Goal: Task Accomplishment & Management: Manage account settings

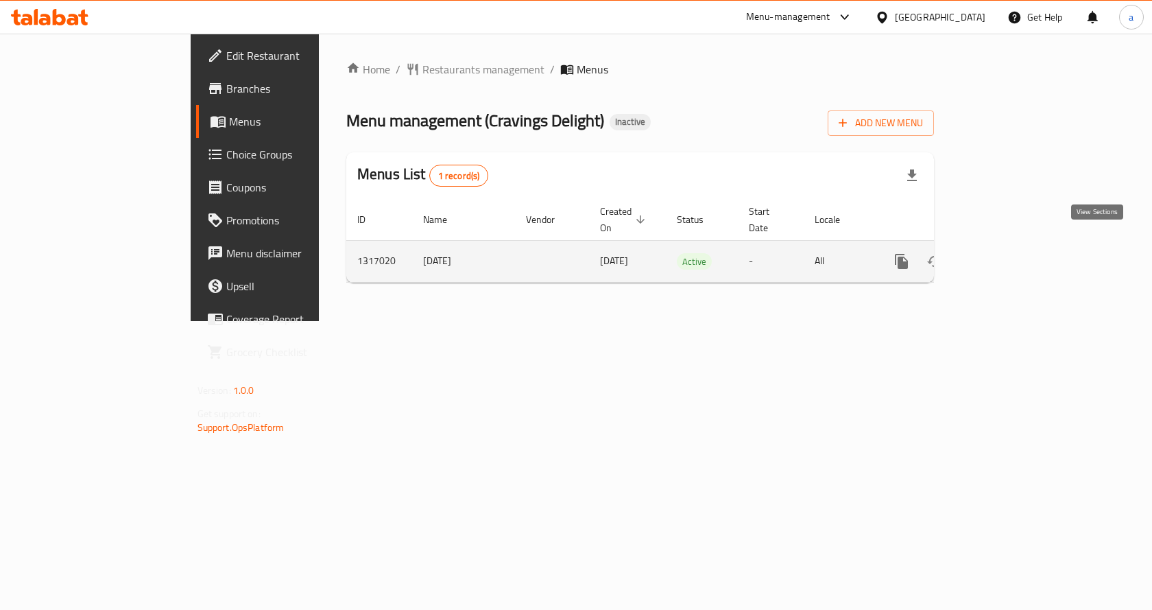
click at [1009, 253] on icon "enhanced table" at bounding box center [1000, 261] width 16 height 16
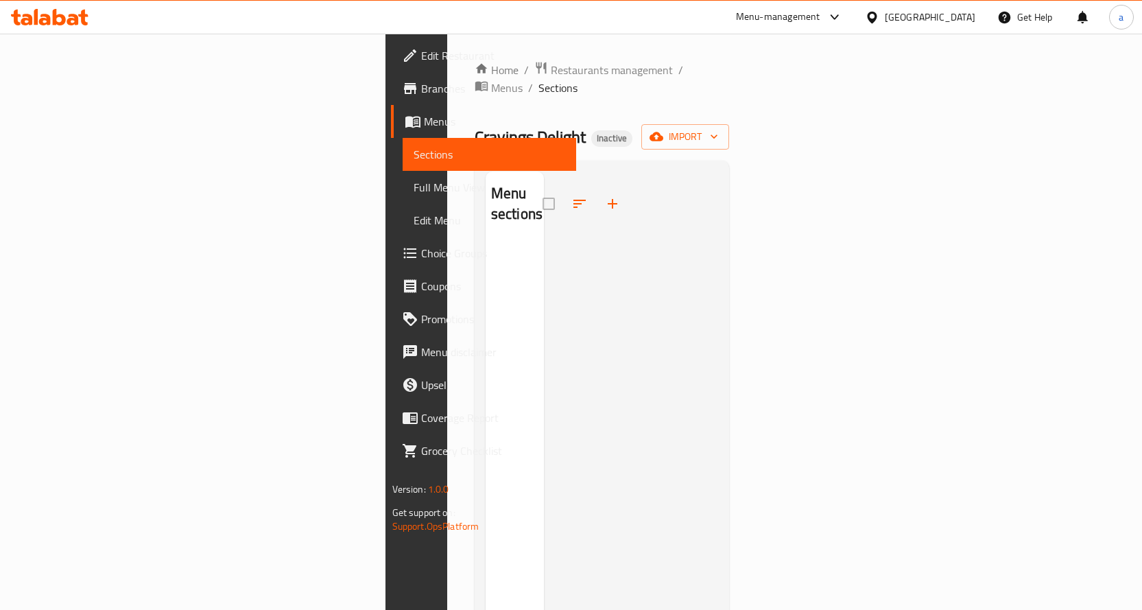
click at [608, 271] on div at bounding box center [631, 476] width 175 height 610
click at [414, 150] on span "Sections" at bounding box center [490, 154] width 152 height 16
click at [544, 284] on div at bounding box center [631, 476] width 175 height 610
click at [424, 118] on span "Menus" at bounding box center [494, 121] width 141 height 16
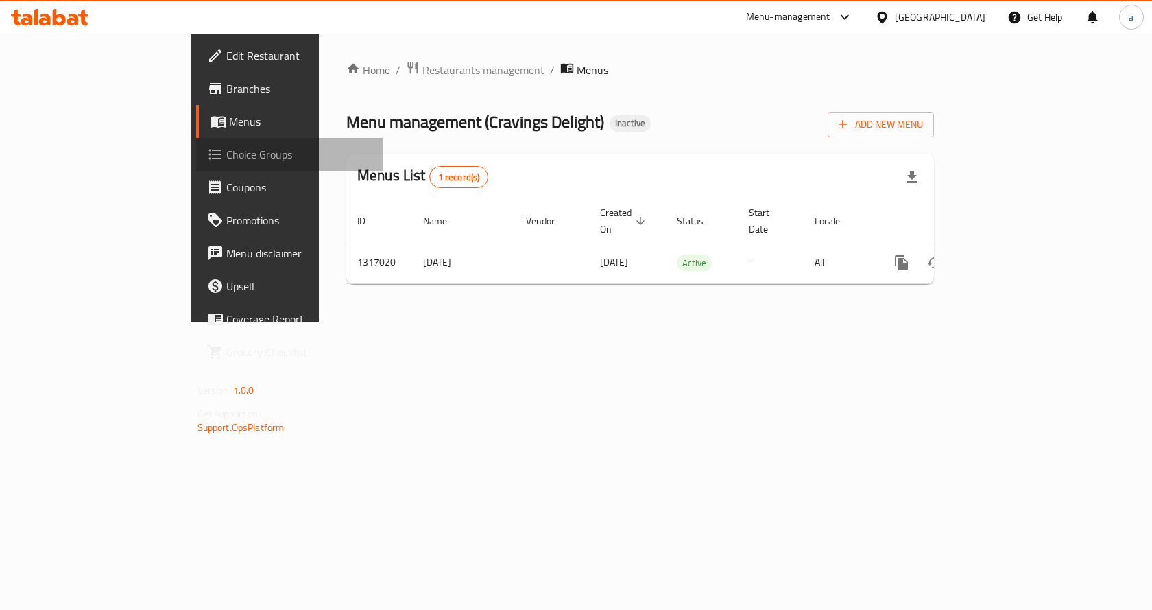
click at [196, 142] on link "Choice Groups" at bounding box center [289, 154] width 187 height 33
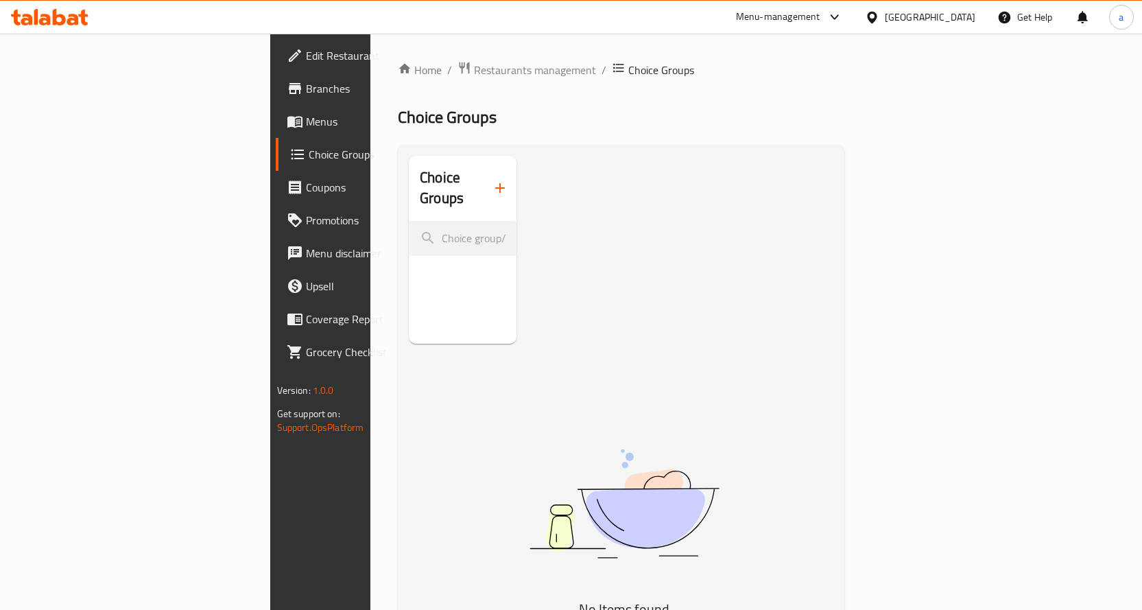
click at [270, 123] on div "Edit Restaurant Branches Menus Choice Groups Coupons Promotions Menu disclaimer…" at bounding box center [570, 419] width 601 height 770
click at [306, 123] on span "Menus" at bounding box center [378, 121] width 144 height 16
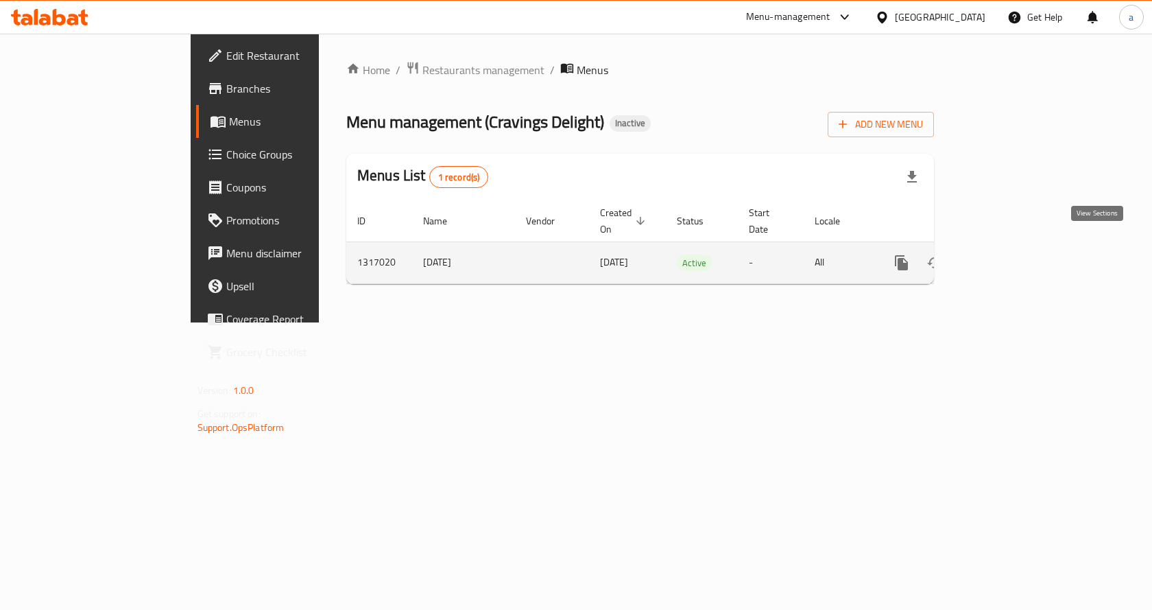
click at [1009, 254] on icon "enhanced table" at bounding box center [1000, 262] width 16 height 16
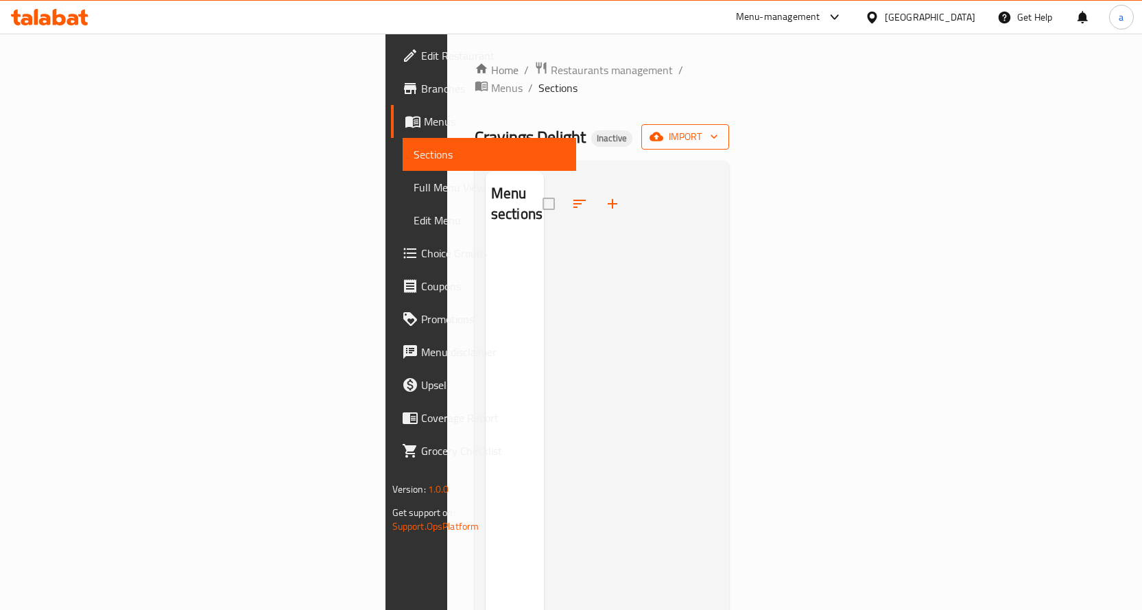
click at [718, 128] on span "import" at bounding box center [685, 136] width 66 height 17
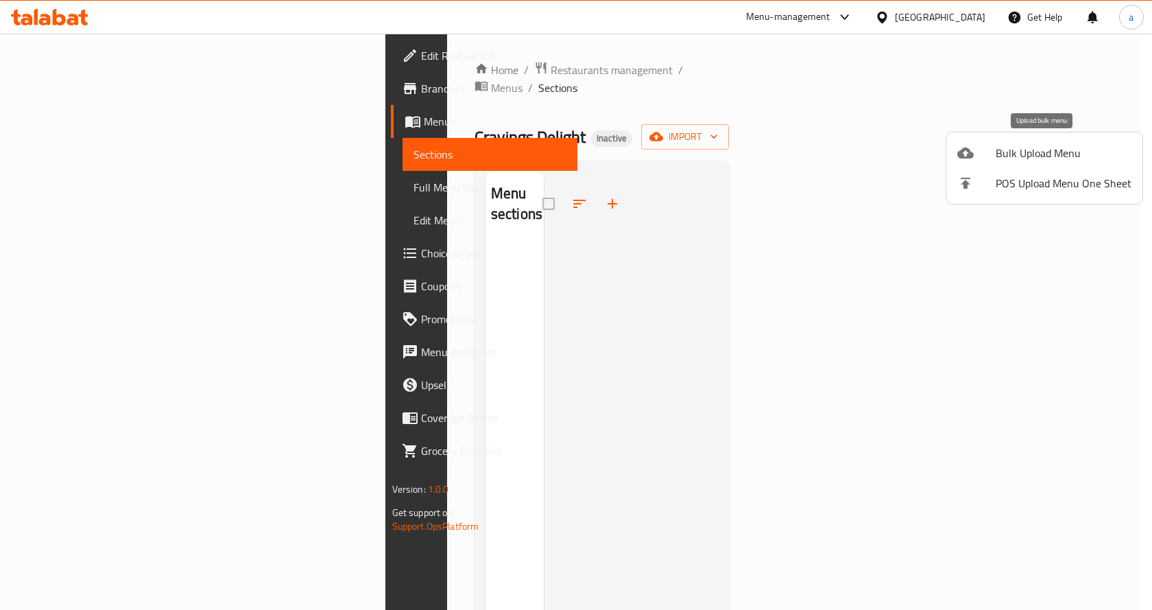
click at [999, 154] on span "Bulk Upload Menu" at bounding box center [1064, 153] width 136 height 16
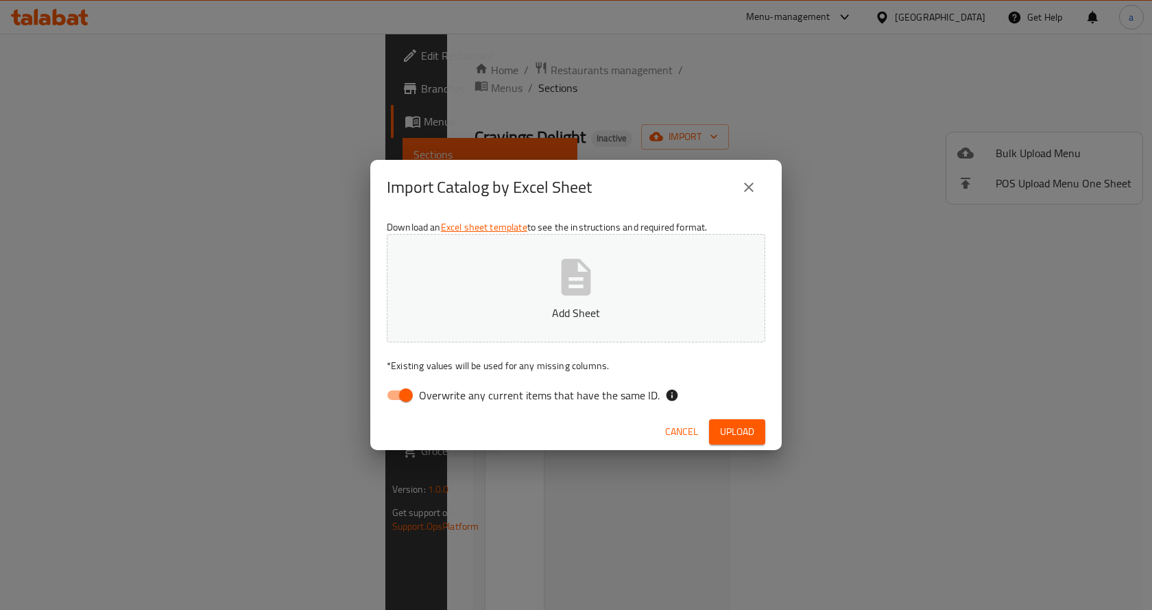
click at [400, 395] on input "Overwrite any current items that have the same ID." at bounding box center [406, 395] width 78 height 26
checkbox input "false"
click at [575, 293] on icon "button" at bounding box center [576, 277] width 29 height 36
click at [747, 429] on span "Upload" at bounding box center [737, 431] width 34 height 17
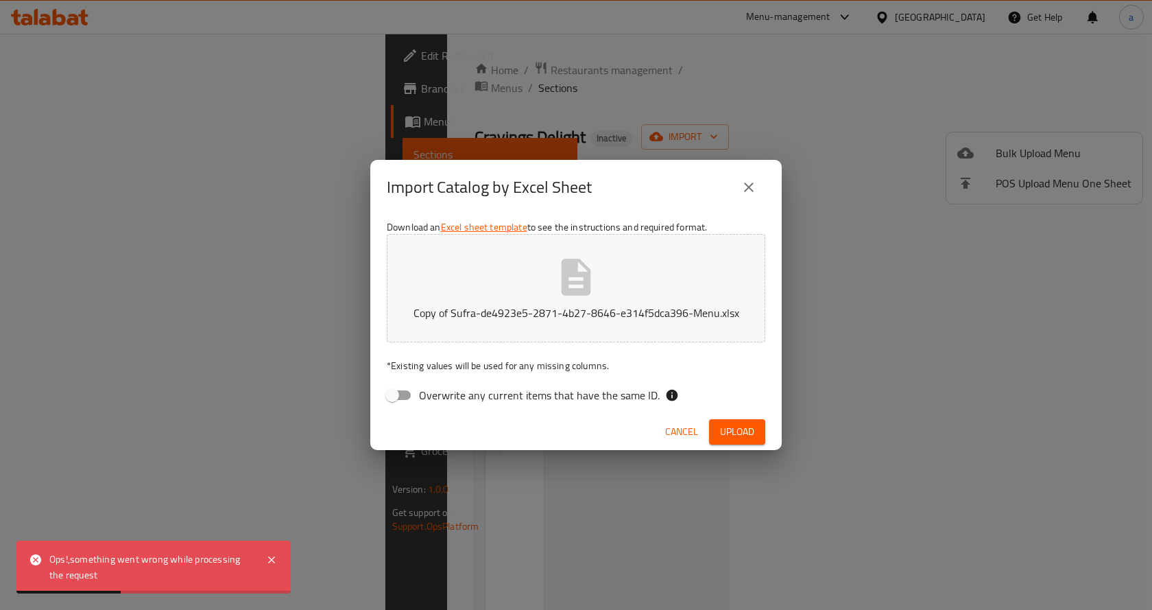
click at [477, 488] on div "Import Catalog by Excel Sheet Download an Excel sheet template to see the instr…" at bounding box center [576, 305] width 1152 height 610
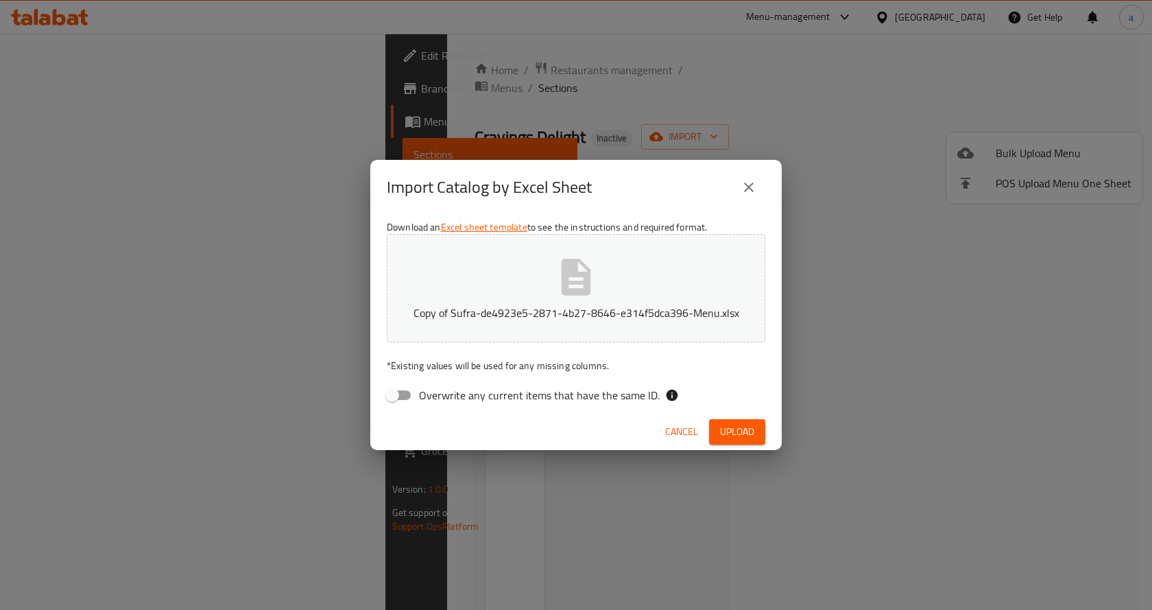
click at [732, 432] on span "Upload" at bounding box center [737, 431] width 34 height 17
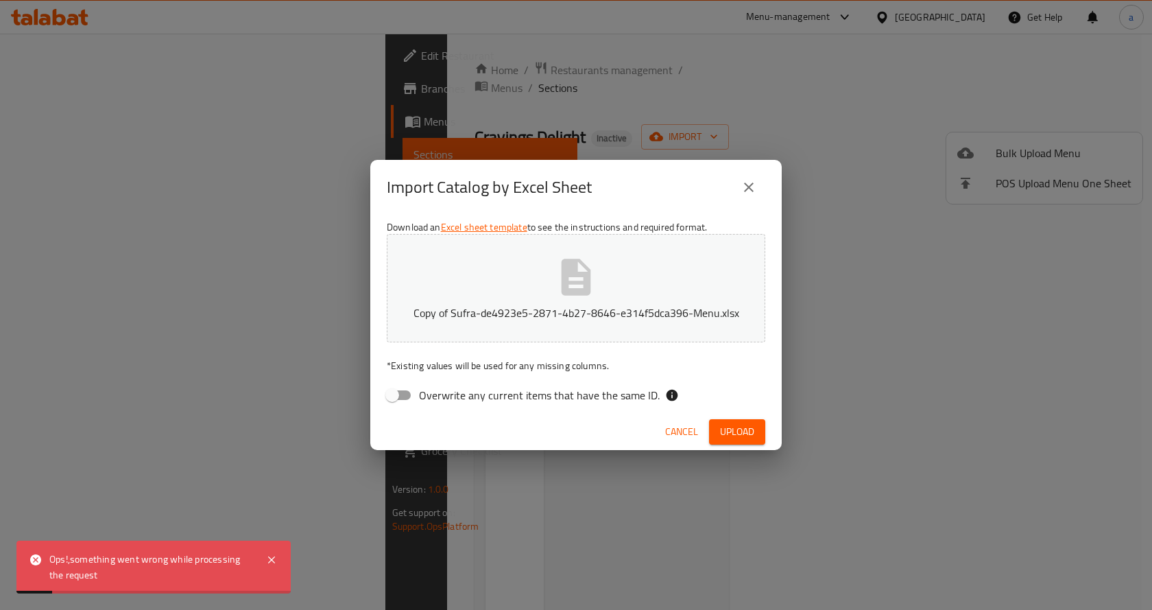
click at [213, 465] on div "Import Catalog by Excel Sheet Download an Excel sheet template to see the instr…" at bounding box center [576, 305] width 1152 height 610
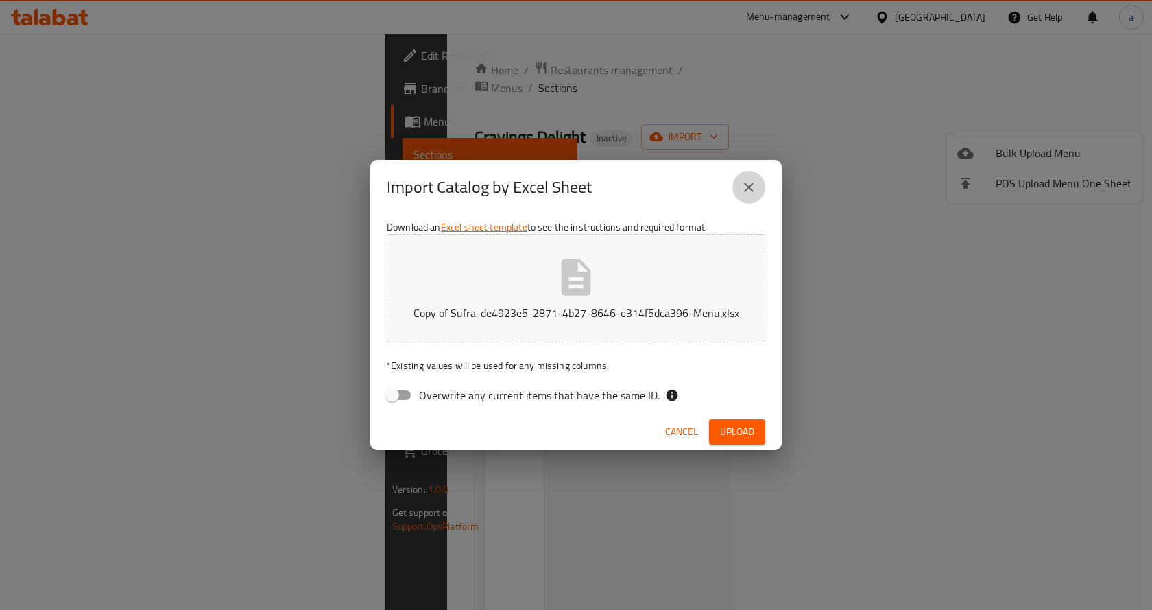
click at [752, 191] on icon "close" at bounding box center [749, 187] width 10 height 10
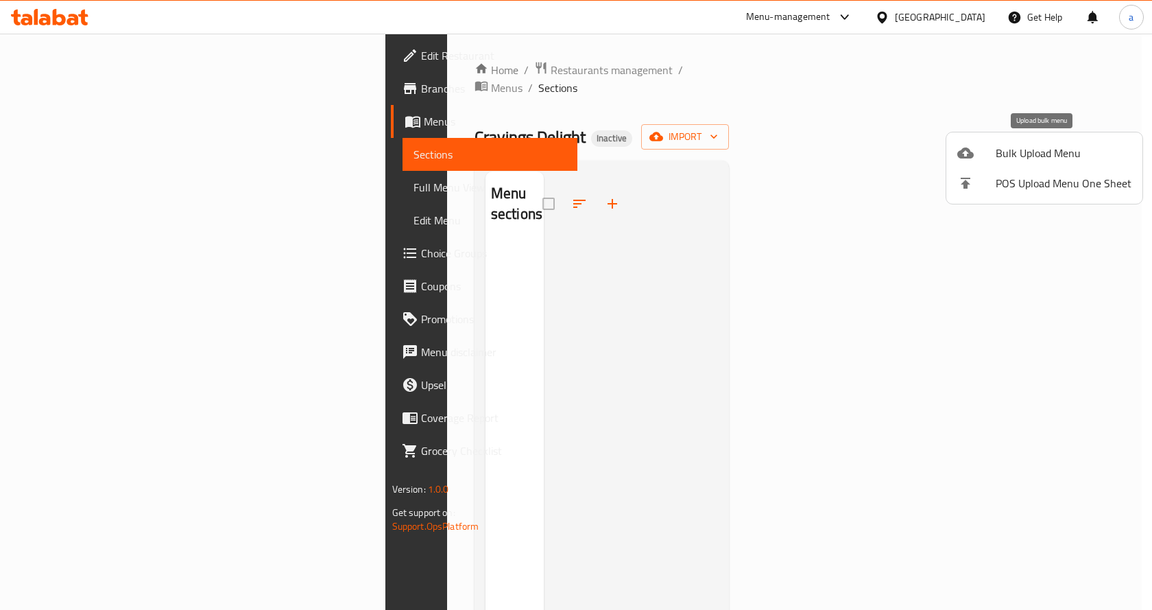
click at [1057, 151] on span "Bulk Upload Menu" at bounding box center [1064, 153] width 136 height 16
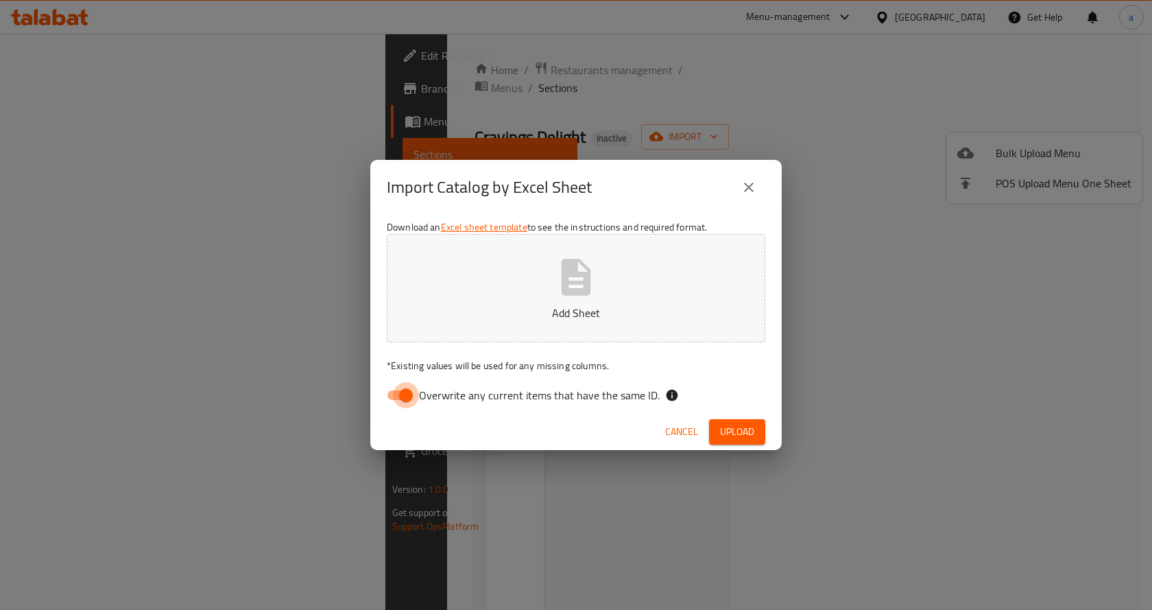
click at [396, 385] on input "Overwrite any current items that have the same ID." at bounding box center [406, 395] width 78 height 26
checkbox input "false"
click at [721, 448] on div "Cancel Upload" at bounding box center [576, 432] width 412 height 36
click at [728, 438] on span "Upload" at bounding box center [737, 431] width 34 height 17
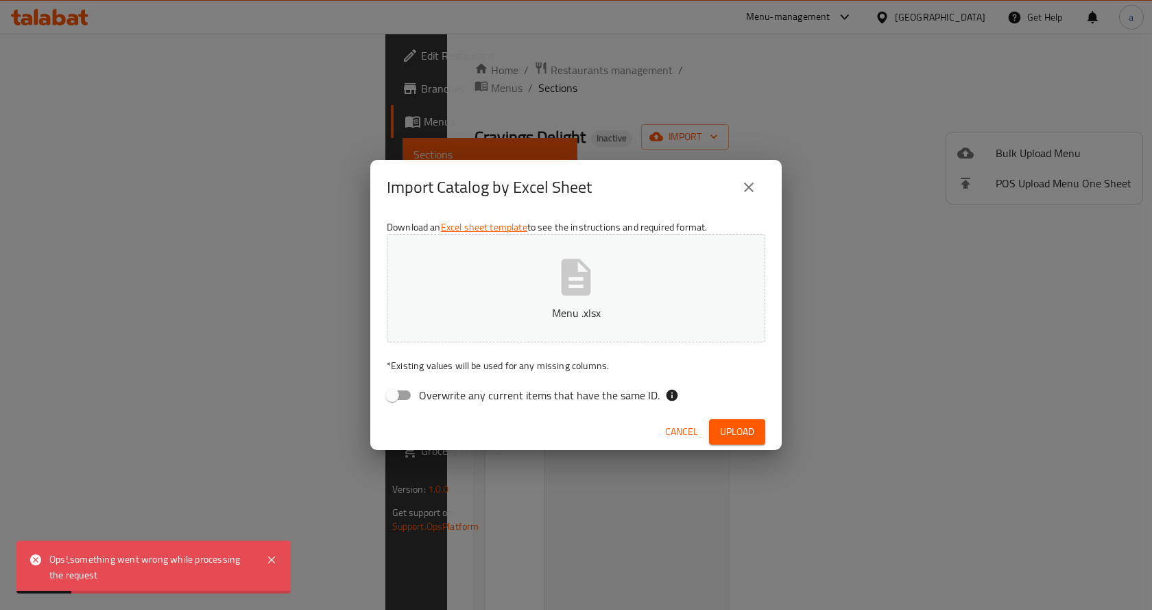
click at [244, 433] on div "Import Catalog by Excel Sheet Download an Excel sheet template to see the instr…" at bounding box center [576, 305] width 1152 height 610
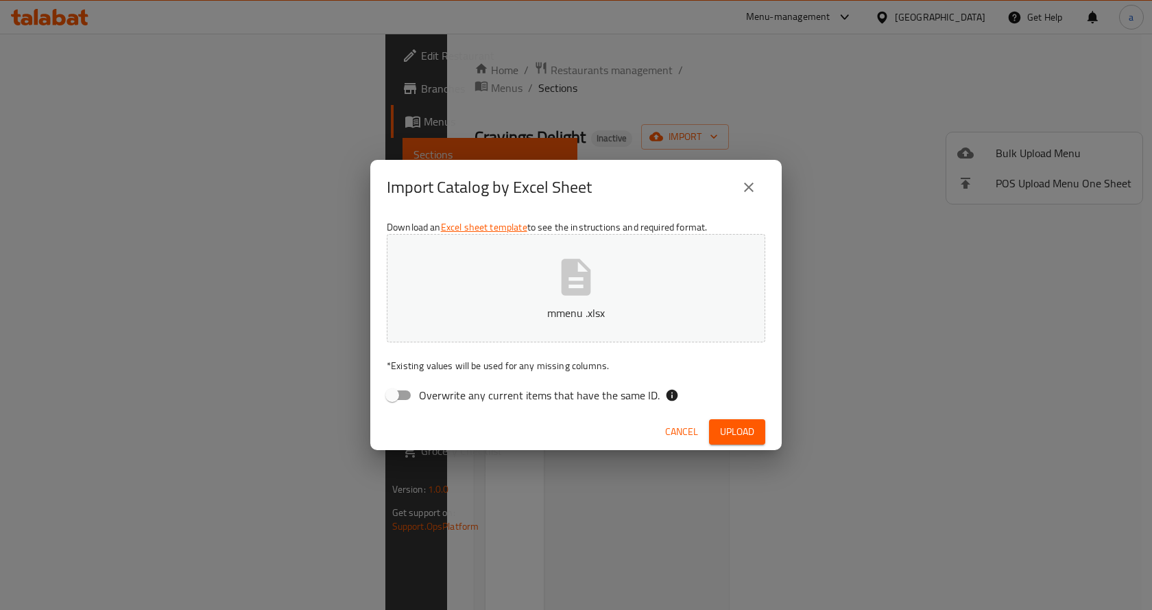
click at [730, 426] on span "Upload" at bounding box center [737, 431] width 34 height 17
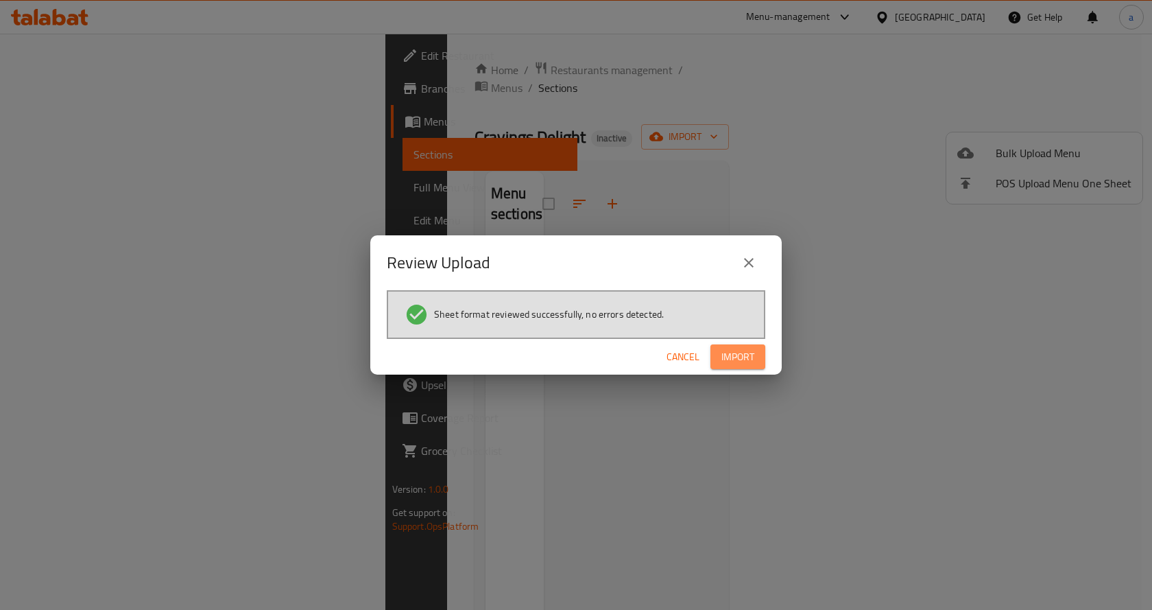
click at [752, 357] on span "Import" at bounding box center [738, 356] width 33 height 17
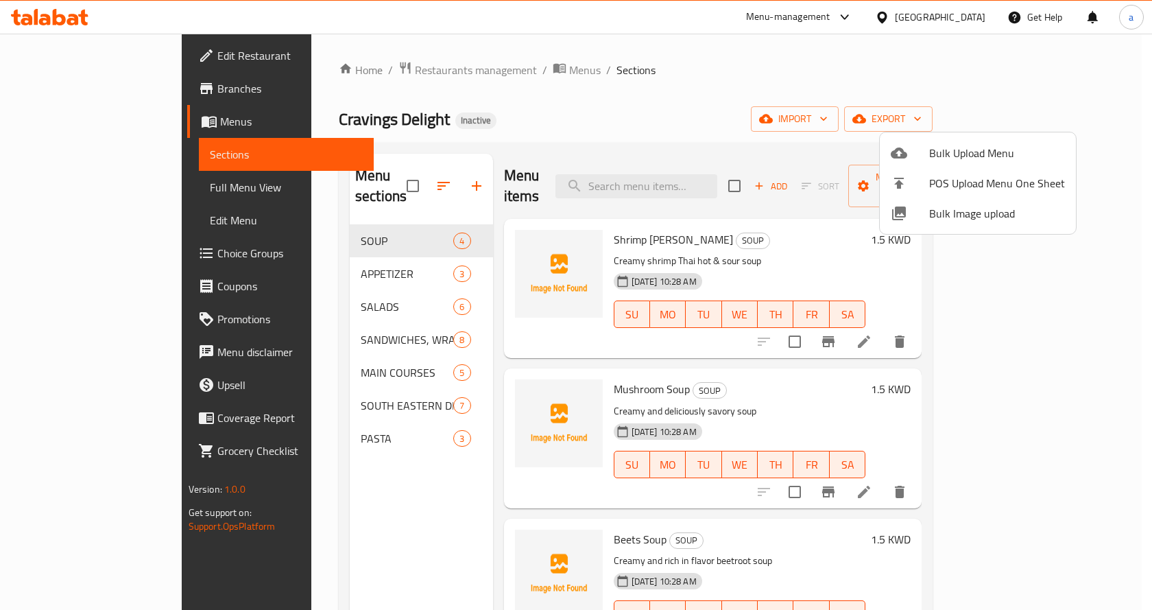
click at [735, 251] on div at bounding box center [576, 305] width 1152 height 610
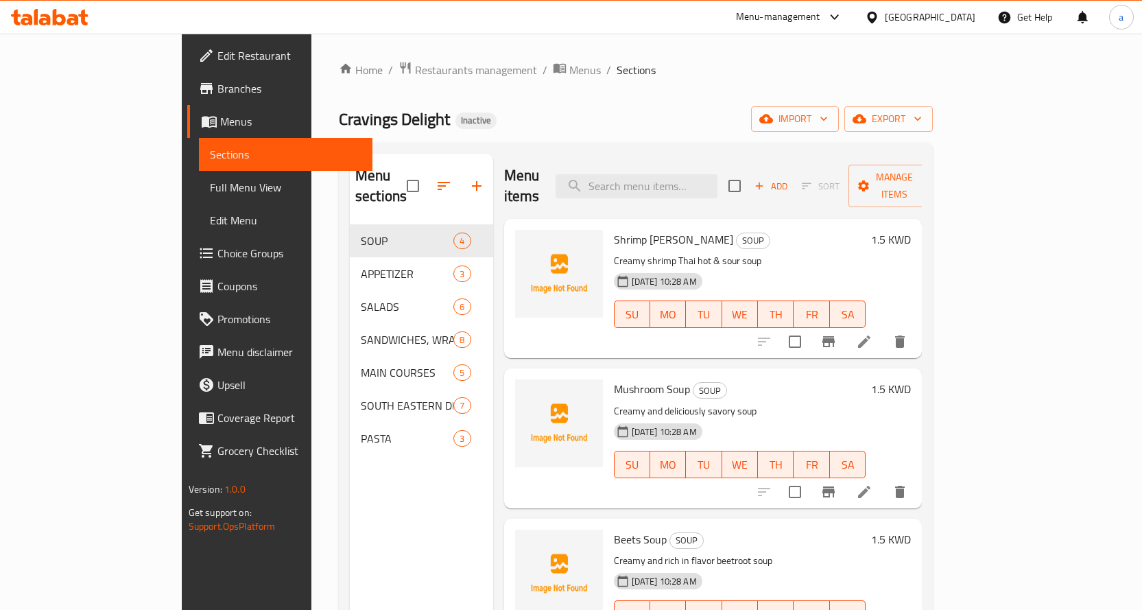
click at [210, 187] on span "Full Menu View" at bounding box center [286, 187] width 152 height 16
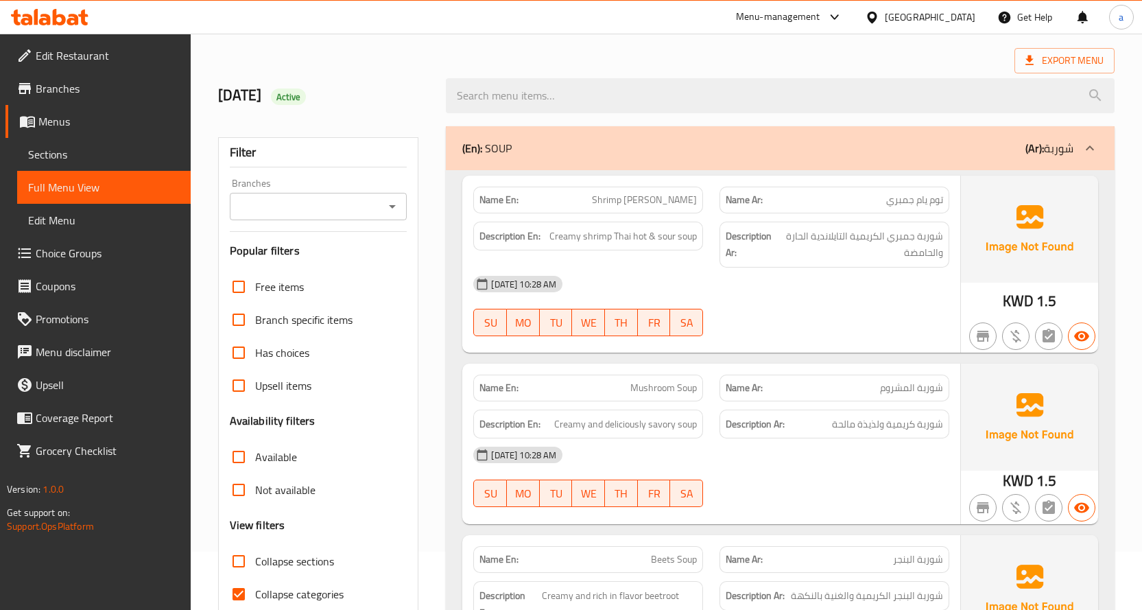
scroll to position [137, 0]
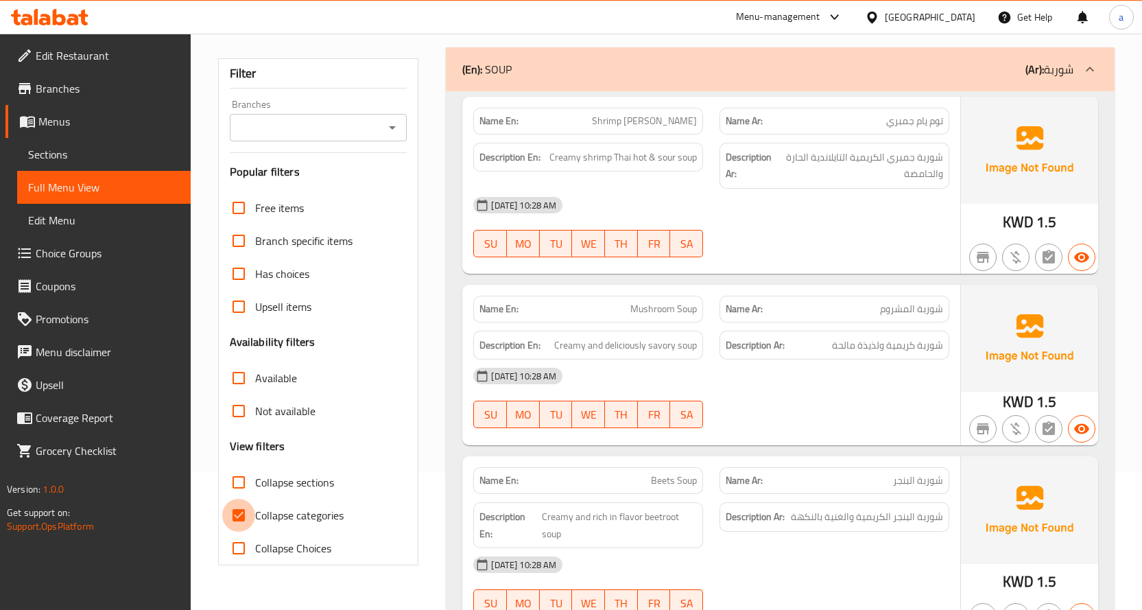
click at [239, 516] on input "Collapse categories" at bounding box center [238, 515] width 33 height 33
checkbox input "false"
click at [783, 198] on div "13-10-2025 10:28 AM" at bounding box center [711, 205] width 492 height 33
drag, startPoint x: 615, startPoint y: 157, endPoint x: 548, endPoint y: 156, distance: 66.5
click at [548, 156] on h6 "Description En: Creamy shrimp Thai hot & sour soup" at bounding box center [587, 157] width 217 height 17
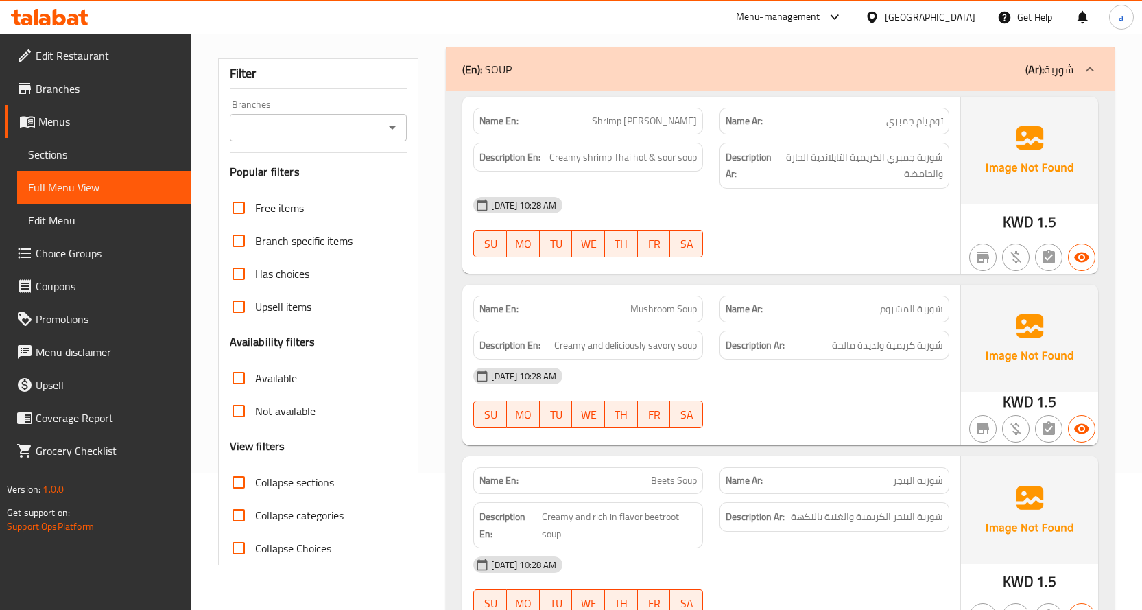
click at [732, 354] on div "Description Ar: شوربة كريمية ولذيذة مالحة" at bounding box center [834, 345] width 230 height 29
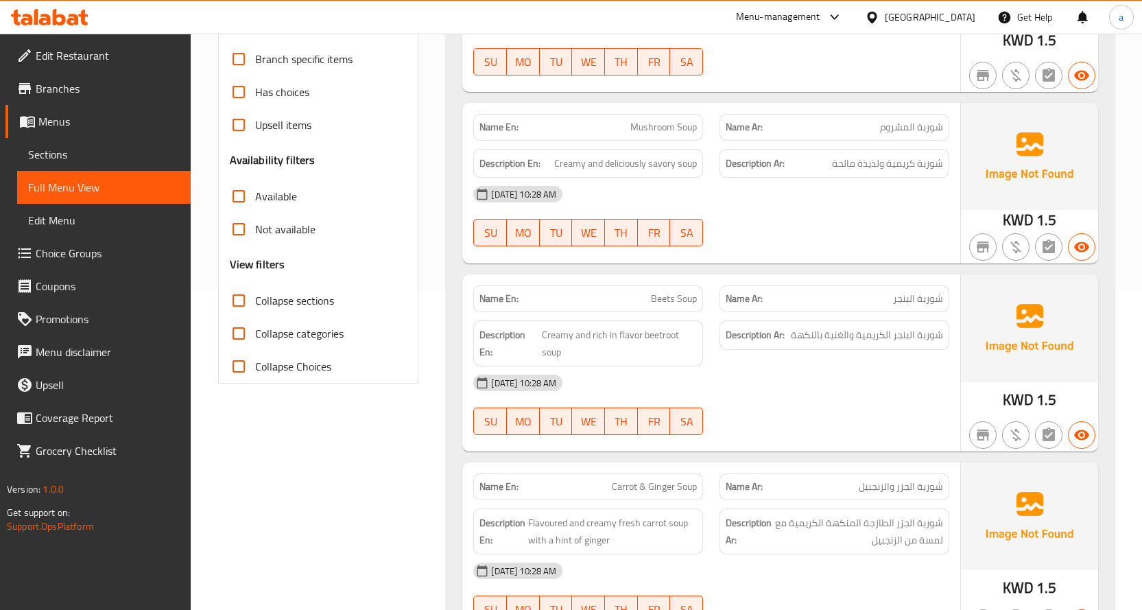
scroll to position [343, 0]
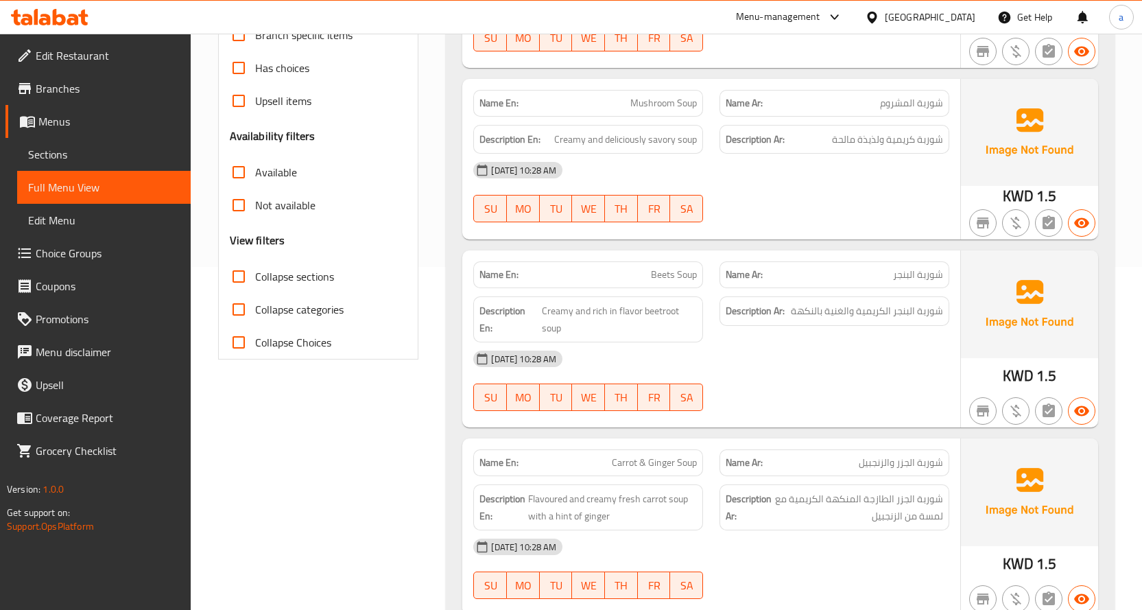
click at [663, 270] on span "Beets Soup" at bounding box center [674, 274] width 46 height 14
copy span "Beets"
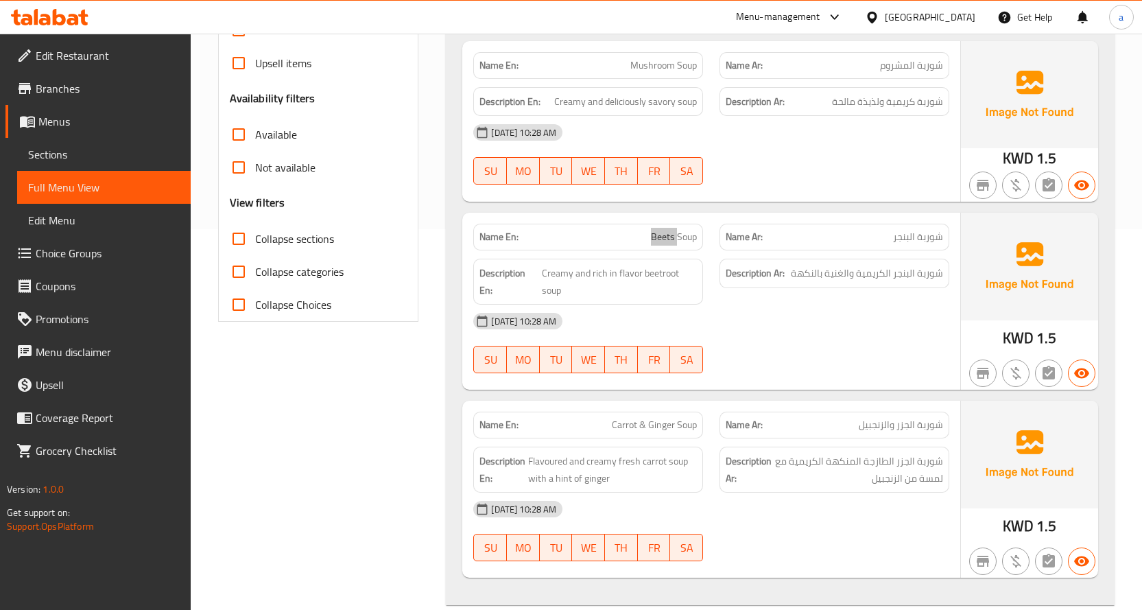
scroll to position [412, 0]
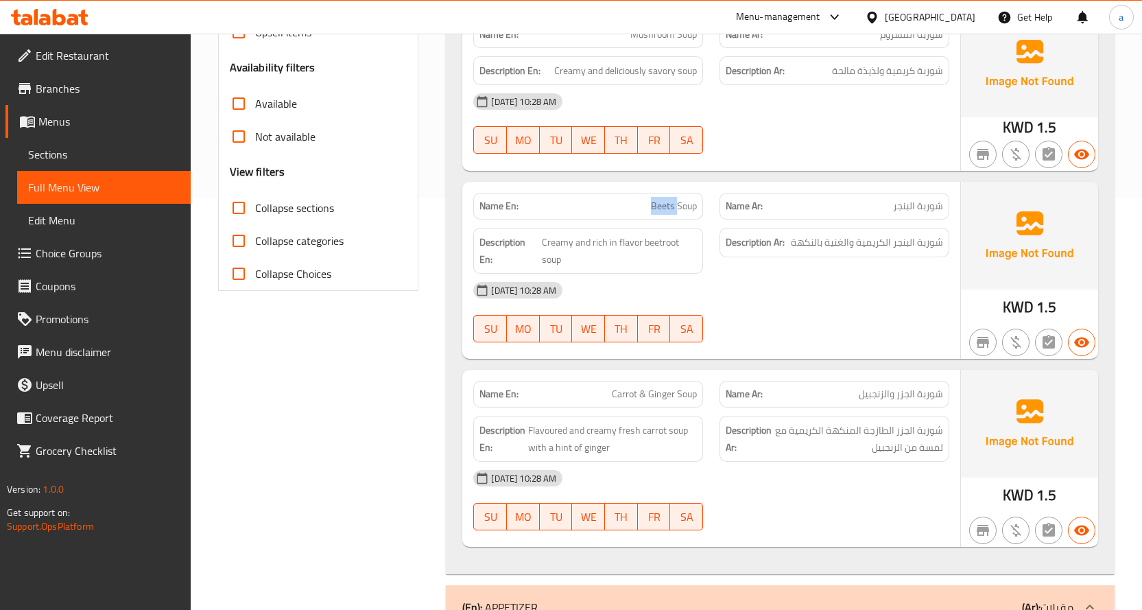
click at [109, 154] on span "Sections" at bounding box center [104, 154] width 152 height 16
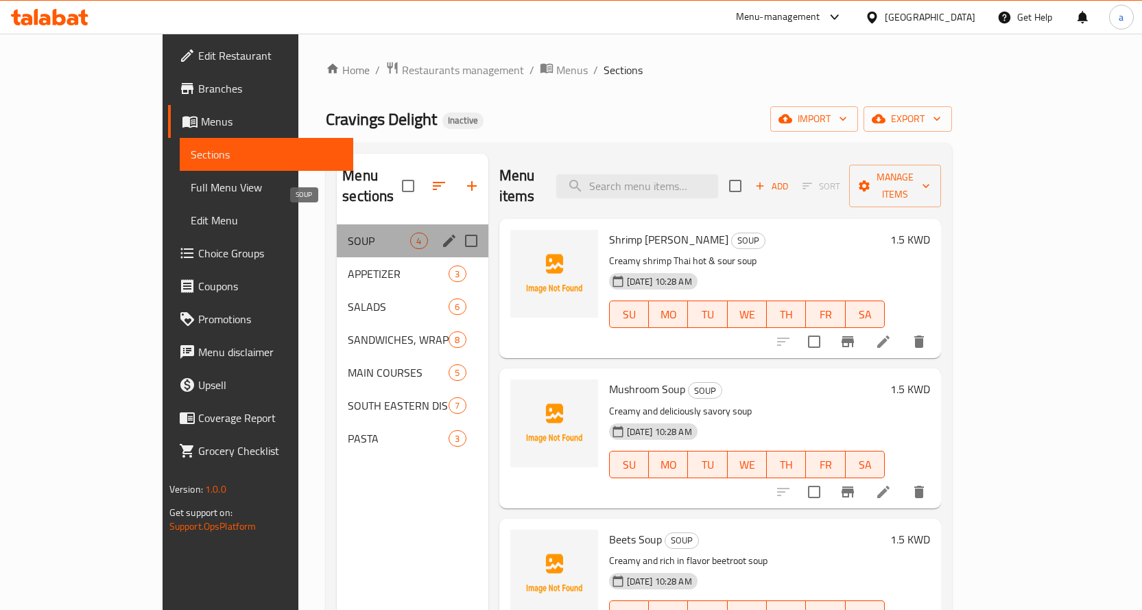
click at [348, 232] on span "SOUP" at bounding box center [379, 240] width 62 height 16
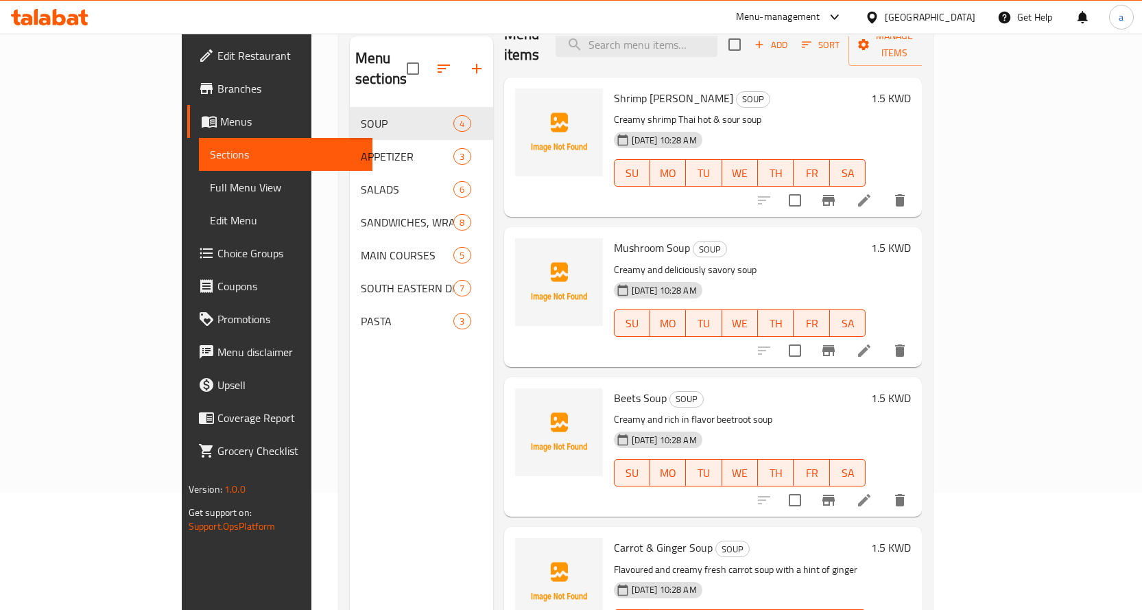
scroll to position [192, 0]
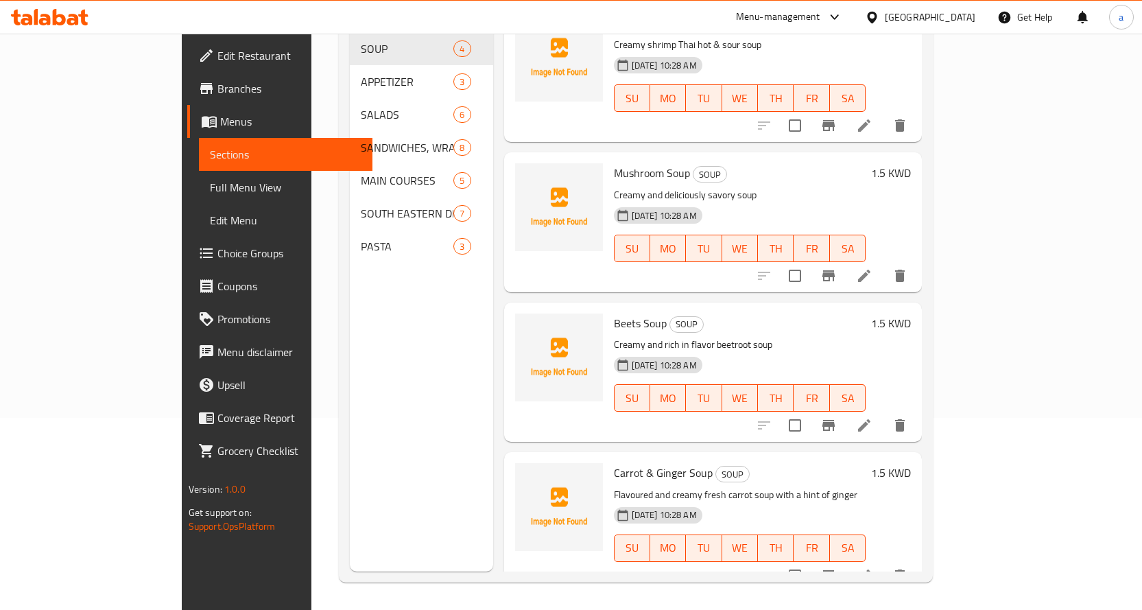
click at [872, 567] on icon at bounding box center [864, 575] width 16 height 16
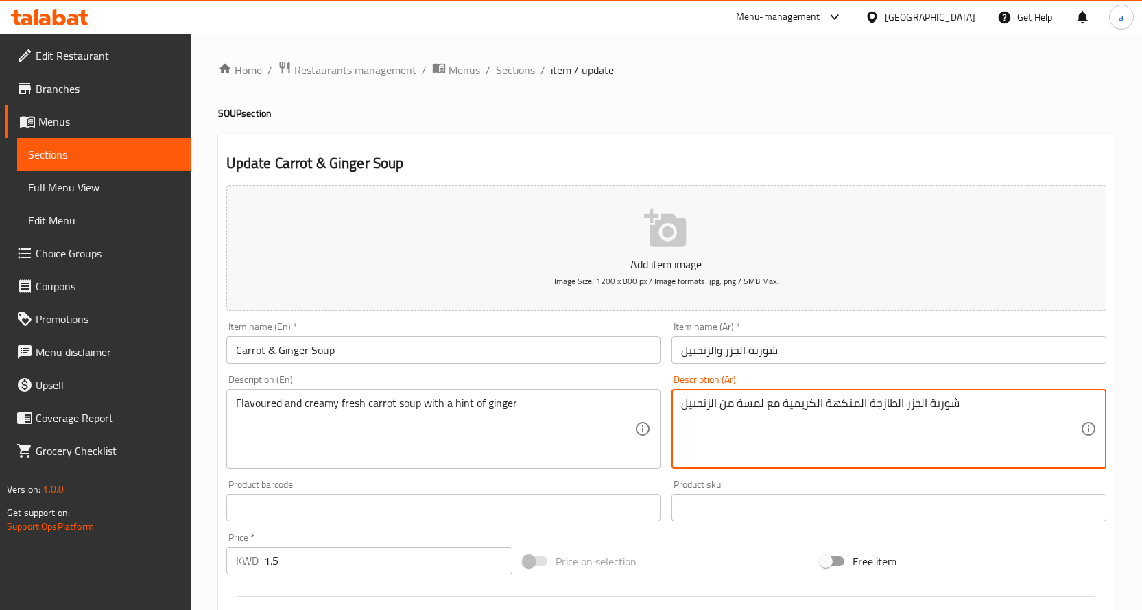
click at [823, 410] on textarea "شوربة الجزر الطازجة المنكهة الكريمية مع لمسة من الزنجبيل" at bounding box center [880, 428] width 399 height 65
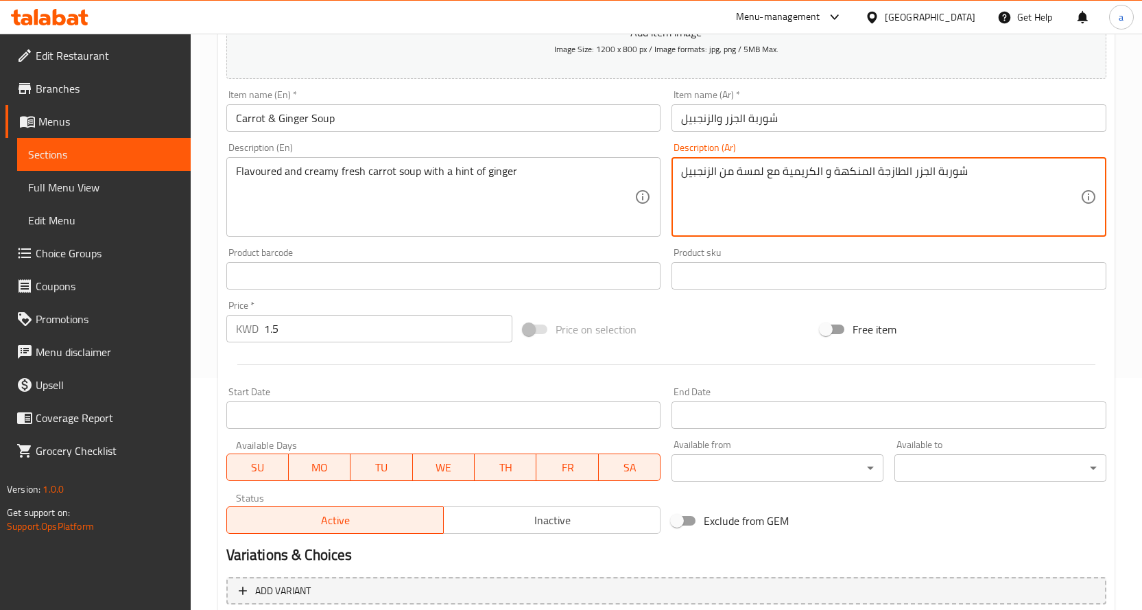
scroll to position [359, 0]
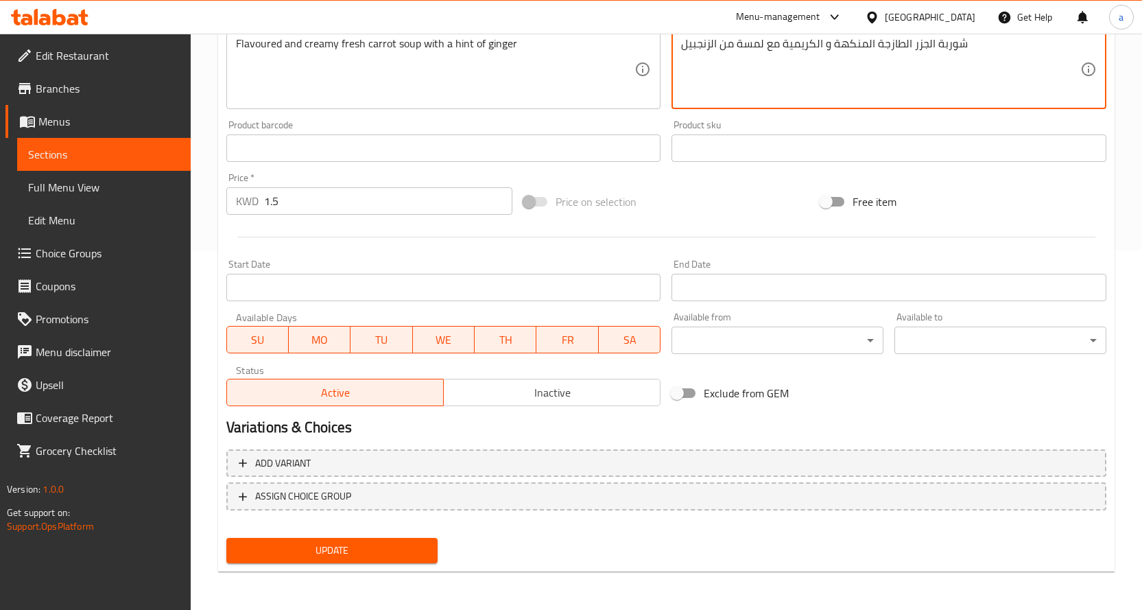
type textarea "شوربة الجزر الطازجة المنكهة و الكريمية مع لمسة من الزنجبيل"
click at [371, 546] on span "Update" at bounding box center [332, 550] width 190 height 17
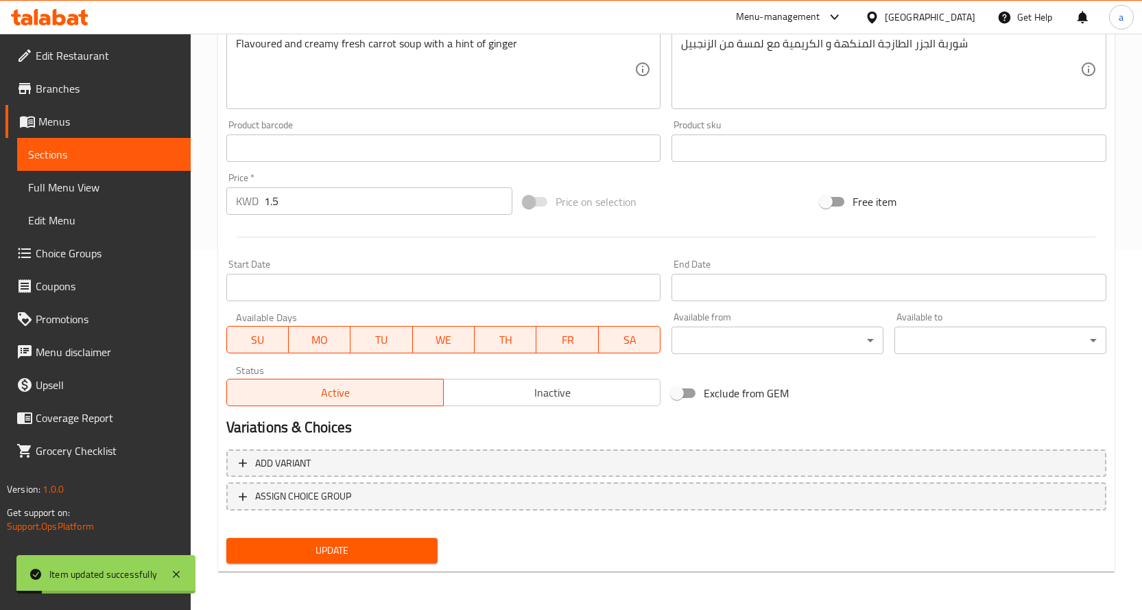
click at [142, 194] on span "Full Menu View" at bounding box center [104, 187] width 152 height 16
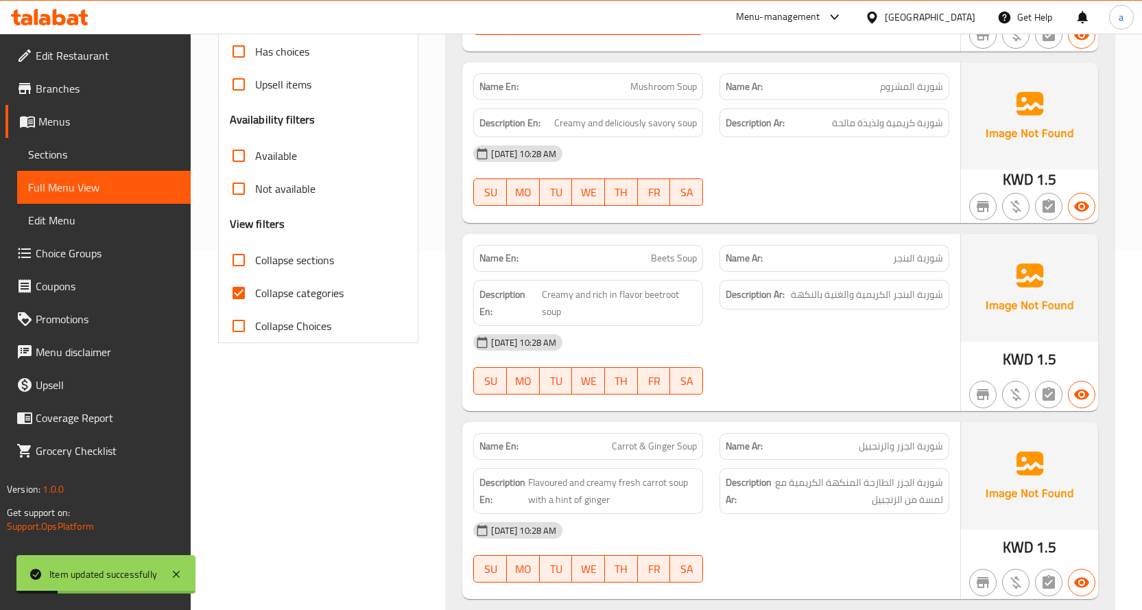
click at [235, 288] on input "Collapse categories" at bounding box center [238, 292] width 33 height 33
checkbox input "false"
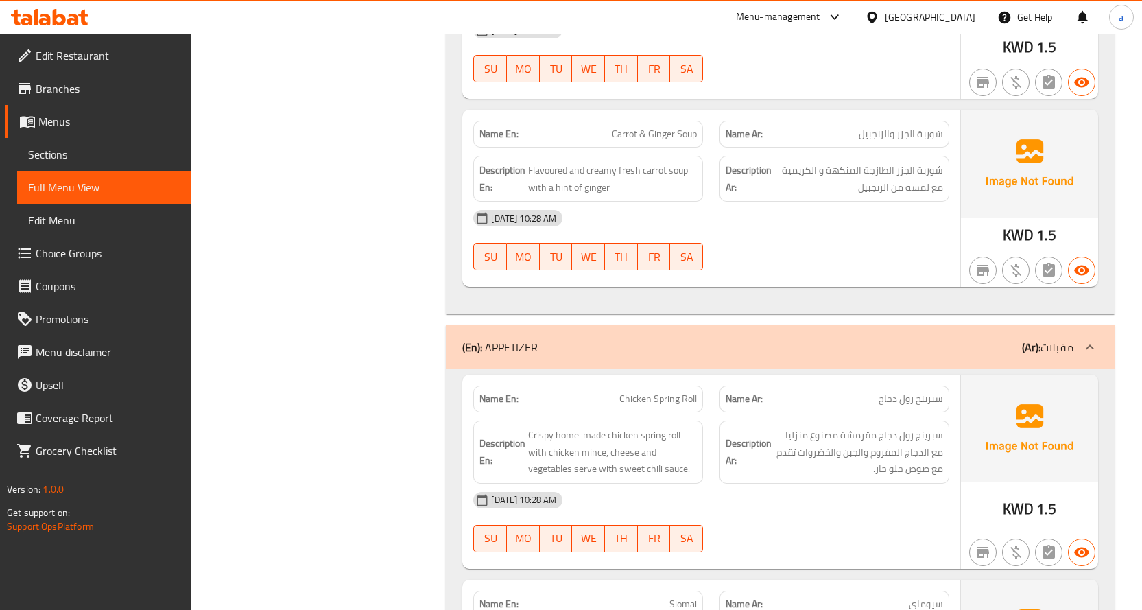
scroll to position [771, 0]
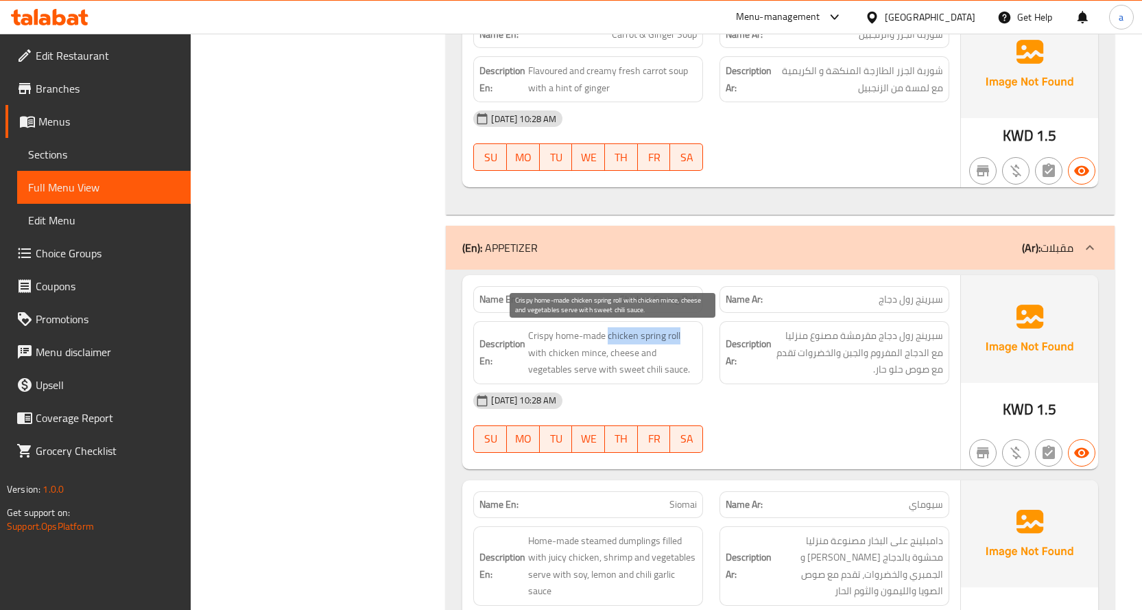
drag, startPoint x: 608, startPoint y: 339, endPoint x: 691, endPoint y: 339, distance: 83.7
click at [691, 339] on span "Crispy home-made chicken spring roll with chicken mince, cheese and vegetables …" at bounding box center [612, 352] width 169 height 51
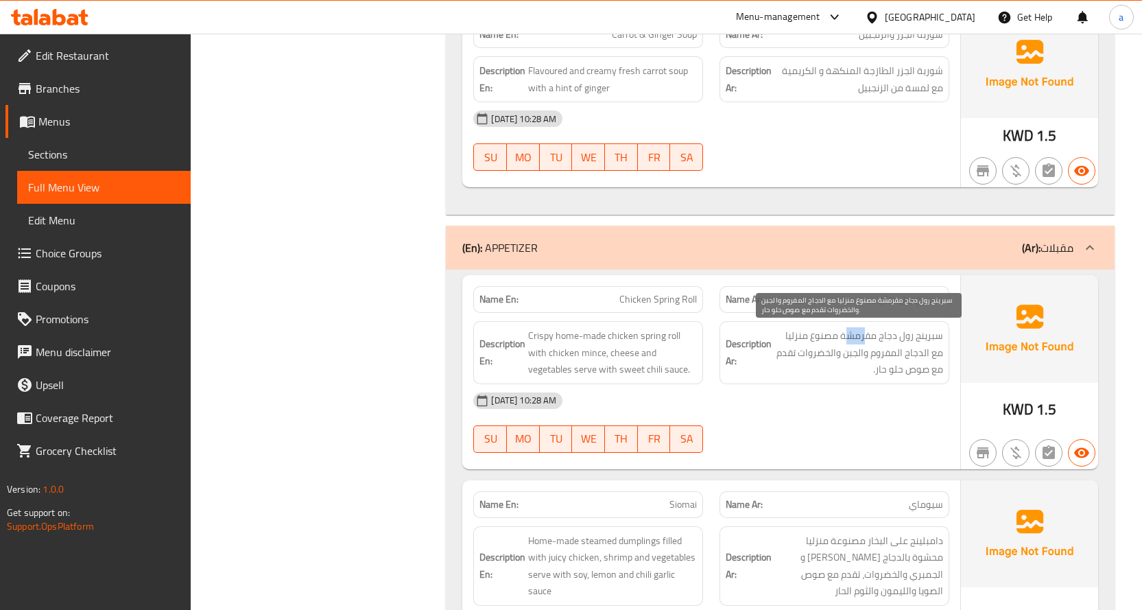
drag, startPoint x: 866, startPoint y: 337, endPoint x: 848, endPoint y: 337, distance: 17.2
click at [848, 337] on span "سبرينج رول دجاج مقرمشة مصنوع منزليا مع الدجاج المفروم والجبن والخضروات تقدم مع …" at bounding box center [858, 352] width 169 height 51
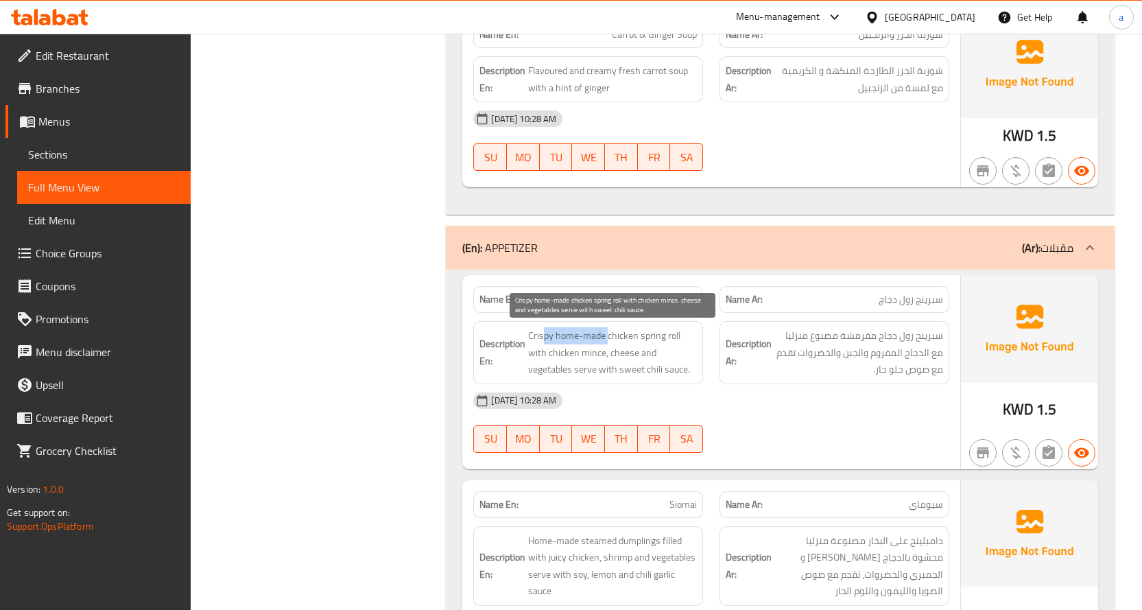
drag, startPoint x: 608, startPoint y: 336, endPoint x: 545, endPoint y: 336, distance: 63.1
click at [545, 336] on span "Crispy home-made chicken spring roll with chicken mince, cheese and vegetables …" at bounding box center [612, 352] width 169 height 51
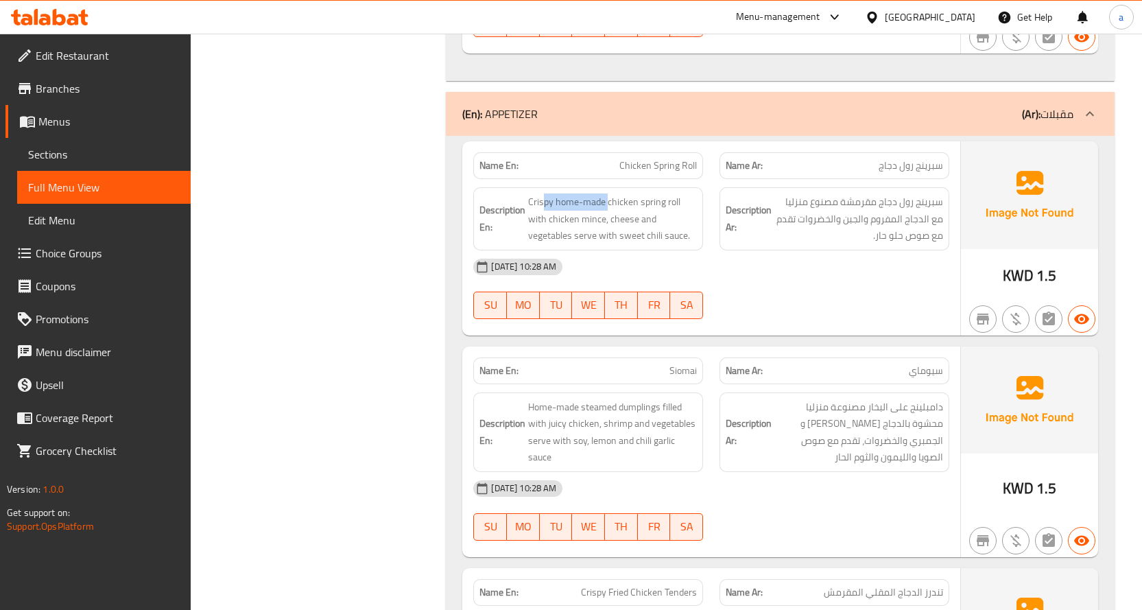
scroll to position [908, 0]
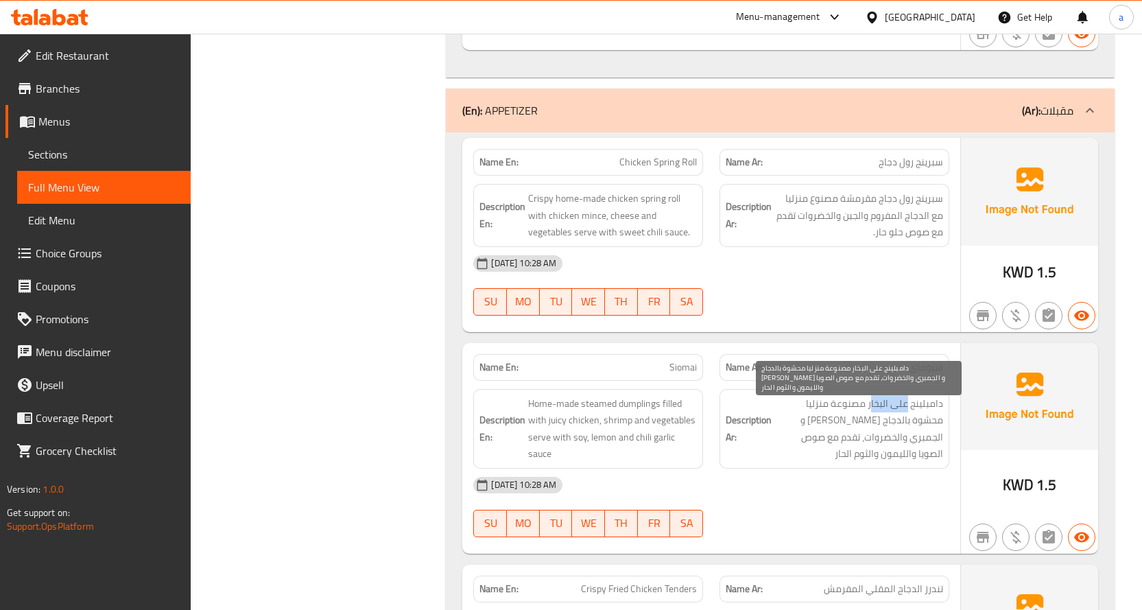
drag, startPoint x: 907, startPoint y: 407, endPoint x: 870, endPoint y: 409, distance: 36.5
click at [870, 409] on span "دامبلينج على البخار مصنوعة منزليا محشوة بالدجاج الجوسي و الجمبري والخضروات، تقد…" at bounding box center [858, 428] width 169 height 67
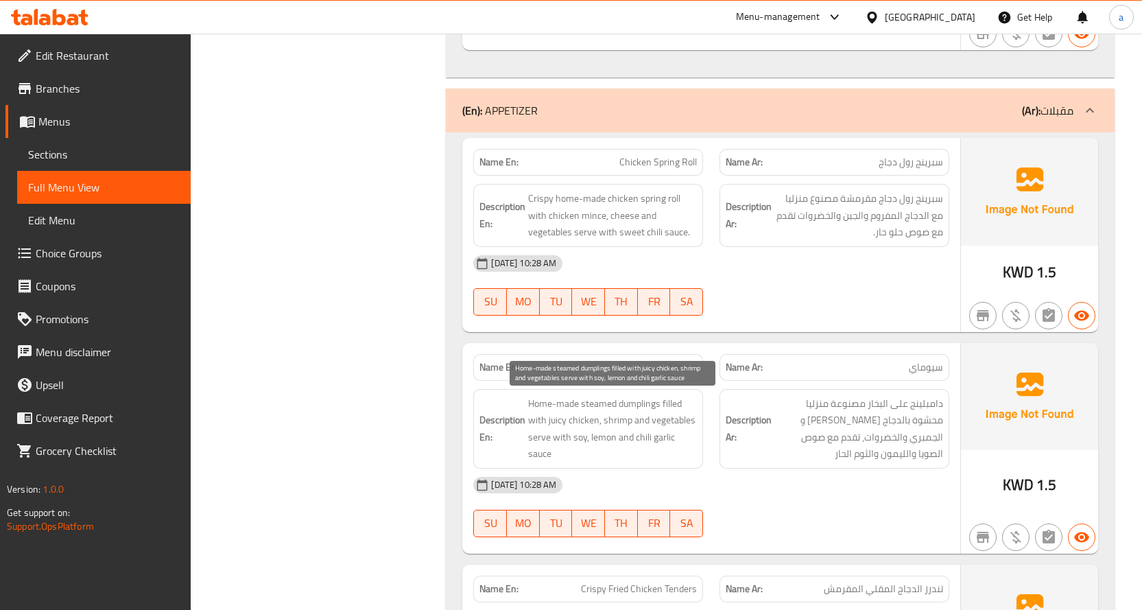
click at [652, 416] on span "Home-made steamed dumplings filled with juicy chicken, shrimp and vegetables se…" at bounding box center [612, 428] width 169 height 67
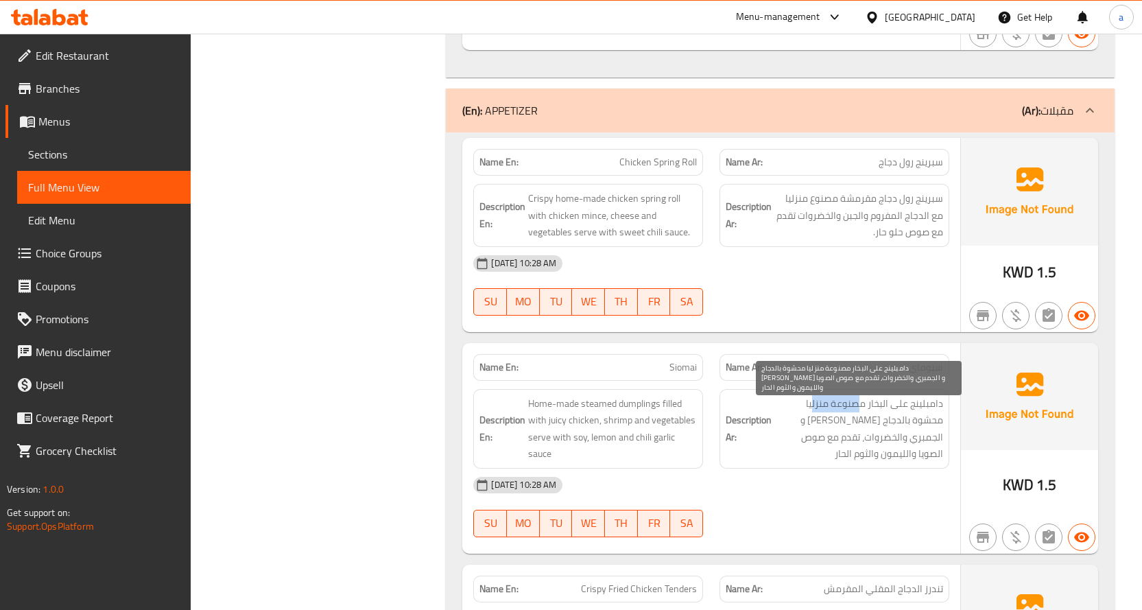
drag, startPoint x: 857, startPoint y: 408, endPoint x: 813, endPoint y: 408, distance: 44.6
click at [813, 408] on span "دامبلينج على البخار مصنوعة منزليا محشوة بالدجاج الجوسي و الجمبري والخضروات، تقد…" at bounding box center [858, 428] width 169 height 67
click at [887, 425] on span "دامبلينج على البخار مصنوعة منزليا محشوة بالدجاج الجوسي و الجمبري والخضروات، تقد…" at bounding box center [858, 428] width 169 height 67
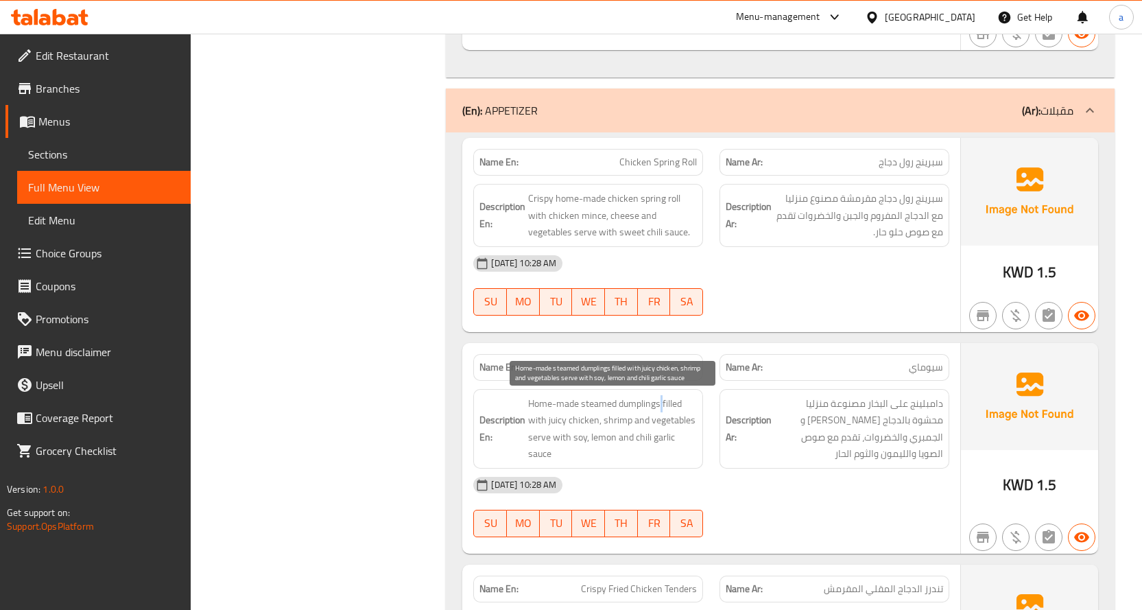
click at [663, 406] on span "Home-made steamed dumplings filled with juicy chicken, shrimp and vegetables se…" at bounding box center [612, 428] width 169 height 67
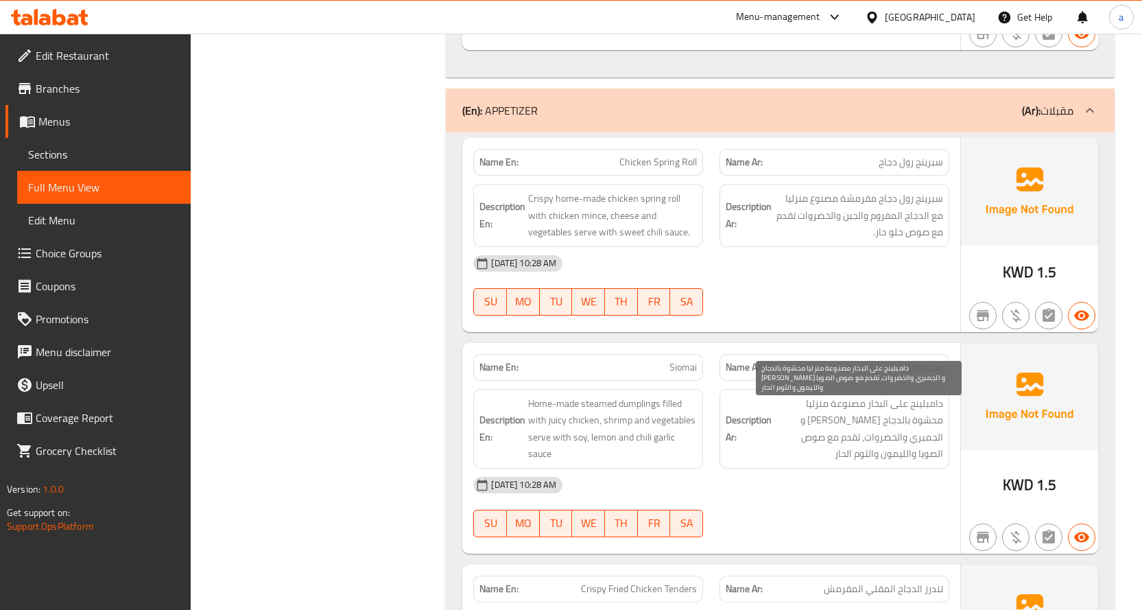
click at [865, 449] on span "دامبلينج على البخار مصنوعة منزليا محشوة بالدجاج الجوسي و الجمبري والخضروات، تقد…" at bounding box center [858, 428] width 169 height 67
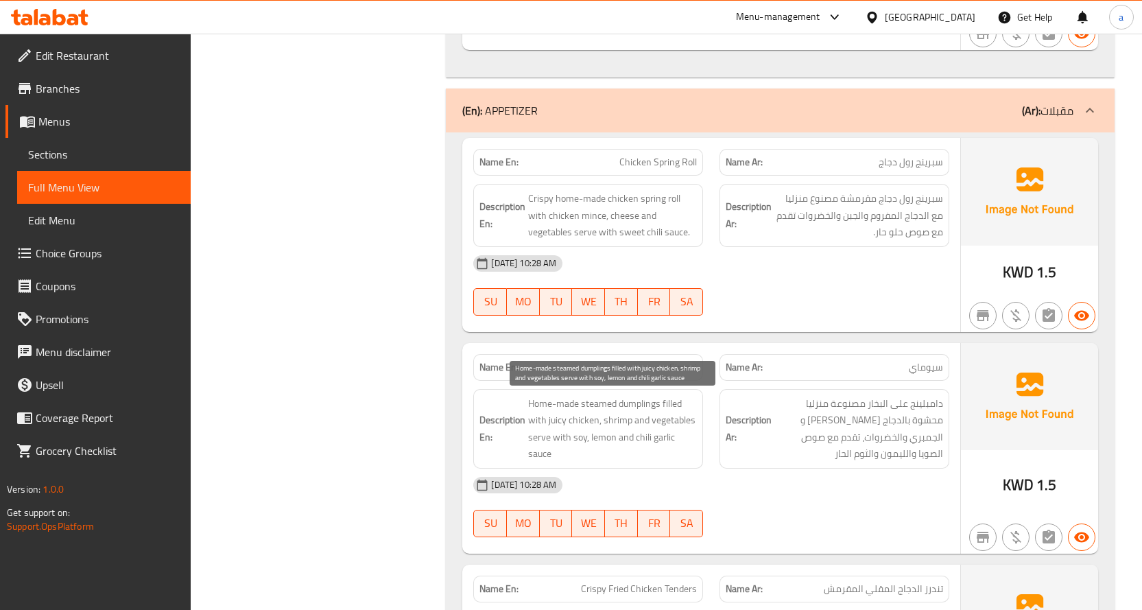
click at [640, 434] on span "Home-made steamed dumplings filled with juicy chicken, shrimp and vegetables se…" at bounding box center [612, 428] width 169 height 67
copy span "chili"
click at [88, 156] on span "Sections" at bounding box center [104, 154] width 152 height 16
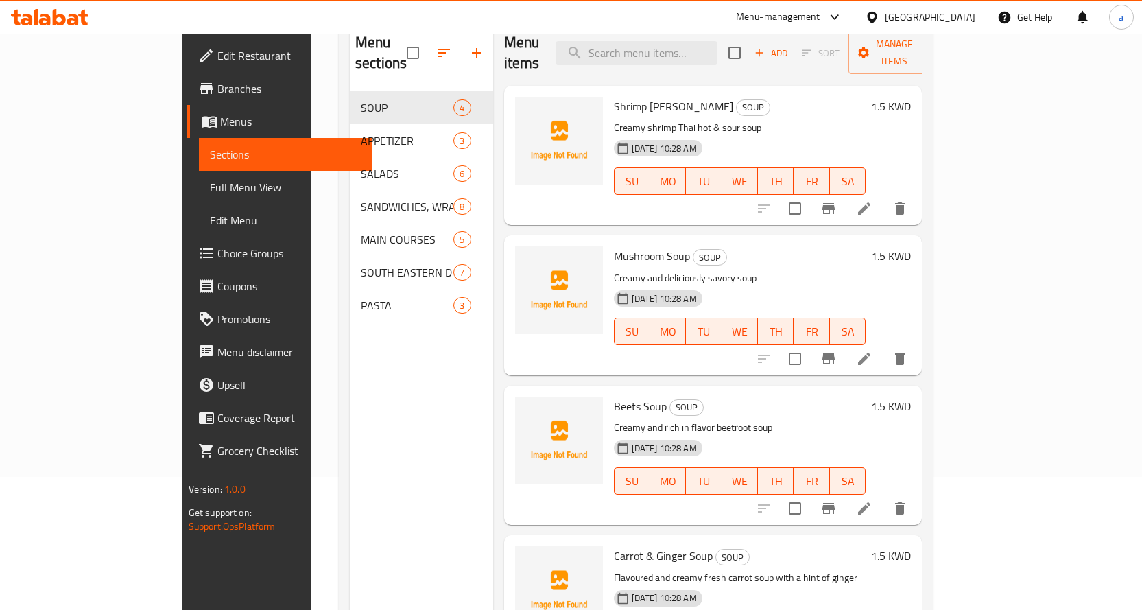
scroll to position [55, 0]
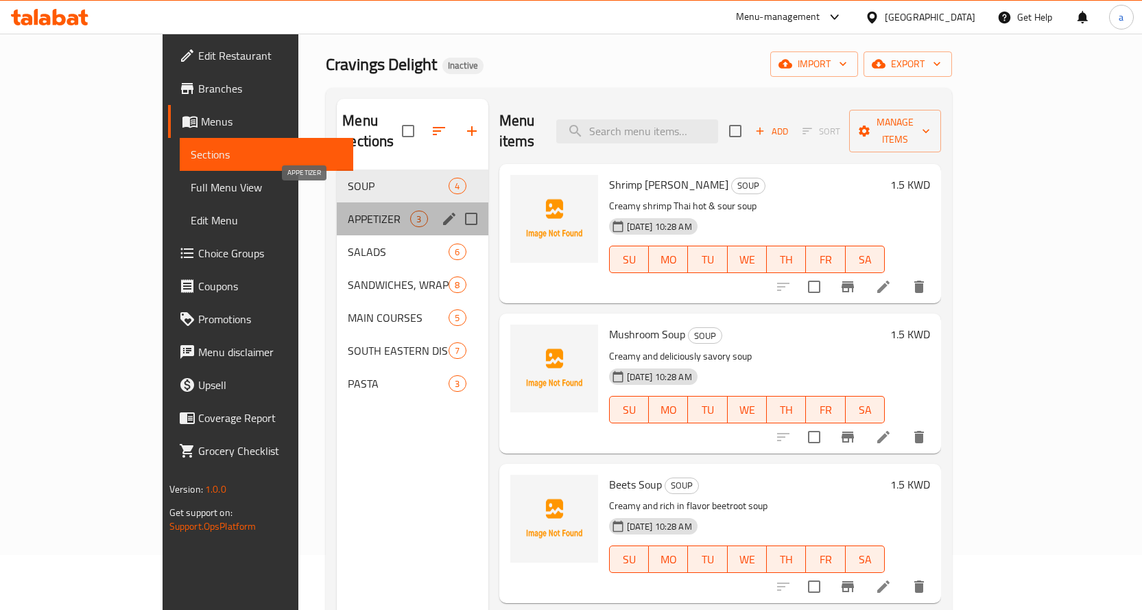
click at [348, 211] on span "APPETIZER" at bounding box center [379, 219] width 62 height 16
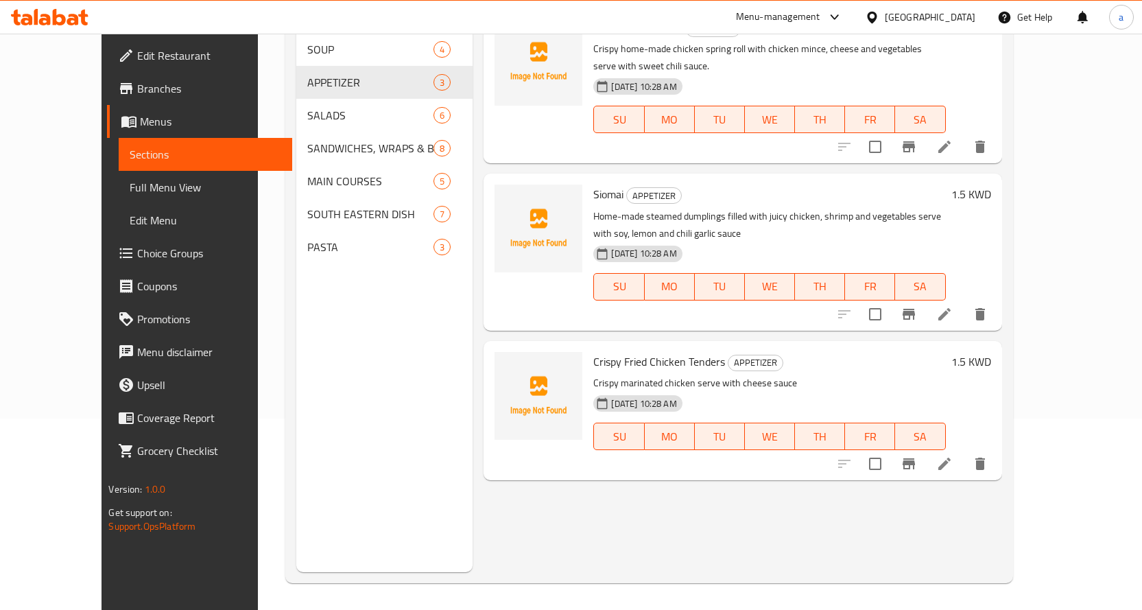
scroll to position [192, 0]
click at [964, 301] on li at bounding box center [944, 313] width 38 height 25
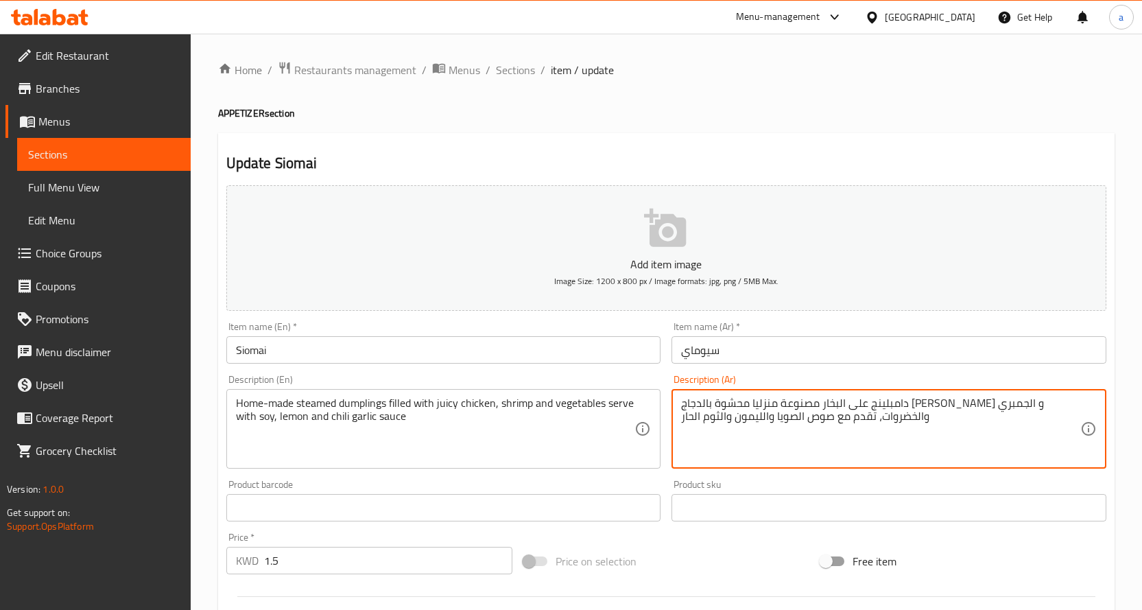
click at [703, 416] on textarea "دامبلينج على البخار مصنوعة منزليا محشوة بالدجاج الجوسي و الجمبري والخضروات، تقد…" at bounding box center [880, 428] width 399 height 65
click at [750, 421] on textarea "دامبلينج على البخار مصنوعة منزليا محشوة بالدجاج الجوسي و الجمبري والخضروات، تقد…" at bounding box center [880, 428] width 399 height 65
click at [751, 422] on textarea "دامبلينج على البخار مصنوعة منزليا محشوة بالدجاج الجوسي و الجمبري والخضروات، تقد…" at bounding box center [880, 428] width 399 height 65
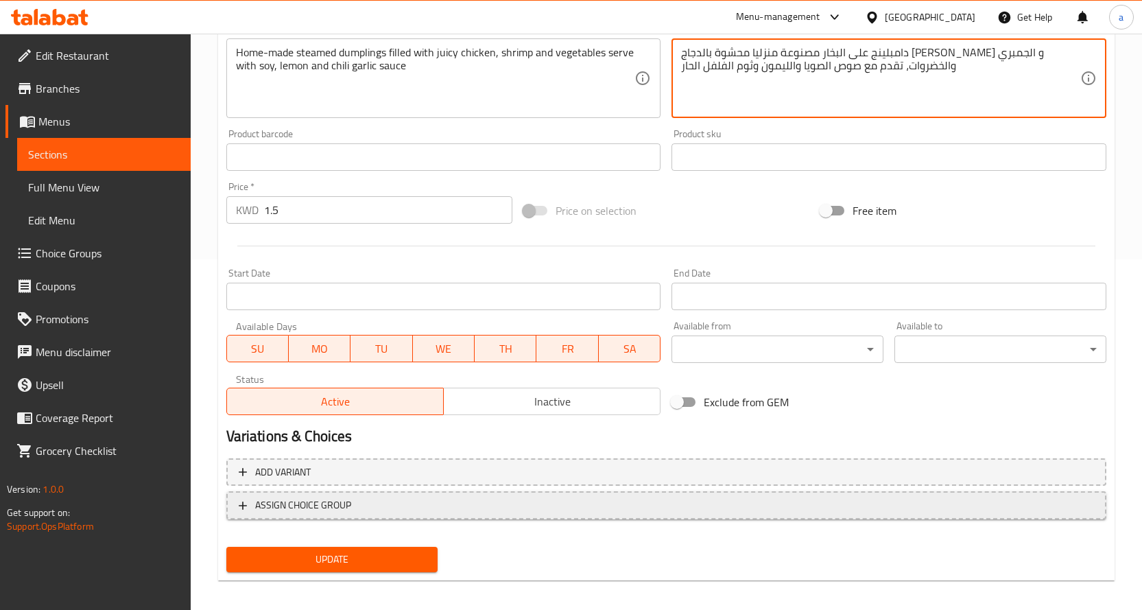
scroll to position [359, 0]
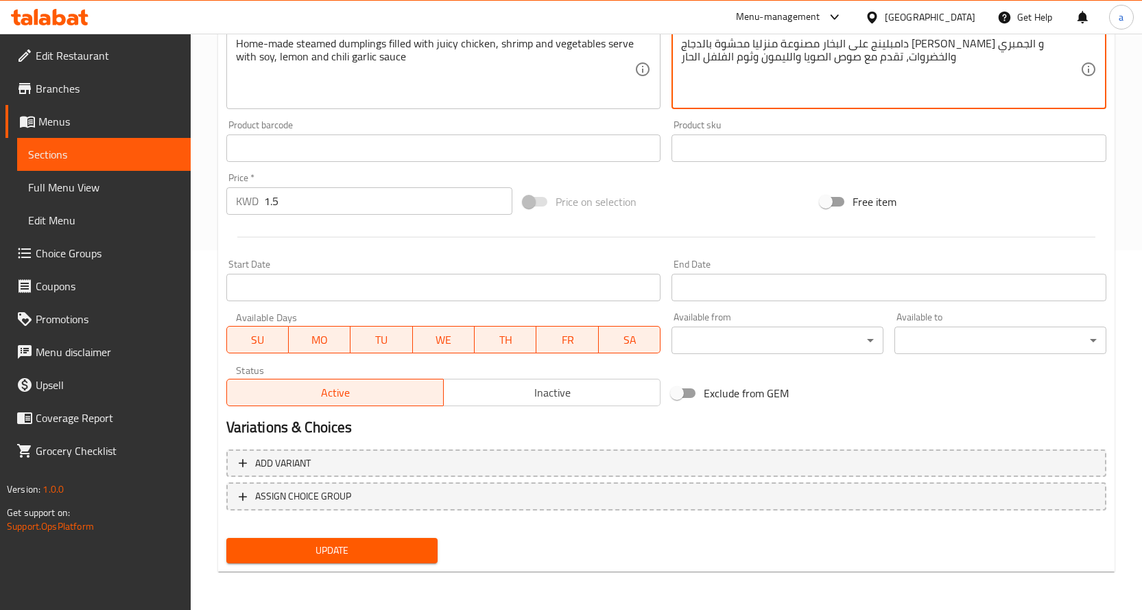
type textarea "دامبلينج على البخار مصنوعة منزليا محشوة بالدجاج الجوسي و الجمبري والخضروات، تقد…"
click at [335, 547] on span "Update" at bounding box center [332, 550] width 190 height 17
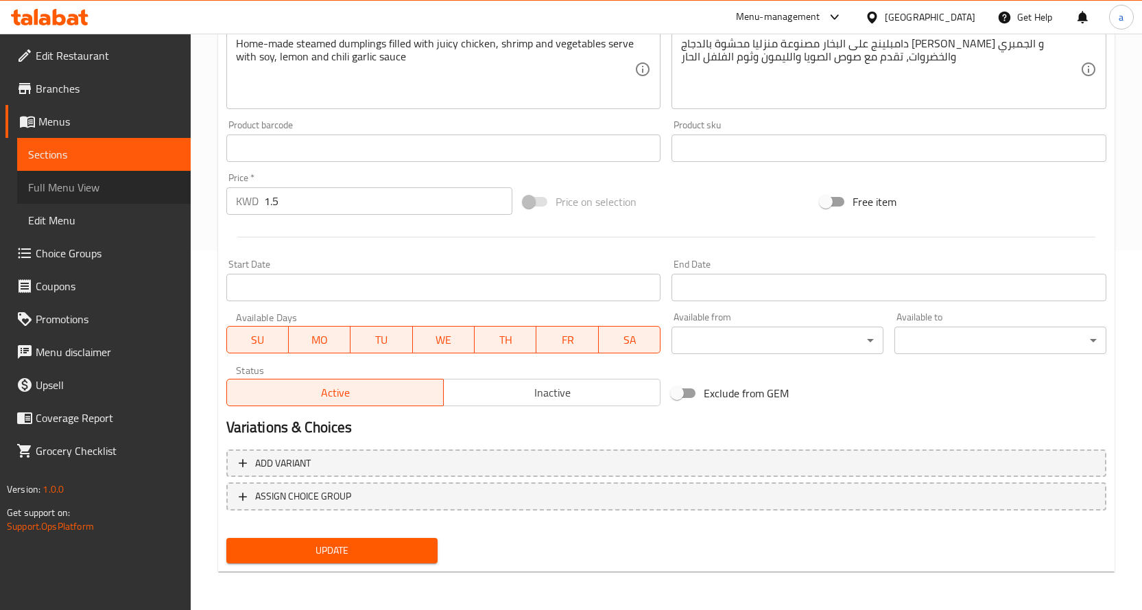
click at [90, 184] on span "Full Menu View" at bounding box center [104, 187] width 152 height 16
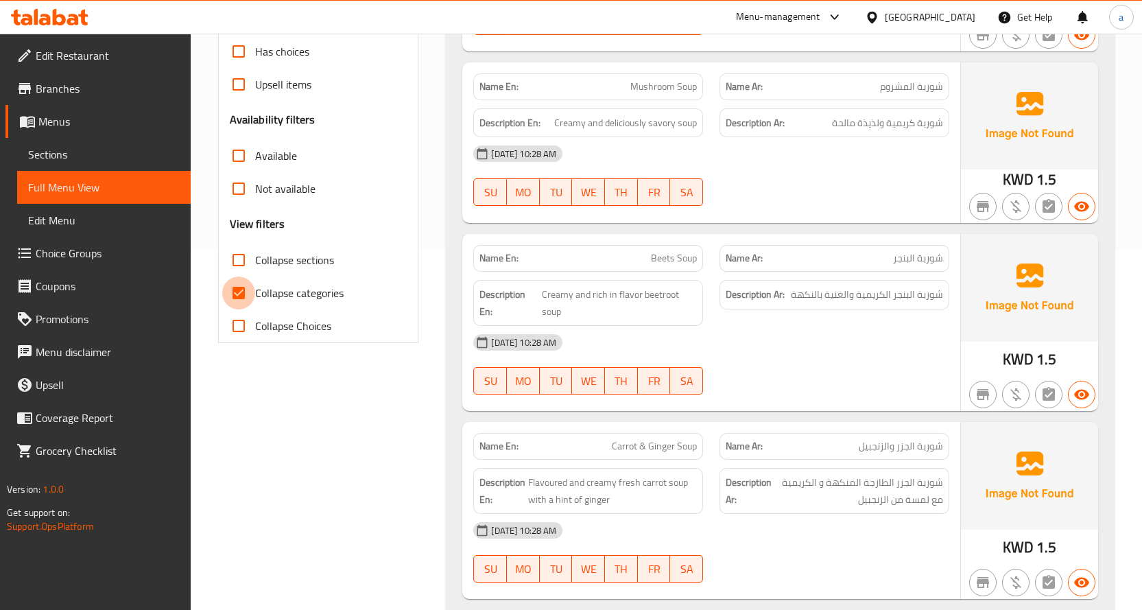
click at [243, 284] on input "Collapse categories" at bounding box center [238, 292] width 33 height 33
checkbox input "false"
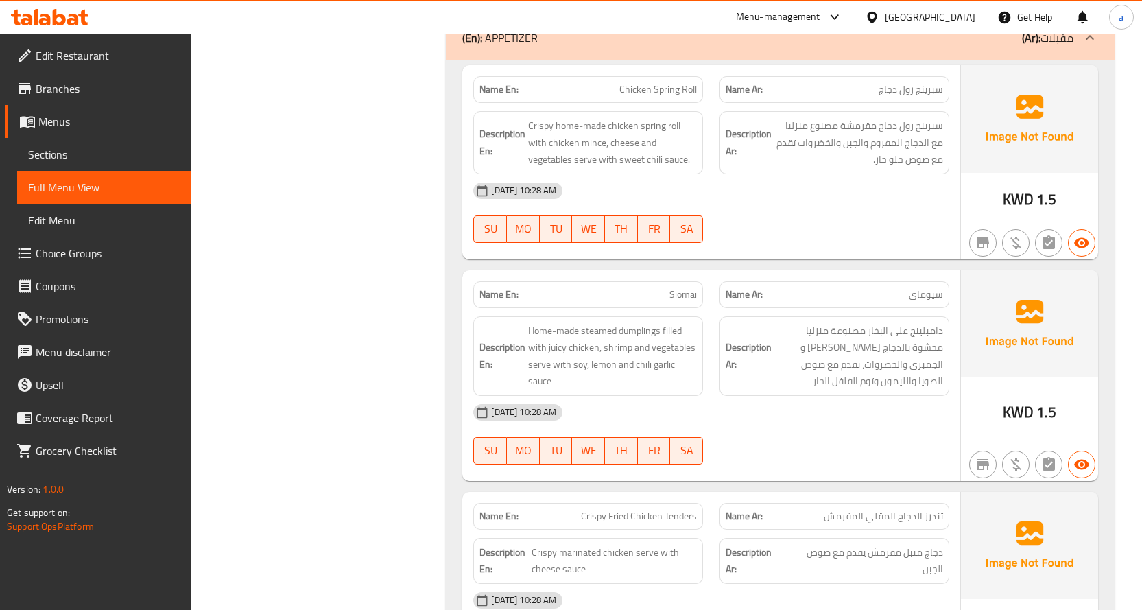
scroll to position [1114, 0]
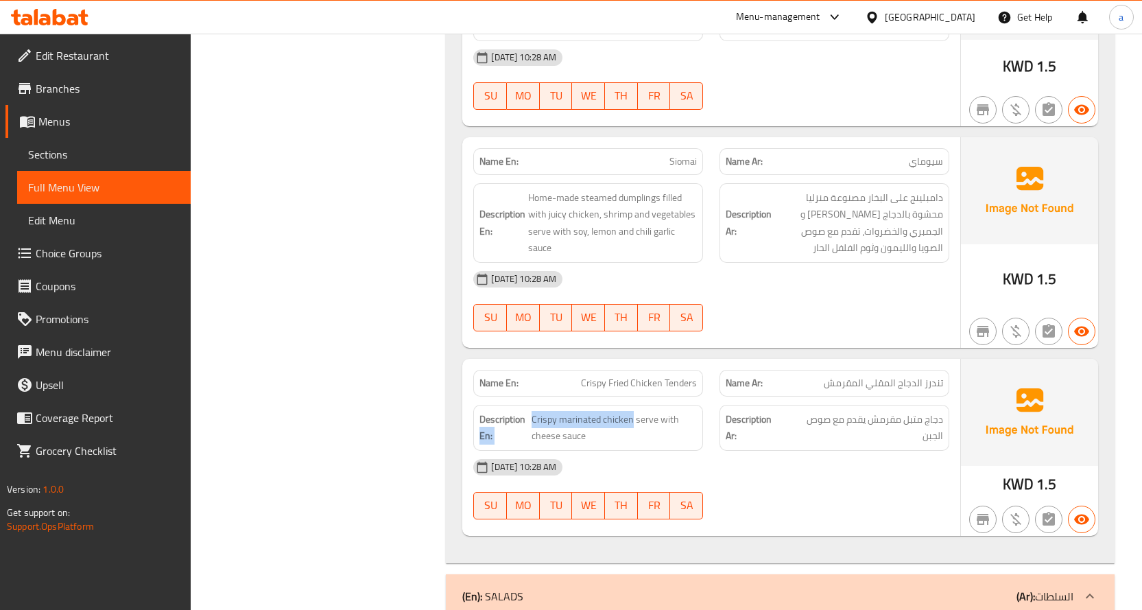
drag, startPoint x: 632, startPoint y: 422, endPoint x: 526, endPoint y: 418, distance: 105.7
click at [526, 418] on h6 "Description En: Crispy marinated chicken serve with cheese sauce" at bounding box center [587, 428] width 217 height 34
click at [883, 428] on span "دجاج متبل مقرمش يقدم مع صوص الجبن" at bounding box center [865, 428] width 156 height 34
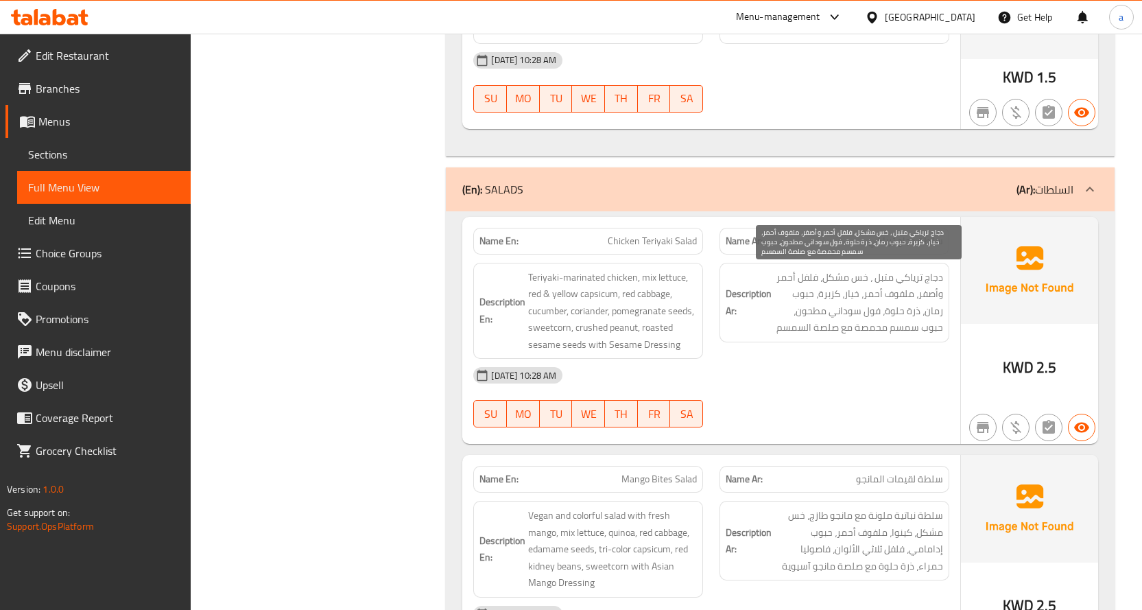
scroll to position [1525, 0]
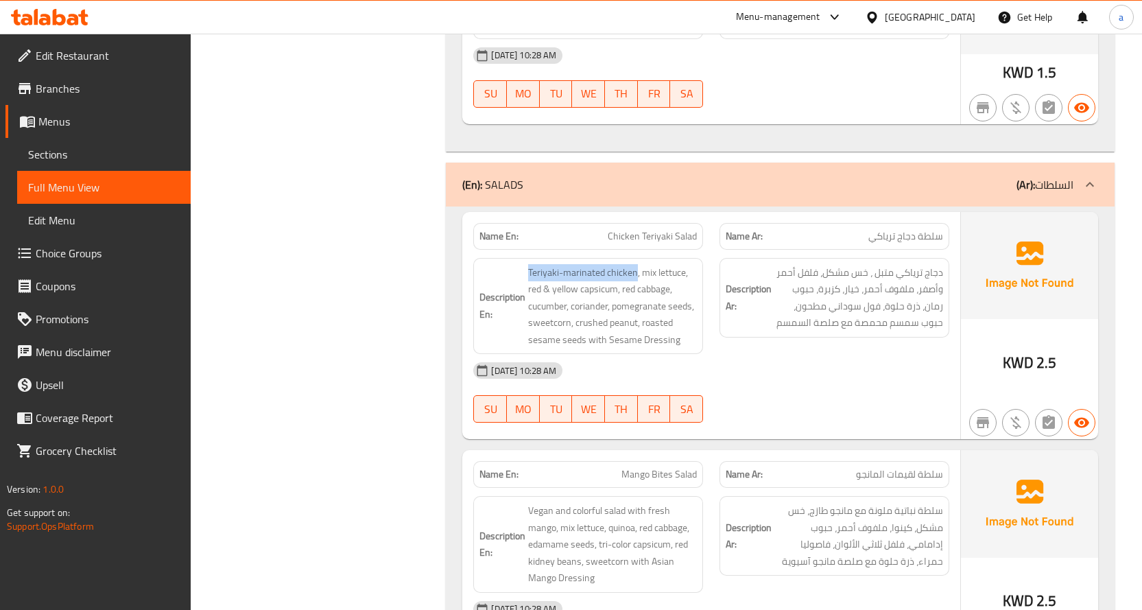
drag, startPoint x: 636, startPoint y: 274, endPoint x: 526, endPoint y: 276, distance: 109.8
click at [526, 276] on h6 "Description En: Teriyaki-marinated chicken, mix lettuce, red & yellow capsicum,…" at bounding box center [587, 306] width 217 height 84
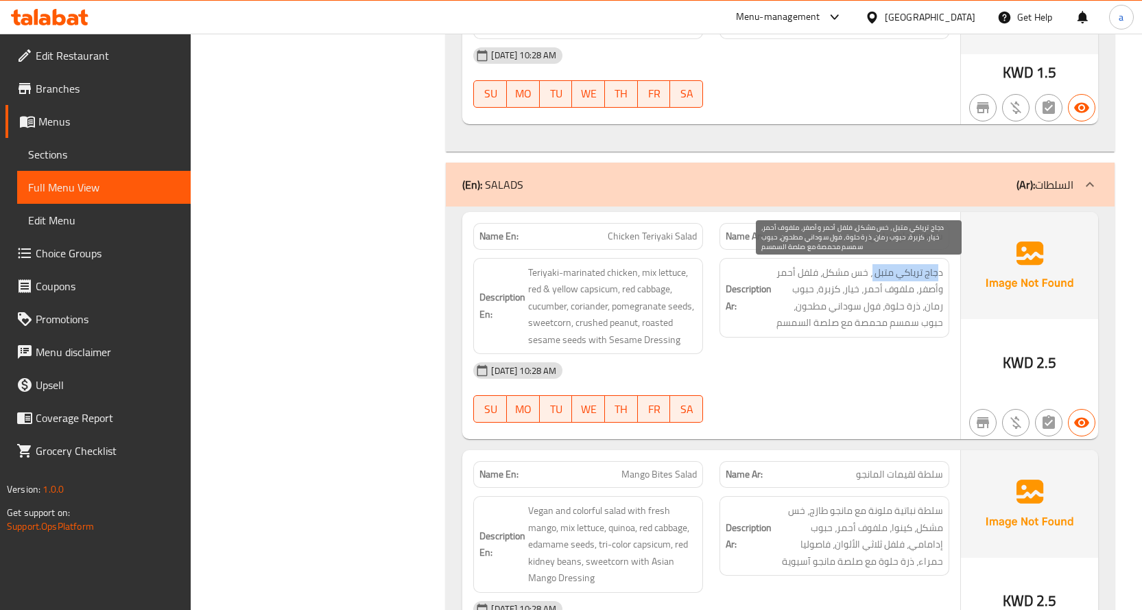
drag, startPoint x: 879, startPoint y: 275, endPoint x: 940, endPoint y: 274, distance: 61.0
click at [940, 274] on span "دجاج ترياكي متبل ، خس مشكل، فلفل أحمر وأصفر، ملفوف أحمر، خيار، كزبرة، حبوب رمان…" at bounding box center [858, 297] width 169 height 67
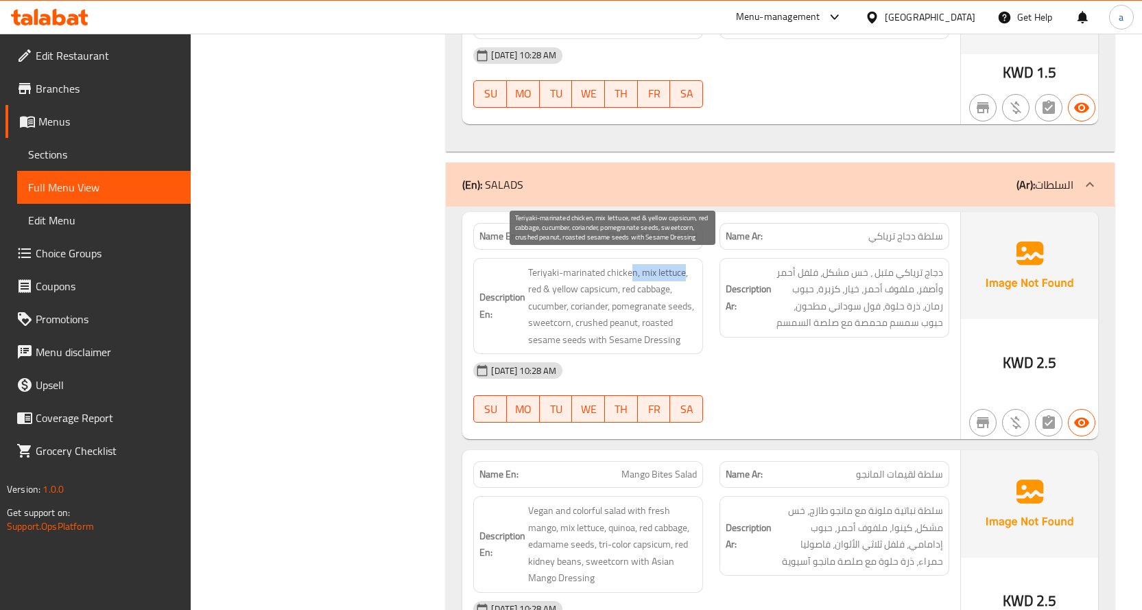
drag, startPoint x: 685, startPoint y: 272, endPoint x: 632, endPoint y: 272, distance: 52.8
click at [632, 272] on span "Teriyaki-marinated chicken, mix lettuce, red & yellow capsicum, red cabbage, cu…" at bounding box center [612, 306] width 169 height 84
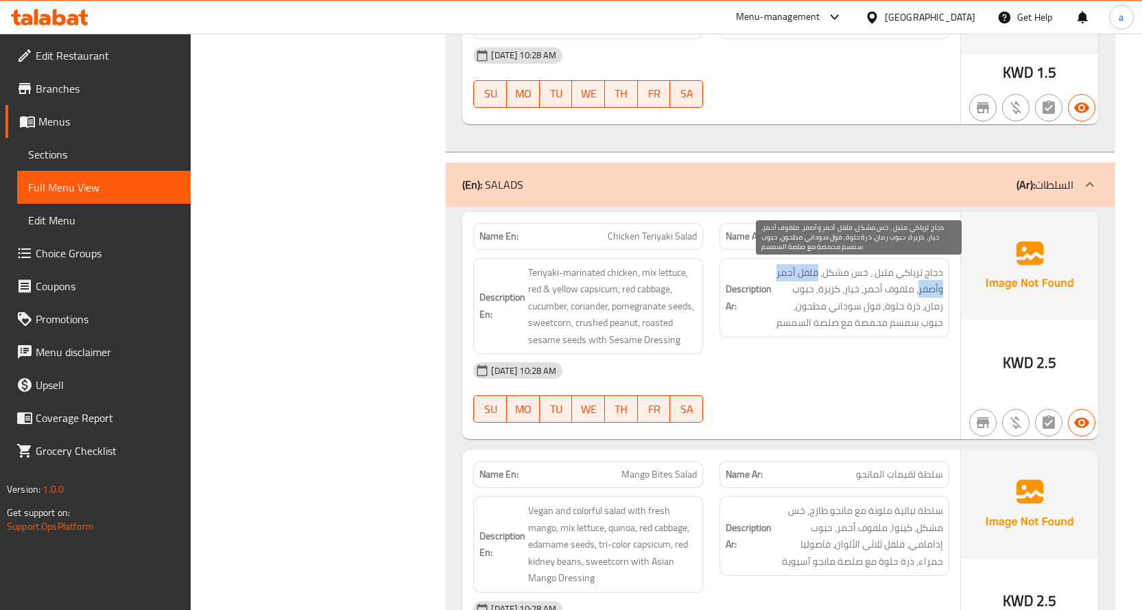
drag, startPoint x: 819, startPoint y: 273, endPoint x: 918, endPoint y: 289, distance: 100.7
click at [918, 289] on span "دجاج ترياكي متبل ، خس مشكل، فلفل أحمر وأصفر، ملفوف أحمر، خيار، كزبرة، حبوب رمان…" at bounding box center [858, 297] width 169 height 67
click at [910, 289] on span "دجاج ترياكي متبل ، خس مشكل، فلفل أحمر وأصفر، ملفوف أحمر، خيار، كزبرة، حبوب رمان…" at bounding box center [858, 297] width 169 height 67
drag, startPoint x: 912, startPoint y: 289, endPoint x: 863, endPoint y: 291, distance: 49.4
click at [863, 291] on span "دجاج ترياكي متبل ، خس مشكل، فلفل أحمر وأصفر، ملفوف أحمر، خيار، كزبرة، حبوب رمان…" at bounding box center [858, 297] width 169 height 67
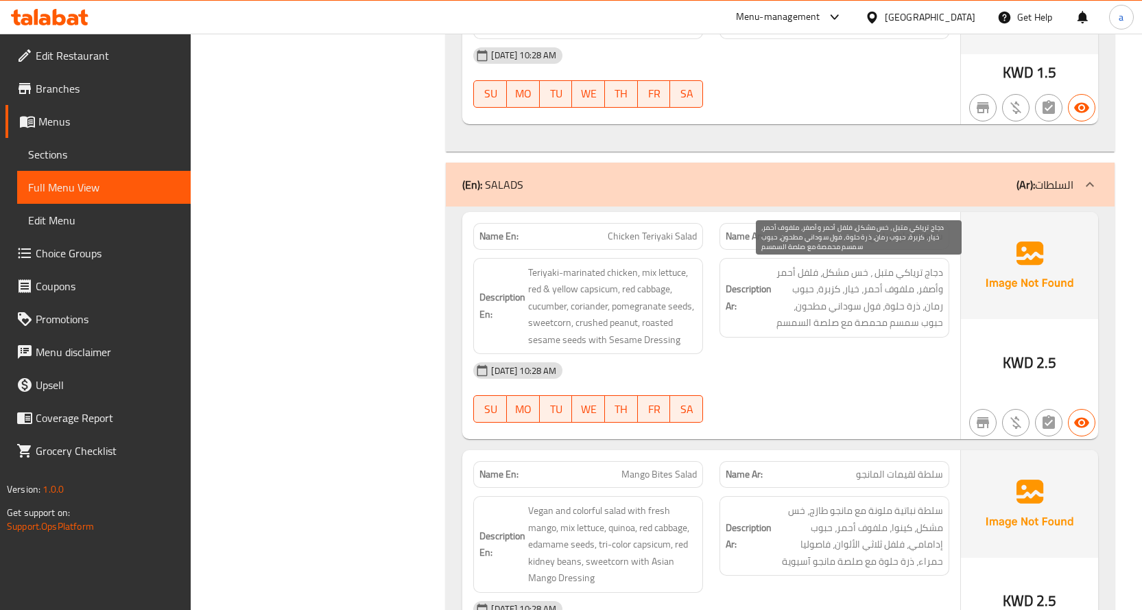
click at [831, 288] on span "دجاج ترياكي متبل ، خس مشكل، فلفل أحمر وأصفر، ملفوف أحمر، خيار، كزبرة، حبوب رمان…" at bounding box center [858, 297] width 169 height 67
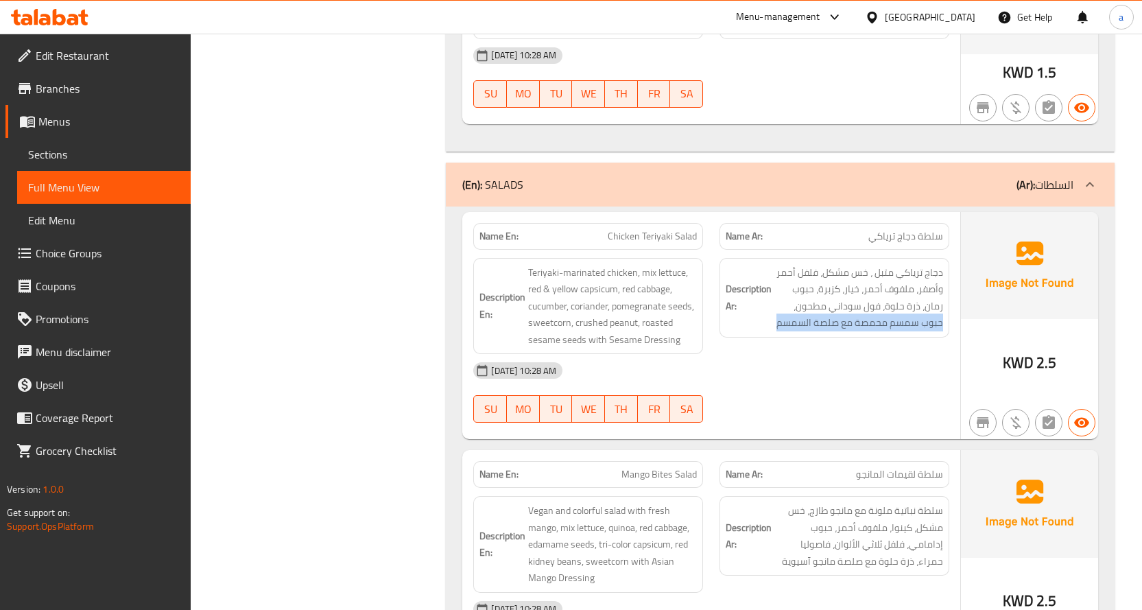
drag, startPoint x: 941, startPoint y: 329, endPoint x: 776, endPoint y: 331, distance: 164.6
click at [776, 331] on div "Description Ar: دجاج ترياكي متبل ، خس مشكل، فلفل أحمر وأصفر، ملفوف أحمر، خيار، …" at bounding box center [834, 298] width 230 height 80
click at [754, 335] on div "Description Ar: دجاج ترياكي متبل ، خس مشكل، فلفل أحمر وأصفر، ملفوف أحمر، خيار، …" at bounding box center [834, 298] width 230 height 80
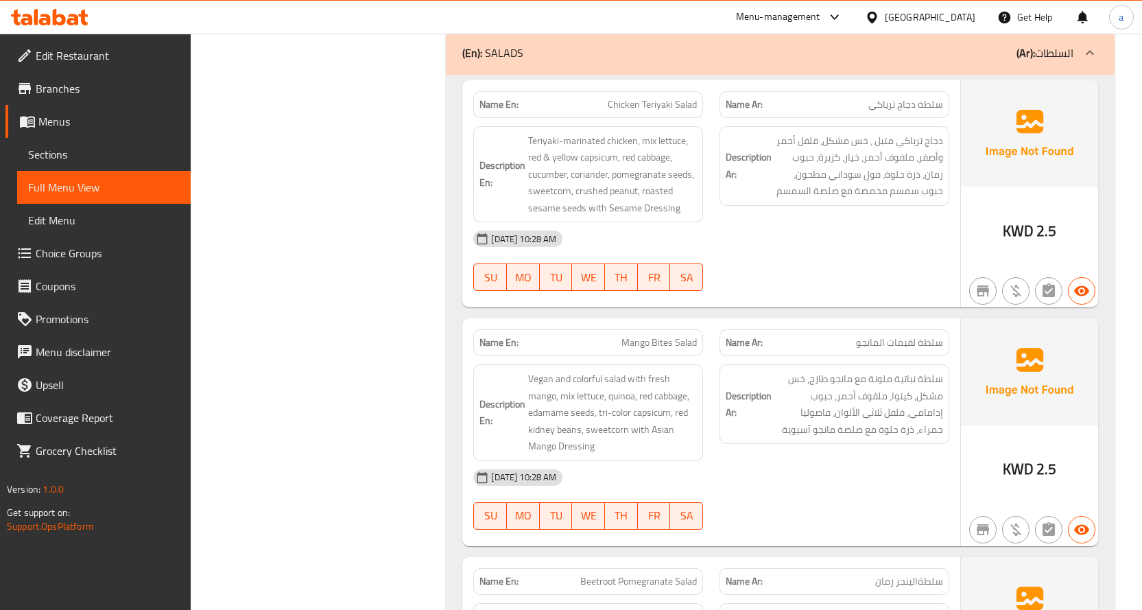
scroll to position [1662, 0]
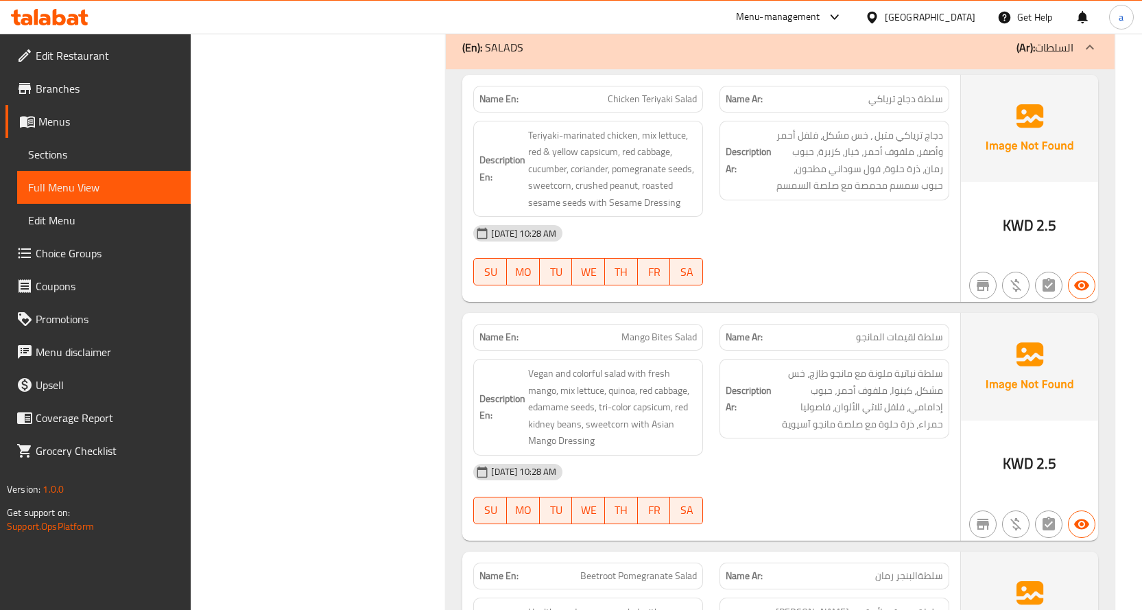
click at [950, 376] on div "Description Ar: سلطة نباتية ملونة مع مانجو طازج، خس مشكل، كينوا، ملفوف أحمر، حب…" at bounding box center [834, 406] width 246 height 113
click at [91, 194] on span "Full Menu View" at bounding box center [104, 187] width 152 height 16
click at [104, 158] on span "Sections" at bounding box center [104, 154] width 152 height 16
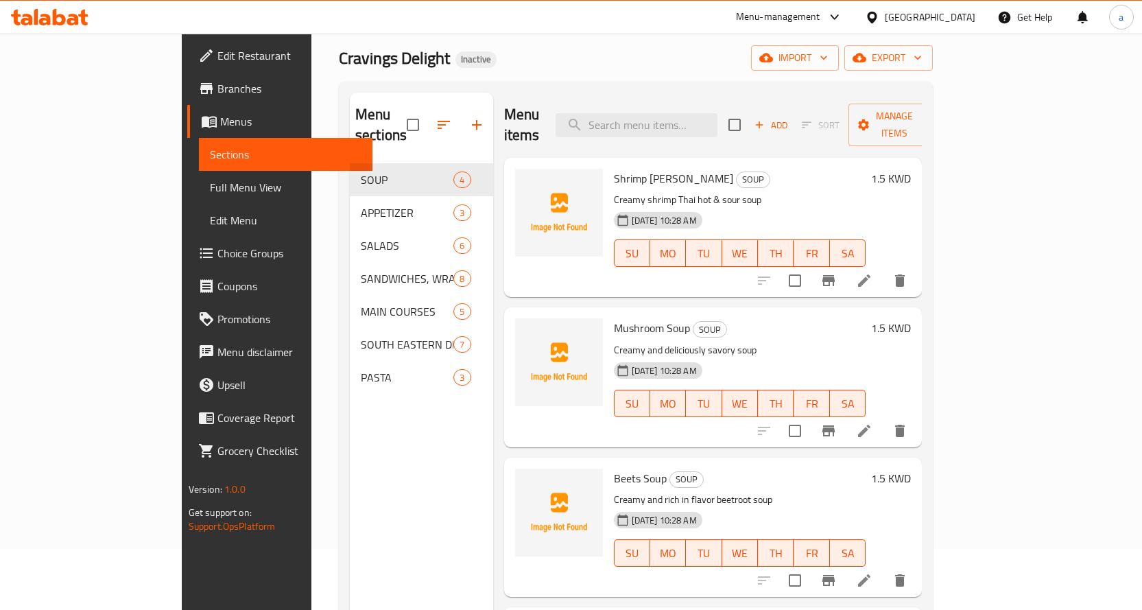
scroll to position [55, 0]
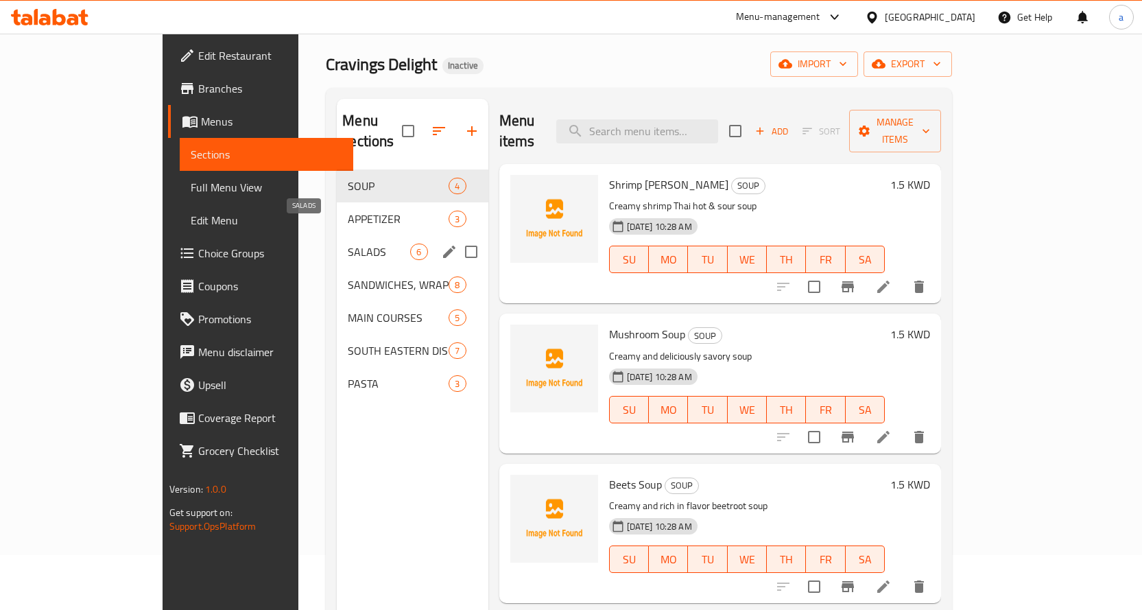
click at [348, 243] on span "SALADS" at bounding box center [379, 251] width 62 height 16
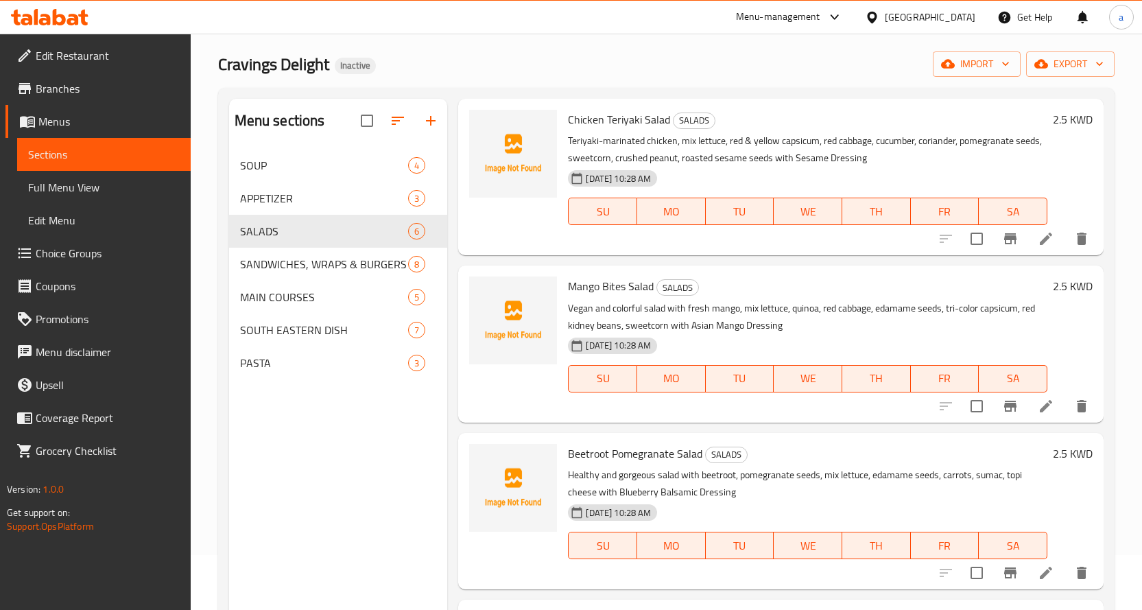
scroll to position [69, 0]
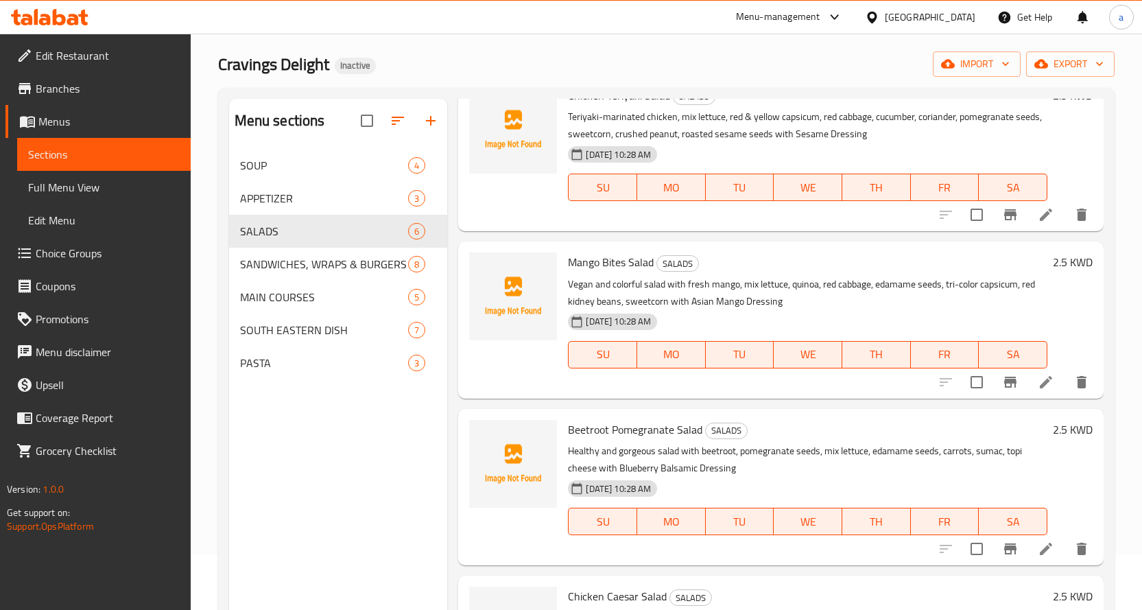
click at [1045, 379] on li at bounding box center [1046, 382] width 38 height 25
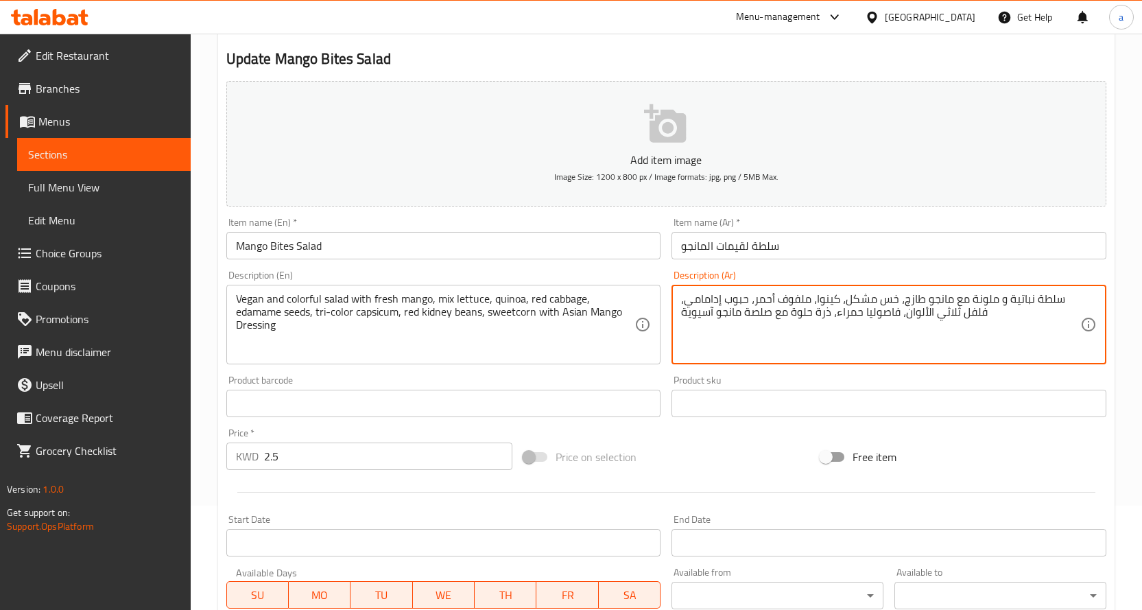
scroll to position [359, 0]
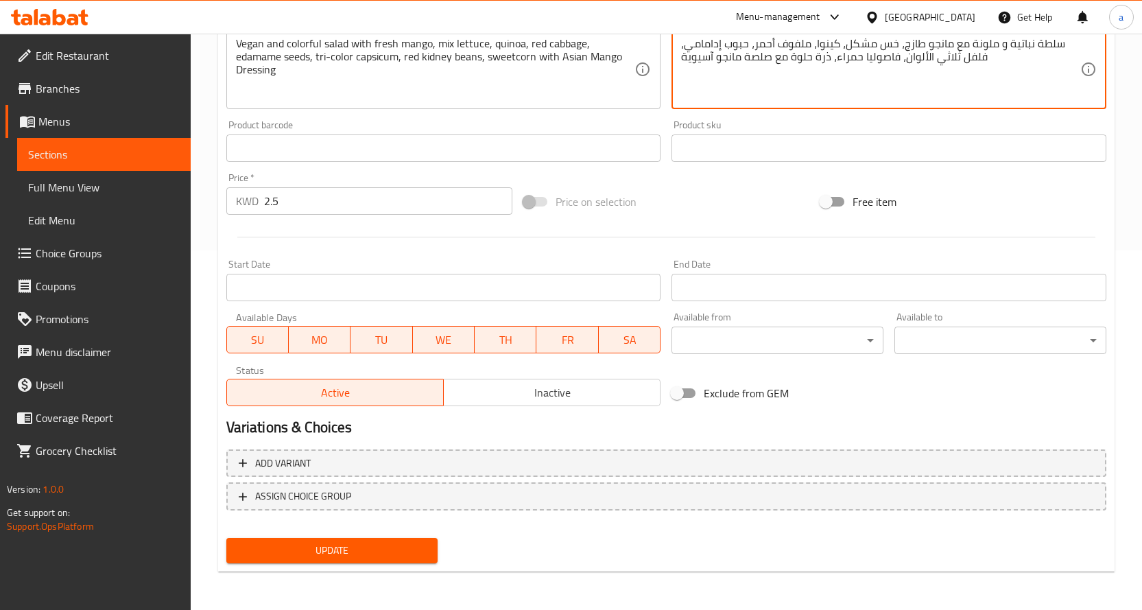
type textarea "سلطة نباتية و ملونة مع مانجو طازج، خس مشكل، كينوا، ملفوف أحمر، حبوب إدامامي، فل…"
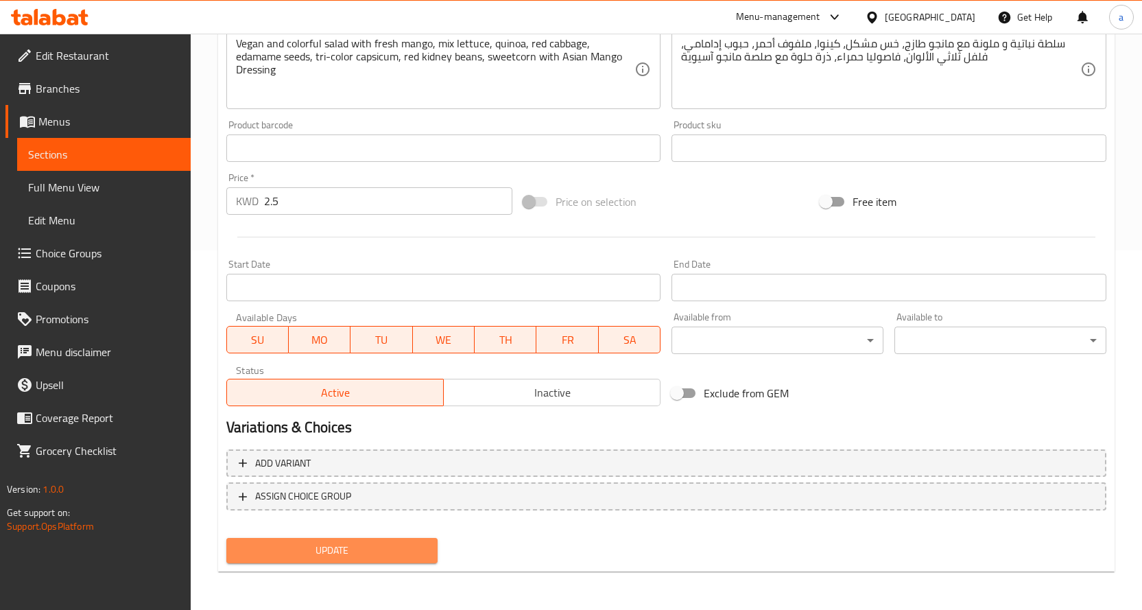
click at [387, 539] on button "Update" at bounding box center [332, 550] width 212 height 25
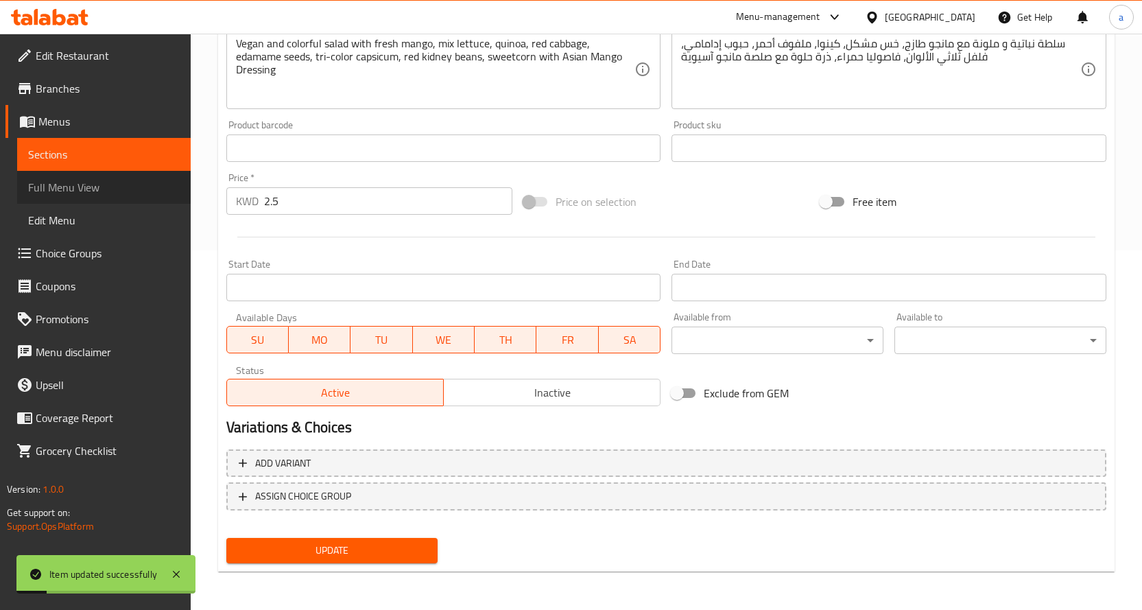
click at [115, 174] on link "Full Menu View" at bounding box center [104, 187] width 174 height 33
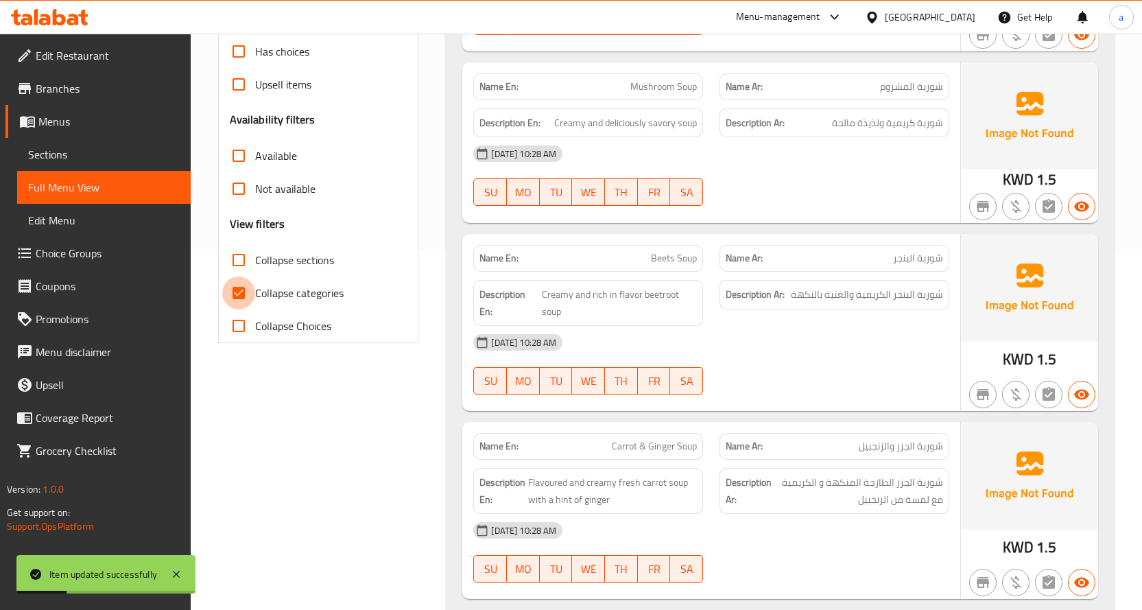
click at [243, 292] on input "Collapse categories" at bounding box center [238, 292] width 33 height 33
checkbox input "false"
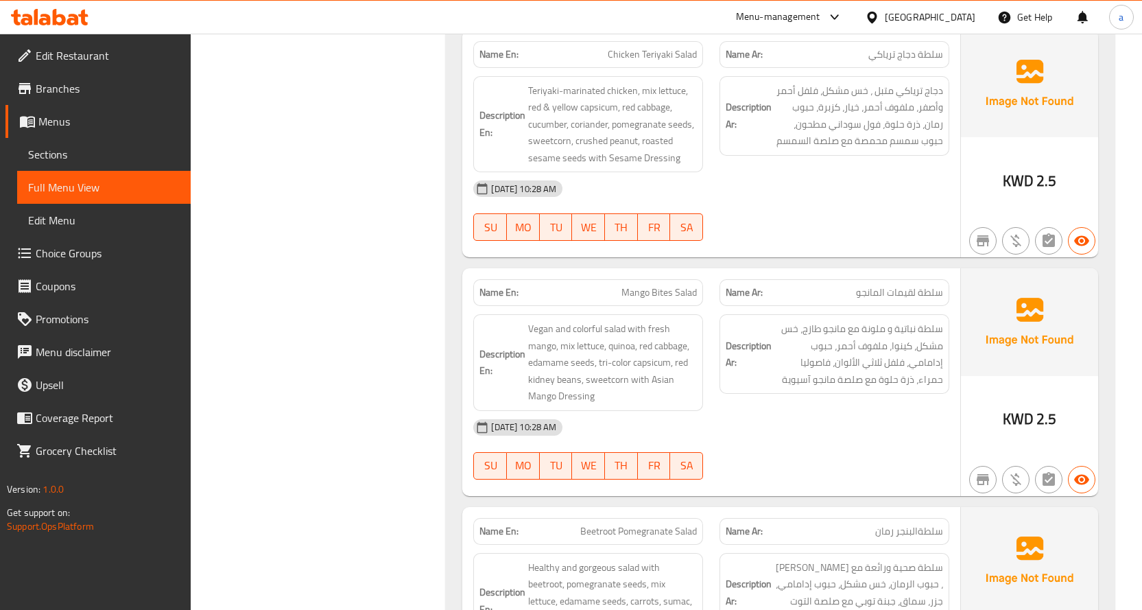
scroll to position [1731, 0]
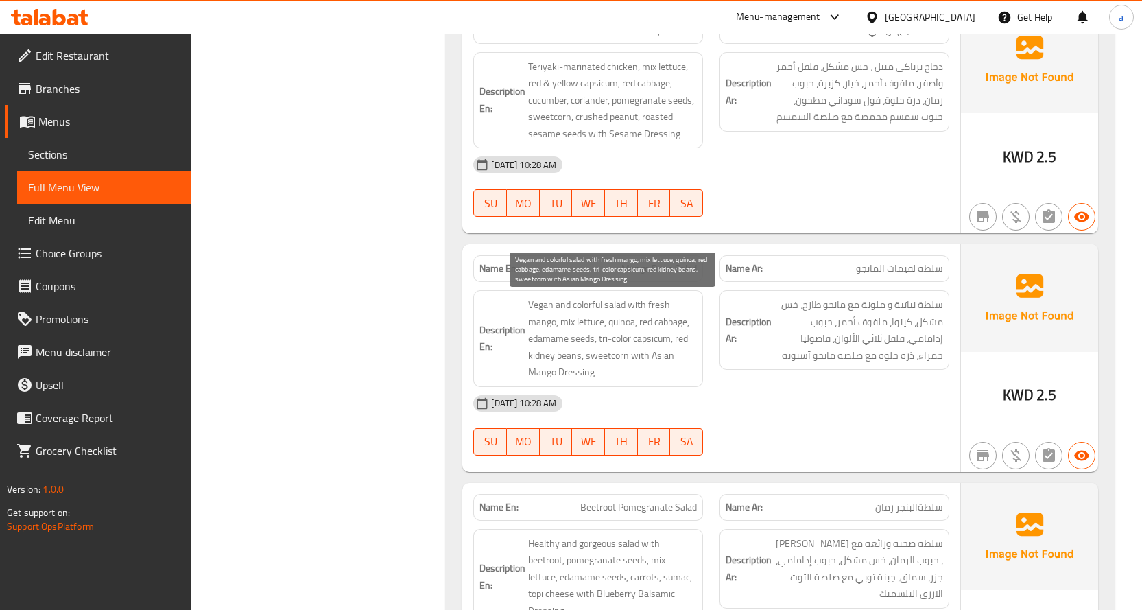
click at [624, 322] on span "Vegan and colorful salad with fresh mango, mix lettuce, quinoa, red cabbage, ed…" at bounding box center [612, 338] width 169 height 84
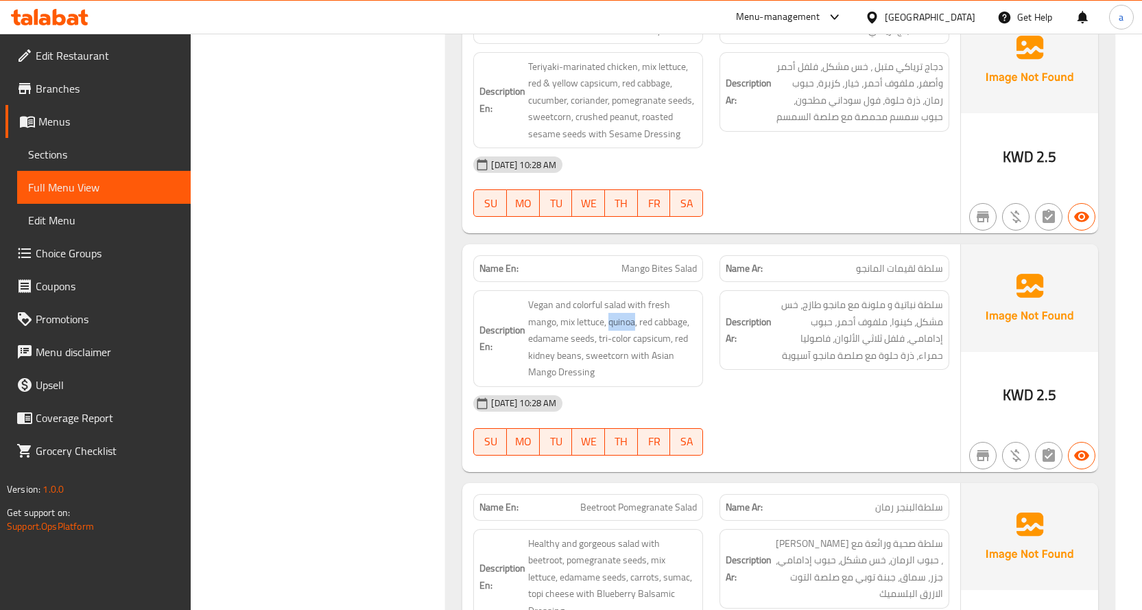
copy span "quinoa"
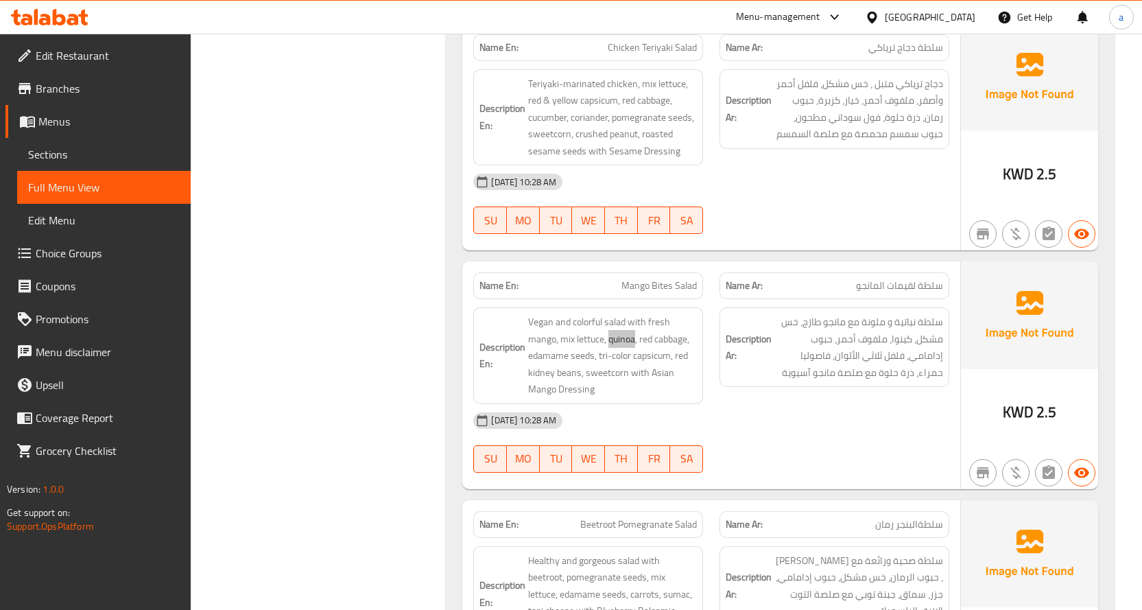
scroll to position [1457, 0]
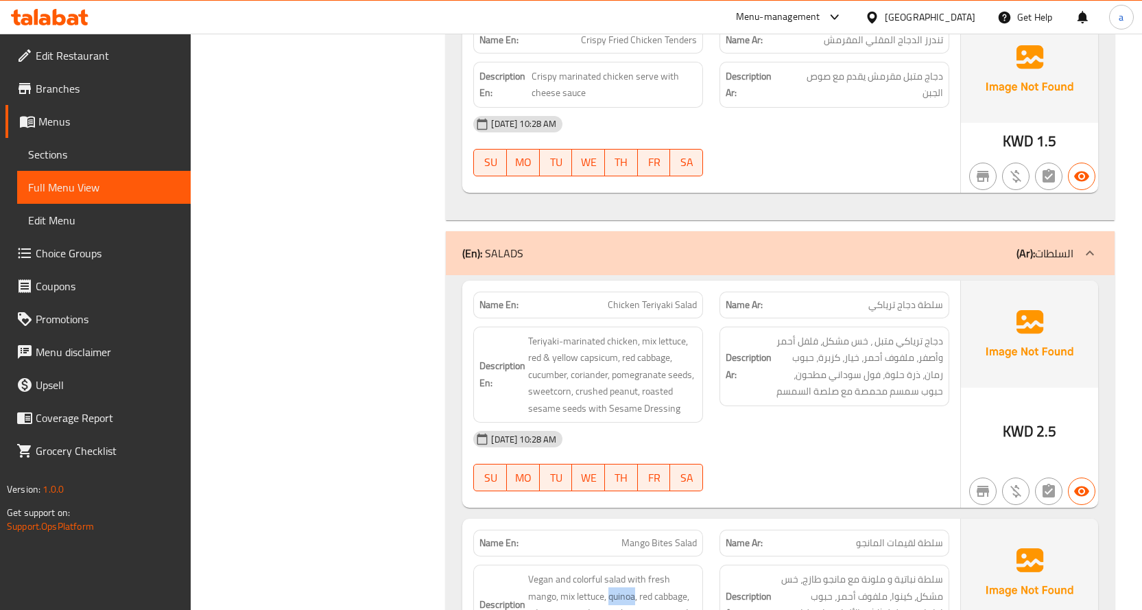
click at [73, 89] on span "Branches" at bounding box center [108, 88] width 144 height 16
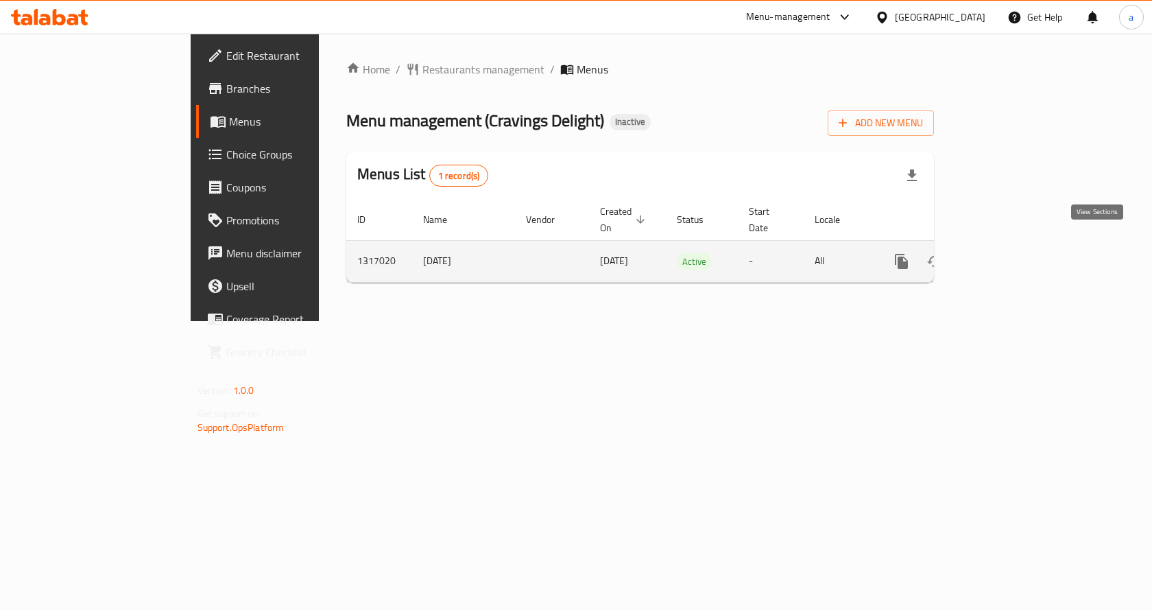
click at [1009, 253] on icon "enhanced table" at bounding box center [1000, 261] width 16 height 16
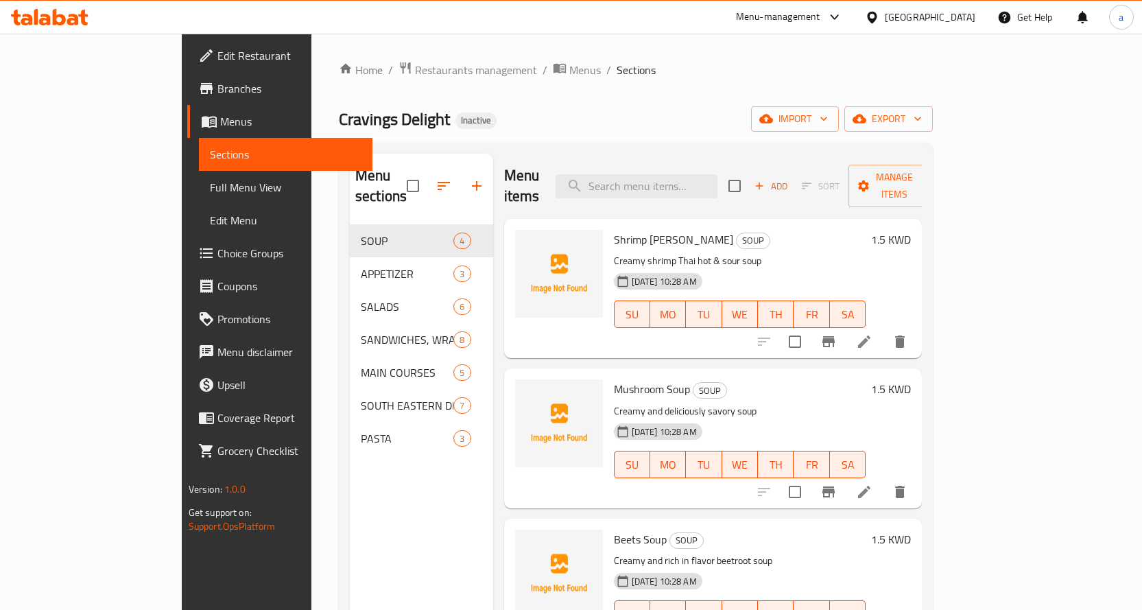
click at [210, 195] on span "Full Menu View" at bounding box center [286, 187] width 152 height 16
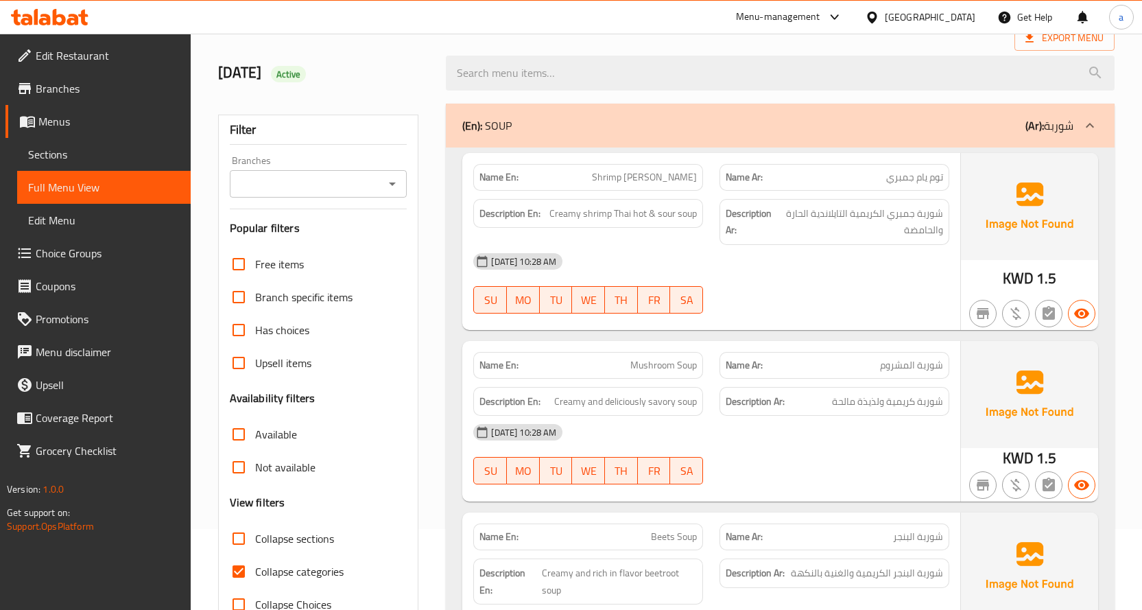
scroll to position [274, 0]
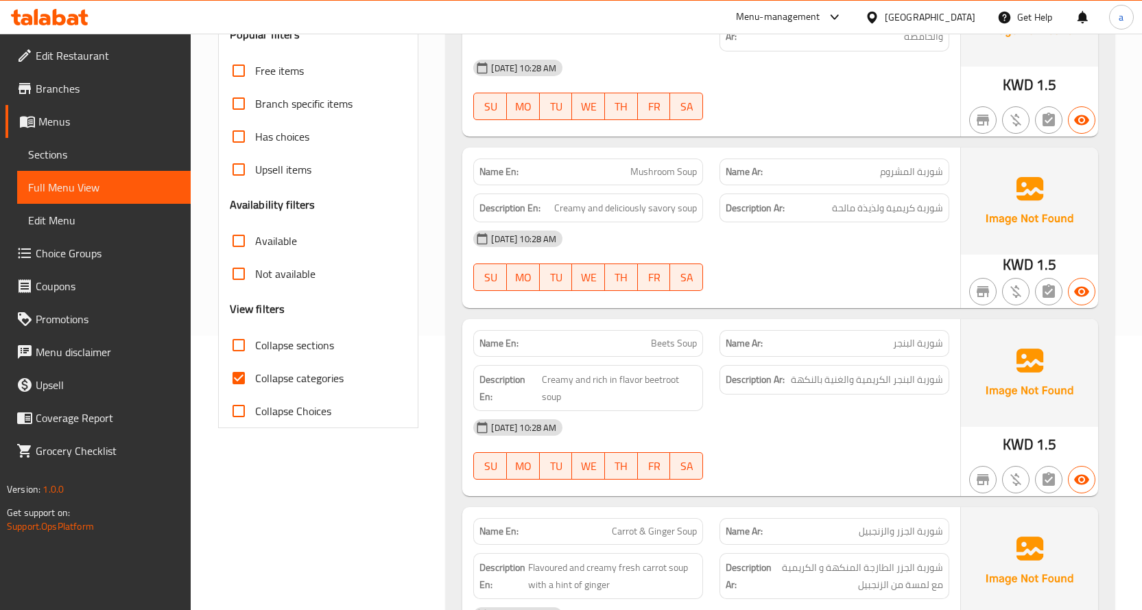
click at [235, 368] on input "Collapse categories" at bounding box center [238, 377] width 33 height 33
checkbox input "false"
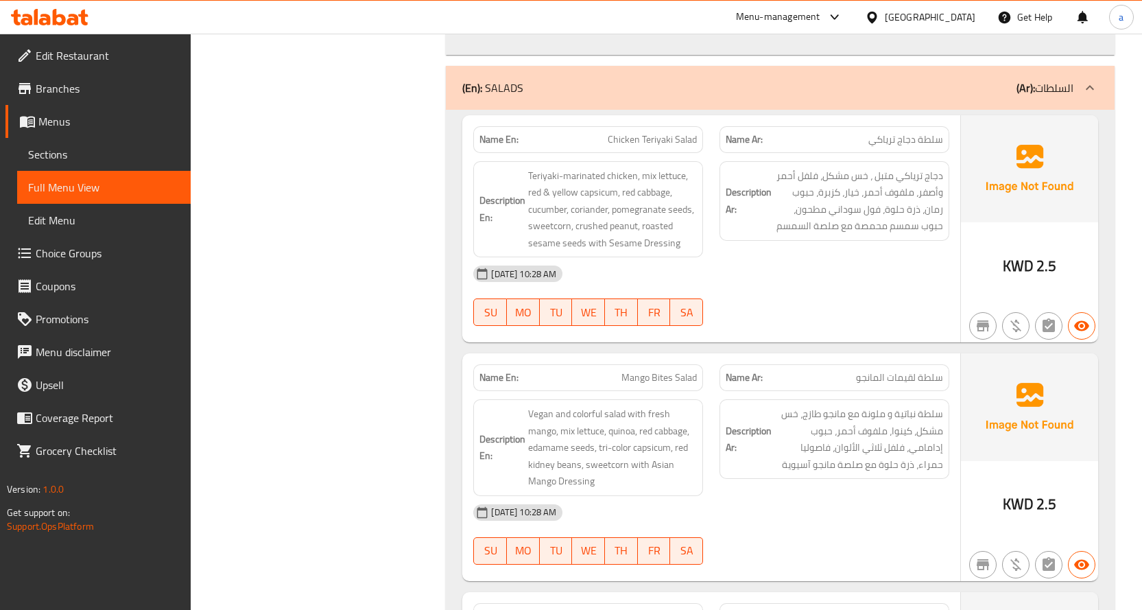
scroll to position [1646, 0]
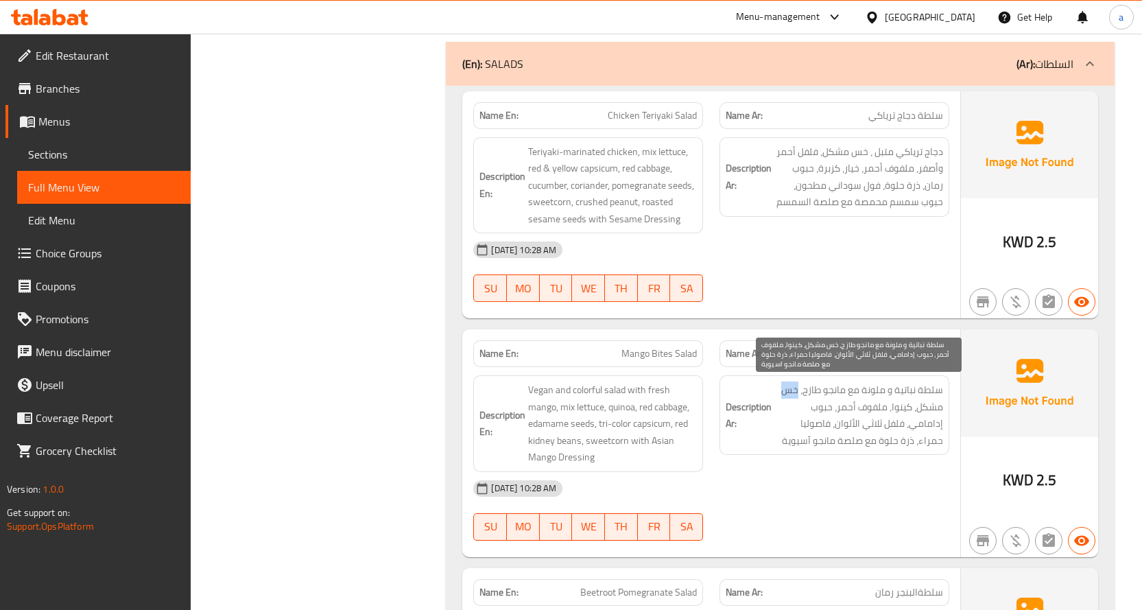
drag, startPoint x: 797, startPoint y: 391, endPoint x: 785, endPoint y: 392, distance: 11.7
click at [785, 392] on span "سلطة نباتية و ملونة مع مانجو طازج، خس مشكل، كينوا، ملفوف أحمر، حبوب إدامامي، فل…" at bounding box center [858, 414] width 169 height 67
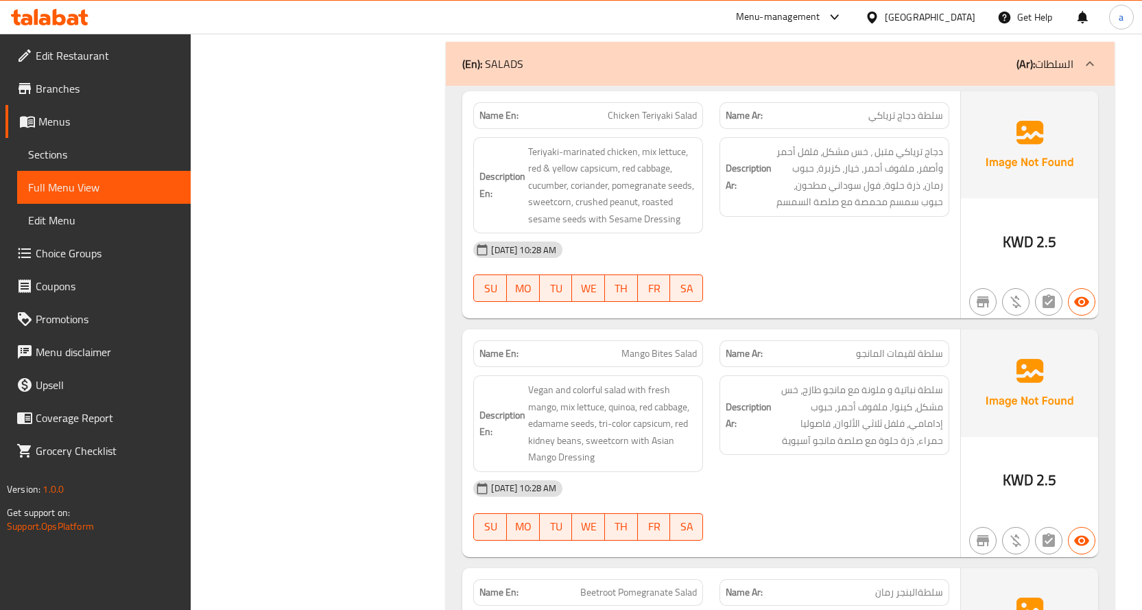
click at [749, 390] on h6 "Description Ar: سلطة نباتية و ملونة مع مانجو طازج، خس مشكل، كينوا، ملفوف أحمر، …" at bounding box center [834, 414] width 217 height 67
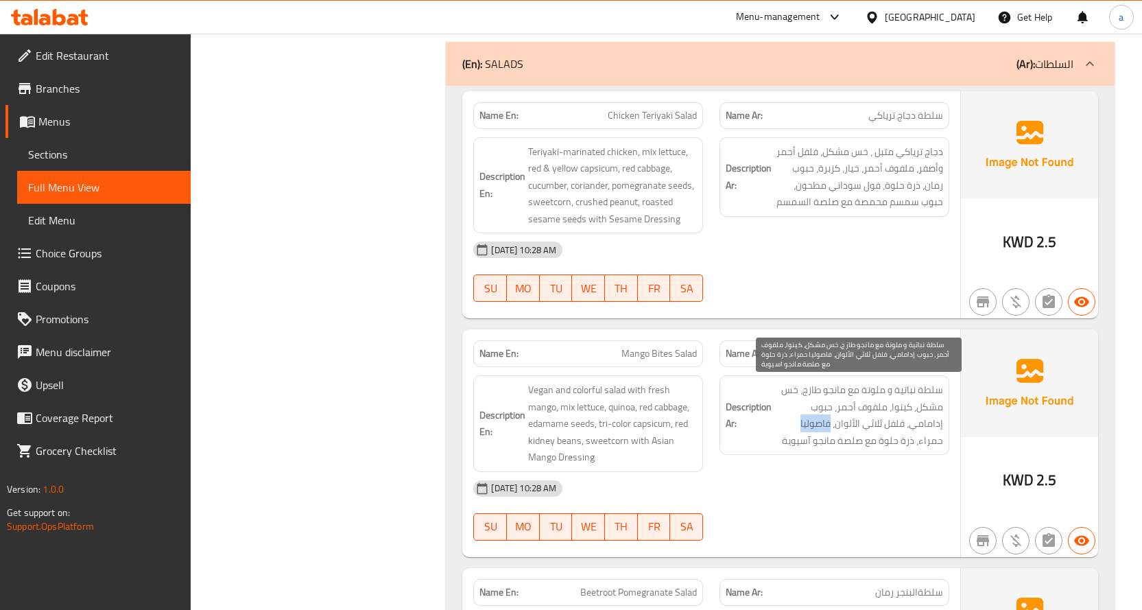
drag, startPoint x: 821, startPoint y: 424, endPoint x: 800, endPoint y: 425, distance: 20.6
click at [800, 425] on span "سلطة نباتية و ملونة مع مانجو طازج، خس مشكل، كينوا، ملفوف أحمر، حبوب إدامامي، فل…" at bounding box center [858, 414] width 169 height 67
drag, startPoint x: 943, startPoint y: 442, endPoint x: 920, endPoint y: 442, distance: 23.3
click at [920, 442] on div "Description Ar: سلطة نباتية و ملونة مع مانجو طازج، خس مشكل، كينوا، ملفوف أحمر، …" at bounding box center [834, 415] width 230 height 80
drag, startPoint x: 916, startPoint y: 441, endPoint x: 789, endPoint y: 446, distance: 126.3
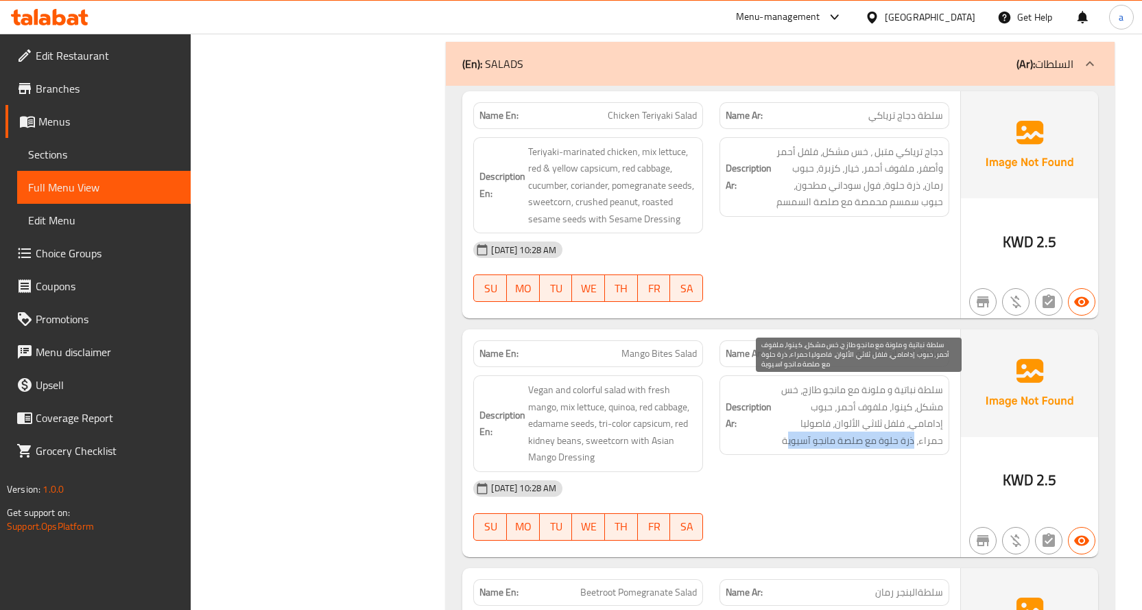
click at [789, 446] on span "سلطة نباتية و ملونة مع مانجو طازج، خس مشكل، كينوا، ملفوف أحمر، حبوب إدامامي، فل…" at bounding box center [858, 414] width 169 height 67
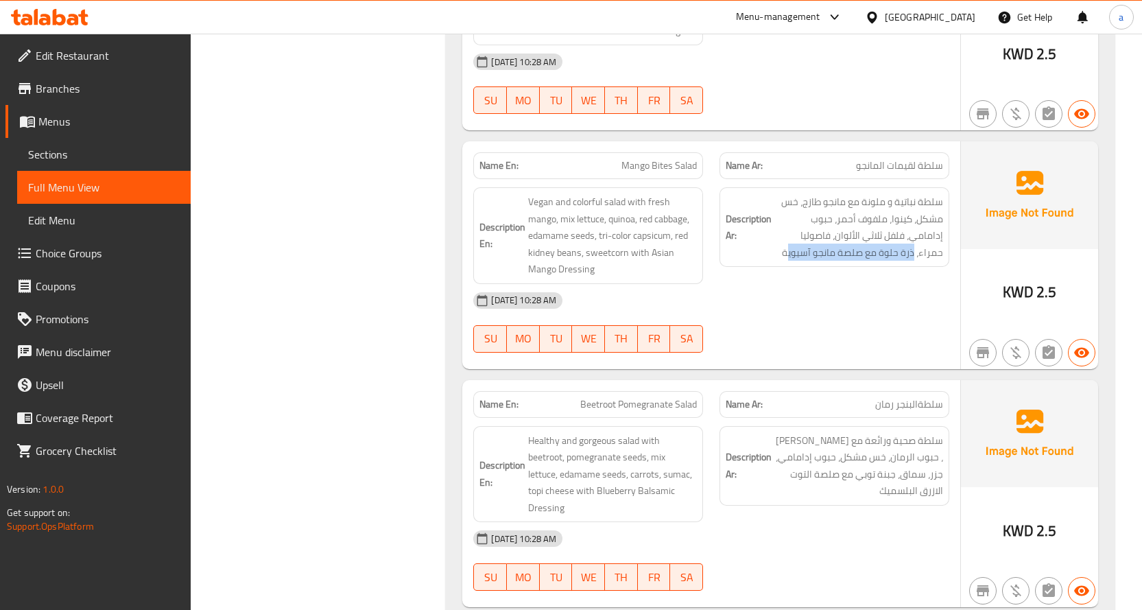
scroll to position [1852, 0]
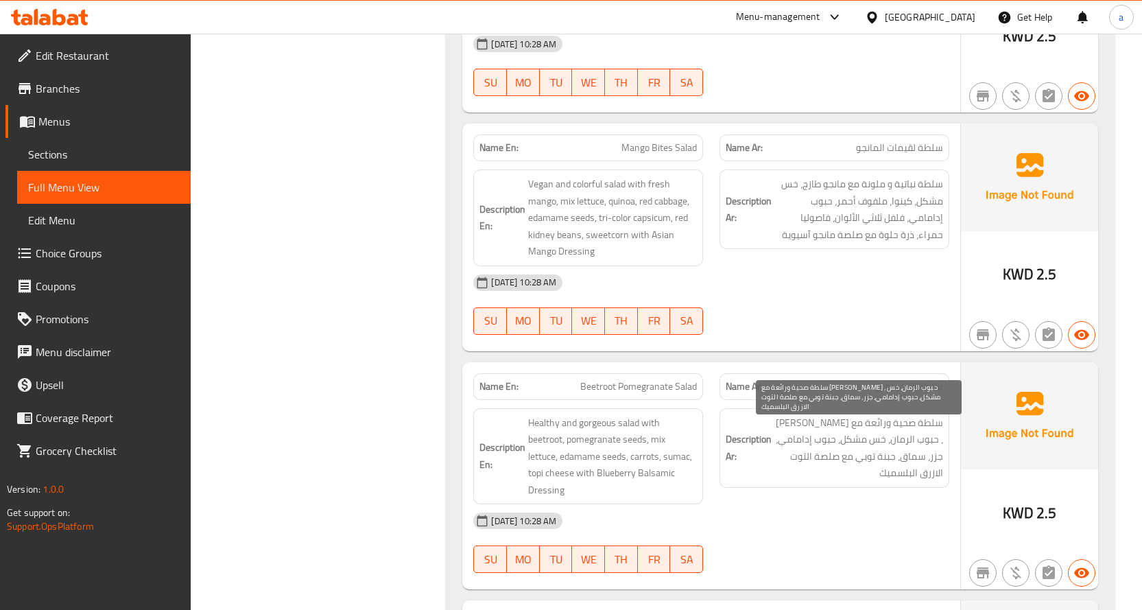
click at [797, 438] on span "سلطة صحية ورائعة مع [PERSON_NAME] ، حبوب الرمان، خس مشكل، حبوب إدامامي، جزر، سم…" at bounding box center [858, 447] width 169 height 67
drag, startPoint x: 805, startPoint y: 438, endPoint x: 791, endPoint y: 433, distance: 15.4
click at [791, 433] on span "سلطة صحية ورائعة مع [PERSON_NAME] ، حبوب الرمان، خس مشكل، حبوب إدامامي، جزر، سم…" at bounding box center [858, 447] width 169 height 67
click at [924, 454] on span "سلطة صحية ورائعة مع [PERSON_NAME] ، حبوب الرمان، خس مشكل، حبوب إدامامي، جزر، سم…" at bounding box center [858, 447] width 169 height 67
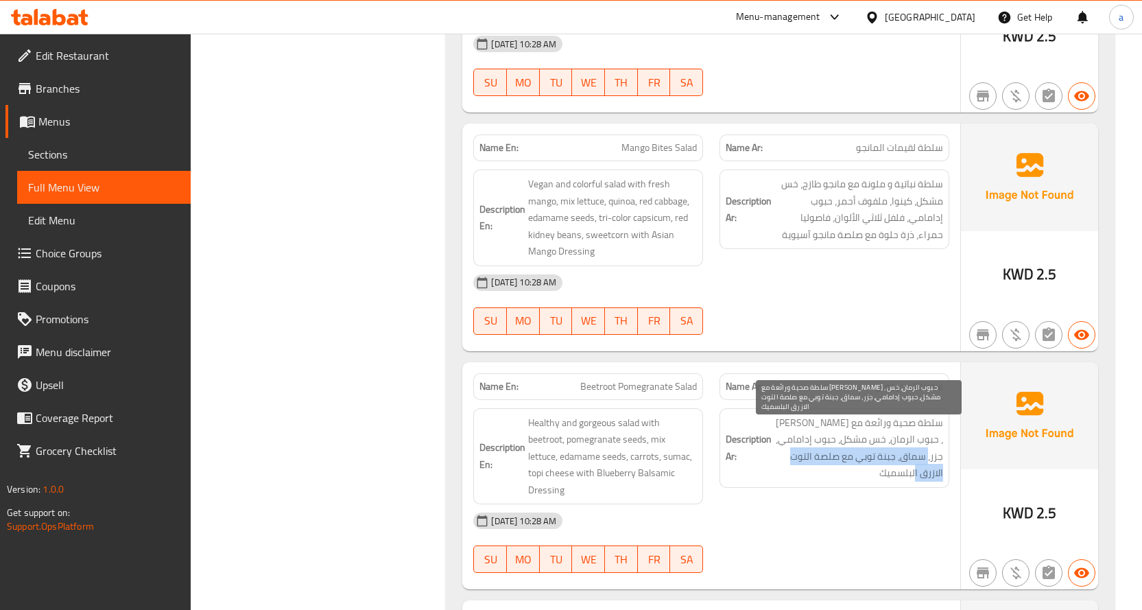
drag, startPoint x: 914, startPoint y: 457, endPoint x: 786, endPoint y: 472, distance: 128.5
click at [786, 472] on span "سلطة صحية ورائعة مع [PERSON_NAME] ، حبوب الرمان، خس مشكل، حبوب إدامامي، جزر، سم…" at bounding box center [858, 447] width 169 height 67
click at [786, 485] on div "Description Ar: سلطة صحية ورائعة مع البنجر ، حبوب الرمان، خس مشكل، حبوب إدامامي…" at bounding box center [834, 448] width 230 height 80
click at [789, 477] on span "سلطة صحية ورائعة مع [PERSON_NAME] ، حبوب الرمان، خس مشكل، حبوب إدامامي، جزر، سم…" at bounding box center [858, 447] width 169 height 67
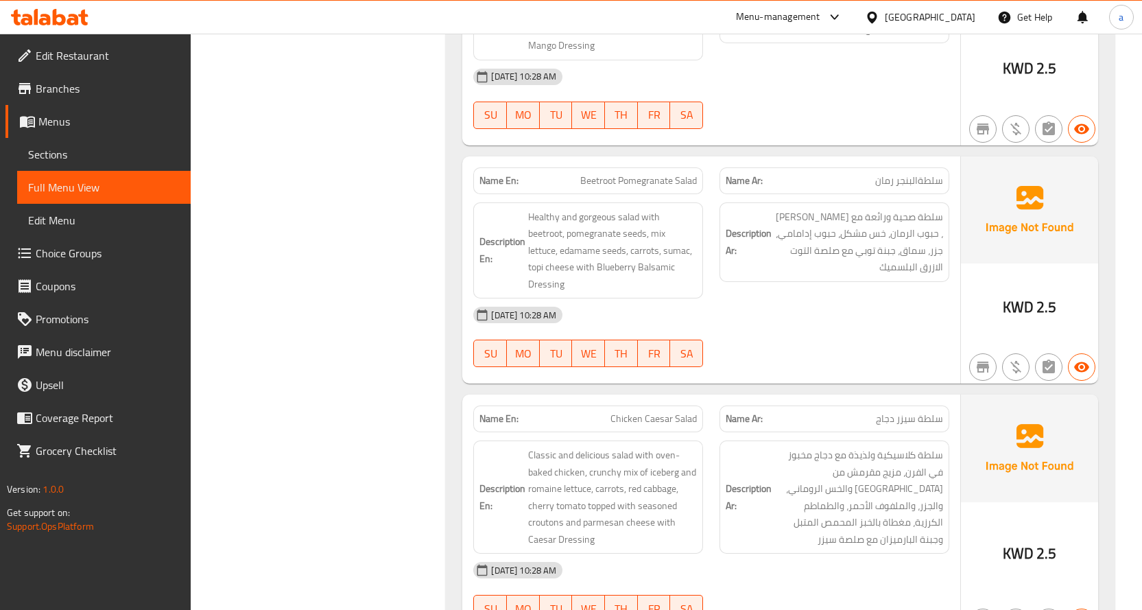
scroll to position [2126, 0]
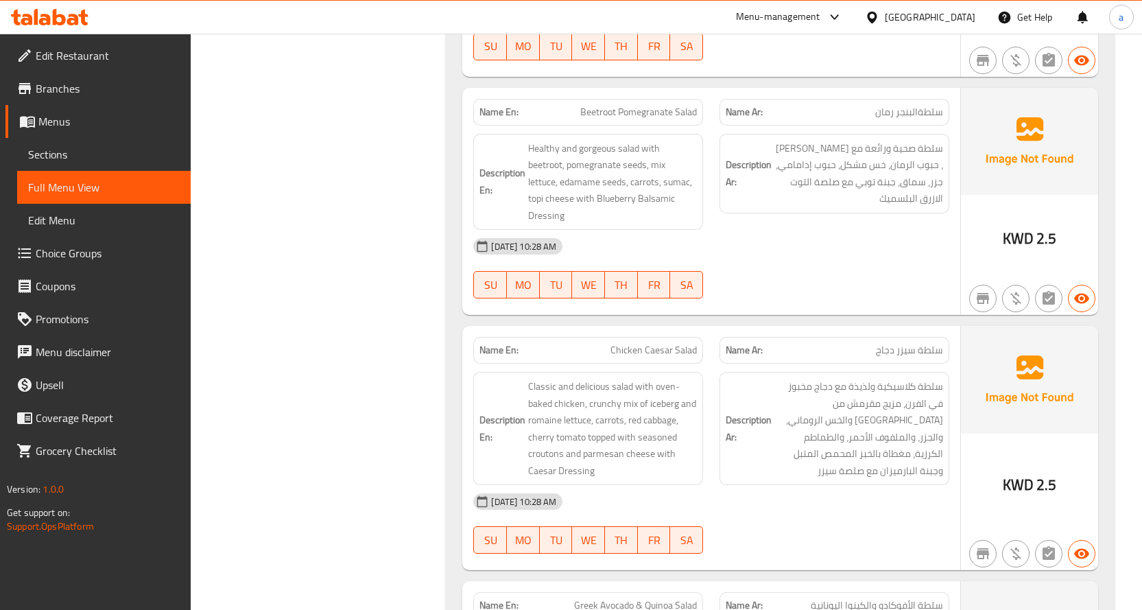
click at [652, 347] on span "Chicken Caesar Salad" at bounding box center [653, 350] width 86 height 14
click at [688, 389] on span "Classic and delicious salad with oven-baked chicken, crunchy mix of iceberg and…" at bounding box center [612, 428] width 169 height 101
drag, startPoint x: 675, startPoint y: 352, endPoint x: 586, endPoint y: 352, distance: 89.2
click at [586, 352] on p "Name En: Chicken Caesar Salad" at bounding box center [587, 350] width 217 height 14
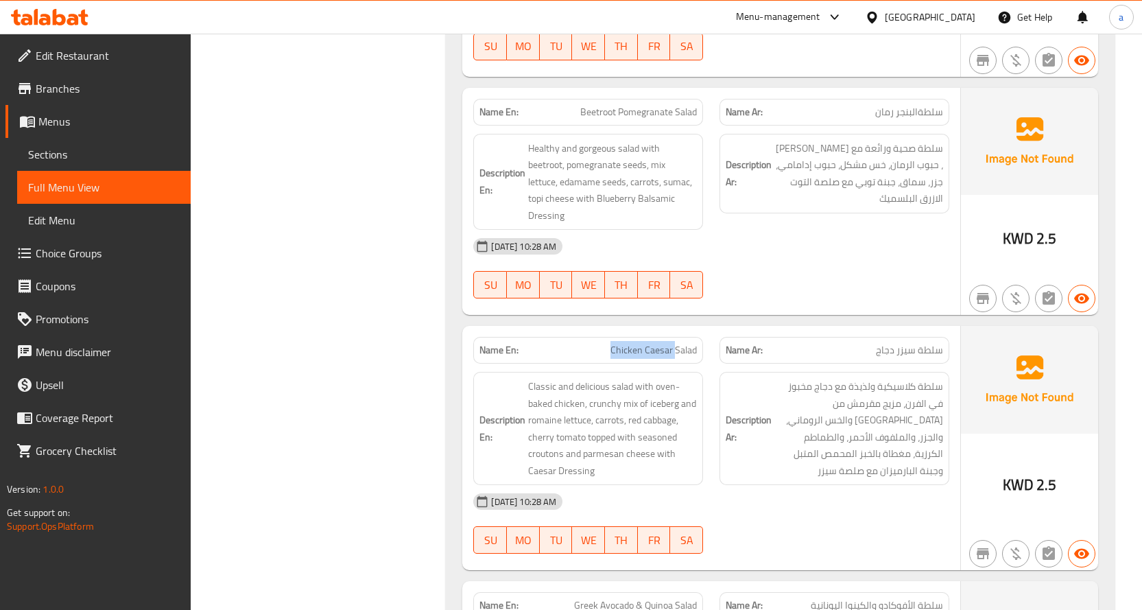
click at [656, 353] on span "Chicken Caesar Salad" at bounding box center [653, 350] width 86 height 14
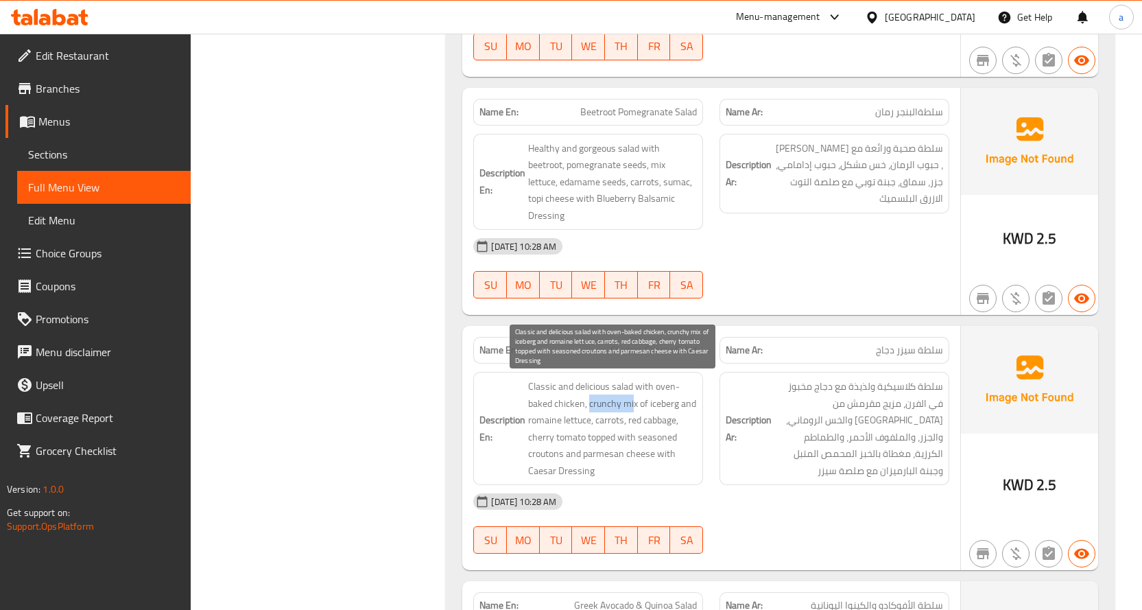
drag, startPoint x: 589, startPoint y: 401, endPoint x: 632, endPoint y: 405, distance: 43.4
click at [632, 405] on span "Classic and delicious salad with oven-baked chicken, crunchy mix of iceberg and…" at bounding box center [612, 428] width 169 height 101
click at [606, 401] on span "Classic and delicious salad with oven-baked chicken, crunchy mix of iceberg and…" at bounding box center [612, 428] width 169 height 101
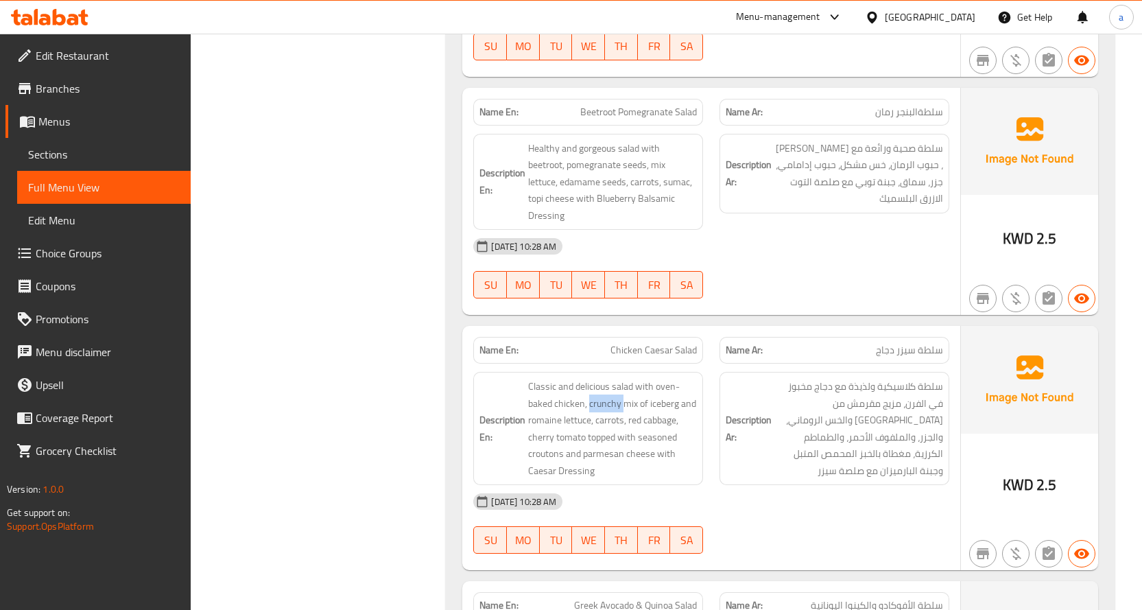
click at [100, 152] on span "Sections" at bounding box center [104, 154] width 152 height 16
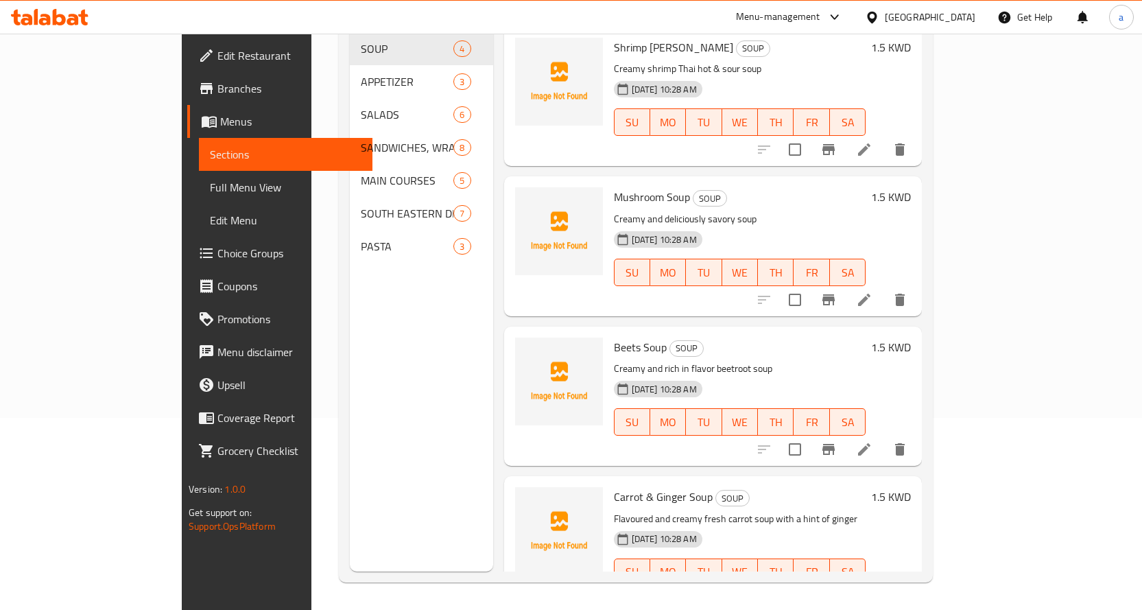
scroll to position [192, 0]
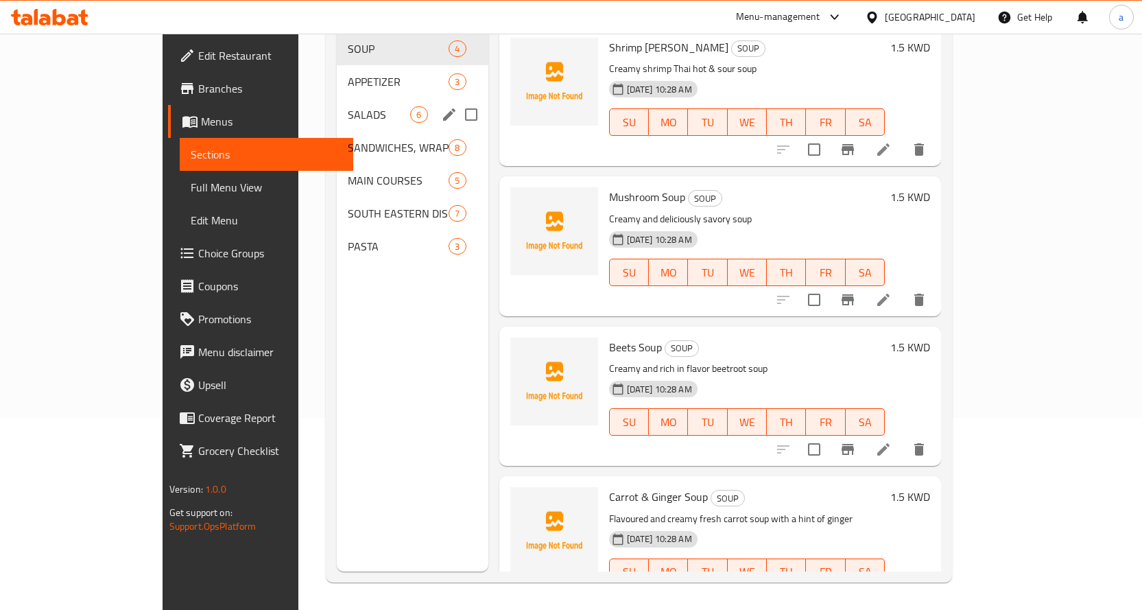
click at [348, 106] on span "SALADS" at bounding box center [379, 114] width 62 height 16
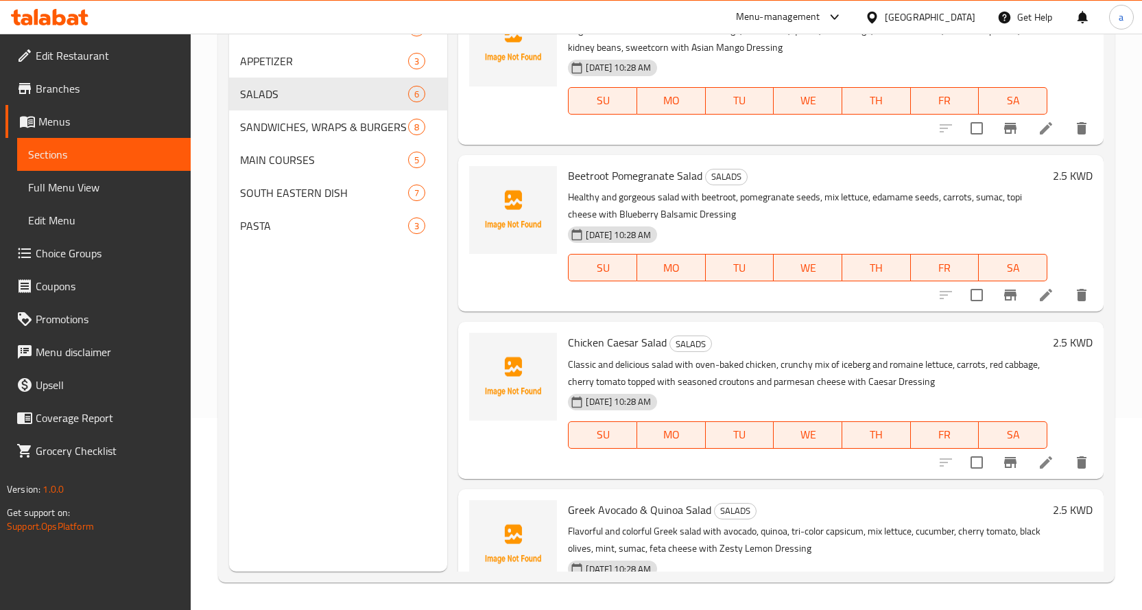
scroll to position [206, 0]
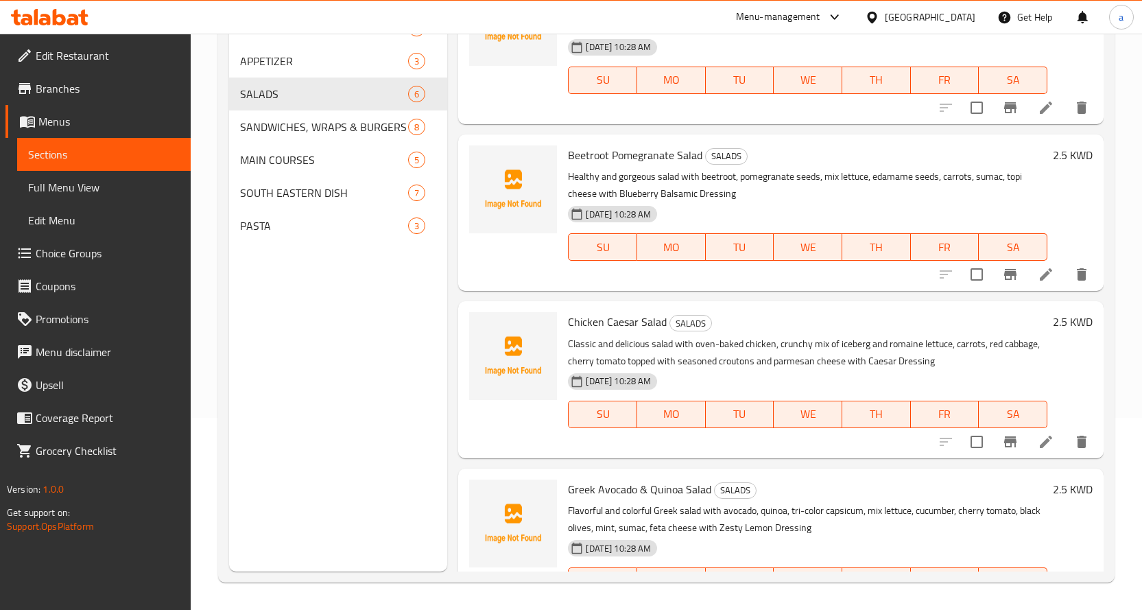
click at [1038, 445] on icon at bounding box center [1046, 441] width 16 height 16
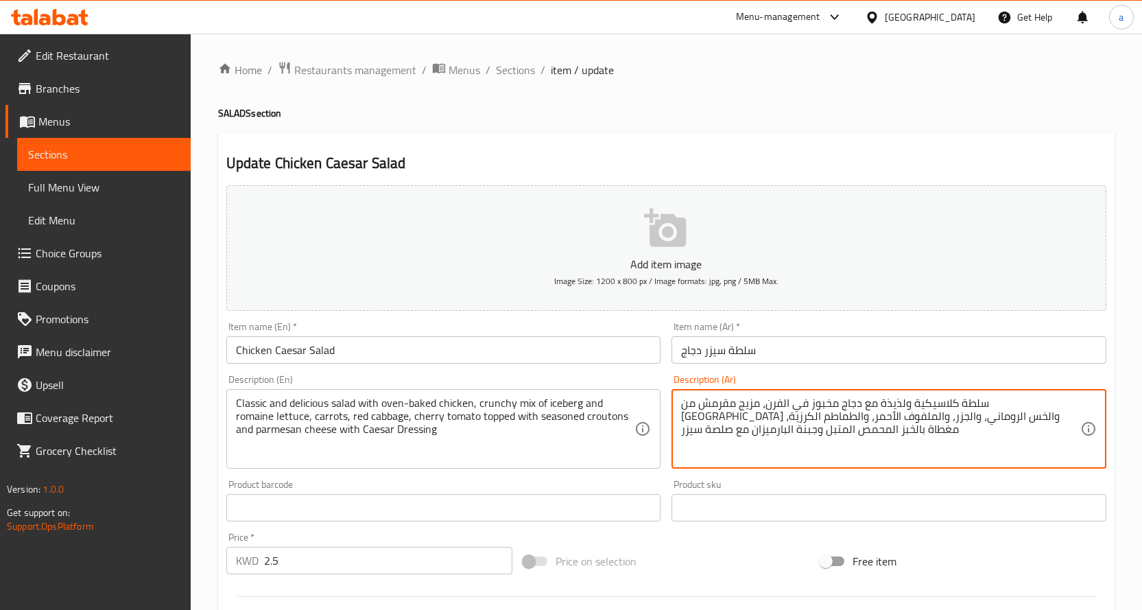
click at [798, 401] on textarea "سلطة كلاسيكية ولذيذة مع دجاج مخبوز في الفرن، مزيج مقرمش من [GEOGRAPHIC_DATA] وا…" at bounding box center [880, 428] width 399 height 65
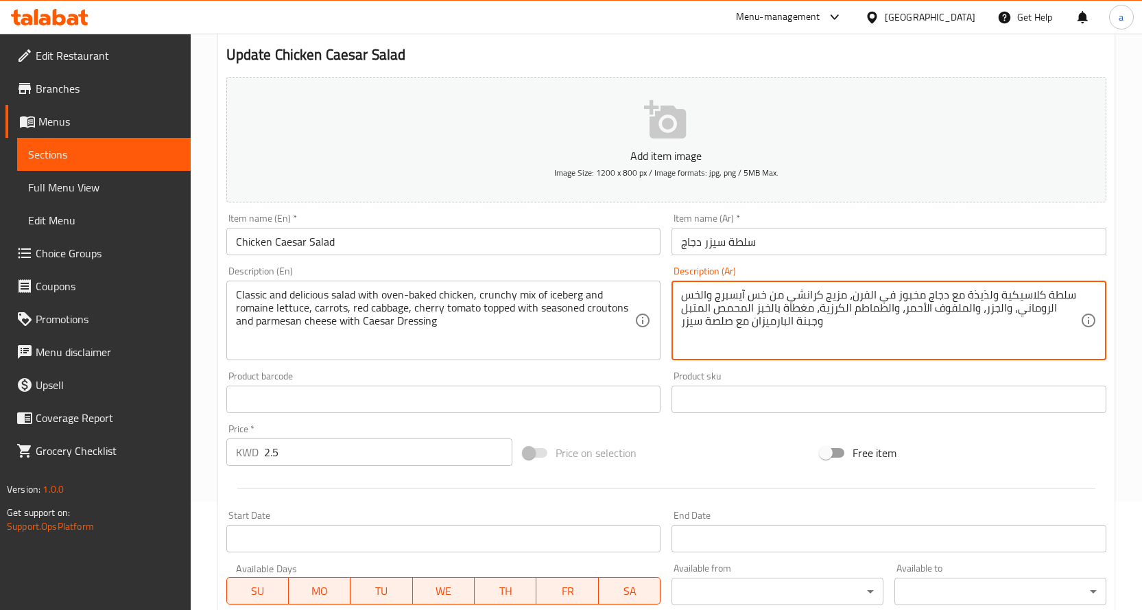
scroll to position [137, 0]
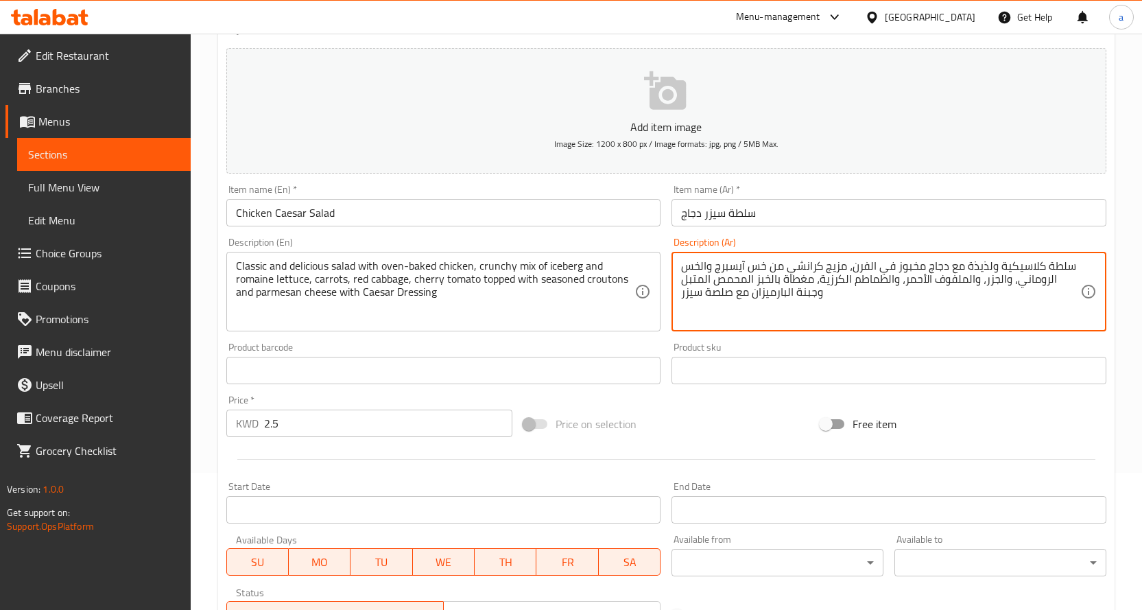
click at [697, 265] on textarea "سلطة كلاسيكية ولذيذة مع دجاج مخبوز في الفرن، مزيج كرانشي من خس آيسبرج والخس الر…" at bounding box center [880, 291] width 399 height 65
click at [691, 265] on textarea "سلطة كلاسيكية ولذيذة مع دجاج مخبوز في الفرن، مزيج كرانشي من خس آيسبرج والخس الر…" at bounding box center [880, 291] width 399 height 65
click at [690, 265] on textarea "سلطة كلاسيكية ولذيذة مع دجاج مخبوز في الفرن، مزيج كرانشي من خس آيسبرج والخس الر…" at bounding box center [880, 291] width 399 height 65
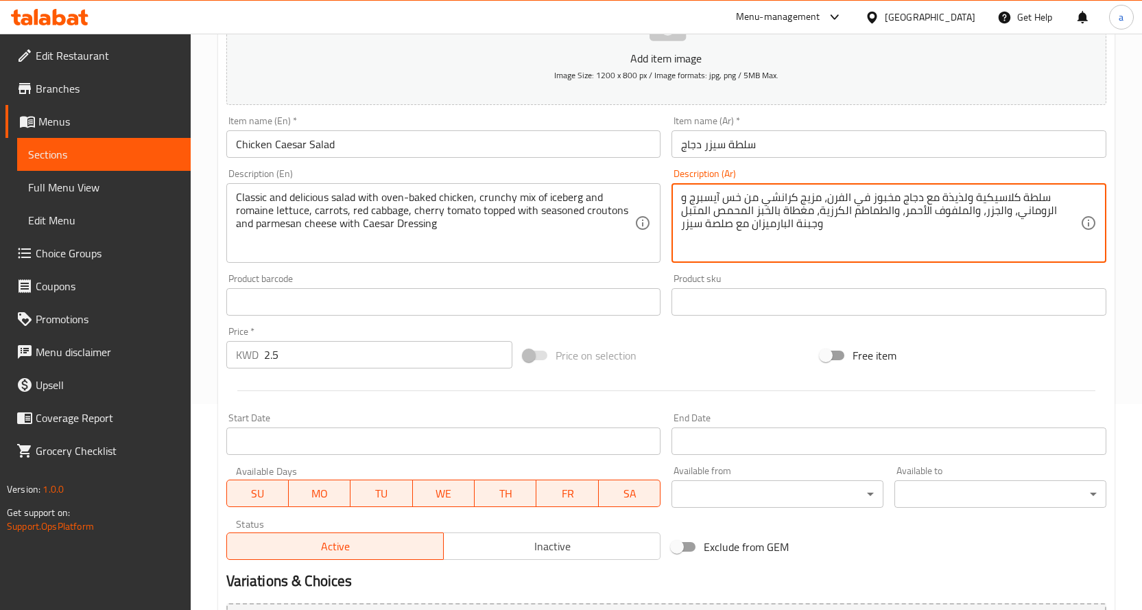
scroll to position [359, 0]
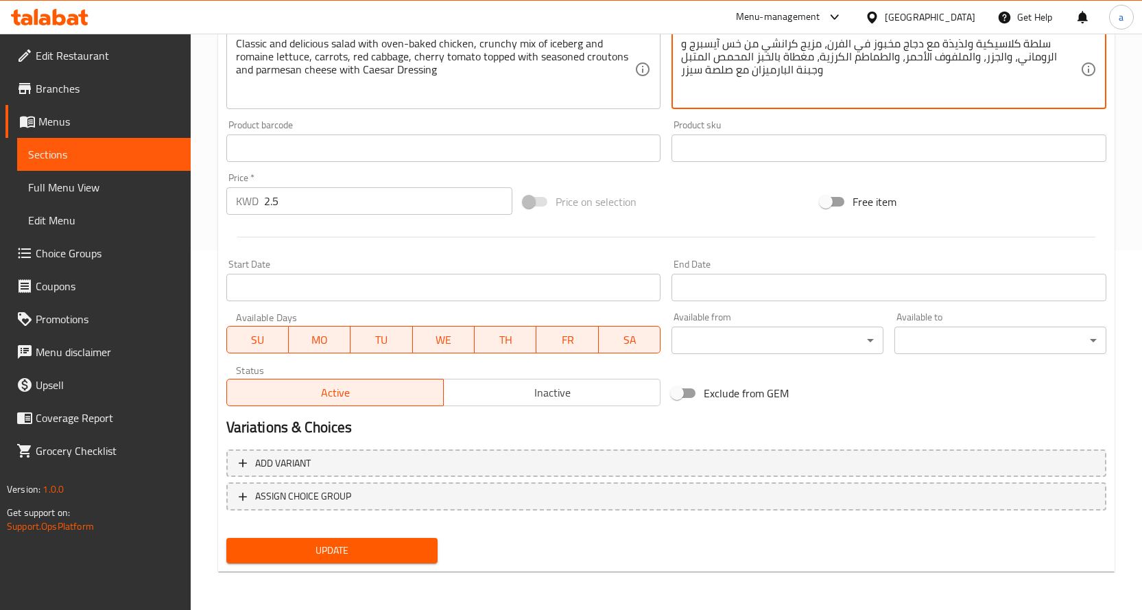
type textarea "سلطة كلاسيكية ولذيذة مع دجاج مخبوز في الفرن، مزيج كرانشي من خس آيسبرج و الرومان…"
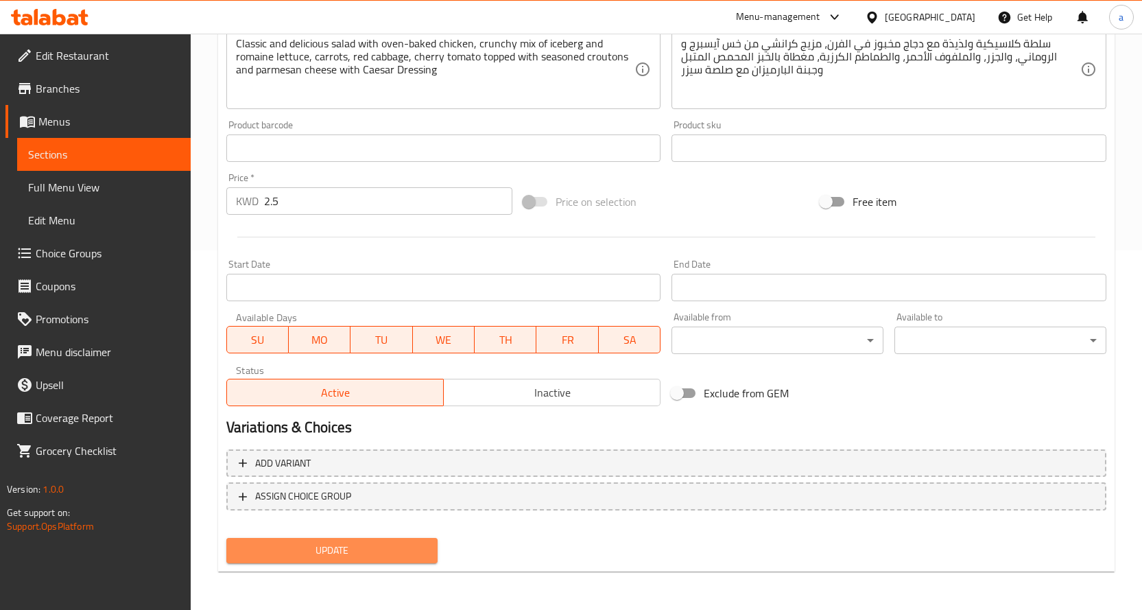
click at [368, 554] on span "Update" at bounding box center [332, 550] width 190 height 17
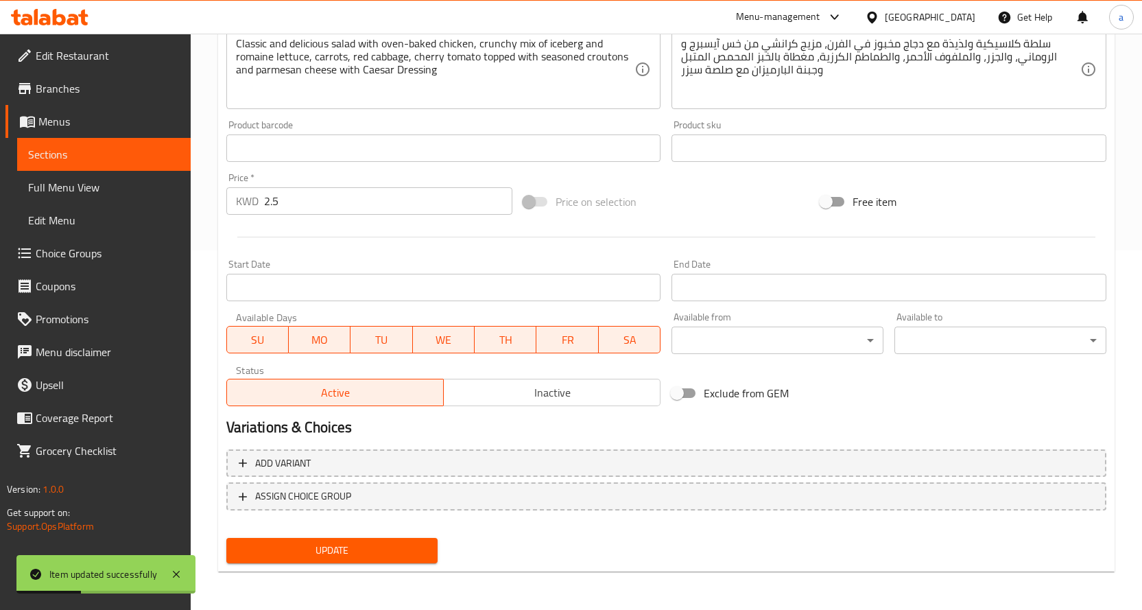
click at [150, 181] on span "Full Menu View" at bounding box center [104, 187] width 152 height 16
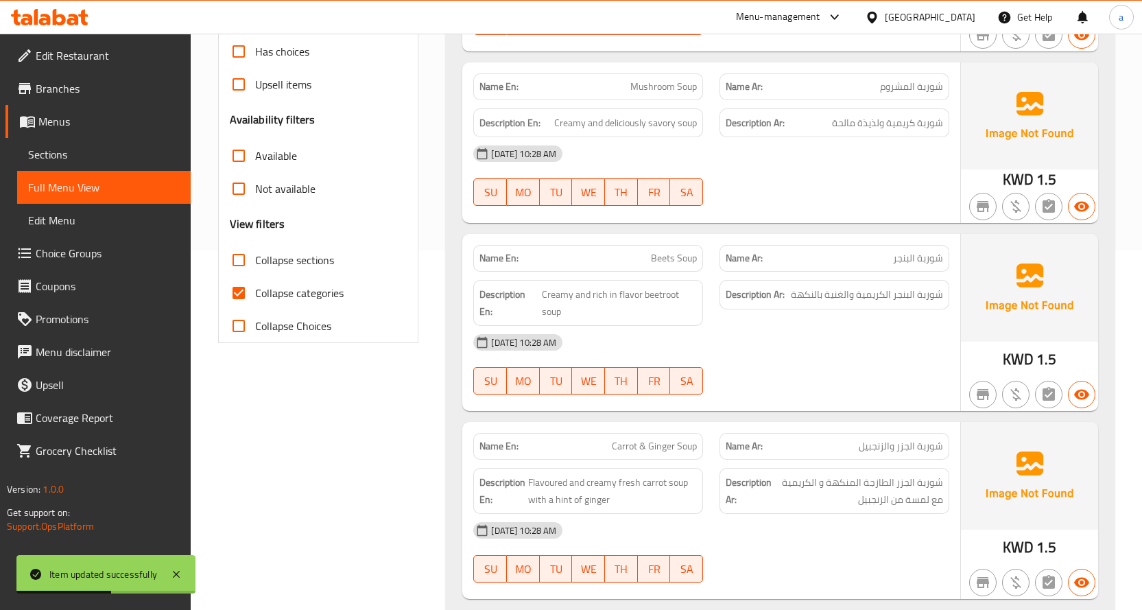
click at [246, 294] on input "Collapse categories" at bounding box center [238, 292] width 33 height 33
checkbox input "false"
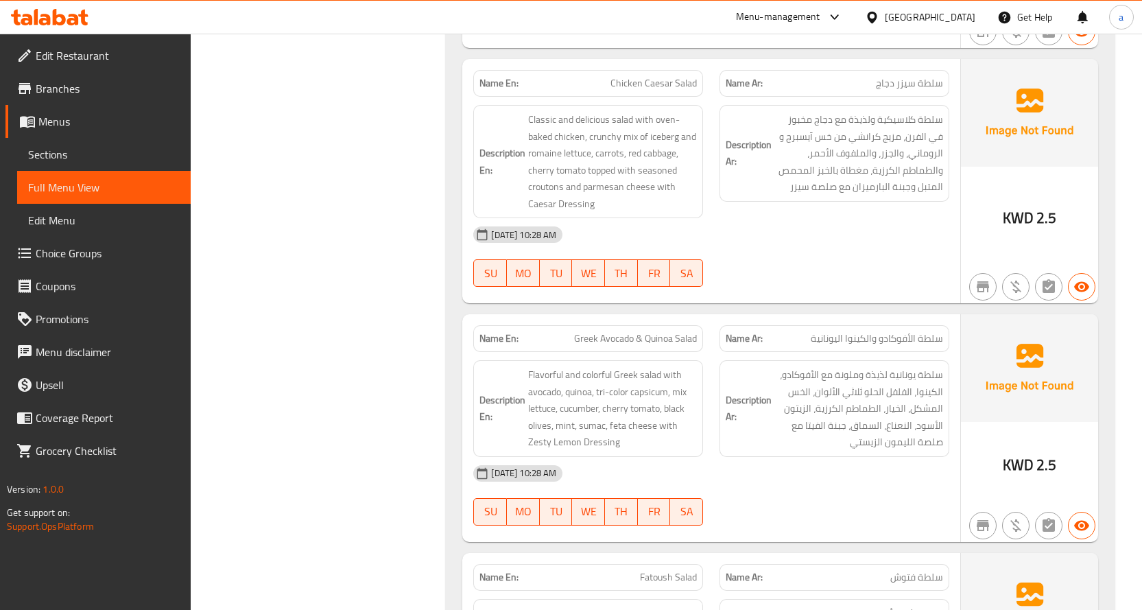
scroll to position [2417, 0]
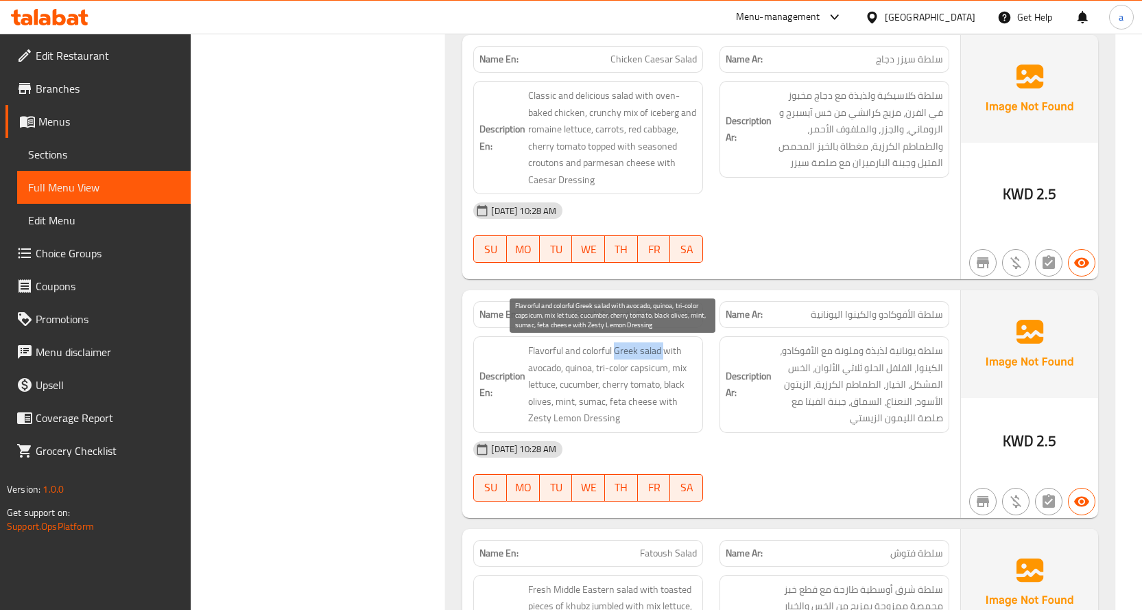
drag, startPoint x: 665, startPoint y: 353, endPoint x: 618, endPoint y: 353, distance: 46.6
click at [618, 353] on span "Flavorful and colorful Greek salad with avocado, quinoa, tri-color capsicum, mi…" at bounding box center [612, 384] width 169 height 84
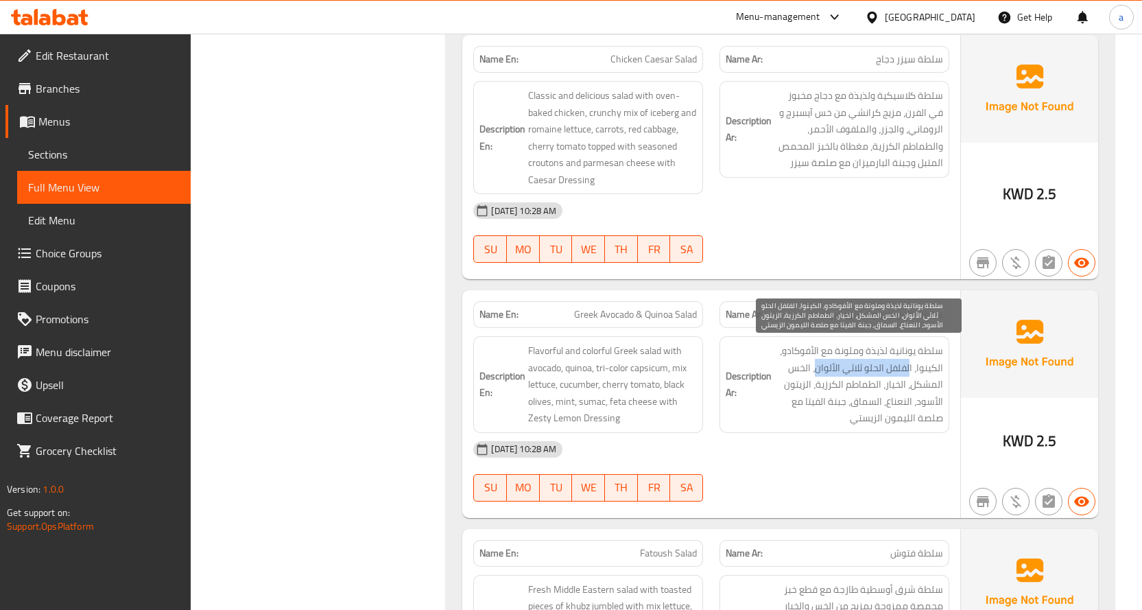
drag, startPoint x: 910, startPoint y: 369, endPoint x: 815, endPoint y: 373, distance: 94.7
click at [815, 373] on span "سلطة يونانية لذيذة وملونة مع الأفوكادو، الكينوا، الفلفل الحلو ثلاثي الألوان، ال…" at bounding box center [858, 384] width 169 height 84
drag, startPoint x: 812, startPoint y: 369, endPoint x: 911, endPoint y: 392, distance: 102.1
click at [911, 392] on span "سلطة يونانية لذيذة وملونة مع الأفوكادو، الكينوا، الفلفل الحلو ثلاثي الألوان، ال…" at bounding box center [858, 384] width 169 height 84
click at [896, 388] on span "سلطة يونانية لذيذة وملونة مع الأفوكادو، الكينوا، الفلفل الحلو ثلاثي الألوان، ال…" at bounding box center [858, 384] width 169 height 84
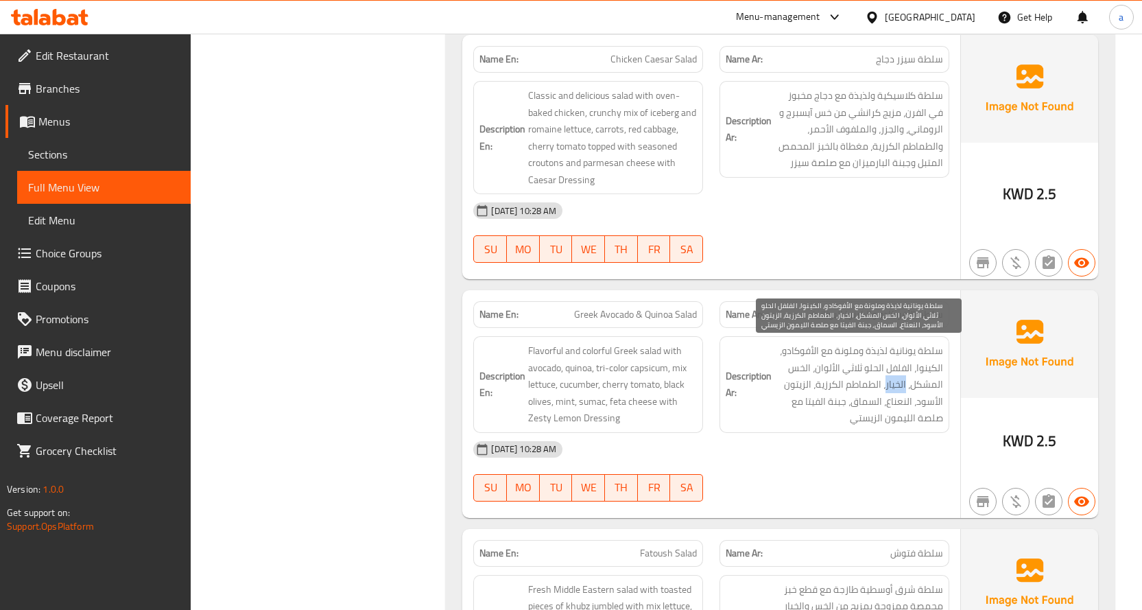
click at [896, 388] on span "سلطة يونانية لذيذة وملونة مع الأفوكادو، الكينوا، الفلفل الحلو ثلاثي الألوان، ال…" at bounding box center [858, 384] width 169 height 84
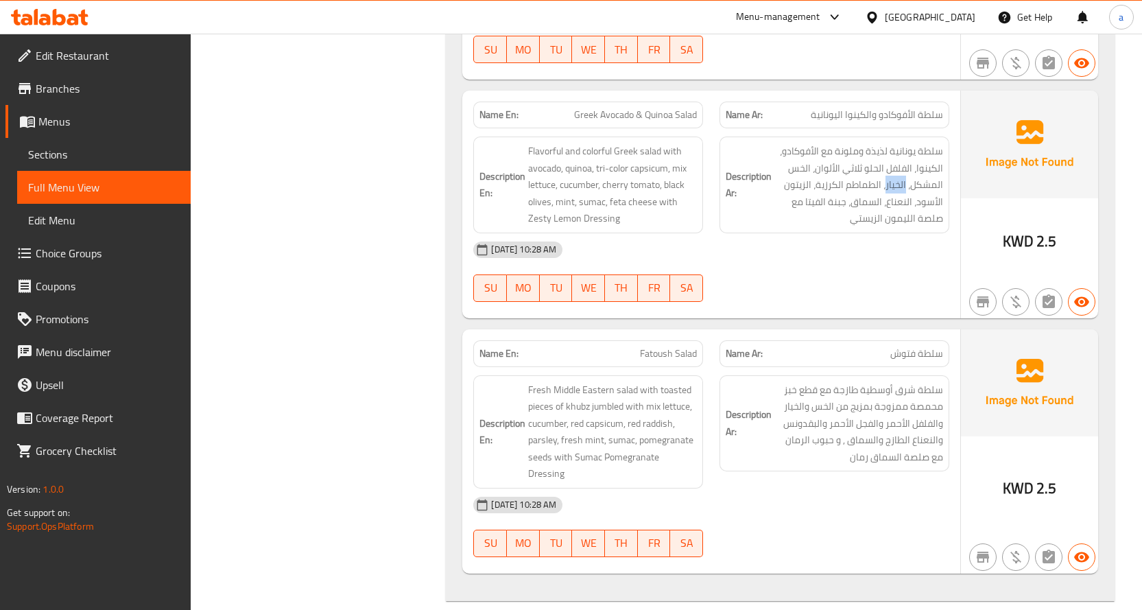
scroll to position [2623, 0]
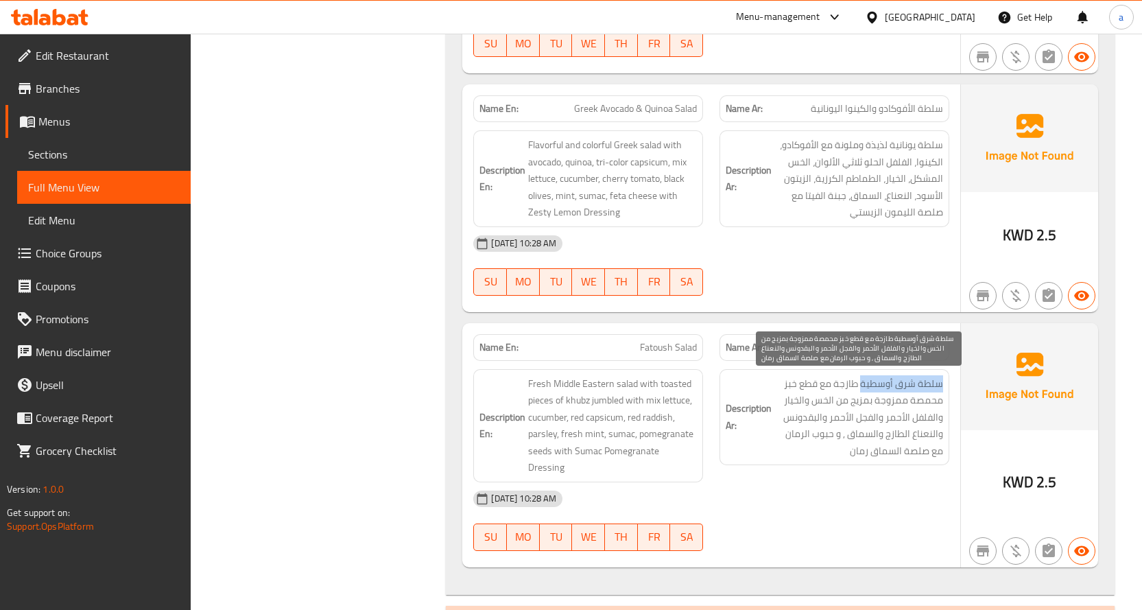
drag, startPoint x: 942, startPoint y: 383, endPoint x: 863, endPoint y: 390, distance: 79.8
click at [863, 390] on span "سلطة شرق أوسطية طازجة مع قطع خبز محمصة ممزوجة بمزيج من الخس والخيار والفلفل الأ…" at bounding box center [858, 417] width 169 height 84
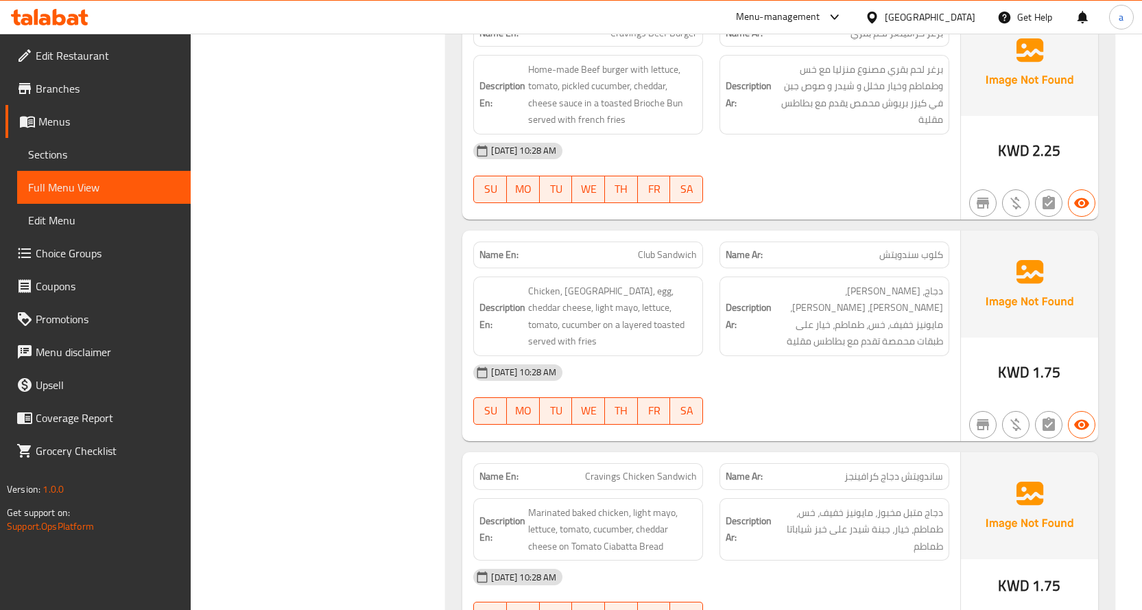
scroll to position [3514, 0]
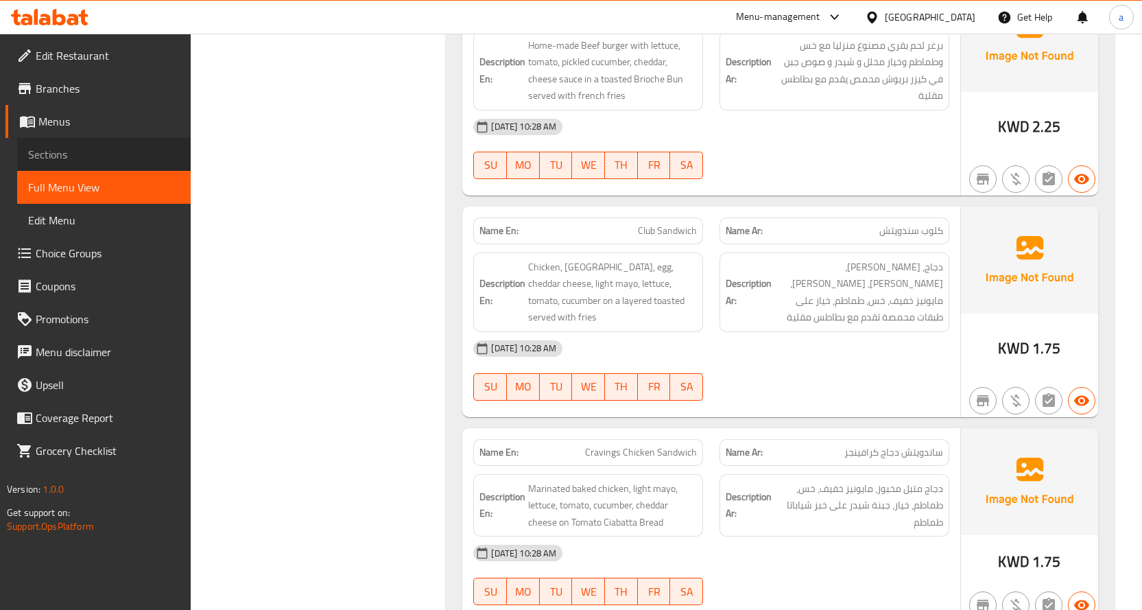
click at [80, 159] on span "Sections" at bounding box center [104, 154] width 152 height 16
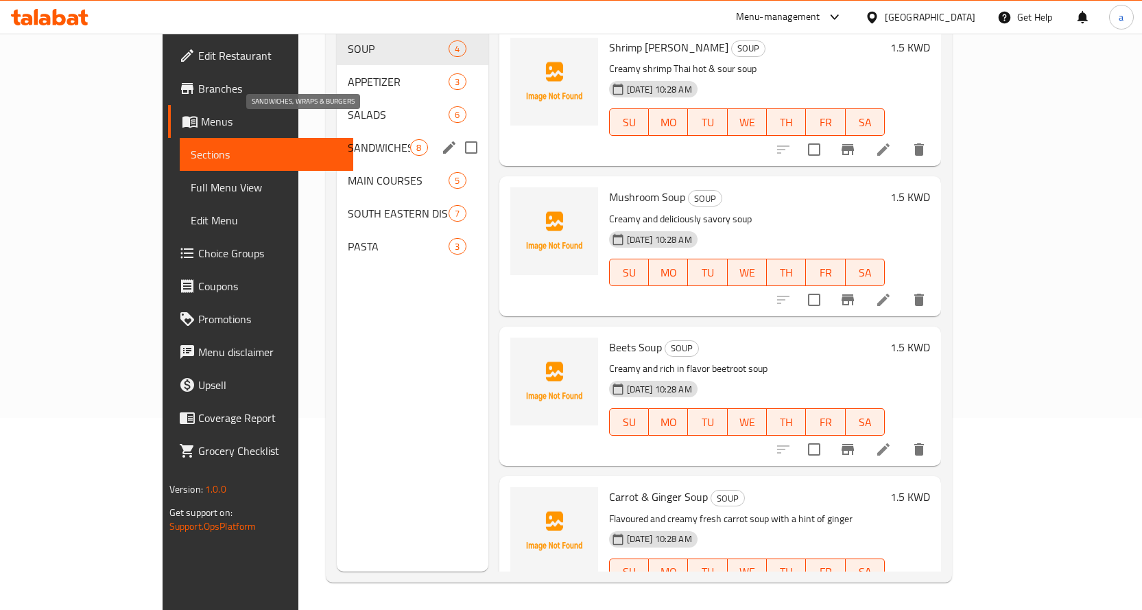
click at [348, 139] on span "SANDWICHES, WRAPS & BURGERS" at bounding box center [379, 147] width 62 height 16
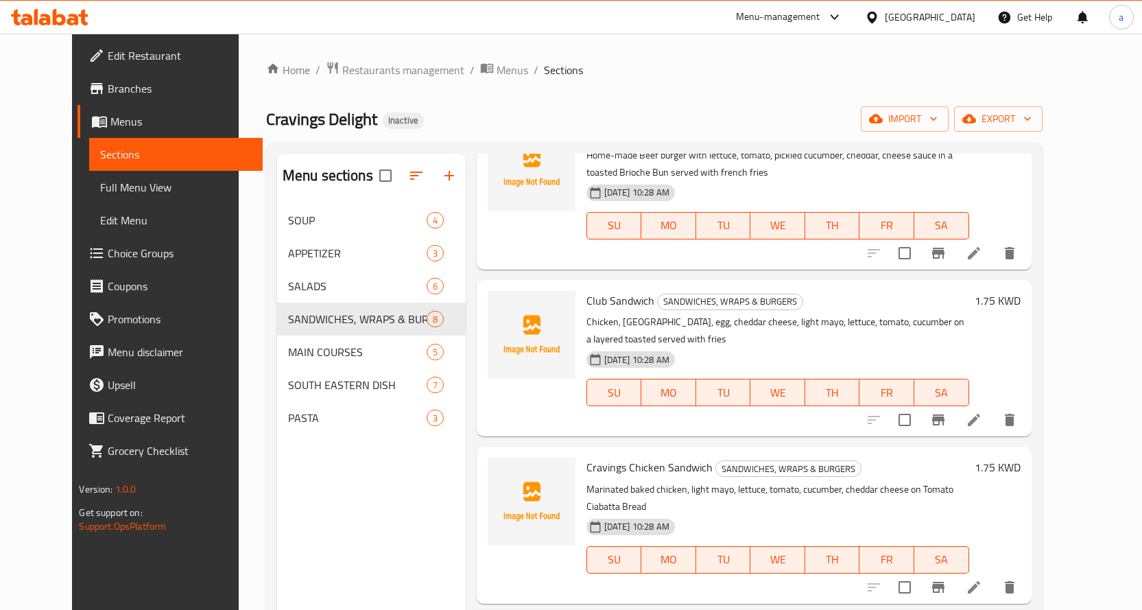
scroll to position [274, 0]
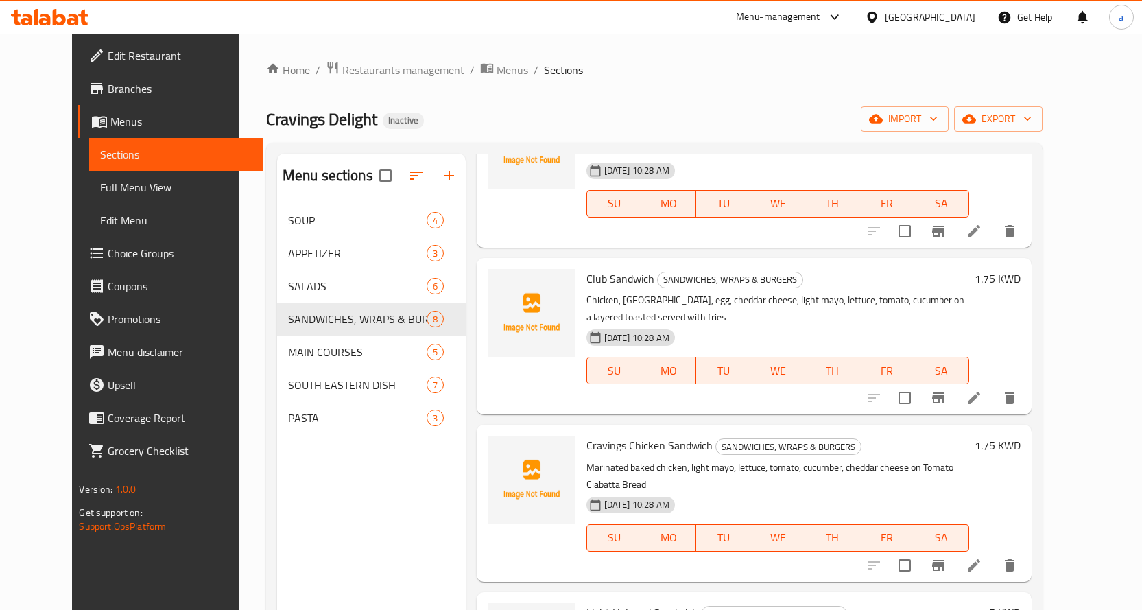
click at [982, 557] on icon at bounding box center [974, 565] width 16 height 16
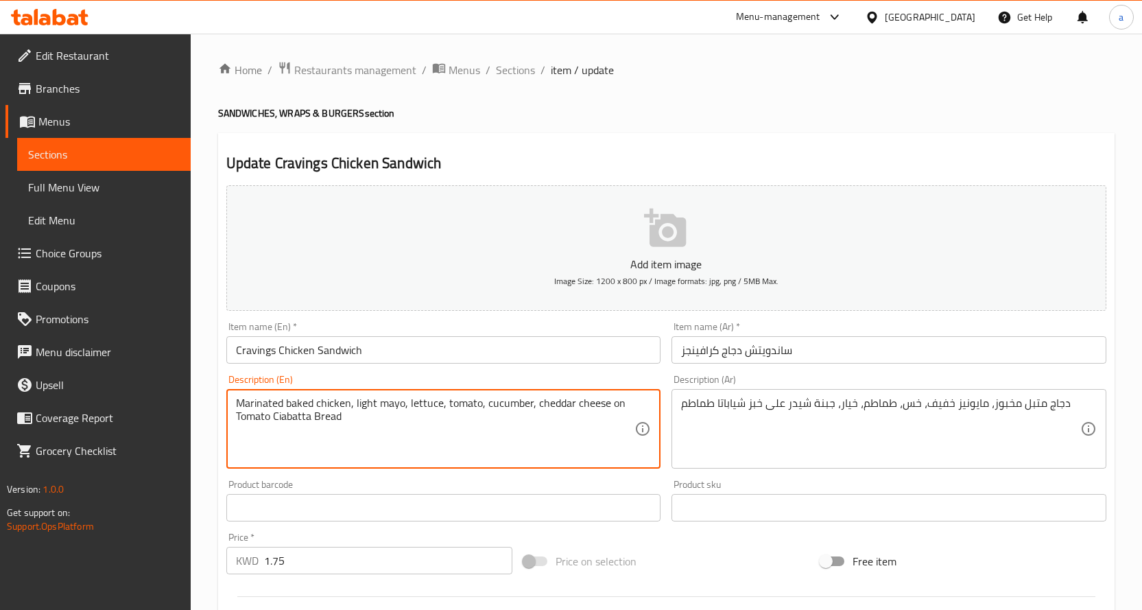
paste textarea "served with french fries"
click at [336, 430] on textarea "Marinated baked chicken, light mayo, lettuce, tomato, cucumber, cheddar cheese …" at bounding box center [435, 428] width 399 height 65
type textarea "Marinated baked chicken, light mayo, lettuce, tomato, cucumber, cheddar cheese …"
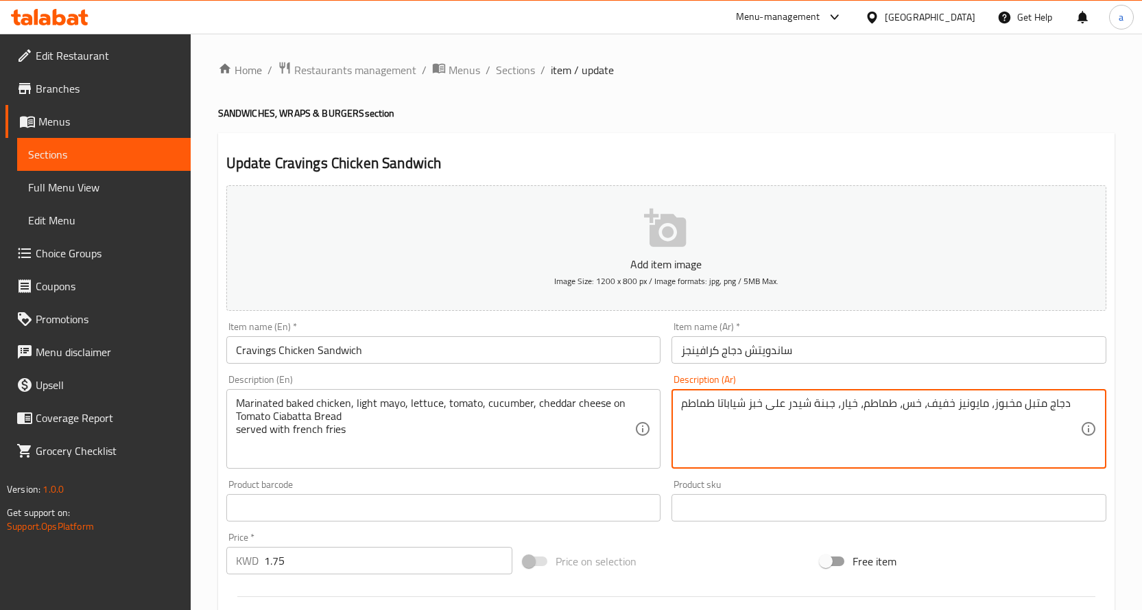
click at [1086, 405] on div "دجاج متبل مخبوز، مايونيز خفيف، خس، طماطم، خيار، جبنة شيدر على خبز شياباتا طماطم…" at bounding box center [888, 429] width 435 height 80
click at [1055, 406] on textarea "دجاج متبل مخبوز، مايونيز خفيف، خس، طماطم، خيار، جبنة شيدر على خبز شياباتا طماطم" at bounding box center [880, 428] width 399 height 65
click at [679, 405] on div "دجاج متبل مخبوز، مايونيز خفيف، خس، طماطم، خيار، جبنة شيدر على خبز شياباتا طماطم…" at bounding box center [888, 429] width 435 height 80
click at [1064, 410] on textarea "دجاج متبل مخبوز، مايونيز خفيف، خس، طماطم، خيار، جبنة شيدر على خبز شياباتا طماطم" at bounding box center [880, 428] width 399 height 65
paste textarea "يقدم مع البطاطس المقلية"
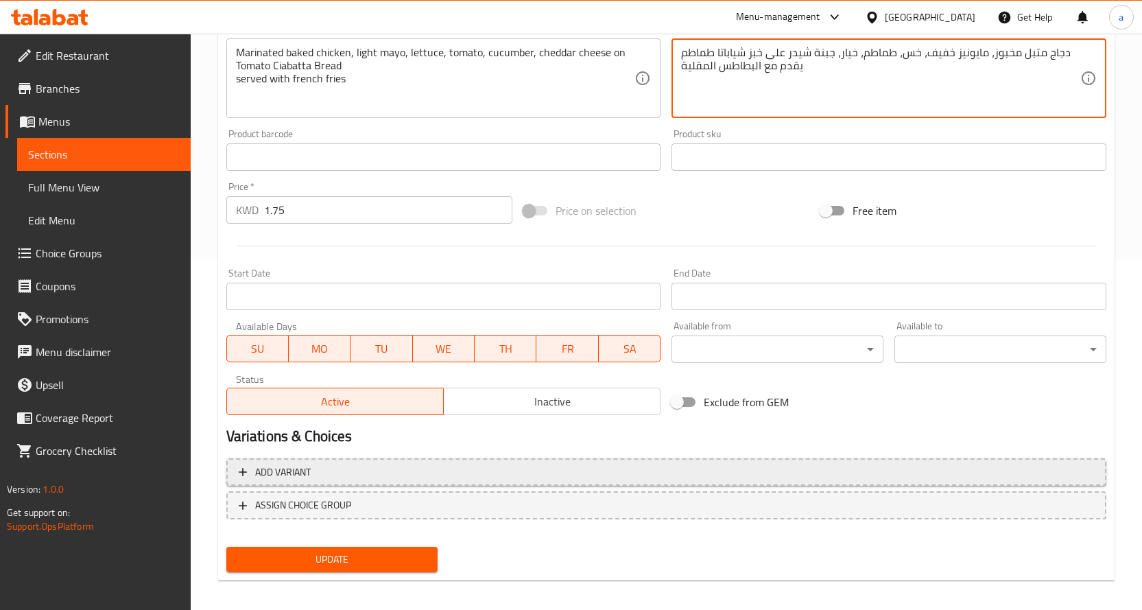
scroll to position [359, 0]
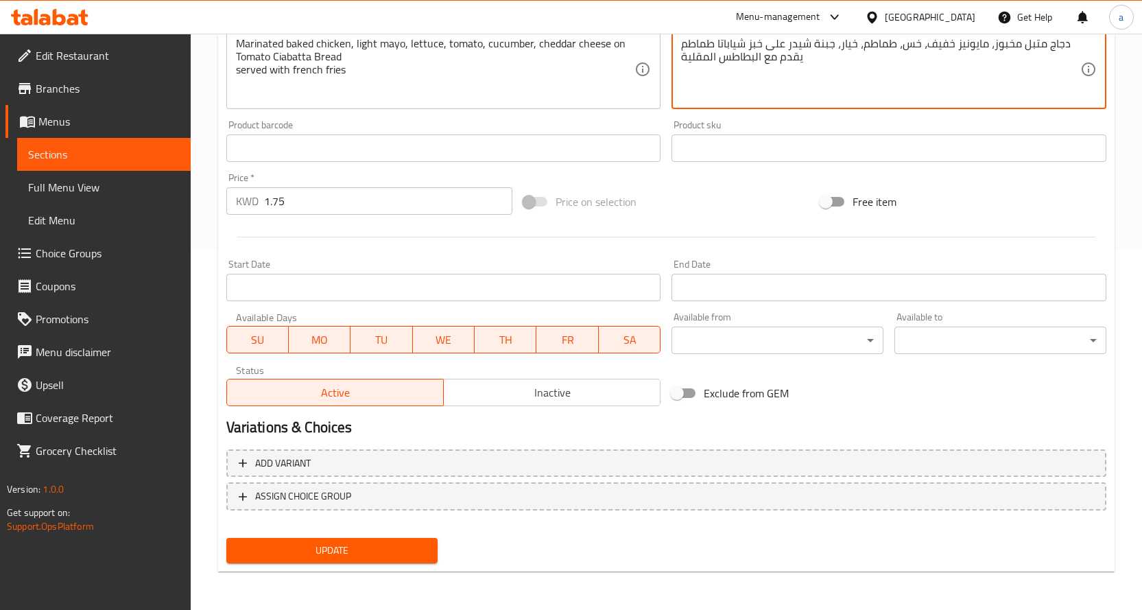
type textarea "دجاج متبل مخبوز، مايونيز خفيف، خس، طماطم، خيار، جبنة شيدر على خبز شياباتا طماطم…"
click at [312, 542] on span "Update" at bounding box center [332, 550] width 190 height 17
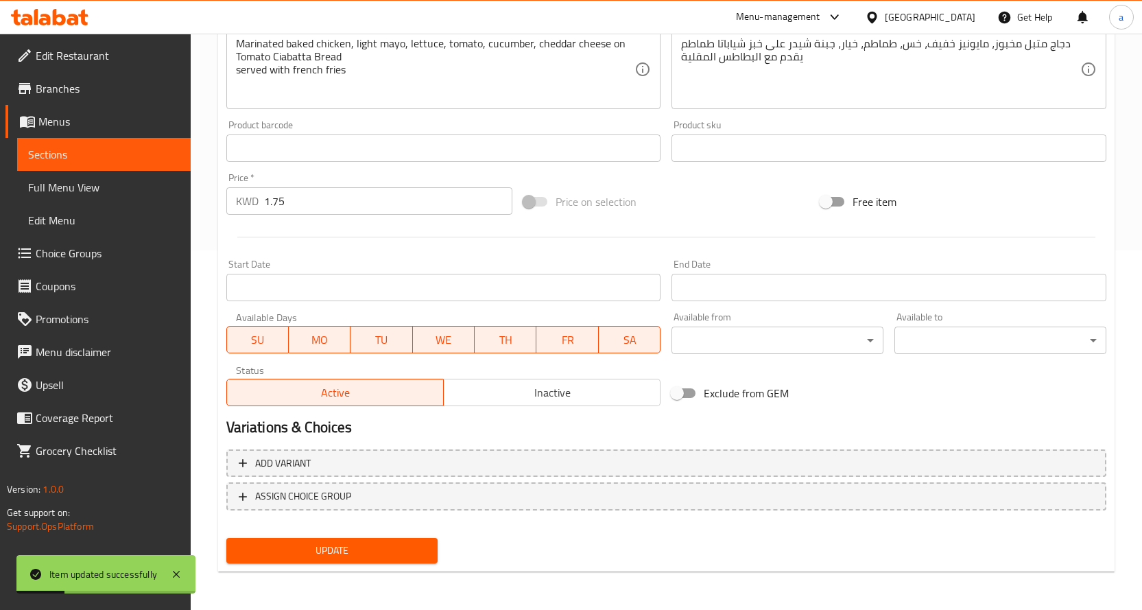
click at [110, 156] on span "Sections" at bounding box center [104, 154] width 152 height 16
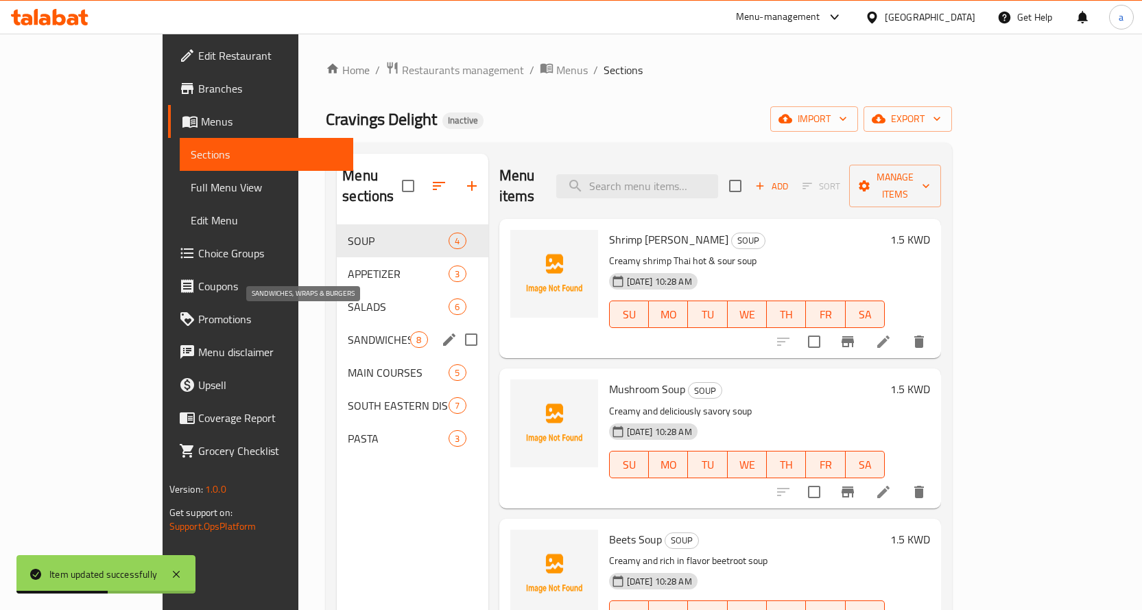
click at [348, 331] on span "SANDWICHES, WRAPS & BURGERS" at bounding box center [379, 339] width 62 height 16
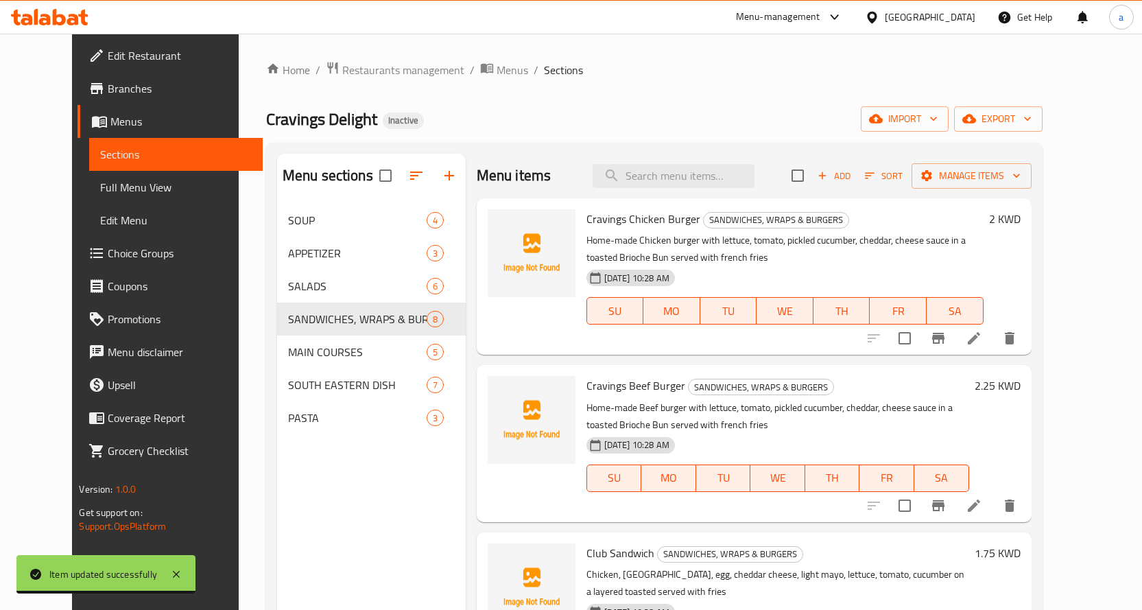
click at [993, 332] on li at bounding box center [974, 338] width 38 height 25
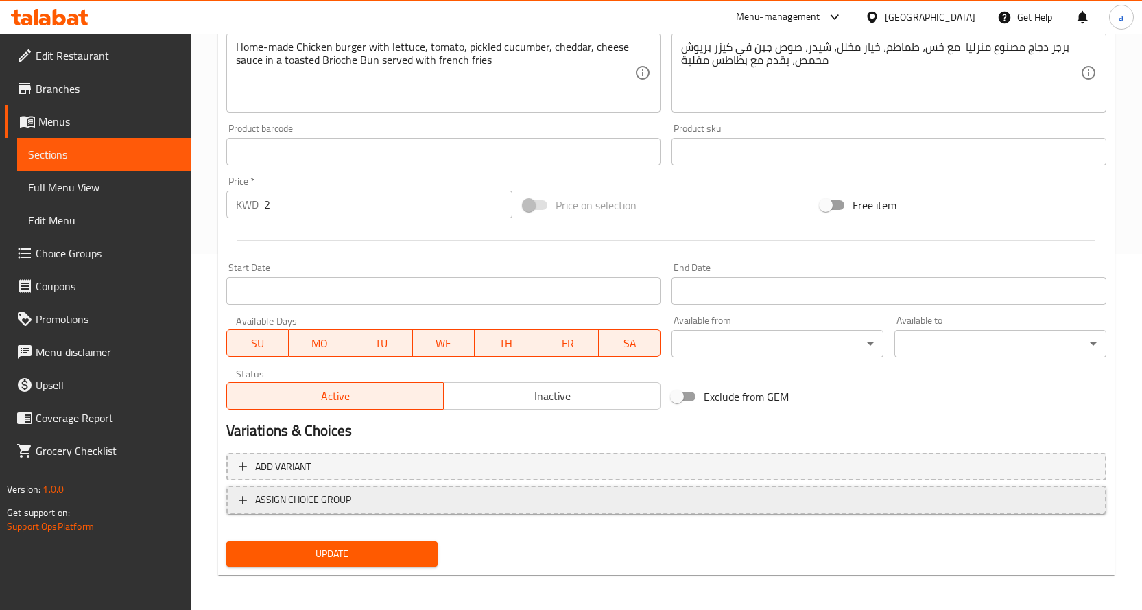
scroll to position [359, 0]
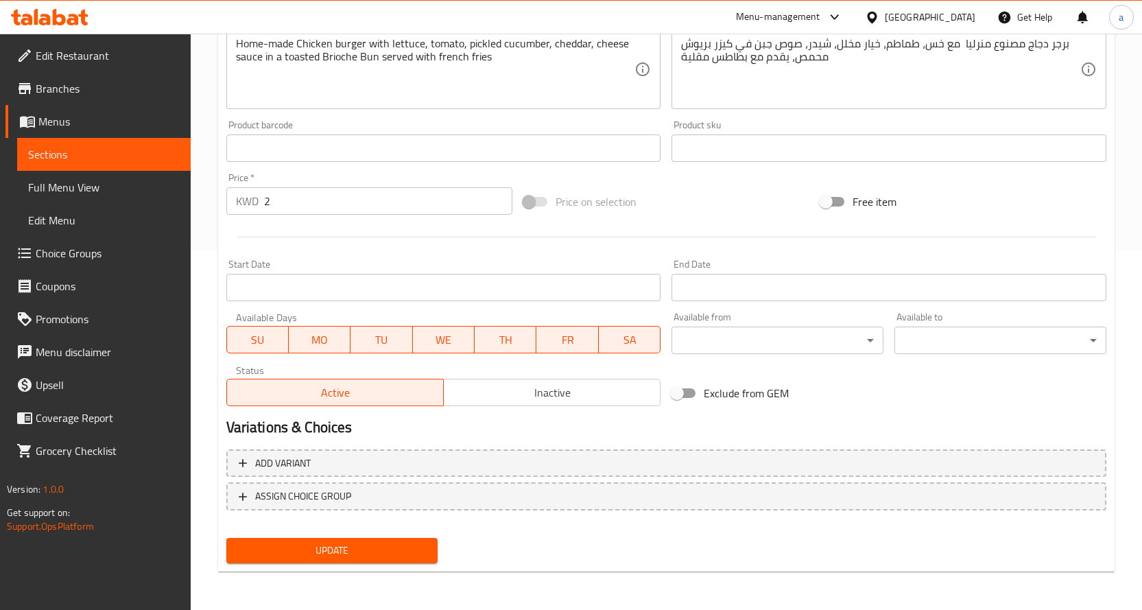
click at [376, 549] on span "Update" at bounding box center [332, 550] width 190 height 17
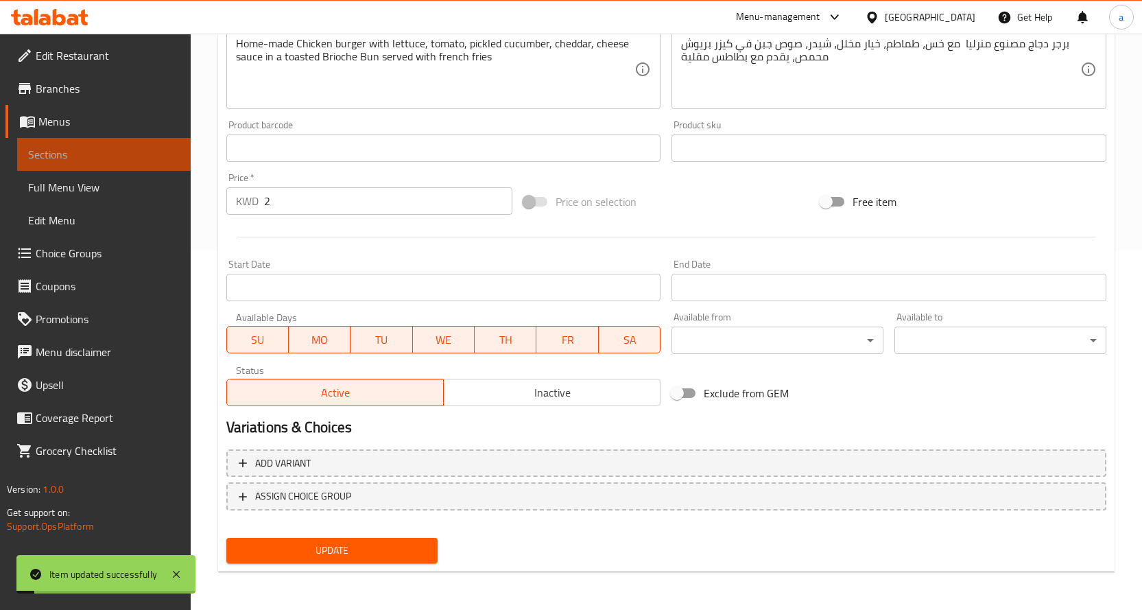
click at [124, 155] on span "Sections" at bounding box center [104, 154] width 152 height 16
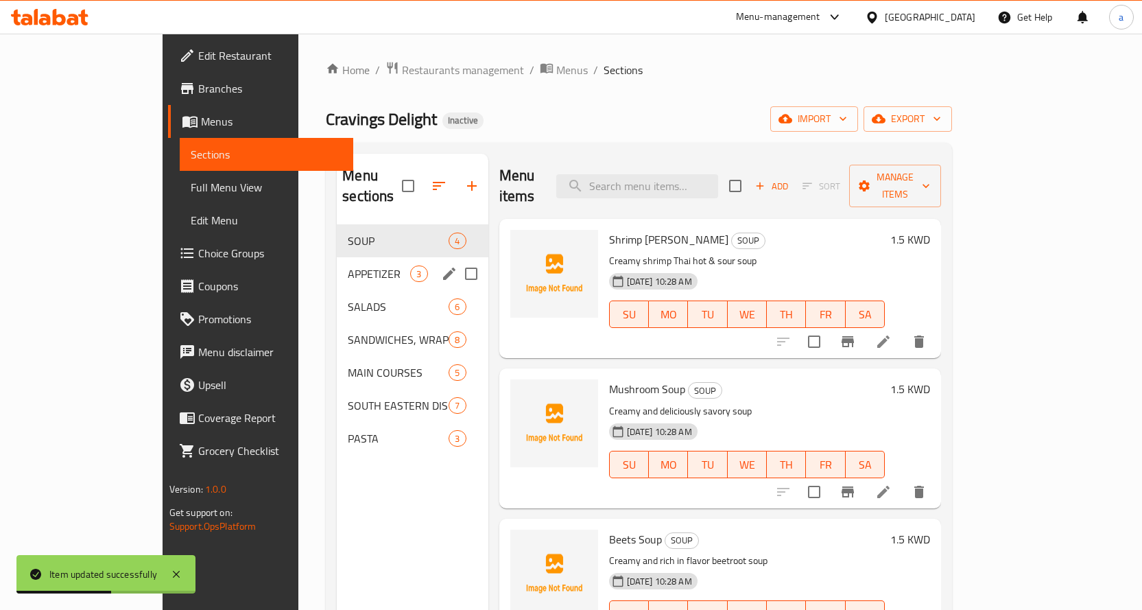
click at [348, 265] on span "APPETIZER" at bounding box center [379, 273] width 62 height 16
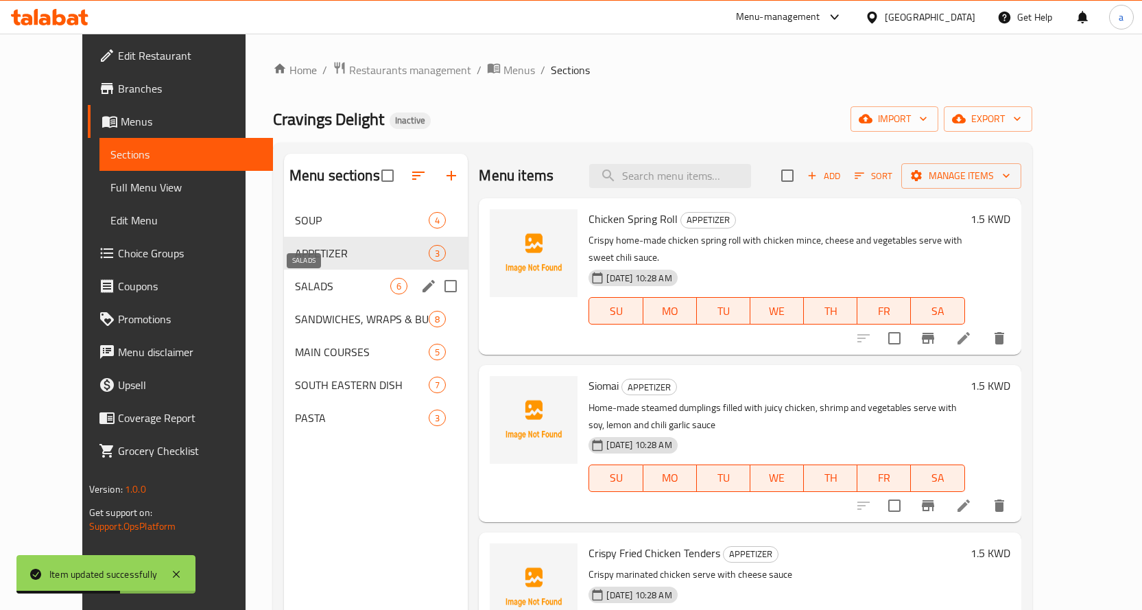
click at [295, 281] on span "SALADS" at bounding box center [343, 286] width 96 height 16
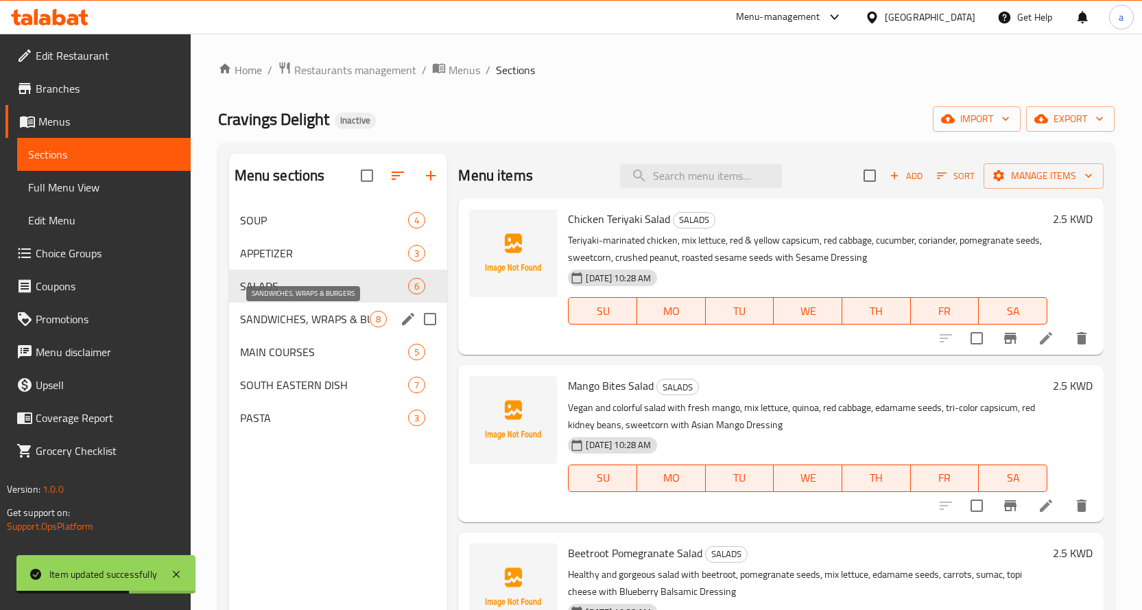
click at [302, 318] on span "SANDWICHES, WRAPS & BURGERS" at bounding box center [305, 319] width 130 height 16
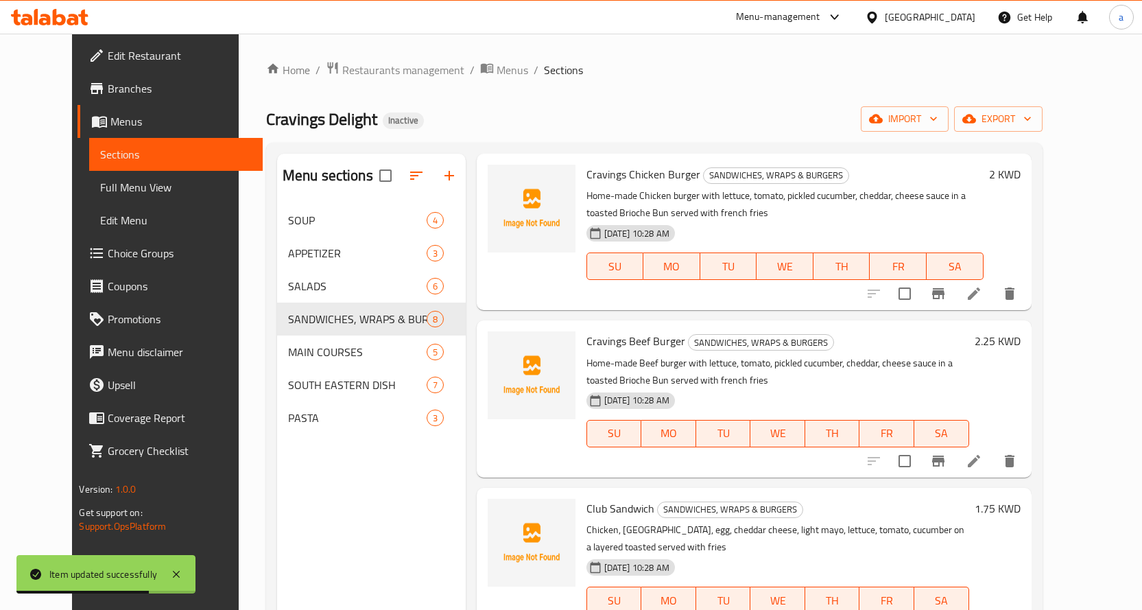
scroll to position [69, 0]
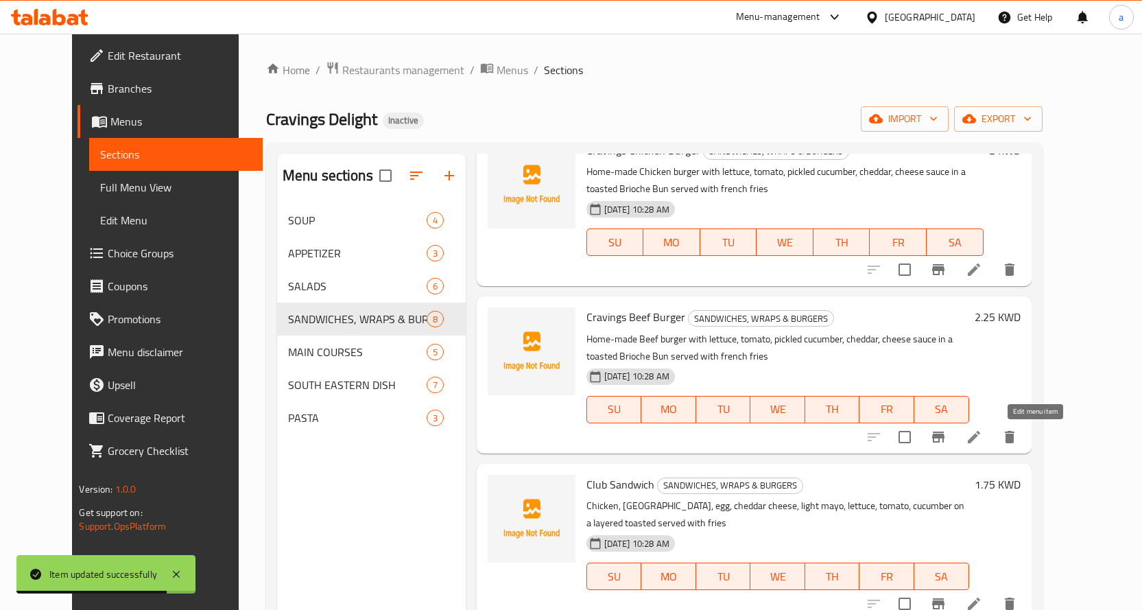
click at [982, 439] on icon at bounding box center [974, 437] width 16 height 16
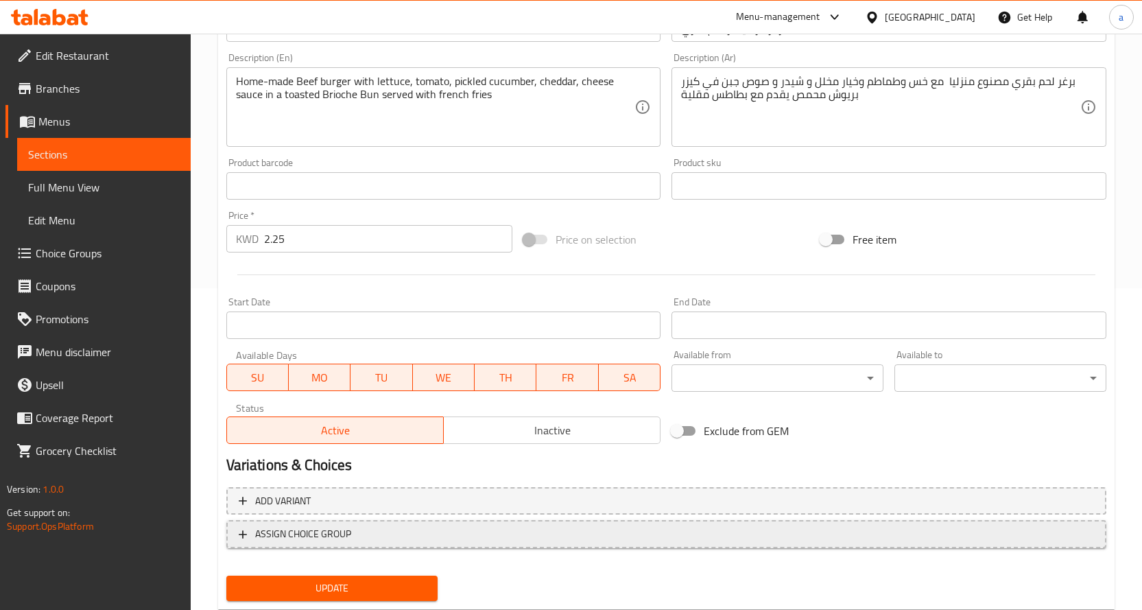
scroll to position [359, 0]
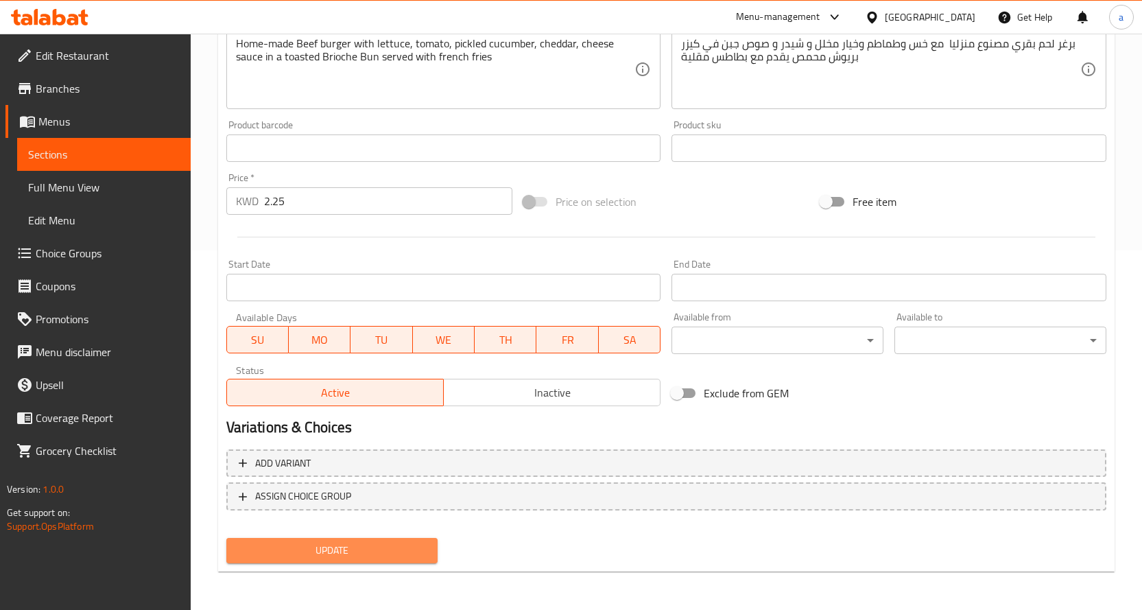
click at [323, 544] on span "Update" at bounding box center [332, 550] width 190 height 17
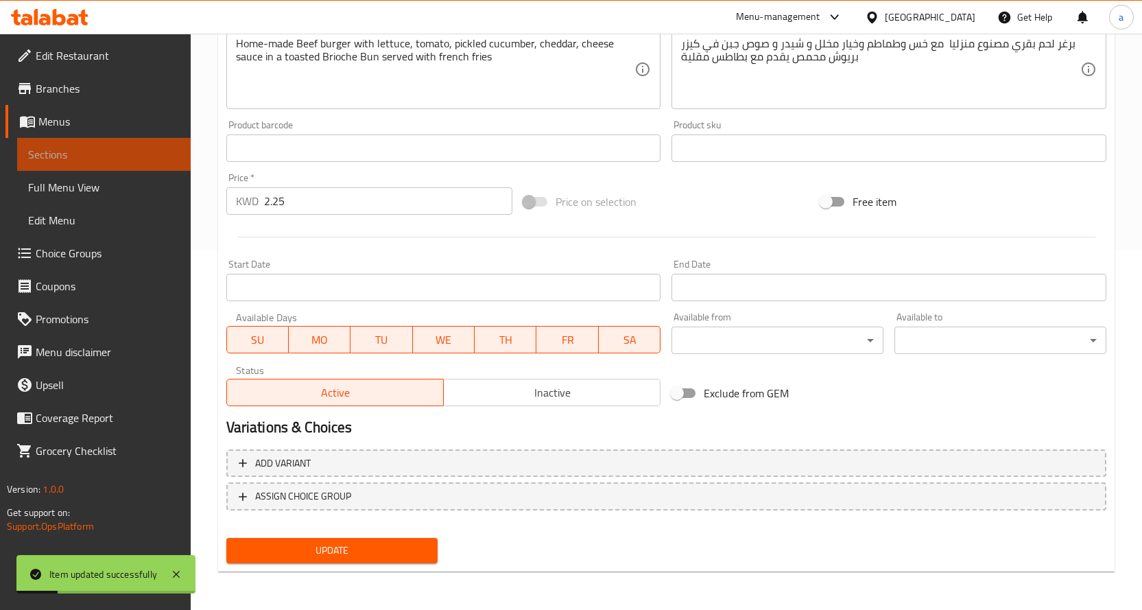
click at [99, 150] on span "Sections" at bounding box center [104, 154] width 152 height 16
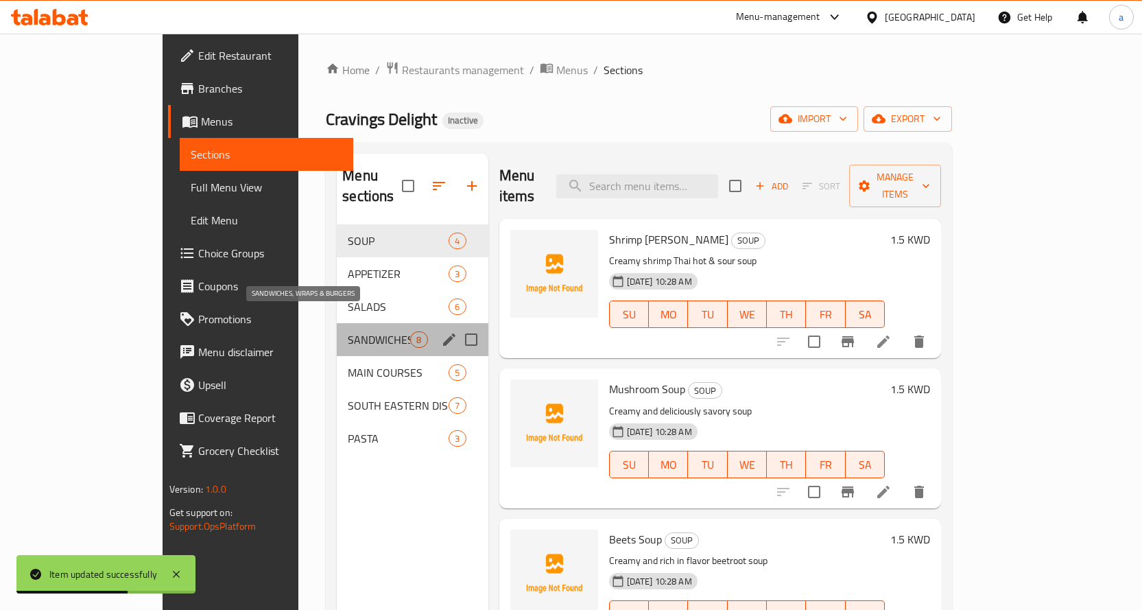
click at [353, 331] on span "SANDWICHES, WRAPS & BURGERS" at bounding box center [379, 339] width 62 height 16
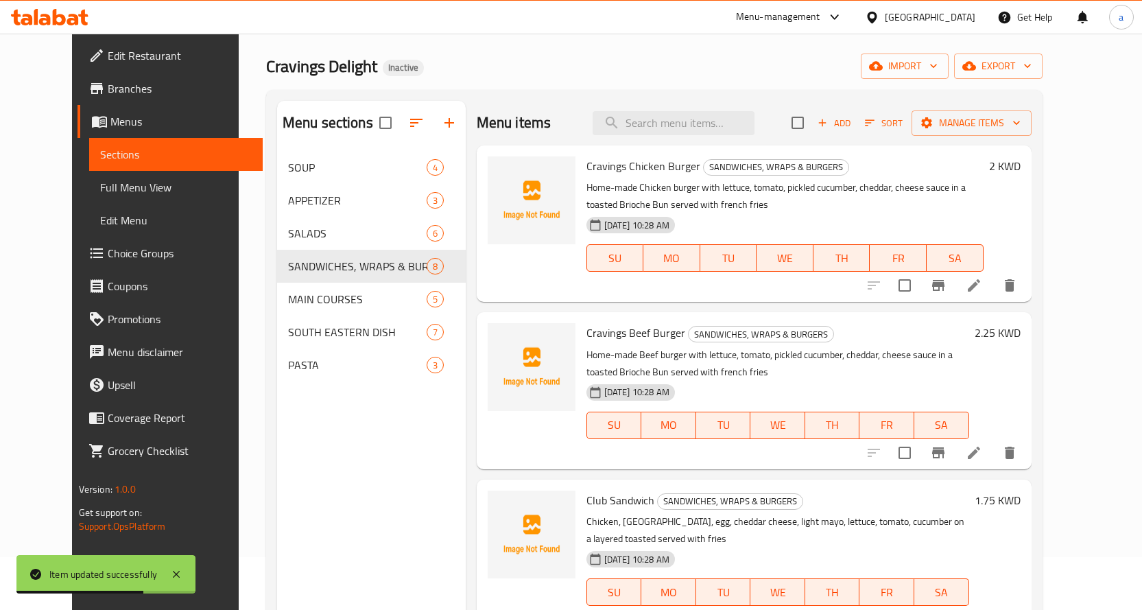
scroll to position [69, 0]
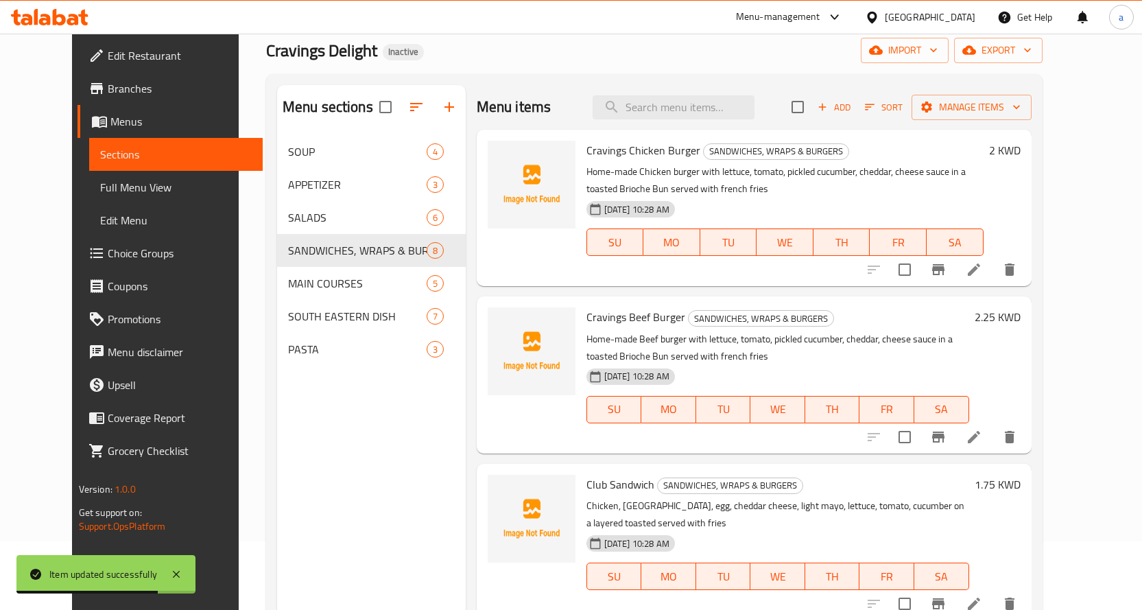
click at [980, 597] on icon at bounding box center [974, 603] width 12 height 12
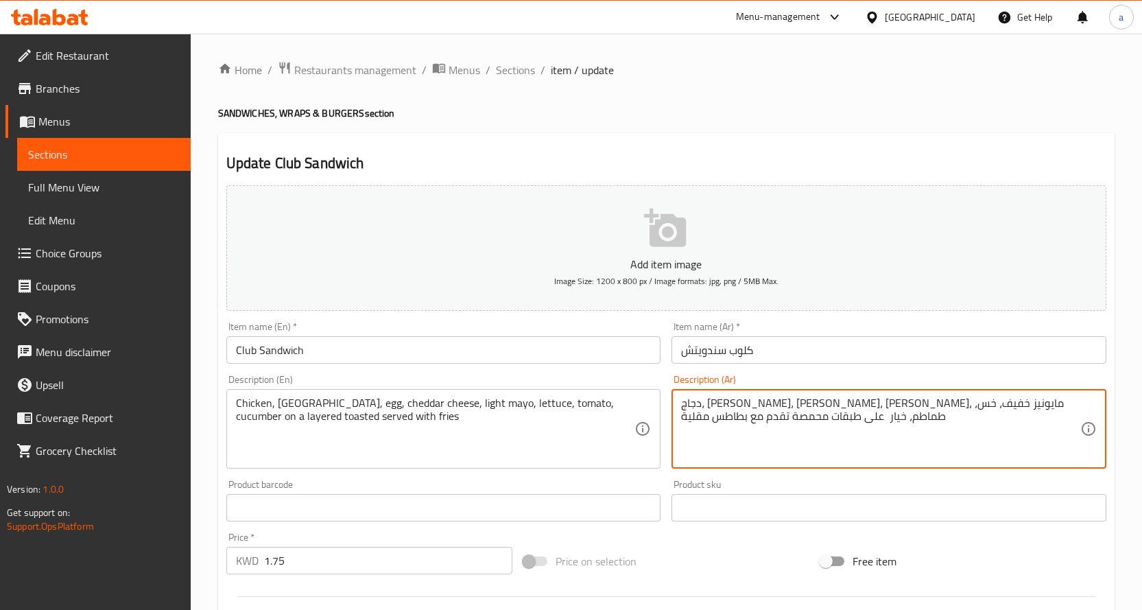
drag, startPoint x: 970, startPoint y: 404, endPoint x: 930, endPoint y: 404, distance: 40.5
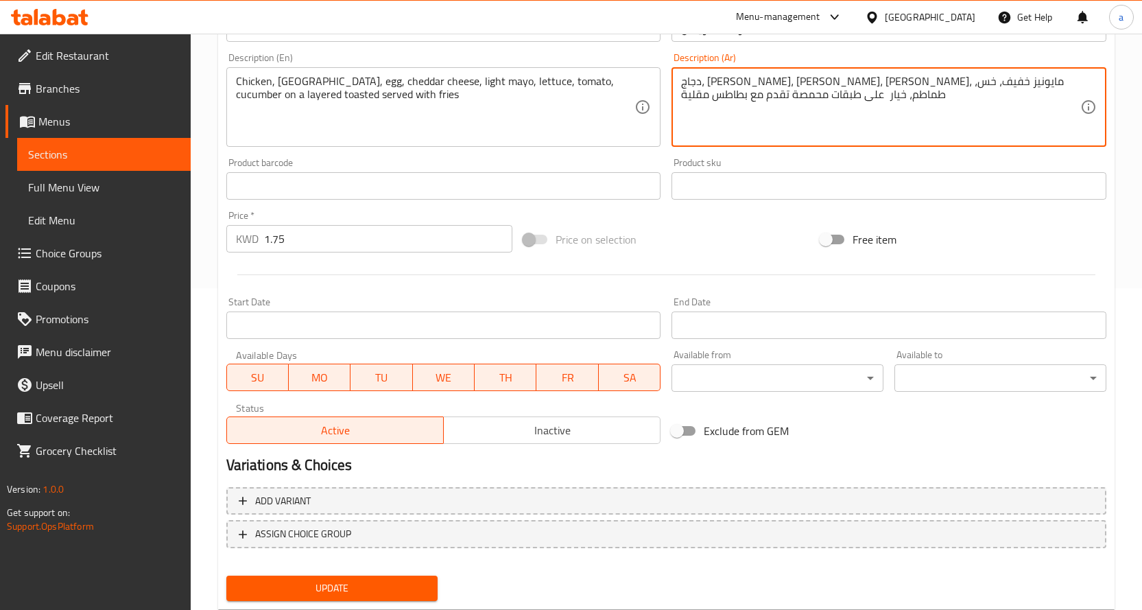
scroll to position [359, 0]
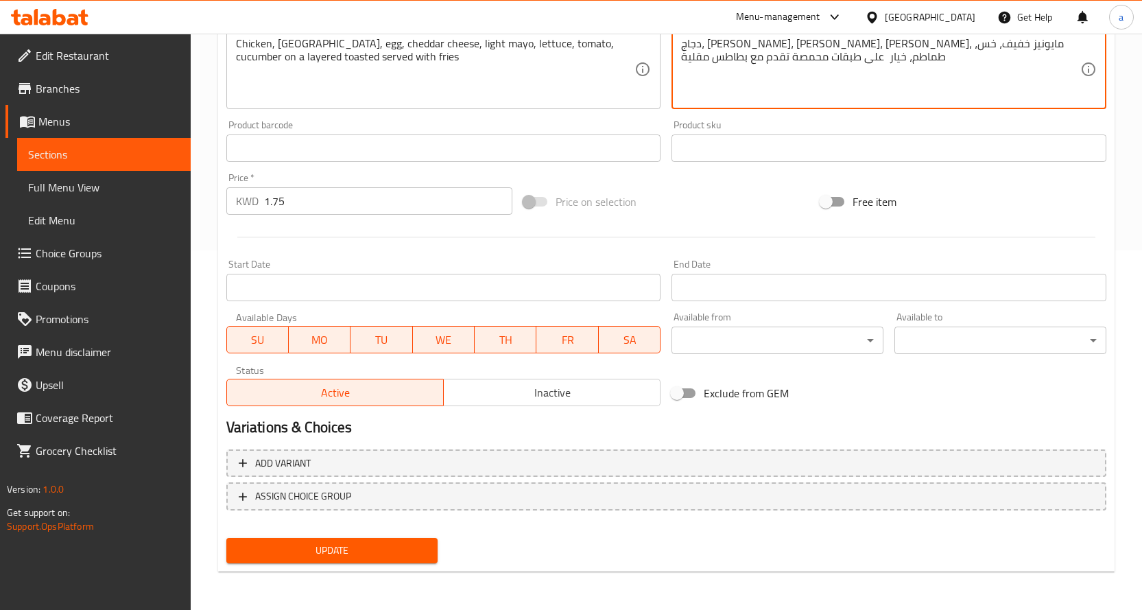
click at [332, 546] on span "Update" at bounding box center [332, 550] width 190 height 17
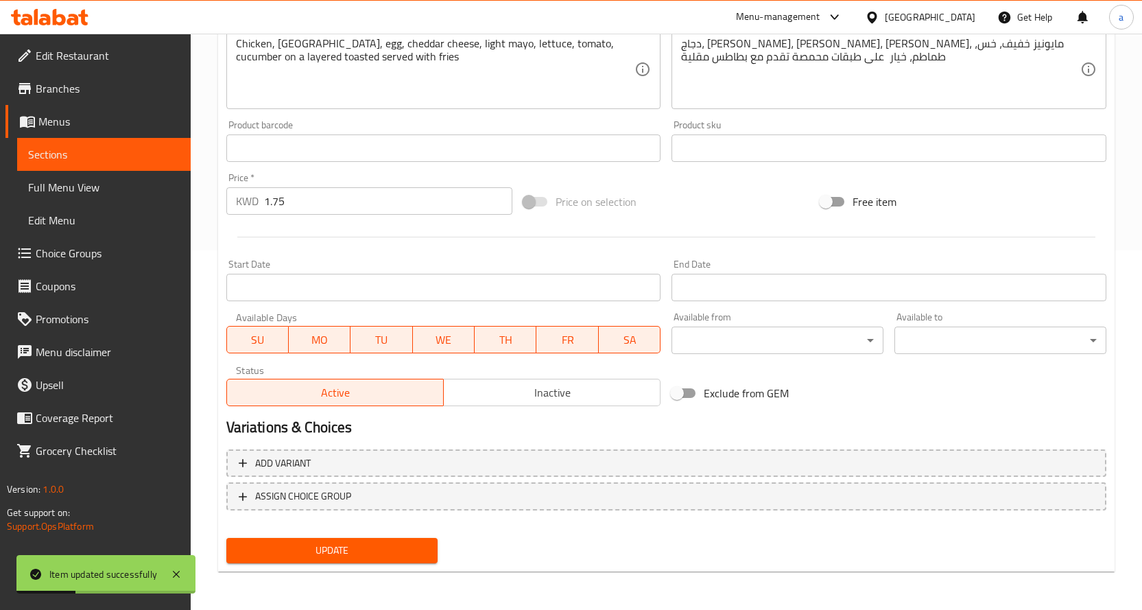
click at [96, 165] on link "Sections" at bounding box center [104, 154] width 174 height 33
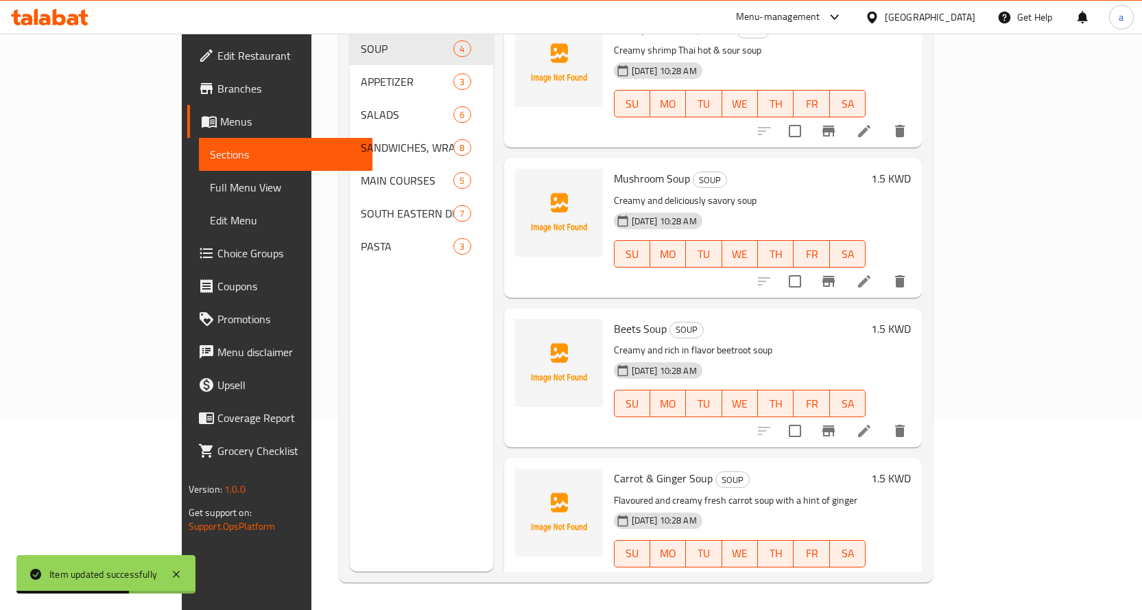
scroll to position [24, 0]
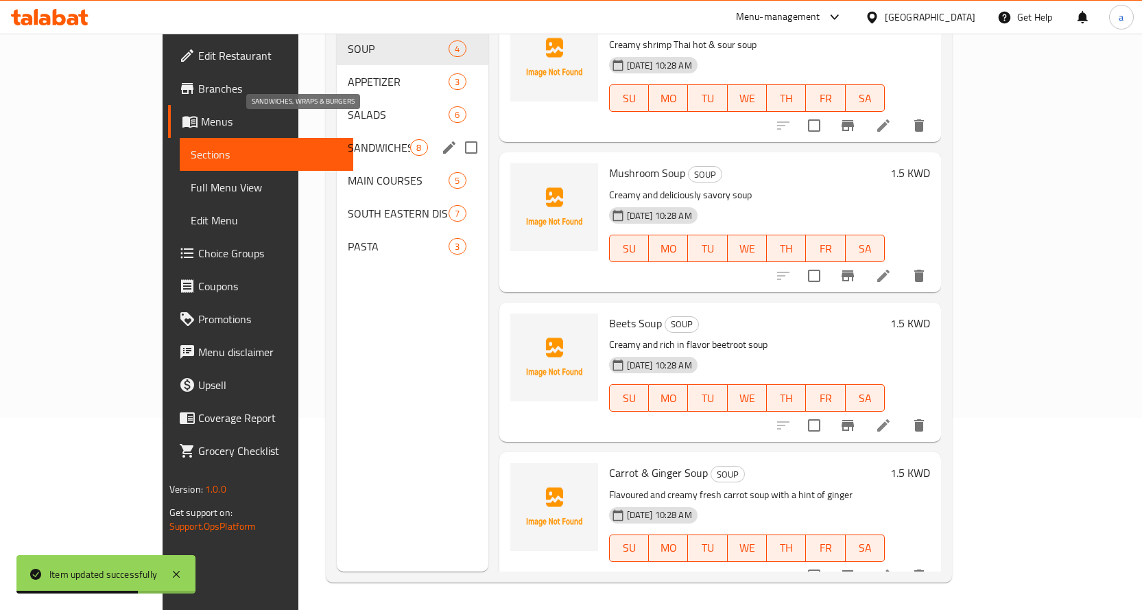
click at [348, 139] on span "SANDWICHES, WRAPS & BURGERS" at bounding box center [379, 147] width 62 height 16
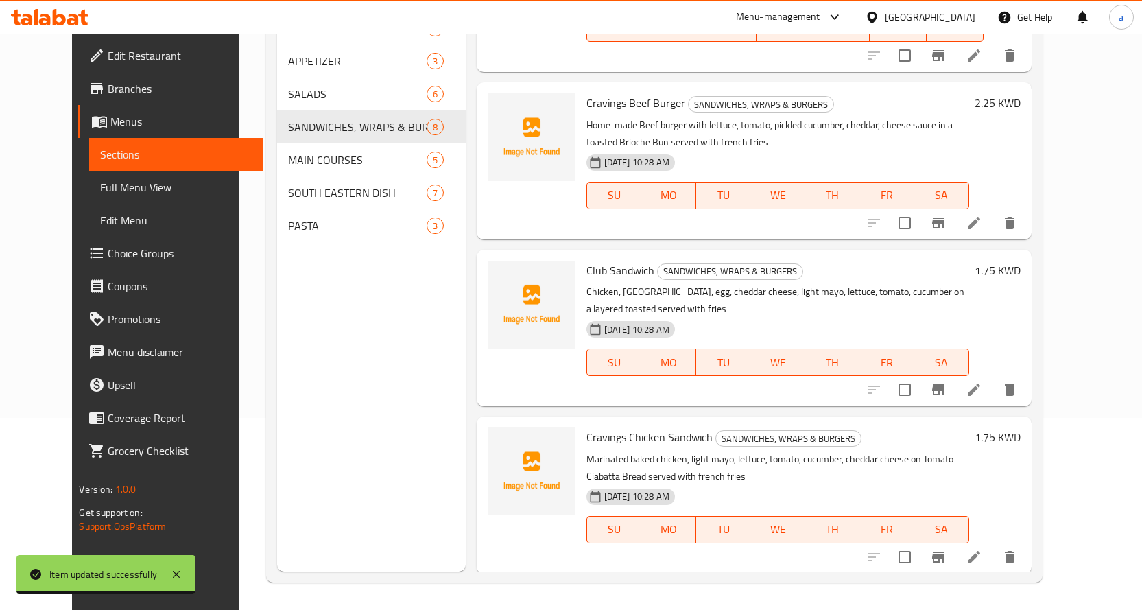
scroll to position [161, 0]
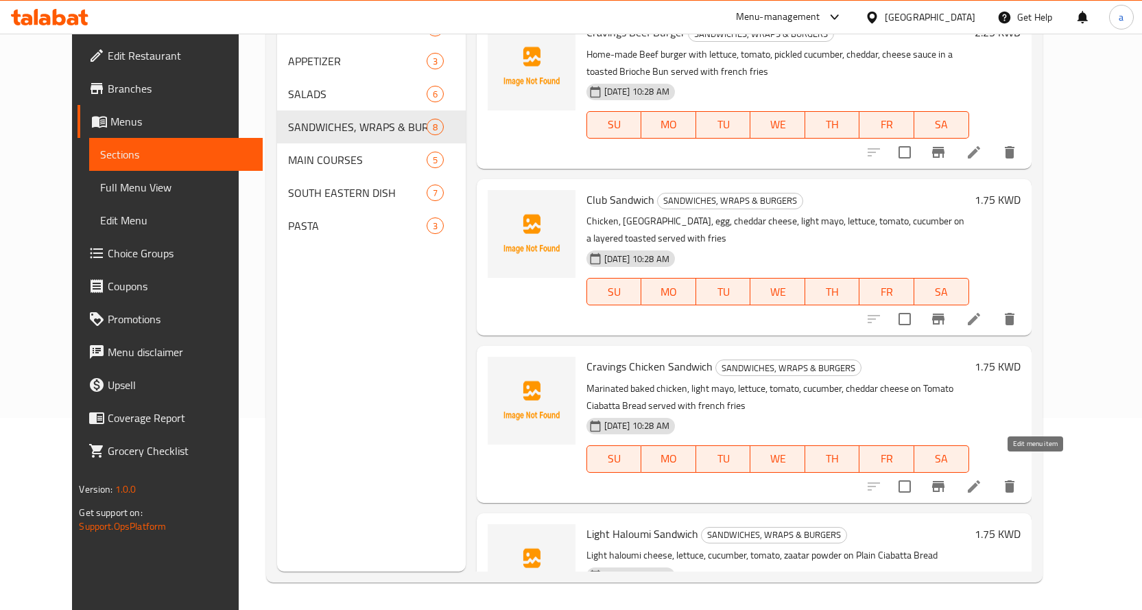
click at [982, 478] on icon at bounding box center [974, 486] width 16 height 16
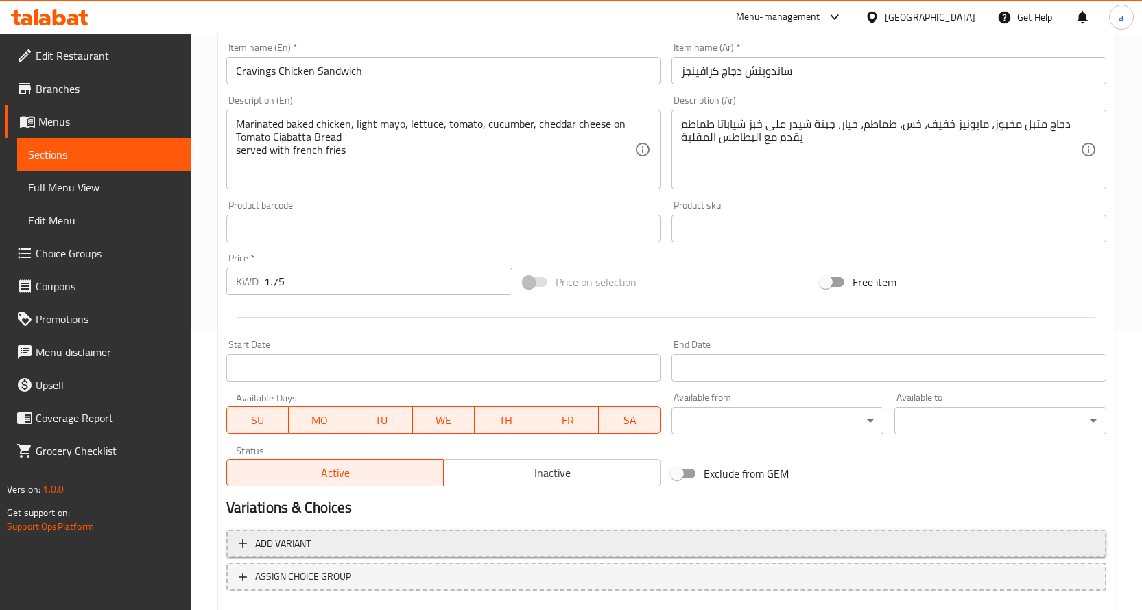
scroll to position [359, 0]
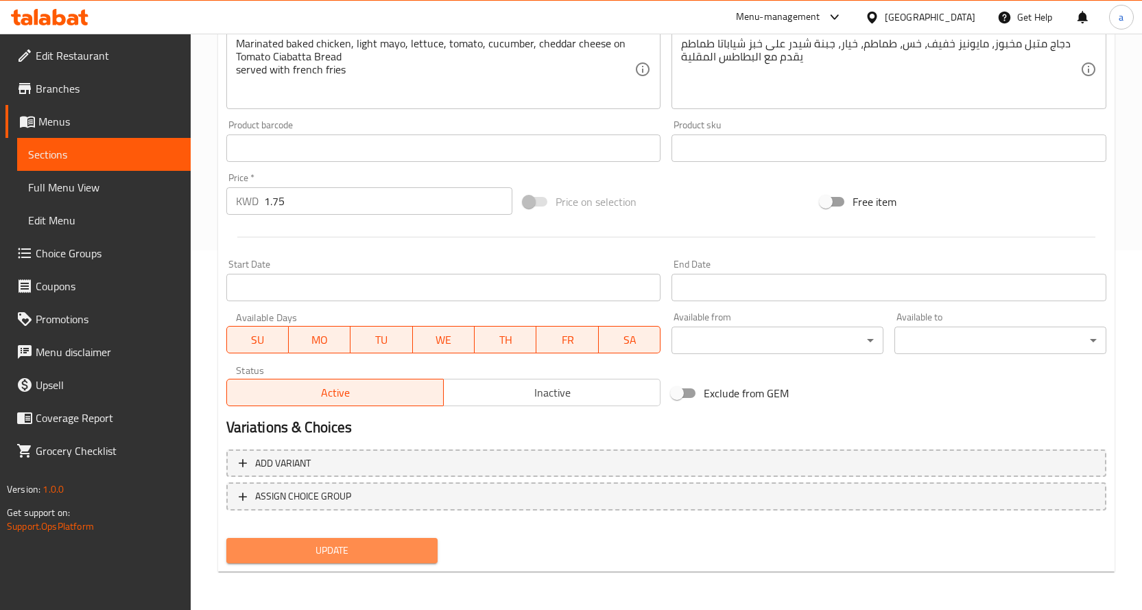
click at [322, 558] on span "Update" at bounding box center [332, 550] width 190 height 17
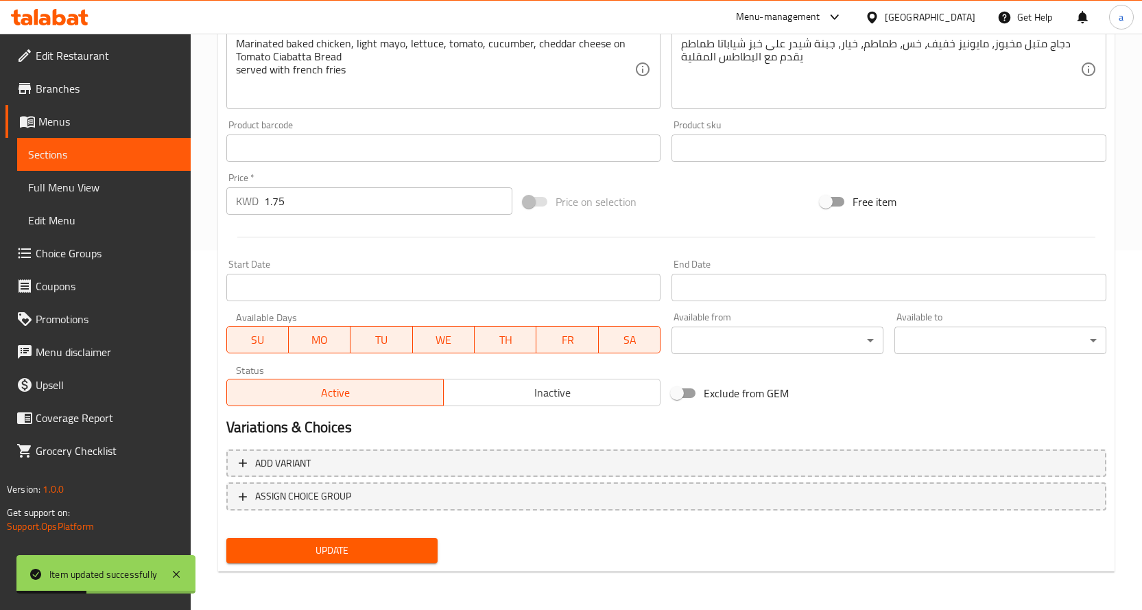
click at [56, 160] on span "Sections" at bounding box center [104, 154] width 152 height 16
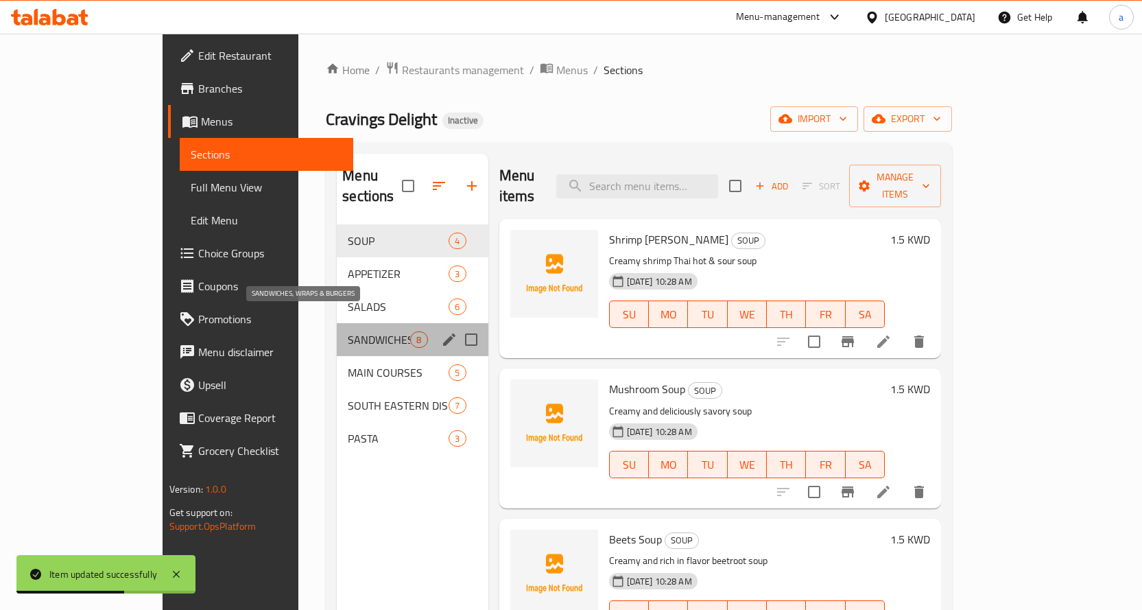
click at [348, 331] on span "SANDWICHES, WRAPS & BURGERS" at bounding box center [379, 339] width 62 height 16
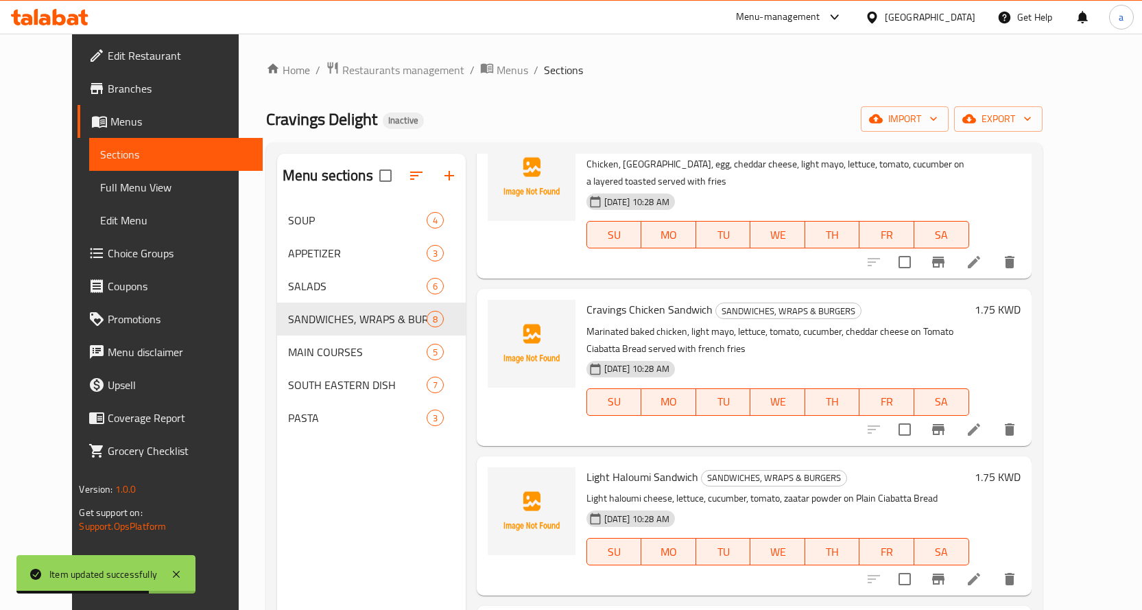
scroll to position [412, 0]
click at [982, 569] on icon at bounding box center [974, 577] width 16 height 16
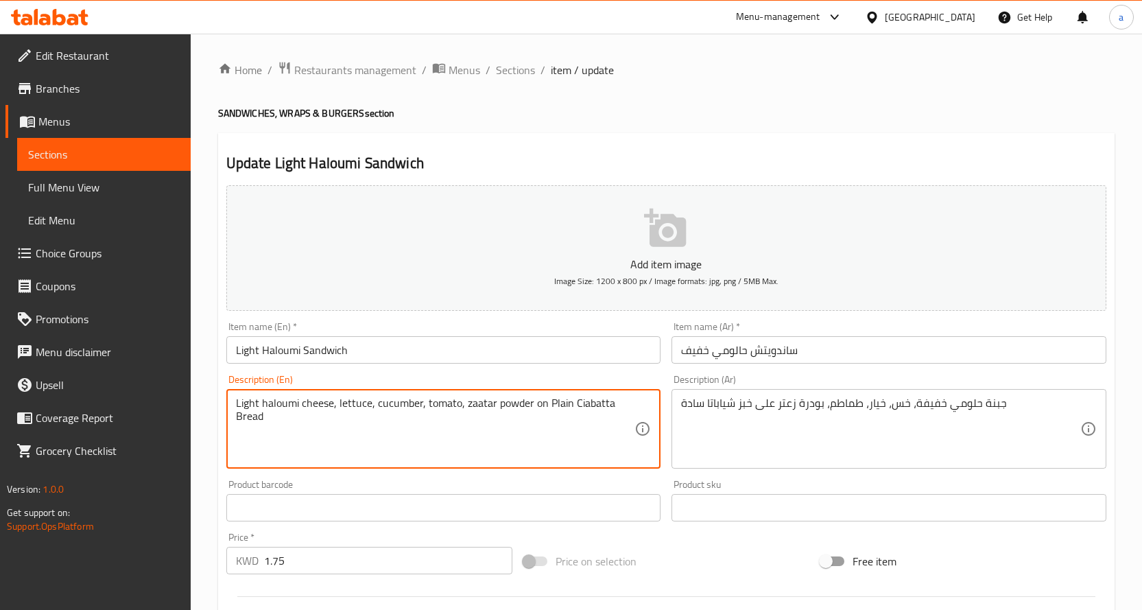
click at [346, 398] on textarea "Light haloumi cheese, lettuce, cucumber, tomato, zaatar powder on Plain Ciabatt…" at bounding box center [435, 428] width 399 height 65
click at [383, 403] on textarea "Light haloumi cheese, lettuce, cucumber, tomato, zaatar powder on Plain Ciabatt…" at bounding box center [435, 428] width 399 height 65
click at [447, 405] on textarea "Light haloumi cheese, lettuce, cucumber, tomato, zaatar powder on Plain Ciabatt…" at bounding box center [435, 428] width 399 height 65
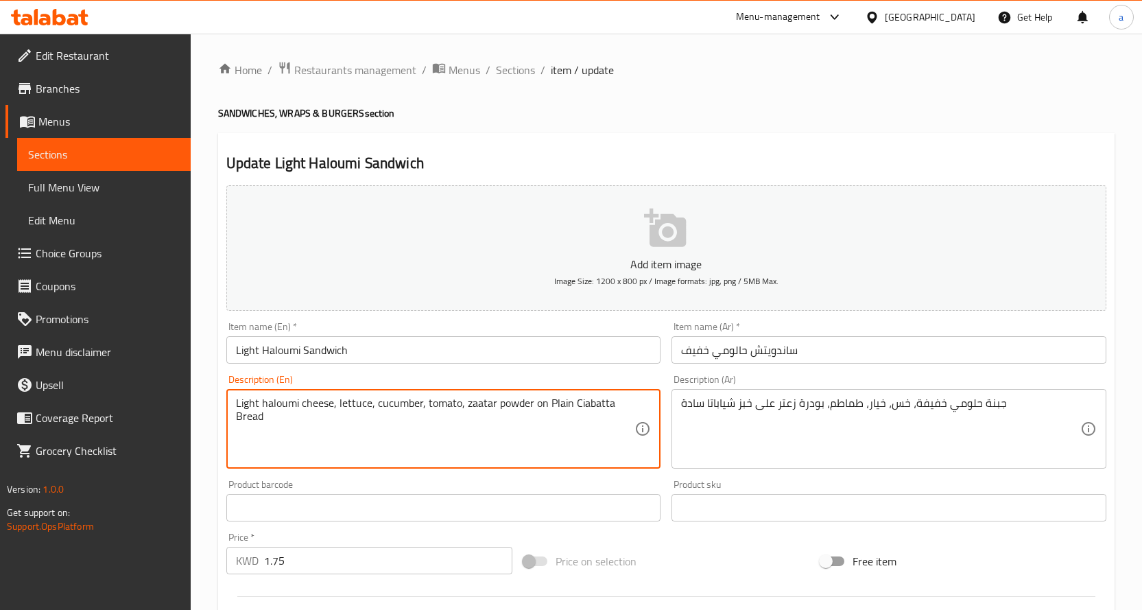
click at [495, 401] on textarea "Light haloumi cheese, lettuce, cucumber, tomato, zaatar powder on Plain Ciabatt…" at bounding box center [435, 428] width 399 height 65
click at [570, 407] on textarea "Light haloumi cheese, lettuce, cucumber, tomato, zaatar powder on Plain Ciabatt…" at bounding box center [435, 428] width 399 height 65
click at [505, 429] on textarea "Light haloumi cheese, lettuce, cucumber, tomato, zaatar powder on Plain Ciabatt…" at bounding box center [435, 428] width 399 height 65
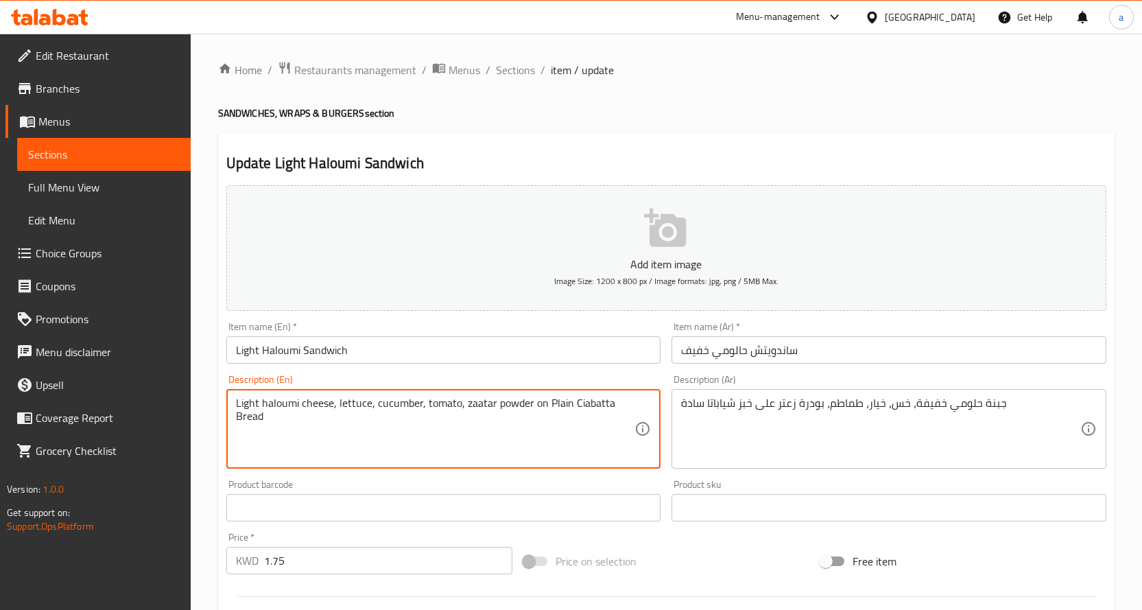
paste textarea "served with french fries"
type textarea "Light haloumi cheese, lettuce, cucumber, tomato, zaatar powder on Plain Ciabatt…"
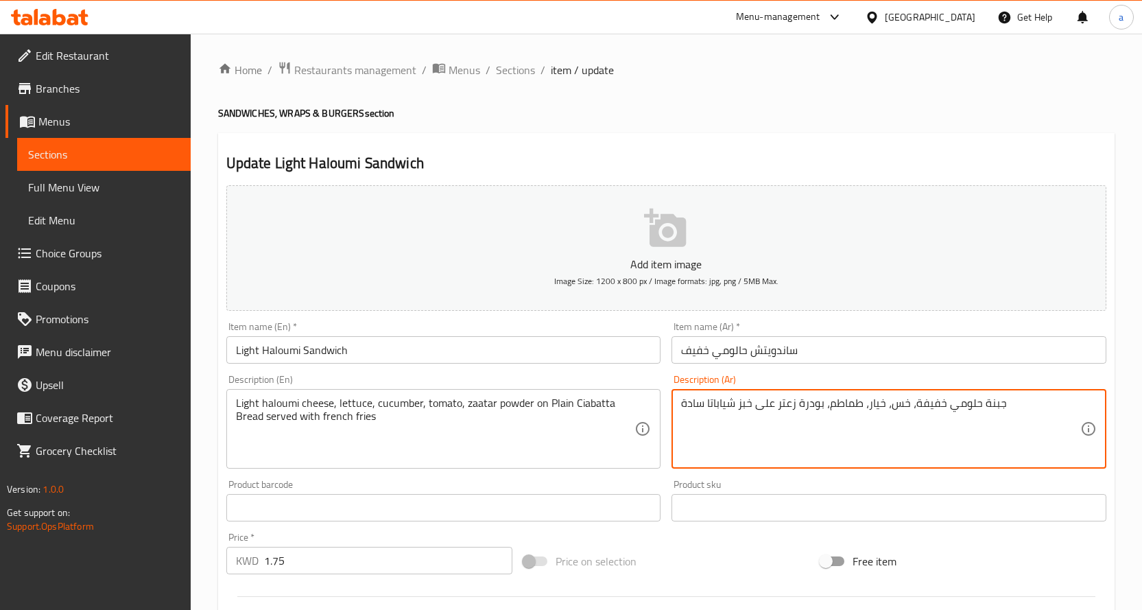
paste textarea "يقدم مع البطاطس المقلية"
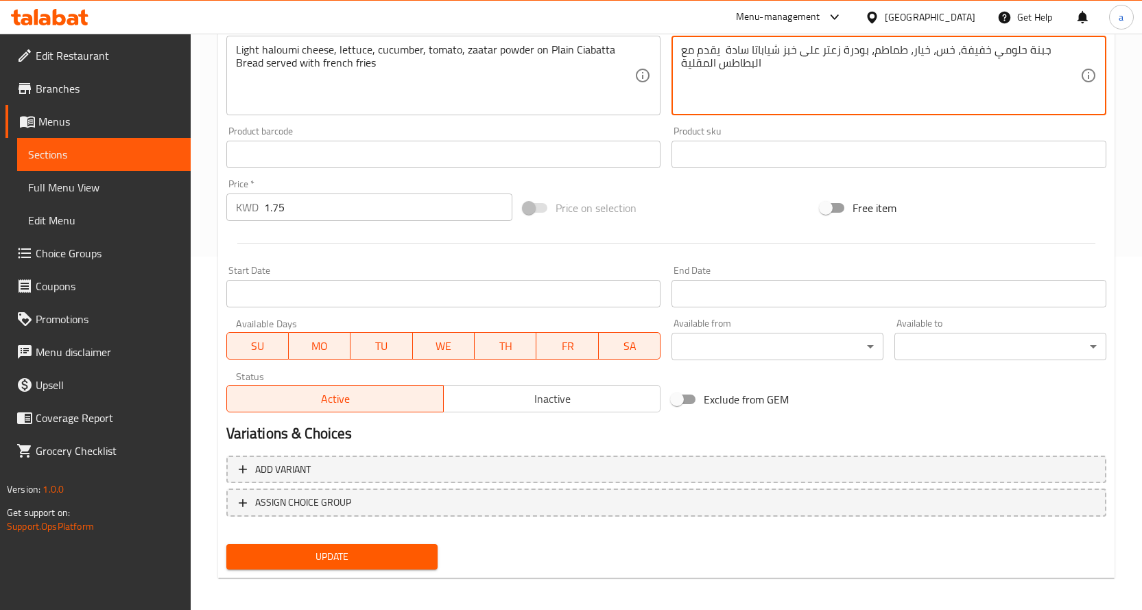
scroll to position [359, 0]
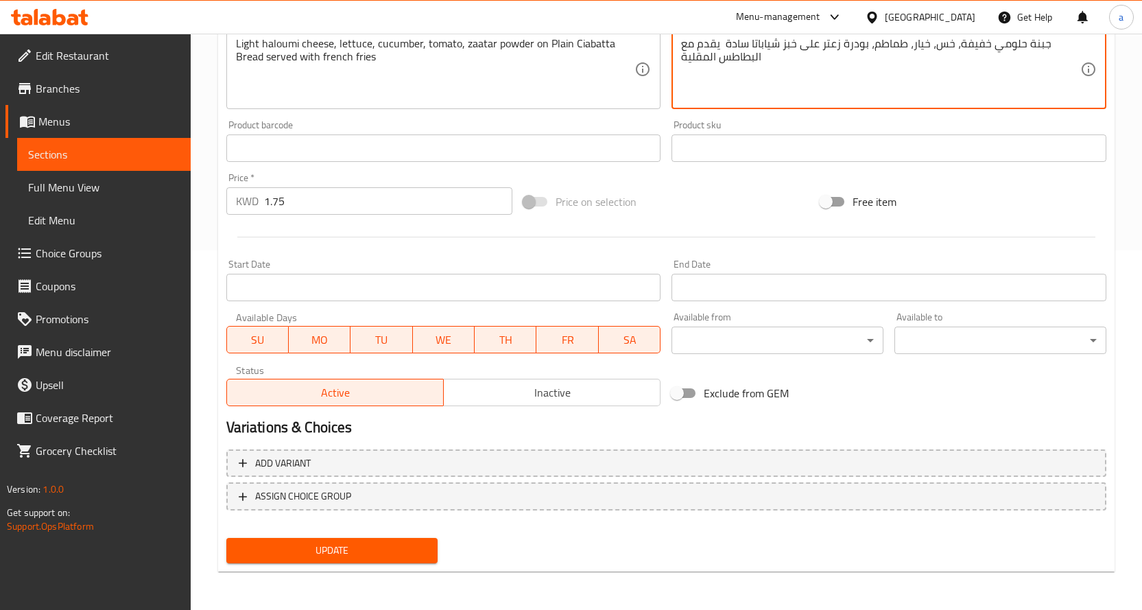
type textarea "جبنة حلومي خفيفة، خس، خيار، طماطم، بودرة زعتر على خبز شياباتا سادة يقدم مع البط…"
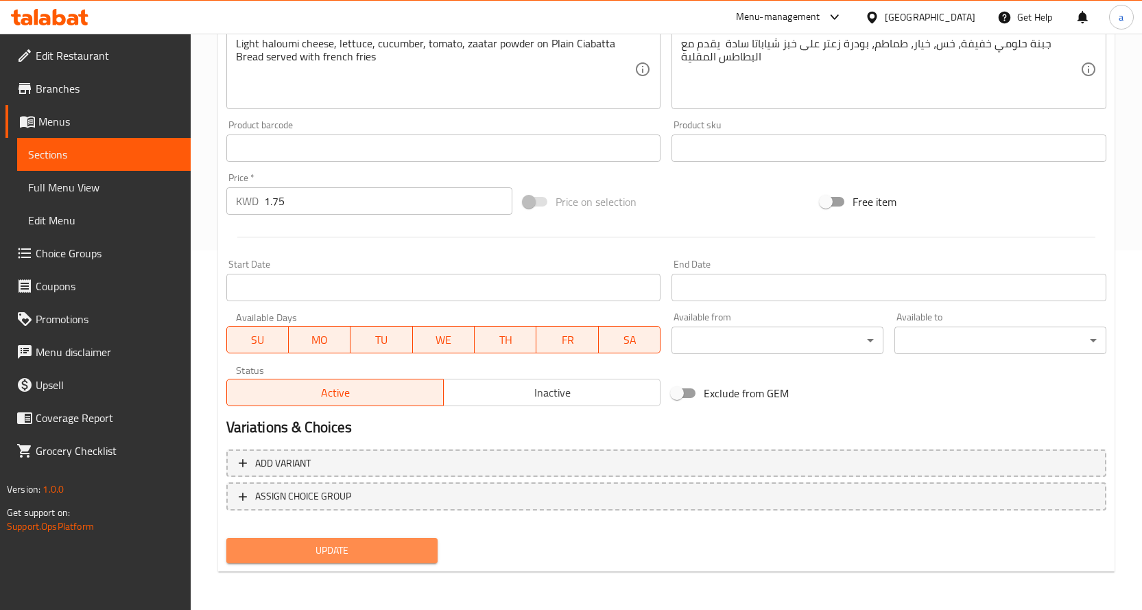
click at [324, 551] on span "Update" at bounding box center [332, 550] width 190 height 17
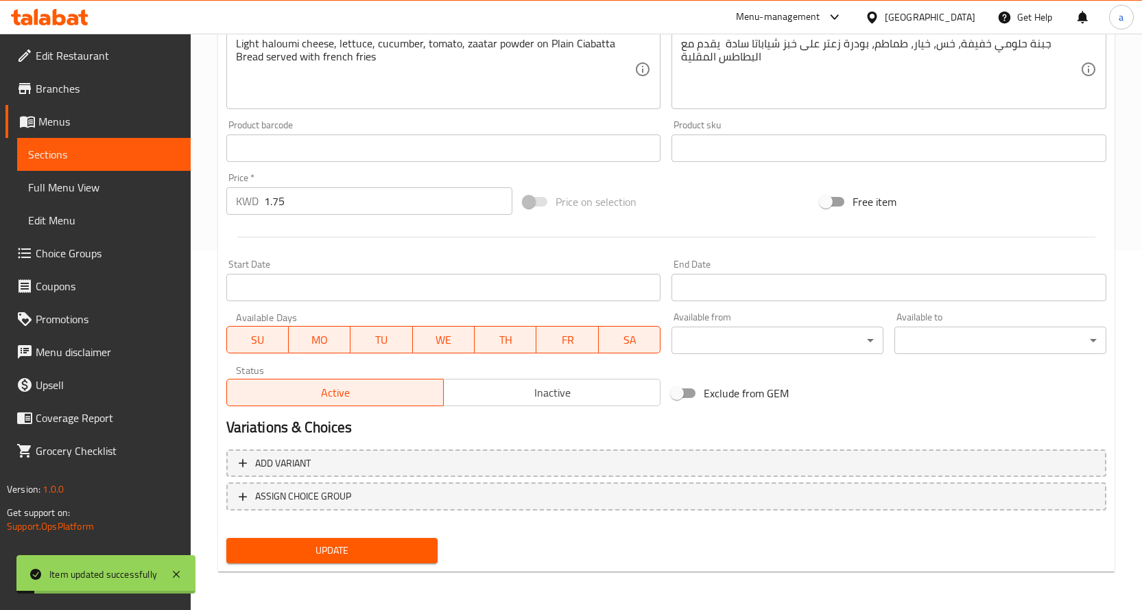
click at [86, 159] on span "Sections" at bounding box center [104, 154] width 152 height 16
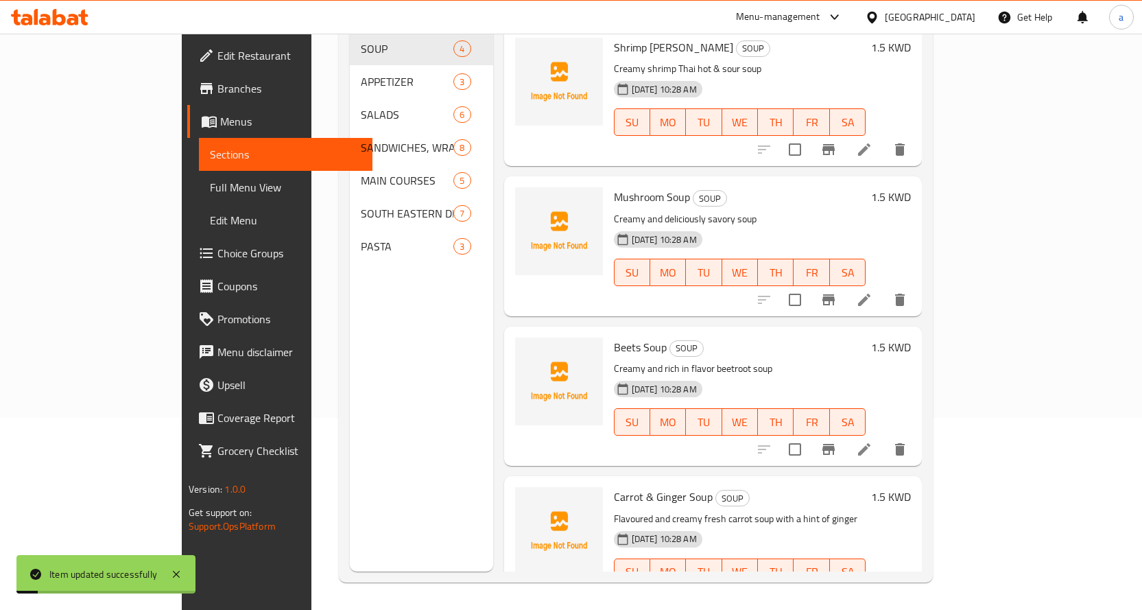
scroll to position [192, 0]
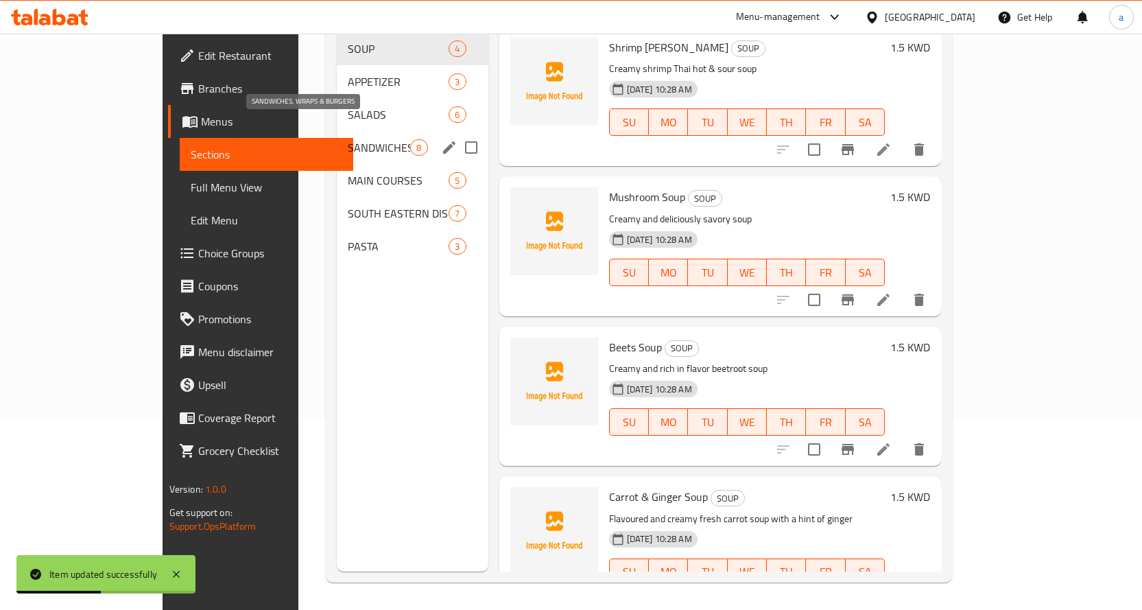
click at [348, 139] on span "SANDWICHES, WRAPS & BURGERS" at bounding box center [379, 147] width 62 height 16
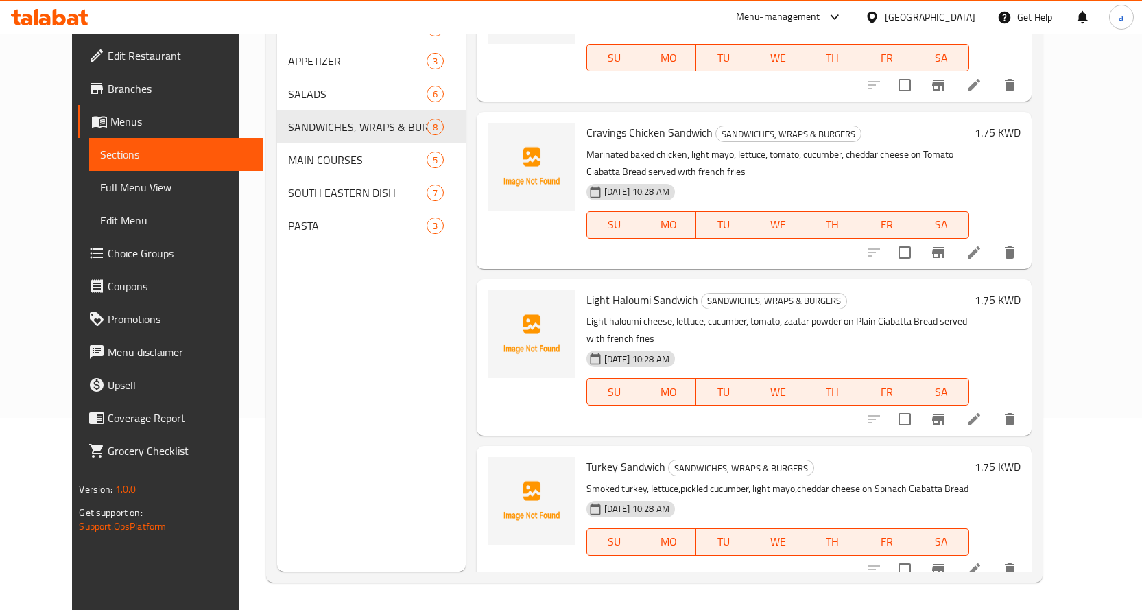
scroll to position [480, 0]
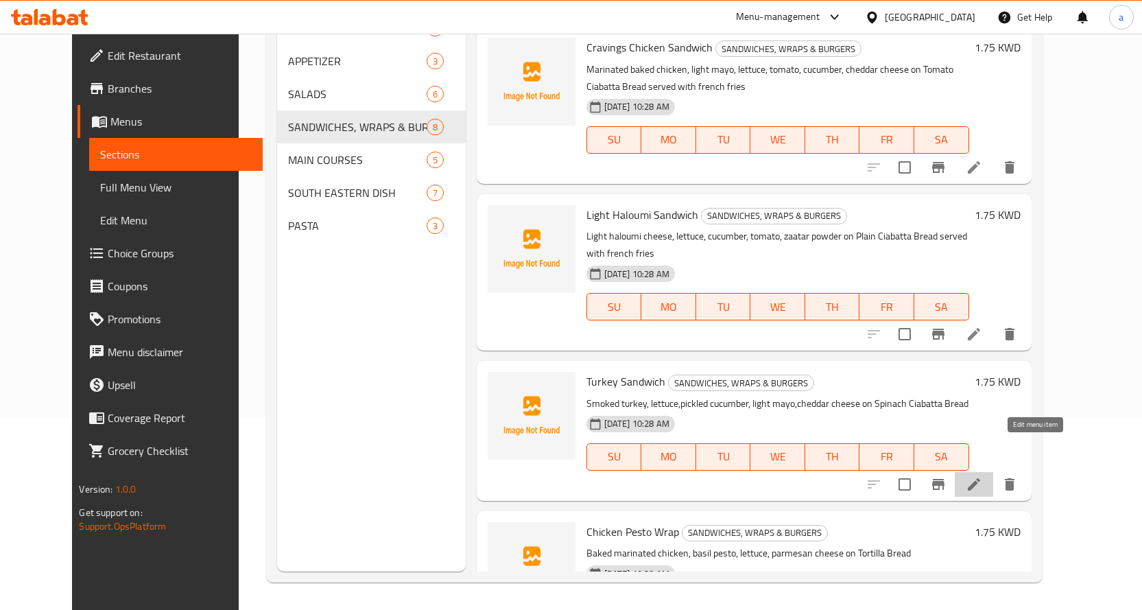
click at [982, 476] on icon at bounding box center [974, 484] width 16 height 16
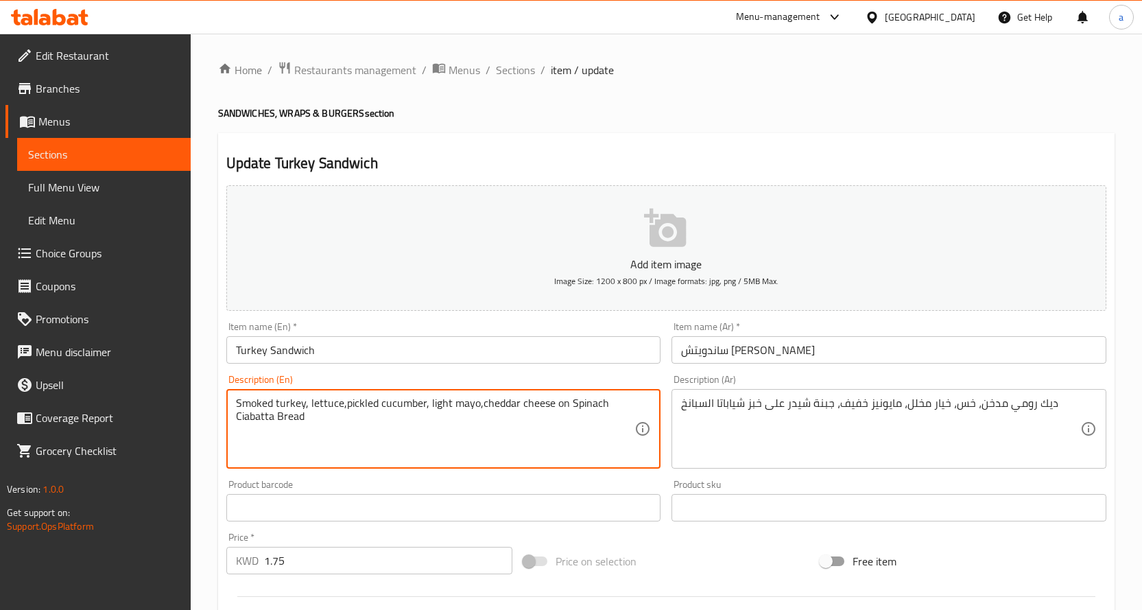
paste textarea "served with french fries"
type textarea "Smoked turkey, lettuce,pickled cucumber, light mayo,cheddar cheese on Spinach C…"
click at [1080, 407] on div "ديك رومي مدخن، خس، خيار مخلل، مايونيز خفيف، جبنة شيدر على خبز شياباتا السبانخ D…" at bounding box center [888, 429] width 435 height 80
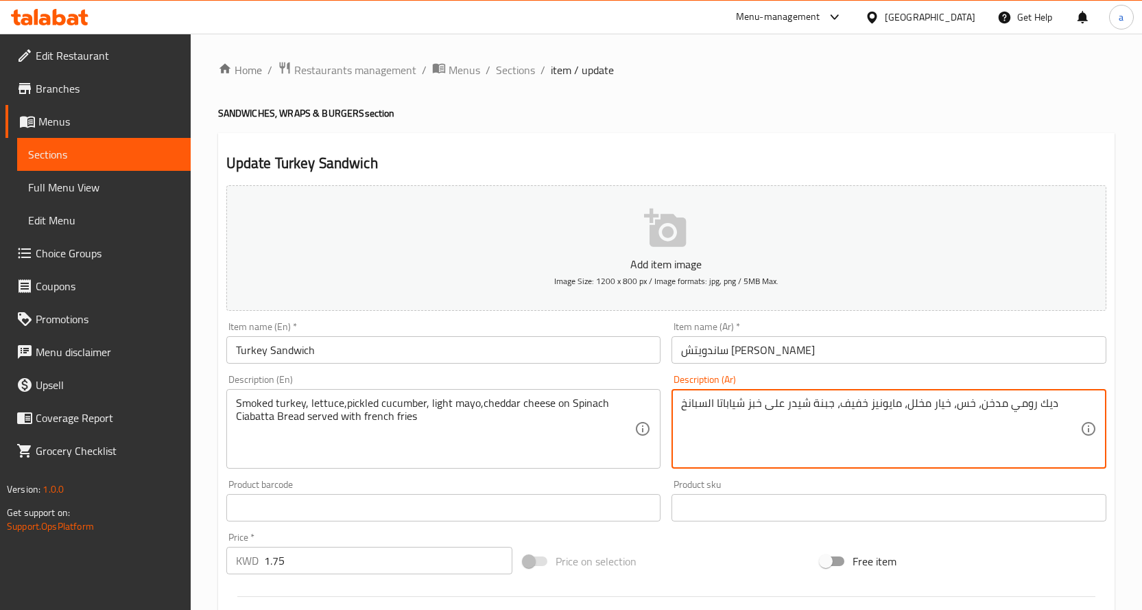
click at [1061, 403] on textarea "ديك رومي مدخن، خس، خيار مخلل، مايونيز خفيف، جبنة شيدر على خبز شياباتا السبانخ" at bounding box center [880, 428] width 399 height 65
paste textarea "يقدم مع البطاطس المقلية"
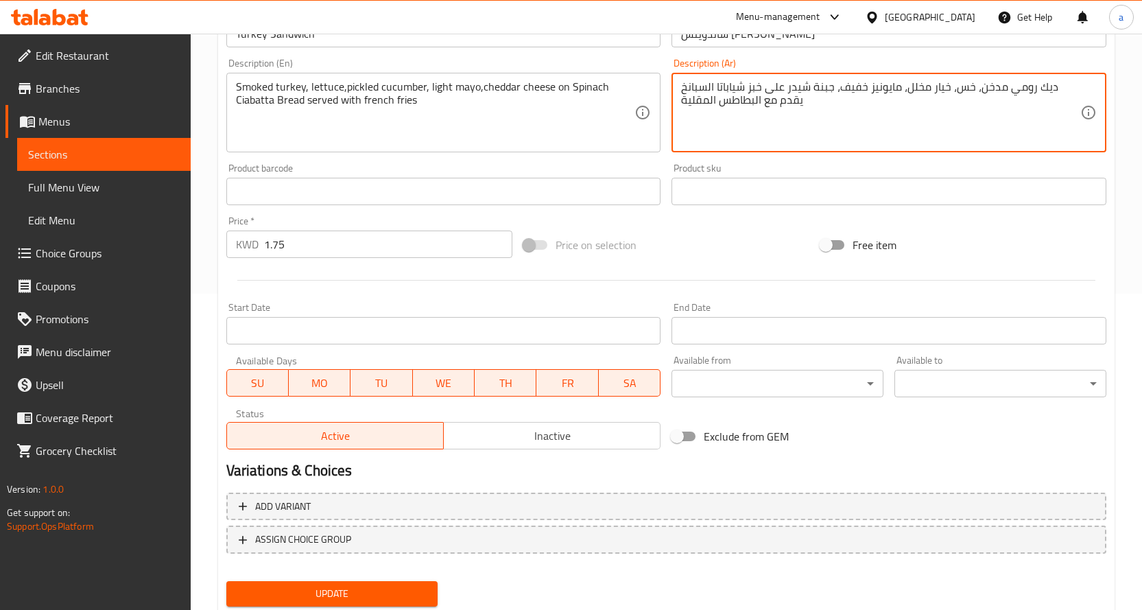
scroll to position [359, 0]
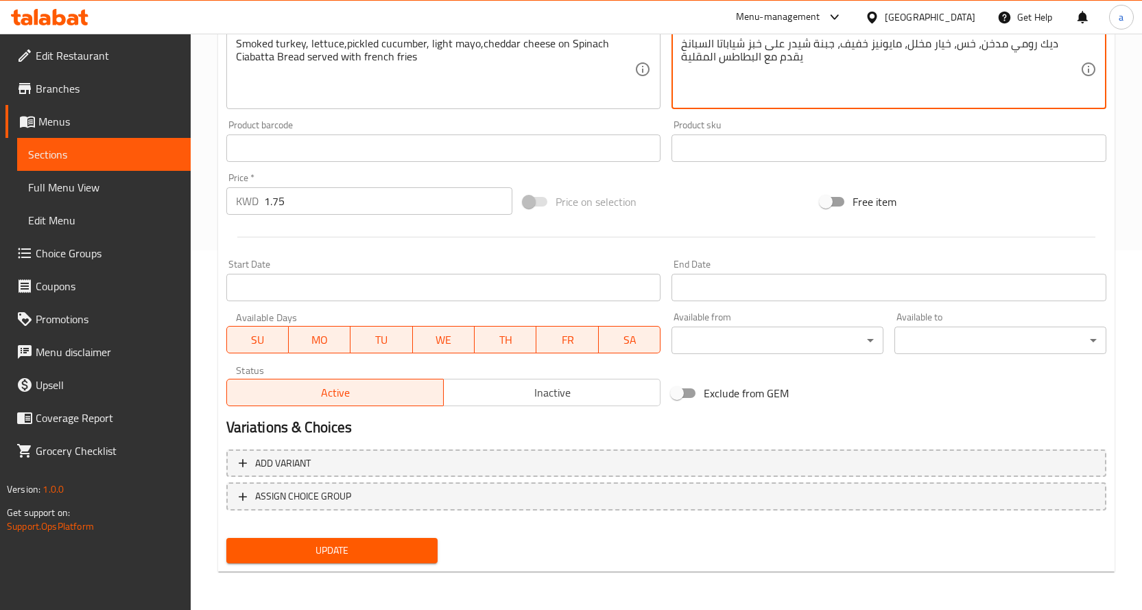
type textarea "ديك رومي مدخن، خس، خيار مخلل، مايونيز خفيف، جبنة شيدر على خبز شياباتا السبانخ ي…"
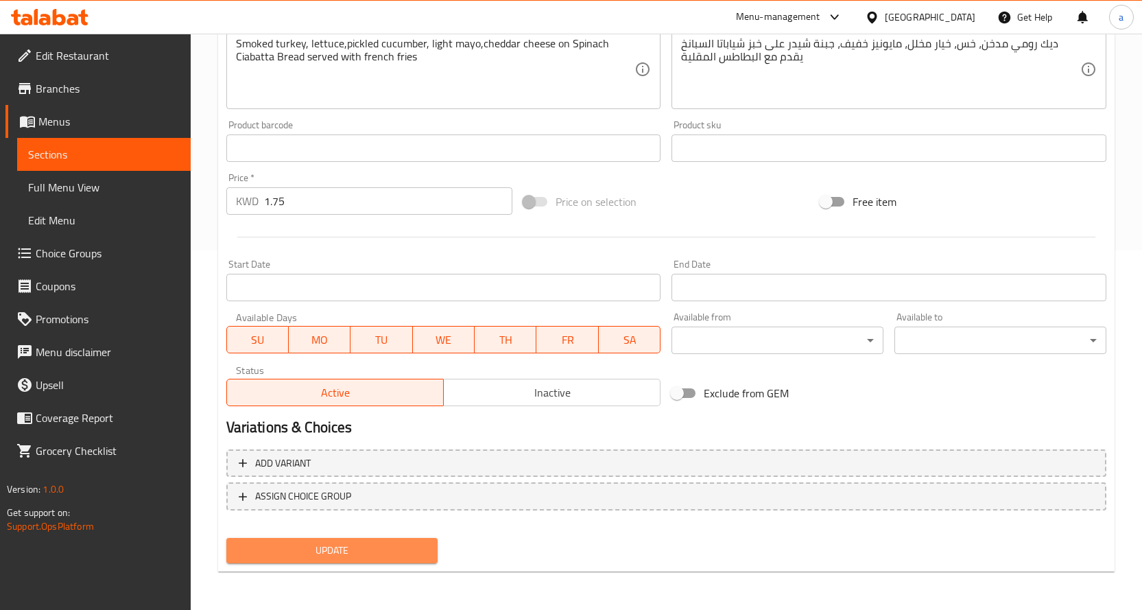
click at [322, 553] on span "Update" at bounding box center [332, 550] width 190 height 17
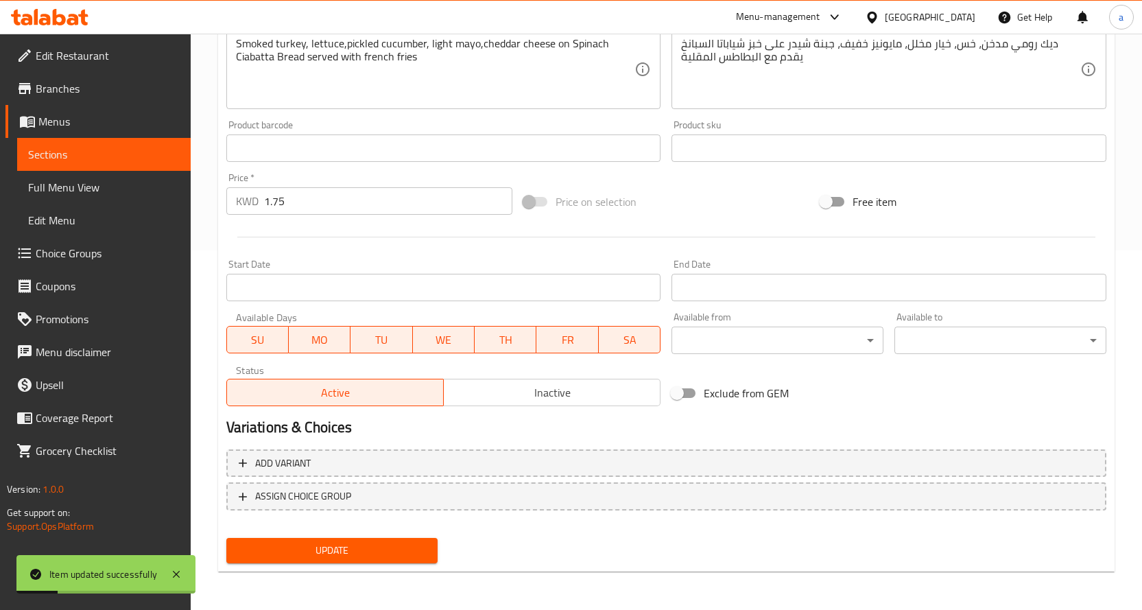
click at [91, 153] on span "Sections" at bounding box center [104, 154] width 152 height 16
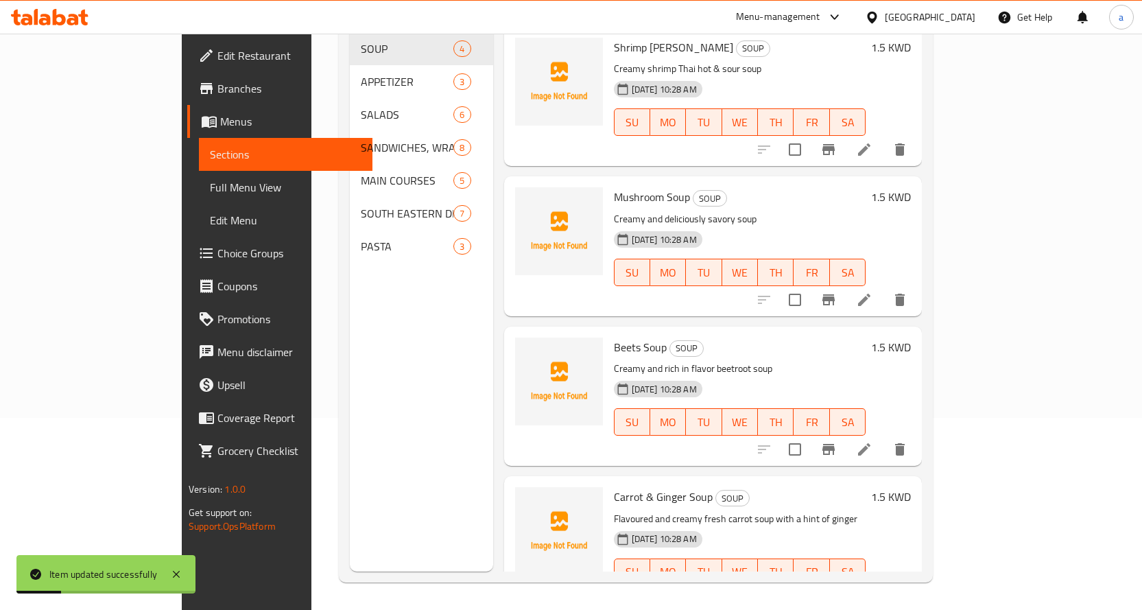
scroll to position [192, 0]
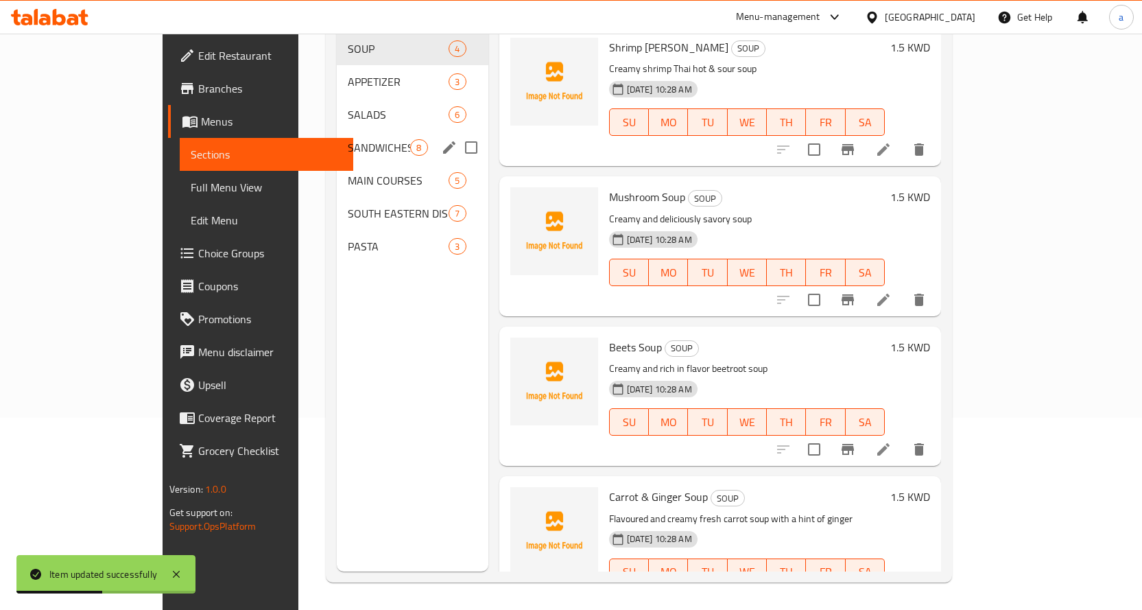
click at [337, 131] on div "SANDWICHES, WRAPS & BURGERS 8" at bounding box center [412, 147] width 151 height 33
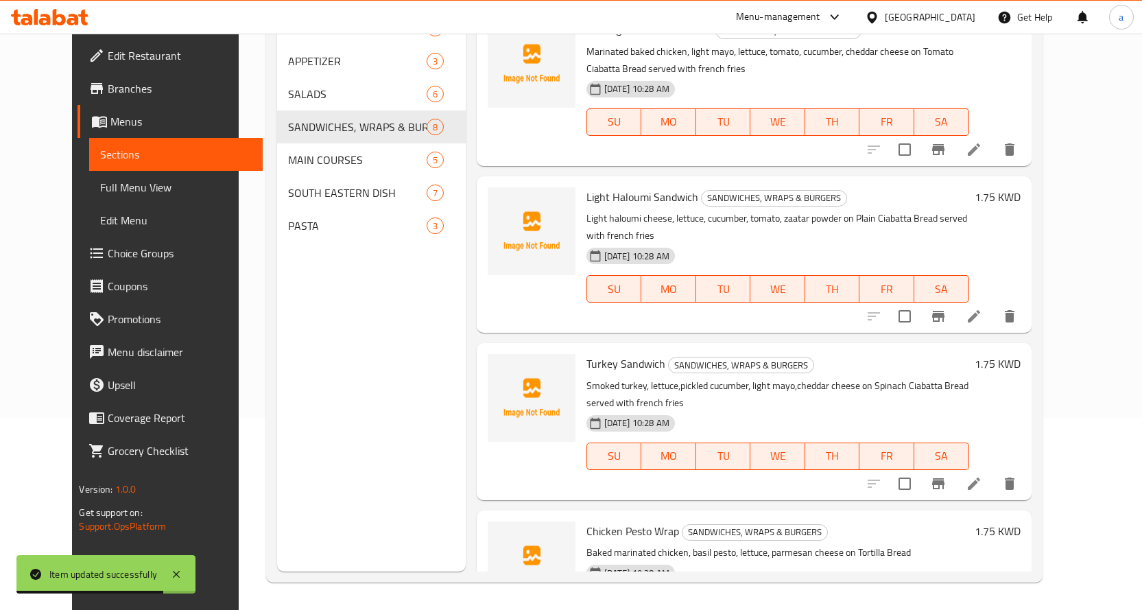
scroll to position [549, 0]
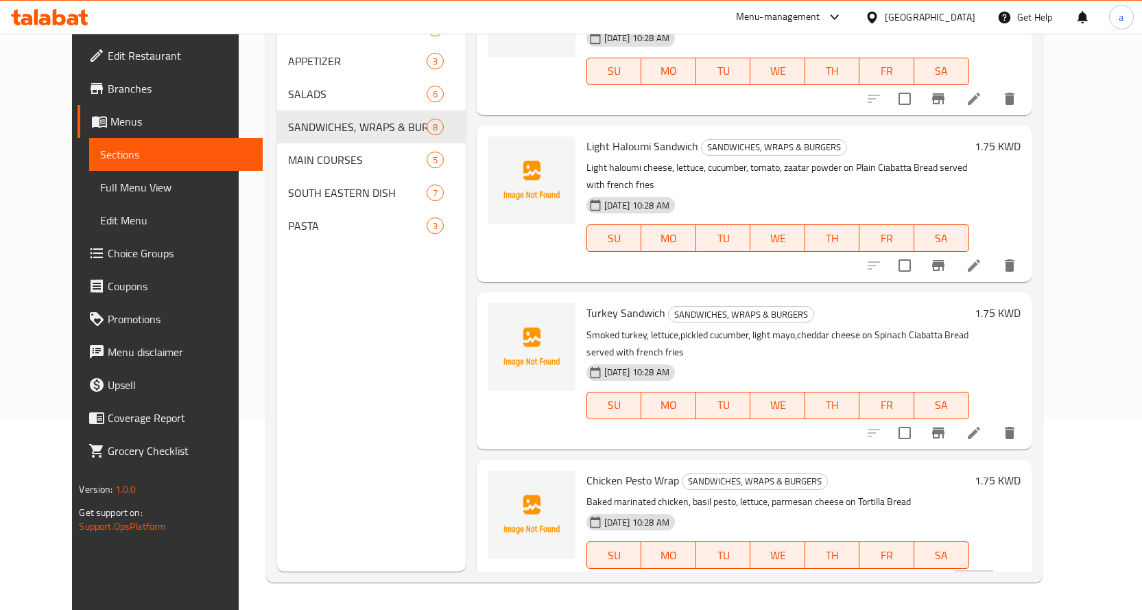
click at [993, 570] on li at bounding box center [974, 582] width 38 height 25
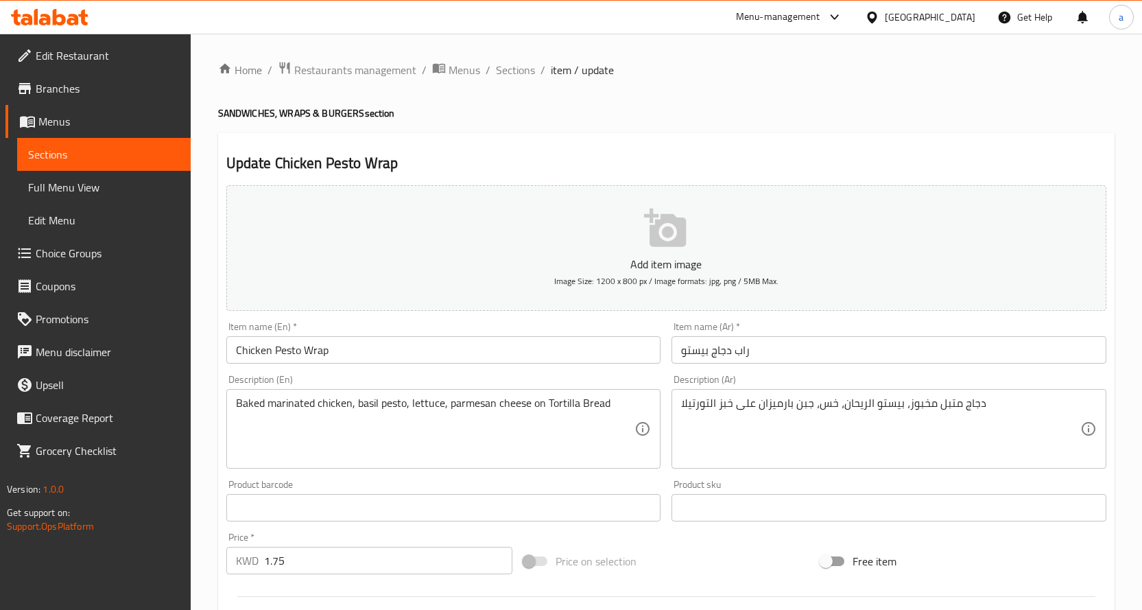
click at [787, 352] on input "راب دجاج بيستو" at bounding box center [888, 349] width 435 height 27
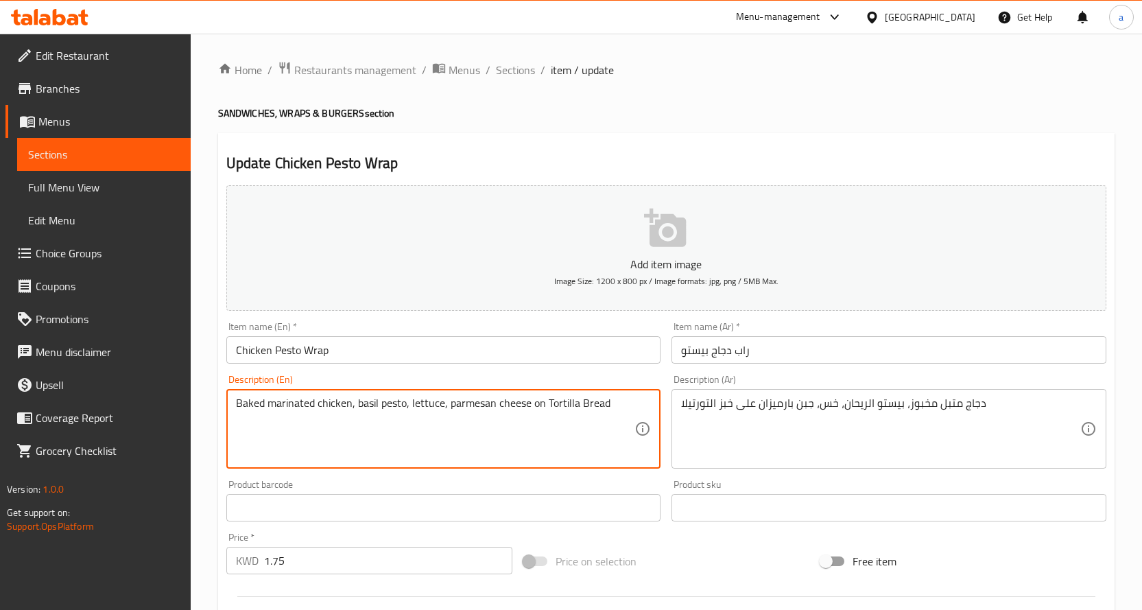
click at [433, 407] on textarea "Baked marinated chicken, basil pesto, lettuce, parmesan cheese on Tortilla Bread" at bounding box center [435, 428] width 399 height 65
click at [466, 414] on textarea "Baked marinated chicken, basil pesto, lettuce, parmesan cheese on Tortilla Bread" at bounding box center [435, 428] width 399 height 65
click at [630, 396] on textarea "Baked marinated chicken, basil pesto, lettuce, parmesan cheese on Tortilla Bread" at bounding box center [435, 428] width 399 height 65
paste textarea "served with french fries"
type textarea "Baked marinated chicken, basil pesto, lettuce, parmesan cheese on Tortilla Brea…"
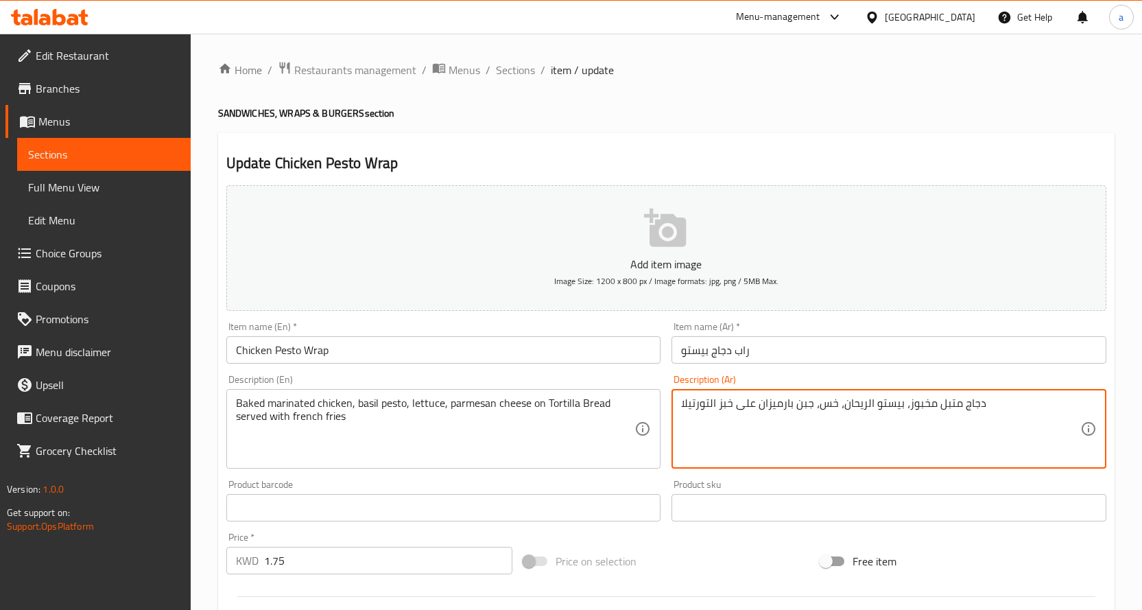
paste textarea "يقدم مع البطاطس المقلية"
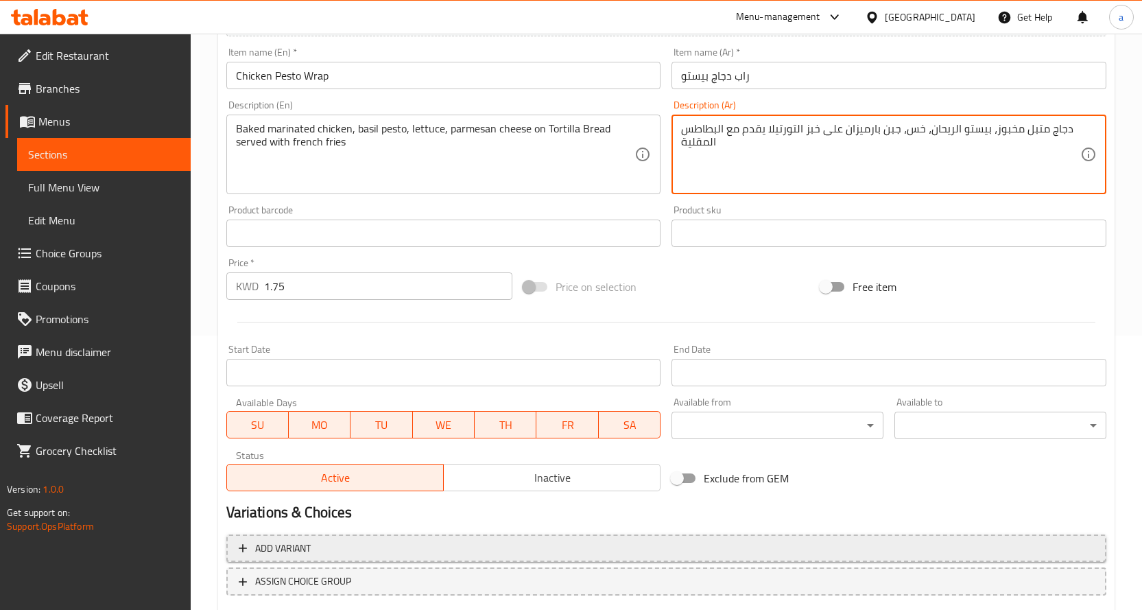
scroll to position [359, 0]
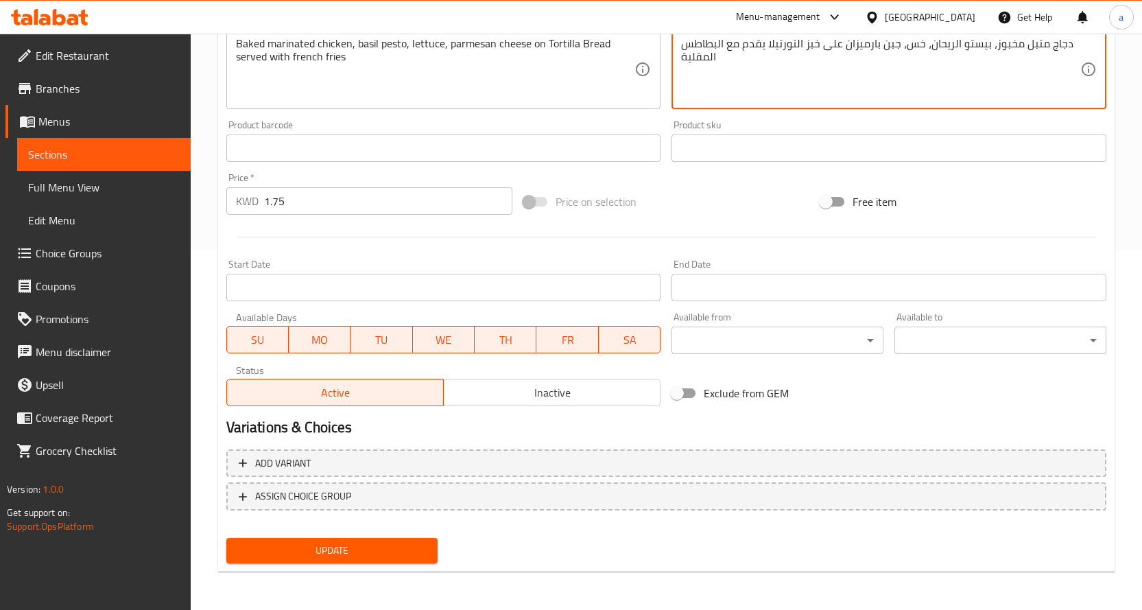
type textarea "دجاج متبل مخبوز، بيستو الريحان، خس، جبن بارميزان على خبز التورتيلا يقدم مع البط…"
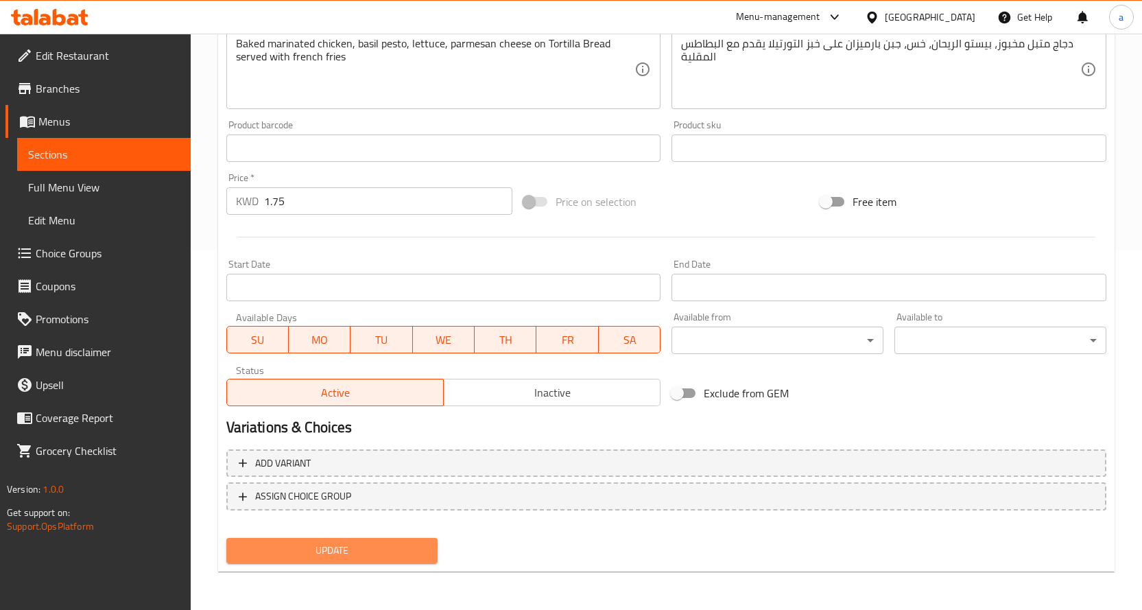
click at [329, 550] on span "Update" at bounding box center [332, 550] width 190 height 17
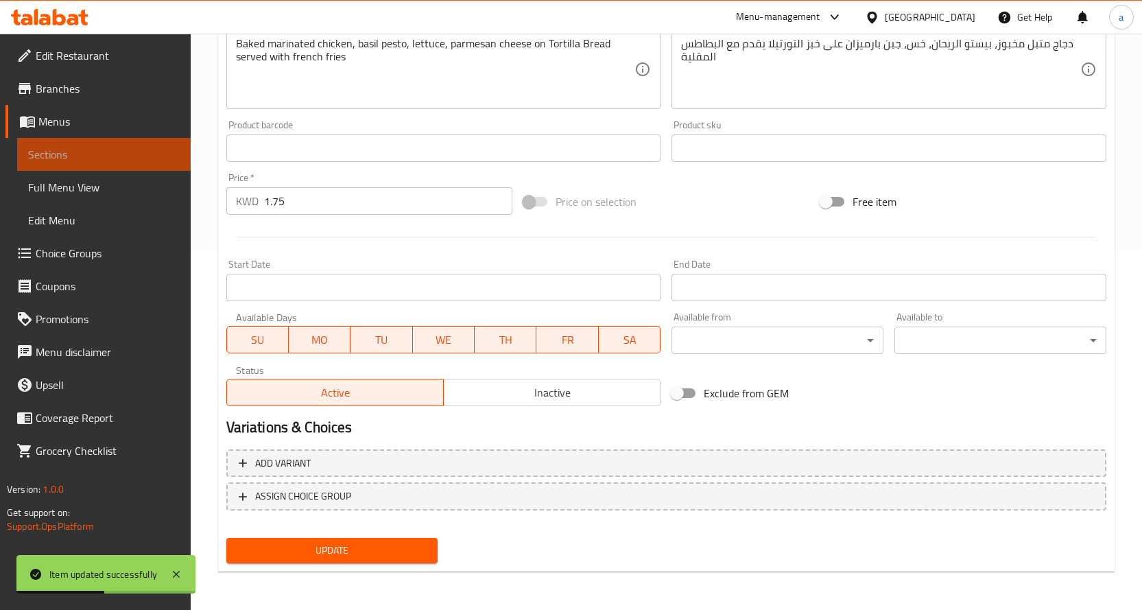
click at [124, 153] on span "Sections" at bounding box center [104, 154] width 152 height 16
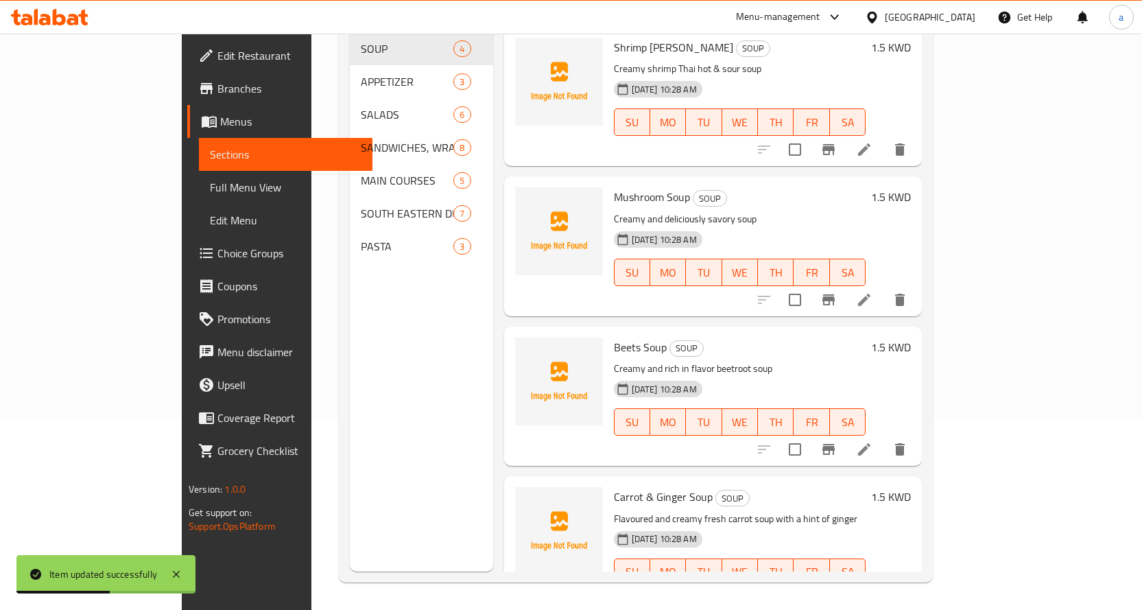
scroll to position [192, 0]
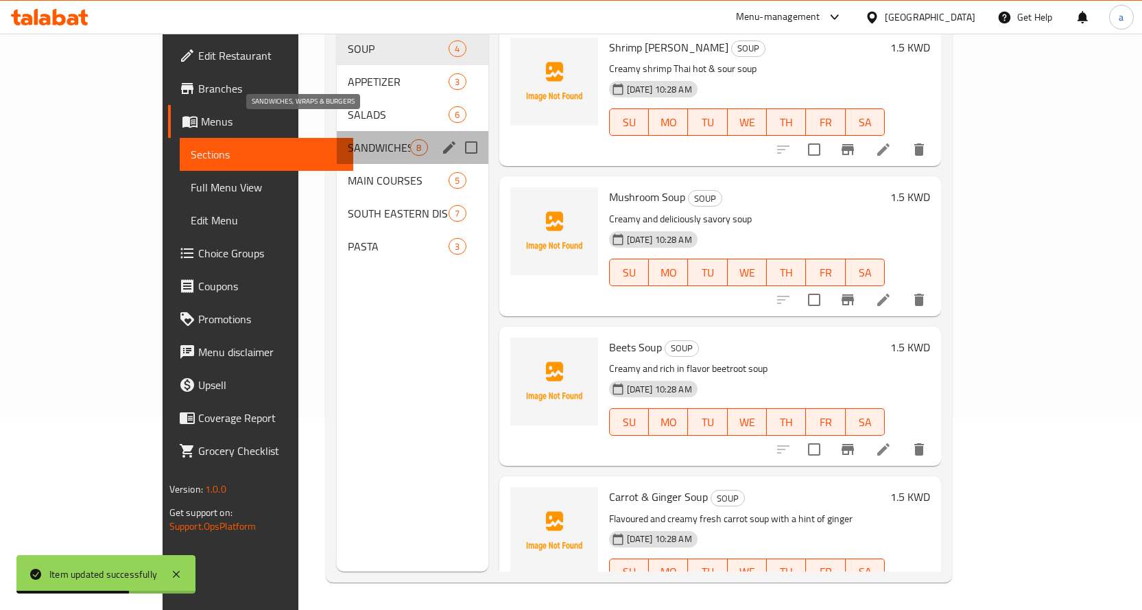
click at [348, 139] on span "SANDWICHES, WRAPS & BURGERS" at bounding box center [379, 147] width 62 height 16
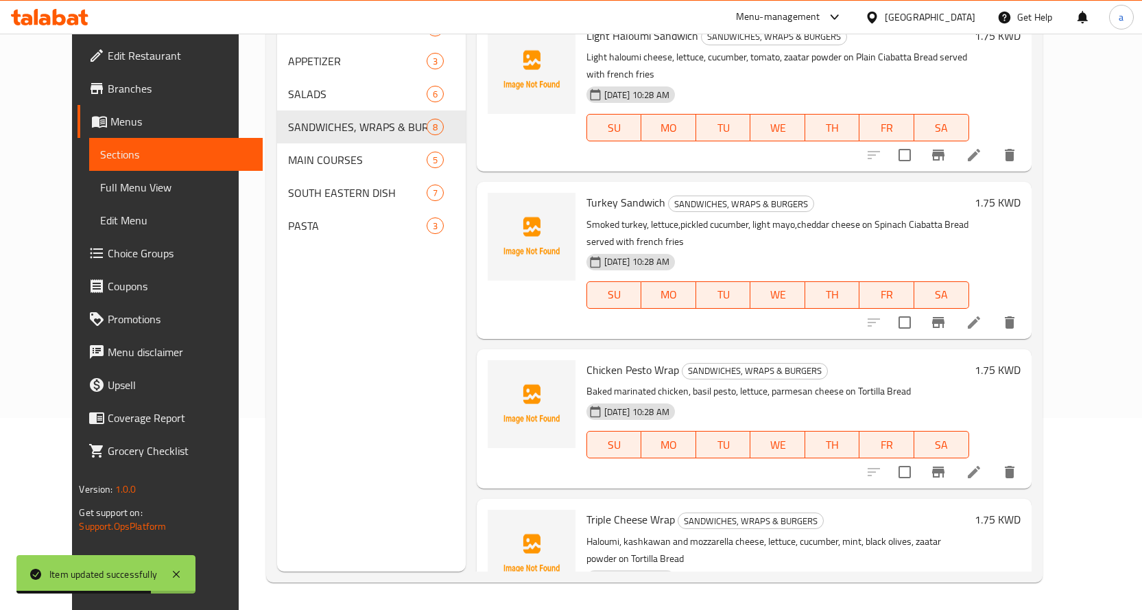
scroll to position [692, 0]
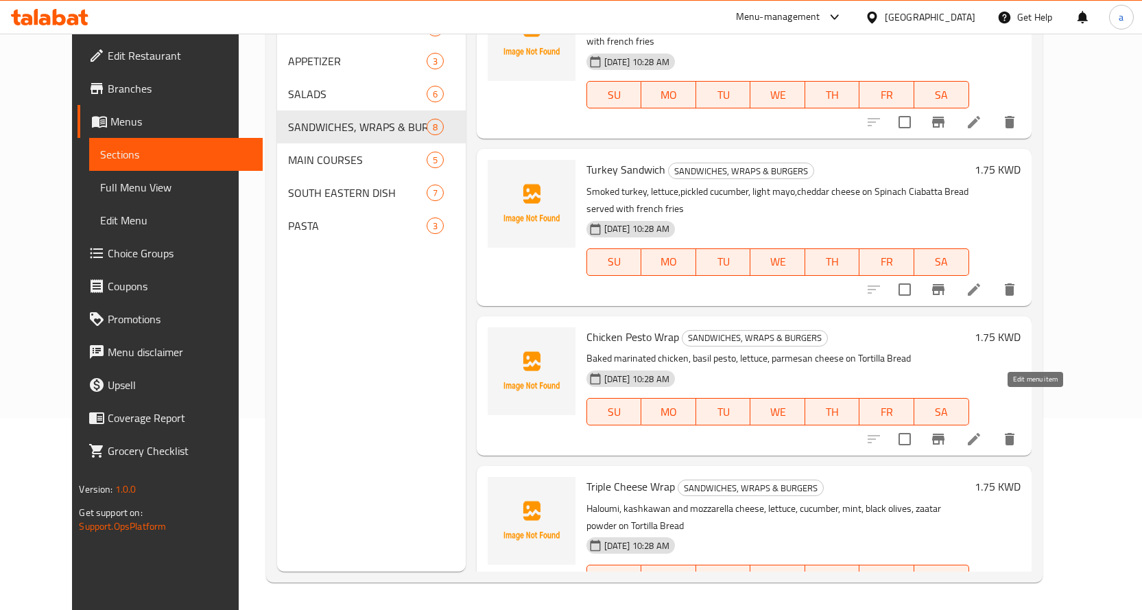
click at [982, 431] on icon at bounding box center [974, 439] width 16 height 16
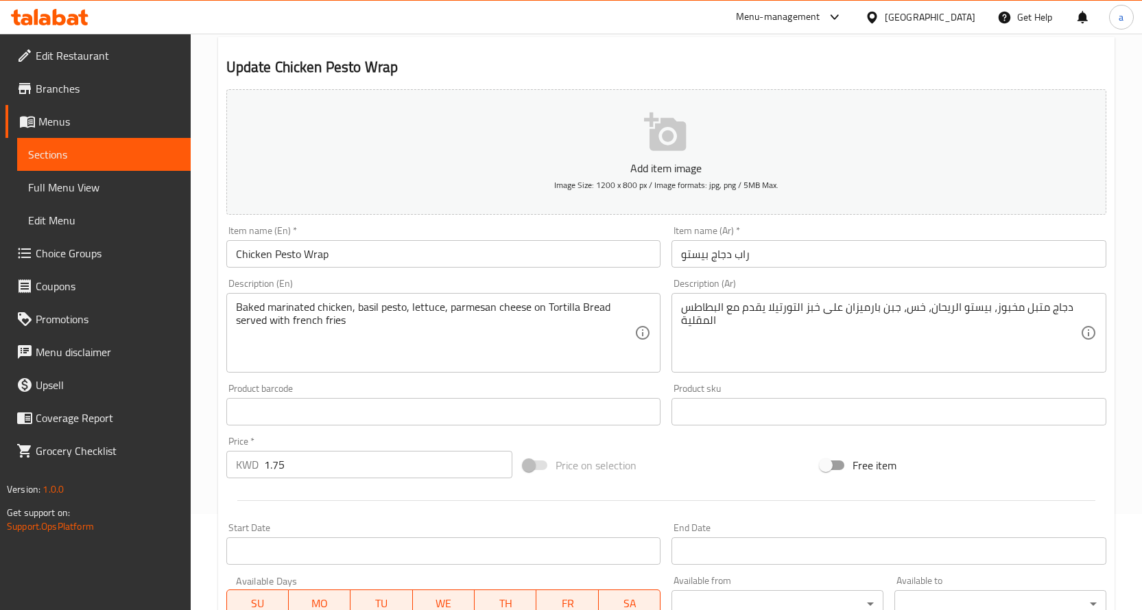
scroll to position [137, 0]
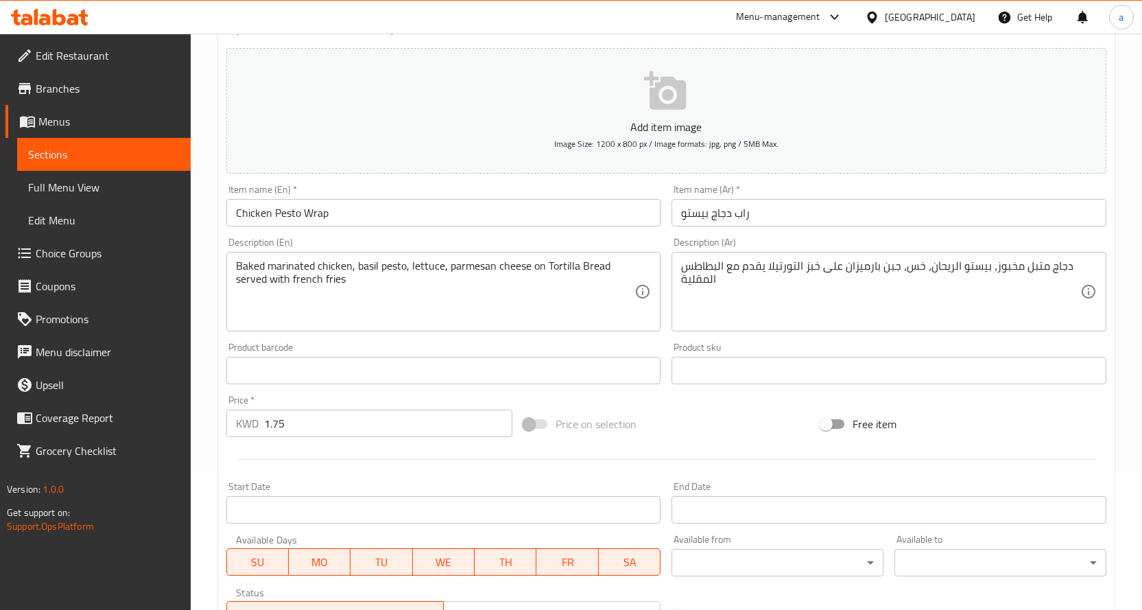
click at [95, 163] on link "Sections" at bounding box center [104, 154] width 174 height 33
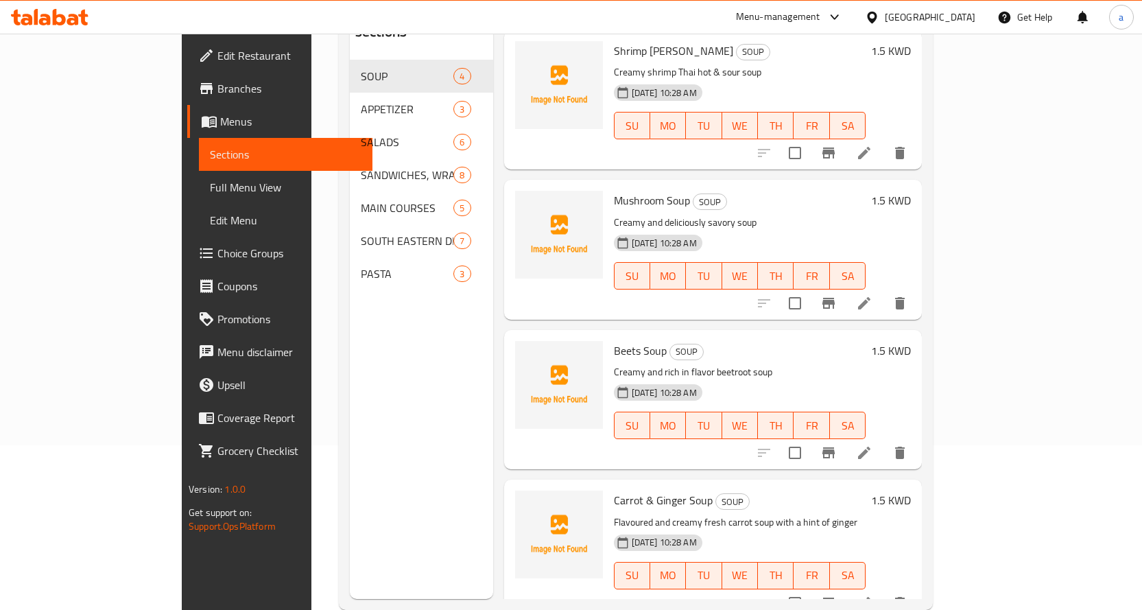
scroll to position [192, 0]
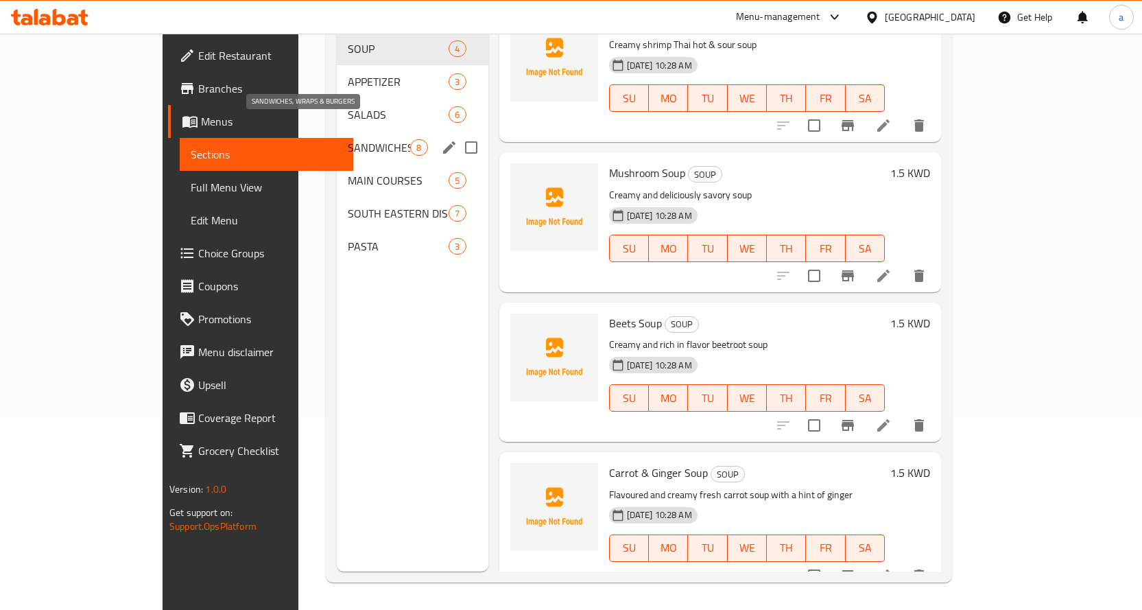
click at [348, 139] on span "SANDWICHES, WRAPS & BURGERS" at bounding box center [379, 147] width 62 height 16
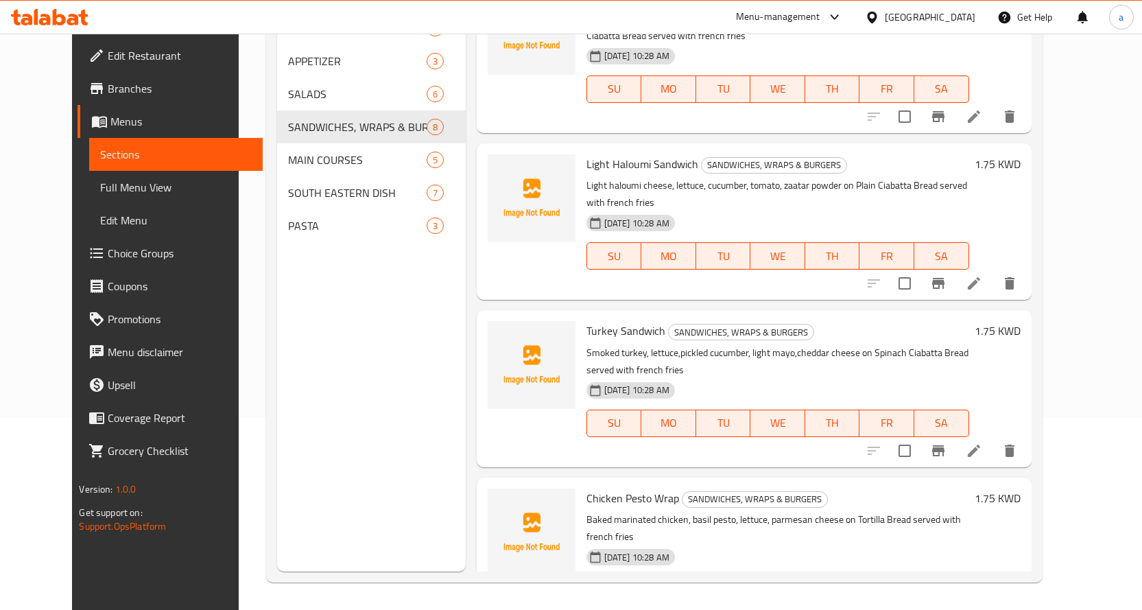
scroll to position [692, 0]
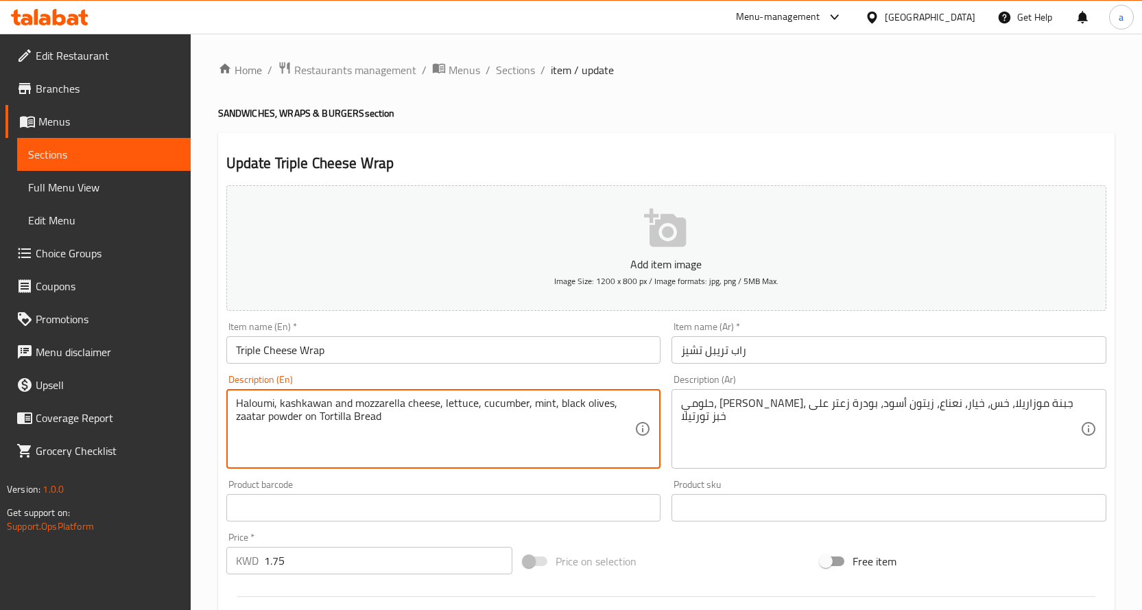
click at [448, 404] on textarea "Haloumi, kashkawan and mozzarella cheese, lettuce, cucumber, mint, black olives…" at bounding box center [435, 428] width 399 height 65
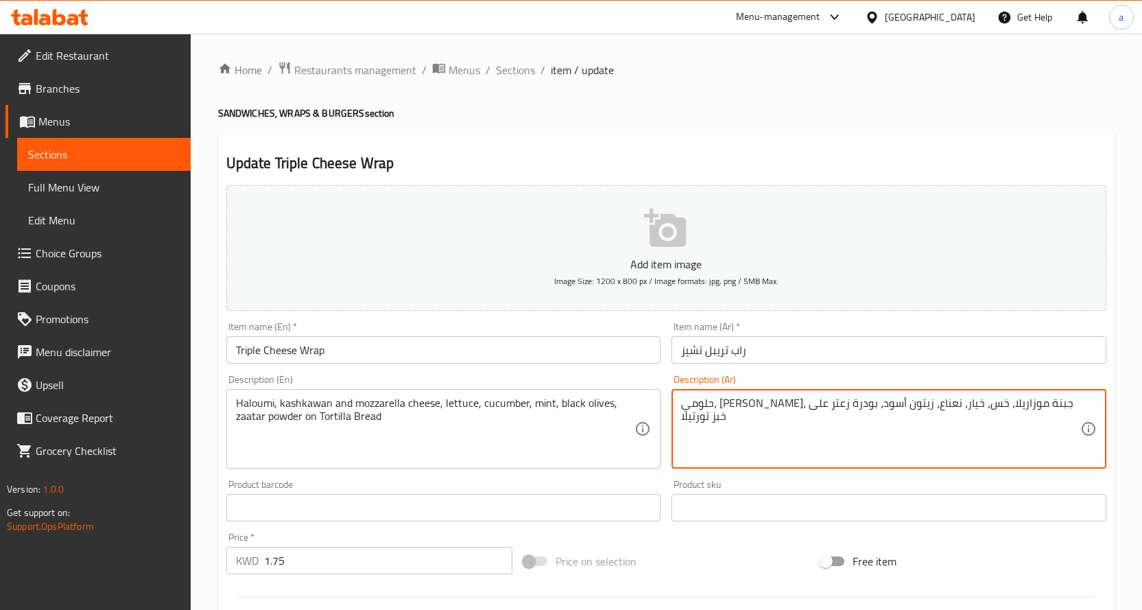
click at [924, 405] on textarea "حلومي، كشكوان، جبنة موزاريلا، خس، خيار، نعناع، زيتون أسود، بودرة زعتر على خبز ت…" at bounding box center [880, 428] width 399 height 65
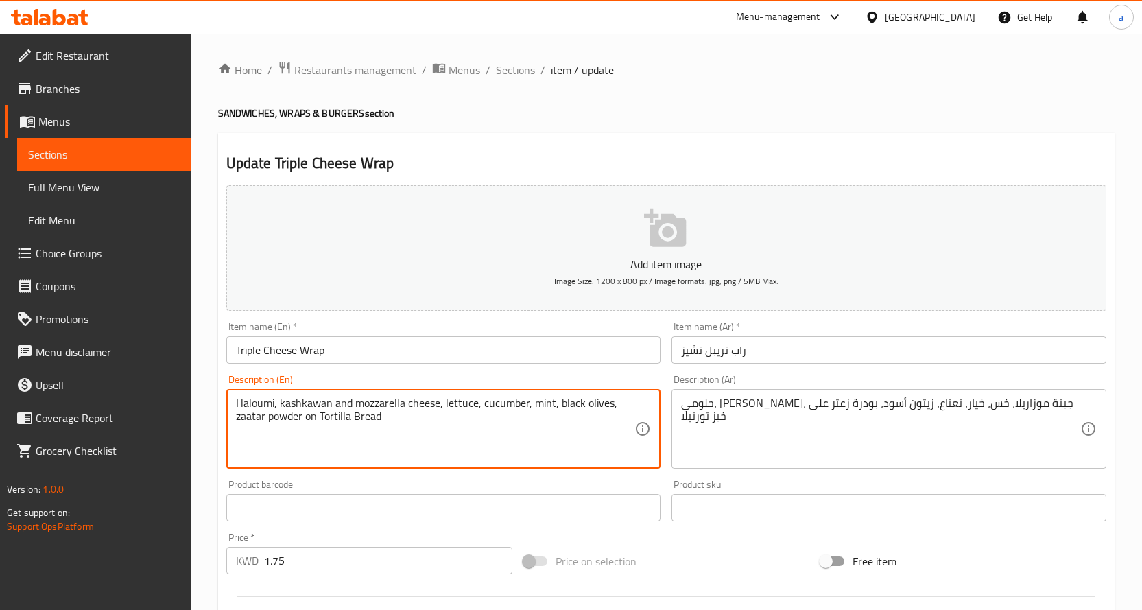
click at [508, 401] on textarea "Haloumi, kashkawan and mozzarella cheese, lettuce, cucumber, mint, black olives…" at bounding box center [435, 428] width 399 height 65
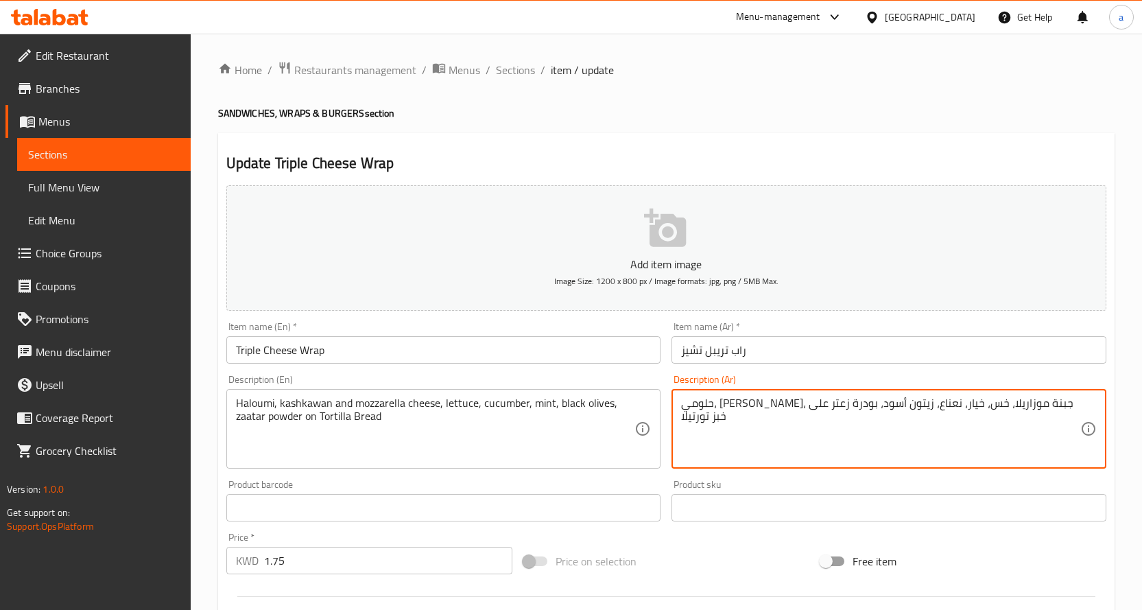
click at [890, 409] on textarea "حلومي، كشكوان، جبنة موزاريلا، خس، خيار، نعناع، زيتون أسود، بودرة زعتر على خبز ت…" at bounding box center [880, 428] width 399 height 65
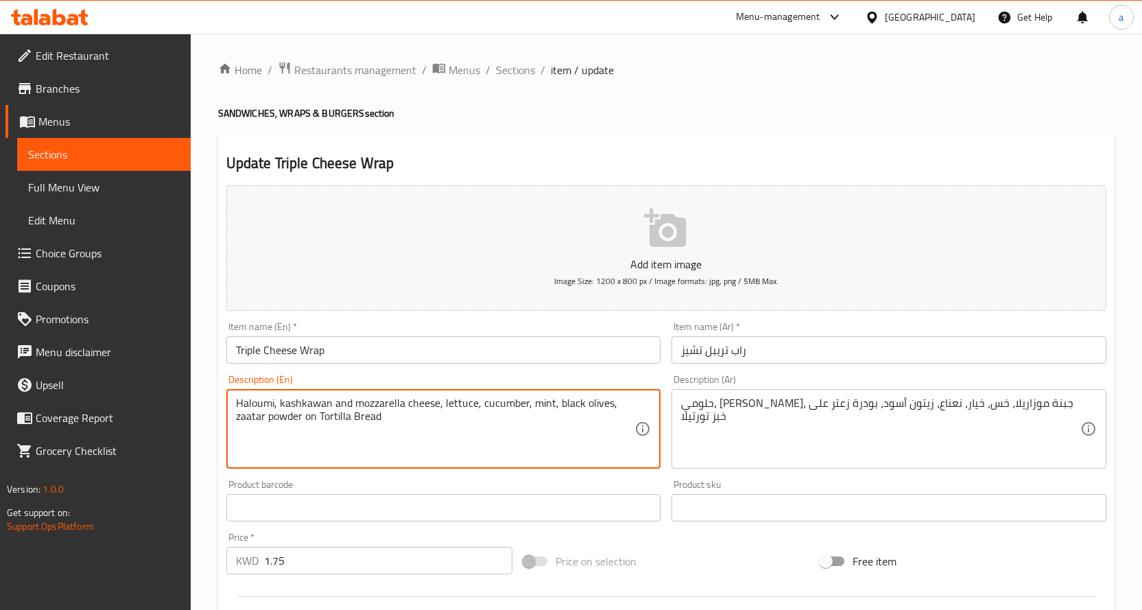
paste textarea "served with french fries"
type textarea "Haloumi, kashkawan and mozzarella cheese, lettuce, cucumber, mint, black olives…"
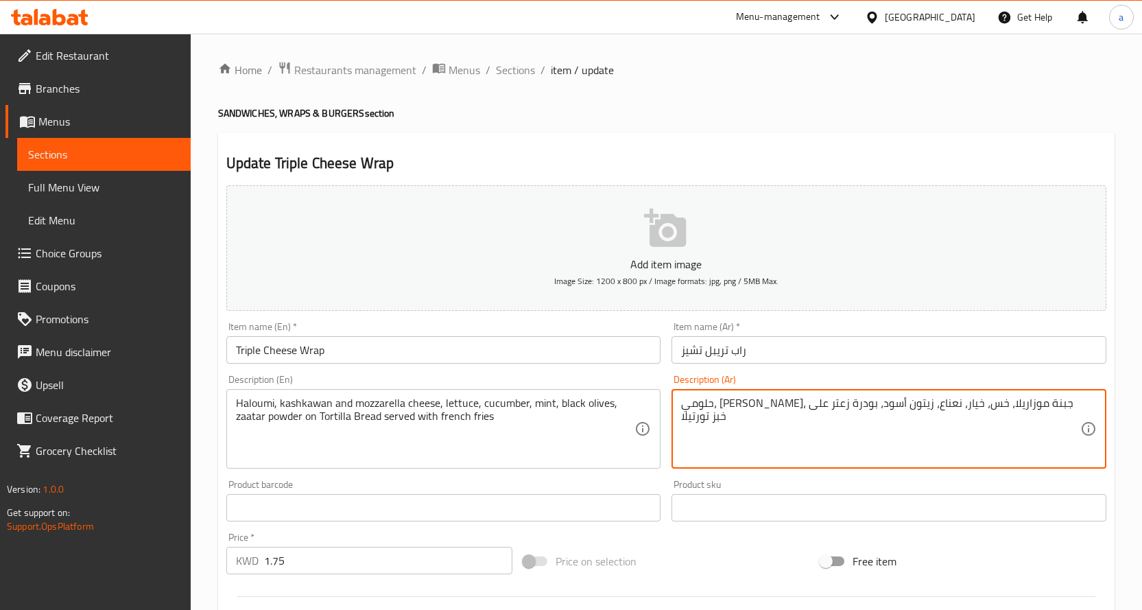
click at [1076, 401] on textarea "حلومي، كشكوان، جبنة موزاريلا، خس، خيار، نعناع، زيتون أسود، بودرة زعتر على خبز ت…" at bounding box center [880, 428] width 399 height 65
paste textarea "يقدم مع البطاطس المقلية"
type textarea "حلومي، كشكوان، جبنة موزاريلا، خس، خيار، نعناع، زيتون أسود، بودرة زعتر على خبز ت…"
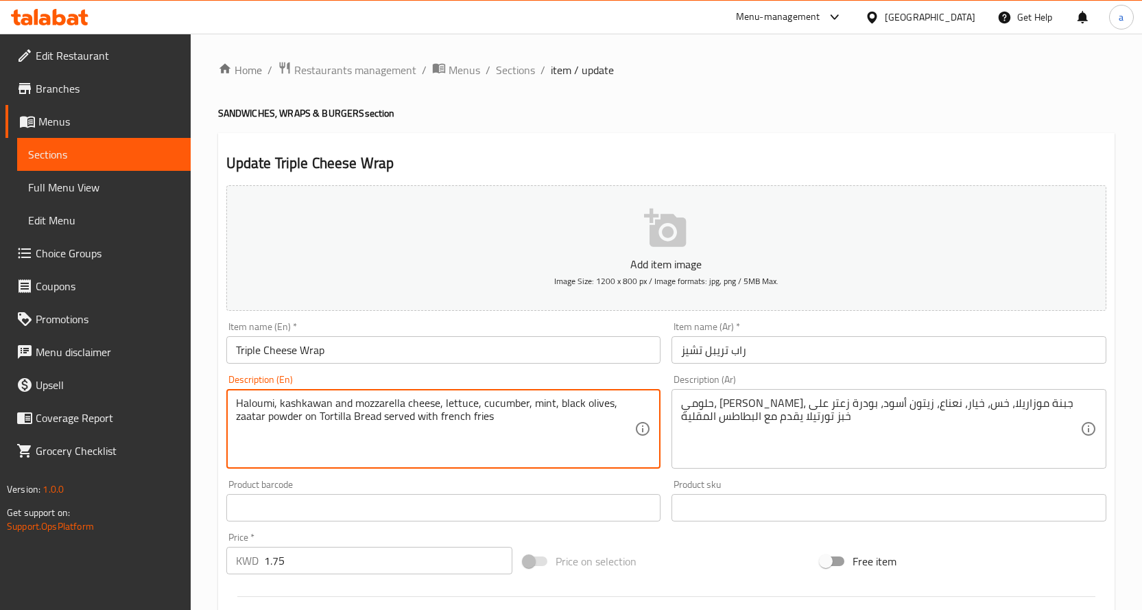
drag, startPoint x: 458, startPoint y: 414, endPoint x: 494, endPoint y: 466, distance: 63.2
click at [494, 466] on div "Haloumi, kashkawan and mozzarella cheese, lettuce, cucumber, mint, black olives…" at bounding box center [443, 429] width 435 height 80
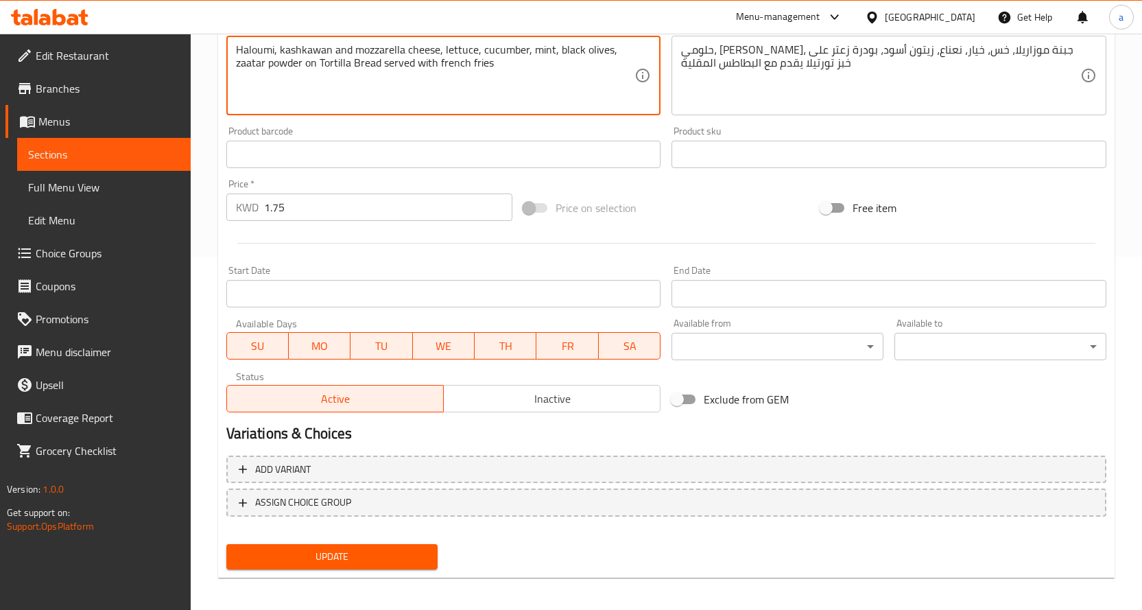
scroll to position [359, 0]
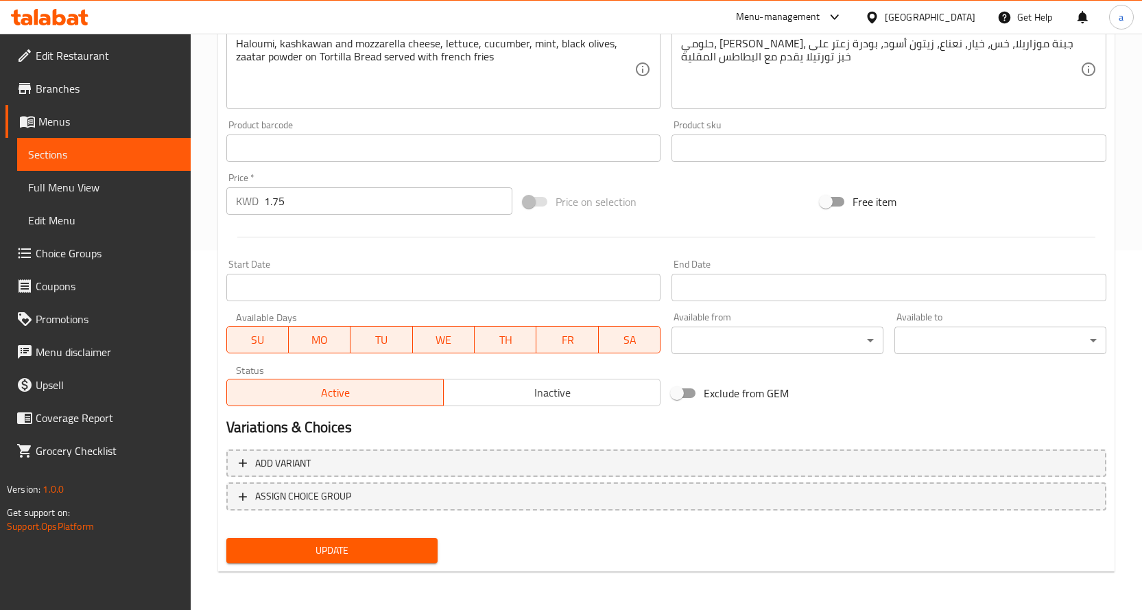
click at [486, 428] on h2 "Variations & Choices" at bounding box center [666, 427] width 880 height 21
click at [366, 544] on span "Update" at bounding box center [332, 550] width 190 height 17
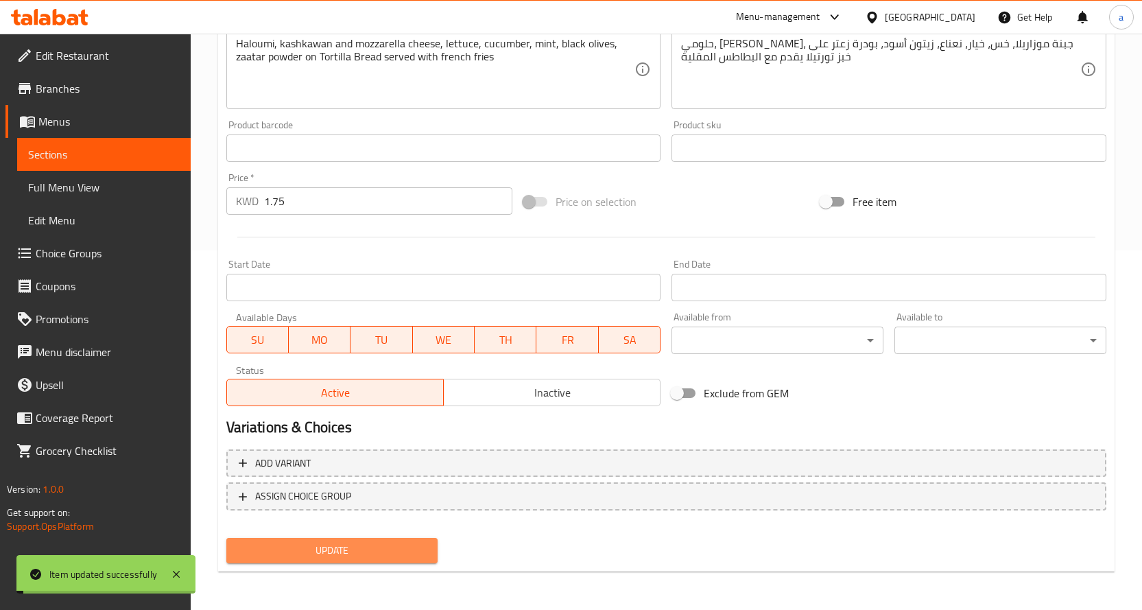
click at [341, 552] on span "Update" at bounding box center [332, 550] width 190 height 17
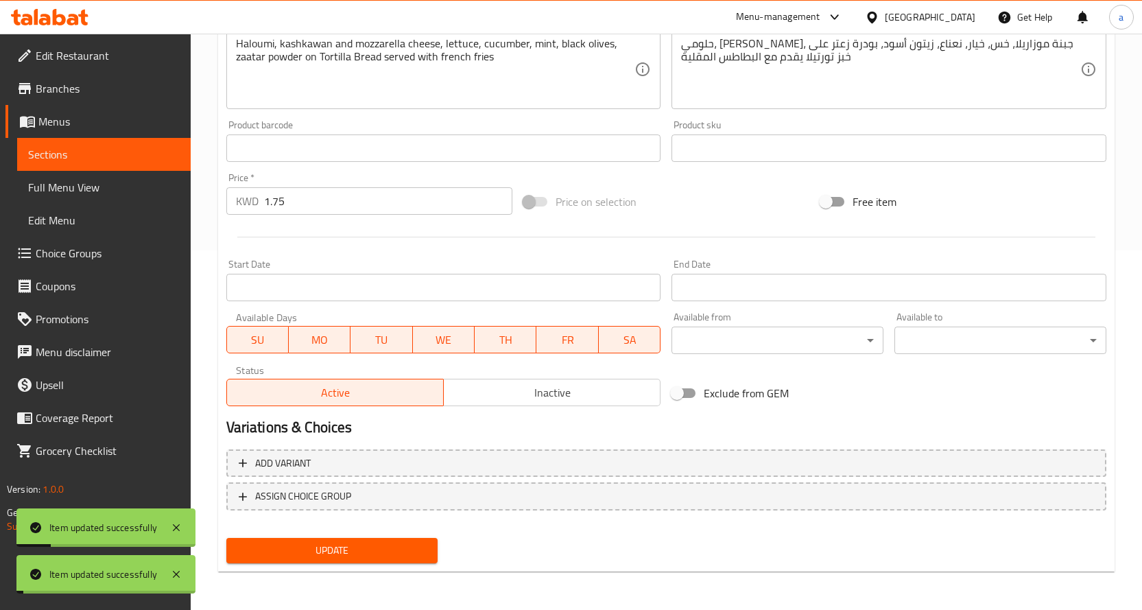
click at [100, 167] on link "Sections" at bounding box center [104, 154] width 174 height 33
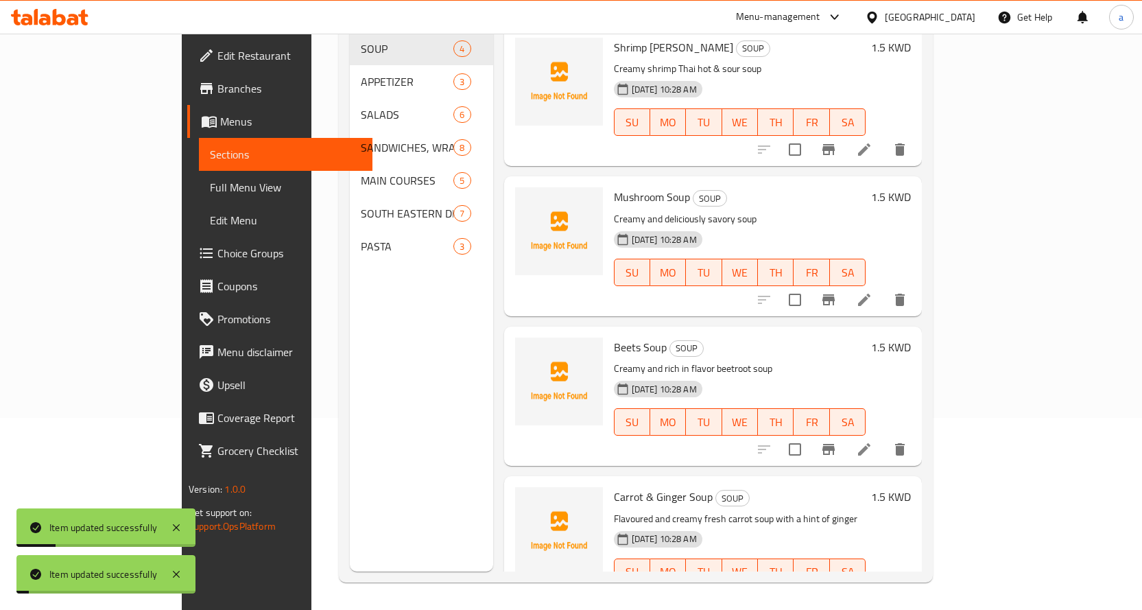
scroll to position [192, 0]
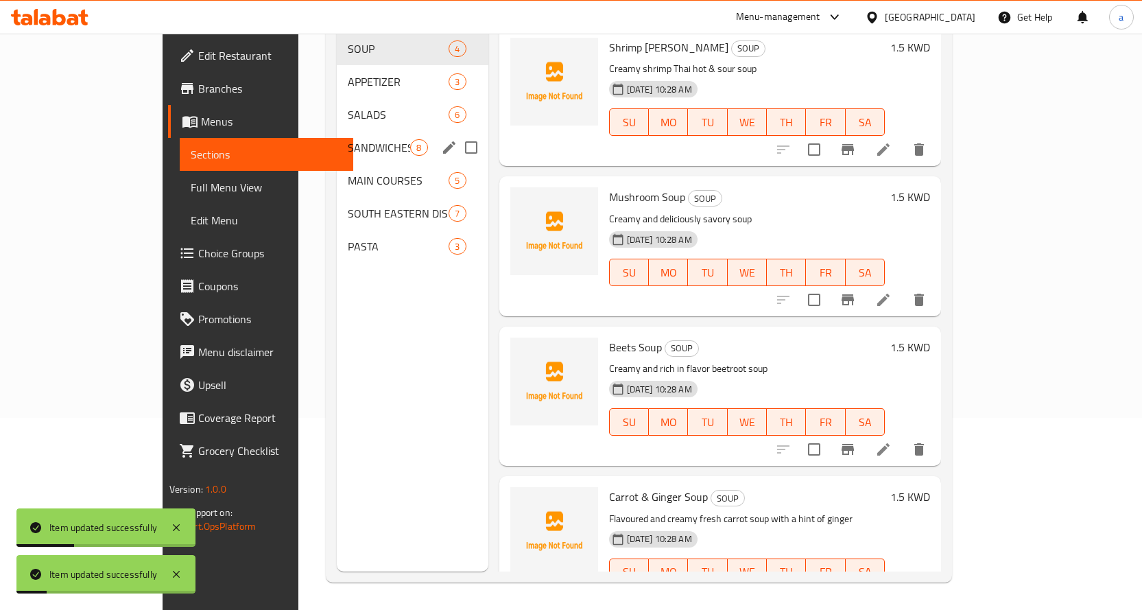
click at [337, 139] on div "SANDWICHES, WRAPS & BURGERS 8" at bounding box center [412, 147] width 151 height 33
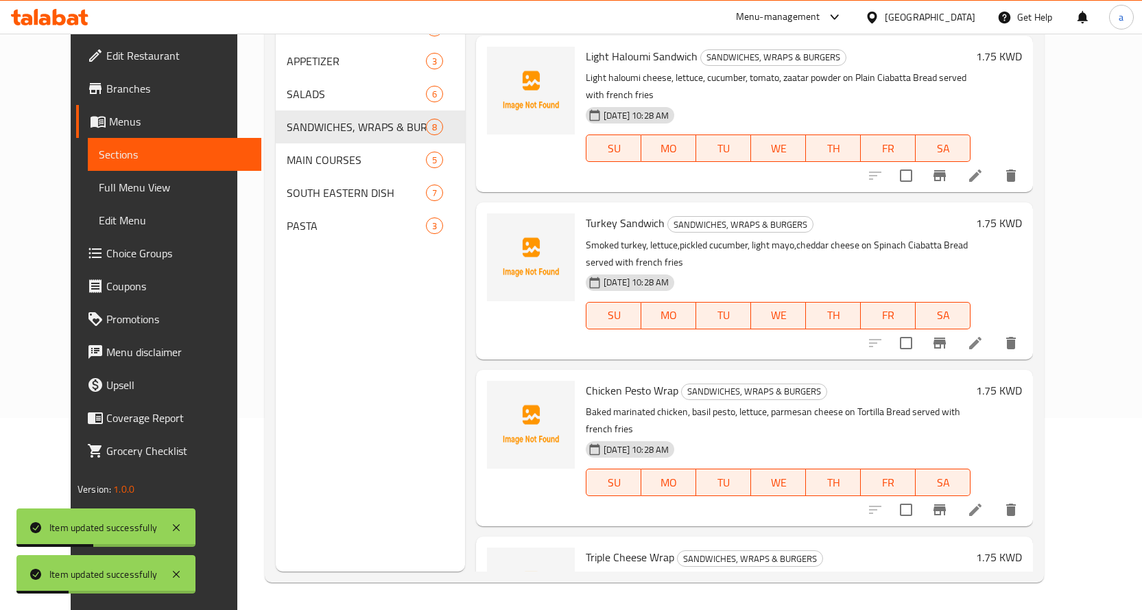
scroll to position [709, 0]
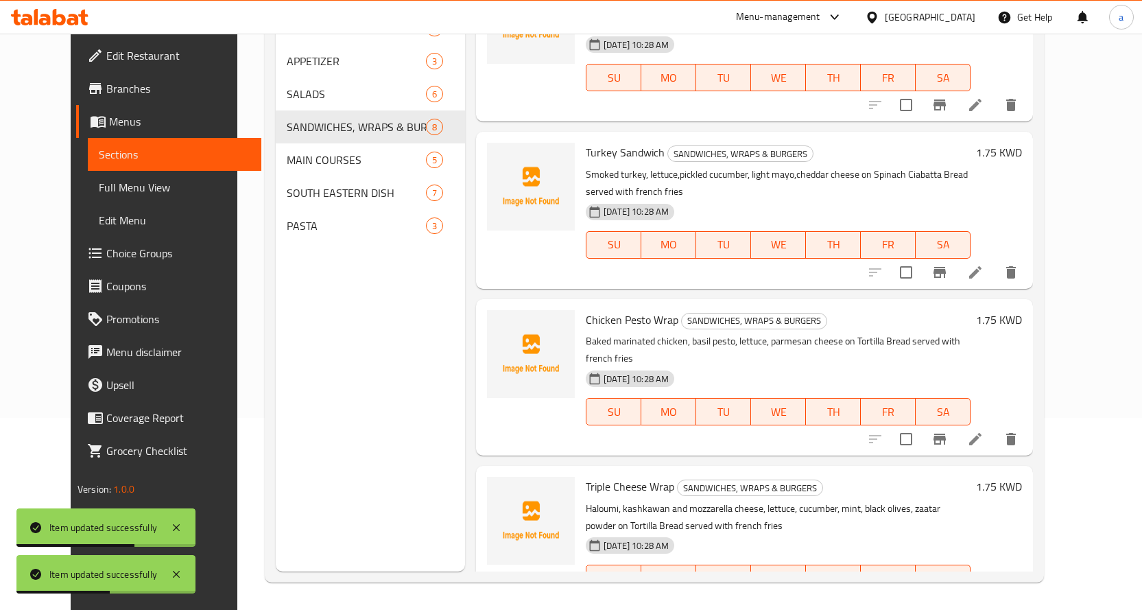
click at [130, 192] on span "Full Menu View" at bounding box center [175, 187] width 152 height 16
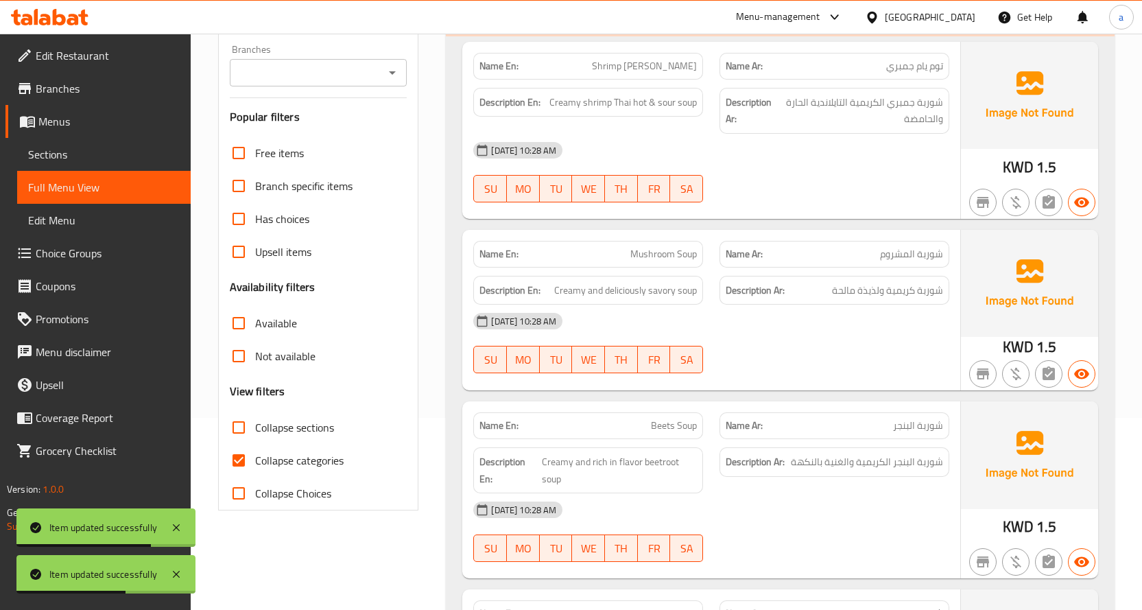
click at [234, 465] on input "Collapse categories" at bounding box center [238, 460] width 33 height 33
checkbox input "false"
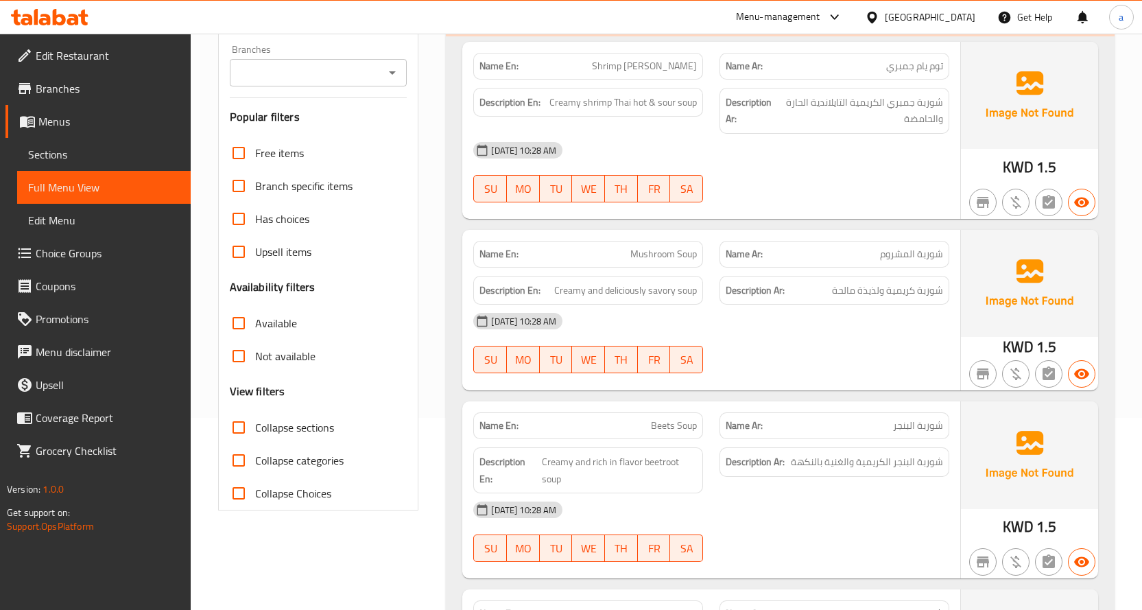
click at [118, 160] on span "Sections" at bounding box center [104, 154] width 152 height 16
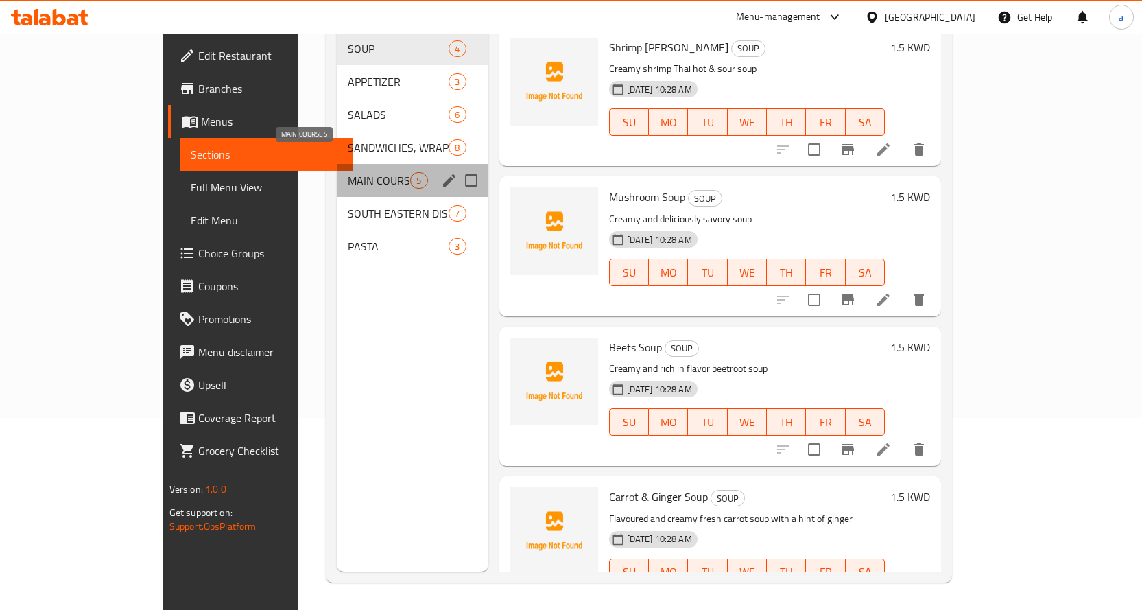
click at [348, 172] on span "MAIN COURSES" at bounding box center [379, 180] width 62 height 16
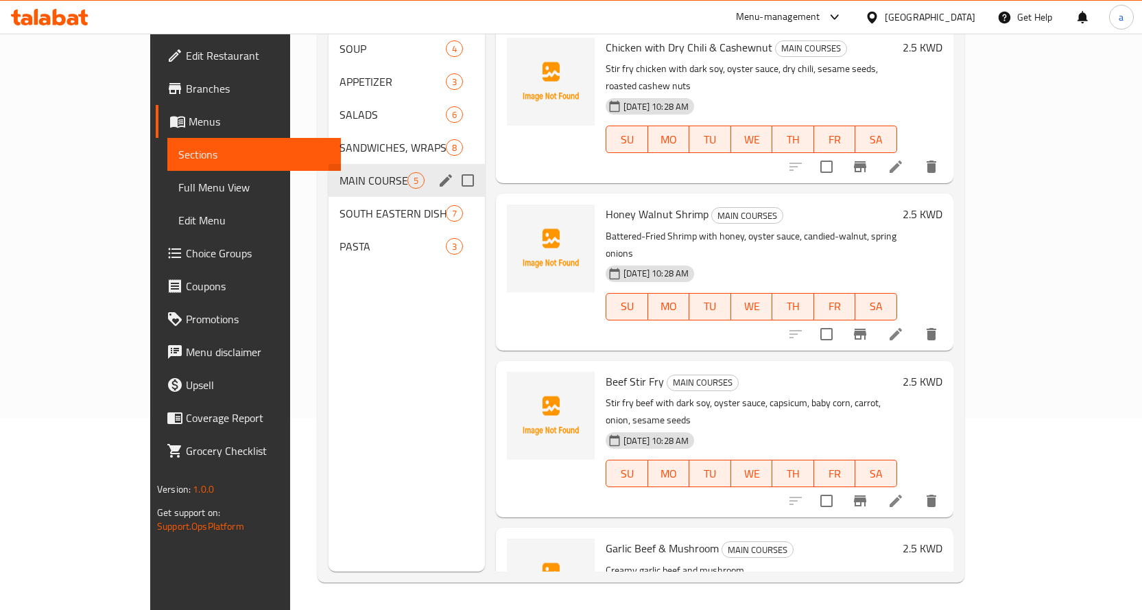
click at [329, 169] on div "MAIN COURSES 5" at bounding box center [407, 180] width 156 height 33
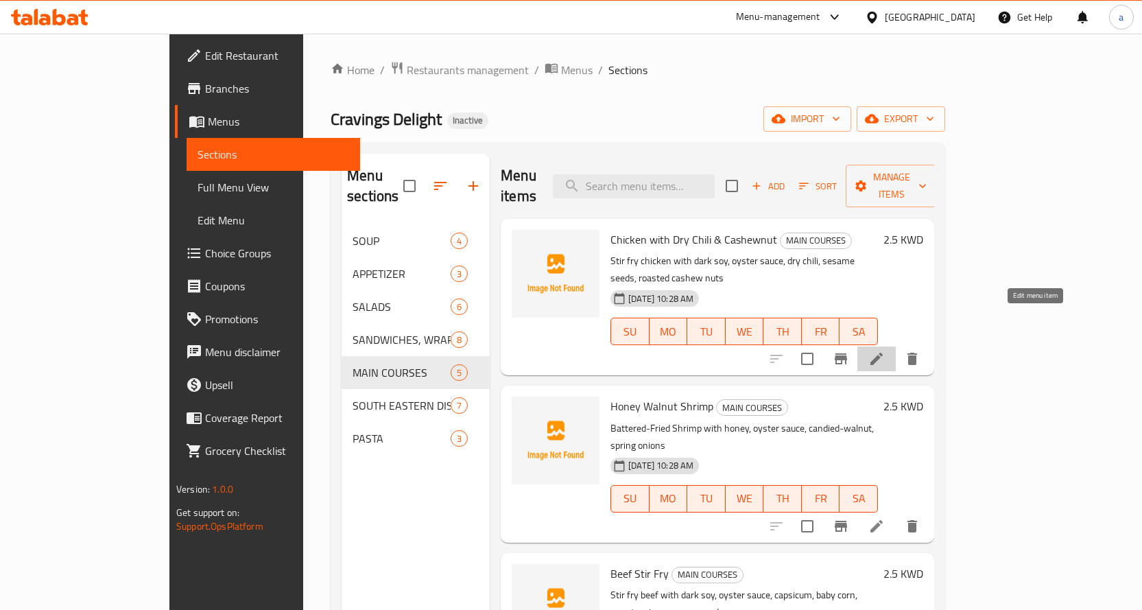
click at [885, 350] on icon at bounding box center [876, 358] width 16 height 16
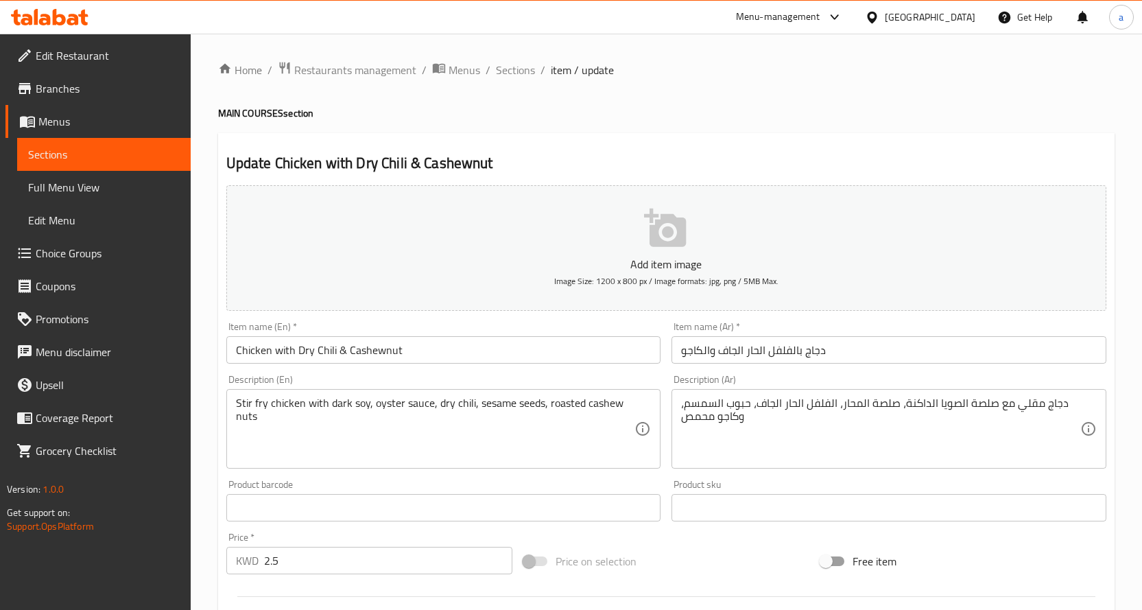
click at [433, 358] on input "Chicken with Dry Chili & Cashewnut" at bounding box center [443, 349] width 435 height 27
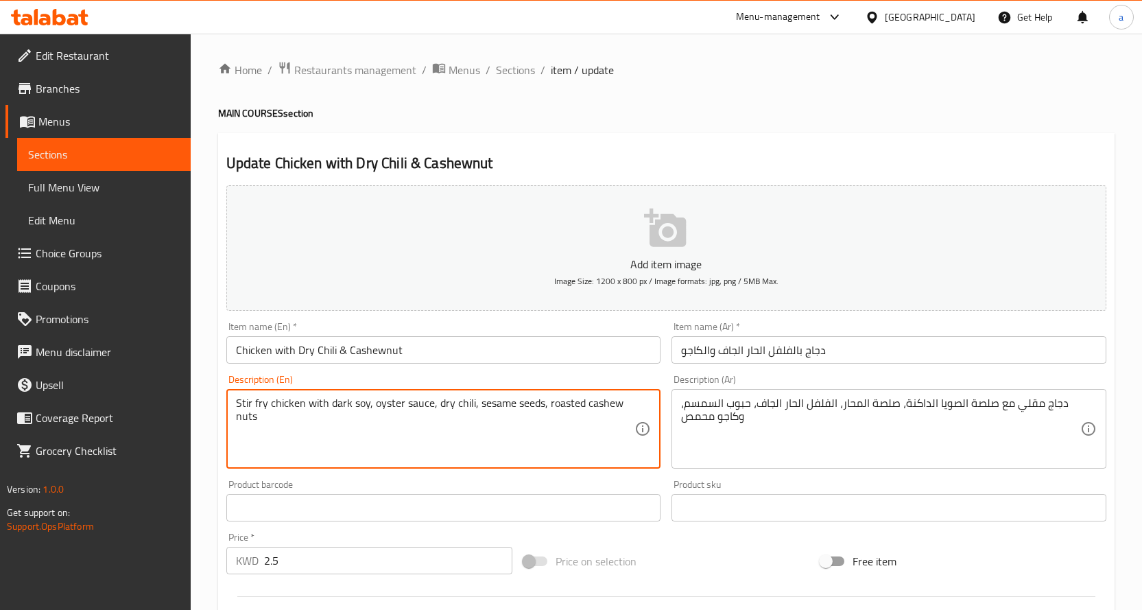
click at [324, 422] on textarea "Stir fry chicken with dark soy, oyster sauce, dry chili, sesame seeds, roasted …" at bounding box center [435, 428] width 399 height 65
paste textarea "Serve with fragrant jasmine rice"
type textarea "Stir fry chicken with dark soy, oyster sauce, dry chili, sesame seeds, roasted …"
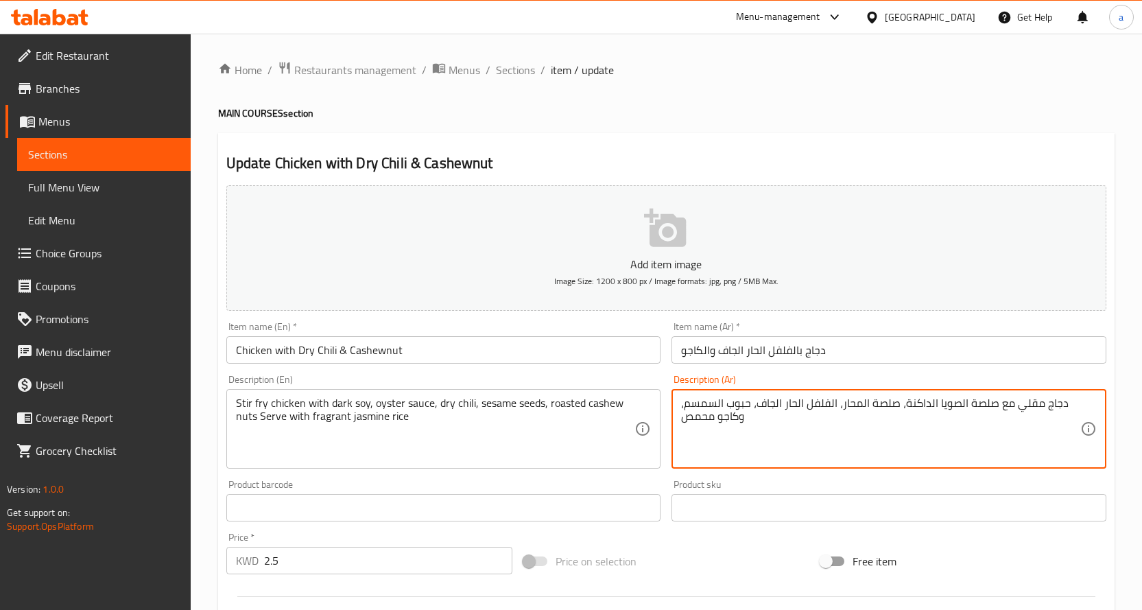
paste textarea "يقدم مع أرز الياسمين العطري"
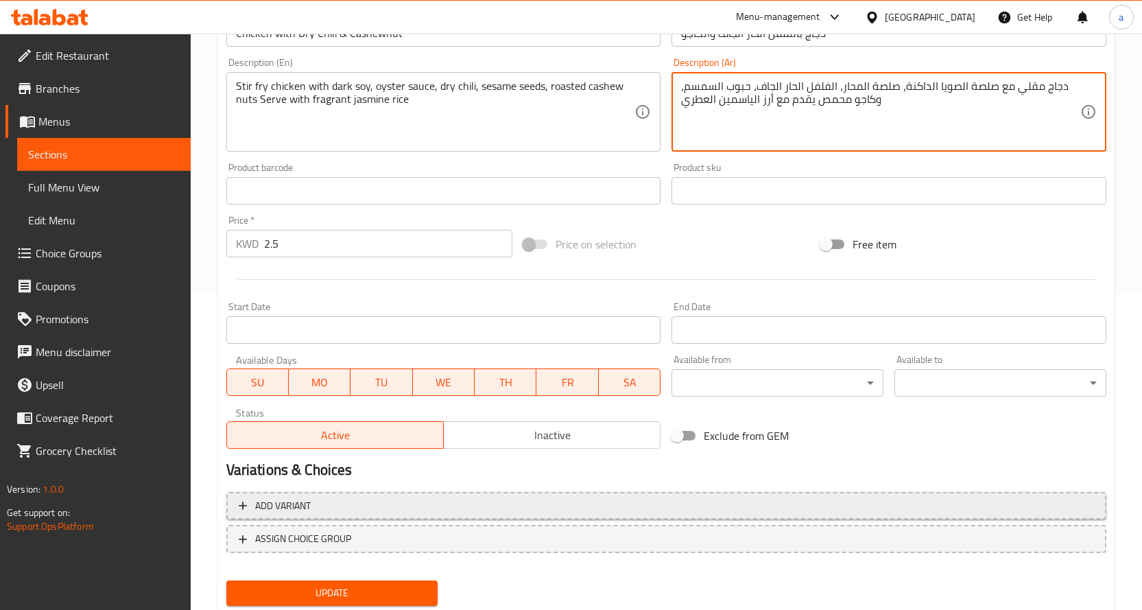
scroll to position [359, 0]
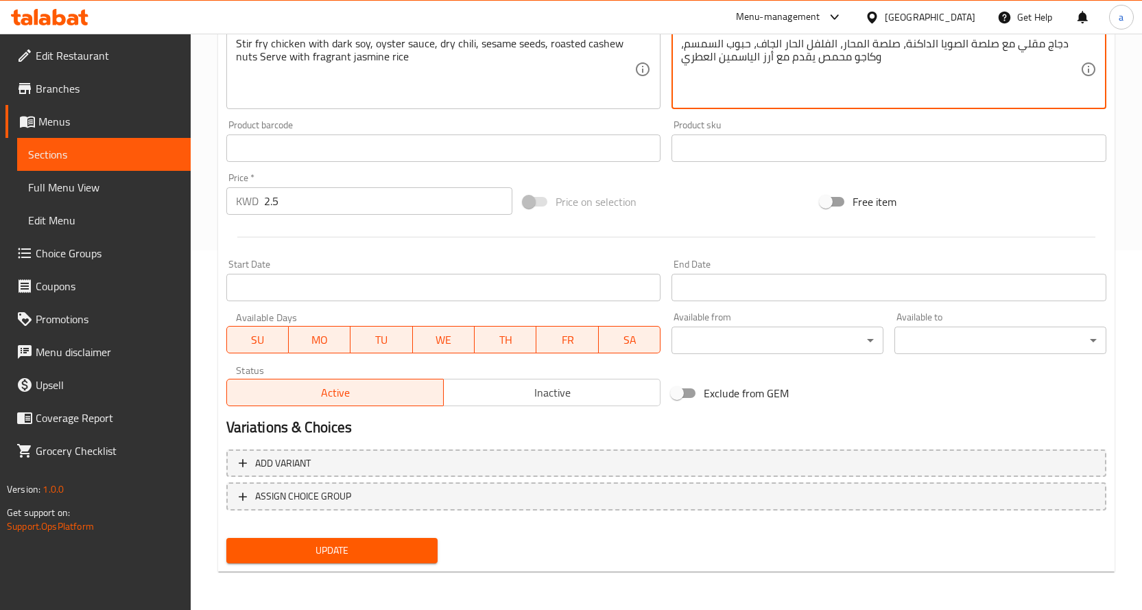
type textarea "دجاج مقلي مع صلصة الصويا الداكنة، صلصة المحار، الفلفل الحار الجاف، حبوب السمسم،…"
click at [317, 542] on span "Update" at bounding box center [332, 550] width 190 height 17
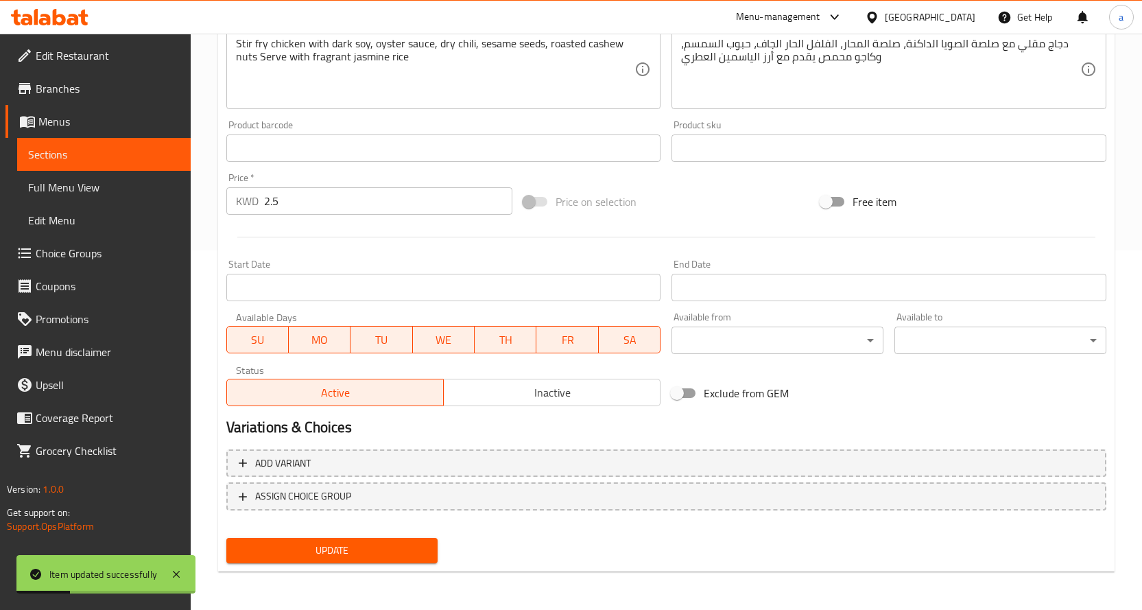
click at [156, 162] on span "Sections" at bounding box center [104, 154] width 152 height 16
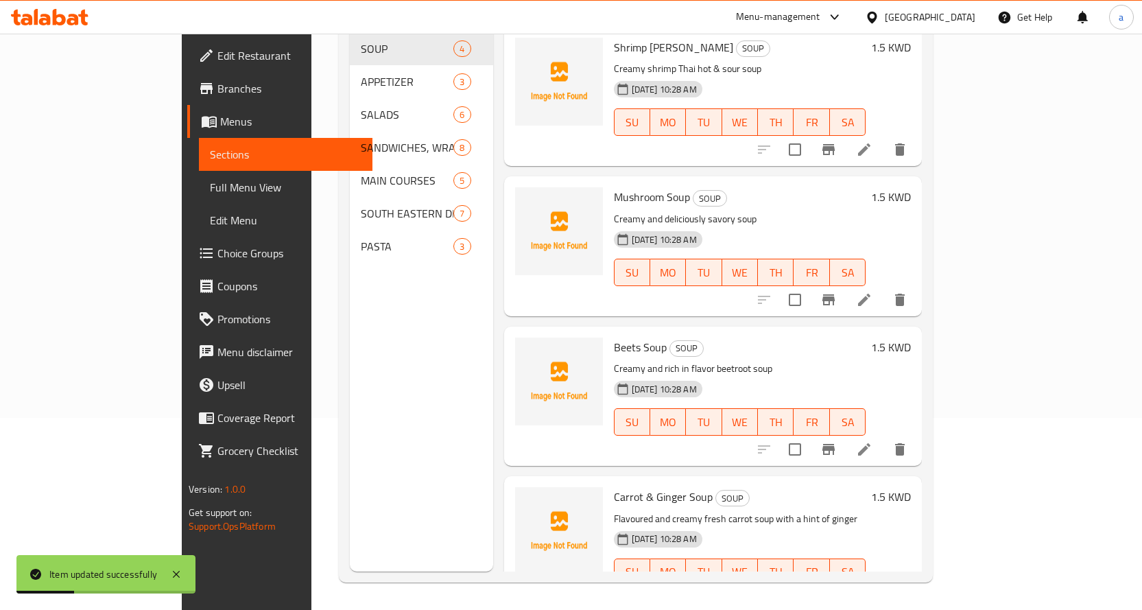
scroll to position [192, 0]
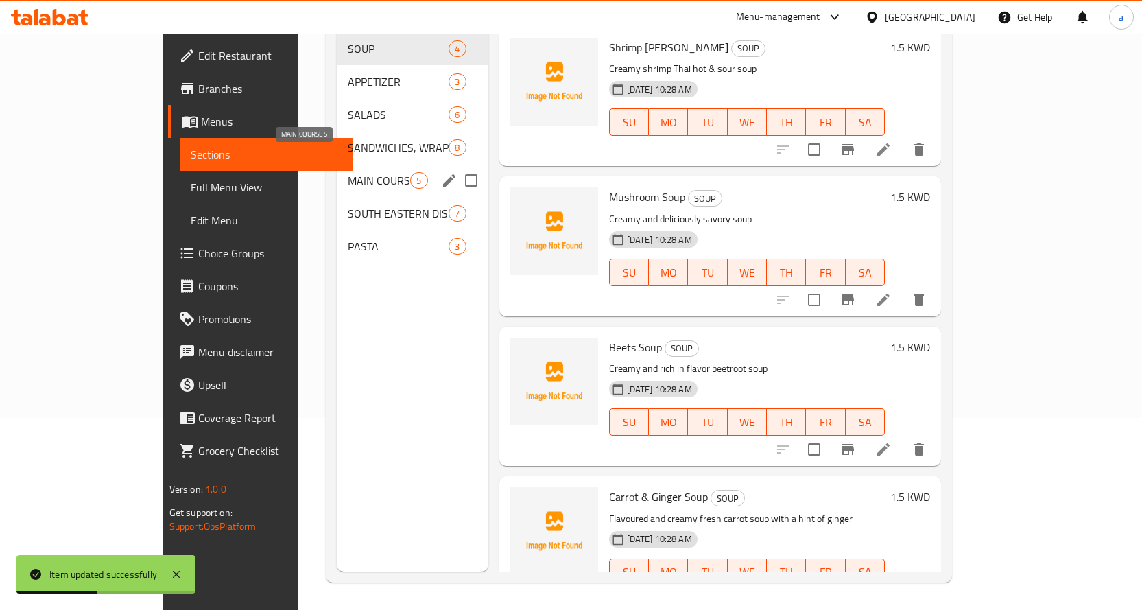
click at [348, 172] on span "MAIN COURSES" at bounding box center [379, 180] width 62 height 16
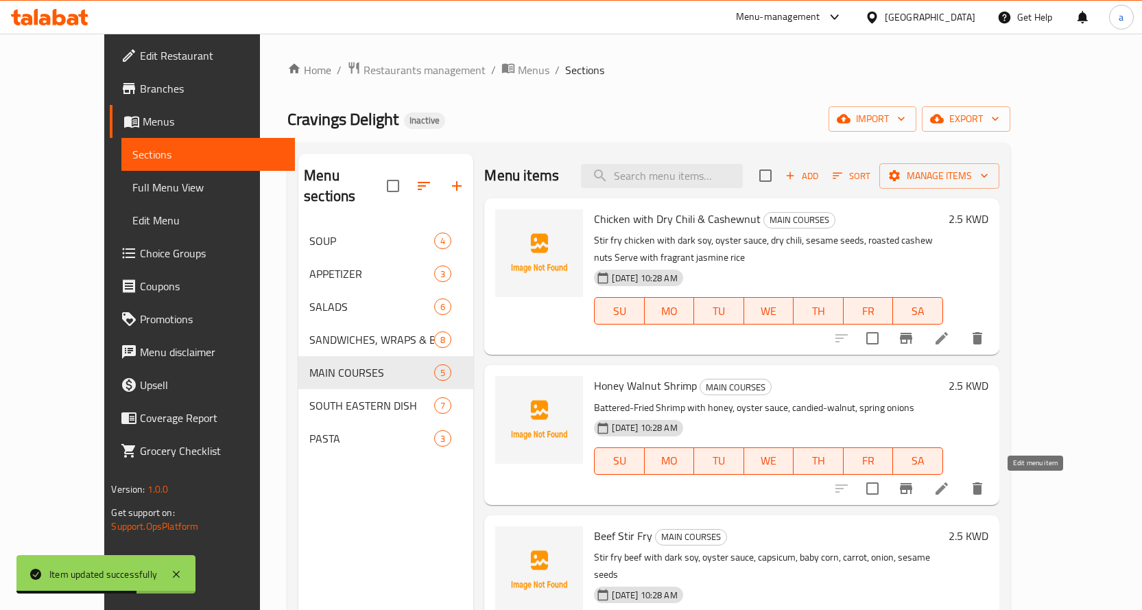
click at [950, 482] on icon at bounding box center [941, 488] width 16 height 16
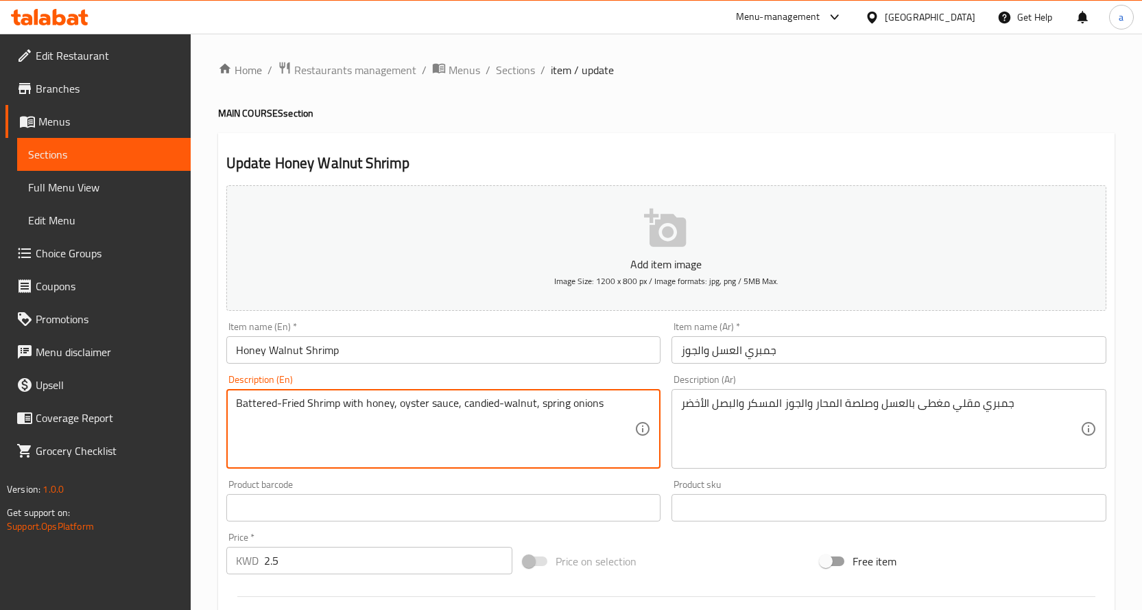
paste textarea "Serve with fragrant jasmine rice"
type textarea "Battered-Fried Shrimp with honey, oyster sauce, candied-walnut, spring onions S…"
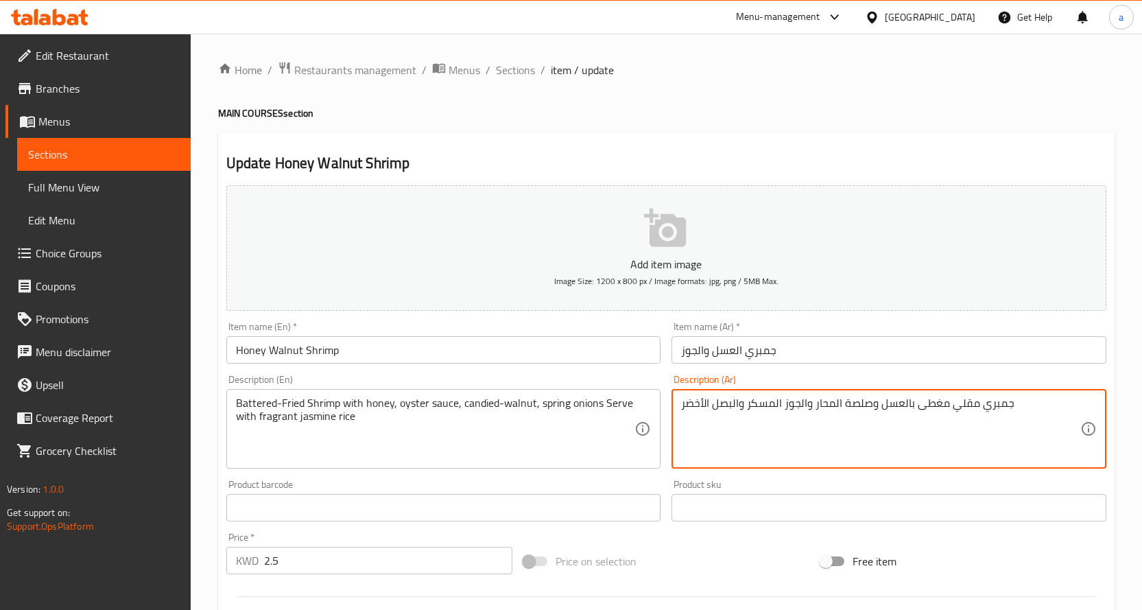
paste textarea "يقدم مع أرز الياسمين العطري"
type textarea "جمبري مقلي مغطى بالعسل وصلصة المحار والجوز المسكر والبصل الأخضر يقدم مع أرز الي…"
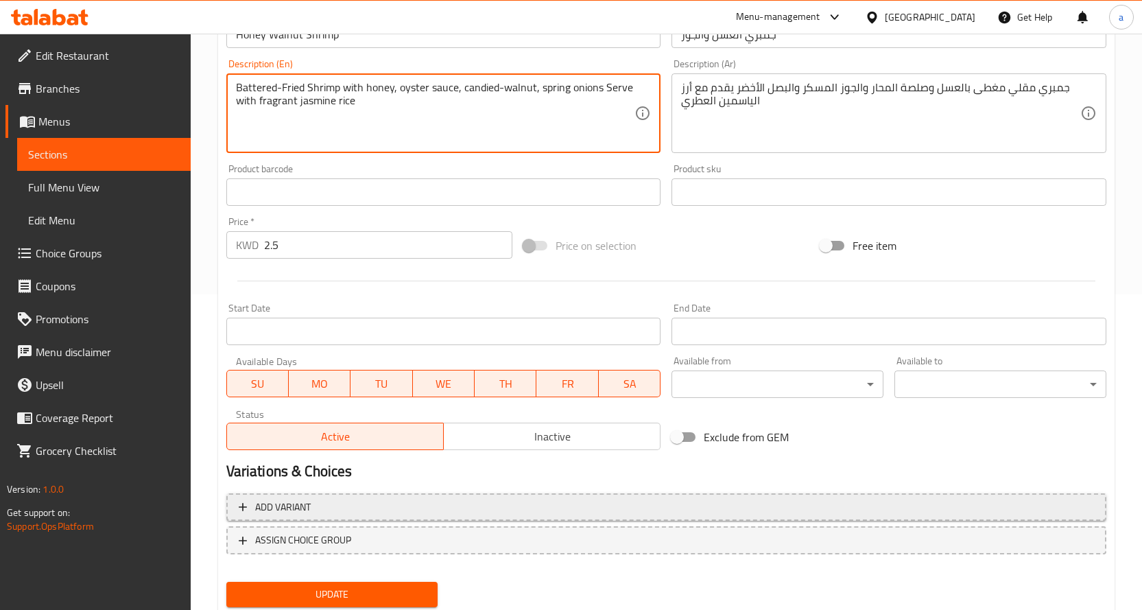
scroll to position [359, 0]
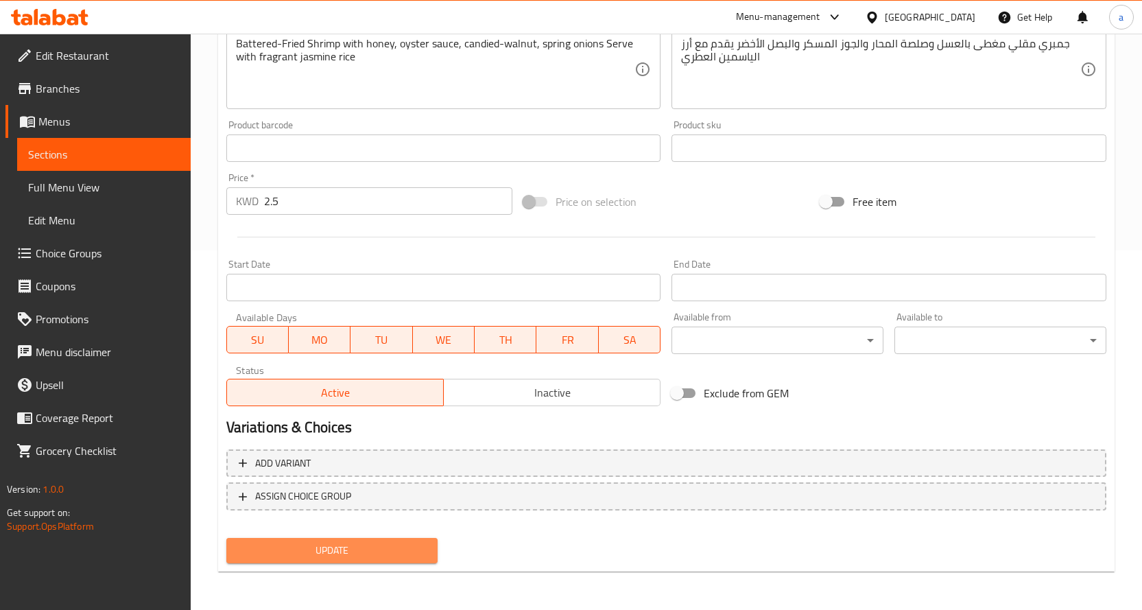
click at [305, 545] on span "Update" at bounding box center [332, 550] width 190 height 17
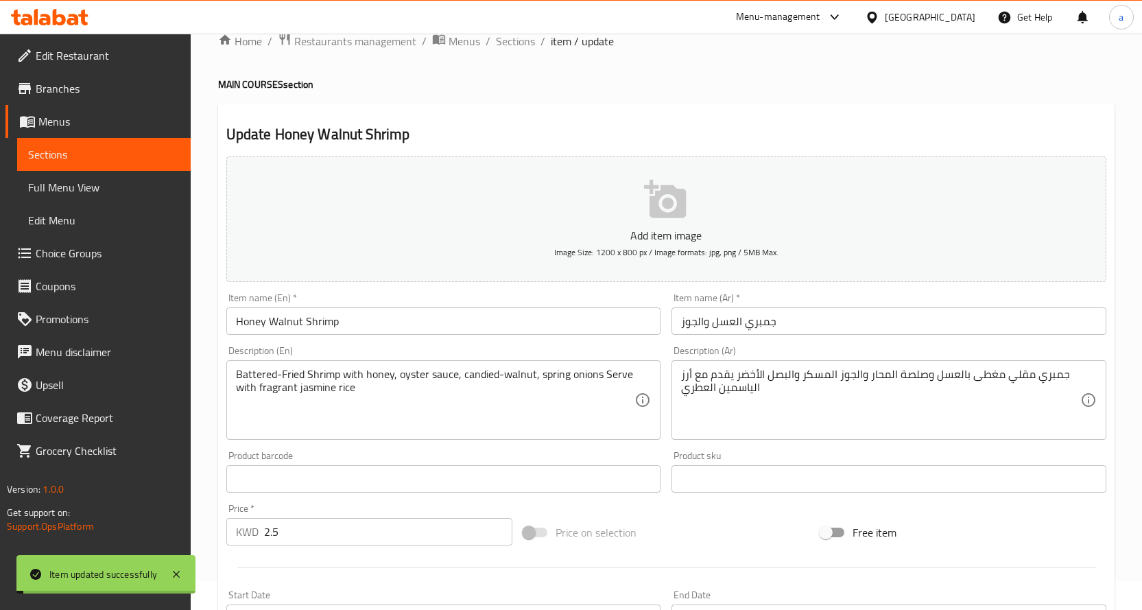
scroll to position [0, 0]
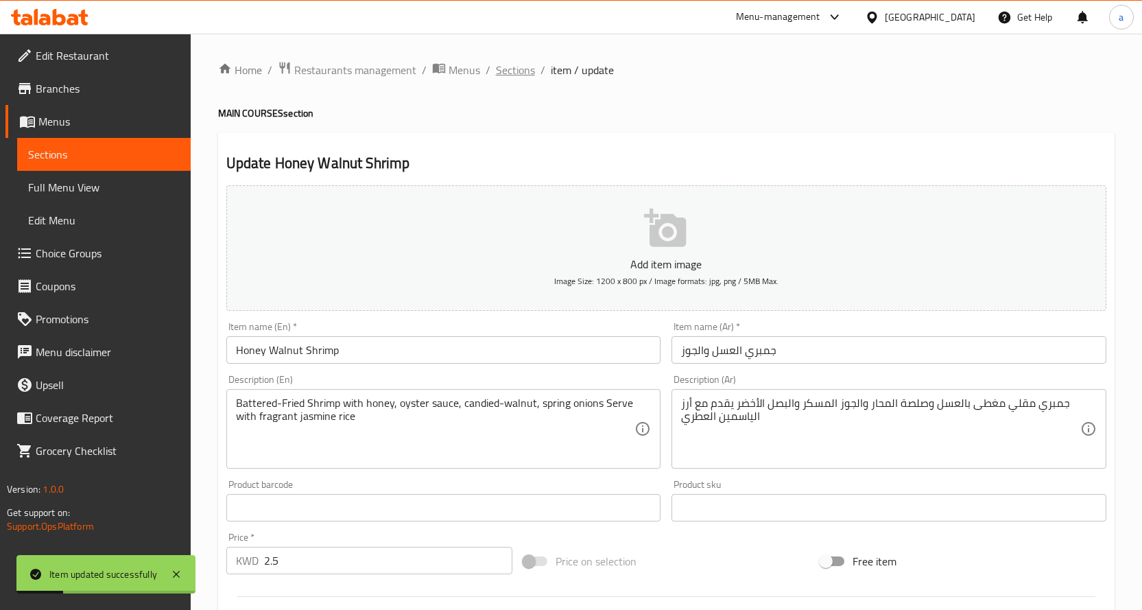
click at [510, 68] on span "Sections" at bounding box center [515, 70] width 39 height 16
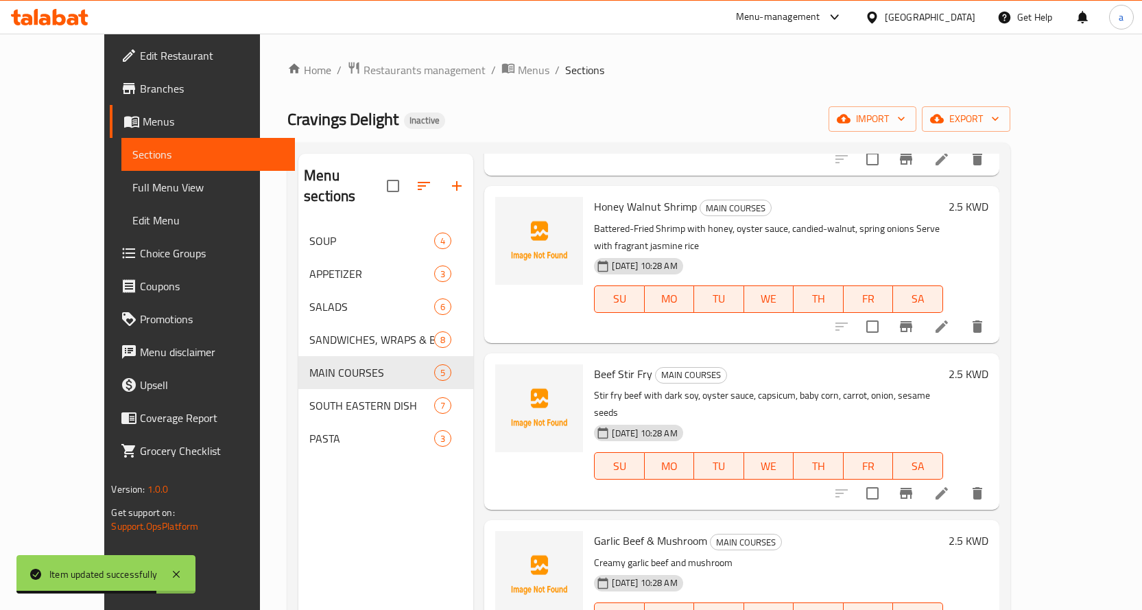
scroll to position [191, 0]
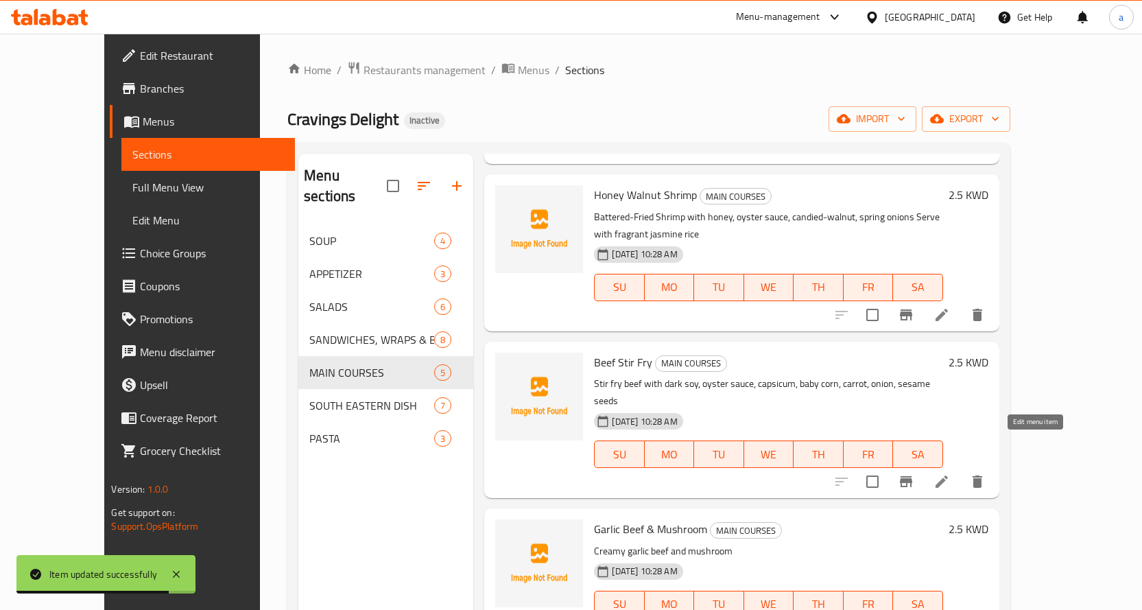
click at [950, 473] on icon at bounding box center [941, 481] width 16 height 16
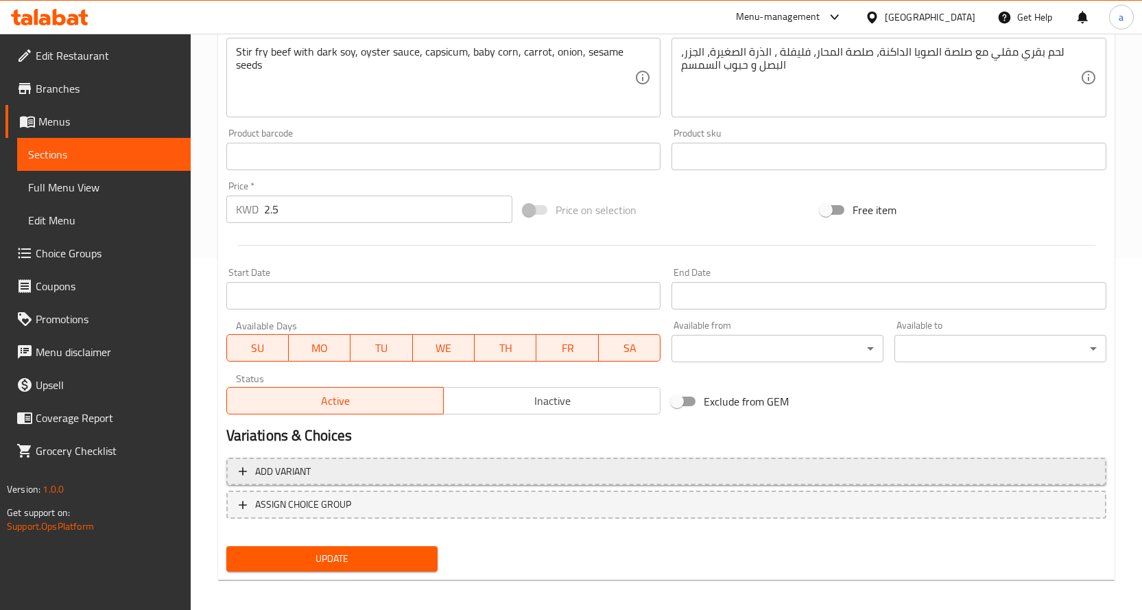
scroll to position [359, 0]
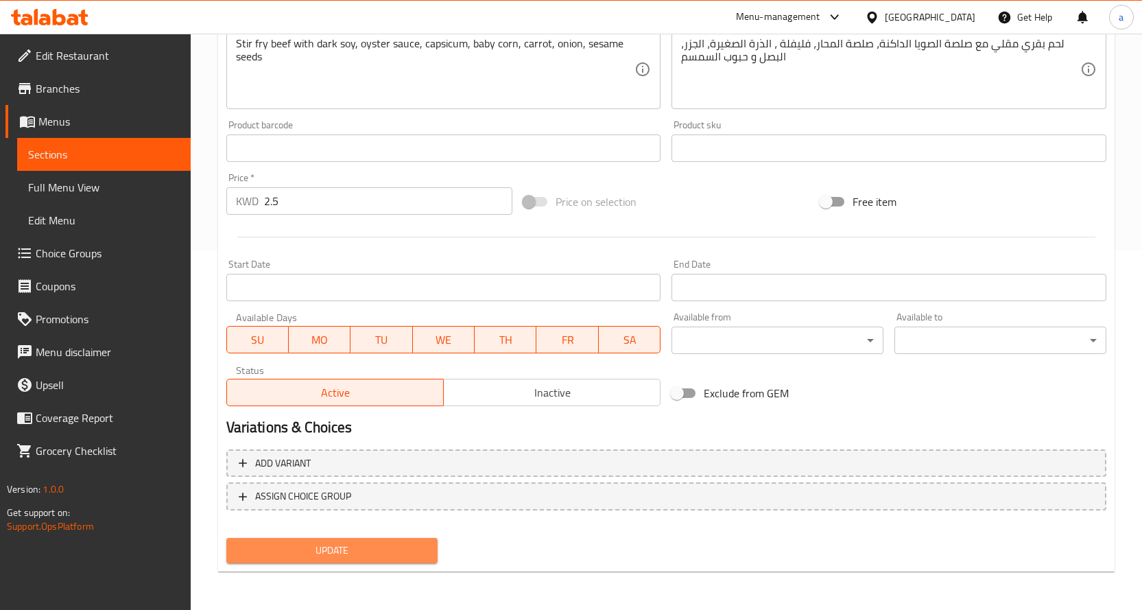
click at [302, 551] on span "Update" at bounding box center [332, 550] width 190 height 17
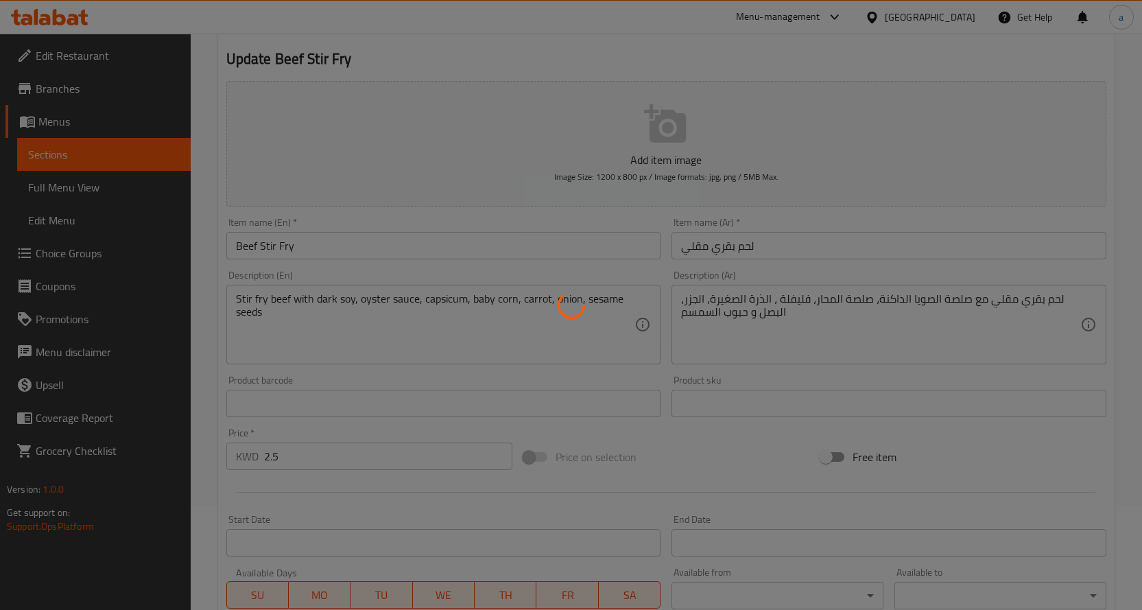
scroll to position [85, 0]
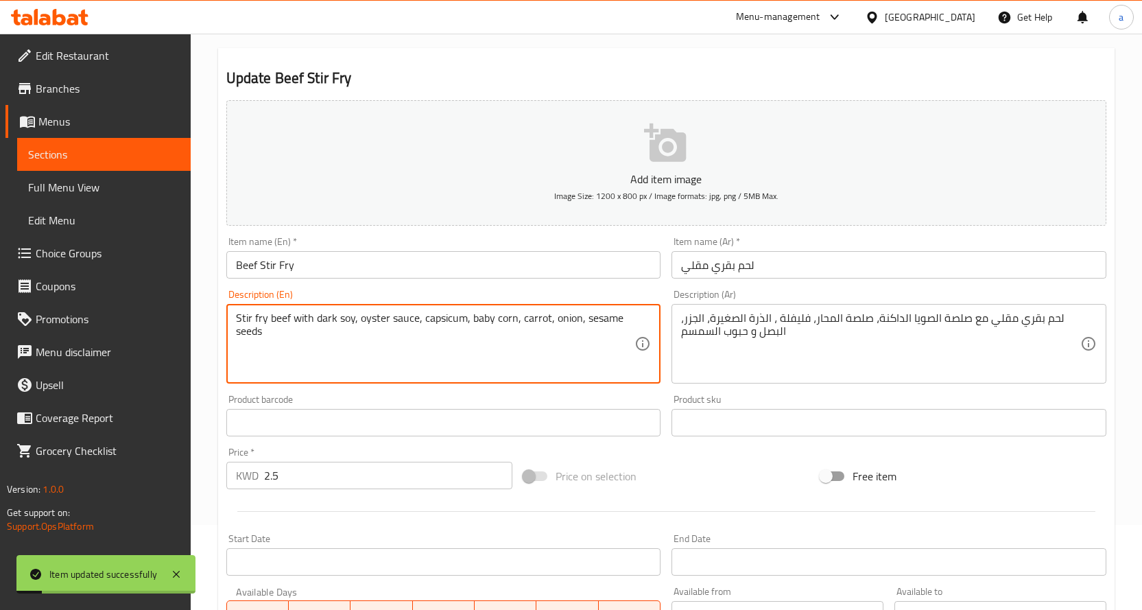
paste textarea "Serve with fragrant jasmine rice"
type textarea "Stir fry beef with dark soy, oyster sauce, capsicum, baby corn, carrot, onion, …"
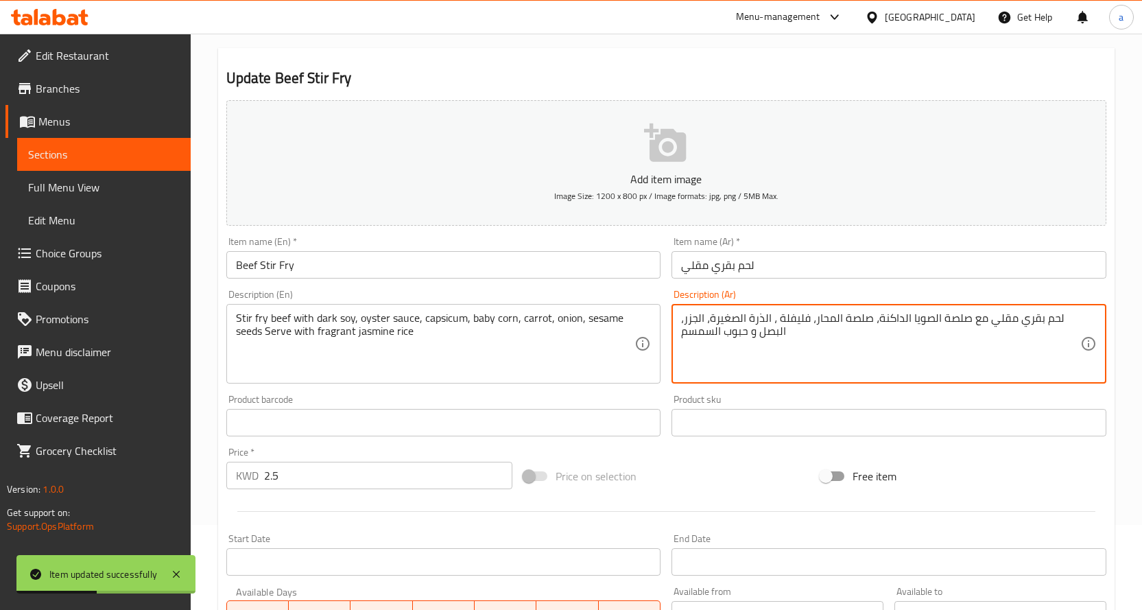
paste textarea "يقدم مع أرز الياسمين العطري"
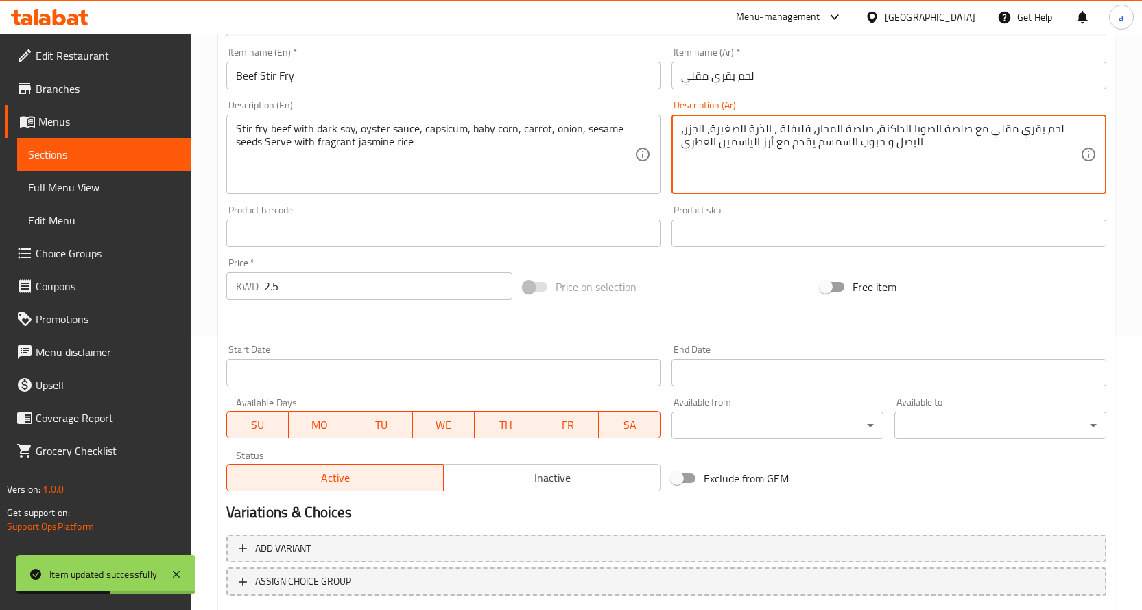
scroll to position [359, 0]
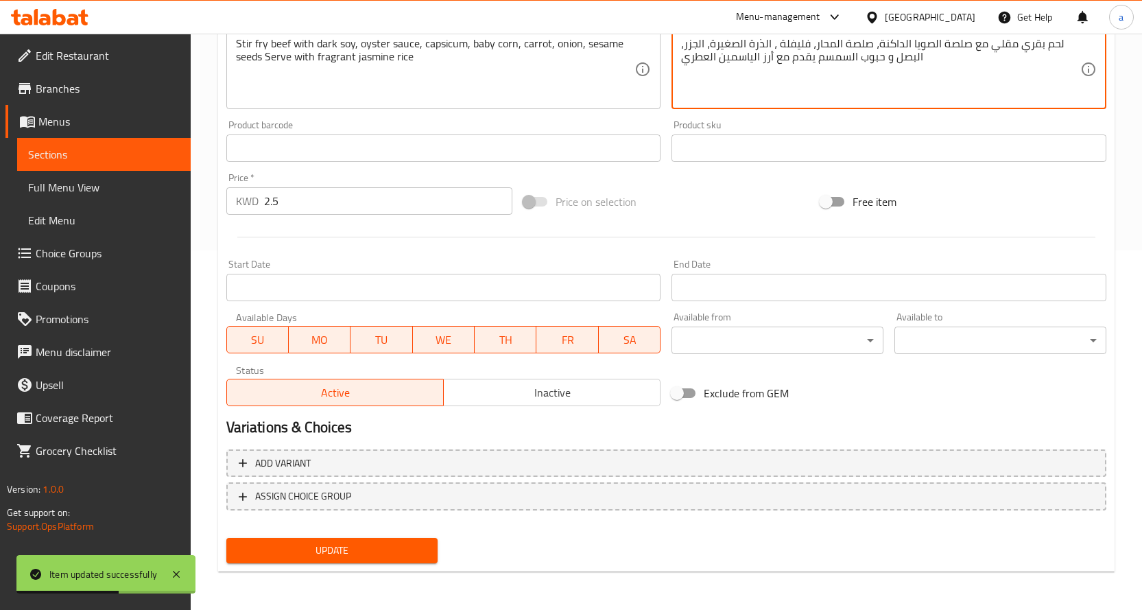
type textarea "لحم بقري مقلي مع صلصة الصويا الداكنة، صلصة المحار، فليفلة ، الذرة الصغيرة، الجز…"
click at [331, 544] on span "Update" at bounding box center [332, 550] width 190 height 17
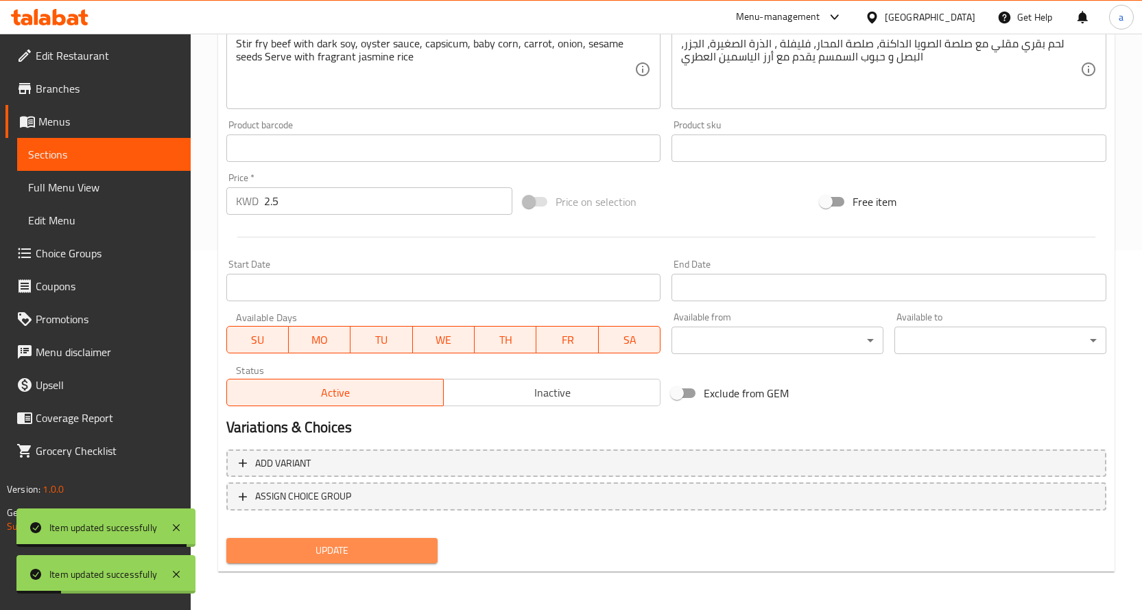
click at [335, 545] on span "Update" at bounding box center [332, 550] width 190 height 17
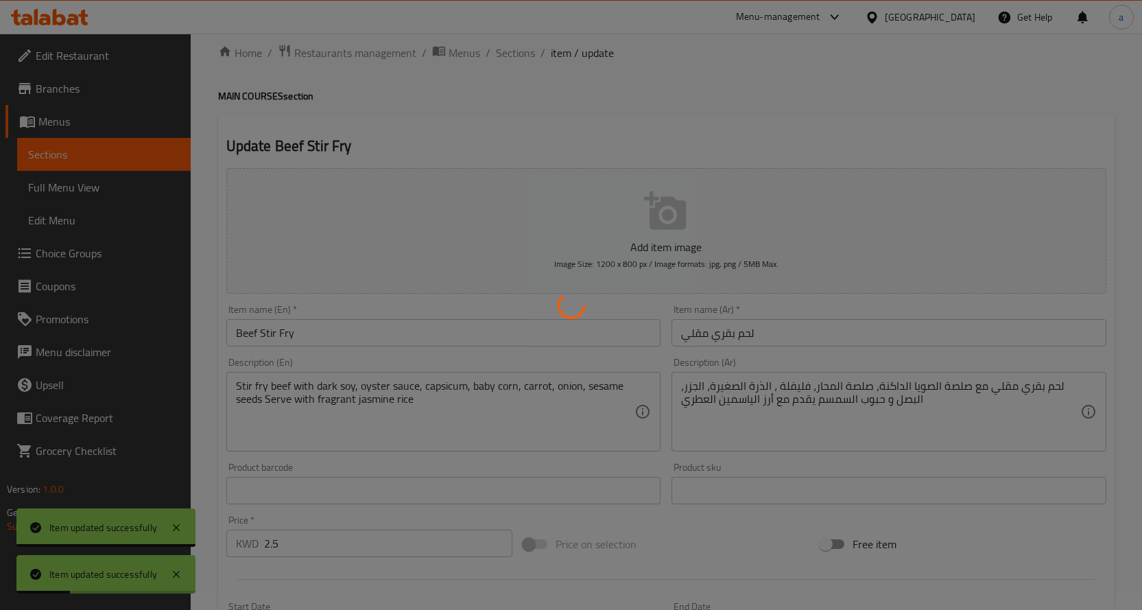
scroll to position [0, 0]
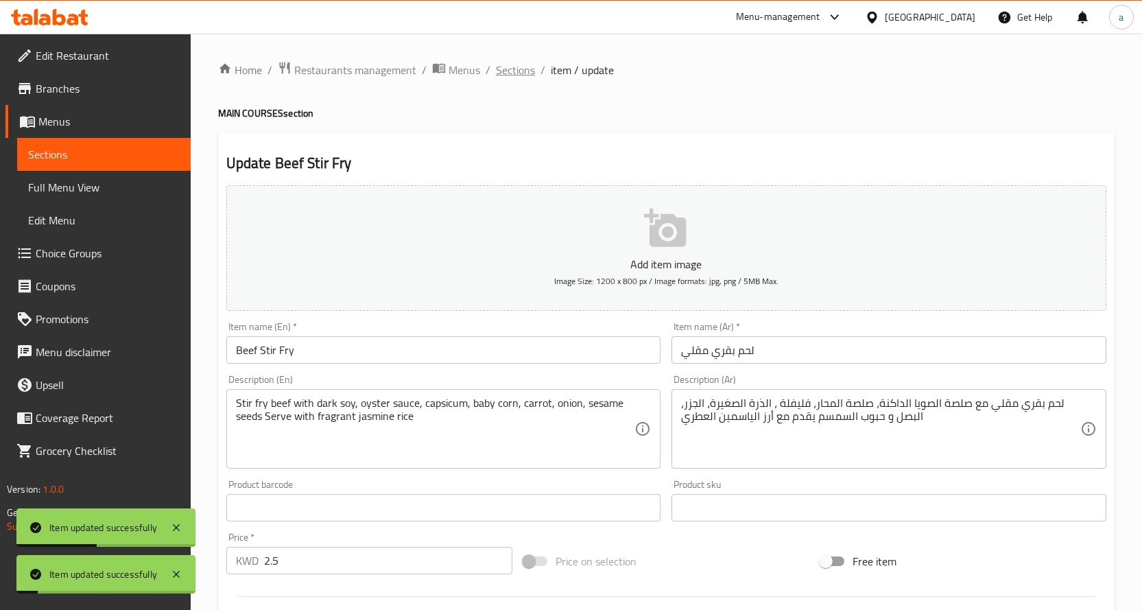
click at [516, 72] on span "Sections" at bounding box center [515, 70] width 39 height 16
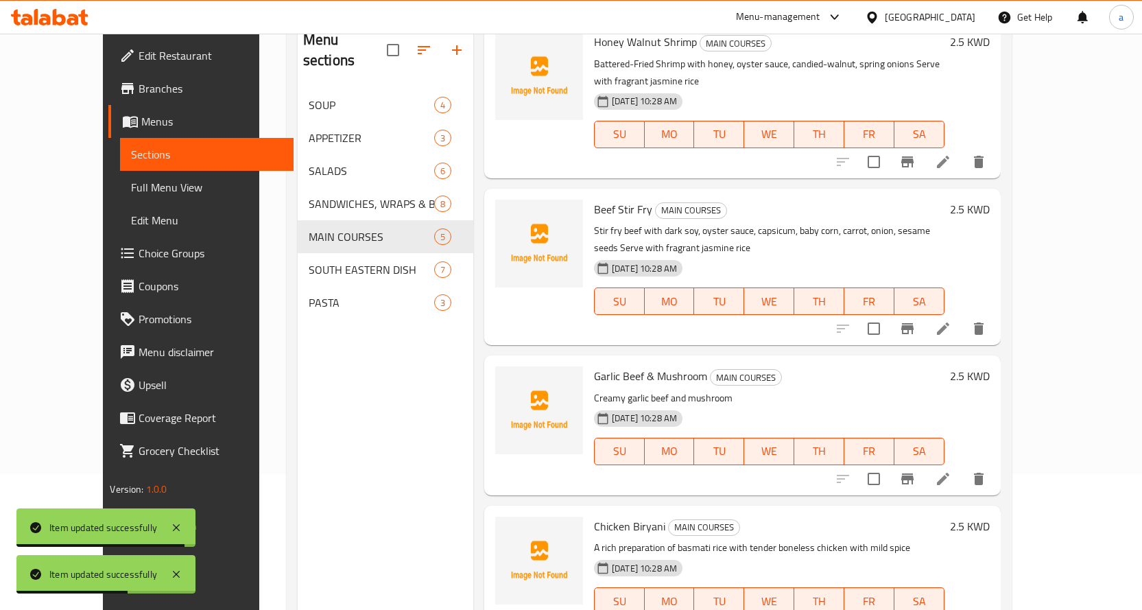
scroll to position [137, 0]
click at [949, 471] on icon at bounding box center [943, 477] width 12 height 12
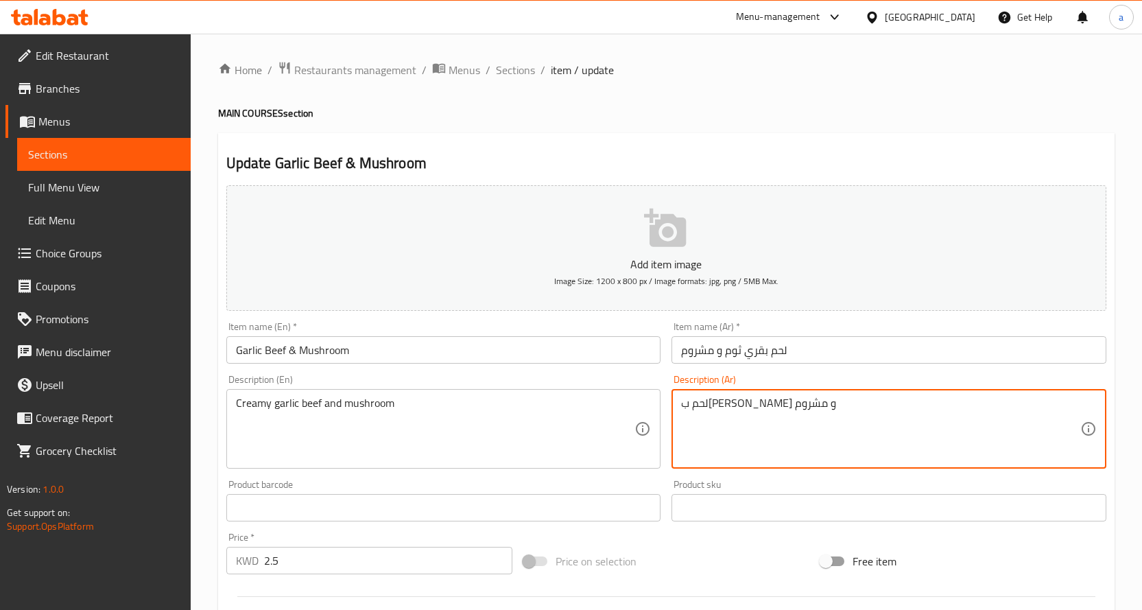
drag, startPoint x: 822, startPoint y: 403, endPoint x: 772, endPoint y: 402, distance: 50.8
click at [730, 450] on textarea "لحم بقري كريمي ثوم و مشروم" at bounding box center [880, 428] width 399 height 65
click at [837, 411] on textarea "لحم بقري كريمي ثوم و مشروم" at bounding box center [880, 428] width 399 height 65
paste textarea "Serve with fragrant jasmine rice"
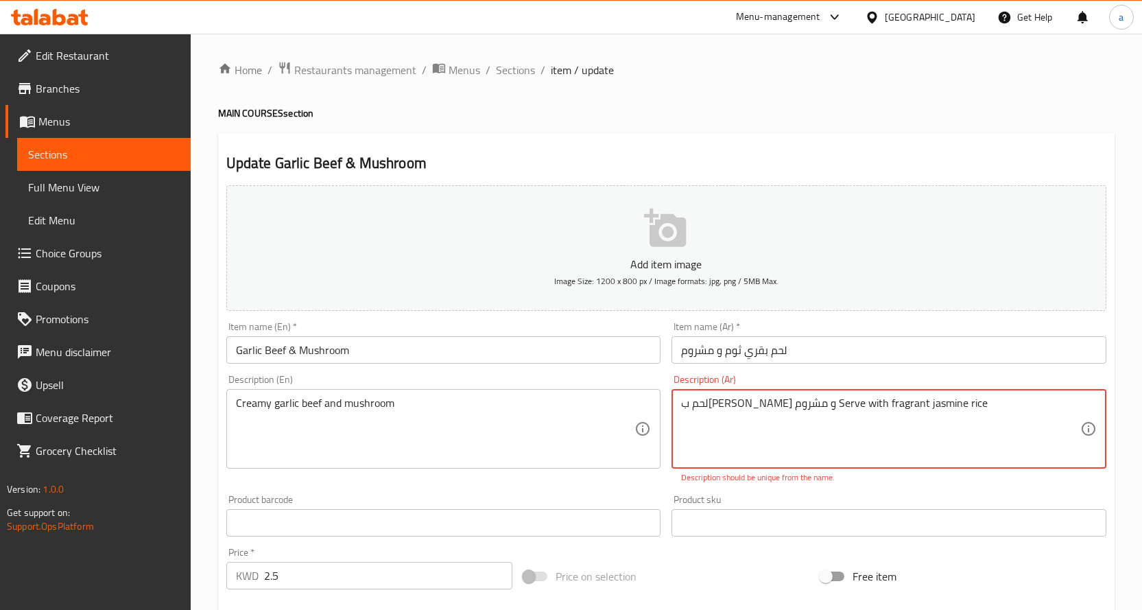
type textarea "لحم بقري كريمي ثوم و مشروم Serve with fragrant jasmine rice"
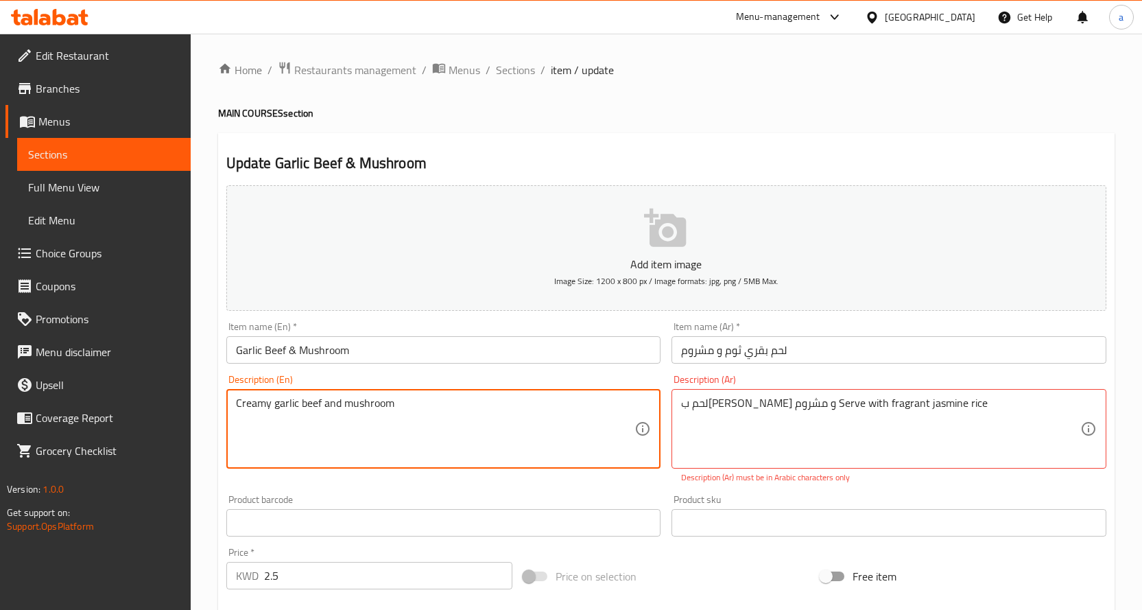
paste textarea "Serve with fragrant jasmine rice"
type textarea "Creamy garlic beef and mushroom Serve with fragrant jasmine rice"
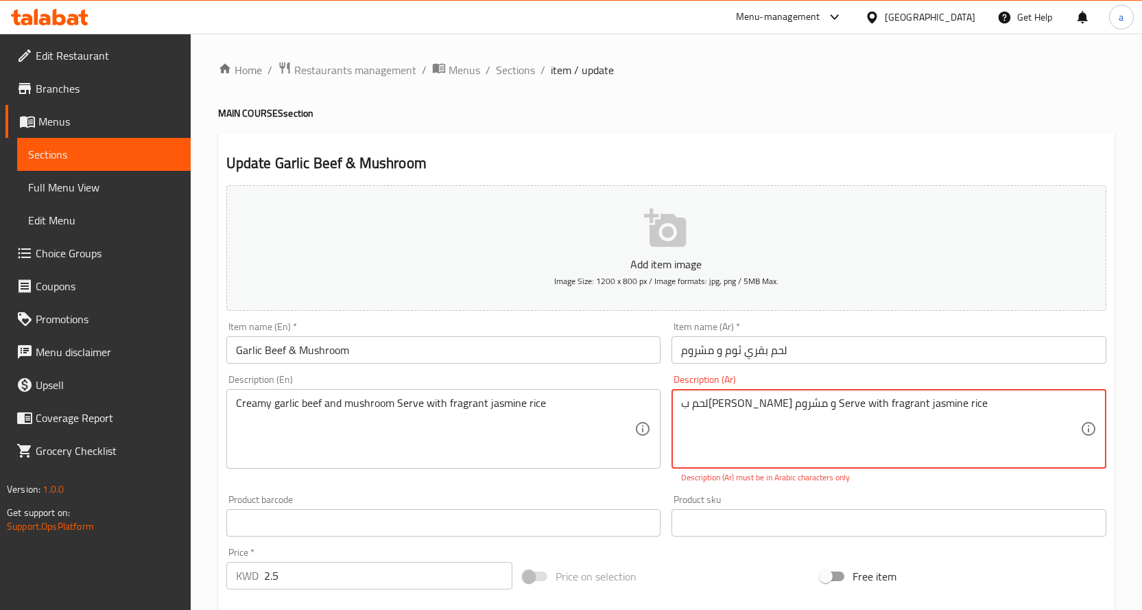
drag, startPoint x: 980, startPoint y: 409, endPoint x: 824, endPoint y: 403, distance: 155.8
paste textarea "يقدم مع أرز الياسمين العطري"
click at [701, 448] on textarea "لحم بقري كريمي ثوم و مشروم يقدم مع أرز الياسمين العطري" at bounding box center [880, 428] width 399 height 65
click at [792, 459] on textarea "لحم بقري كريمي ثوم و مشروم يقدم مع أرز الياسمين العطري" at bounding box center [880, 428] width 399 height 65
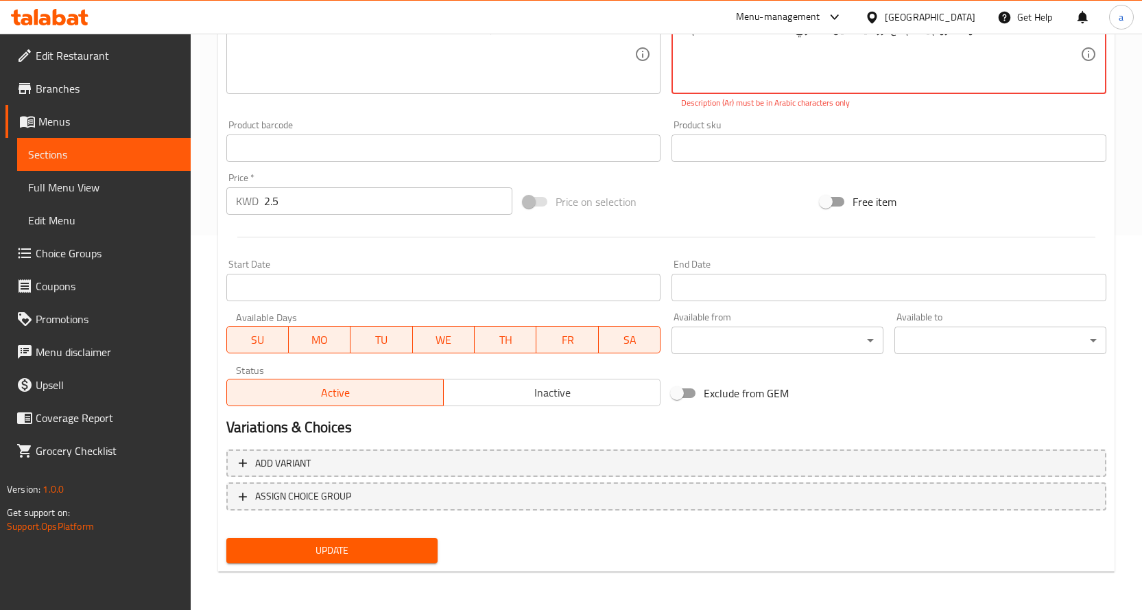
type textarea "لحم بقري كريمي ثوم و مشروم يقدم مع أرز الياسمين العطري"
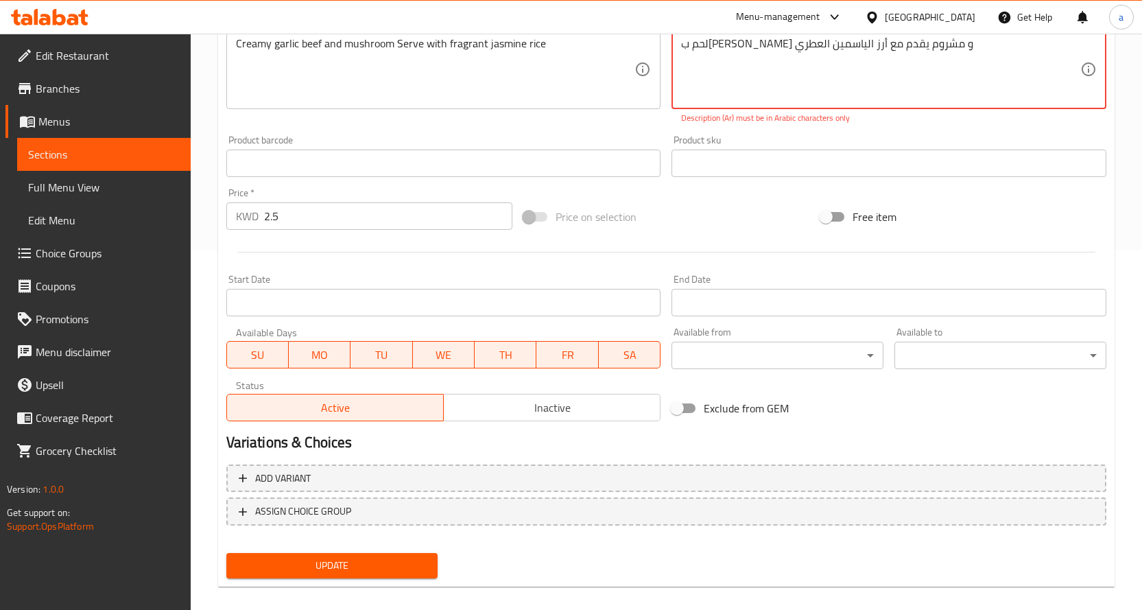
click at [316, 557] on span "Update" at bounding box center [332, 565] width 190 height 17
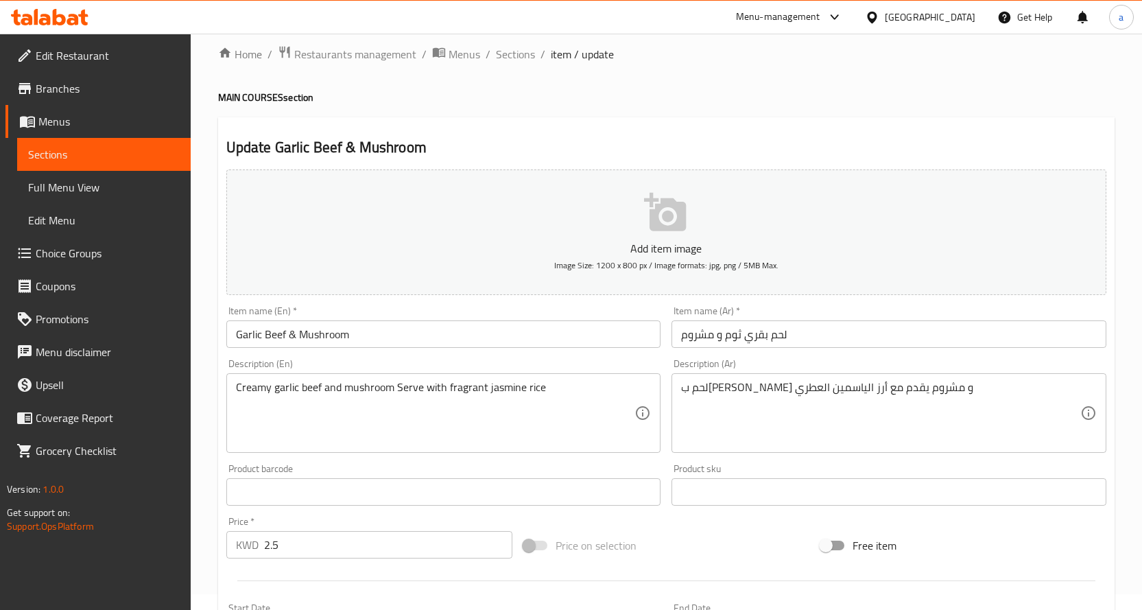
scroll to position [0, 0]
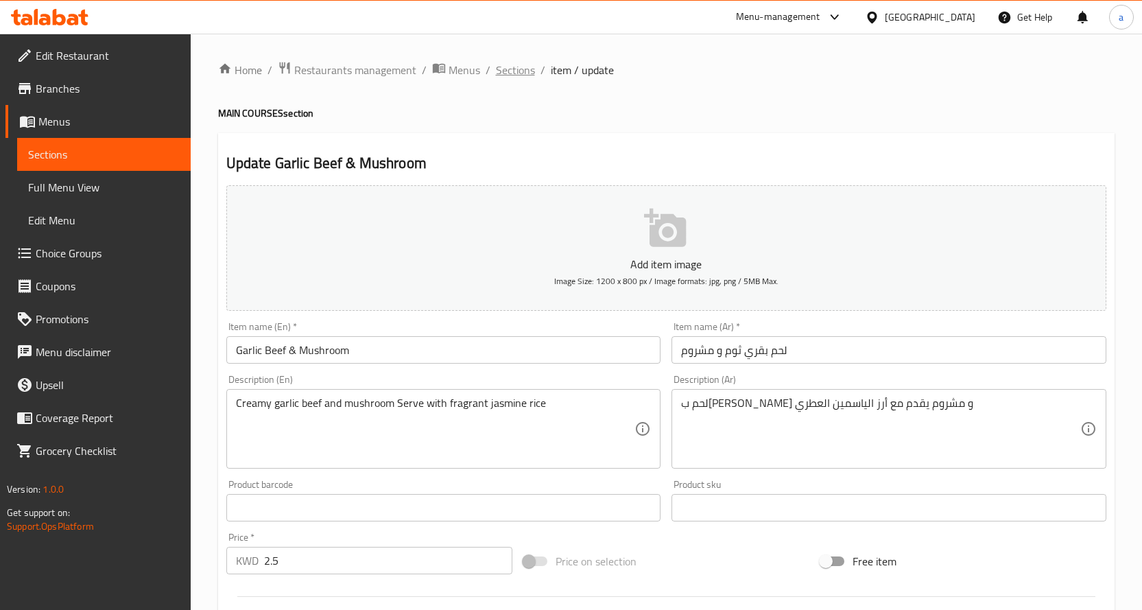
click at [518, 65] on span "Sections" at bounding box center [515, 70] width 39 height 16
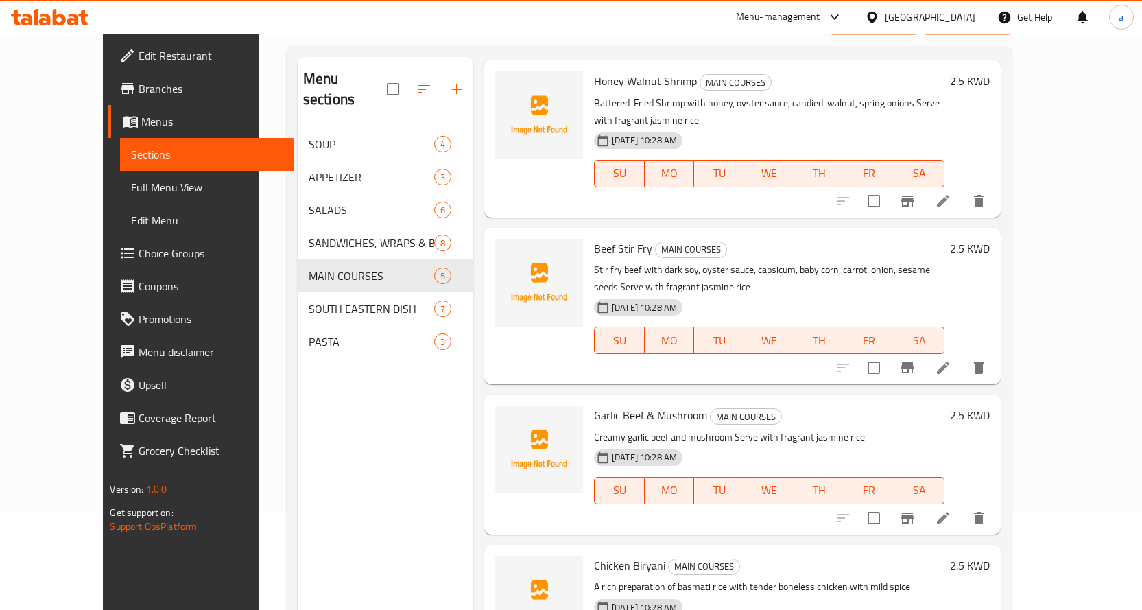
scroll to position [192, 0]
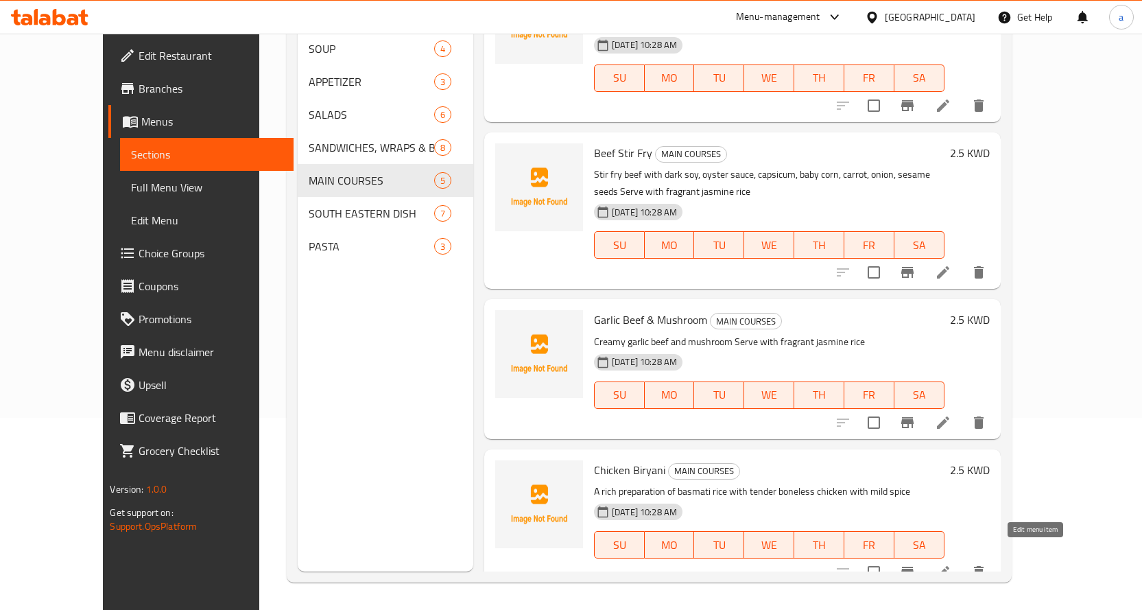
click at [951, 564] on icon at bounding box center [943, 572] width 16 height 16
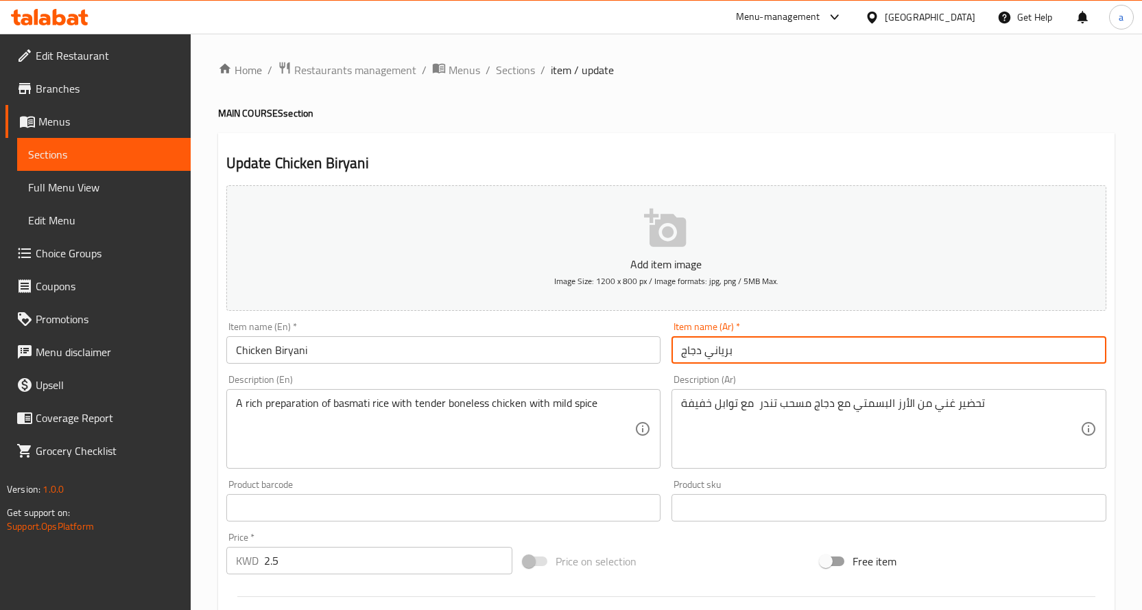
click at [713, 353] on input "برياني دجاج" at bounding box center [888, 349] width 435 height 27
click at [769, 353] on input "برياني دجاج" at bounding box center [888, 349] width 435 height 27
drag, startPoint x: 753, startPoint y: 351, endPoint x: 724, endPoint y: 355, distance: 29.0
click at [724, 355] on input "برياني دجاج" at bounding box center [888, 349] width 435 height 27
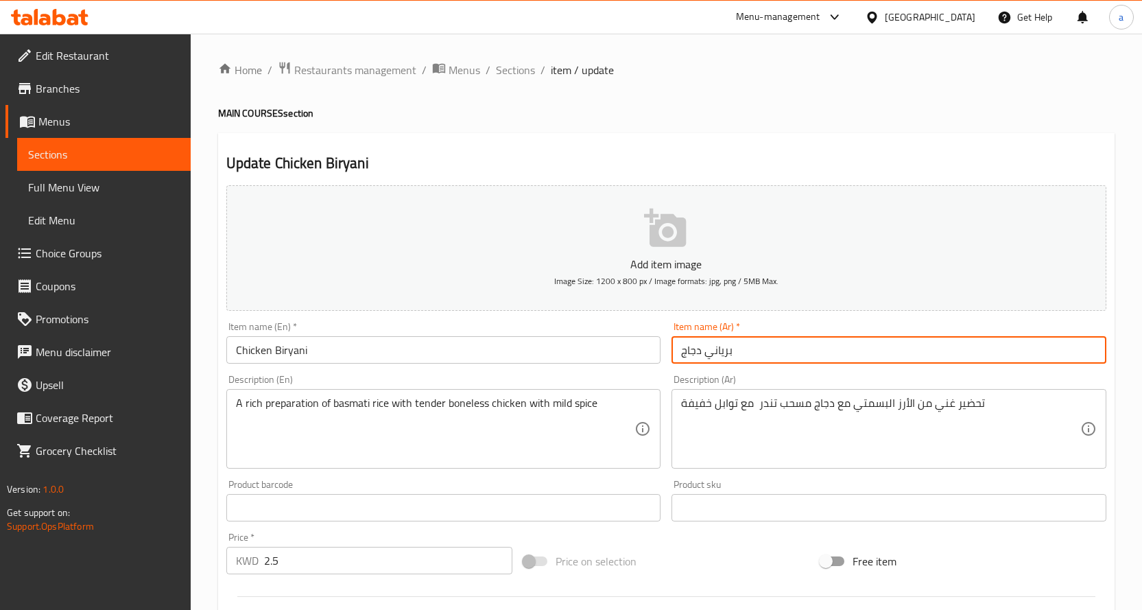
click at [747, 346] on input "برياني دجاج" at bounding box center [888, 349] width 435 height 27
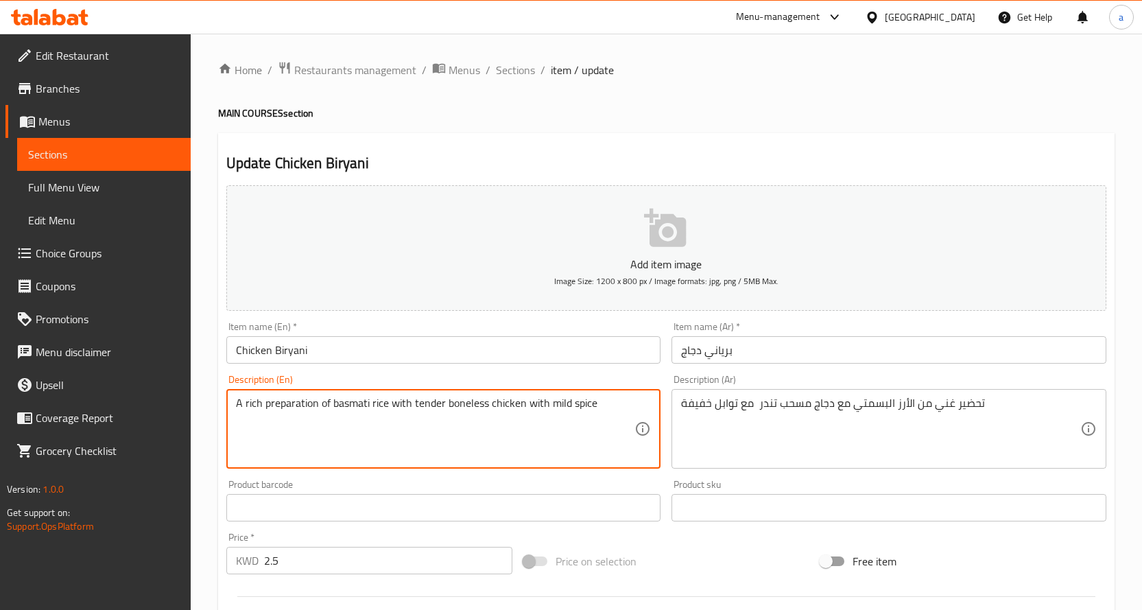
click at [595, 409] on textarea "A rich preparation of basmati rice with tender boneless chicken with mild spice" at bounding box center [435, 428] width 399 height 65
paste textarea "Serve with fragrant jasmine rice"
type textarea "A rich preparation of basmati rice with tender boneless chicken with mild spice…"
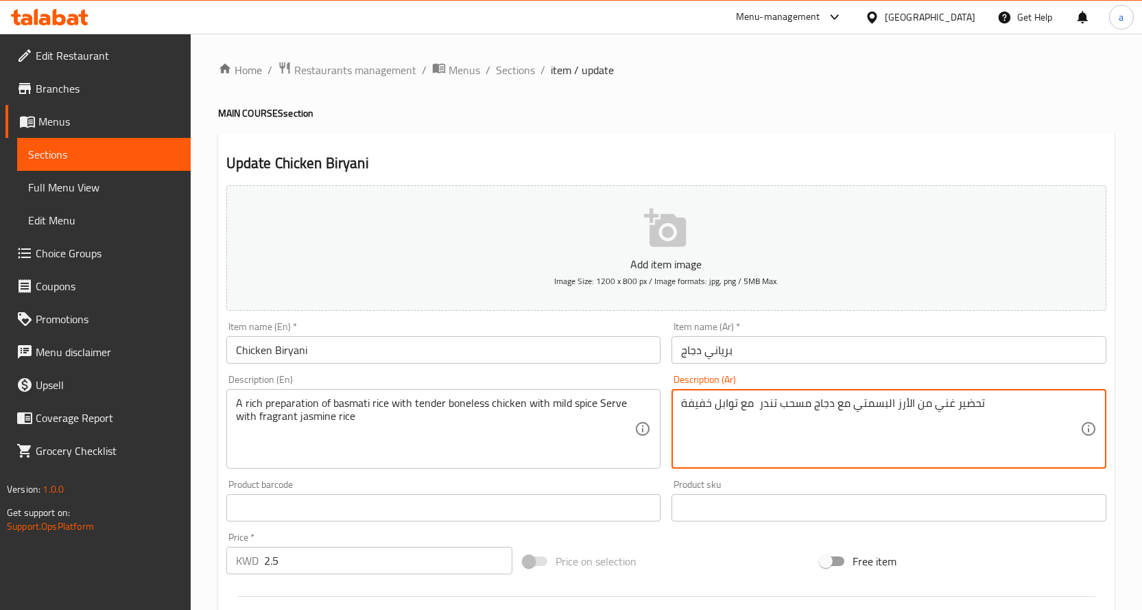
paste textarea "يقدم مع أرز الياسمين العطري"
type textarea "تحضير غني من الأرز البسمتي مع دجاج مسحب تندر مع توابل خفيفة يقدم مع أرز الياسمي…"
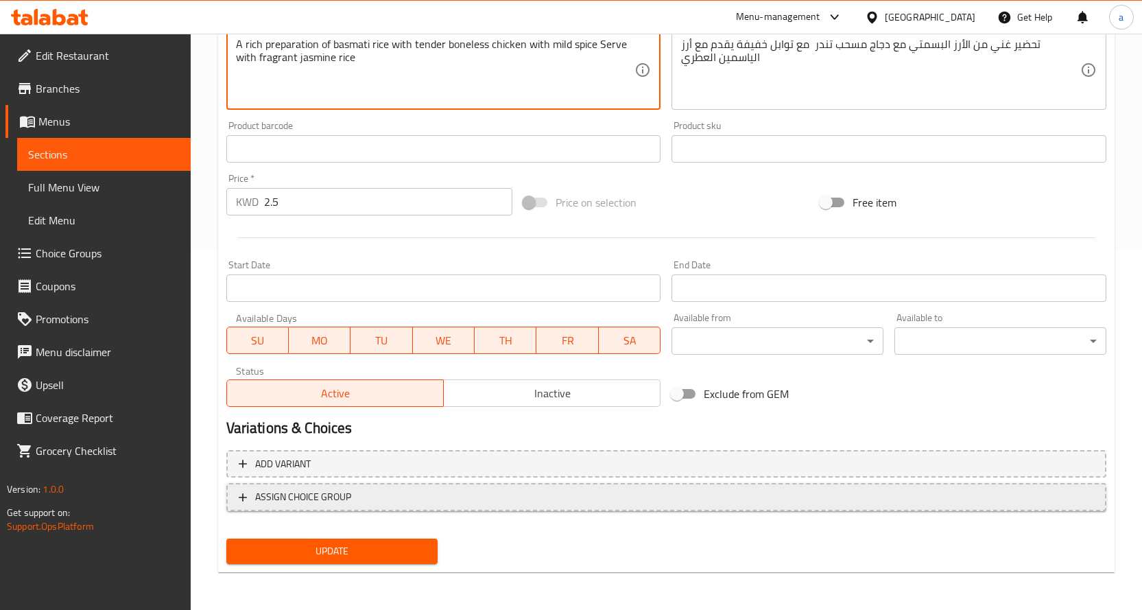
scroll to position [359, 0]
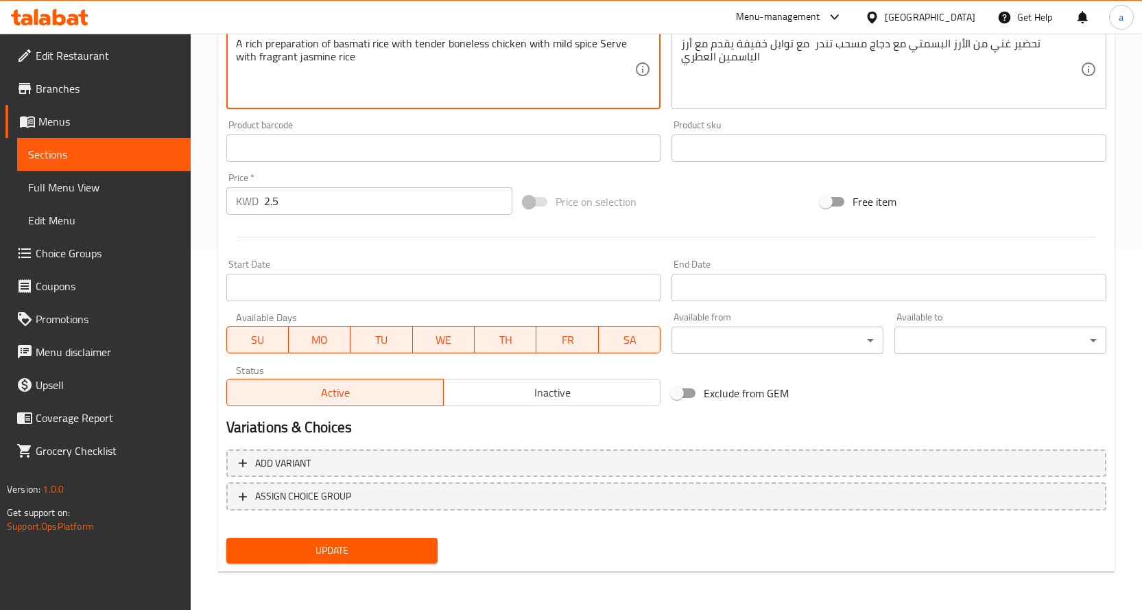
click at [335, 545] on span "Update" at bounding box center [332, 550] width 190 height 17
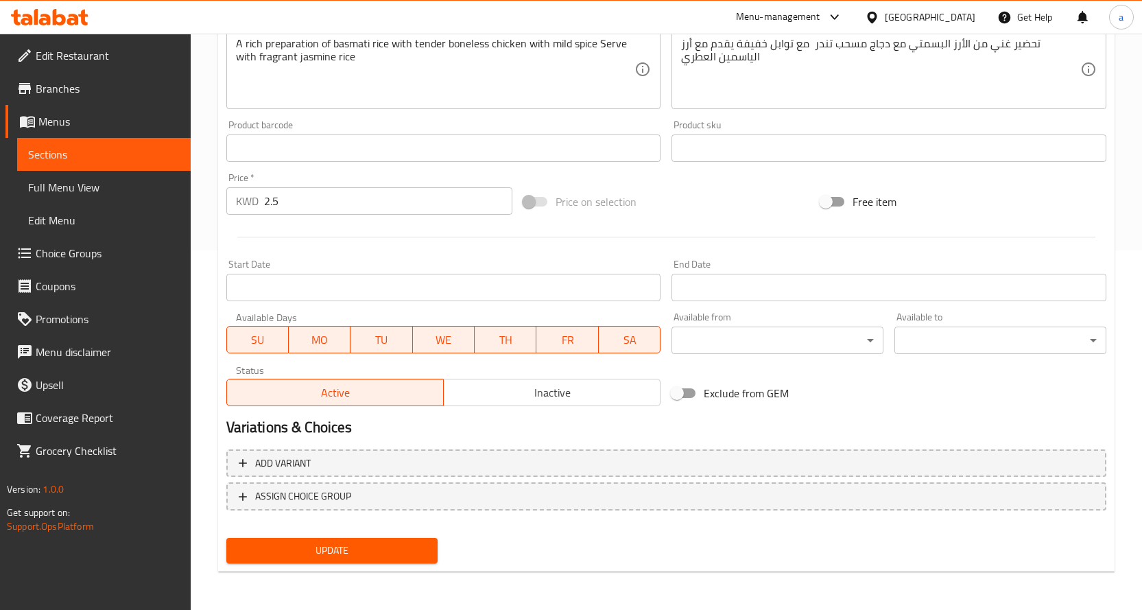
click at [360, 540] on button "Update" at bounding box center [332, 550] width 212 height 25
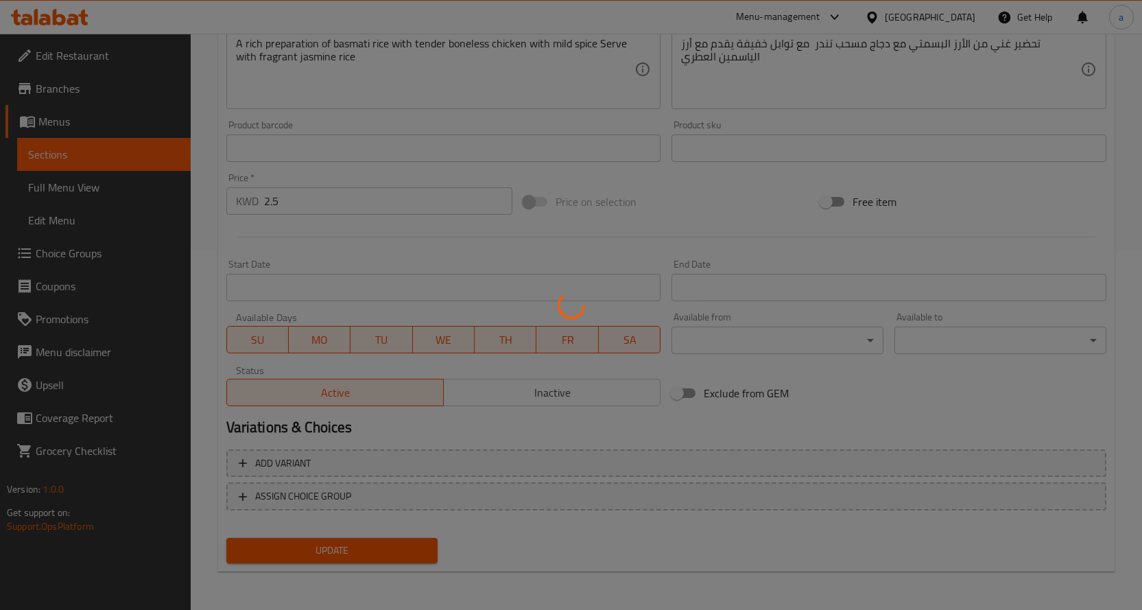
click at [128, 187] on div at bounding box center [571, 305] width 1142 height 610
click at [145, 185] on div at bounding box center [571, 305] width 1142 height 610
click at [282, 211] on div at bounding box center [571, 305] width 1142 height 610
click at [130, 180] on div at bounding box center [571, 305] width 1142 height 610
click at [326, 196] on div at bounding box center [571, 305] width 1142 height 610
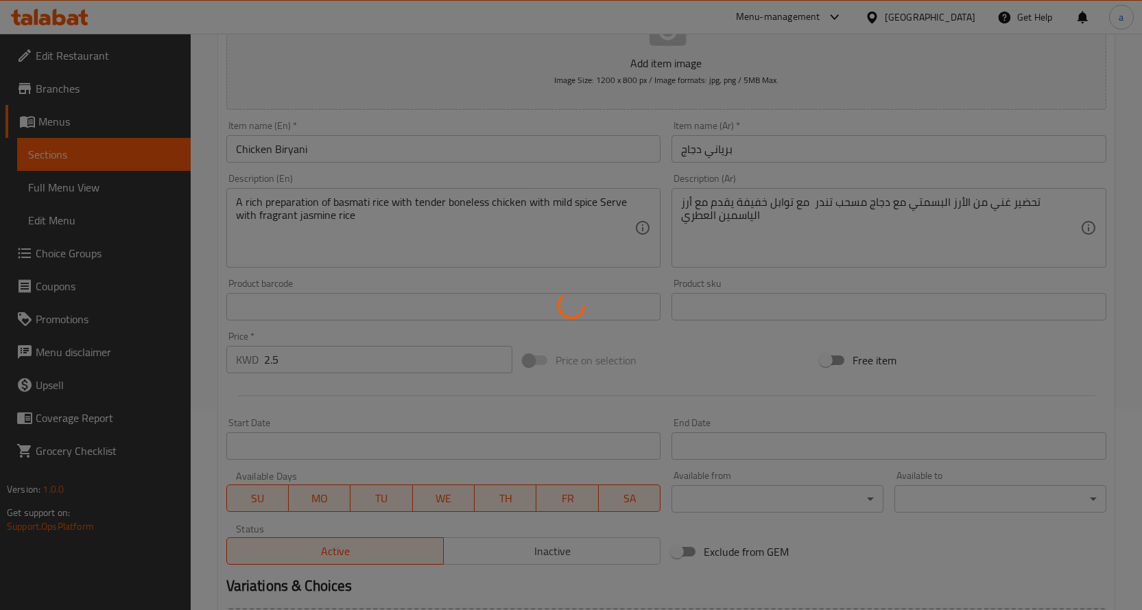
scroll to position [16, 0]
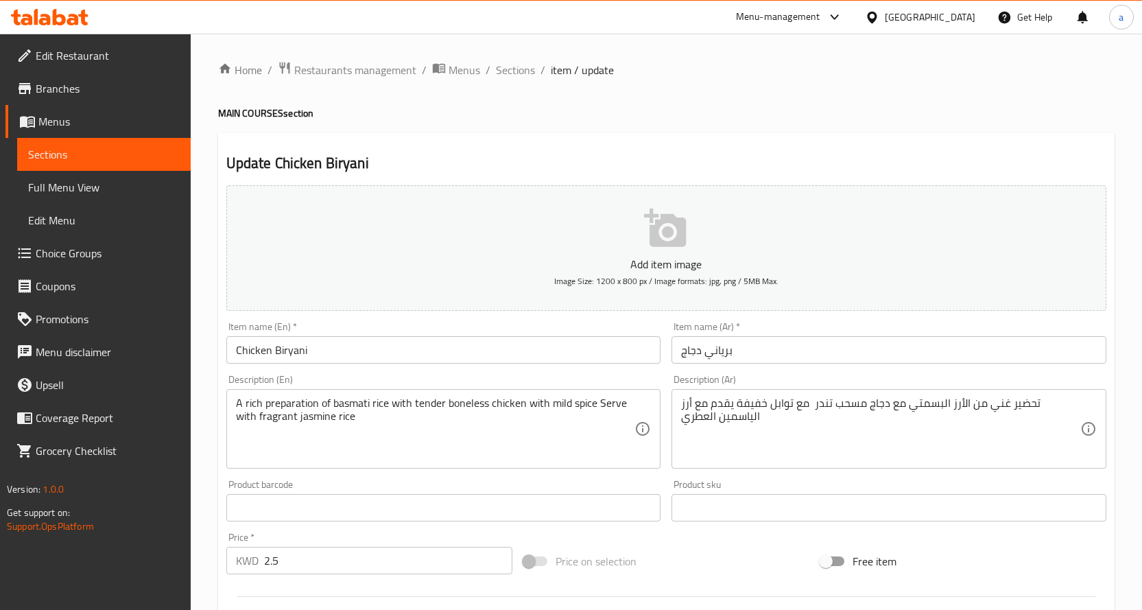
click at [104, 171] on link "Full Menu View" at bounding box center [104, 187] width 174 height 33
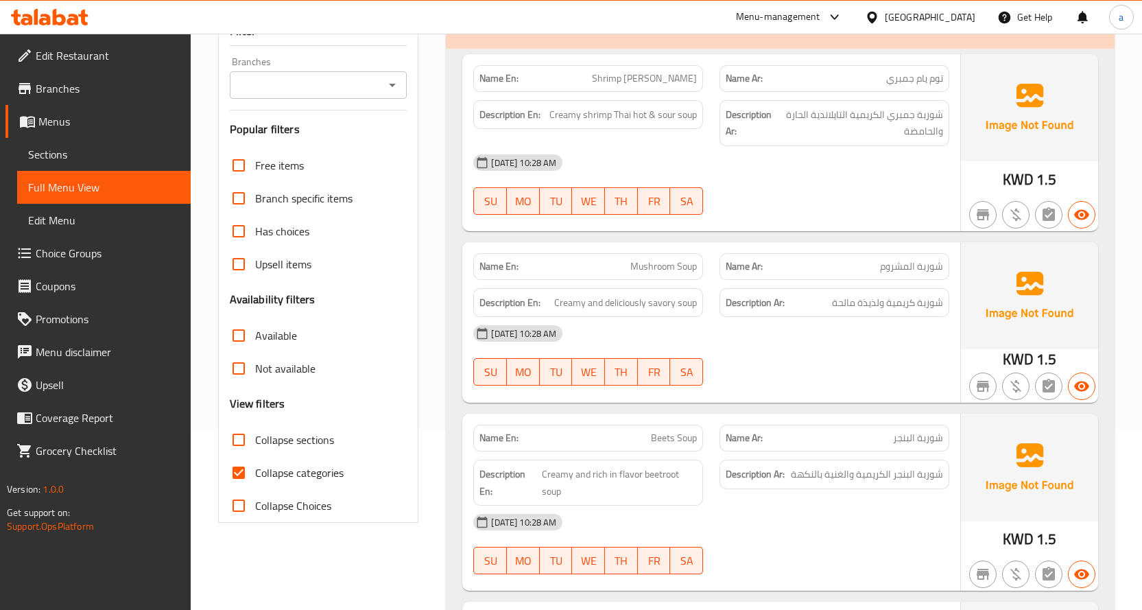
scroll to position [189, 0]
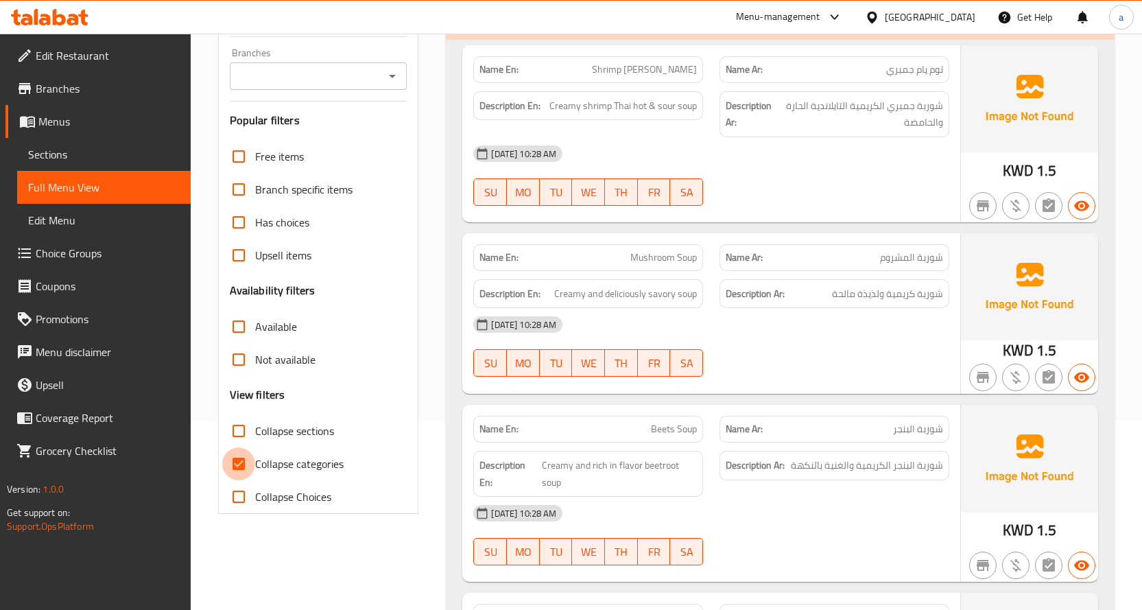
click at [239, 451] on input "Collapse categories" at bounding box center [238, 463] width 33 height 33
checkbox input "false"
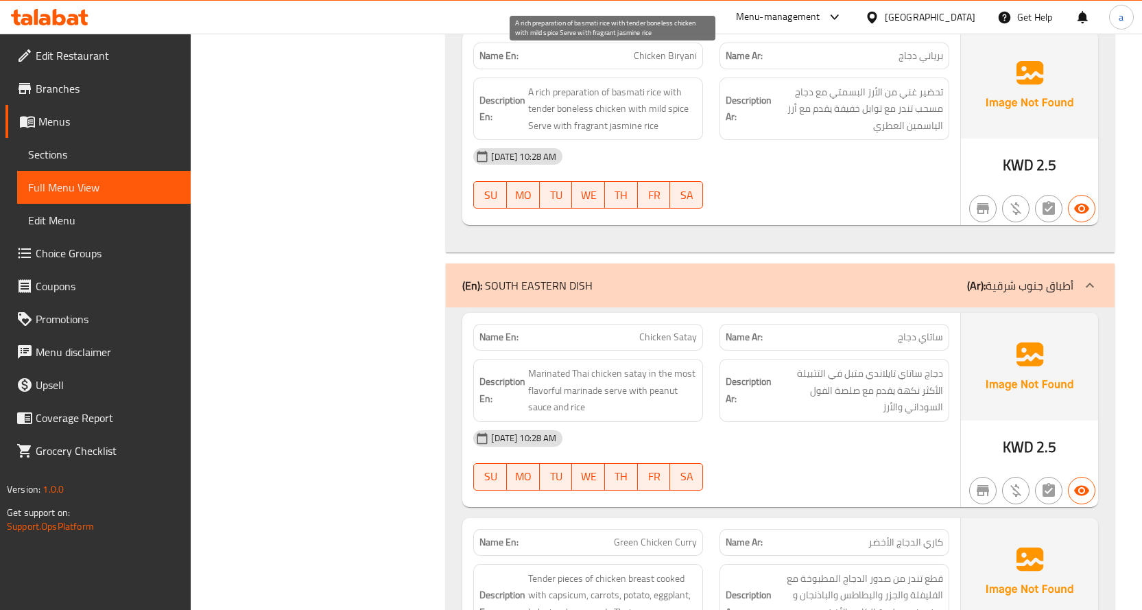
scroll to position [5881, 0]
click at [688, 329] on span "Chicken Satay" at bounding box center [668, 336] width 58 height 14
click at [908, 329] on span "ساتاي دجاج" at bounding box center [920, 336] width 45 height 14
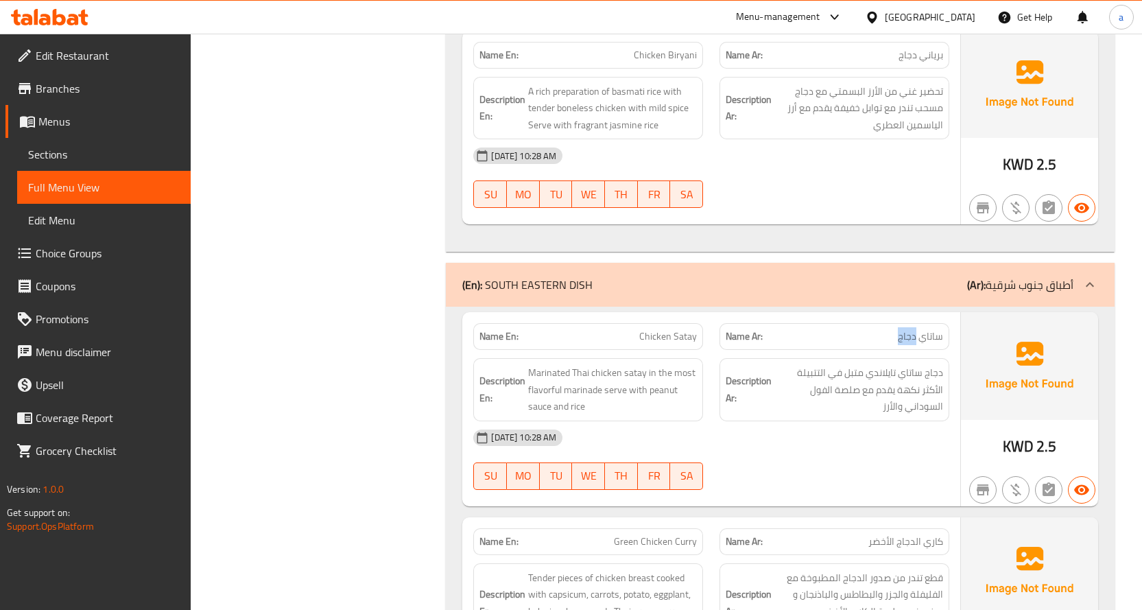
click at [908, 329] on span "ساتاي دجاج" at bounding box center [920, 336] width 45 height 14
click at [896, 364] on span "دجاج ساتاي تايلاندي متبل في التتبيلة الأكثر نكهة يقدم مع صلصة الفول السوداني وا…" at bounding box center [858, 389] width 169 height 51
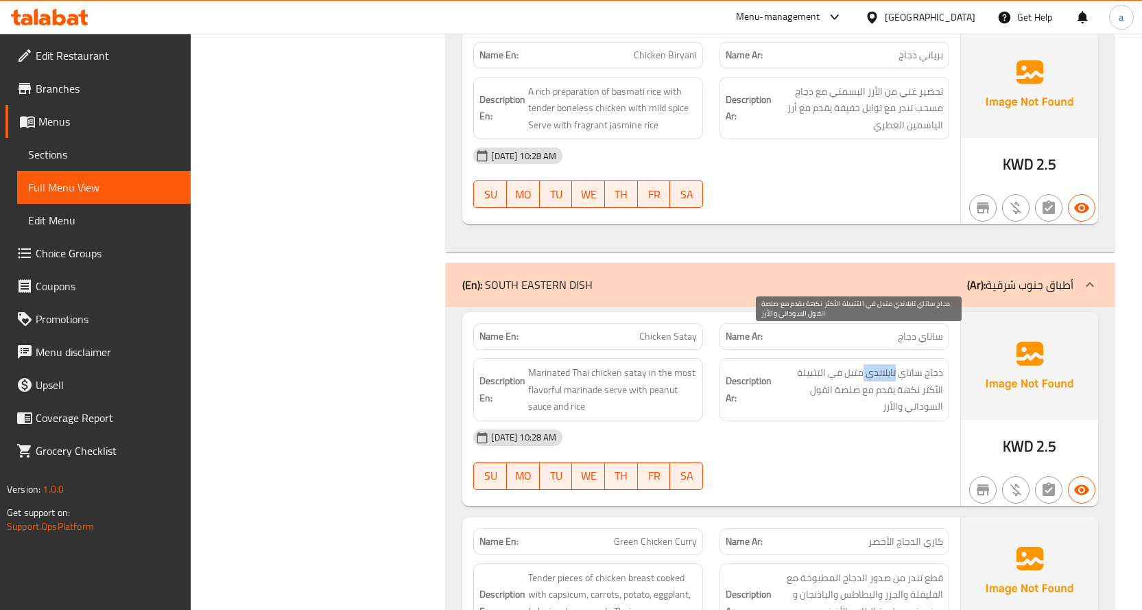
click at [896, 364] on span "دجاج ساتاي تايلاندي متبل في التتبيلة الأكثر نكهة يقدم مع صلصة الفول السوداني وا…" at bounding box center [858, 389] width 169 height 51
click at [846, 374] on span "دجاج ساتاي تايلاندي متبل في التتبيلة الأكثر نكهة يقدم مع صلصة الفول السوداني وا…" at bounding box center [858, 389] width 169 height 51
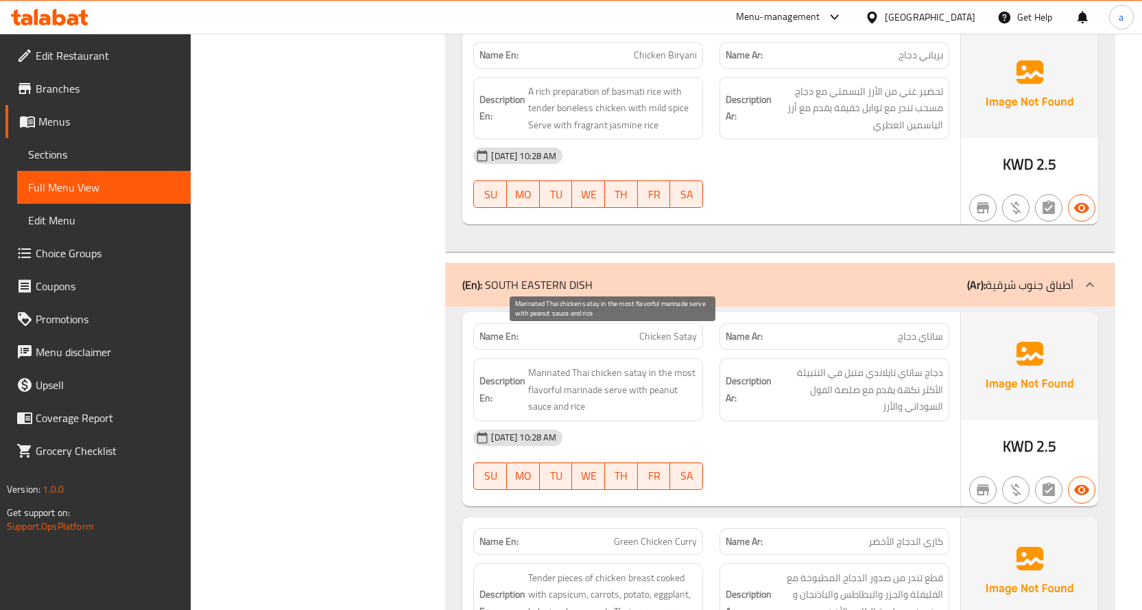
click at [639, 364] on span "Marinated Thai chicken satay in the most flavorful marinade serve with peanut s…" at bounding box center [612, 389] width 169 height 51
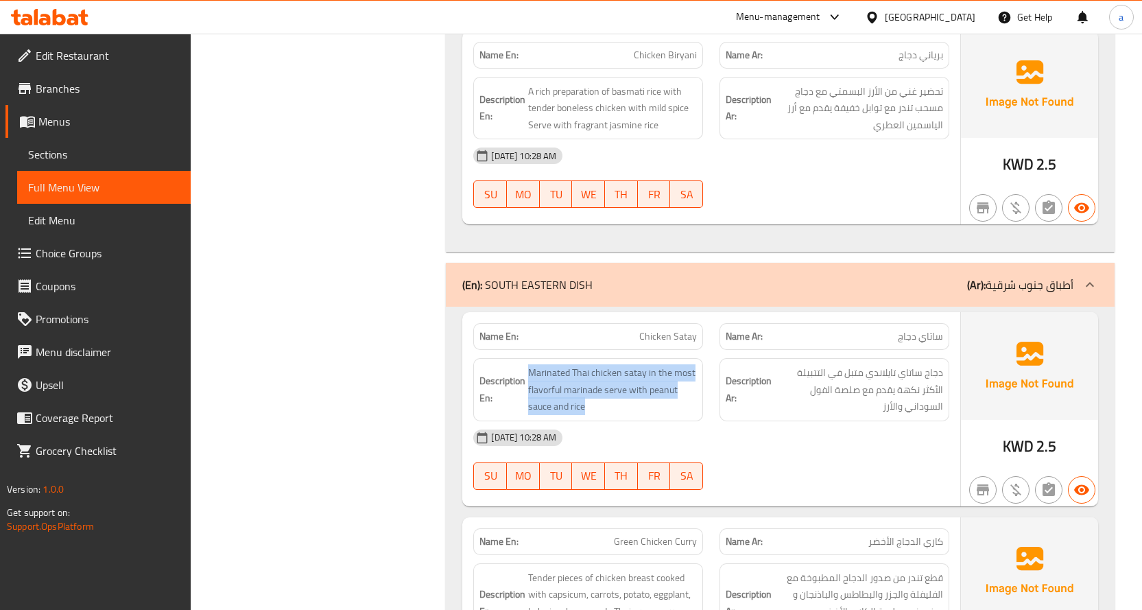
click at [619, 385] on div "Description En: Marinated Thai chicken satay in the most flavorful marinade ser…" at bounding box center [588, 389] width 230 height 63
click at [617, 373] on span "Marinated Thai chicken satay in the most flavorful marinade serve with peanut s…" at bounding box center [612, 389] width 169 height 51
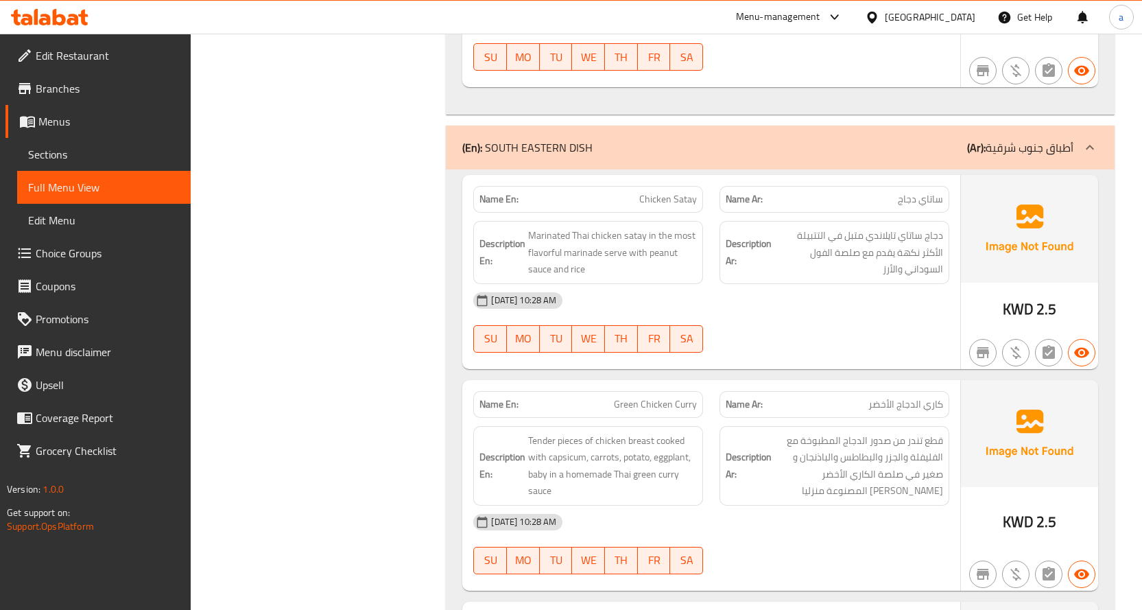
scroll to position [6087, 0]
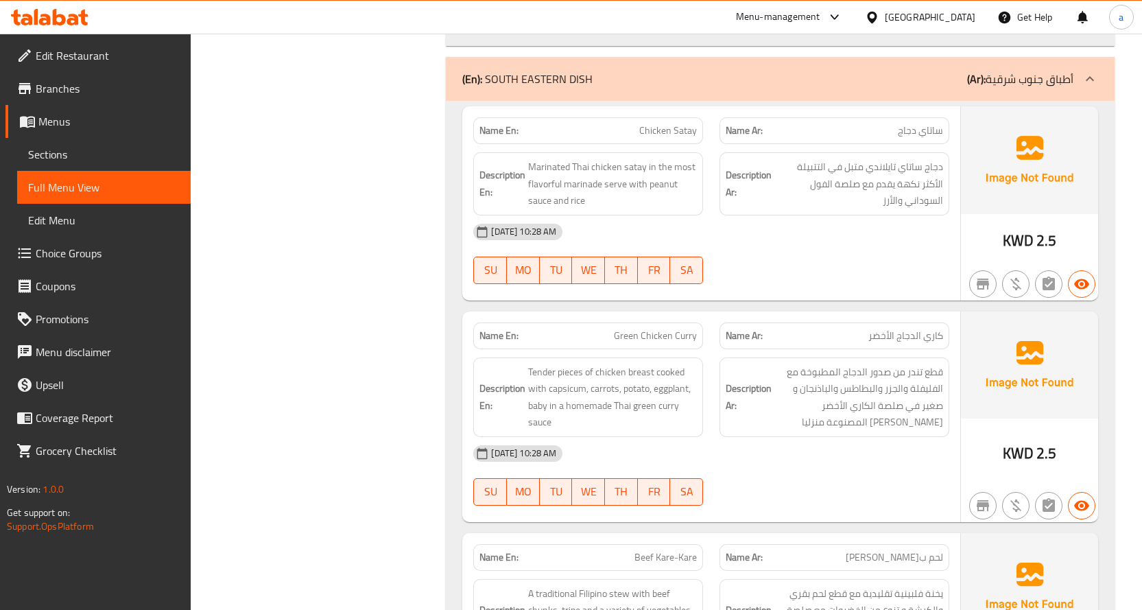
click at [863, 329] on p "Name Ar: كاري الدجاج الأخضر" at bounding box center [834, 336] width 217 height 14
click at [916, 363] on span "قطع تندر من صدور الدجاج المطبوخة مع الفليفلة والجزر والبطاطس والباذنجان و صغير …" at bounding box center [858, 396] width 169 height 67
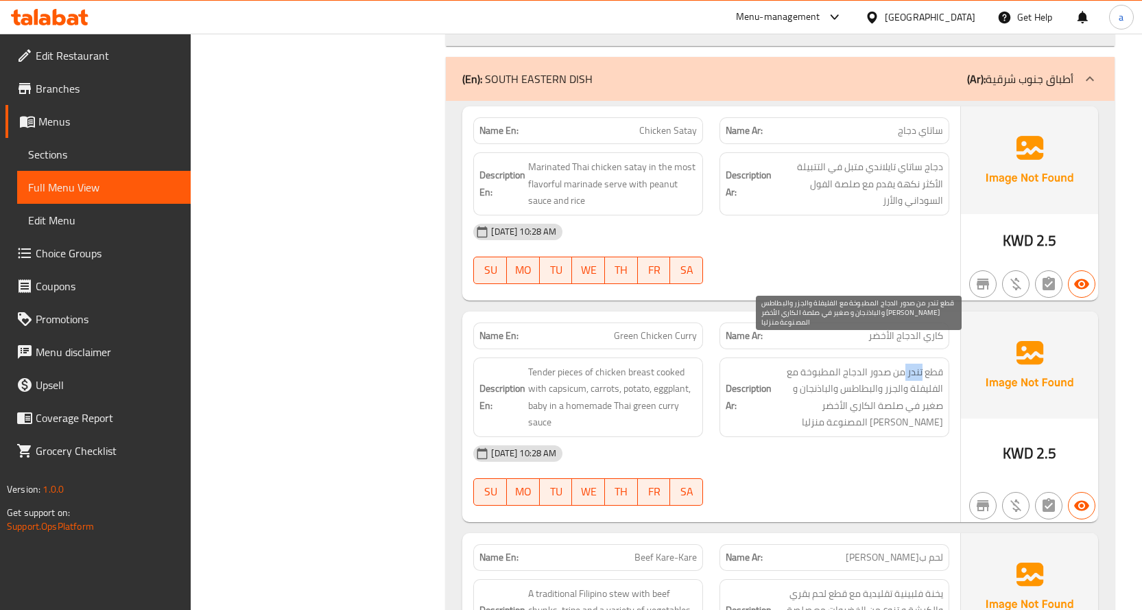
click at [916, 363] on span "قطع تندر من صدور الدجاج المطبوخة مع الفليفلة والجزر والبطاطس والباذنجان و صغير …" at bounding box center [858, 396] width 169 height 67
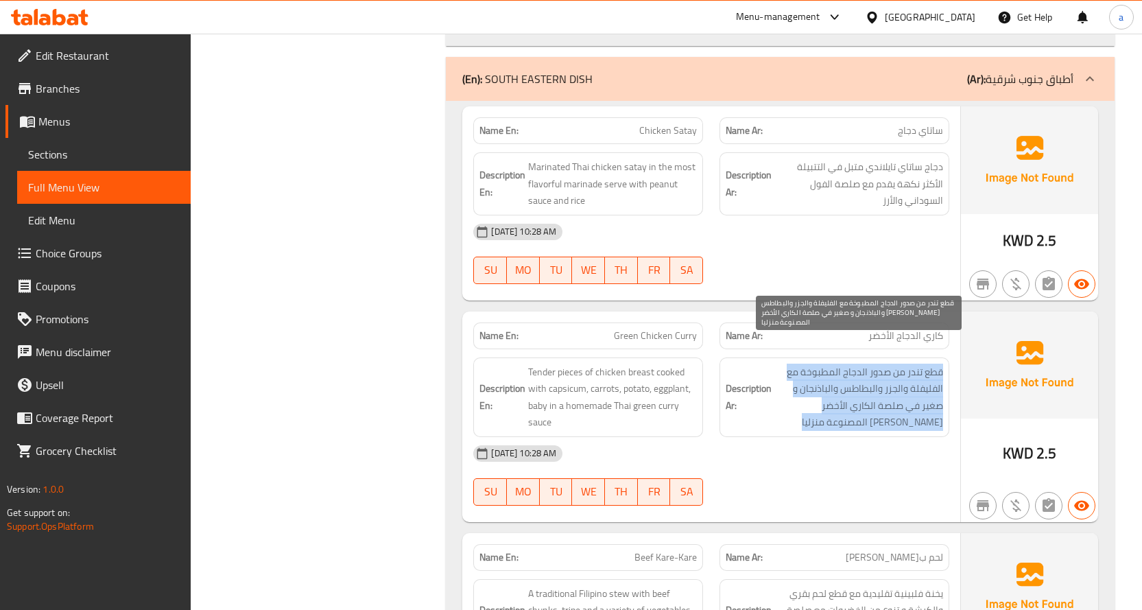
click at [916, 363] on span "قطع تندر من صدور الدجاج المطبوخة مع الفليفلة والجزر والبطاطس والباذنجان و صغير …" at bounding box center [858, 396] width 169 height 67
click at [888, 363] on span "قطع تندر من صدور الدجاج المطبوخة مع الفليفلة والجزر والبطاطس والباذنجان و صغير …" at bounding box center [858, 396] width 169 height 67
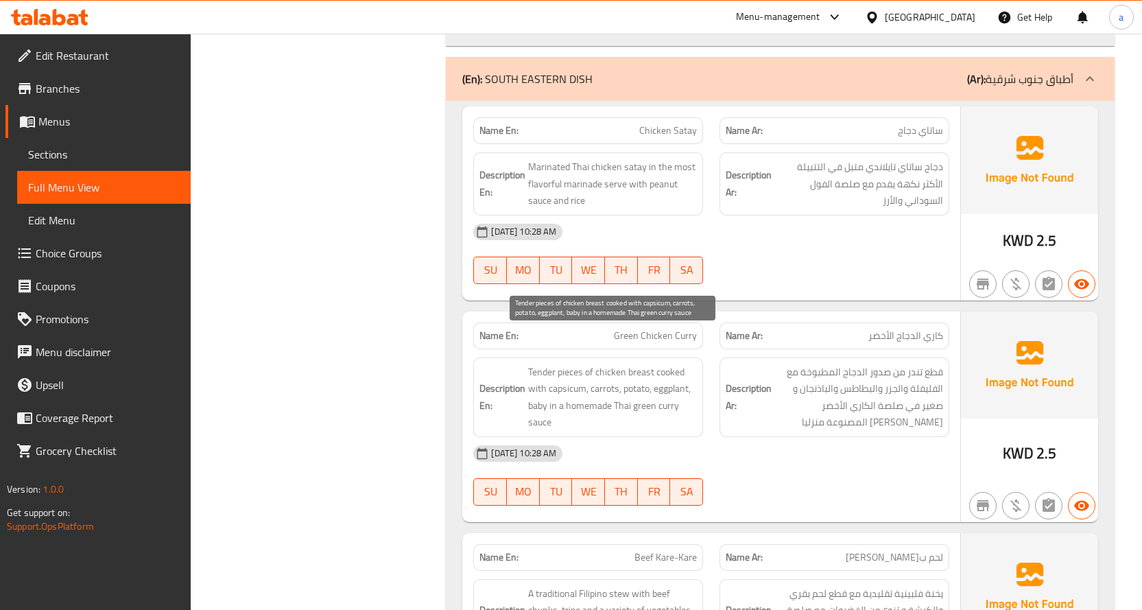
click at [673, 363] on span "Tender pieces of chicken breast cooked with capsicum, carrots, potato, eggplant…" at bounding box center [612, 396] width 169 height 67
click at [539, 363] on span "Tender pieces of chicken breast cooked with capsicum, carrots, potato, eggplant…" at bounding box center [612, 396] width 169 height 67
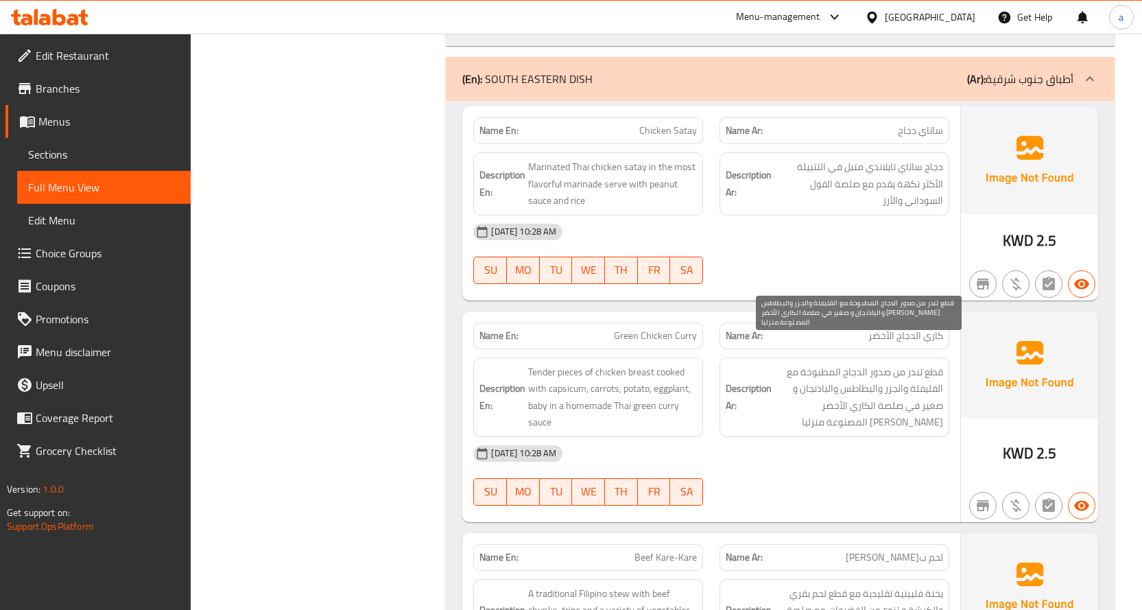
click at [852, 363] on span "قطع تندر من صدور الدجاج المطبوخة مع الفليفلة والجزر والبطاطس والباذنجان و صغير …" at bounding box center [858, 396] width 169 height 67
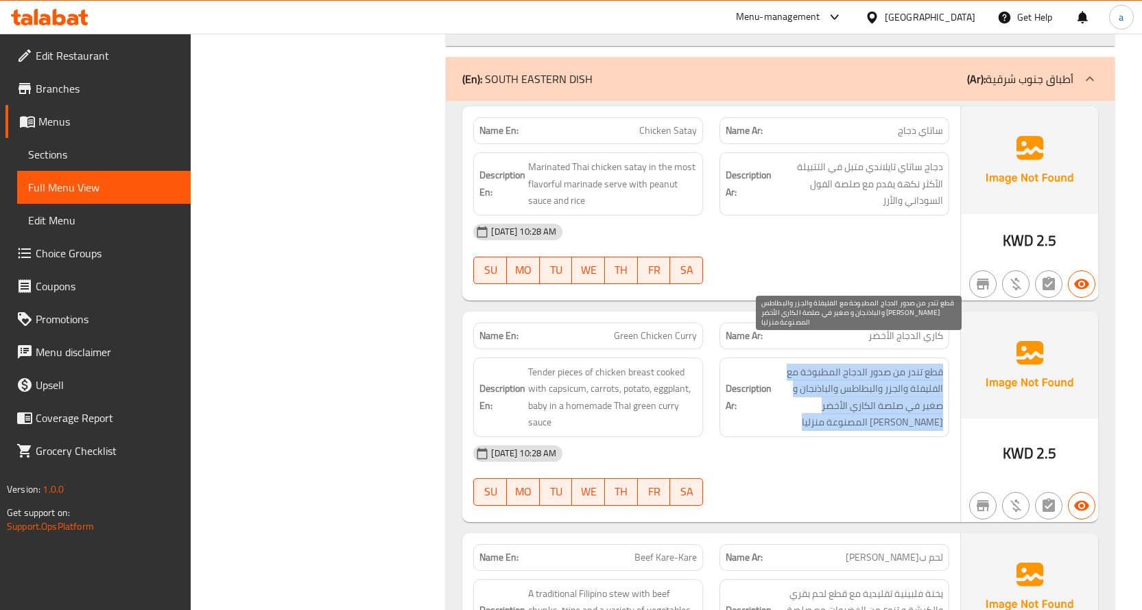
click at [852, 363] on span "قطع تندر من صدور الدجاج المطبوخة مع الفليفلة والجزر والبطاطس والباذنجان و صغير …" at bounding box center [858, 396] width 169 height 67
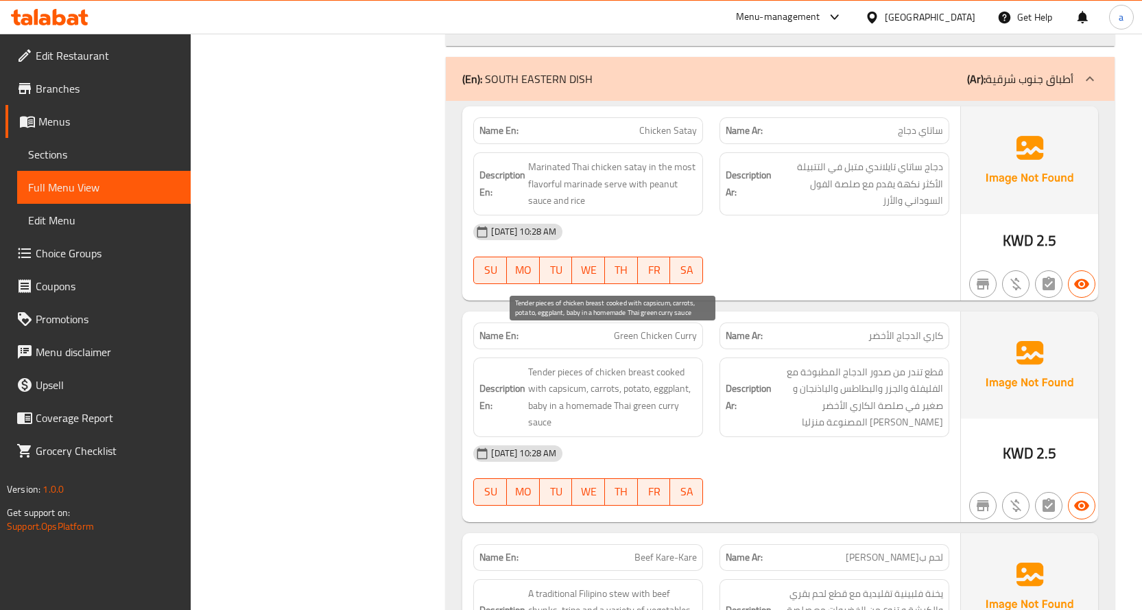
click at [652, 363] on span "Tender pieces of chicken breast cooked with capsicum, carrots, potato, eggplant…" at bounding box center [612, 396] width 169 height 67
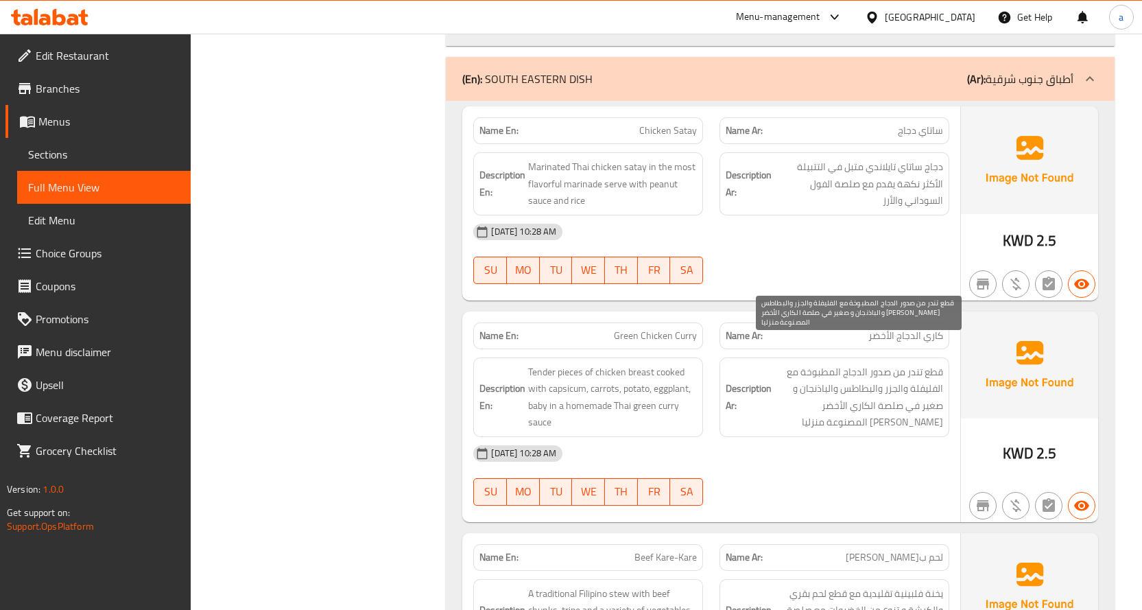
click at [851, 363] on span "قطع تندر من صدور الدجاج المطبوخة مع الفليفلة والجزر والبطاطس والباذنجان و صغير …" at bounding box center [858, 396] width 169 height 67
click at [903, 369] on span "قطع تندر من صدور الدجاج المطبوخة مع الفليفلة والجزر والبطاطس والباذنجان و صغير …" at bounding box center [858, 396] width 169 height 67
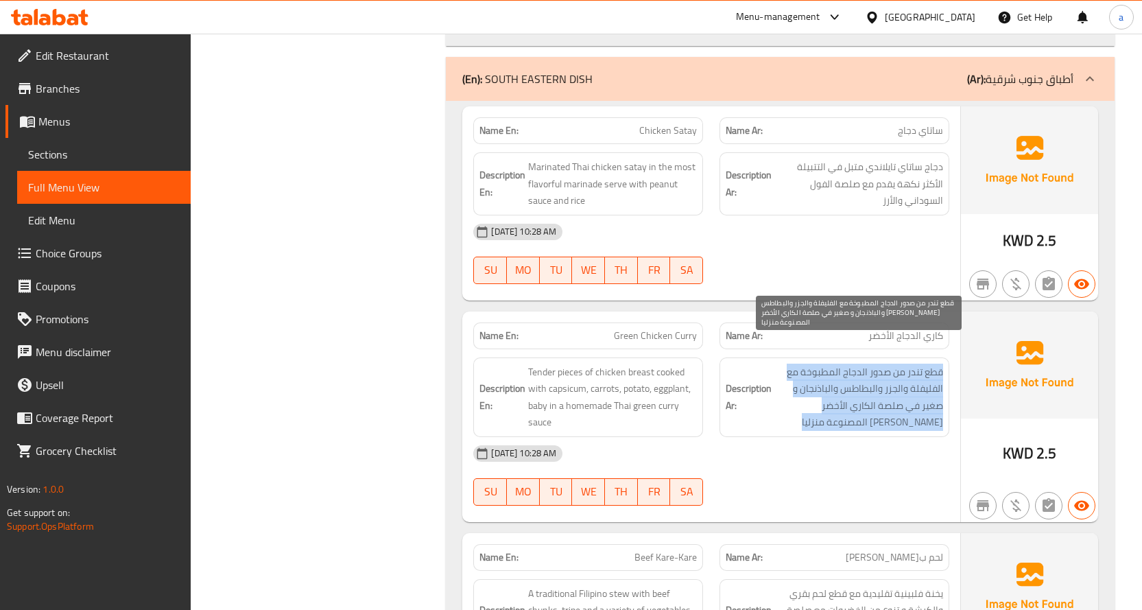
click at [903, 369] on span "قطع تندر من صدور الدجاج المطبوخة مع الفليفلة والجزر والبطاطس والباذنجان و صغير …" at bounding box center [858, 396] width 169 height 67
click at [816, 378] on span "قطع تندر من صدور الدجاج المطبوخة مع الفليفلة والجزر والبطاطس والباذنجان و صغير …" at bounding box center [858, 396] width 169 height 67
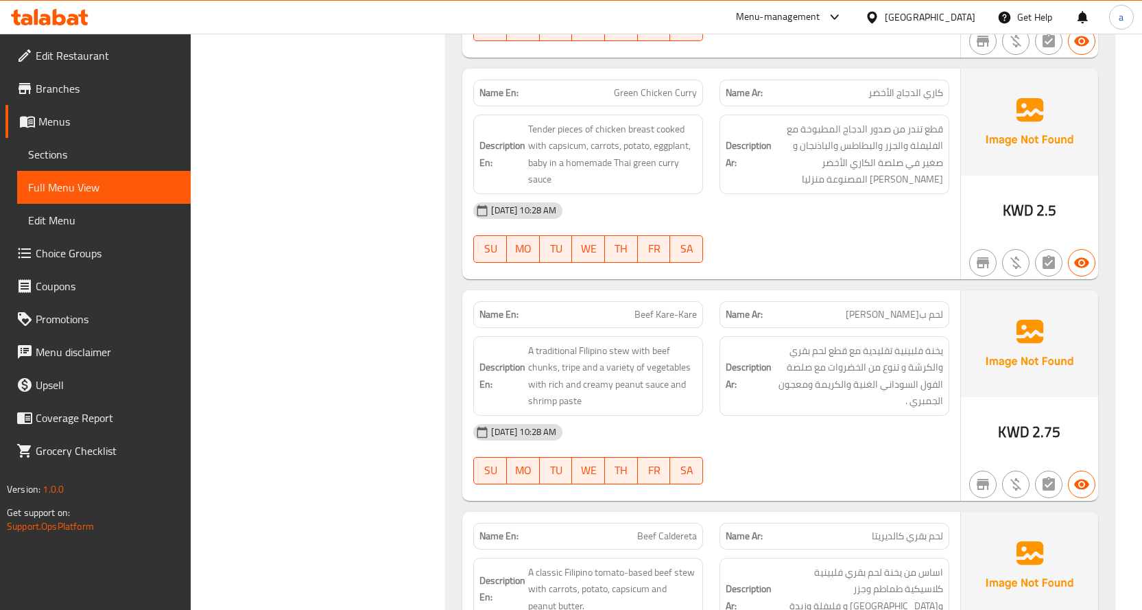
scroll to position [6361, 0]
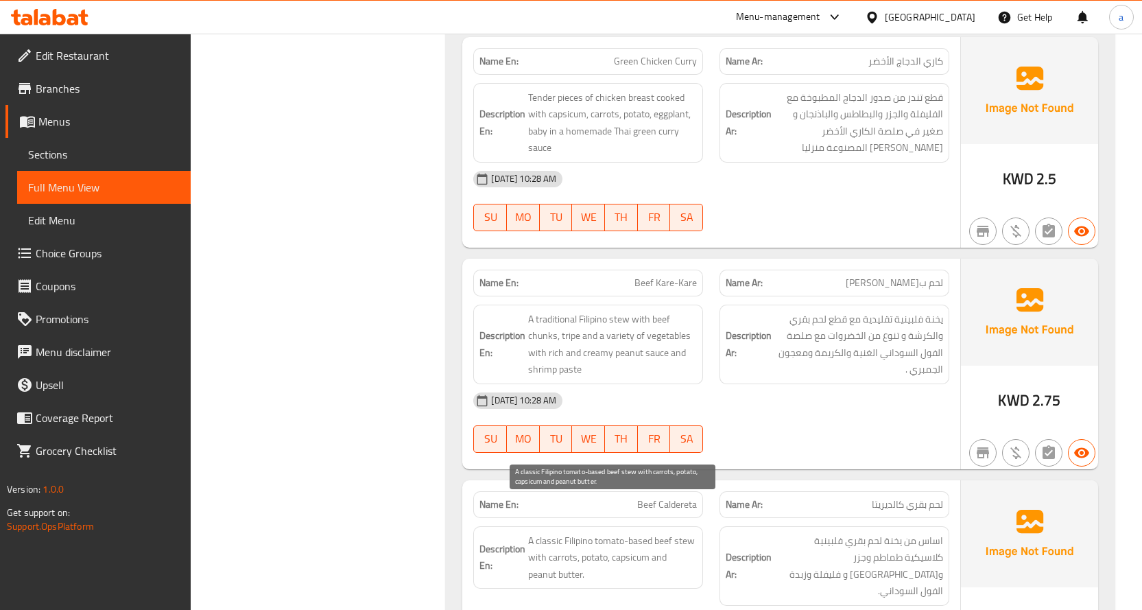
click at [586, 532] on span "A classic Filipino tomato-based beef stew with carrots, potato, capsicum and pe…" at bounding box center [612, 557] width 169 height 51
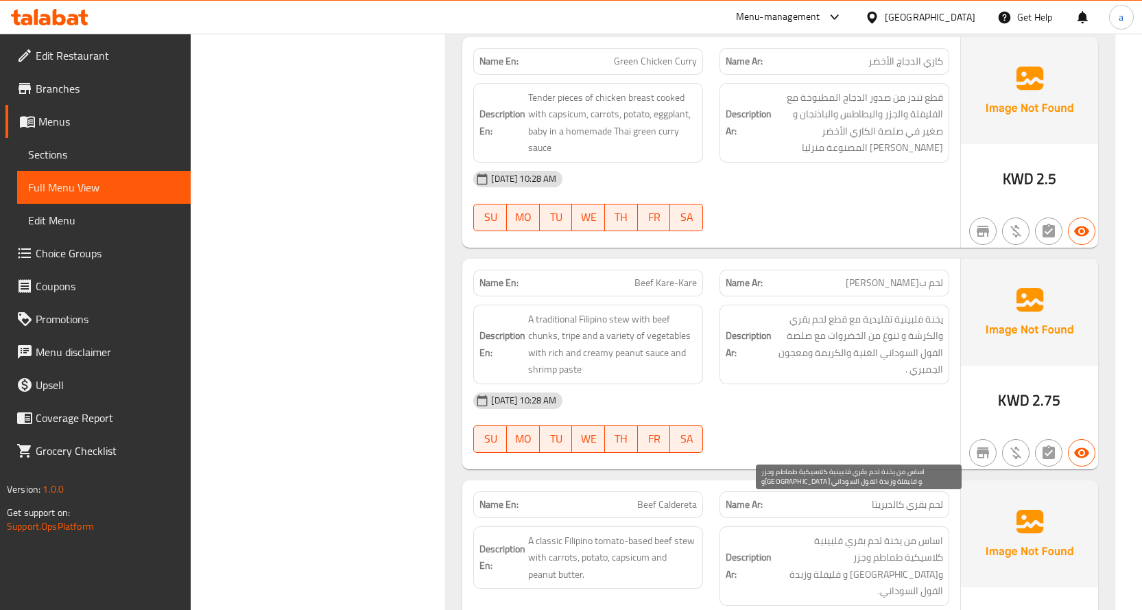
click at [842, 532] on span "اساس من يخنة لحم بقري فلبينية كلاسيكية طماطم وجزر و[GEOGRAPHIC_DATA] و فليفلة و…" at bounding box center [858, 565] width 169 height 67
click at [842, 532] on span "اساس من يخنة لحم بقري فلبينية كلاسيكية طماطم وجزر وبطاطس و فليفلة وزبدة الفول ا…" at bounding box center [858, 565] width 169 height 67
click at [840, 532] on span "اساس من يخنة لحم بقري فلبينية كلاسيكية طماطم وجزر وبطاطس و فليفلة وزبدة الفول ا…" at bounding box center [858, 565] width 169 height 67
click at [826, 532] on span "اساس من يخنة لحم بقري فلبينية كلاسيكية طماطم وجزر وبطاطس و فليفلة وزبدة الفول ا…" at bounding box center [858, 565] width 169 height 67
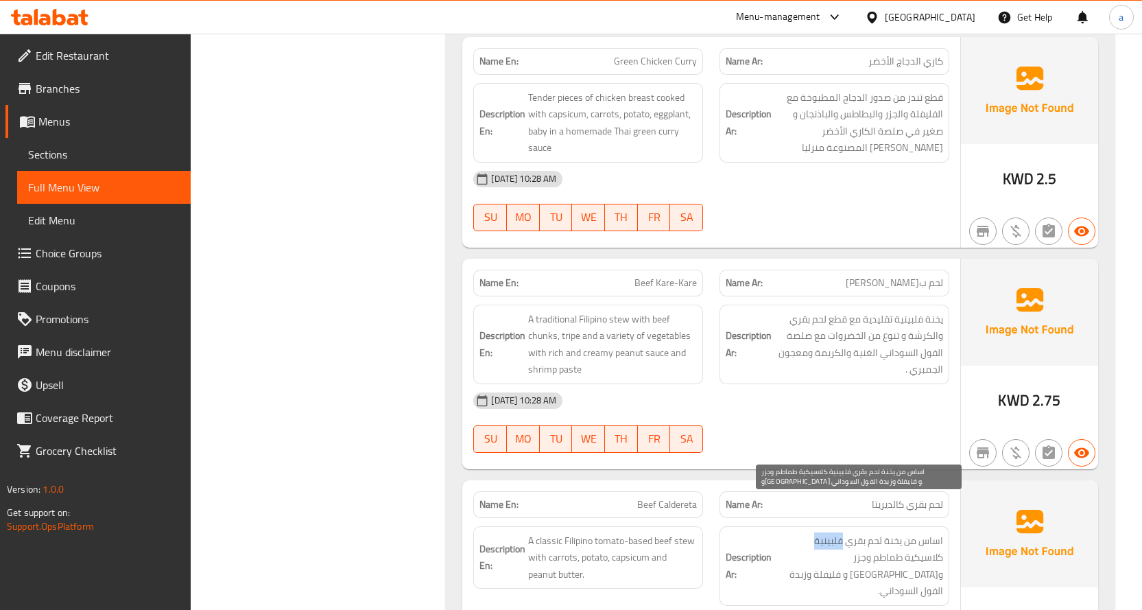
click at [825, 532] on span "اساس من يخنة لحم بقري فلبينية كلاسيكية طماطم وجزر وبطاطس و فليفلة وزبدة الفول ا…" at bounding box center [858, 565] width 169 height 67
click at [826, 532] on span "اساس من يخنة لحم بقري فلبينية كلاسيكية طماطم وجزر وبطاطس و فليفلة وزبدة الفول ا…" at bounding box center [858, 565] width 169 height 67
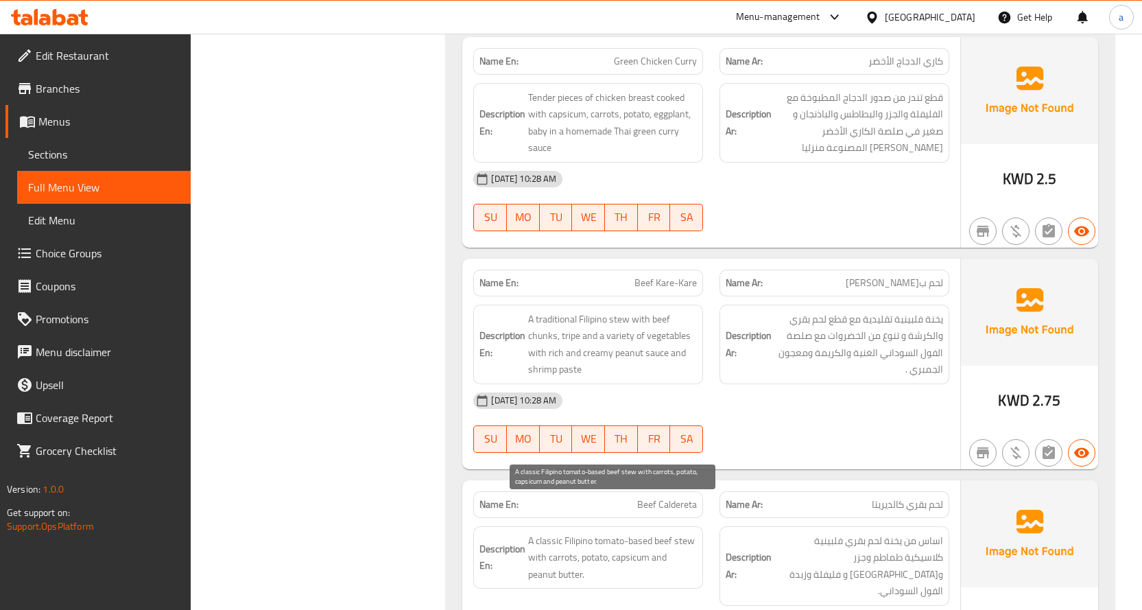
click at [644, 532] on span "A classic Filipino tomato-based beef stew with carrots, potato, capsicum and pe…" at bounding box center [612, 557] width 169 height 51
click at [647, 532] on span "A classic Filipino tomato-based beef stew with carrots, potato, capsicum and pe…" at bounding box center [612, 557] width 169 height 51
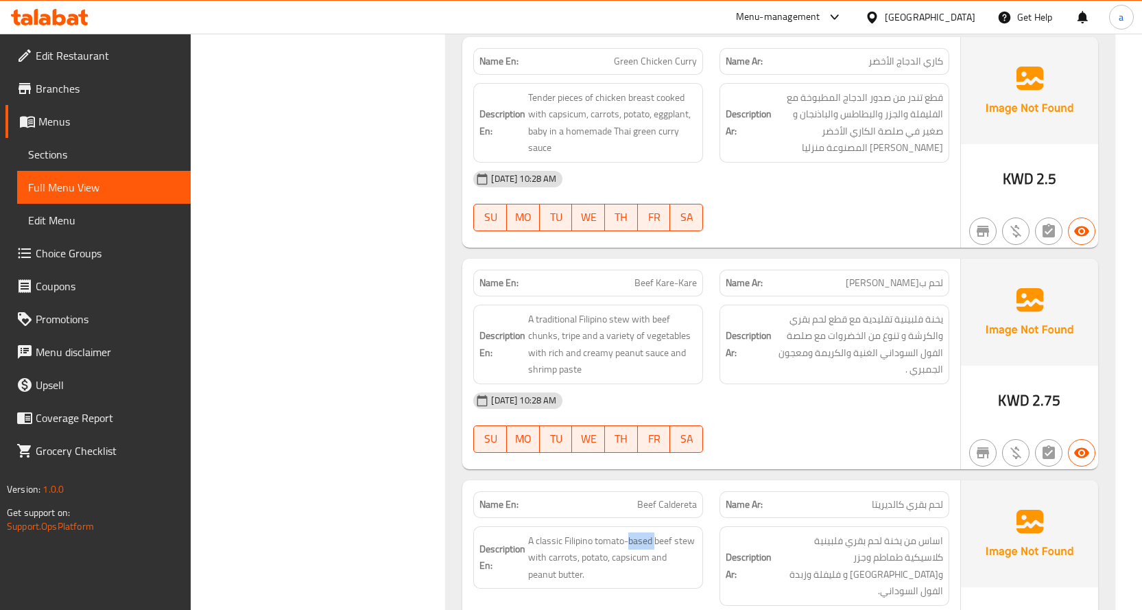
click at [126, 193] on span "Full Menu View" at bounding box center [104, 187] width 152 height 16
click at [119, 155] on span "Sections" at bounding box center [104, 154] width 152 height 16
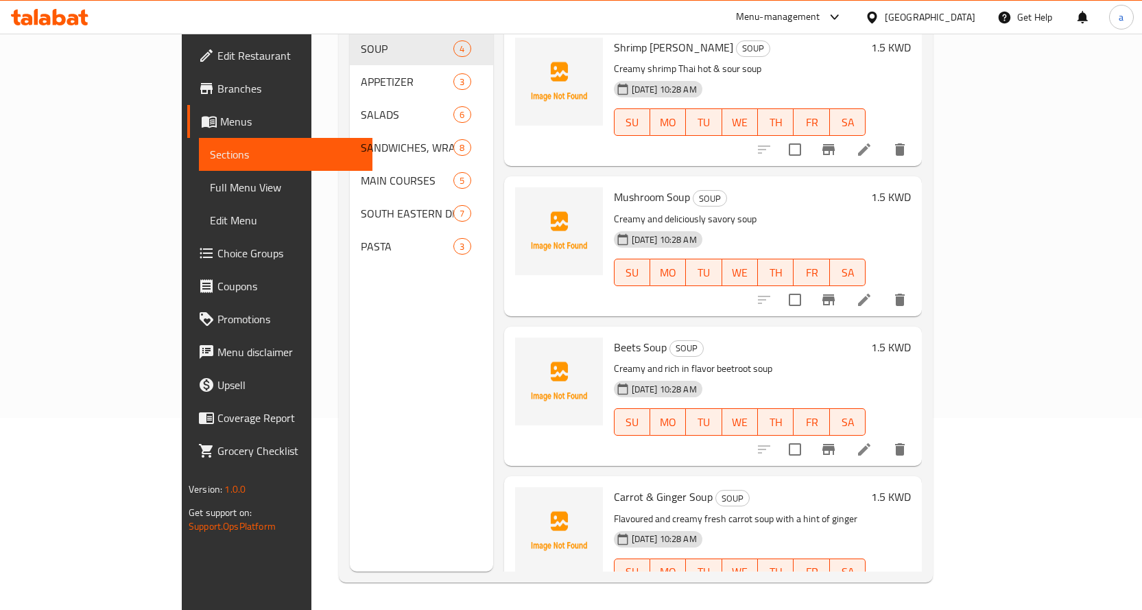
scroll to position [192, 0]
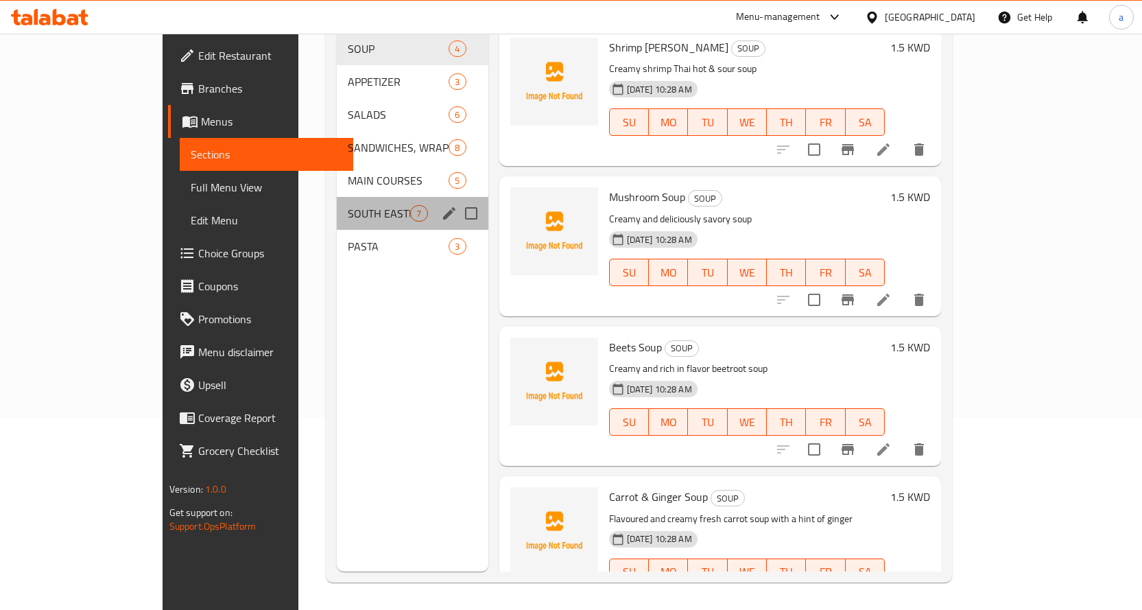
click at [337, 197] on div "SOUTH EASTERN DISH 7" at bounding box center [412, 213] width 151 height 33
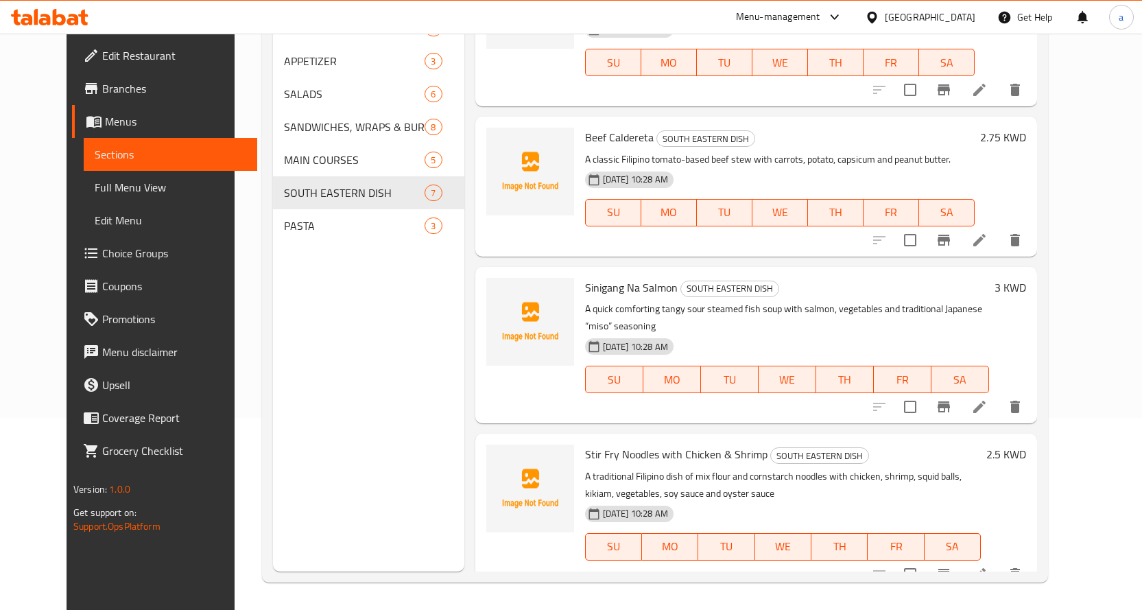
scroll to position [250, 0]
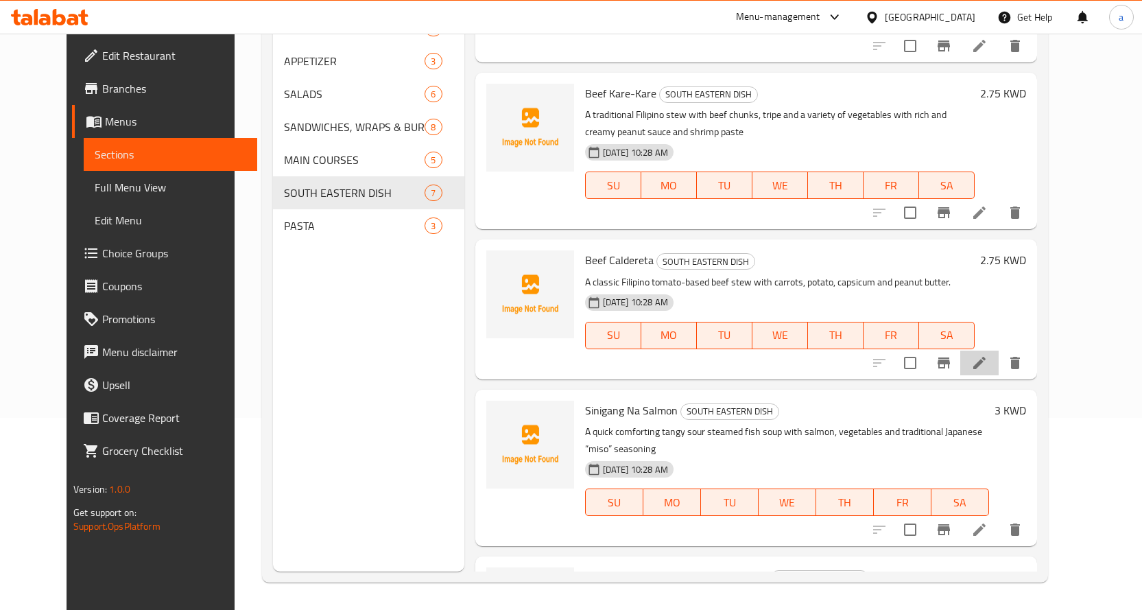
click at [986, 363] on icon at bounding box center [979, 363] width 12 height 12
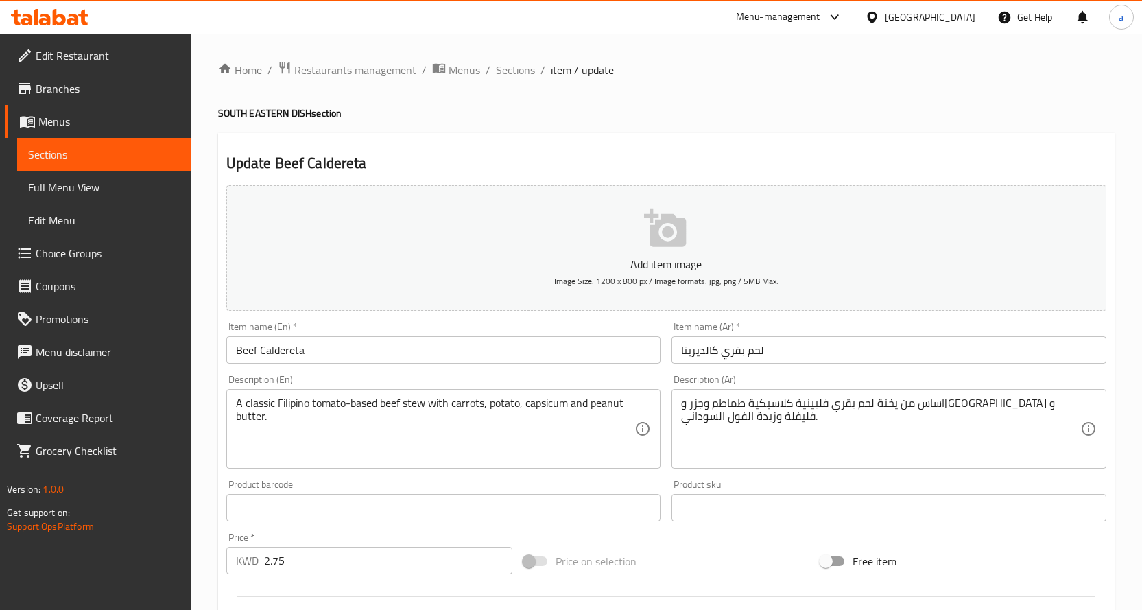
click at [1074, 398] on textarea "اساس من يخنة لحم بقري فلبينية كلاسيكية طماطم وجزر وبطاطس و فليفلة وزبدة الفول ا…" at bounding box center [880, 428] width 399 height 65
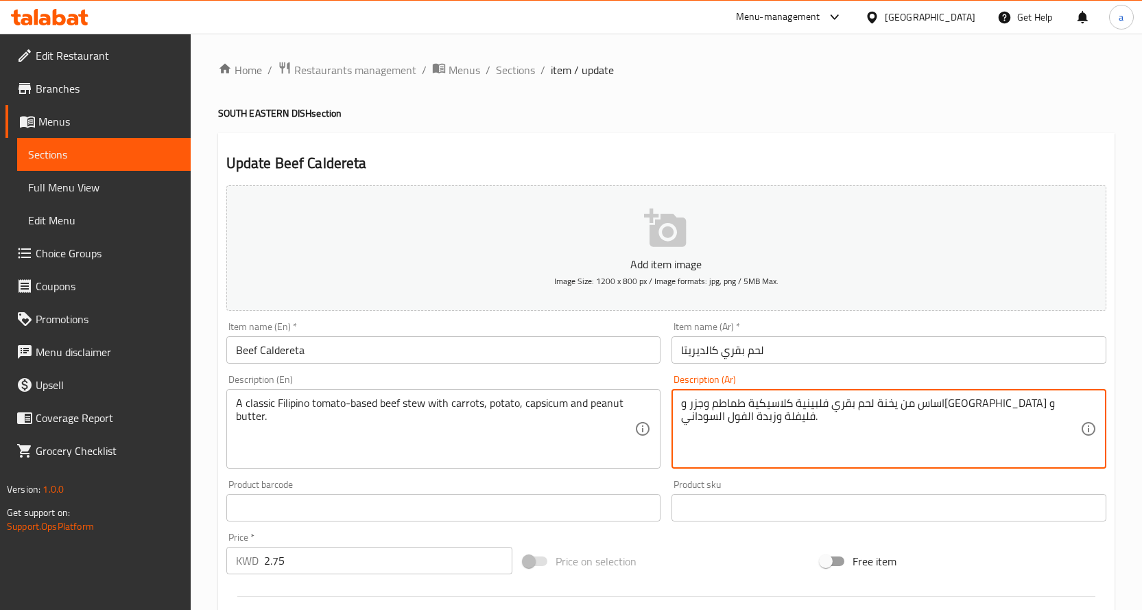
click at [1063, 404] on textarea "اساس من يخنة لحم بقري فلبينية كلاسيكية طماطم وجزر وبطاطس و فليفلة وزبدة الفول ا…" at bounding box center [880, 428] width 399 height 65
click at [1031, 406] on textarea "اساس من يخنة لحم بقري فلبينية كلاسيكية طماطم وجزر وبطاطس و فليفلة وزبدة الفول ا…" at bounding box center [880, 428] width 399 height 65
drag, startPoint x: 1031, startPoint y: 407, endPoint x: 1075, endPoint y: 392, distance: 45.8
click at [1075, 392] on div "اساس من يخنة لحم بقري فلبينية كلاسيكية طماطم وجزر وبطاطس و فليفلة وزبدة الفول ا…" at bounding box center [888, 429] width 435 height 80
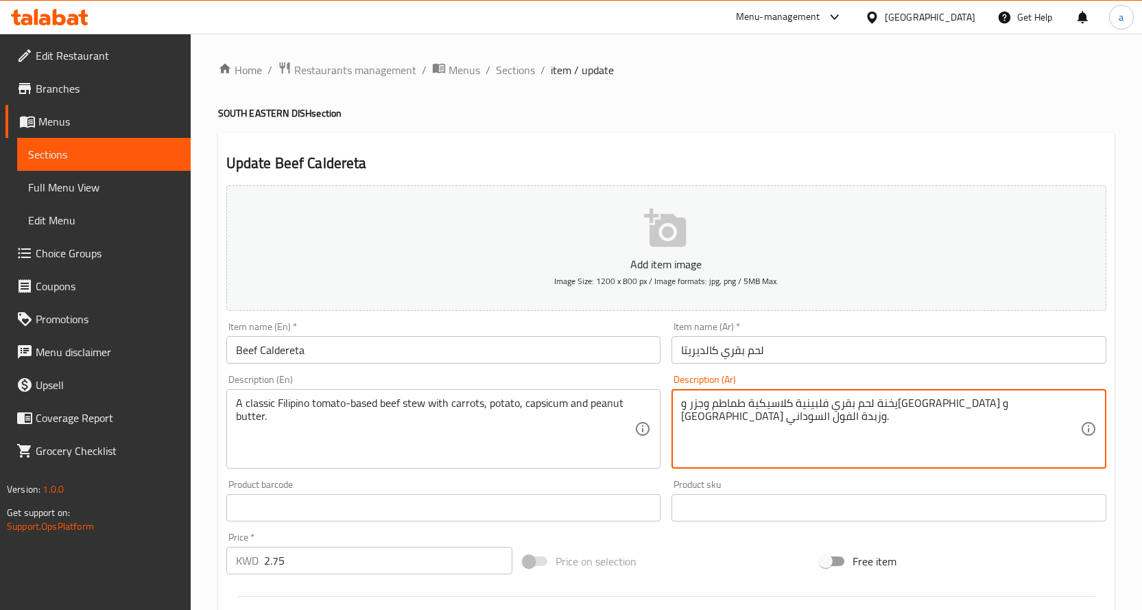
click at [924, 408] on textarea "يخنة لحم بقري فلبينية كلاسيكية طماطم وجزر وبطاطس و فليفلة وزبدة الفول السوداني." at bounding box center [880, 428] width 399 height 65
click at [990, 426] on textarea "يخنة لحم بقري فلبينية كلاسيكية علي قاعدة طماطم وجزر وبطاطس و فليفلة وزبدة الفول…" at bounding box center [880, 428] width 399 height 65
type textarea "يخنة لحم بقري فلبينية كلاسيكية علي قاعدة طماطم وجزر وبطاطس و فليفلة وزبدة الفول…"
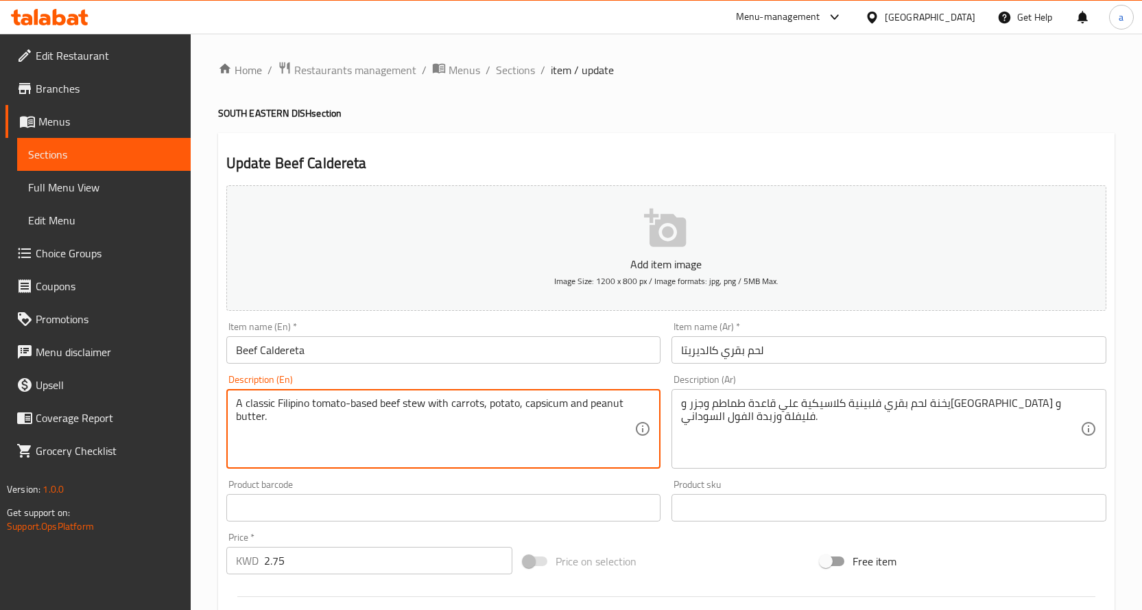
click at [530, 414] on textarea "A classic Filipino tomato-based beef stew with carrots, potato, capsicum and pe…" at bounding box center [435, 428] width 399 height 65
click at [490, 431] on textarea "A classic Filipino tomato-based beef stew with carrots, potato, capsicum and pe…" at bounding box center [435, 428] width 399 height 65
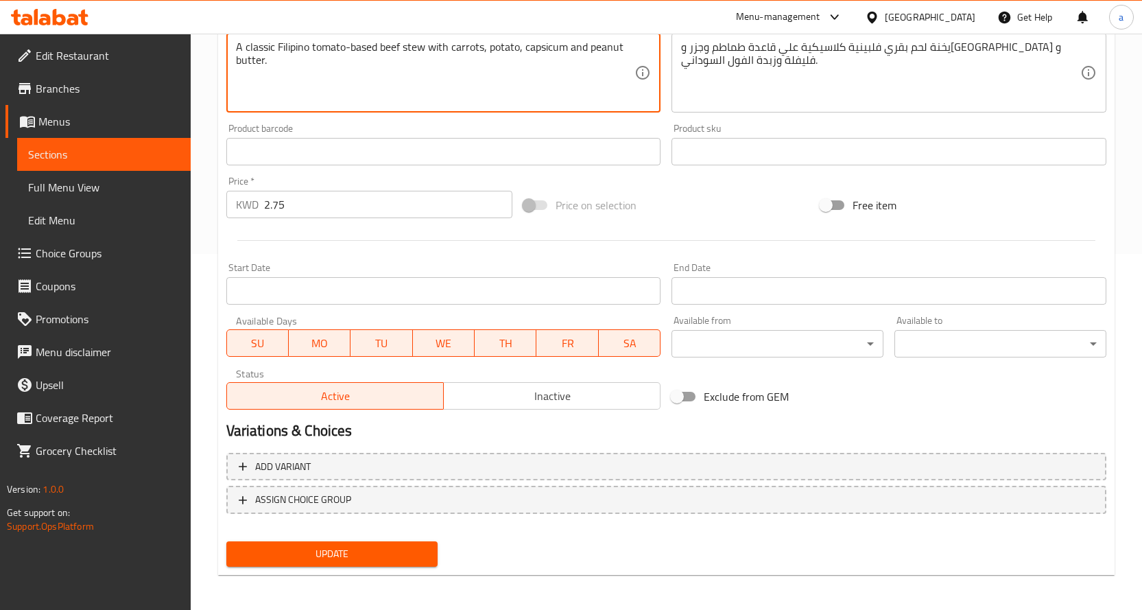
scroll to position [359, 0]
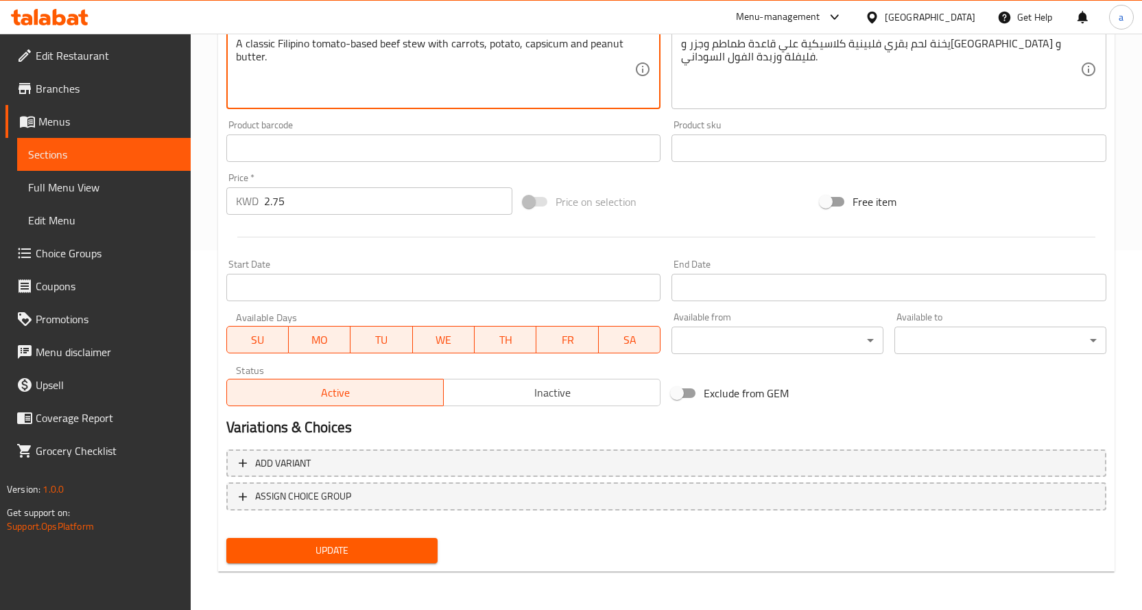
click at [309, 560] on button "Update" at bounding box center [332, 550] width 212 height 25
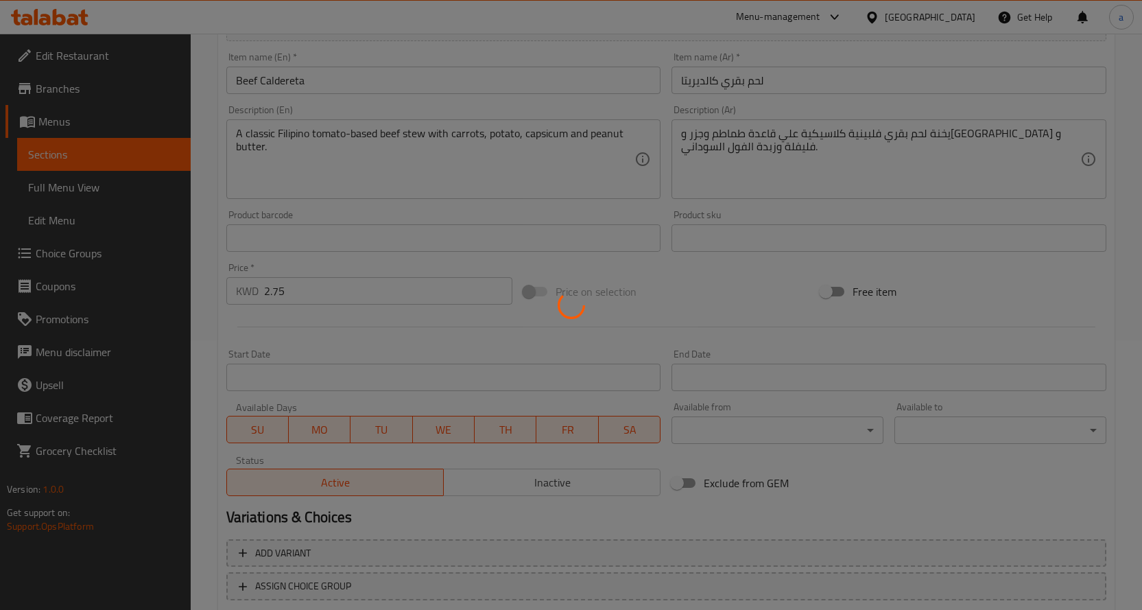
scroll to position [85, 0]
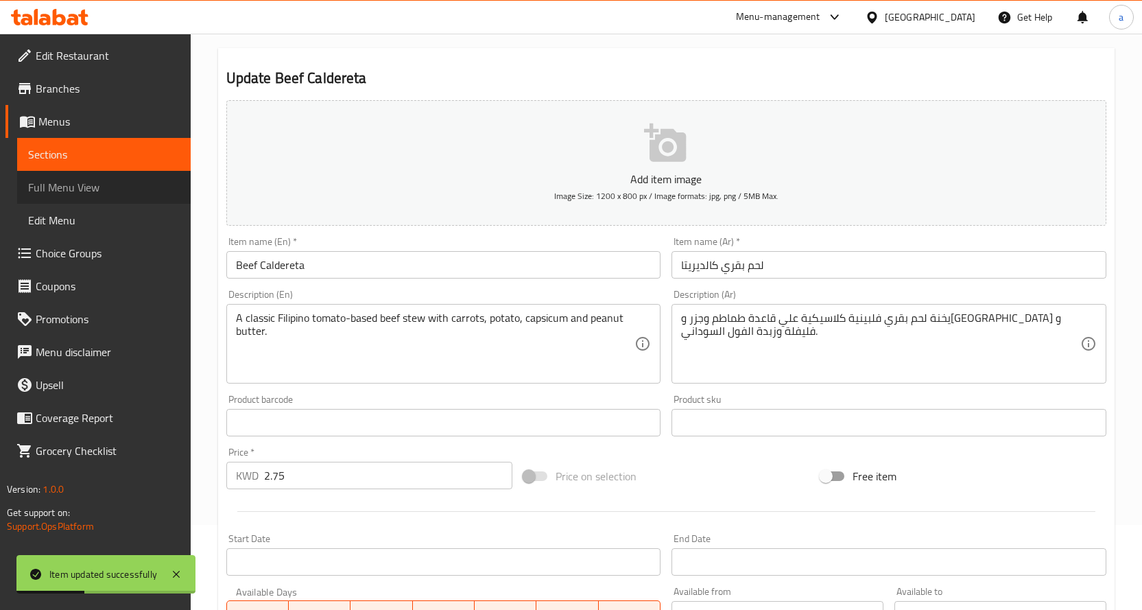
click at [97, 183] on span "Full Menu View" at bounding box center [104, 187] width 152 height 16
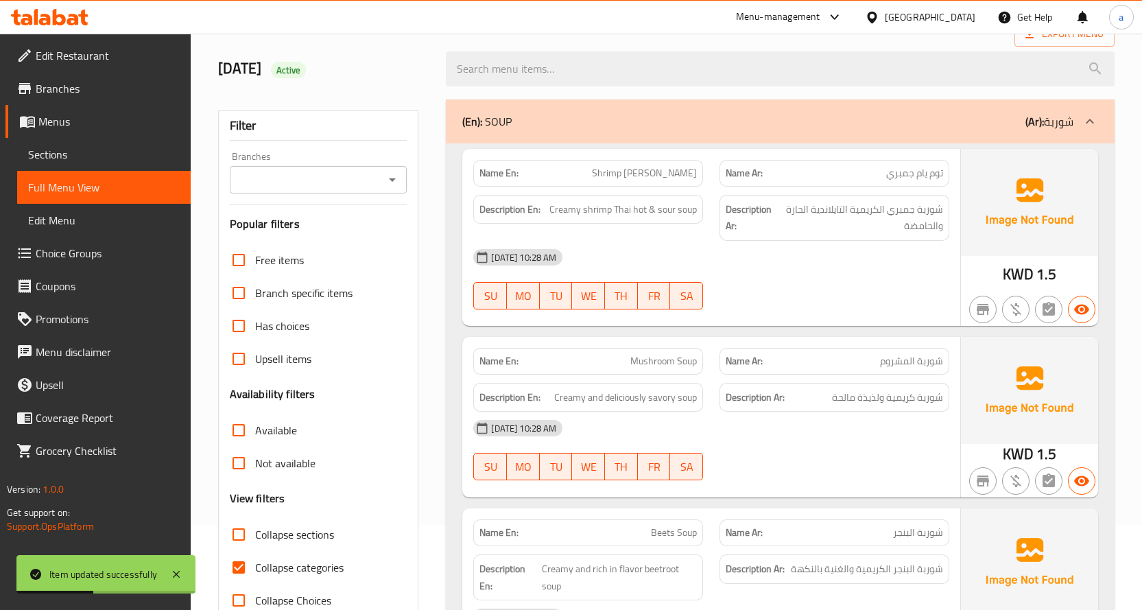
scroll to position [359, 0]
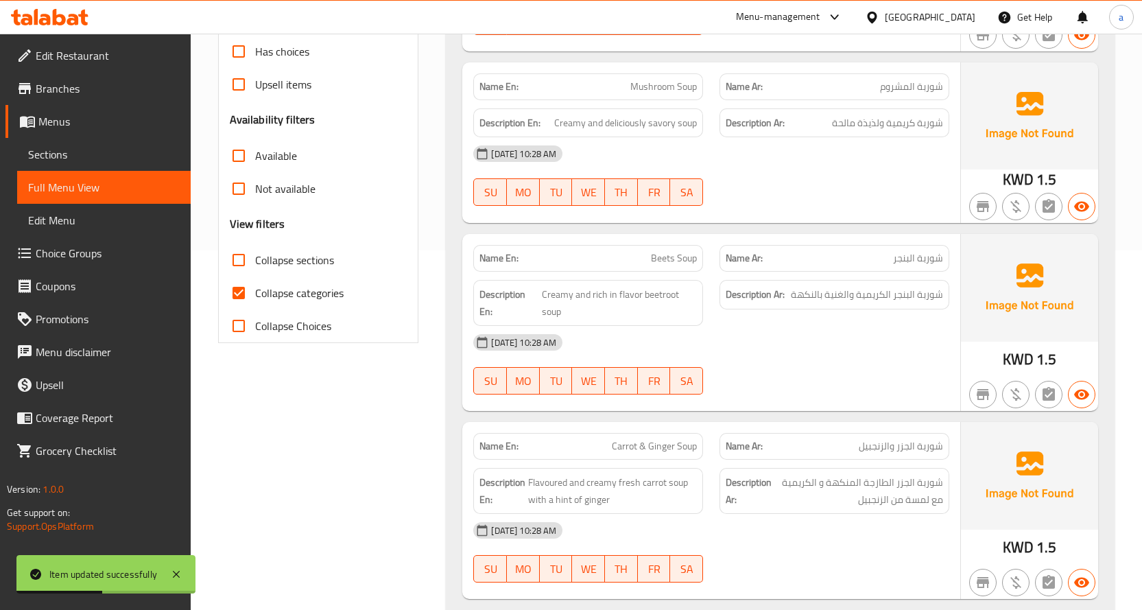
click at [240, 285] on input "Collapse categories" at bounding box center [238, 292] width 33 height 33
checkbox input "false"
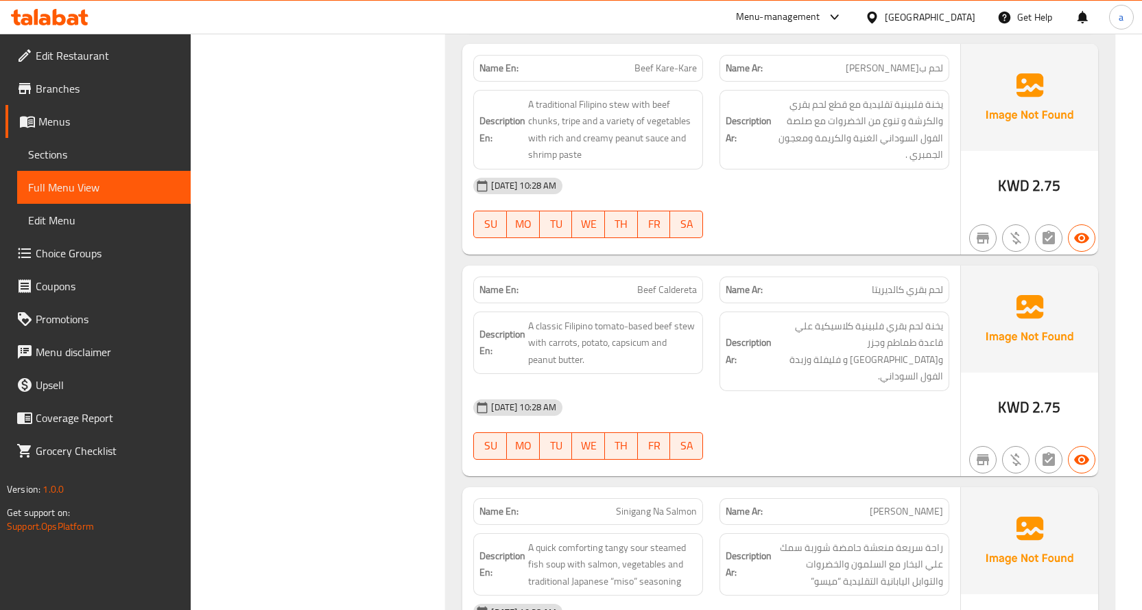
scroll to position [6600, 0]
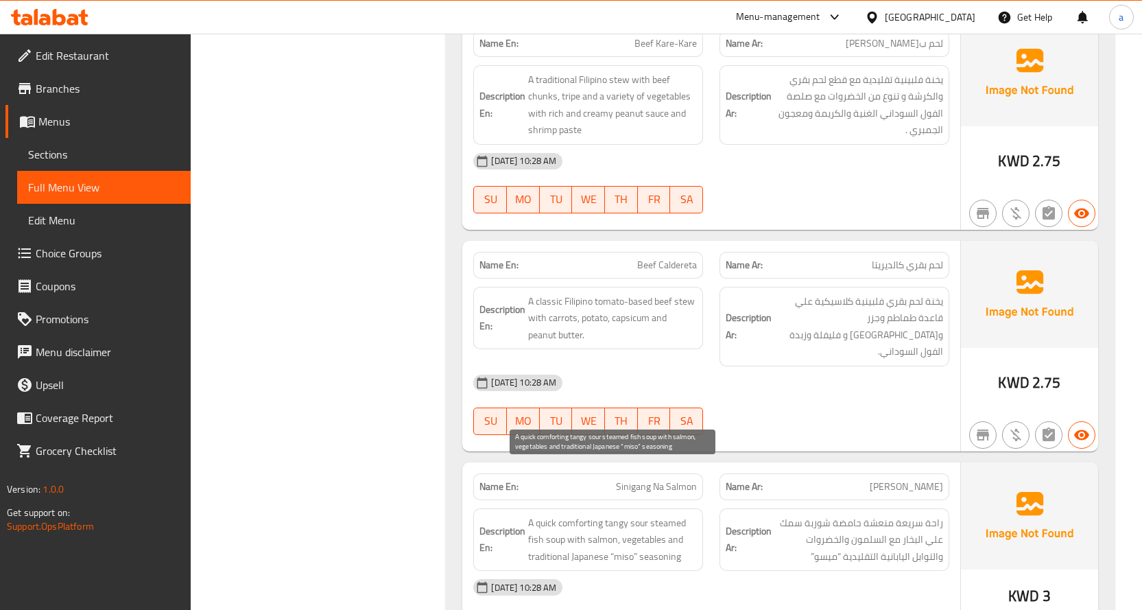
click at [669, 514] on span "A quick comforting tangy sour steamed fish soup with salmon, vegetables and tra…" at bounding box center [612, 539] width 169 height 51
click at [656, 514] on span "A quick comforting tangy sour steamed fish soup with salmon, vegetables and tra…" at bounding box center [612, 539] width 169 height 51
click at [613, 514] on span "A quick comforting tangy sour steamed fish soup with salmon, vegetables and tra…" at bounding box center [612, 539] width 169 height 51
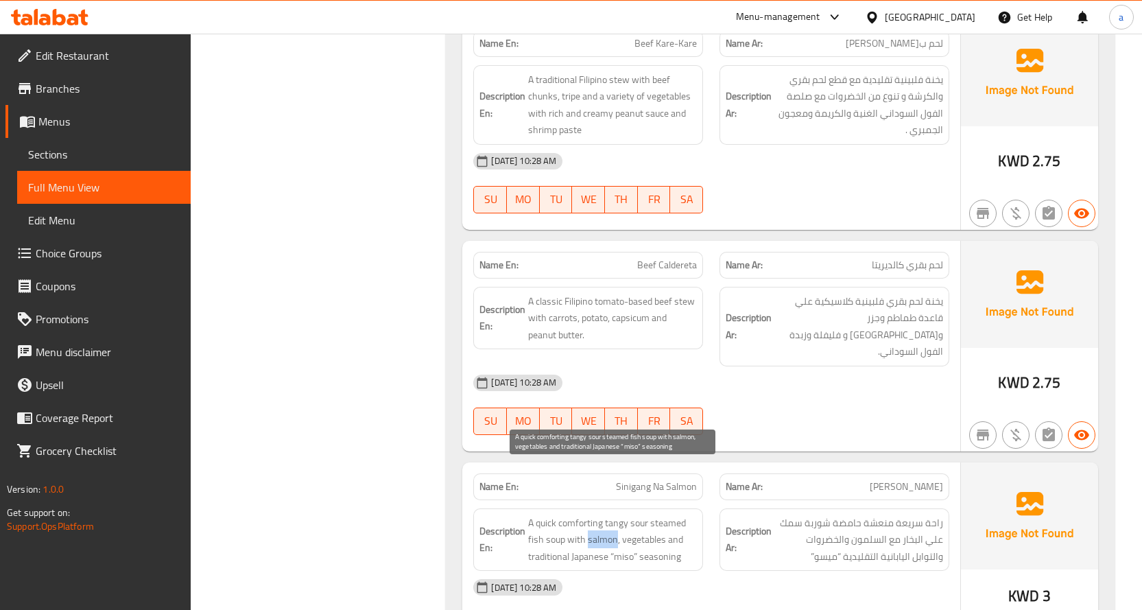
click at [613, 514] on span "A quick comforting tangy sour steamed fish soup with salmon, vegetables and tra…" at bounding box center [612, 539] width 169 height 51
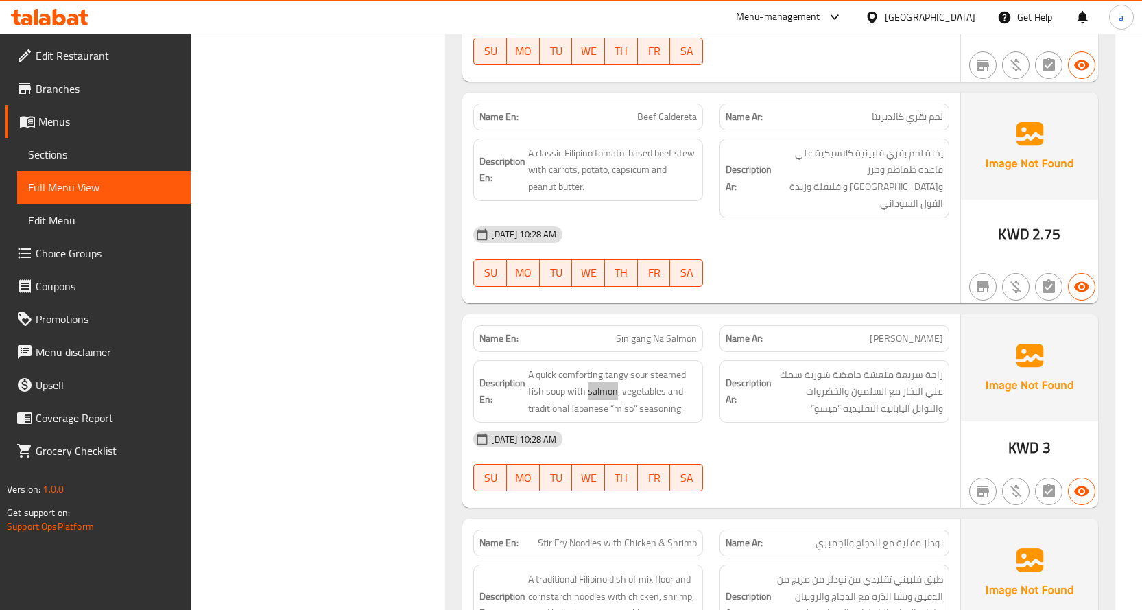
scroll to position [6669, 0]
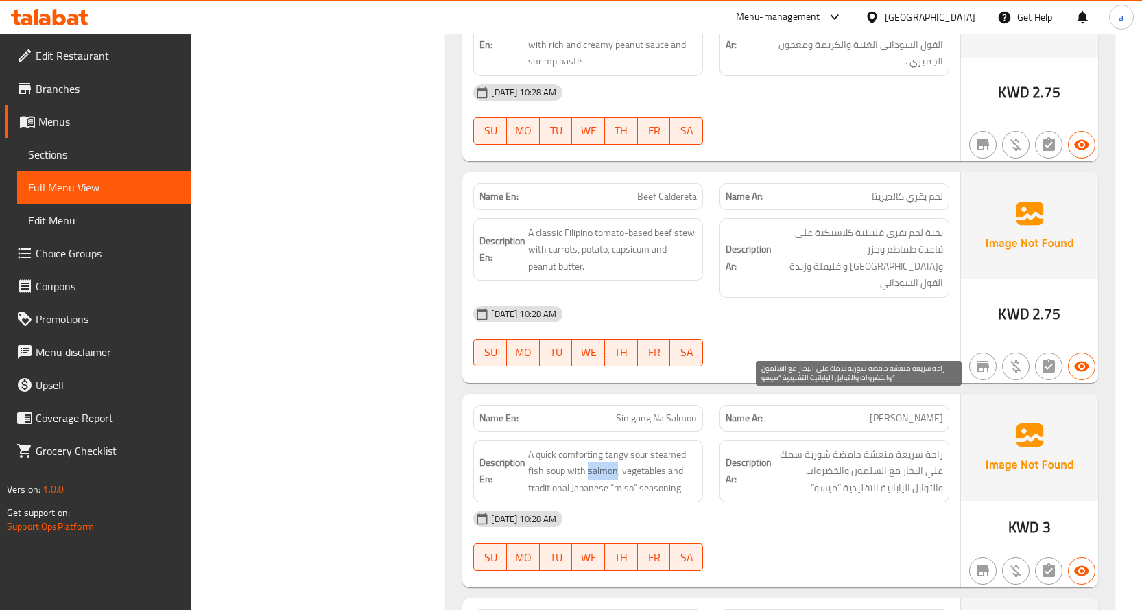
click at [914, 446] on span "راحة سريعة منعشة حامضة شوربة سمك علي البخار مع السلمون والخضروات والتوابل الياب…" at bounding box center [858, 471] width 169 height 51
click at [885, 446] on span "راحة سريعة منعشة حامضة شوربة سمك علي البخار مع السلمون والخضروات والتوابل الياب…" at bounding box center [858, 471] width 169 height 51
click at [892, 446] on span "راحة سريعة منعشة حامضة شوربة سمك علي البخار مع السلمون والخضروات والتوابل الياب…" at bounding box center [858, 471] width 169 height 51
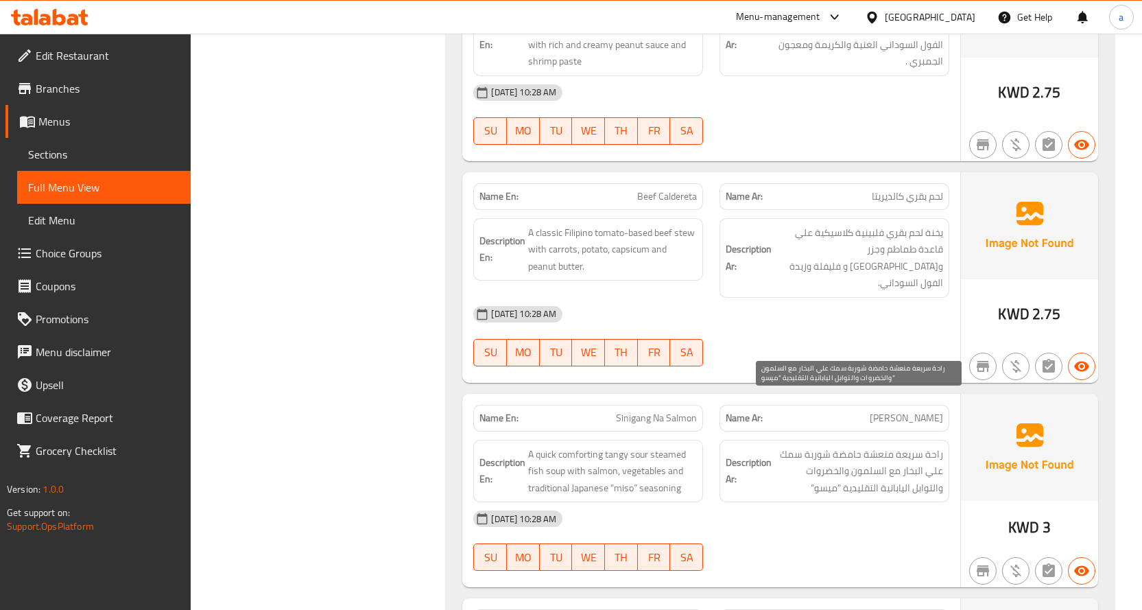
click at [789, 446] on span "راحة سريعة منعشة حامضة شوربة سمك علي البخار مع السلمون والخضروات والتوابل الياب…" at bounding box center [858, 471] width 169 height 51
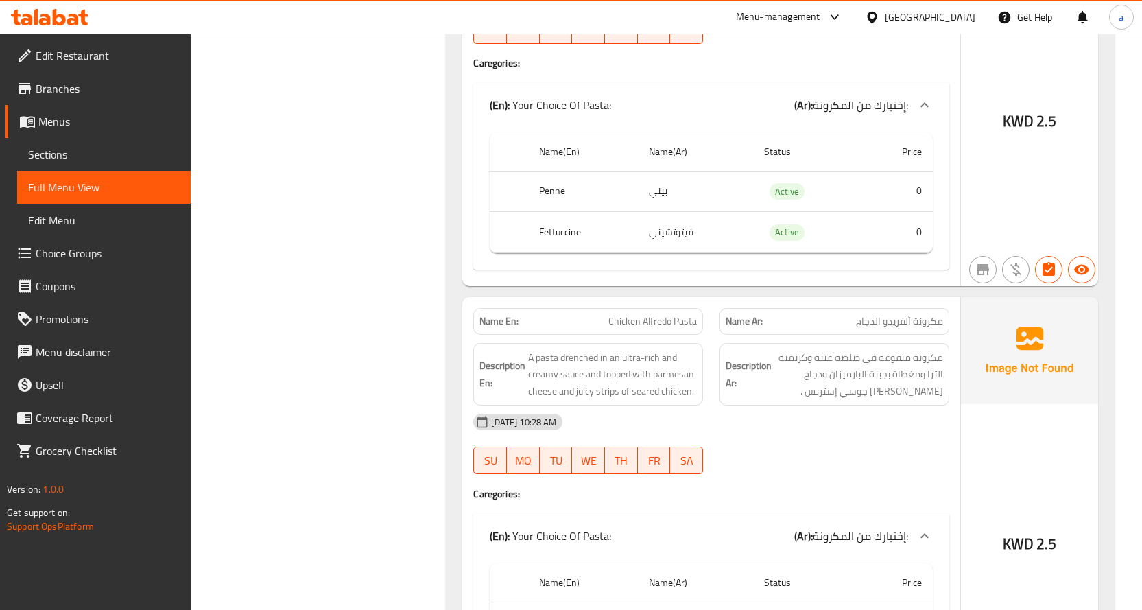
scroll to position [7904, 0]
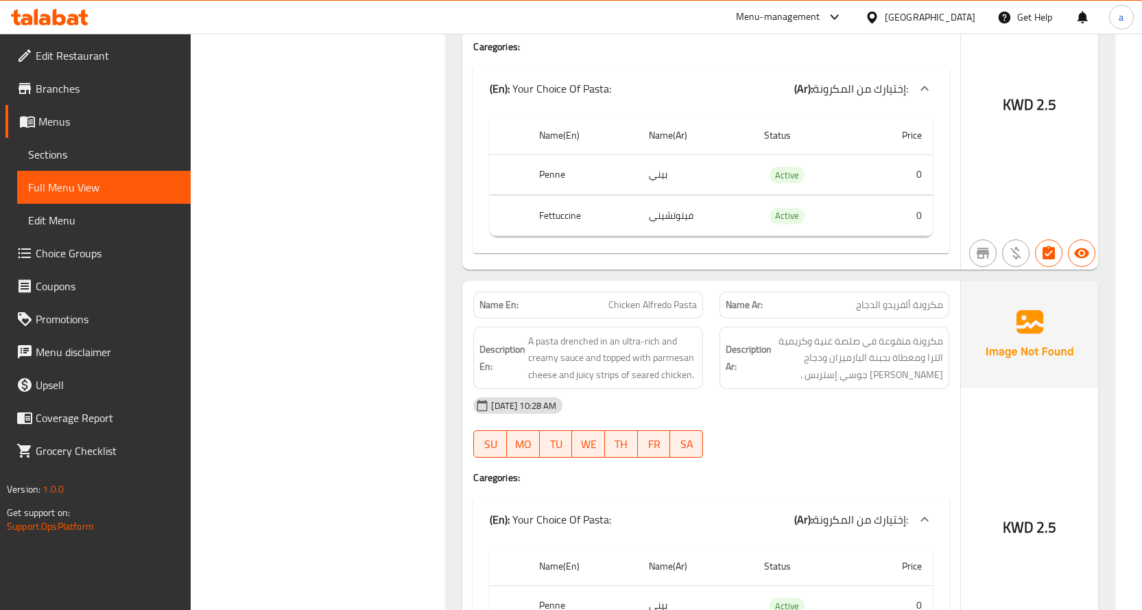
copy th "Fettuccine"
click at [775, 389] on div "13-10-2025 10:28 AM" at bounding box center [711, 405] width 492 height 33
drag, startPoint x: 584, startPoint y: 309, endPoint x: 536, endPoint y: 309, distance: 47.3
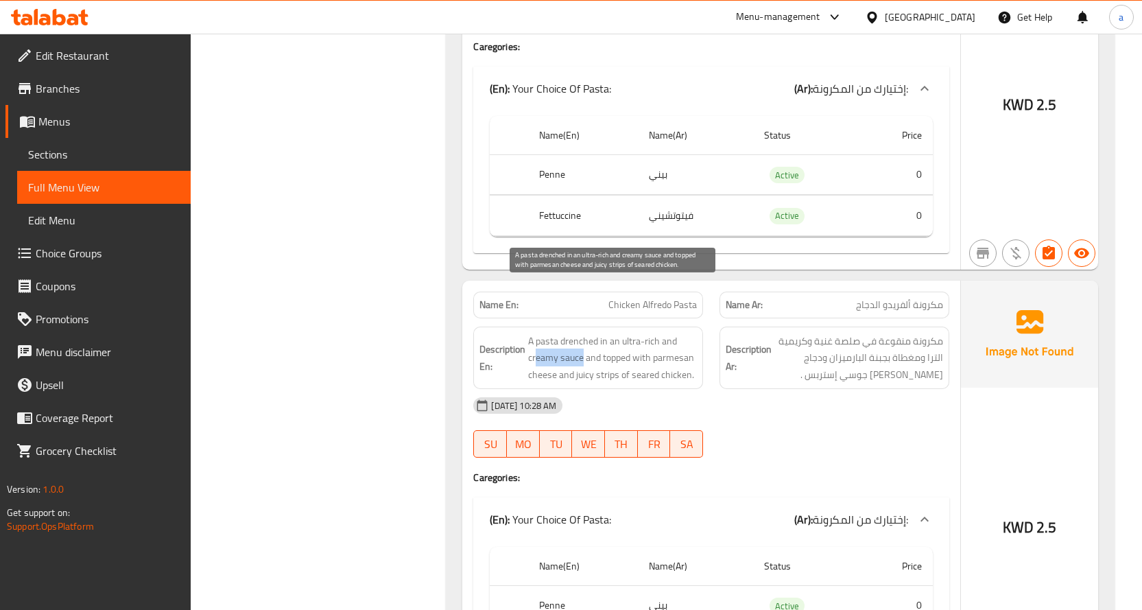
click at [536, 333] on span "A pasta drenched in an ultra-rich and creamy sauce and topped with parmesan che…" at bounding box center [612, 358] width 169 height 51
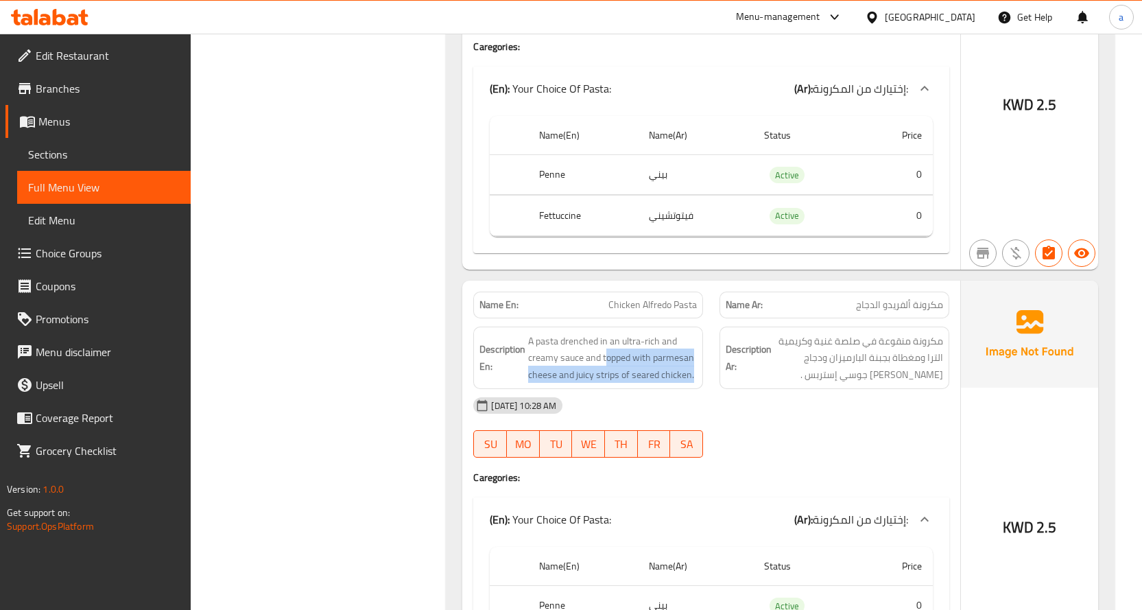
drag, startPoint x: 619, startPoint y: 308, endPoint x: 702, endPoint y: 329, distance: 86.2
click at [702, 329] on div "Description En: A pasta drenched in an ultra-rich and creamy sauce and topped w…" at bounding box center [588, 357] width 230 height 63
click at [647, 335] on div "Description En: A pasta drenched in an ultra-rich and creamy sauce and topped w…" at bounding box center [588, 357] width 230 height 63
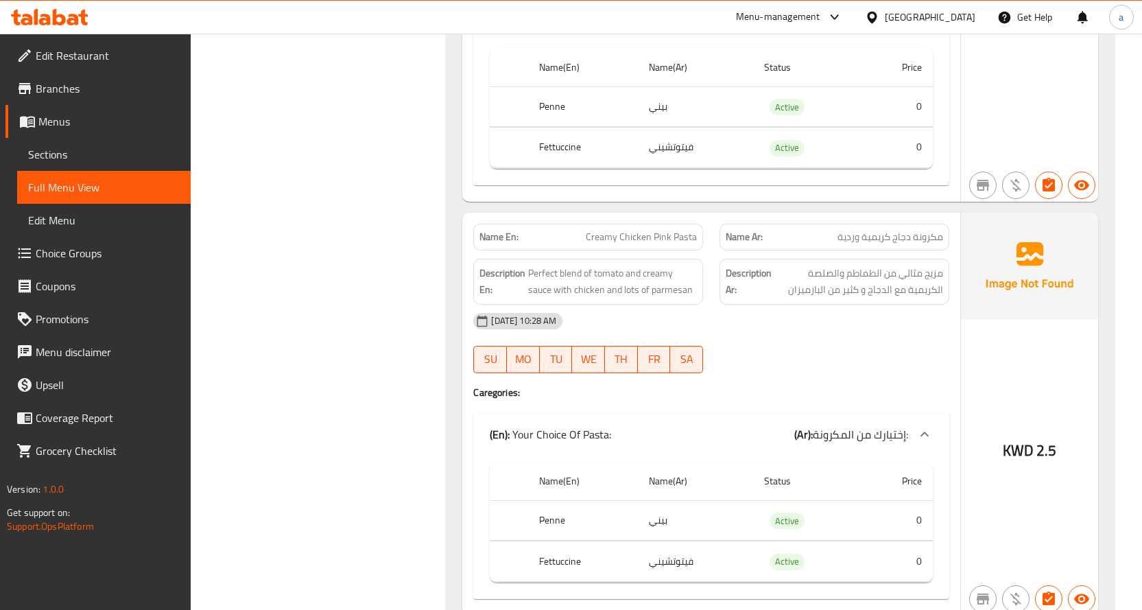
scroll to position [8412, 0]
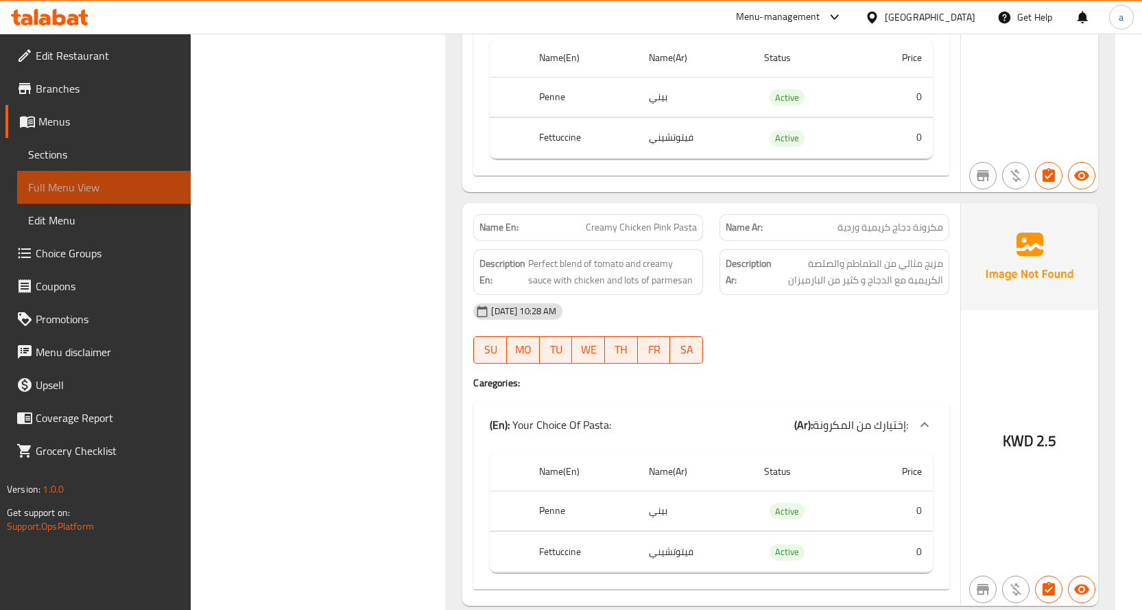
click at [103, 184] on span "Full Menu View" at bounding box center [104, 187] width 152 height 16
click at [128, 200] on link "Full Menu View" at bounding box center [104, 187] width 174 height 33
click at [124, 162] on span "Sections" at bounding box center [104, 154] width 152 height 16
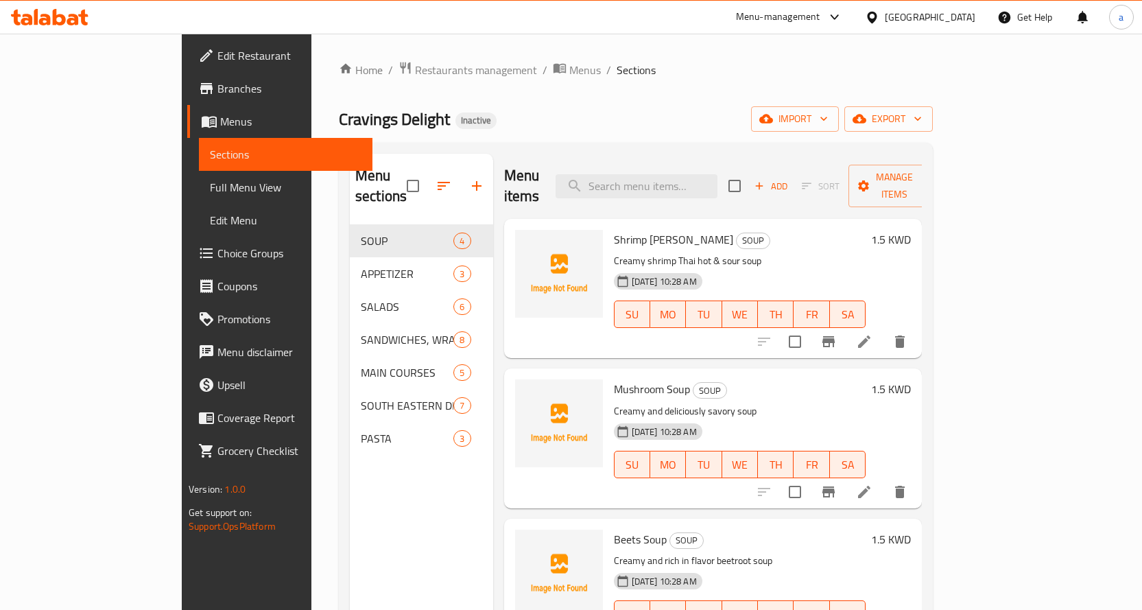
click at [199, 198] on link "Full Menu View" at bounding box center [286, 187] width 174 height 33
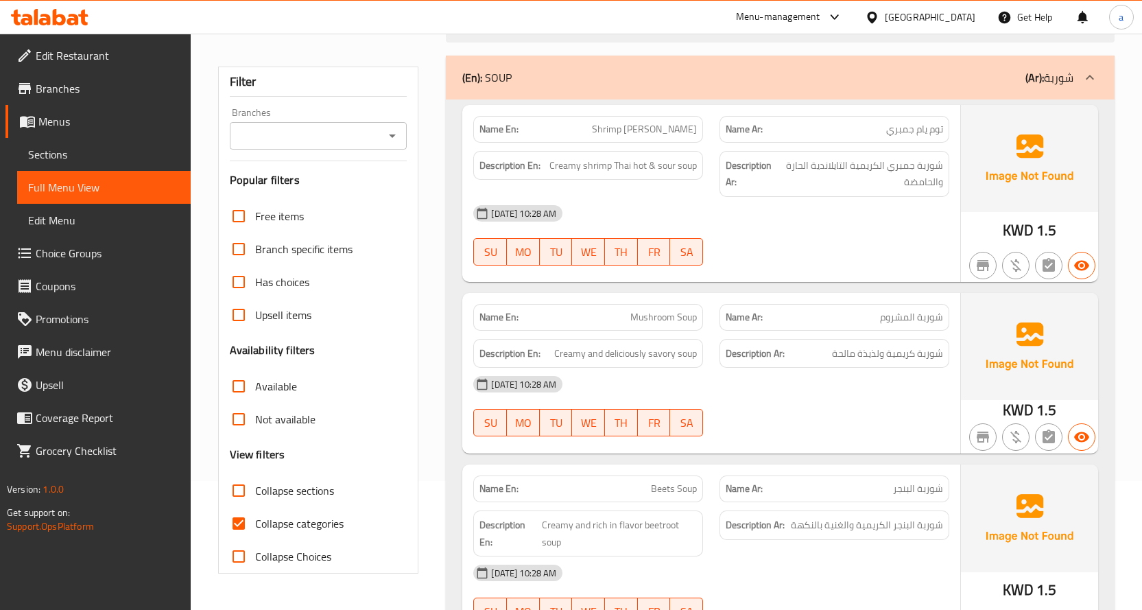
scroll to position [343, 0]
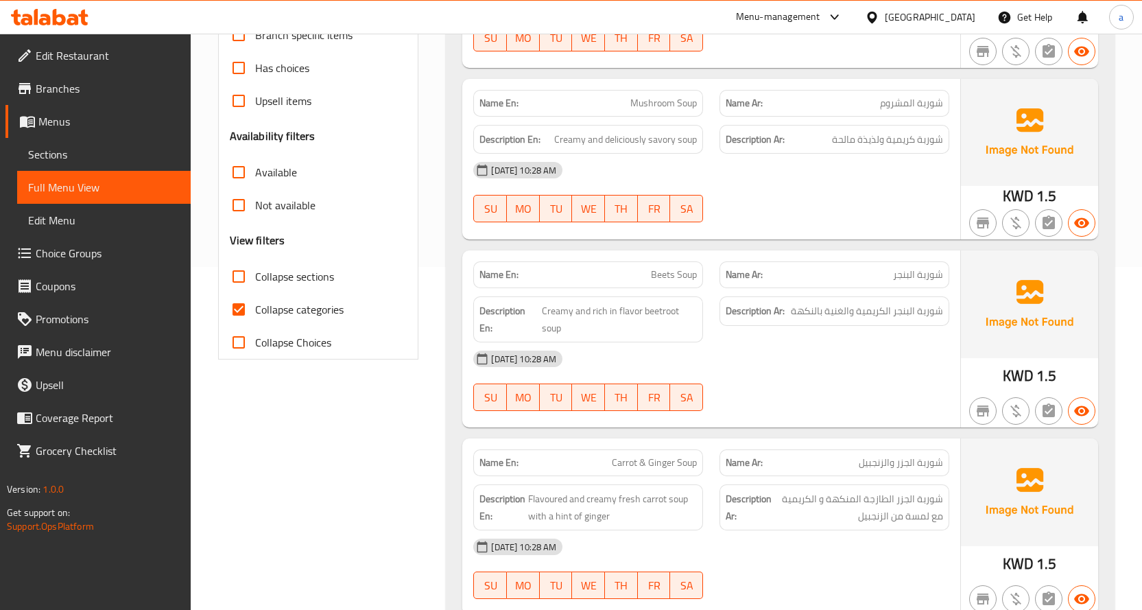
click at [247, 305] on input "Collapse categories" at bounding box center [238, 309] width 33 height 33
checkbox input "false"
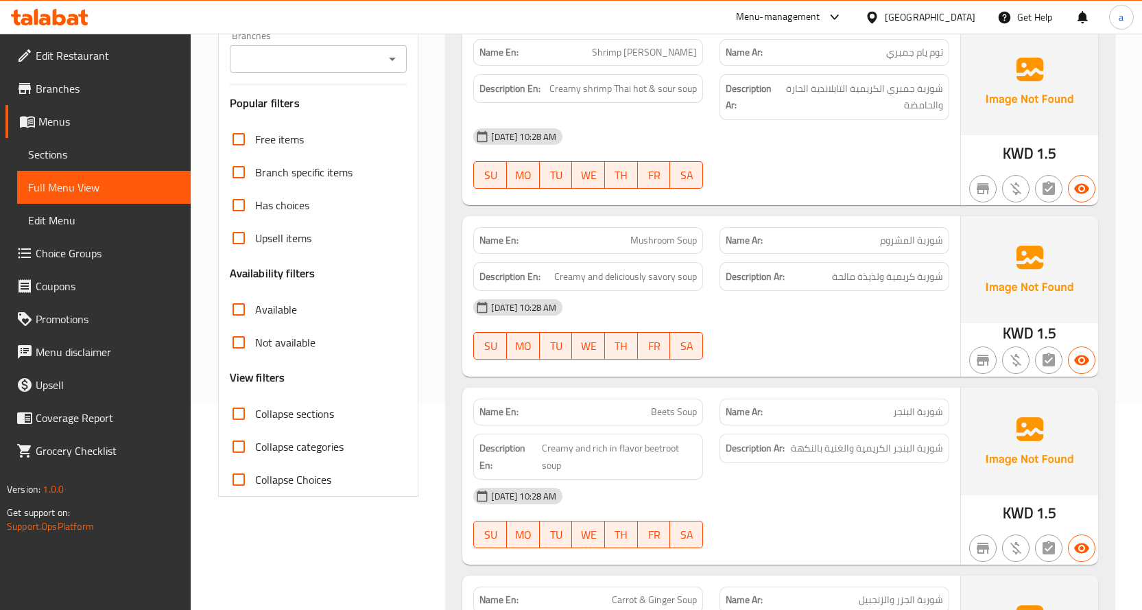
scroll to position [0, 0]
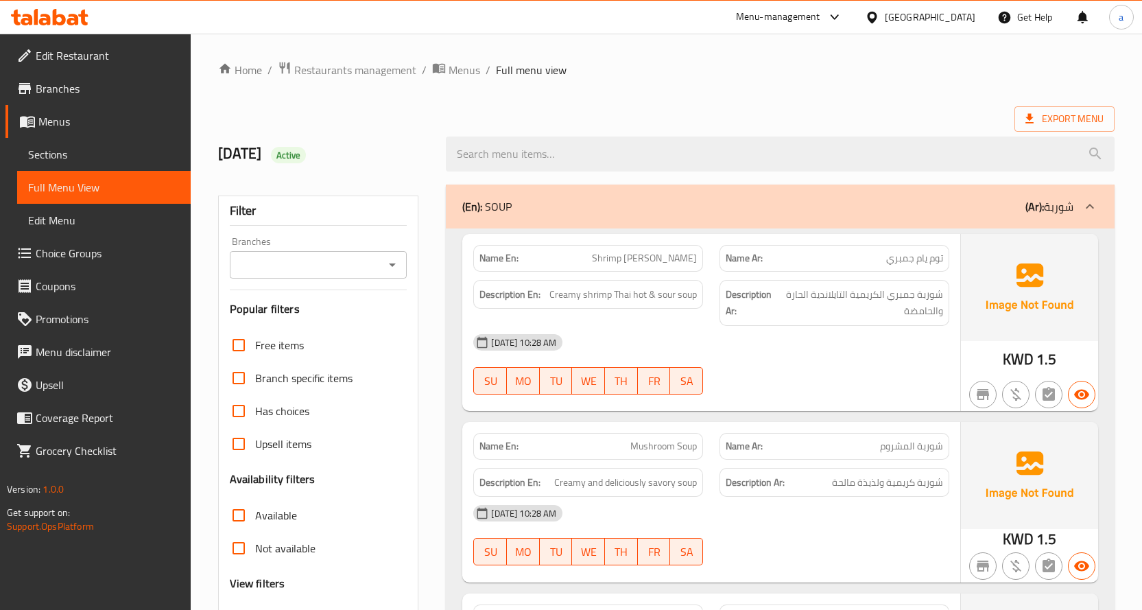
click at [71, 117] on span "Menus" at bounding box center [108, 121] width 141 height 16
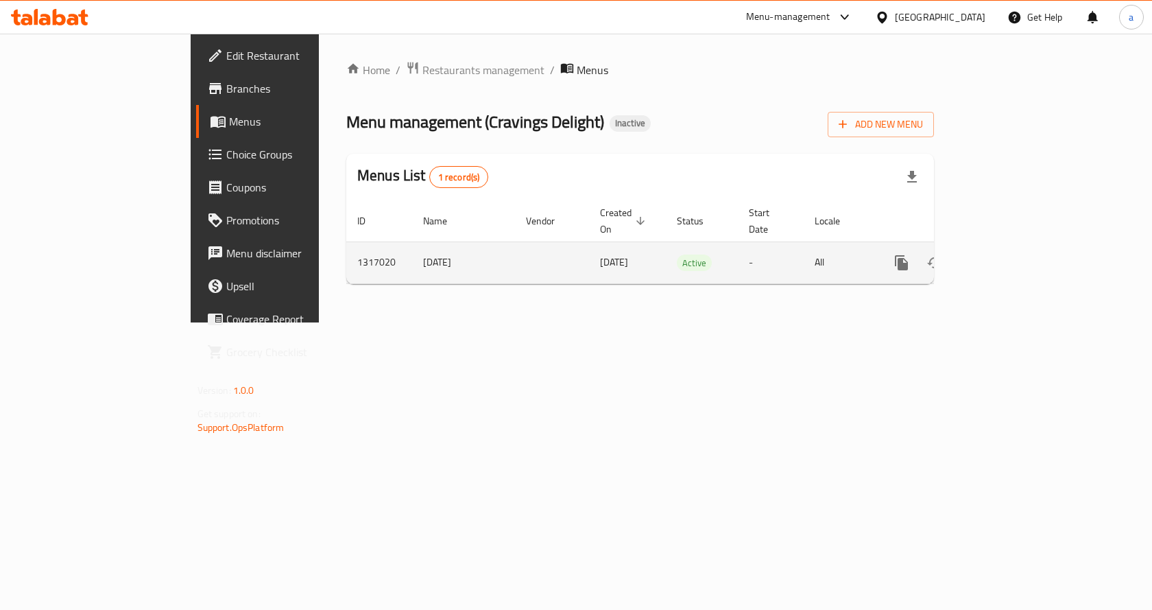
click at [1009, 254] on icon "enhanced table" at bounding box center [1000, 262] width 16 height 16
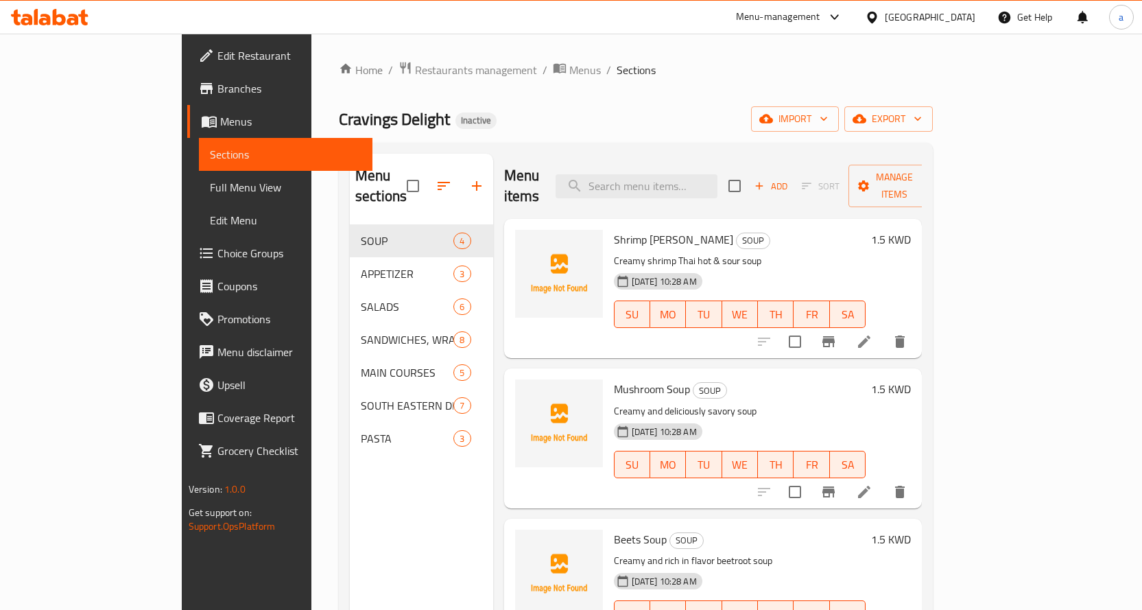
click at [350, 502] on div "Menu sections SOUP 4 APPETIZER 3 SALADS 6 SANDWICHES, WRAPS & BURGERS 8 MAIN CO…" at bounding box center [421, 459] width 143 height 610
click at [210, 150] on span "Sections" at bounding box center [286, 154] width 152 height 16
click at [220, 117] on span "Menus" at bounding box center [290, 121] width 141 height 16
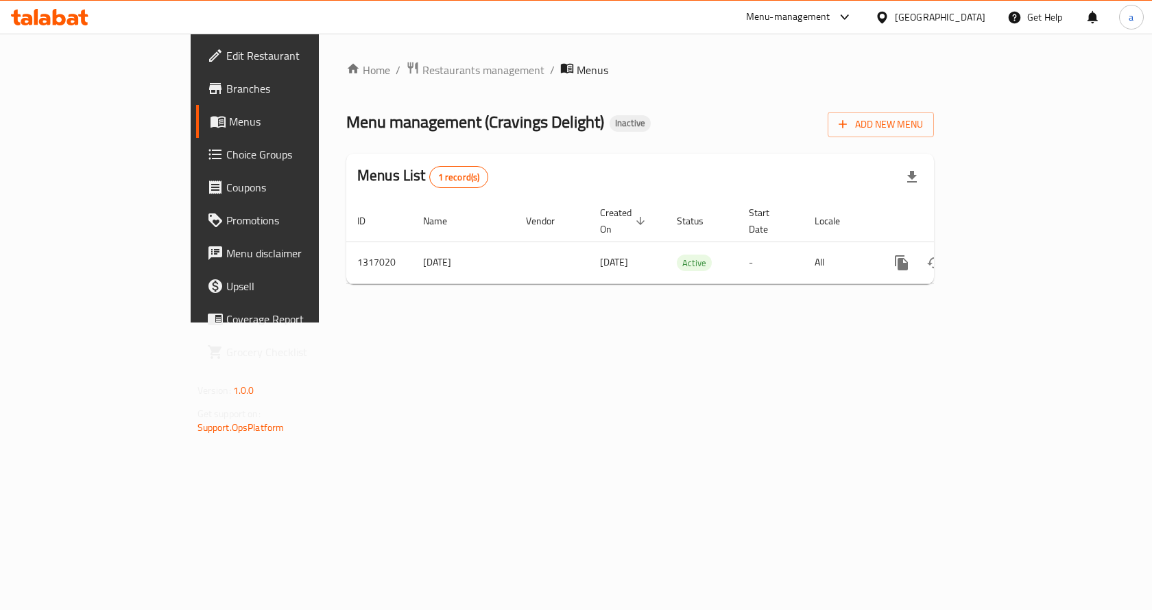
click at [229, 121] on span "Menus" at bounding box center [300, 121] width 143 height 16
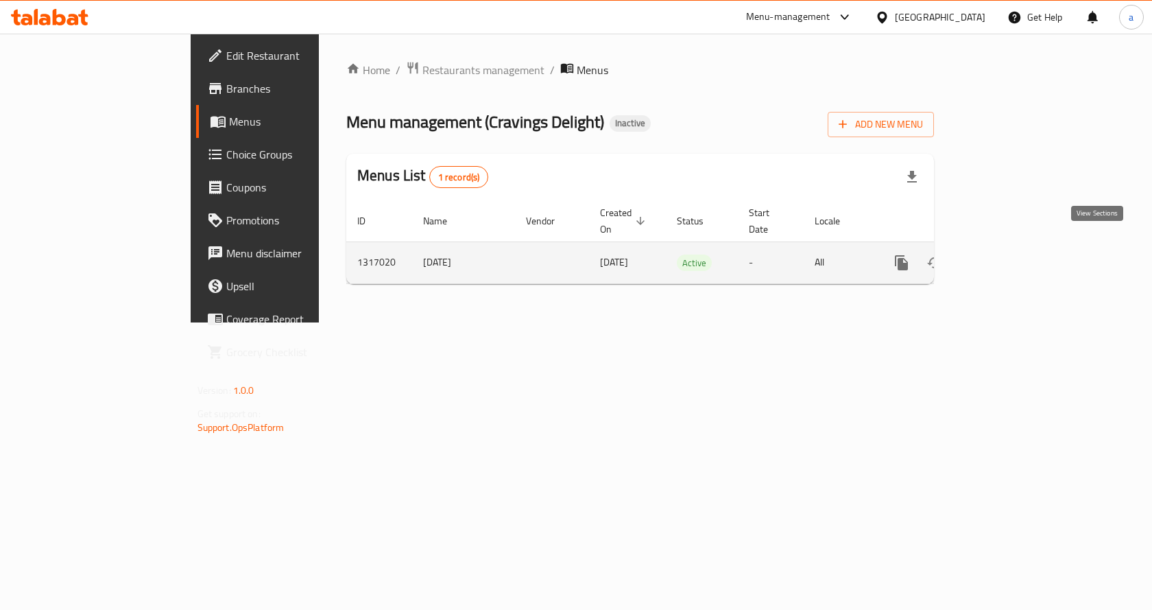
click at [1017, 247] on link "enhanced table" at bounding box center [1000, 262] width 33 height 33
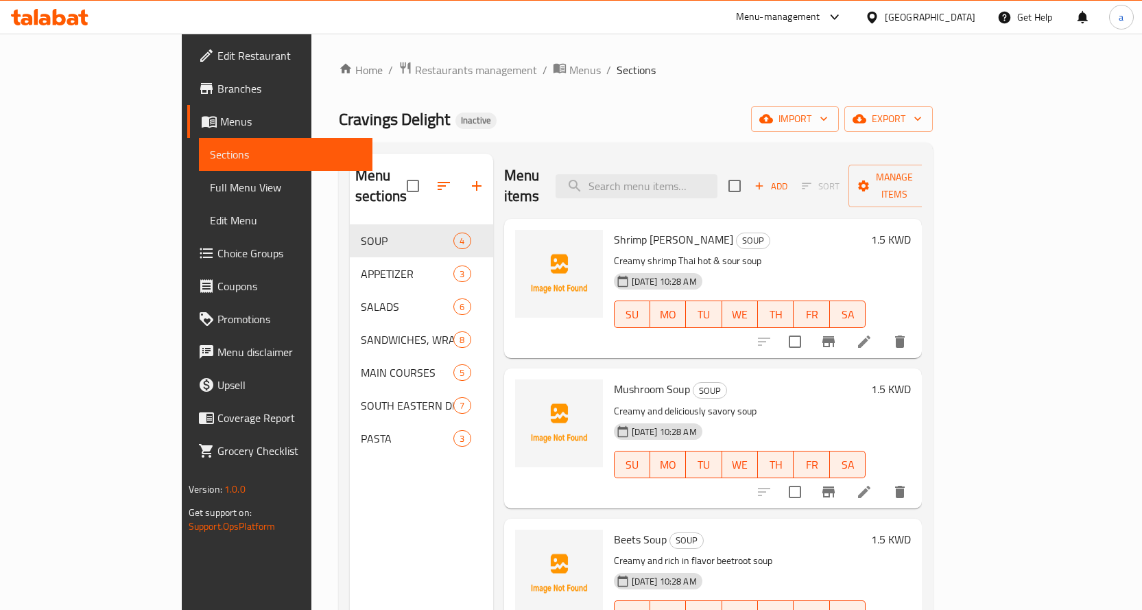
drag, startPoint x: 82, startPoint y: 179, endPoint x: 14, endPoint y: 158, distance: 70.9
click at [210, 179] on span "Full Menu View" at bounding box center [286, 187] width 152 height 16
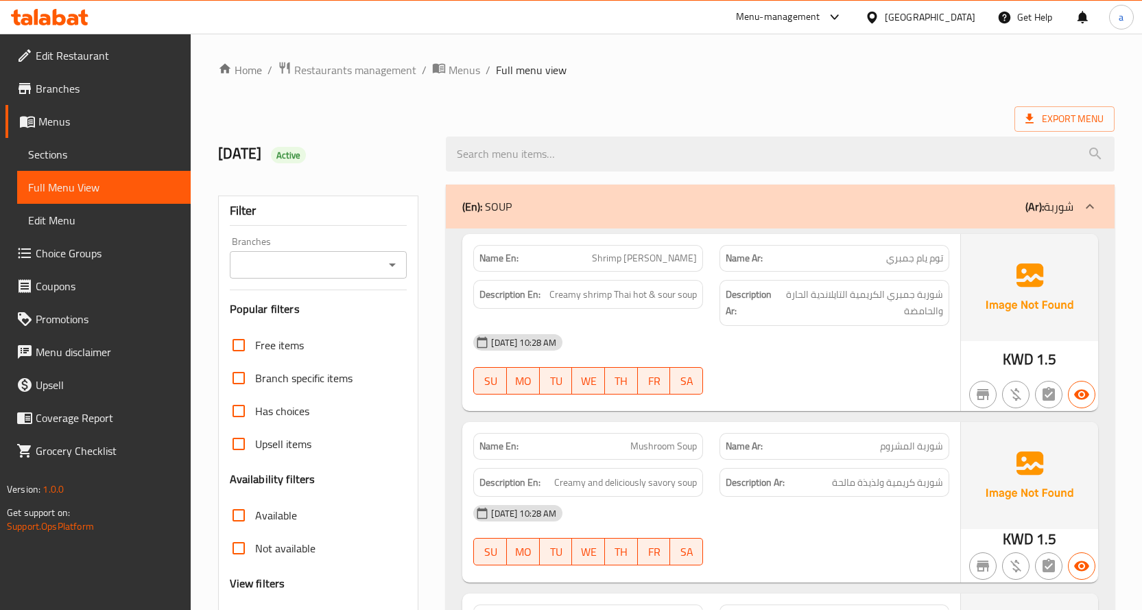
scroll to position [69, 0]
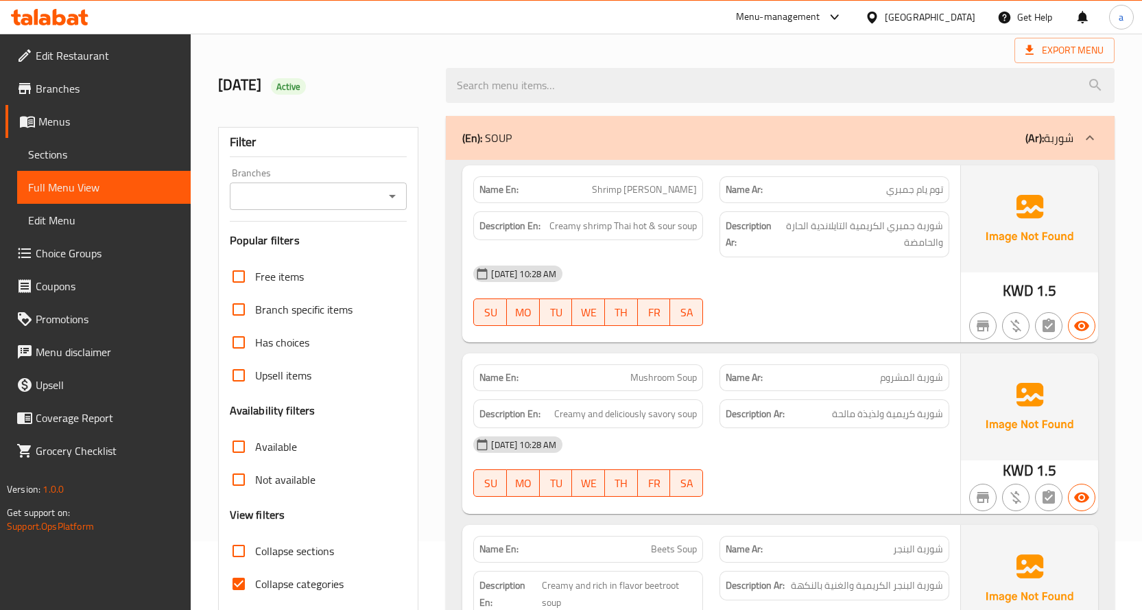
click at [619, 203] on div "Description En: Creamy shrimp Thai hot & sour soup" at bounding box center [588, 234] width 246 height 62
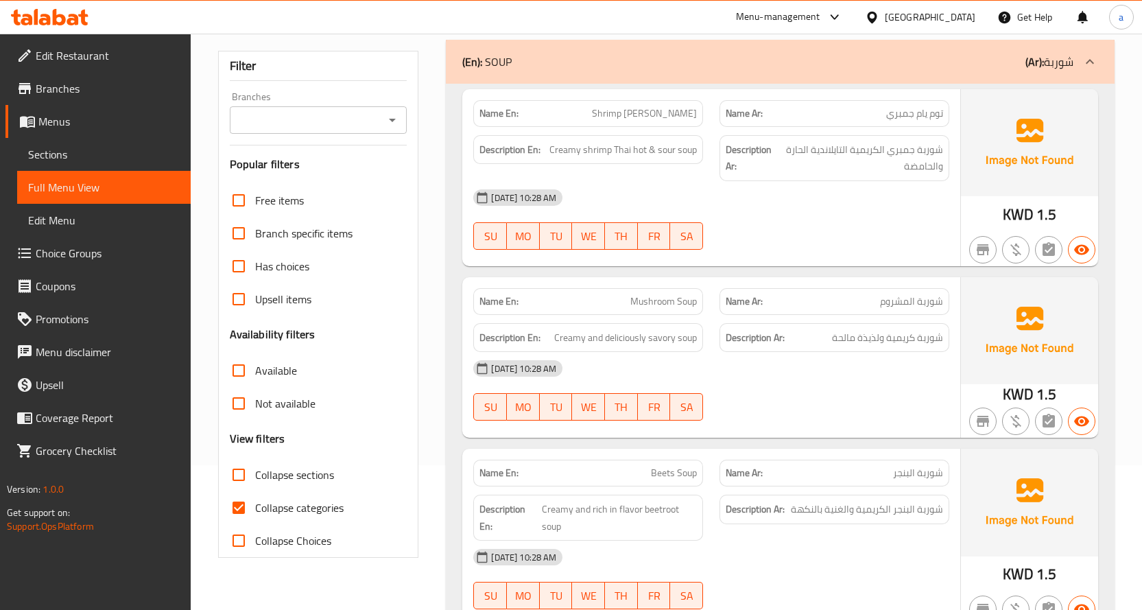
scroll to position [274, 0]
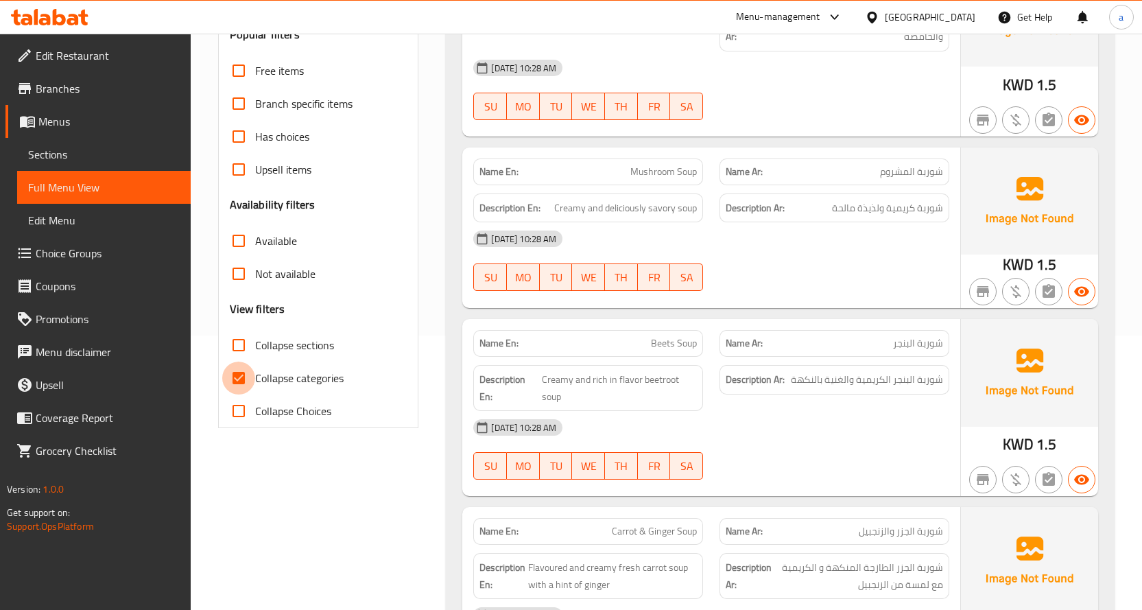
click at [243, 372] on input "Collapse categories" at bounding box center [238, 377] width 33 height 33
checkbox input "false"
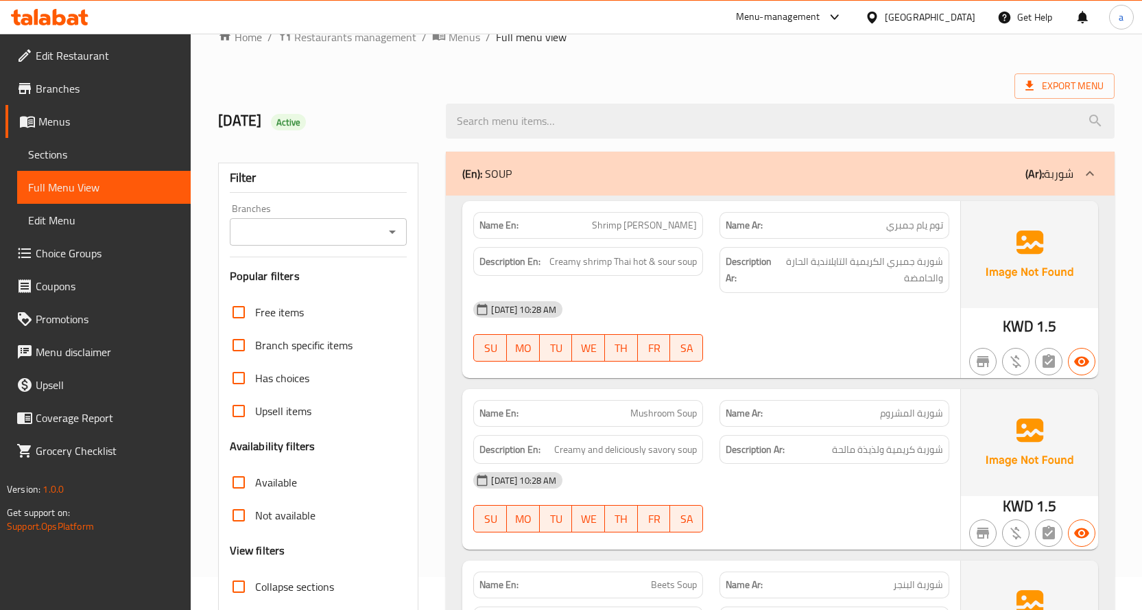
scroll to position [0, 0]
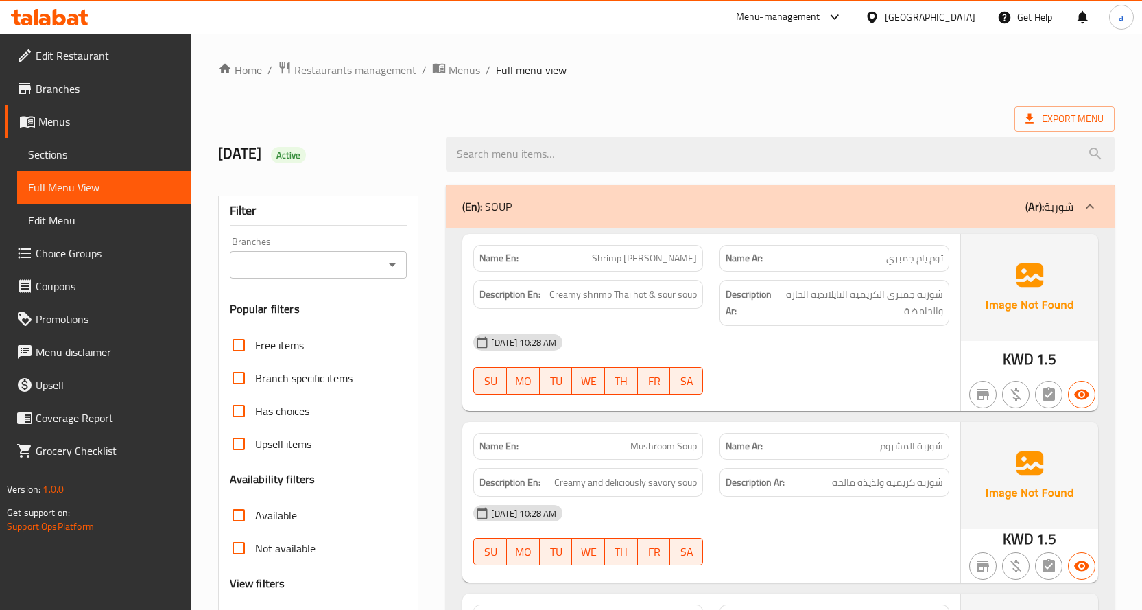
click at [661, 268] on div "Name En: Shrimp Tom Yum" at bounding box center [588, 258] width 230 height 27
click at [890, 265] on span "توم يام جمبري" at bounding box center [914, 258] width 57 height 14
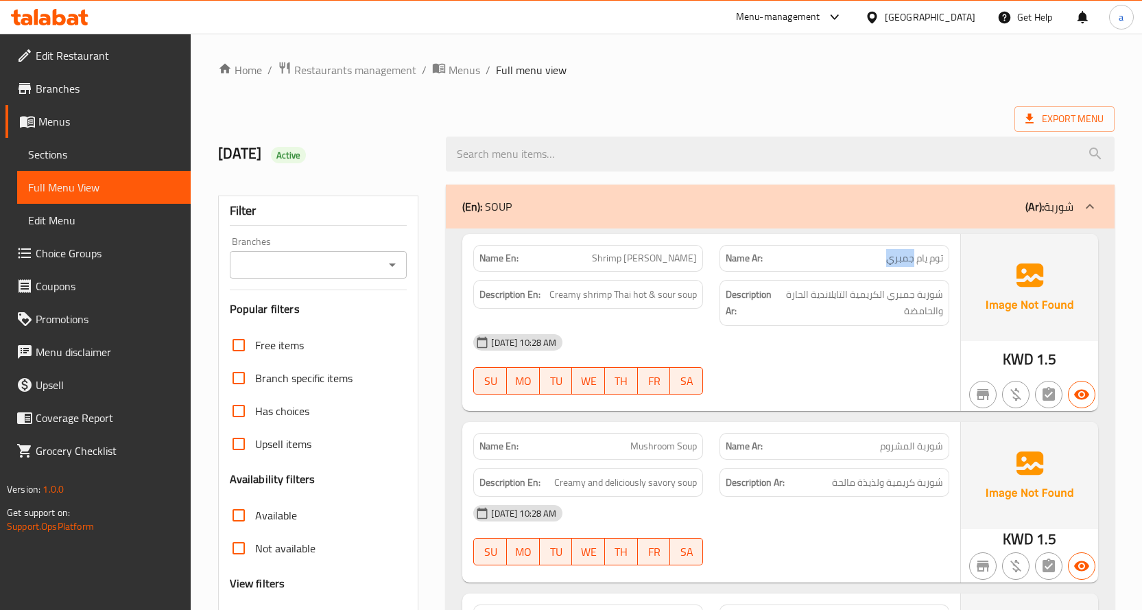
click at [890, 265] on span "توم يام جمبري" at bounding box center [914, 258] width 57 height 14
click at [917, 295] on span "شوربة جمبري الكريمية التايلاندية الحارة والحامضة" at bounding box center [860, 303] width 165 height 34
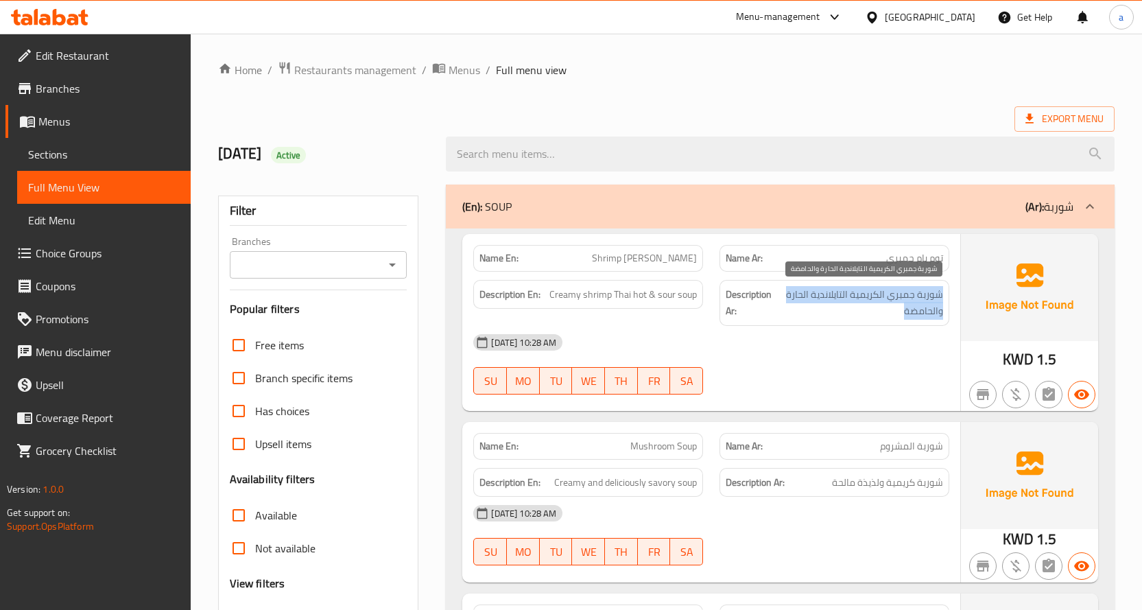
click at [917, 295] on span "شوربة جمبري الكريمية التايلاندية الحارة والحامضة" at bounding box center [860, 303] width 165 height 34
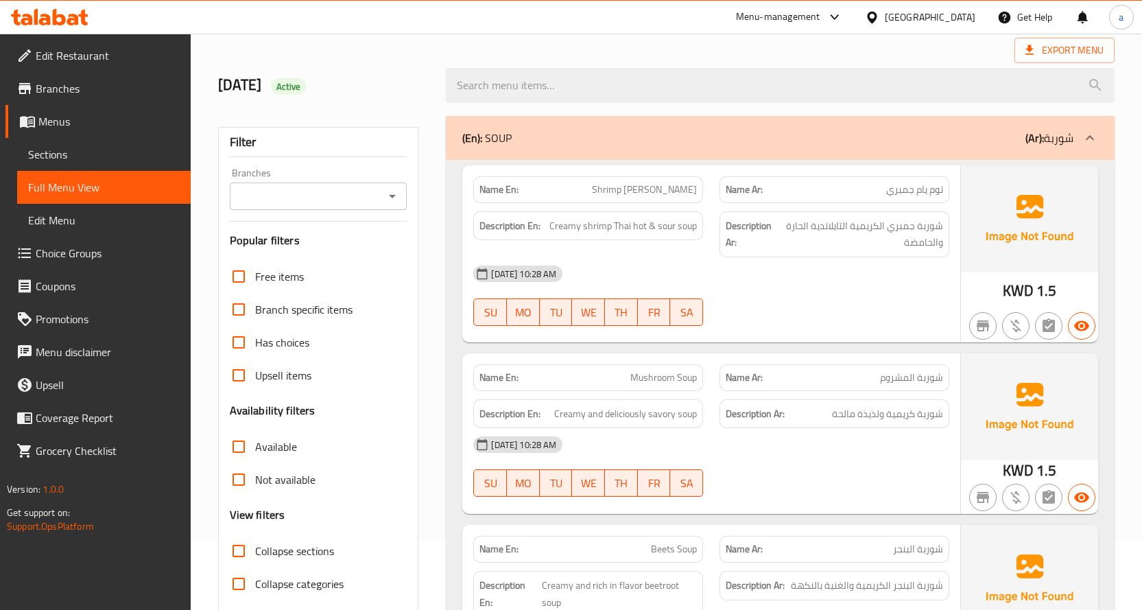
click at [743, 334] on div "Name En: Shrimp Tom Yum Name Ar: توم يام جمبري Description En: Creamy shrimp Th…" at bounding box center [711, 253] width 498 height 177
click at [923, 380] on span "شوربة المشروم" at bounding box center [911, 377] width 63 height 14
click at [901, 373] on span "شوربة المشروم" at bounding box center [911, 377] width 63 height 14
click at [901, 374] on span "شوربة المشروم" at bounding box center [911, 377] width 63 height 14
click at [909, 371] on span "شوربة المشروم" at bounding box center [911, 377] width 63 height 14
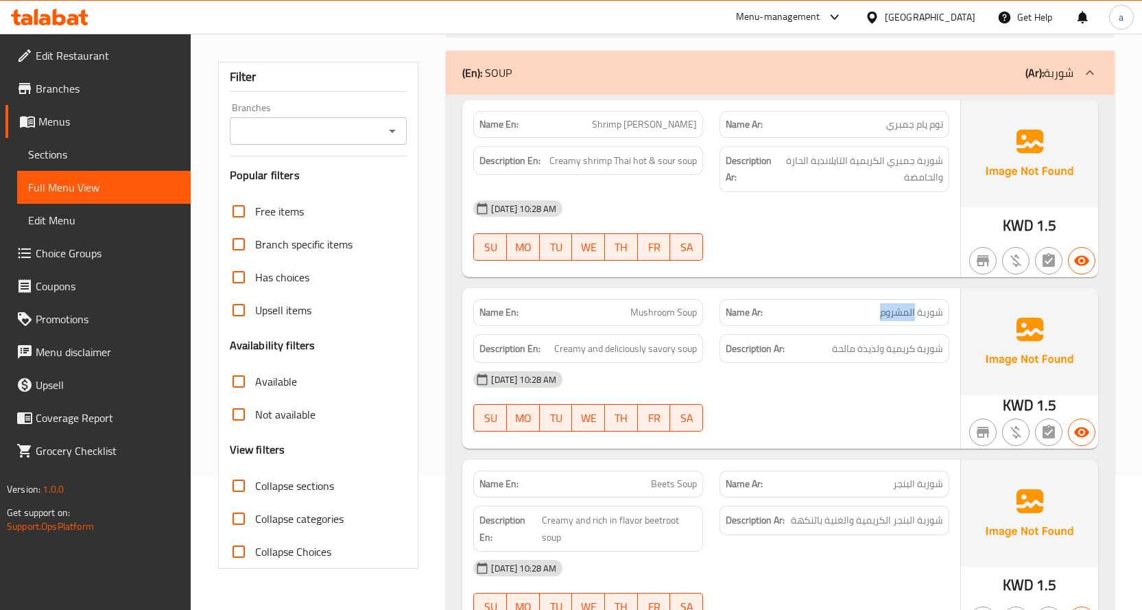
scroll to position [137, 0]
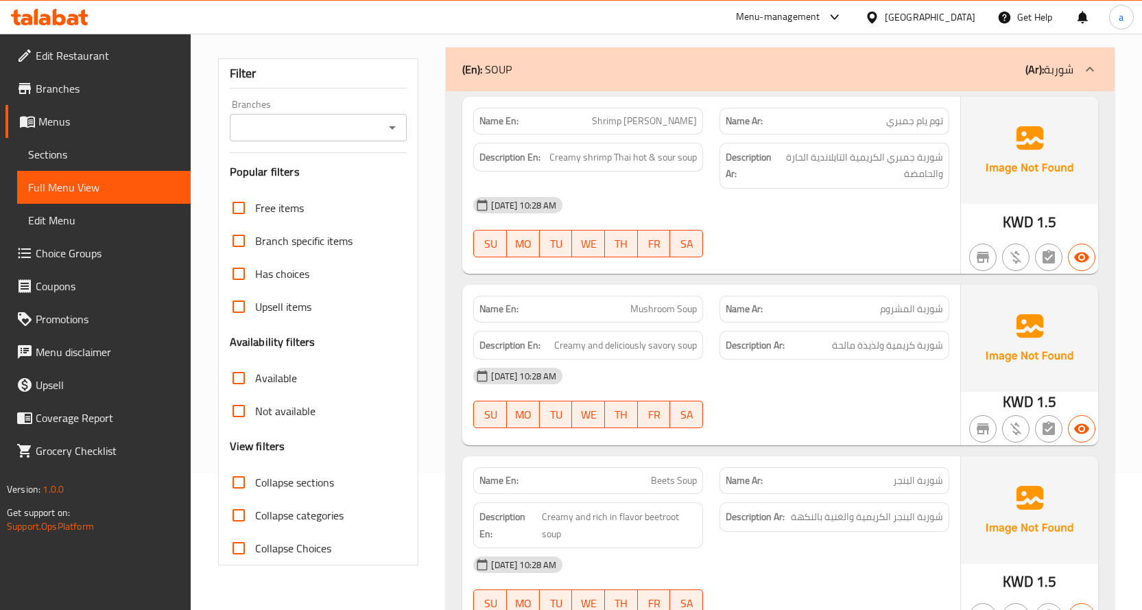
click at [917, 357] on div "Description Ar: شوربة كريمية ولذيذة مالحة" at bounding box center [834, 345] width 230 height 29
click at [859, 344] on span "شوربة كريمية ولذيذة مالحة" at bounding box center [887, 345] width 111 height 17
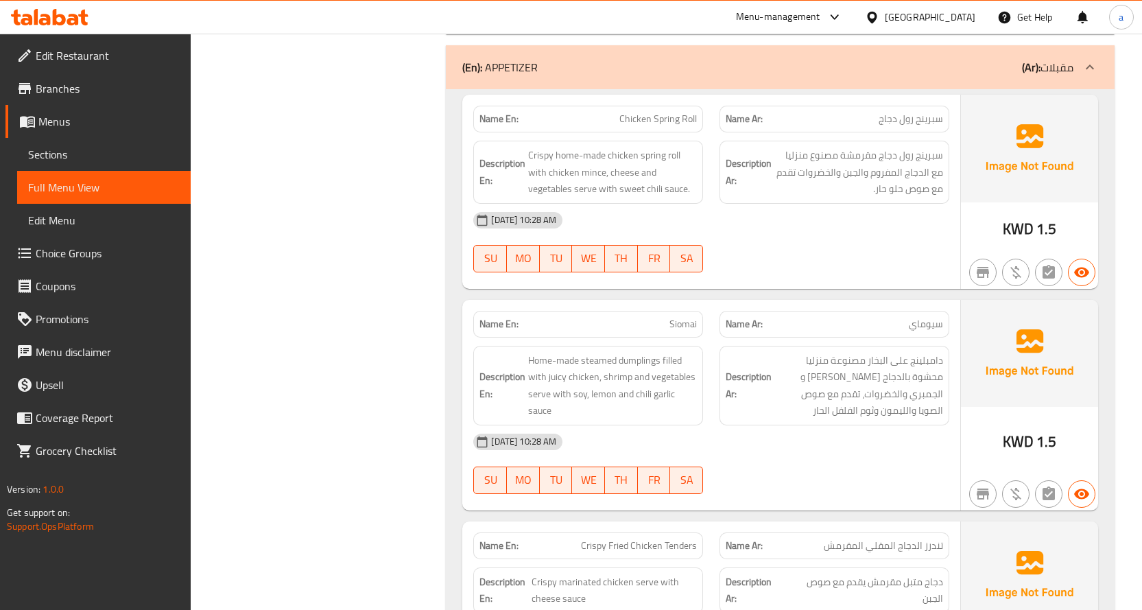
scroll to position [1029, 0]
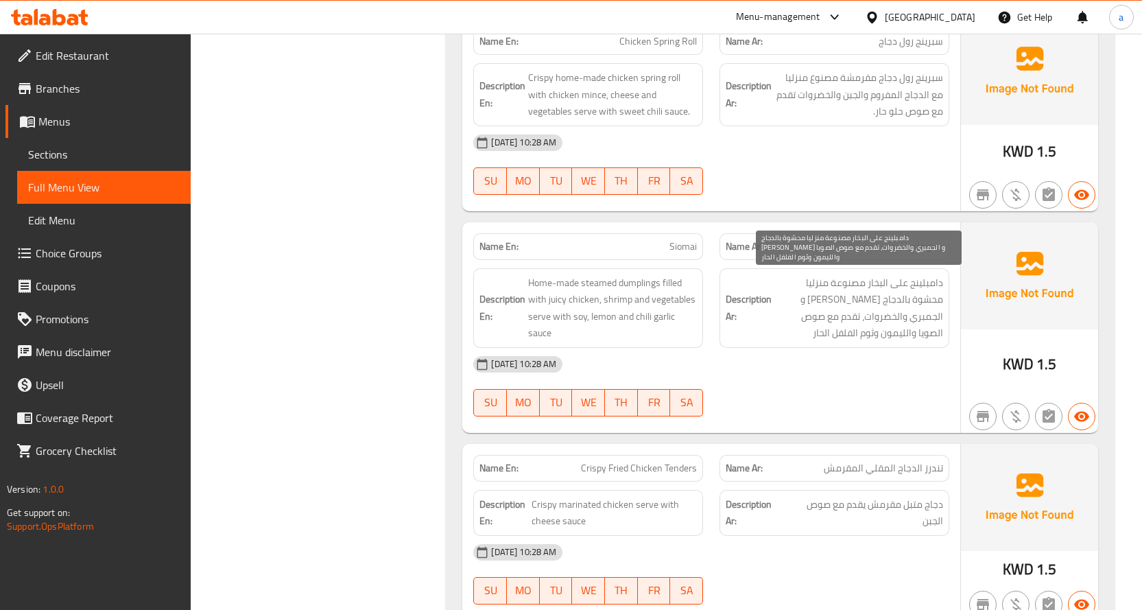
click at [912, 291] on span "دامبلينج على البخار مصنوعة منزليا محشوة بالدجاج الجوسي و الجمبري والخضروات، تقد…" at bounding box center [858, 307] width 169 height 67
click at [868, 304] on span "دامبلينج على البخار مصنوعة منزليا محشوة بالدجاج الجوسي و الجمبري والخضروات، تقد…" at bounding box center [858, 307] width 169 height 67
drag, startPoint x: 827, startPoint y: 307, endPoint x: 872, endPoint y: 313, distance: 45.8
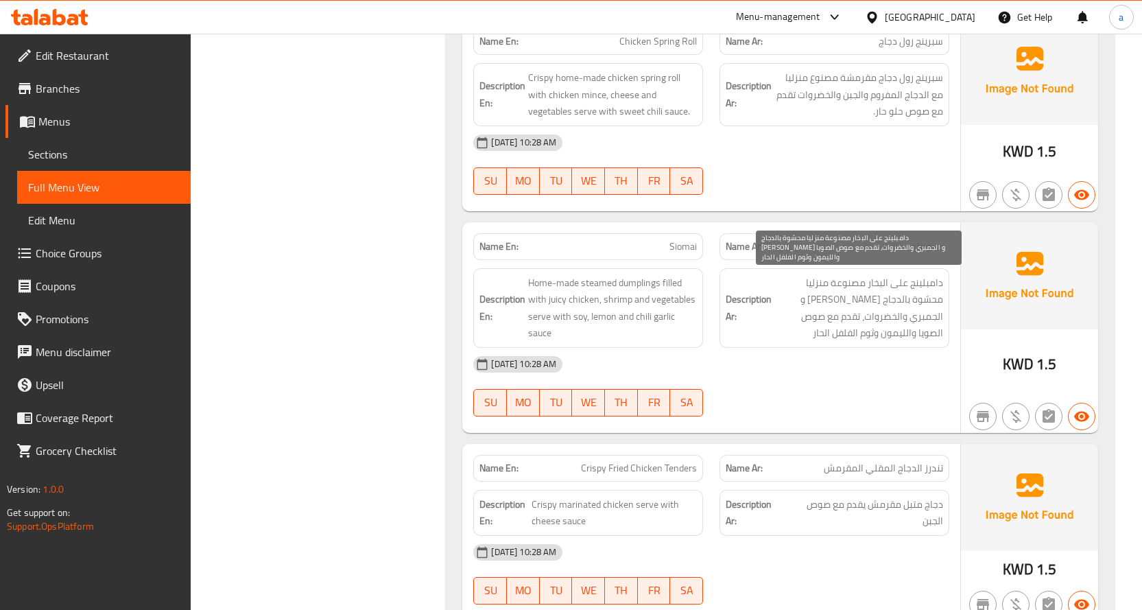
click at [826, 307] on span "دامبلينج على البخار مصنوعة منزليا محشوة بالدجاج الجوسي و الجمبري والخضروات، تقد…" at bounding box center [858, 307] width 169 height 67
click at [922, 315] on span "دامبلينج على البخار مصنوعة منزليا محشوة بالدجاج الجوسي و الجمبري والخضروات، تقد…" at bounding box center [858, 307] width 169 height 67
click at [876, 318] on span "دامبلينج على البخار مصنوعة منزليا محشوة بالدجاج الجوسي و الجمبري والخضروات، تقد…" at bounding box center [858, 307] width 169 height 67
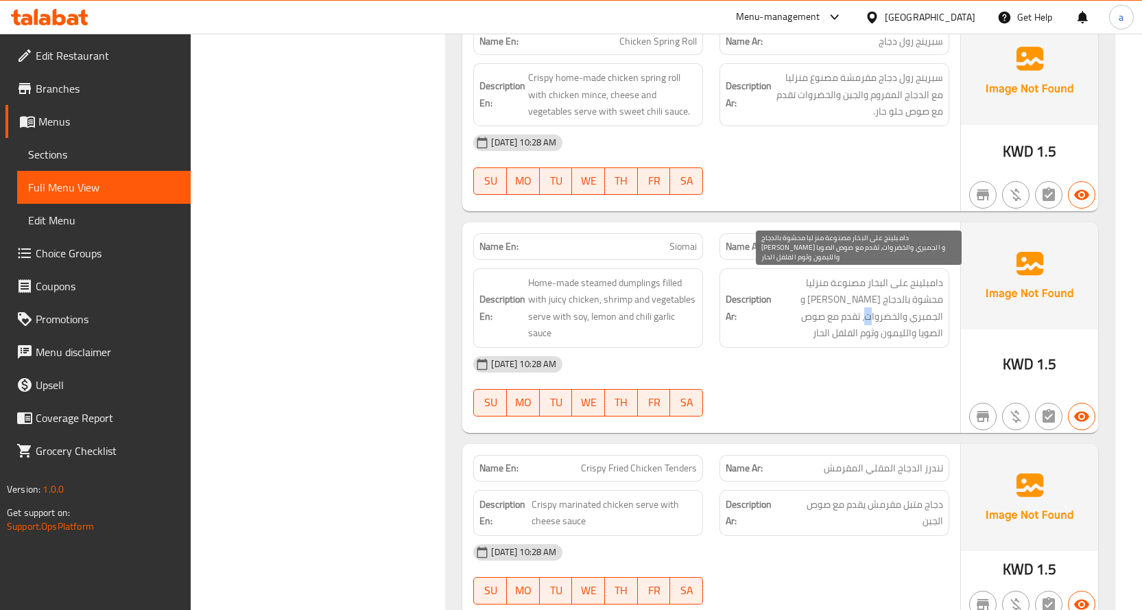
click at [850, 319] on span "دامبلينج على البخار مصنوعة منزليا محشوة بالدجاج الجوسي و الجمبري والخضروات، تقد…" at bounding box center [858, 307] width 169 height 67
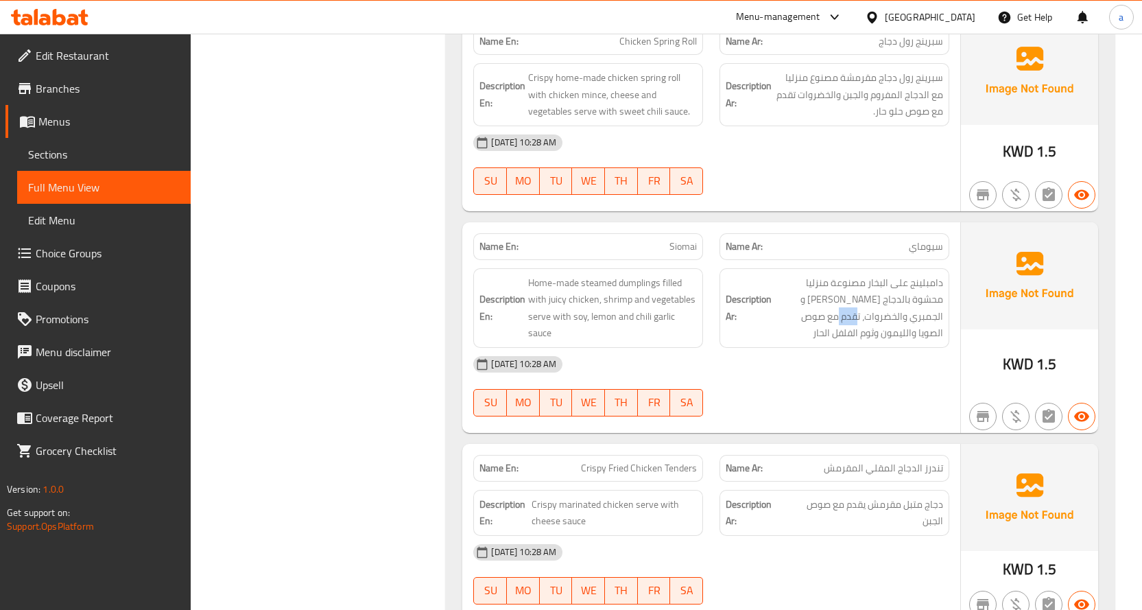
click at [957, 336] on div "Name En: Siomai Name Ar: سيوماي Description En: Home-made steamed dumplings fil…" at bounding box center [711, 327] width 498 height 211
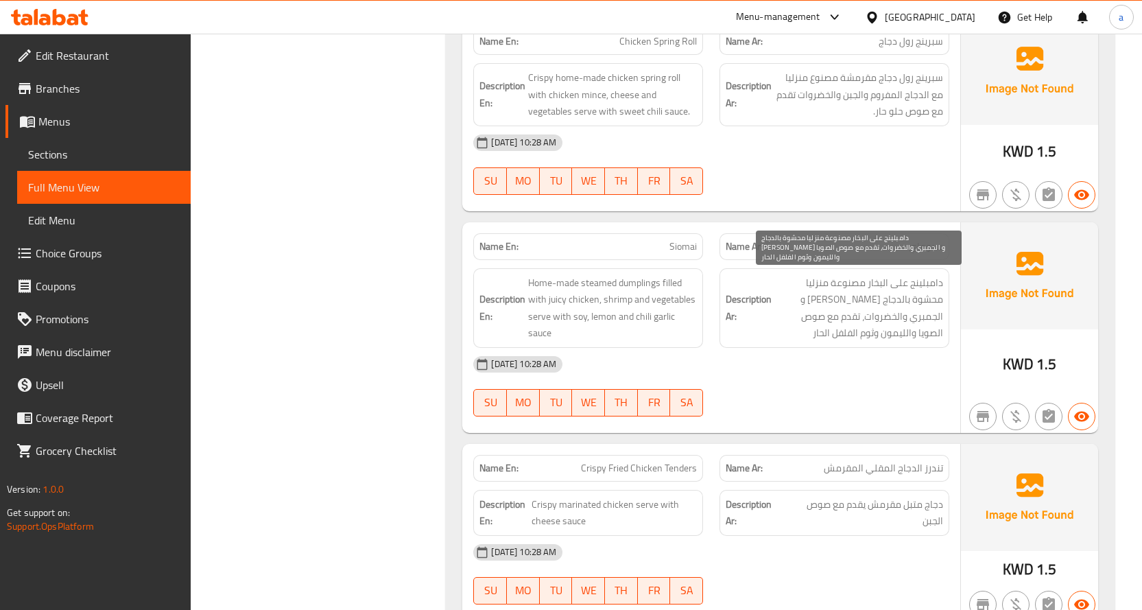
click at [905, 339] on span "دامبلينج على البخار مصنوعة منزليا محشوة بالدجاج الجوسي و الجمبري والخضروات، تقد…" at bounding box center [858, 307] width 169 height 67
click at [846, 340] on span "دامبلينج على البخار مصنوعة منزليا محشوة بالدجاج الجوسي و الجمبري والخضروات، تقد…" at bounding box center [858, 307] width 169 height 67
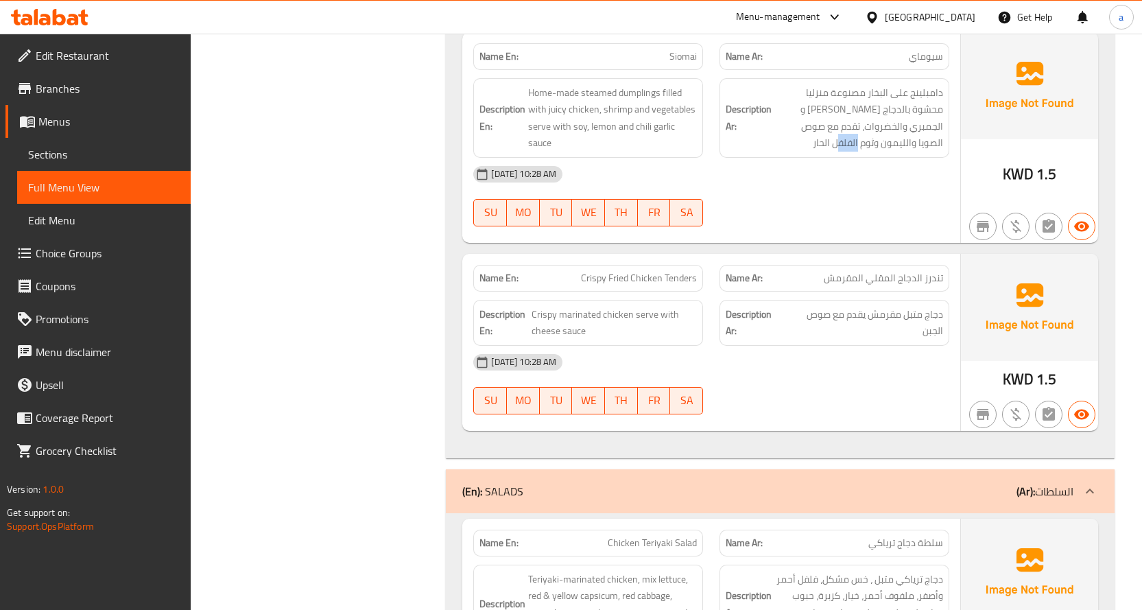
scroll to position [1235, 0]
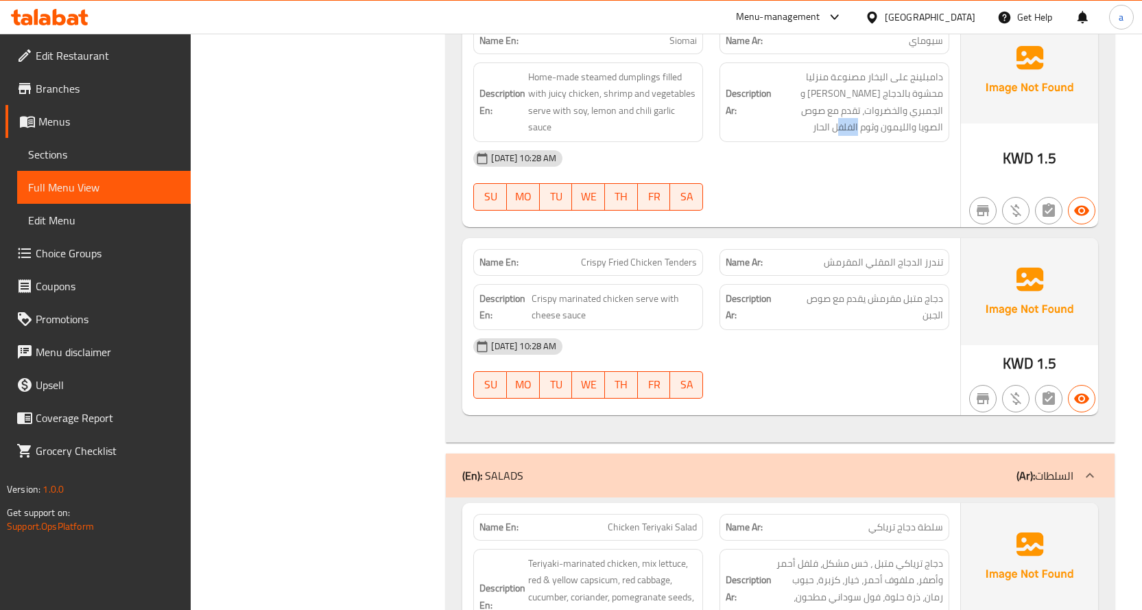
click at [946, 259] on div "Name Ar: تندرز الدجاج المقلي المقرمش" at bounding box center [834, 262] width 230 height 27
click at [935, 260] on span "تندرز الدجاج المقلي المقرمش" at bounding box center [883, 262] width 119 height 14
click at [889, 267] on span "تندرز الدجاج المقلي المقرمش" at bounding box center [883, 262] width 119 height 14
click at [546, 298] on span "Crispy marinated chicken serve with cheese sauce" at bounding box center [614, 307] width 165 height 34
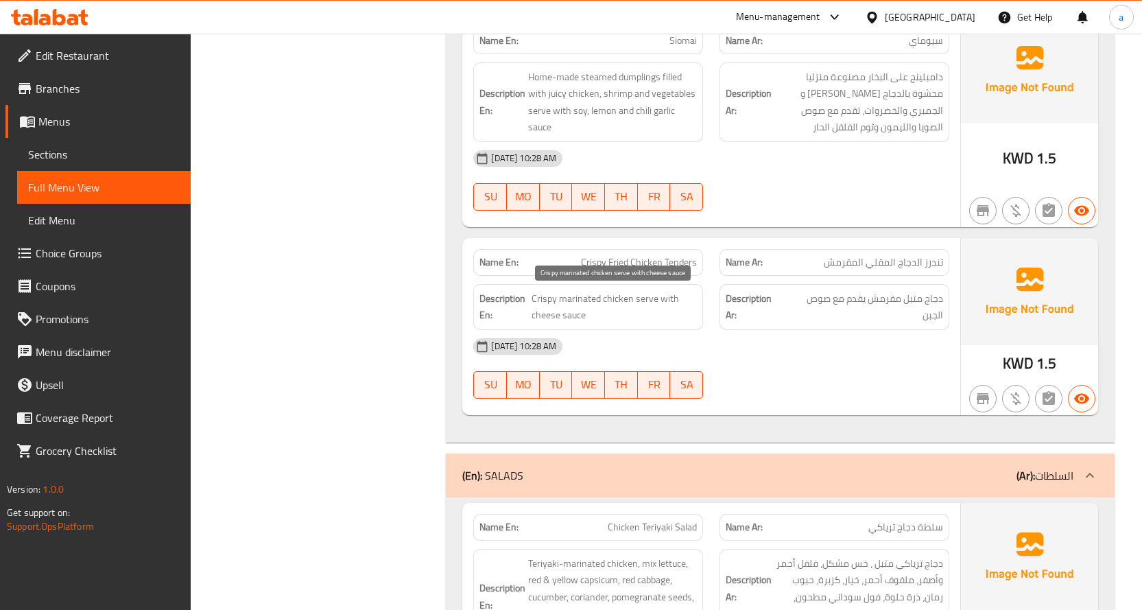
click at [573, 305] on span "Crispy marinated chicken serve with cheese sauce" at bounding box center [614, 307] width 165 height 34
click at [619, 305] on span "Crispy marinated chicken serve with cheese sauce" at bounding box center [614, 307] width 165 height 34
click at [656, 300] on span "Crispy marinated chicken serve with cheese sauce" at bounding box center [614, 307] width 165 height 34
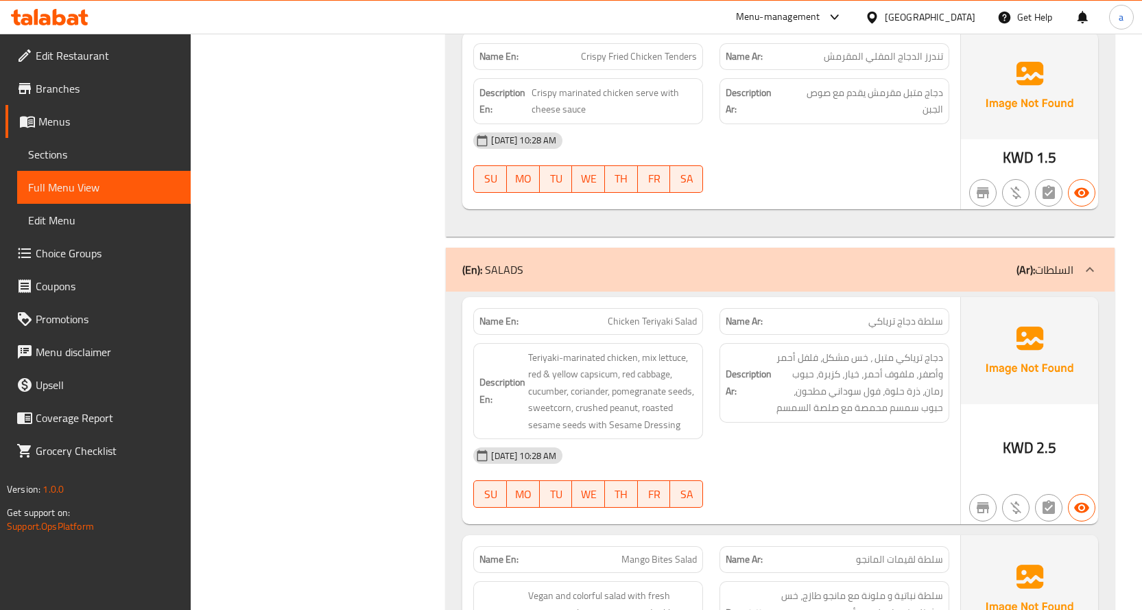
scroll to position [1509, 0]
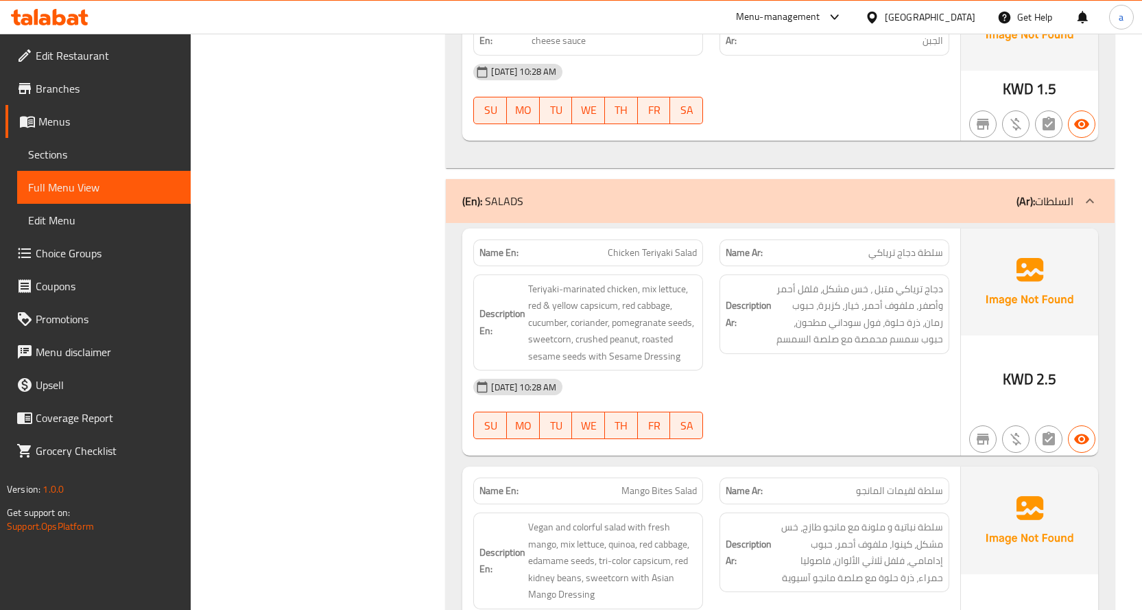
click at [895, 289] on span "دجاج ترياكي متبل ، خس مشكل، فلفل أحمر وأصفر، ملفوف أحمر، خيار، كزبرة، حبوب رمان…" at bounding box center [858, 314] width 169 height 67
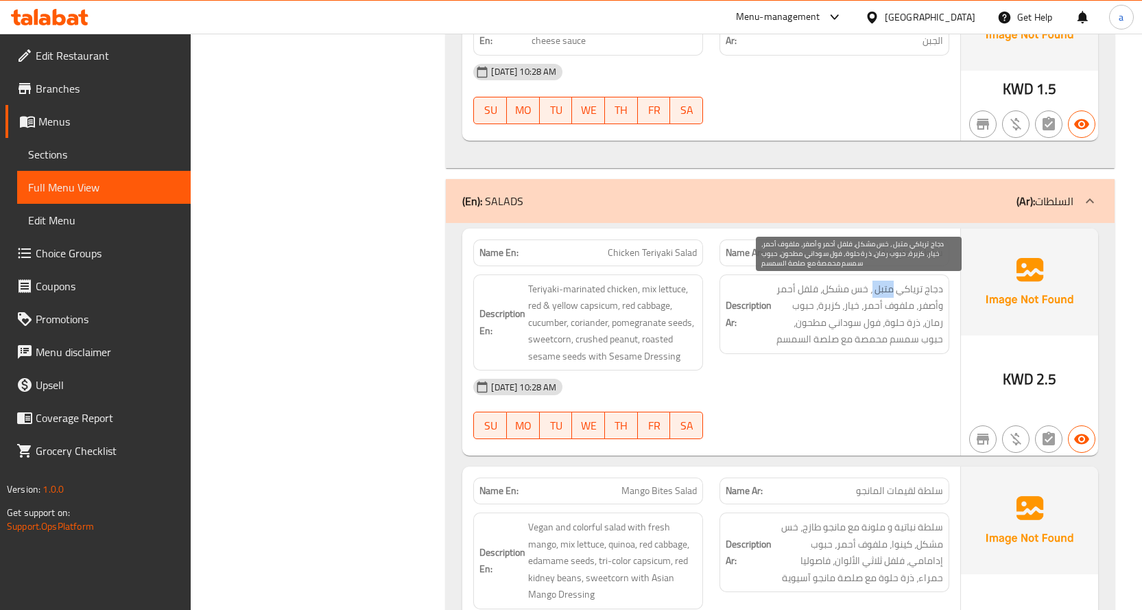
click at [895, 289] on span "دجاج ترياكي متبل ، خس مشكل، فلفل أحمر وأصفر، ملفوف أحمر، خيار، كزبرة، حبوب رمان…" at bounding box center [858, 314] width 169 height 67
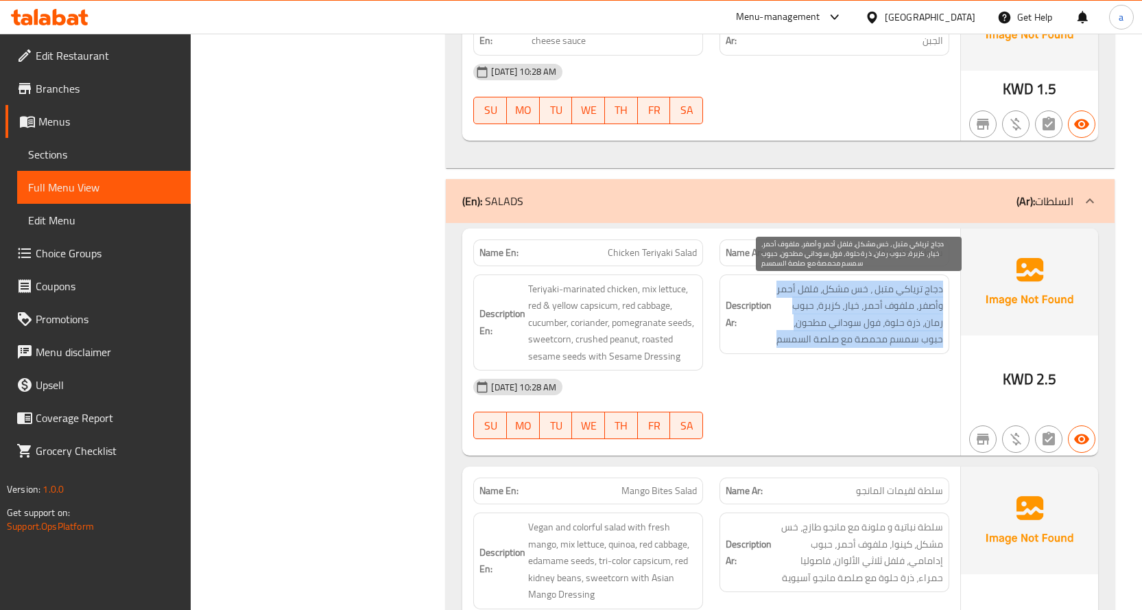
click at [895, 289] on span "دجاج ترياكي متبل ، خس مشكل، فلفل أحمر وأصفر، ملفوف أحمر، خيار، كزبرة، حبوب رمان…" at bounding box center [858, 314] width 169 height 67
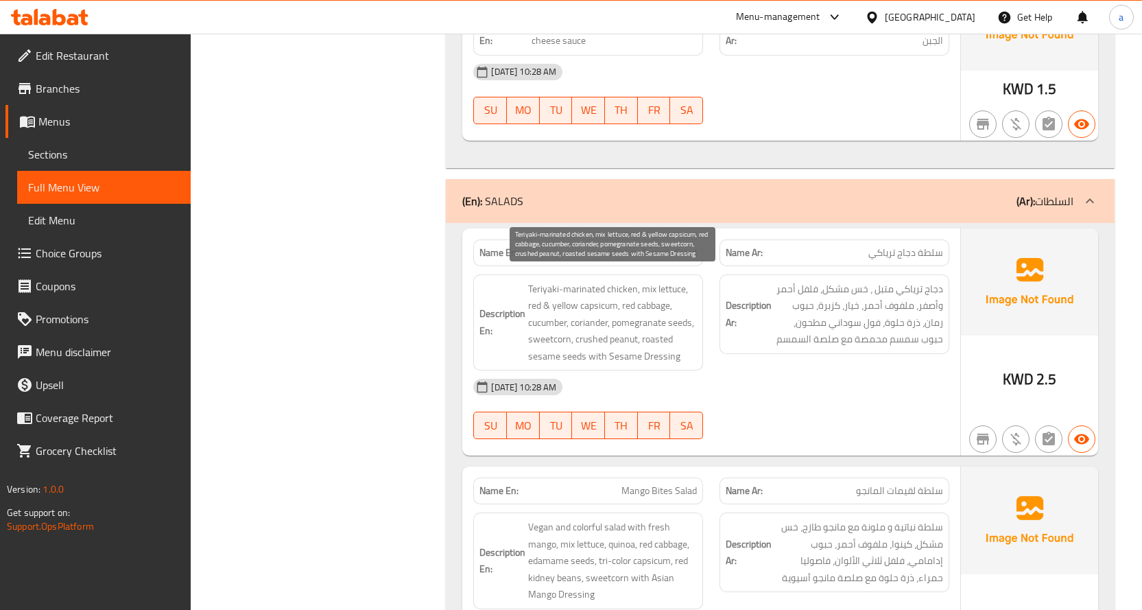
click at [664, 335] on span "Teriyaki-marinated chicken, mix lettuce, red & yellow capsicum, red cabbage, cu…" at bounding box center [612, 323] width 169 height 84
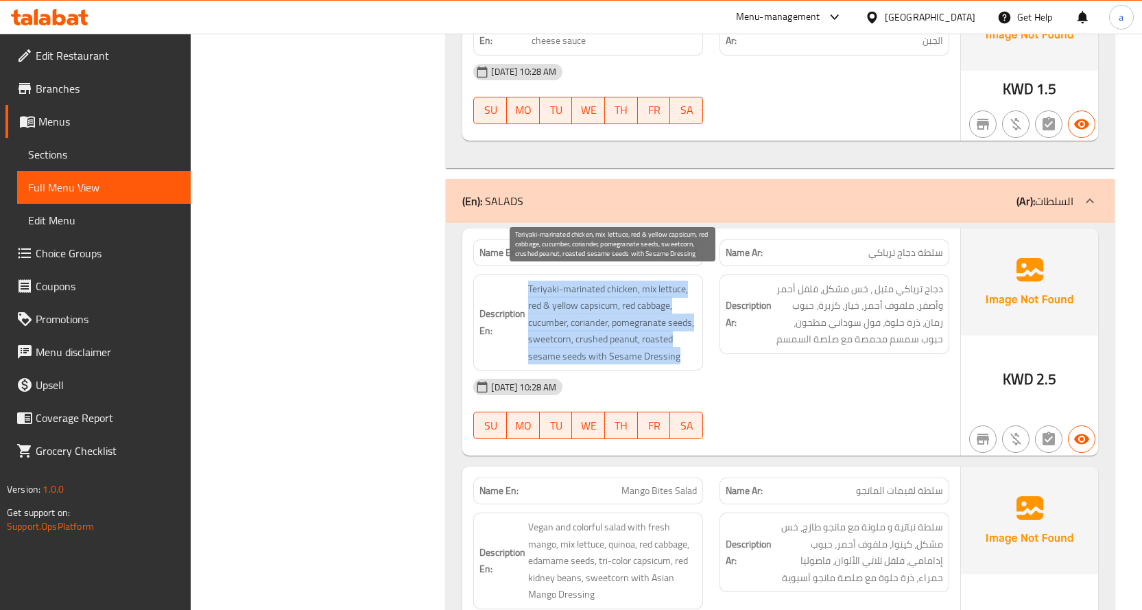
click at [664, 335] on span "Teriyaki-marinated chicken, mix lettuce, red & yellow capsicum, red cabbage, cu…" at bounding box center [612, 323] width 169 height 84
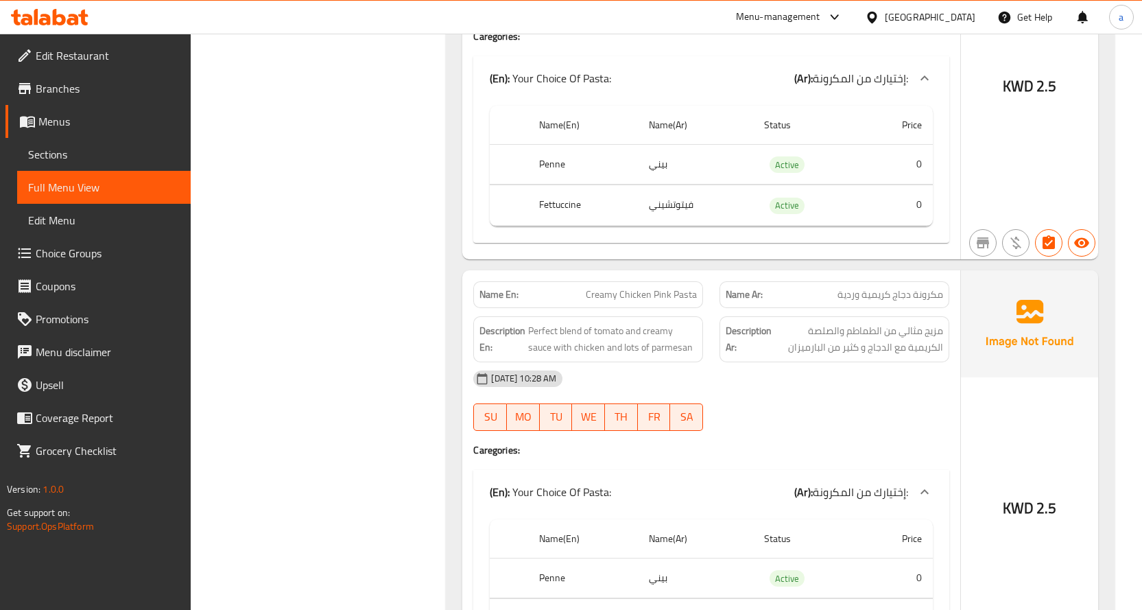
scroll to position [8412, 0]
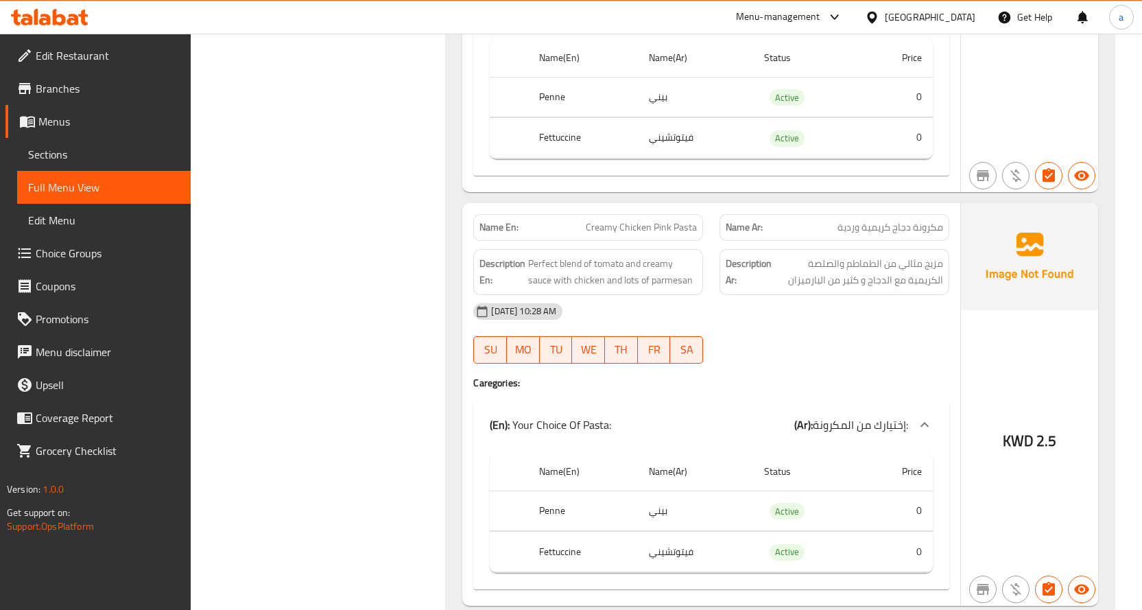
click at [916, 220] on span "مكرونة دجاج كريمية وردية" at bounding box center [890, 227] width 106 height 14
click at [914, 220] on span "مكرونة دجاج كريمية وردية" at bounding box center [890, 227] width 106 height 14
click at [850, 220] on span "مكرونة دجاج كريمية وردية" at bounding box center [890, 227] width 106 height 14
click at [649, 214] on div "Name En: Creamy Chicken Pink Pasta" at bounding box center [588, 227] width 230 height 27
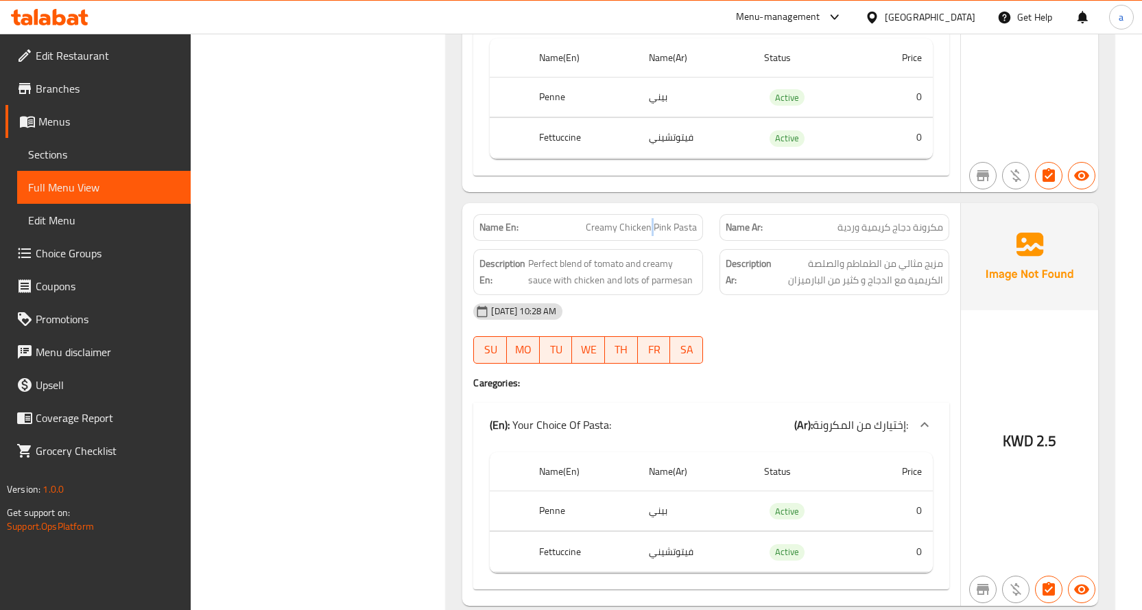
click at [670, 220] on span "Creamy Chicken Pink Pasta" at bounding box center [641, 227] width 111 height 14
click at [655, 220] on span "Creamy Chicken Pink Pasta" at bounding box center [641, 227] width 111 height 14
click at [757, 255] on strong "Description Ar:" at bounding box center [749, 272] width 46 height 34
click at [785, 295] on div "13-10-2025 10:28 AM SU MO TU WE TH FR SA" at bounding box center [711, 333] width 492 height 77
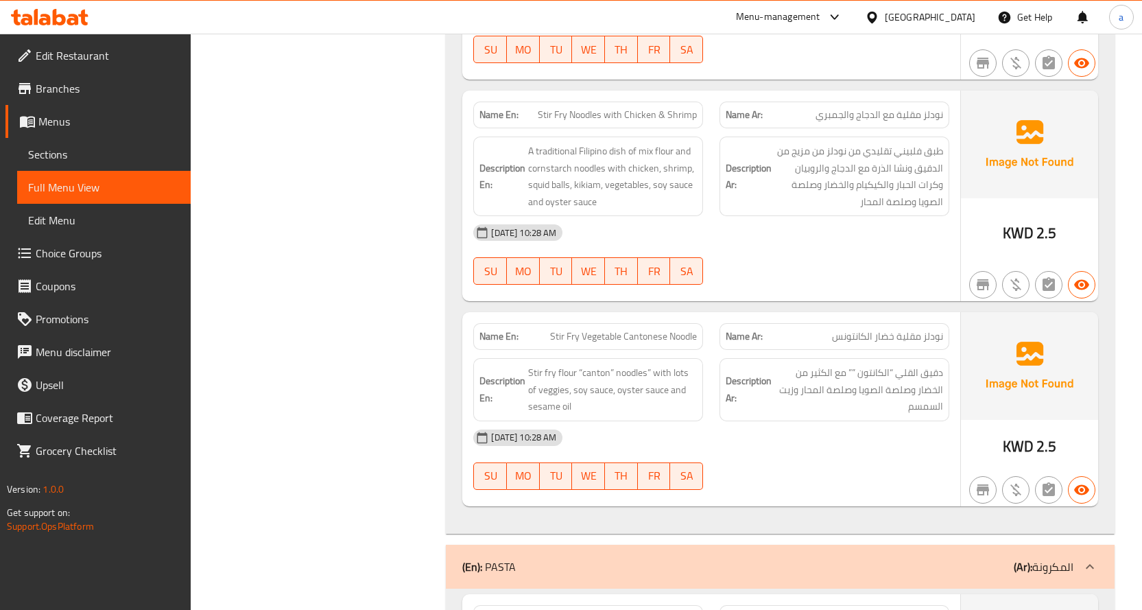
scroll to position [7177, 0]
click at [929, 363] on span "دقيق القلي “الكانتون ”” مع الكثير من الخضار وصلصة الصويا وصلصة المحار وزيت السم…" at bounding box center [858, 388] width 169 height 51
click at [860, 363] on span "دقيق القلي “الكانتون ”” مع الكثير من الخضار وصلصة الصويا وصلصة المحار وزيت السم…" at bounding box center [858, 388] width 169 height 51
click at [833, 363] on span "دقيق القلي “الكانتون ”” مع الكثير من الخضار وصلصة الصويا وصلصة المحار وزيت السم…" at bounding box center [858, 388] width 169 height 51
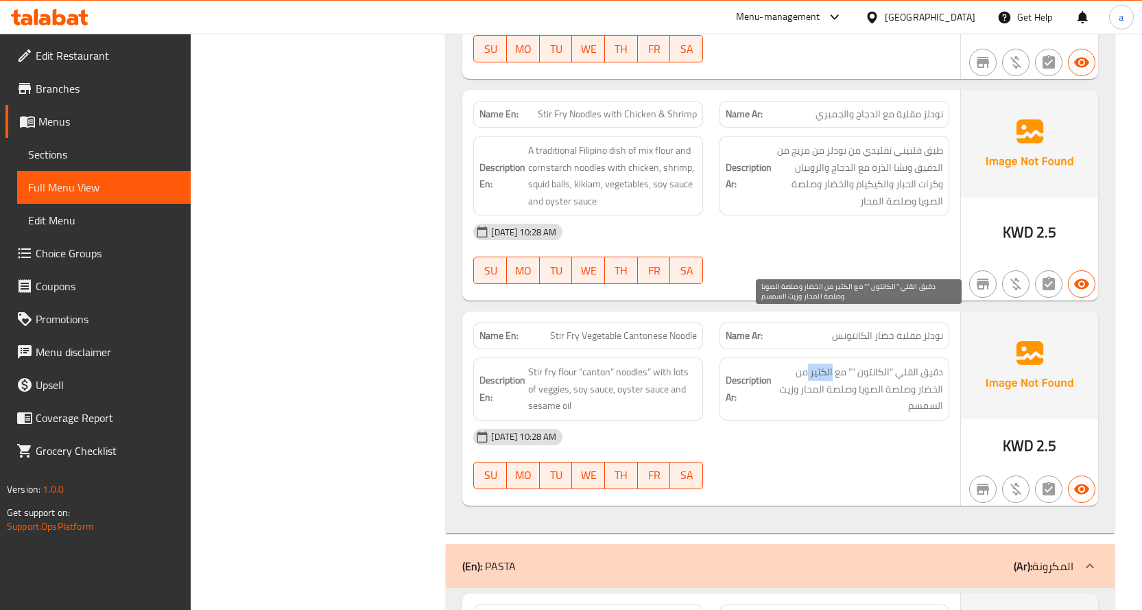
click at [833, 363] on span "دقيق القلي “الكانتون ”” مع الكثير من الخضار وصلصة الصويا وصلصة المحار وزيت السم…" at bounding box center [858, 388] width 169 height 51
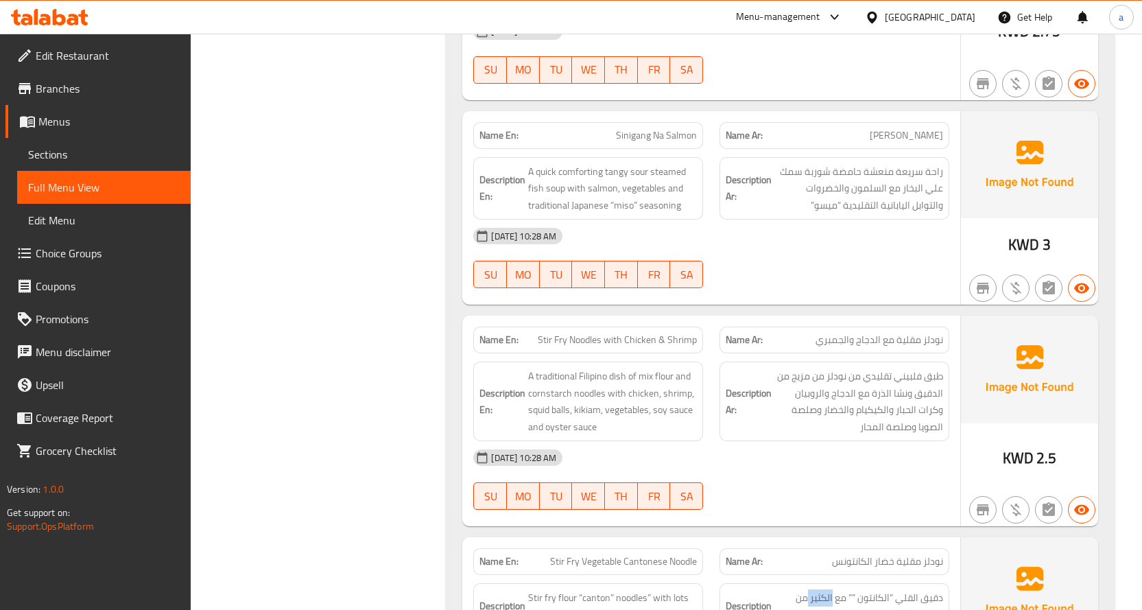
scroll to position [6834, 0]
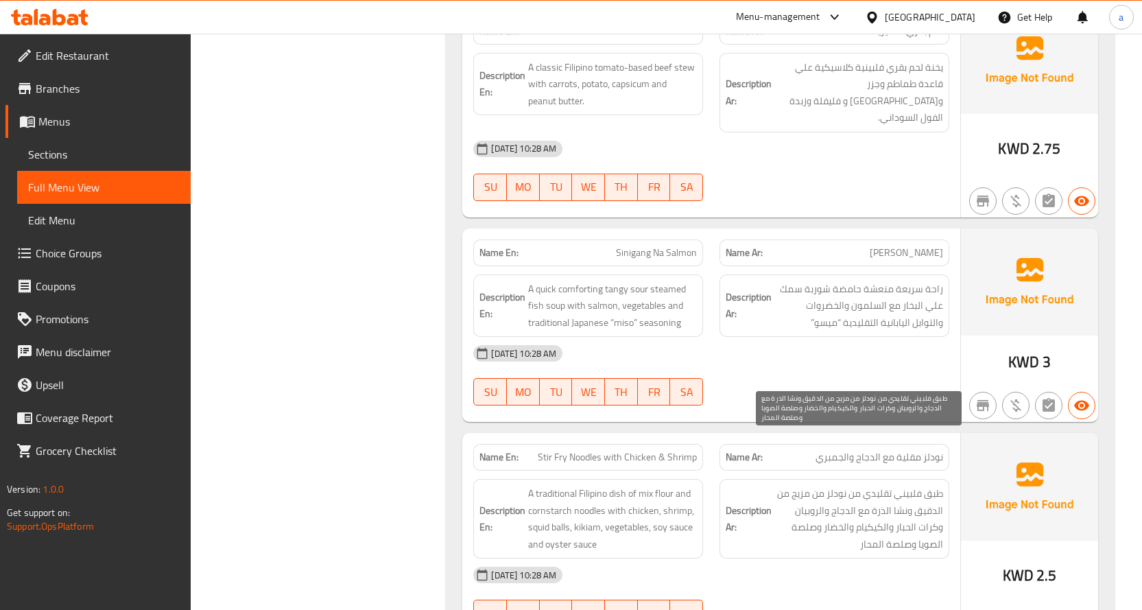
click at [884, 485] on span "طبق فلبيني تقليدي من نودلز من مزيج من الدقيق ونشا الذرة مع الدجاج والروبيان وكر…" at bounding box center [858, 518] width 169 height 67
click at [863, 485] on span "طبق فلبيني تقليدي من نودلز من مزيج من الدقيق ونشا الذرة مع الدجاج والروبيان وكر…" at bounding box center [858, 518] width 169 height 67
click at [837, 485] on span "طبق فلبيني تقليدي من نودلز من مزيج من الدقيق ونشا الذرة مع الدجاج والروبيان وكر…" at bounding box center [858, 518] width 169 height 67
click at [783, 485] on span "طبق فلبيني تقليدي من نودلز من مزيج من الدقيق ونشا الذرة مع الدجاج والروبيان وكر…" at bounding box center [858, 518] width 169 height 67
click at [892, 485] on span "طبق فلبيني تقليدي من نودلز من مزيج من الدقيق ونشا الذرة مع الدجاج والروبيان وكر…" at bounding box center [858, 518] width 169 height 67
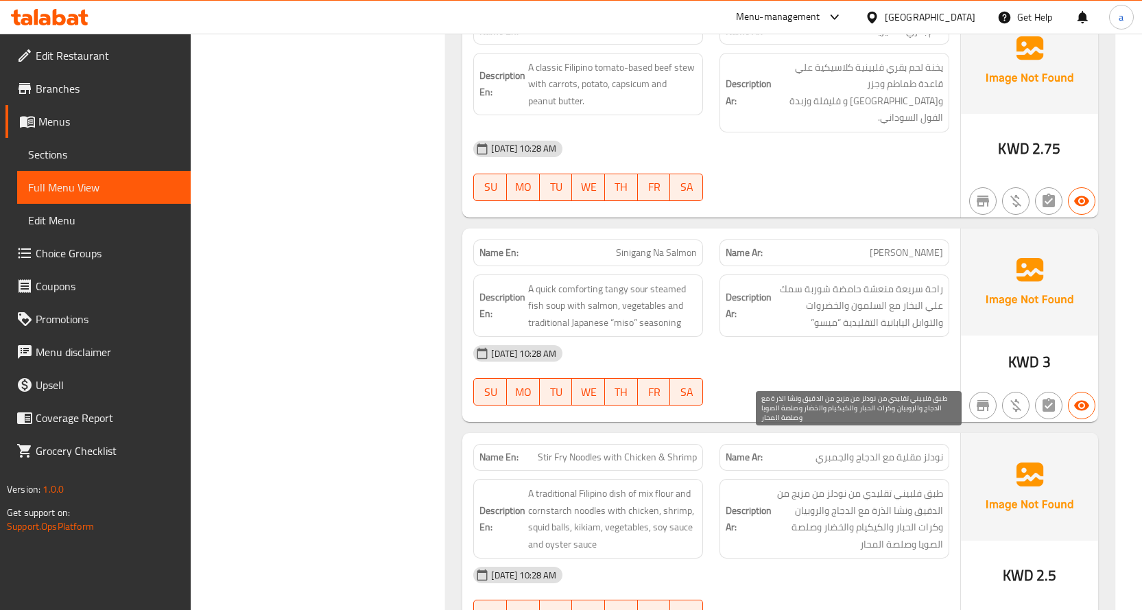
click at [921, 485] on span "طبق فلبيني تقليدي من نودلز من مزيج من الدقيق ونشا الذرة مع الدجاج والروبيان وكر…" at bounding box center [858, 518] width 169 height 67
click at [903, 485] on span "طبق فلبيني تقليدي من نودلز من مزيج من الدقيق ونشا الذرة مع الدجاج والروبيان وكر…" at bounding box center [858, 518] width 169 height 67
click at [870, 485] on span "طبق فلبيني تقليدي من نودلز من مزيج من الدقيق ونشا الذرة مع الدجاج والروبيان وكر…" at bounding box center [858, 518] width 169 height 67
click at [829, 485] on span "طبق فلبيني تقليدي من نودلز من مزيج من الدقيق ونشا الذرة مع الدجاج والروبيان وكر…" at bounding box center [858, 518] width 169 height 67
click at [805, 485] on span "طبق فلبيني تقليدي من نودلز من مزيج من الدقيق ونشا الذرة مع الدجاج والروبيان وكر…" at bounding box center [858, 518] width 169 height 67
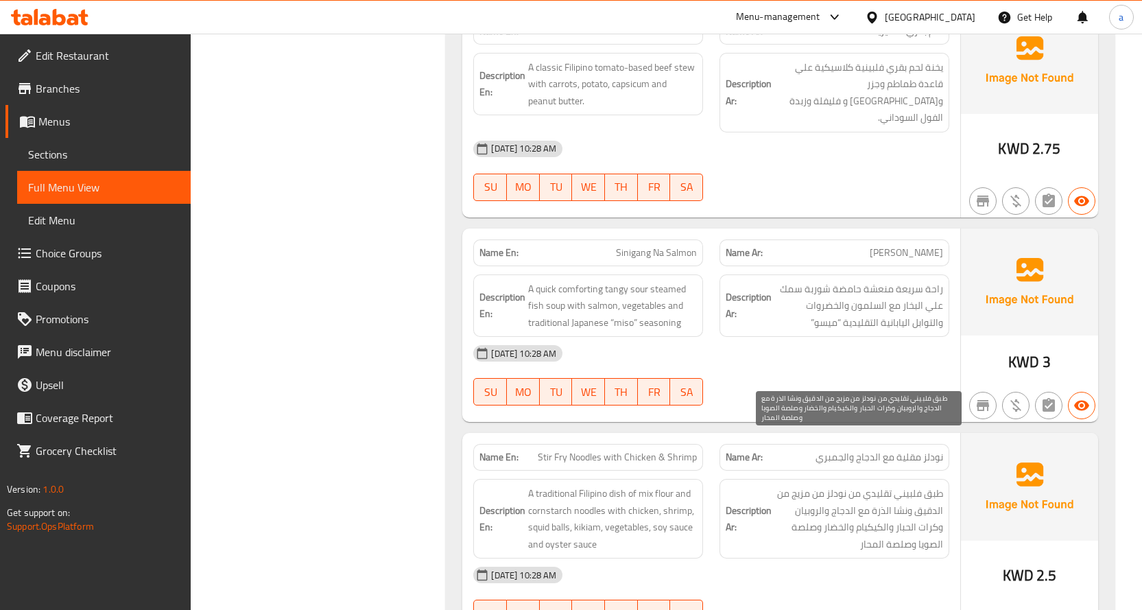
click at [879, 485] on span "طبق فلبيني تقليدي من نودلز من مزيج من الدقيق ونشا الذرة مع الدجاج والروبيان وكر…" at bounding box center [858, 518] width 169 height 67
click at [931, 485] on span "طبق فلبيني تقليدي من نودلز من مزيج من الدقيق ونشا الذرة مع الدجاج والروبيان وكر…" at bounding box center [858, 518] width 169 height 67
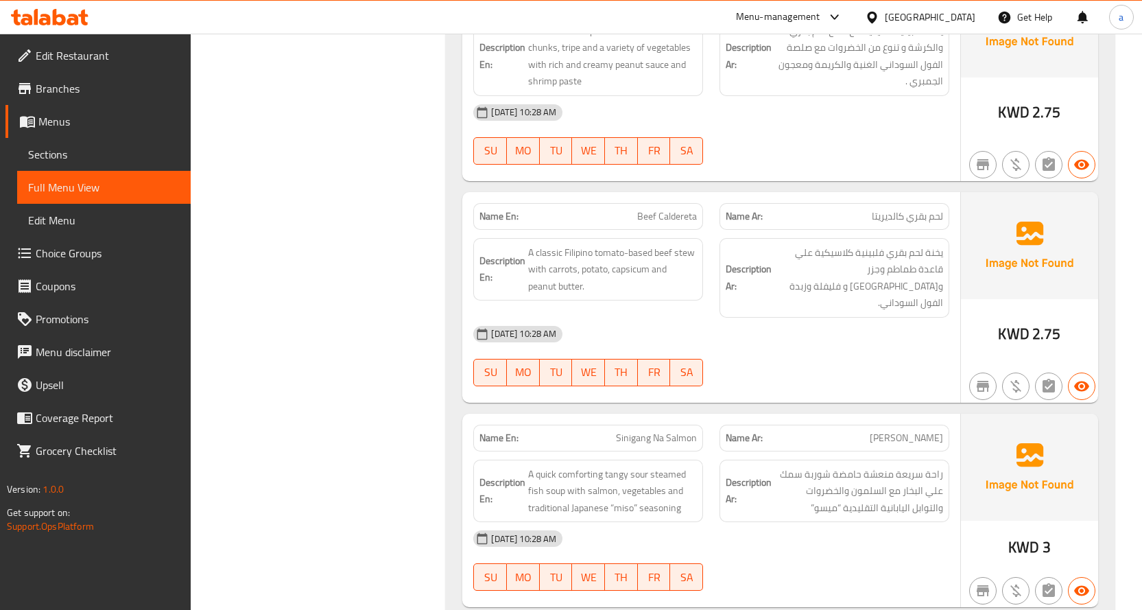
scroll to position [6629, 0]
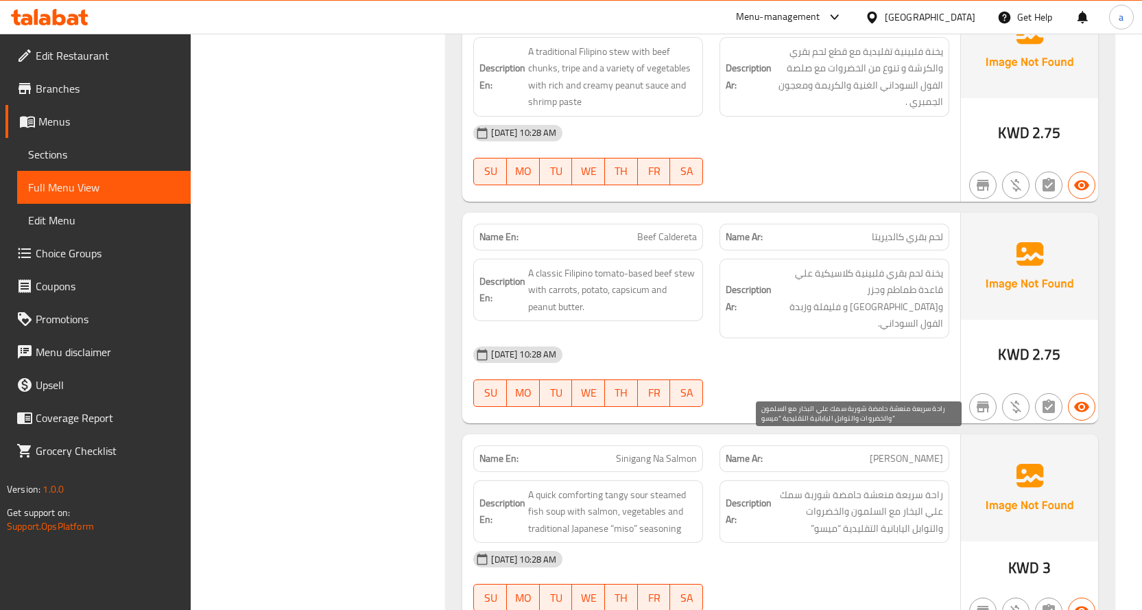
click at [842, 486] on span "راحة سريعة منعشة حامضة شوربة سمك علي البخار مع السلمون والخضروات والتوابل الياب…" at bounding box center [858, 511] width 169 height 51
click at [851, 486] on span "راحة سريعة منعشة حامضة شوربة سمك علي البخار مع السلمون والخضروات والتوابل الياب…" at bounding box center [858, 511] width 169 height 51
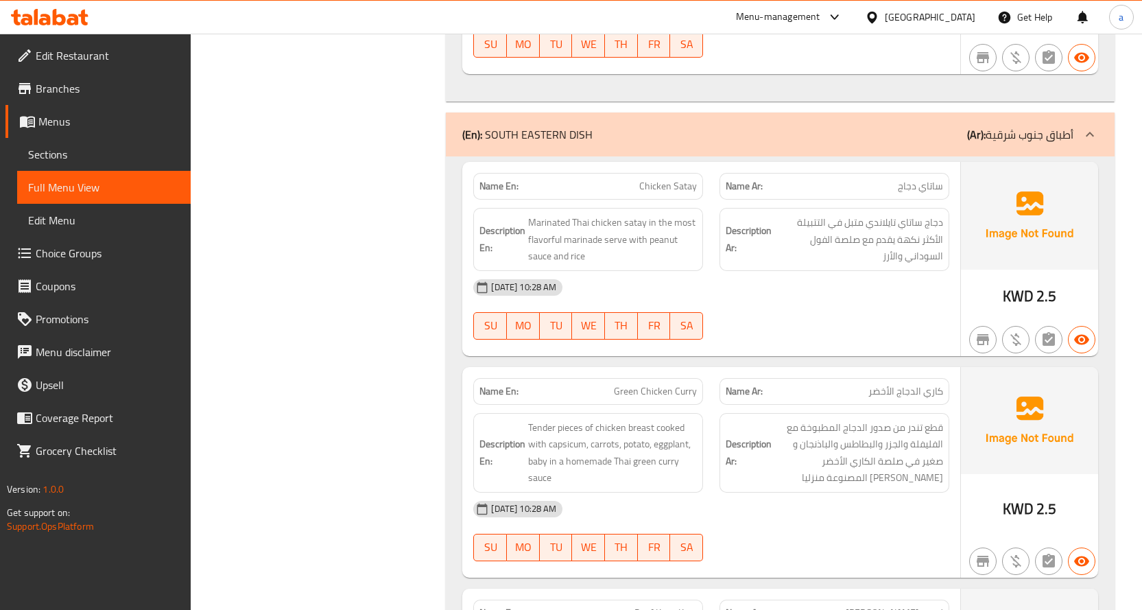
scroll to position [6011, 0]
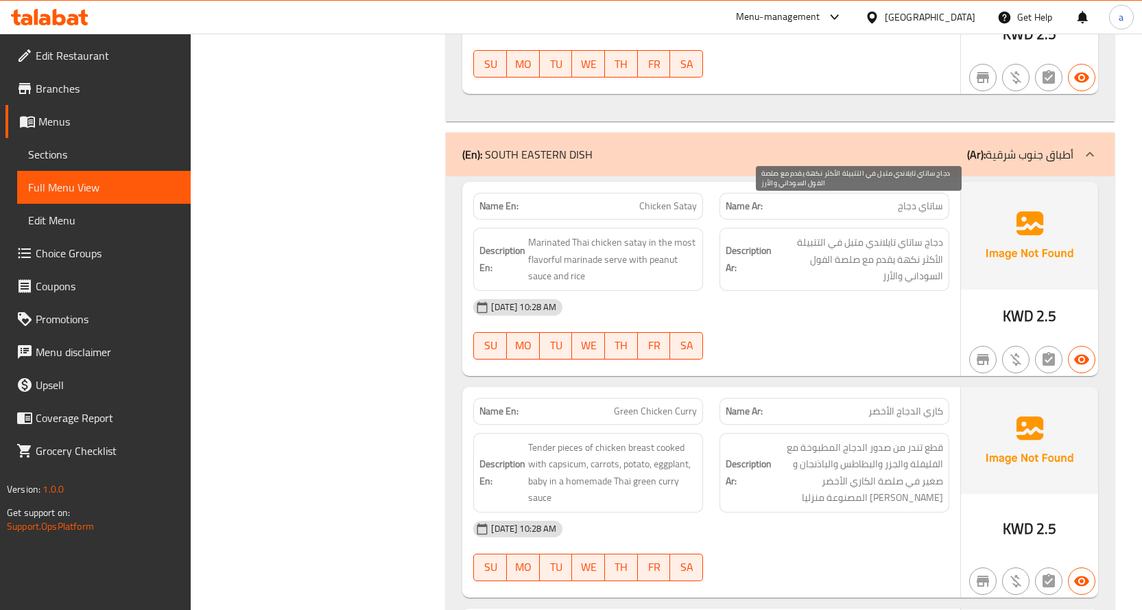
click at [929, 234] on span "دجاج ساتاي تايلاندي متبل في التتبيلة الأكثر نكهة يقدم مع صلصة الفول السوداني وا…" at bounding box center [858, 259] width 169 height 51
click at [833, 234] on span "دجاج ساتاي تايلاندي متبل في التتبيلة الأكثر نكهة يقدم مع صلصة الفول السوداني وا…" at bounding box center [858, 259] width 169 height 51
click at [813, 234] on span "دجاج ساتاي تايلاندي متبل في التتبيلة الأكثر نكهة يقدم مع صلصة الفول السوداني وا…" at bounding box center [858, 259] width 169 height 51
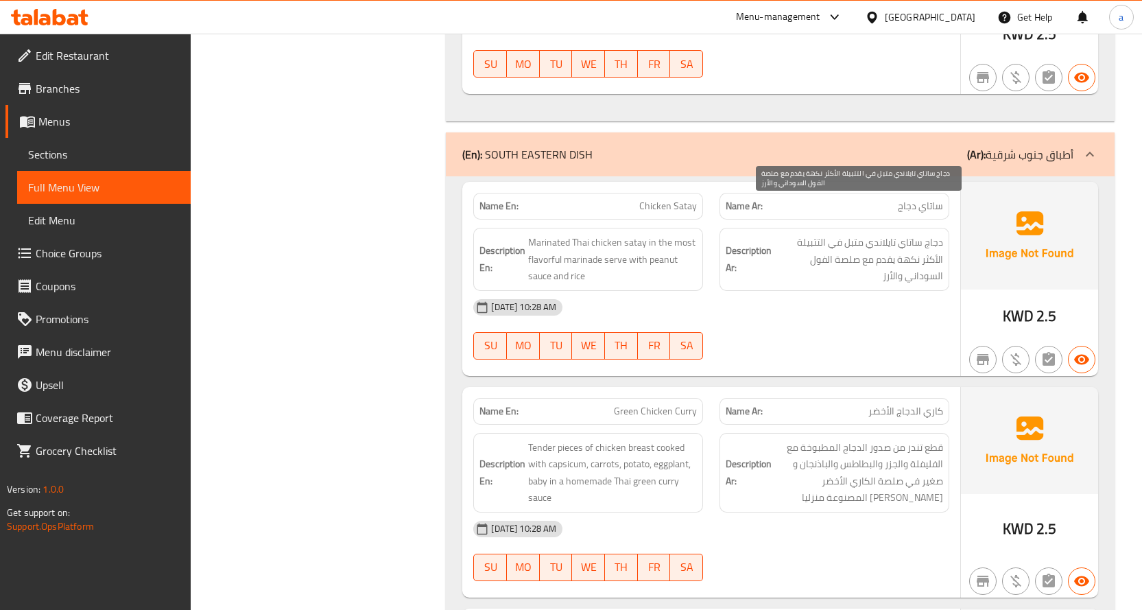
click at [938, 234] on span "دجاج ساتاي تايلاندي متبل في التتبيلة الأكثر نكهة يقدم مع صلصة الفول السوداني وا…" at bounding box center [858, 259] width 169 height 51
click at [915, 234] on span "دجاج ساتاي تايلاندي متبل في التتبيلة الأكثر نكهة يقدم مع صلصة الفول السوداني وا…" at bounding box center [858, 259] width 169 height 51
click at [912, 234] on span "دجاج ساتاي تايلاندي متبل في التتبيلة الأكثر نكهة يقدم مع صلصة الفول السوداني وا…" at bounding box center [858, 259] width 169 height 51
click at [874, 234] on span "دجاج ساتاي تايلاندي متبل في التتبيلة الأكثر نكهة يقدم مع صلصة الفول السوداني وا…" at bounding box center [858, 259] width 169 height 51
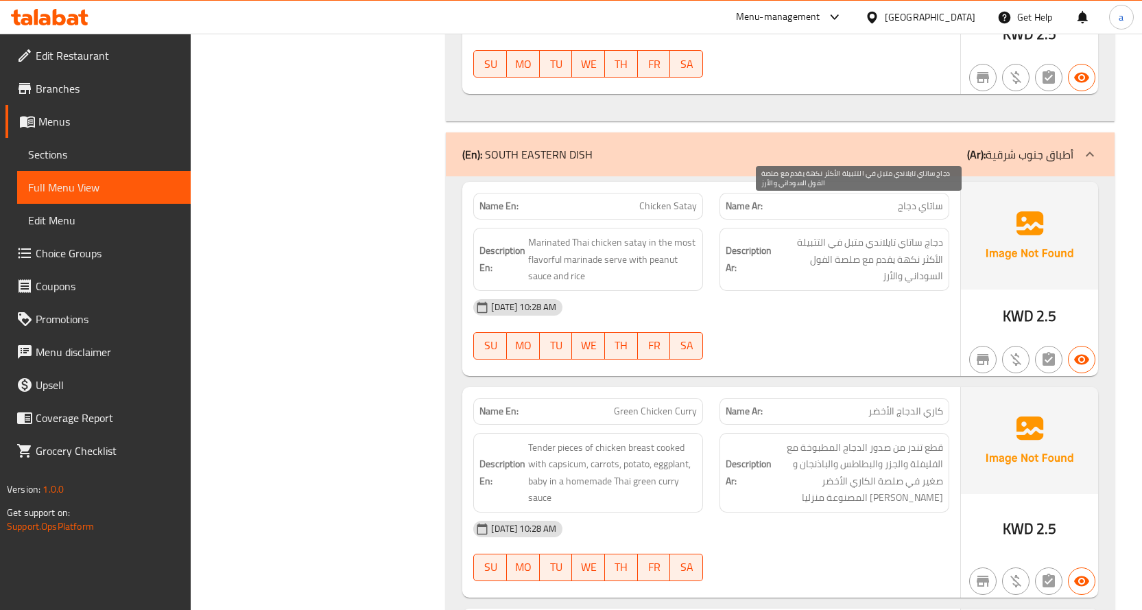
click at [862, 234] on span "دجاج ساتاي تايلاندي متبل في التتبيلة الأكثر نكهة يقدم مع صلصة الفول السوداني وا…" at bounding box center [858, 259] width 169 height 51
click at [831, 234] on span "دجاج ساتاي تايلاندي متبل في التتبيلة الأكثر نكهة يقدم مع صلصة الفول السوداني وا…" at bounding box center [858, 259] width 169 height 51
click at [915, 240] on span "دجاج ساتاي تايلاندي متبل في التتبيلة الأكثر نكهة يقدم مع صلصة الفول السوداني وا…" at bounding box center [858, 259] width 169 height 51
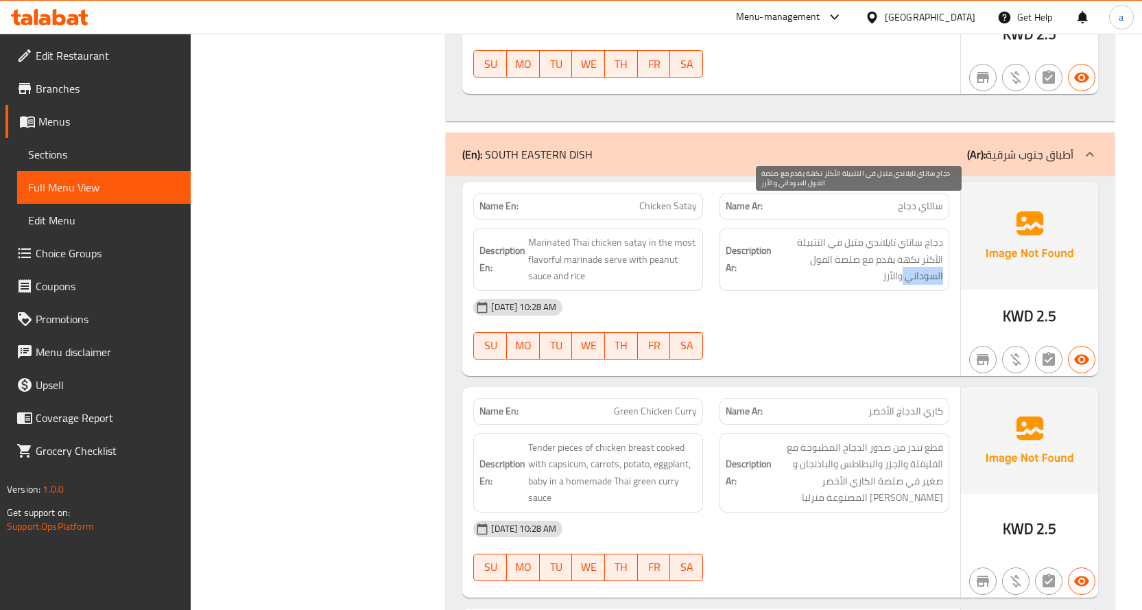
click at [915, 240] on span "دجاج ساتاي تايلاندي متبل في التتبيلة الأكثر نكهة يقدم مع صلصة الفول السوداني وا…" at bounding box center [858, 259] width 169 height 51
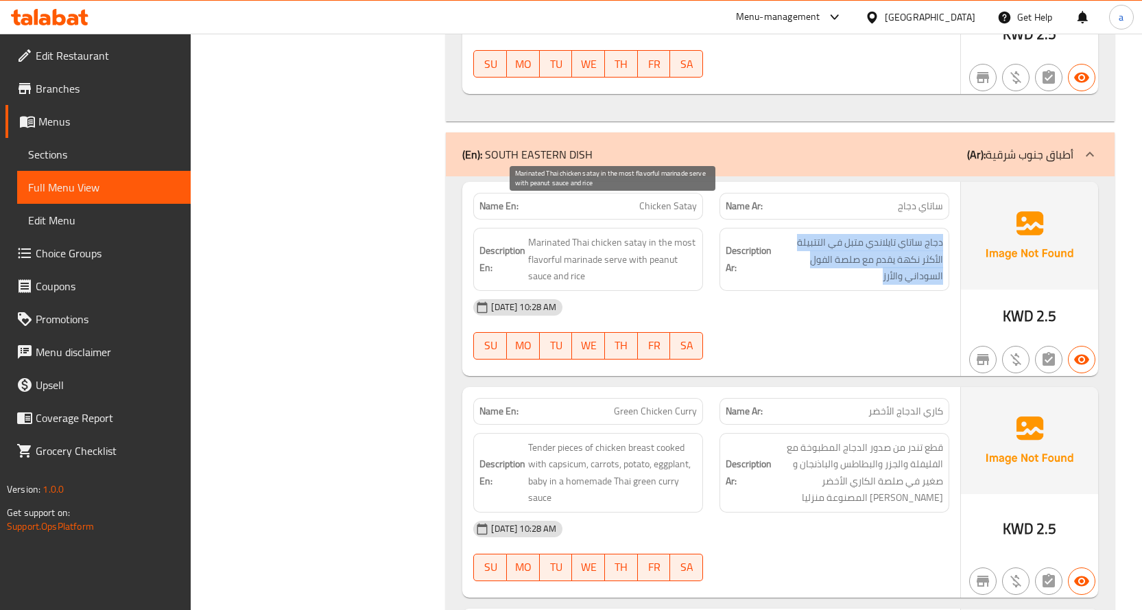
click at [668, 234] on span "Marinated Thai chicken satay in the most flavorful marinade serve with peanut s…" at bounding box center [612, 259] width 169 height 51
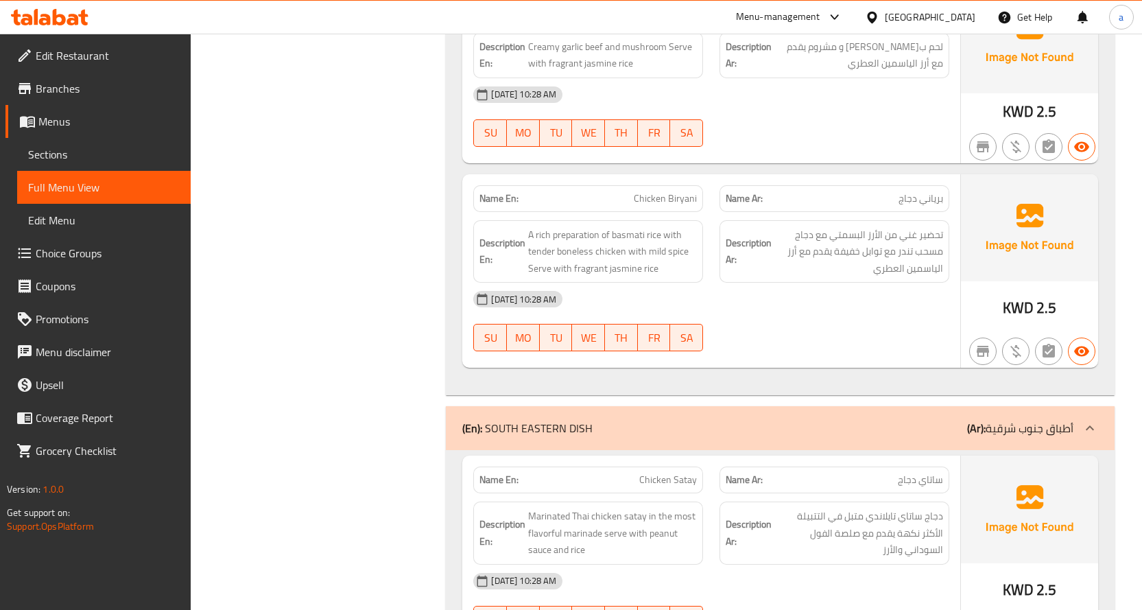
scroll to position [5737, 0]
click at [916, 227] on span "تحضير غني من الأرز البسمتي مع دجاج مسحب تندر مع توابل خفيفة يقدم مع أرز الياسمي…" at bounding box center [858, 252] width 169 height 51
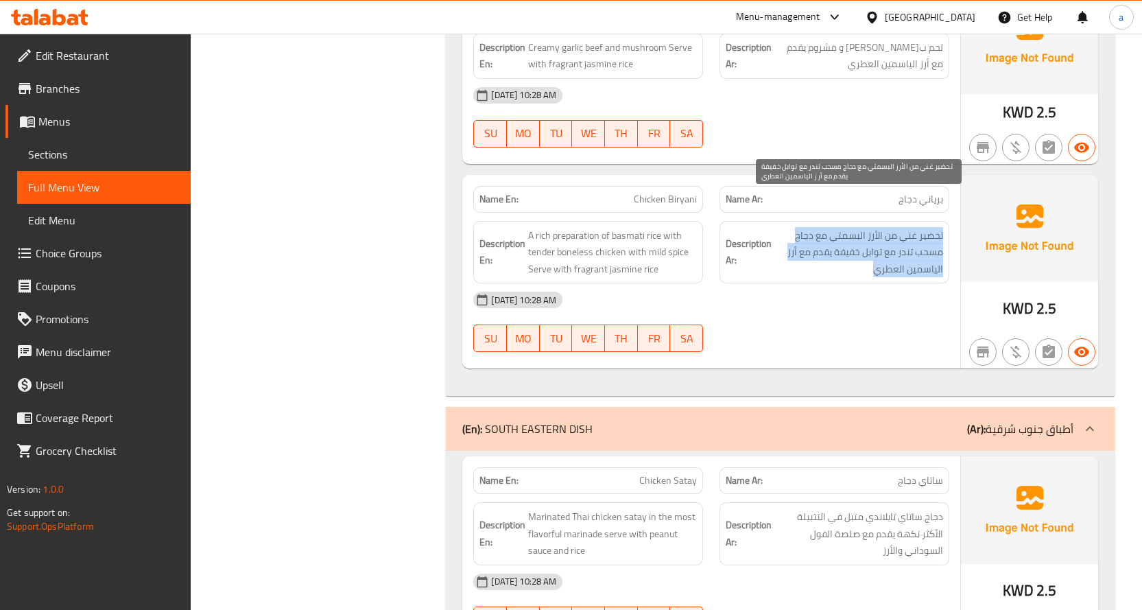
click at [916, 227] on span "تحضير غني من الأرز البسمتي مع دجاج مسحب تندر مع توابل خفيفة يقدم مع أرز الياسمي…" at bounding box center [858, 252] width 169 height 51
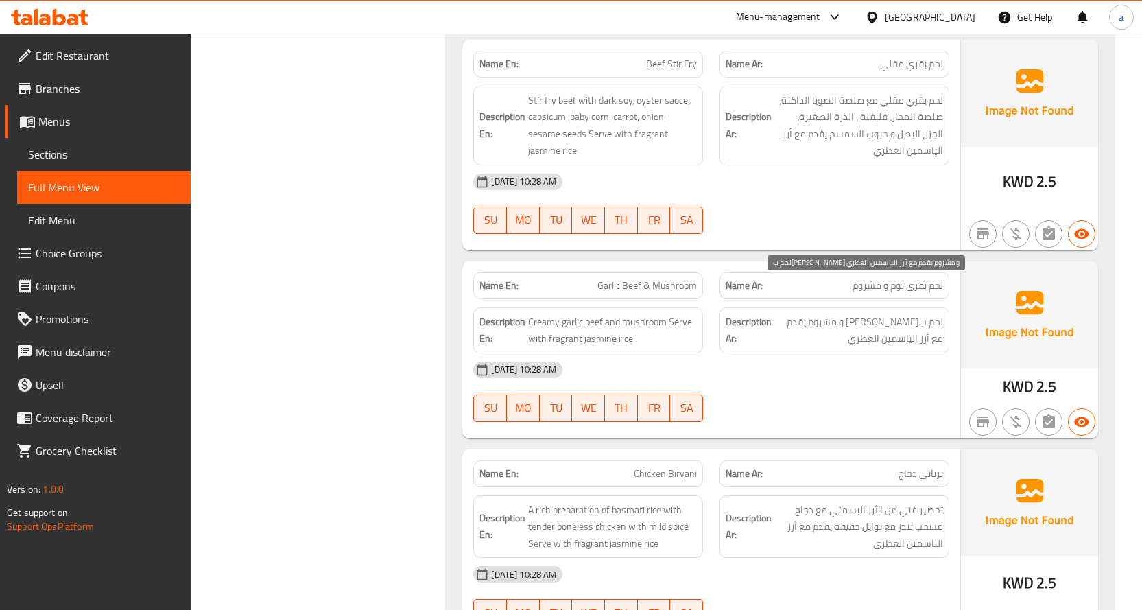
click at [887, 313] on span "لحم بقري كريمي ثوم و مشروم يقدم مع أرز الياسمين العطري" at bounding box center [858, 330] width 169 height 34
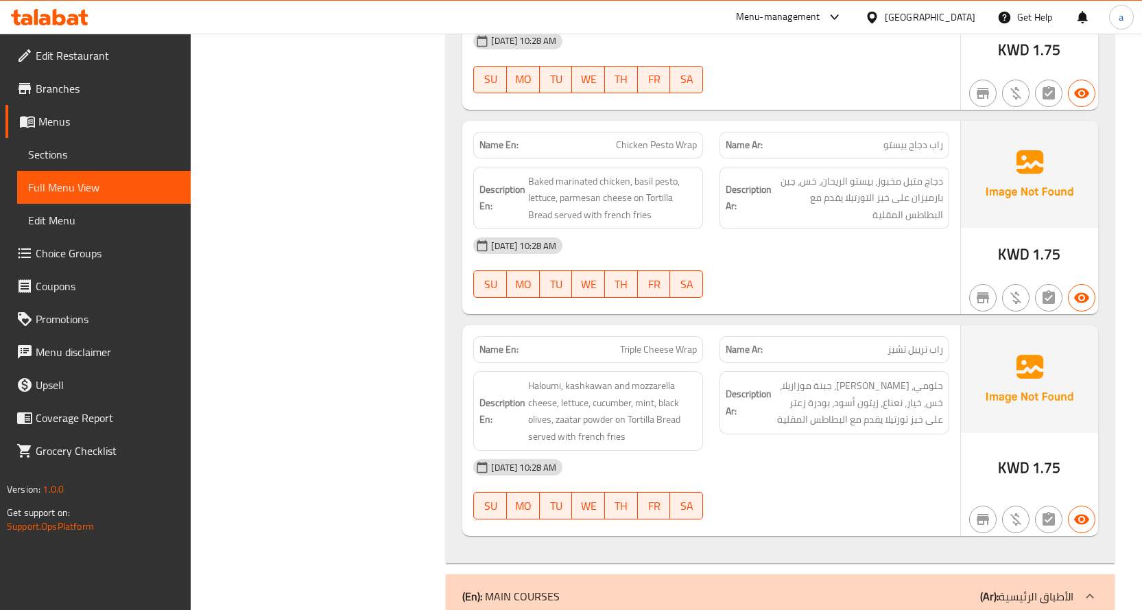
scroll to position [4434, 0]
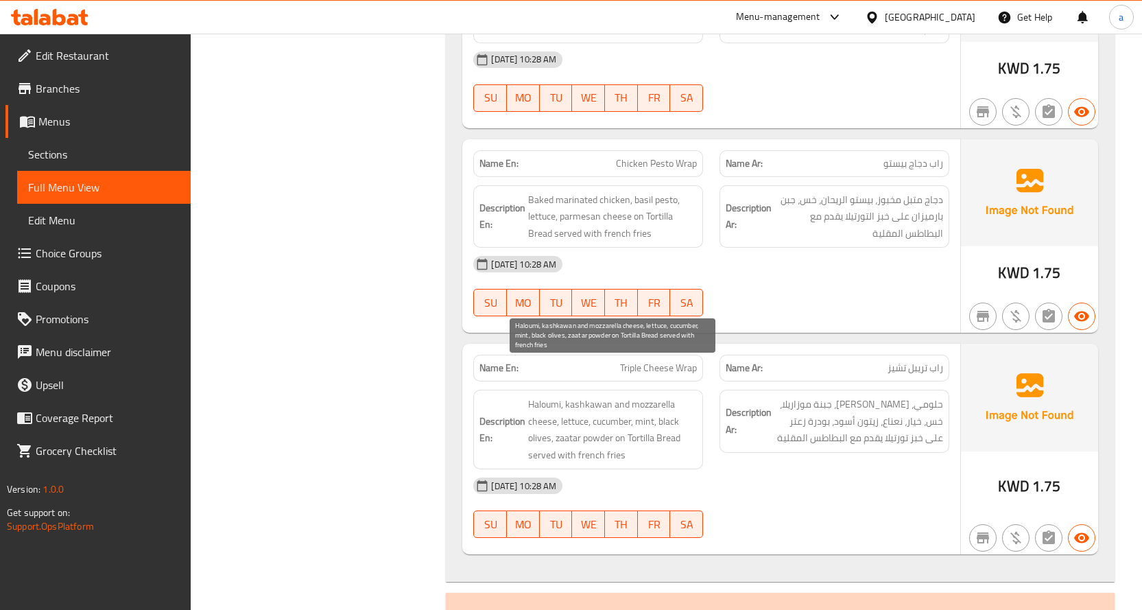
click at [584, 396] on span "Haloumi, kashkawan and mozzarella cheese, lettuce, cucumber, mint, black olives…" at bounding box center [612, 429] width 169 height 67
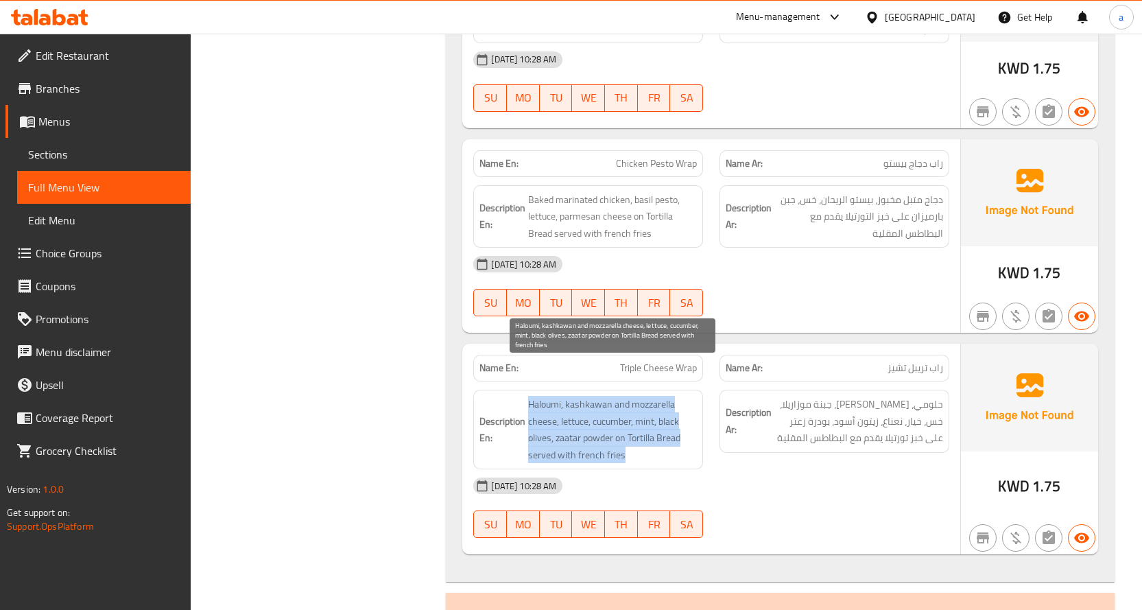
click at [584, 396] on span "Haloumi, kashkawan and mozzarella cheese, lettuce, cucumber, mint, black olives…" at bounding box center [612, 429] width 169 height 67
click at [583, 396] on span "Haloumi, kashkawan and mozzarella cheese, lettuce, cucumber, mint, black olives…" at bounding box center [612, 429] width 169 height 67
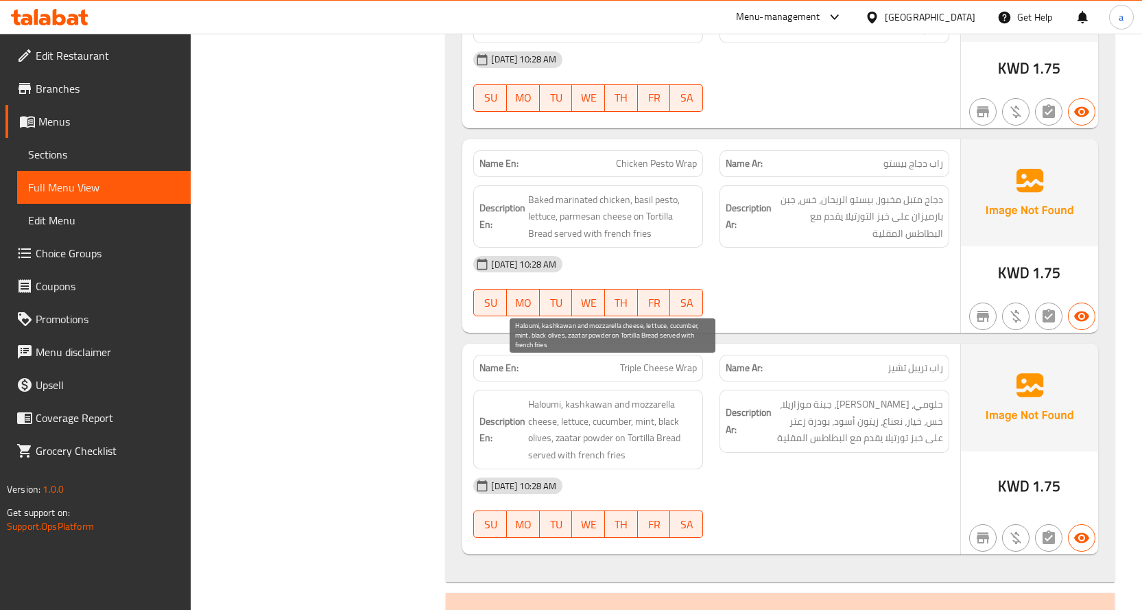
click at [583, 396] on span "Haloumi, kashkawan and mozzarella cheese, lettuce, cucumber, mint, black olives…" at bounding box center [612, 429] width 169 height 67
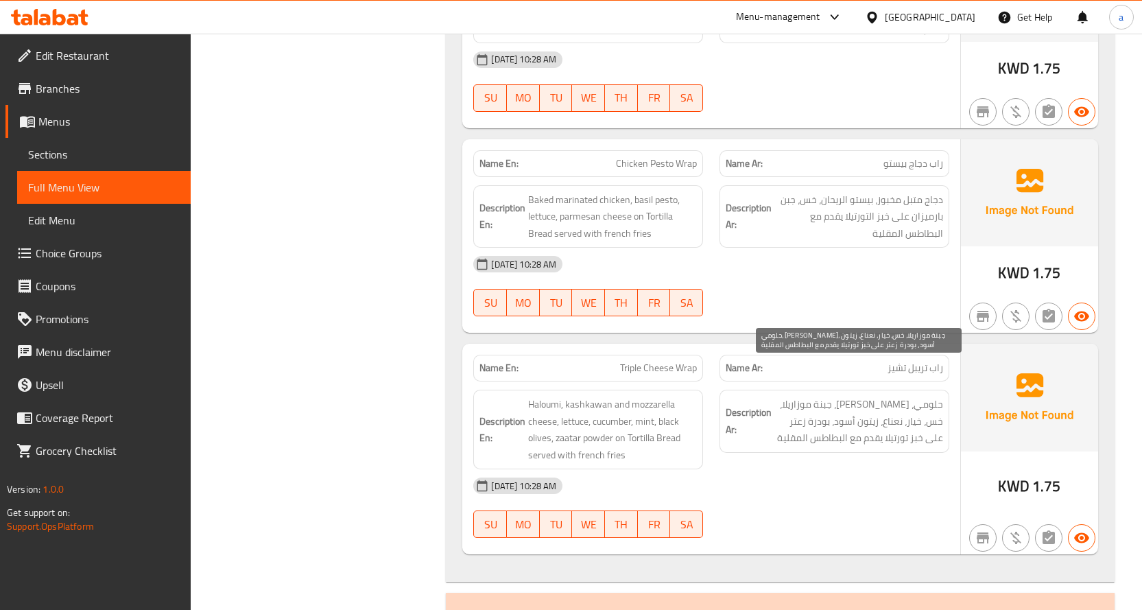
click at [799, 396] on span "حلومي، كشكوان، جبنة موزاريلا، خس، خيار، نعناع، زيتون أسود، بودرة زعتر على خبز ت…" at bounding box center [858, 421] width 169 height 51
click at [833, 396] on span "حلومي، كشكوان، جبنة موزاريلا، خس، خيار، نعناع، زيتون أسود، بودرة زعتر على خبز ت…" at bounding box center [858, 421] width 169 height 51
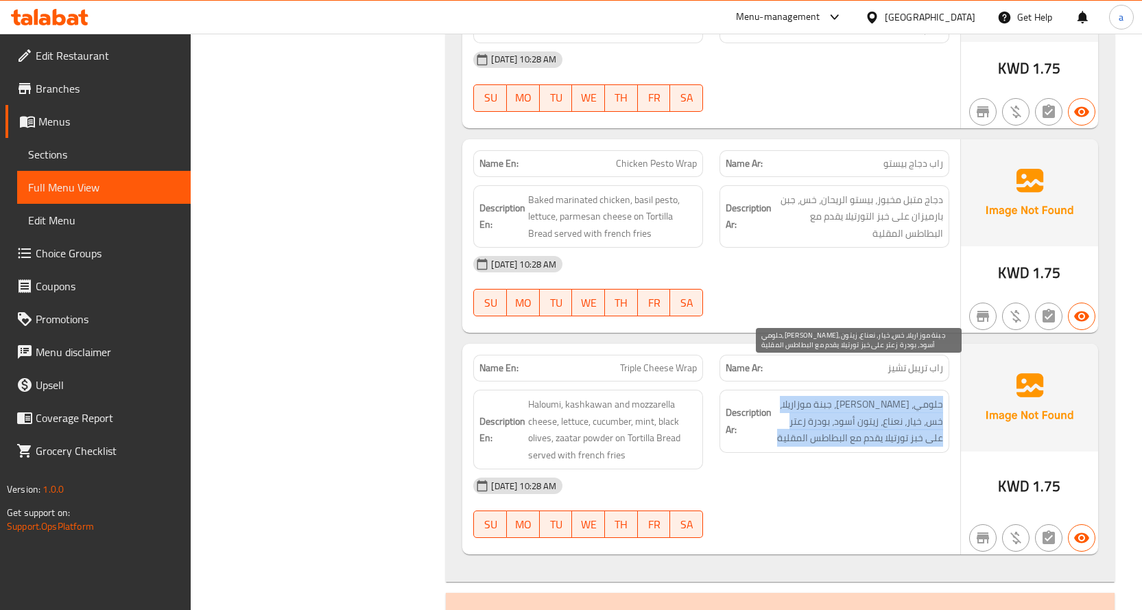
click at [833, 396] on span "حلومي، كشكوان، جبنة موزاريلا، خس، خيار، نعناع، زيتون أسود، بودرة زعتر على خبز ت…" at bounding box center [858, 421] width 169 height 51
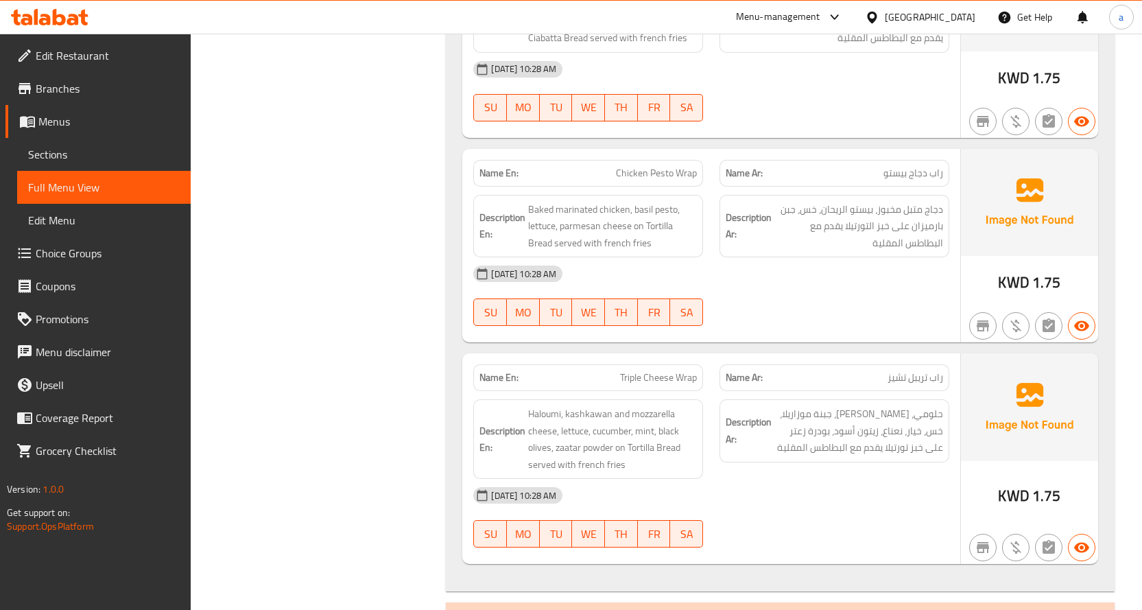
scroll to position [4297, 0]
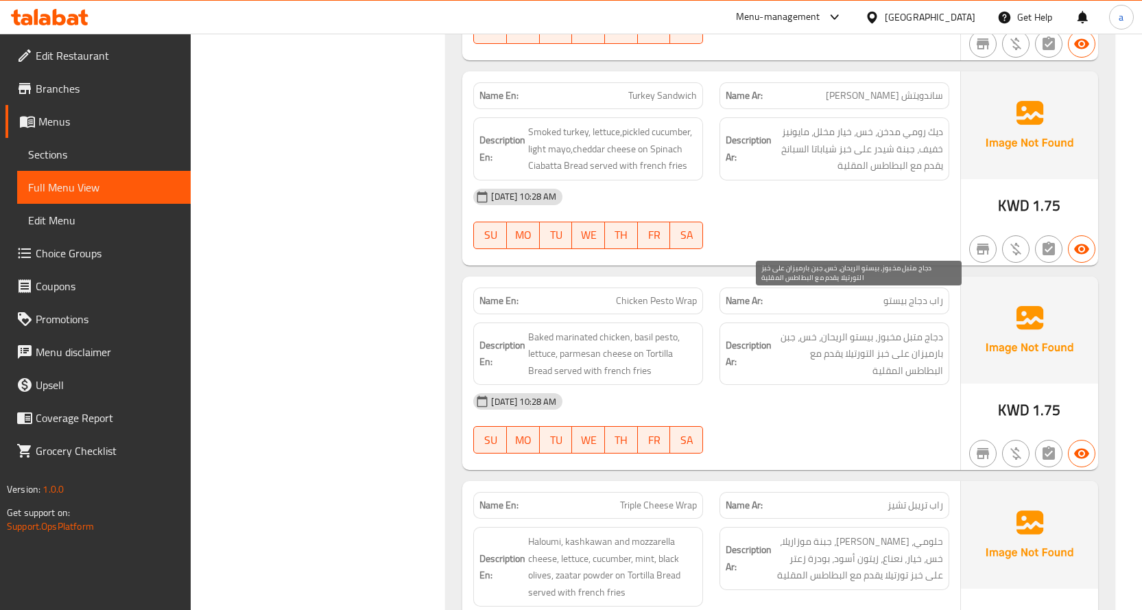
click at [874, 329] on span "دجاج متبل مخبوز، بيستو الريحان، خس، جبن بارميزان على خبز التورتيلا يقدم مع البط…" at bounding box center [858, 354] width 169 height 51
click at [861, 329] on span "دجاج متبل مخبوز، بيستو الريحان، خس، جبن بارميزان على خبز التورتيلا يقدم مع البط…" at bounding box center [858, 354] width 169 height 51
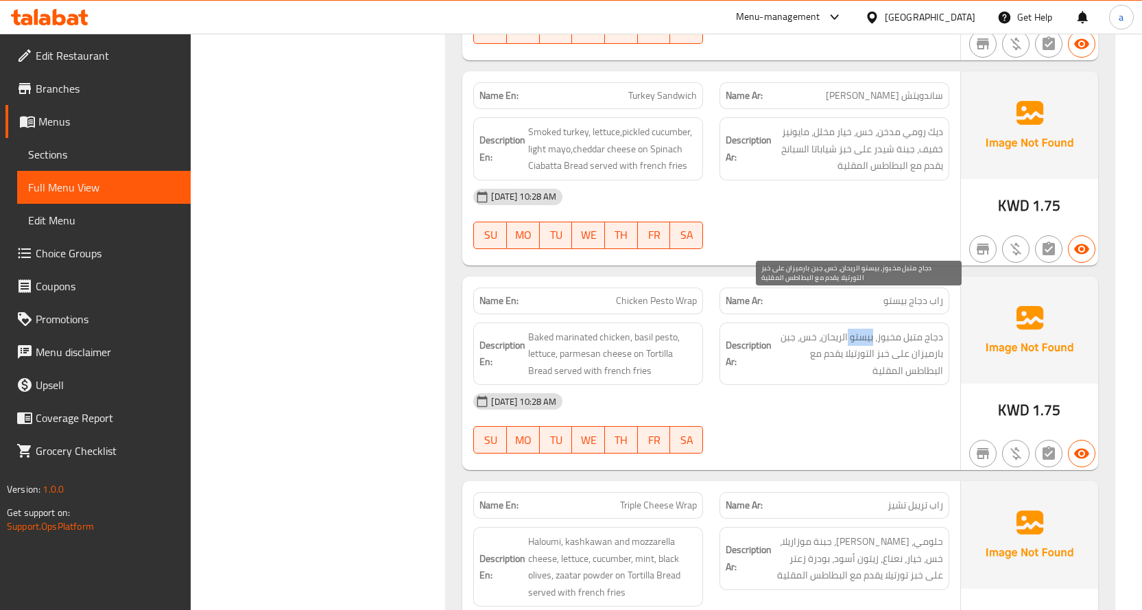
click at [861, 329] on span "دجاج متبل مخبوز، بيستو الريحان، خس، جبن بارميزان على خبز التورتيلا يقدم مع البط…" at bounding box center [858, 354] width 169 height 51
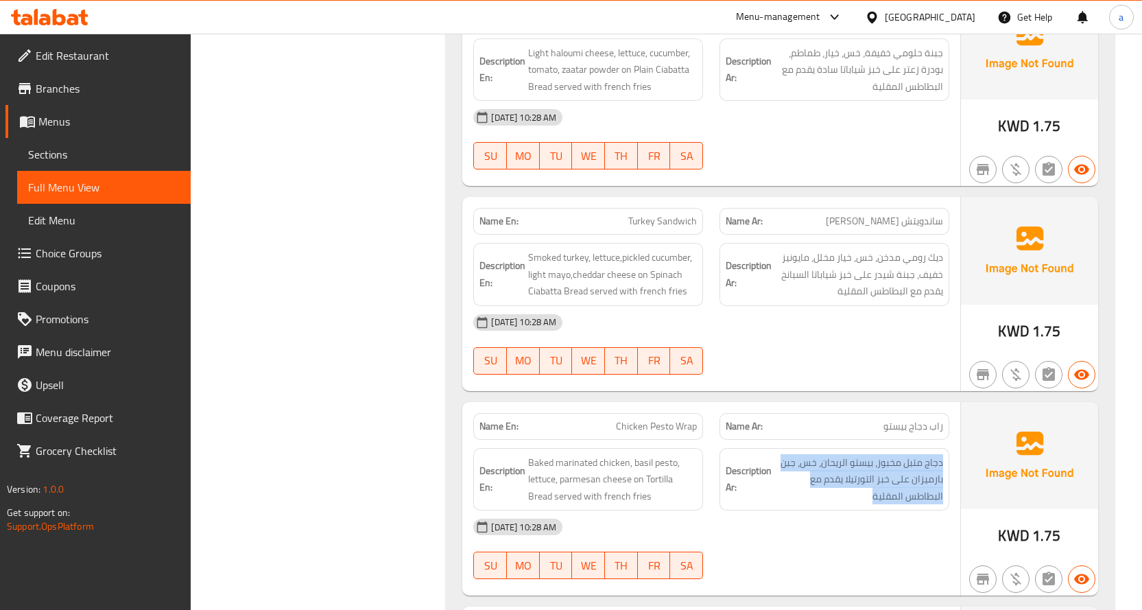
scroll to position [4022, 0]
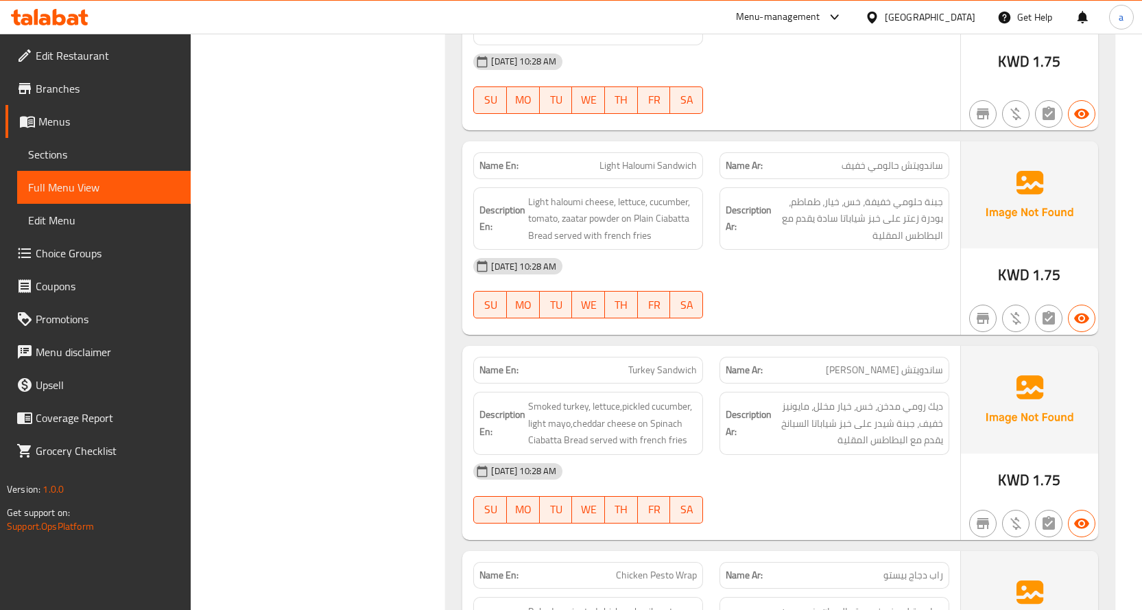
click at [863, 392] on div "Description Ar: ديك رومي مدخن، خس، خيار مخلل، مايونيز خفيف، جبنة شيدر على خبز ش…" at bounding box center [834, 423] width 230 height 63
click at [863, 398] on span "ديك رومي مدخن، خس، خيار مخلل، مايونيز خفيف، جبنة شيدر على خبز شياباتا السبانخ ي…" at bounding box center [858, 423] width 169 height 51
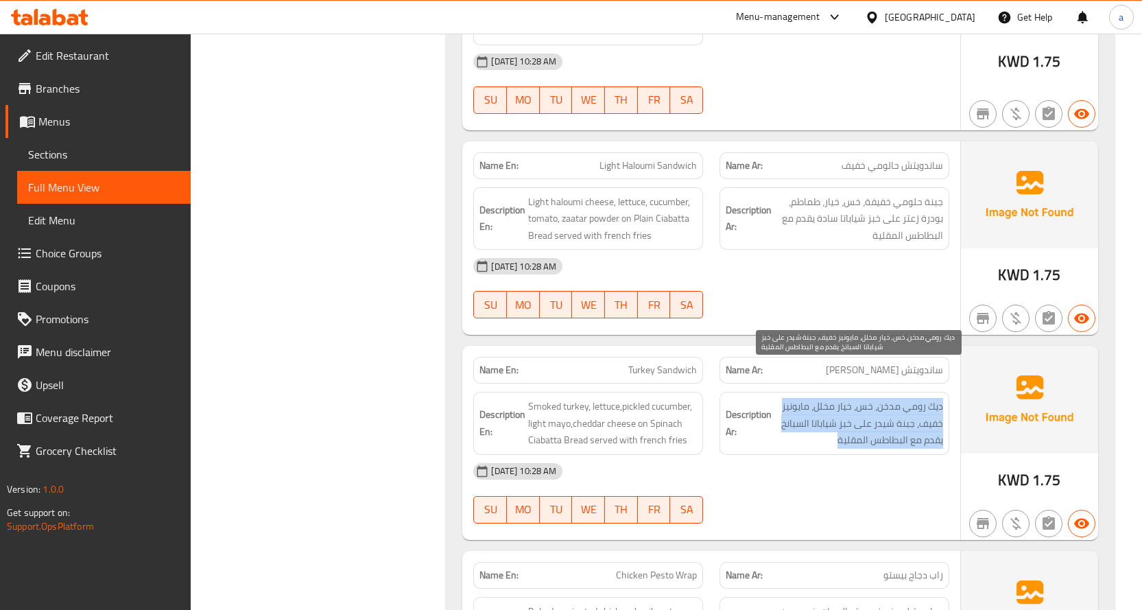
click at [863, 398] on span "ديك رومي مدخن، خس، خيار مخلل، مايونيز خفيف، جبنة شيدر على خبز شياباتا السبانخ ي…" at bounding box center [858, 423] width 169 height 51
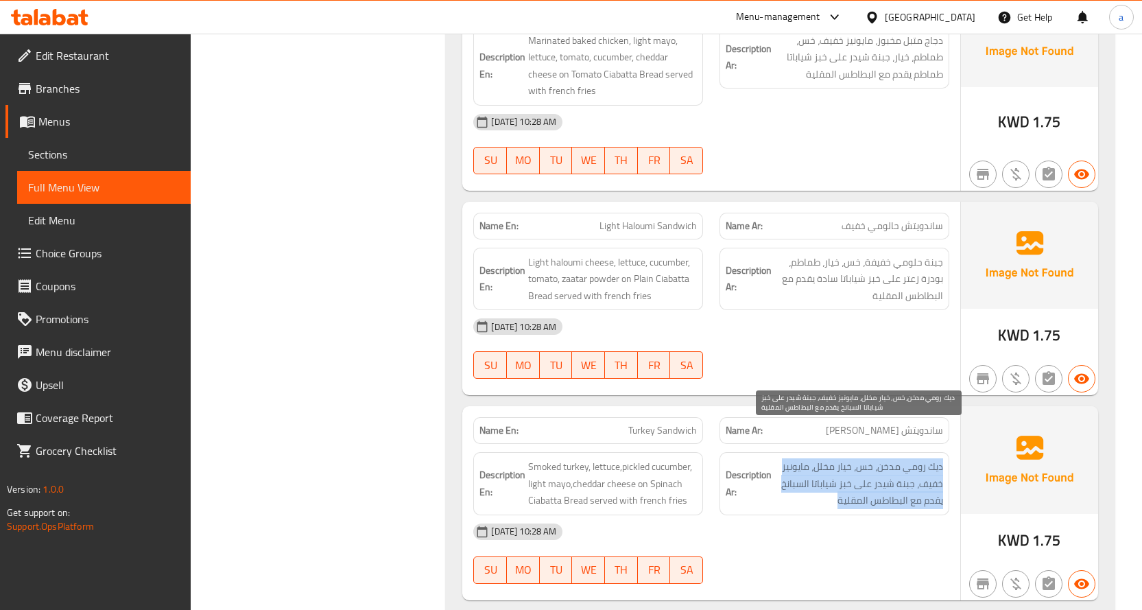
scroll to position [3885, 0]
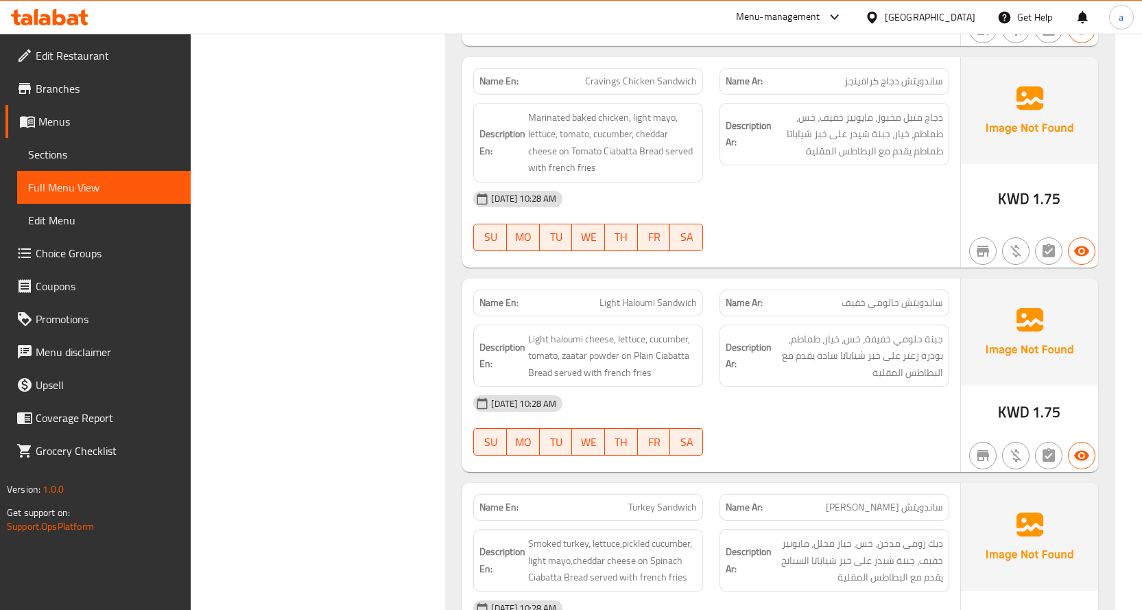
click at [866, 336] on span "جبنة حلومي خفيفة، خس، خيار، طماطم، بودرة زعتر على خبز شياباتا سادة يقدم مع البط…" at bounding box center [858, 356] width 169 height 51
click at [878, 331] on span "جبنة حلومي خفيفة، خس، خيار، طماطم، بودرة زعتر على خبز شياباتا سادة يقدم مع البط…" at bounding box center [858, 356] width 169 height 51
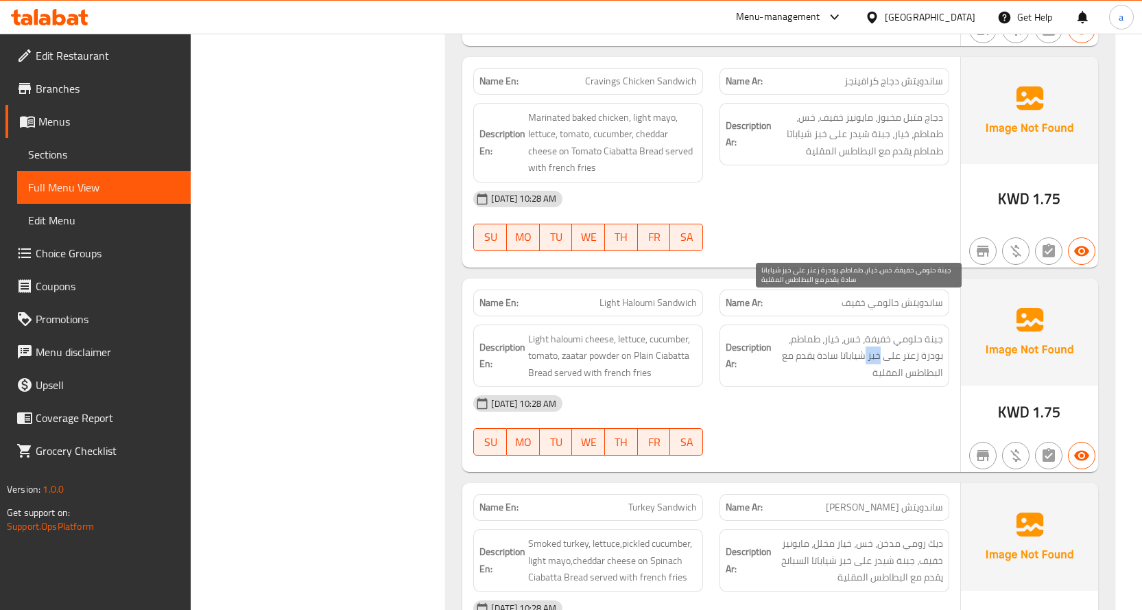
click at [878, 331] on span "جبنة حلومي خفيفة، خس، خيار، طماطم، بودرة زعتر على خبز شياباتا سادة يقدم مع البط…" at bounding box center [858, 356] width 169 height 51
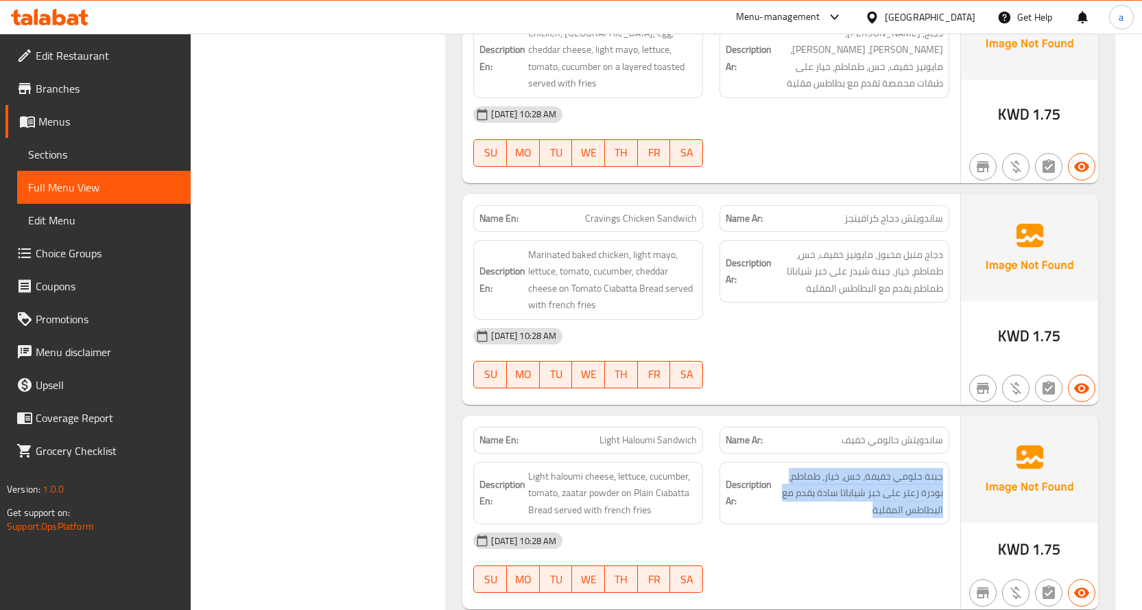
scroll to position [3680, 0]
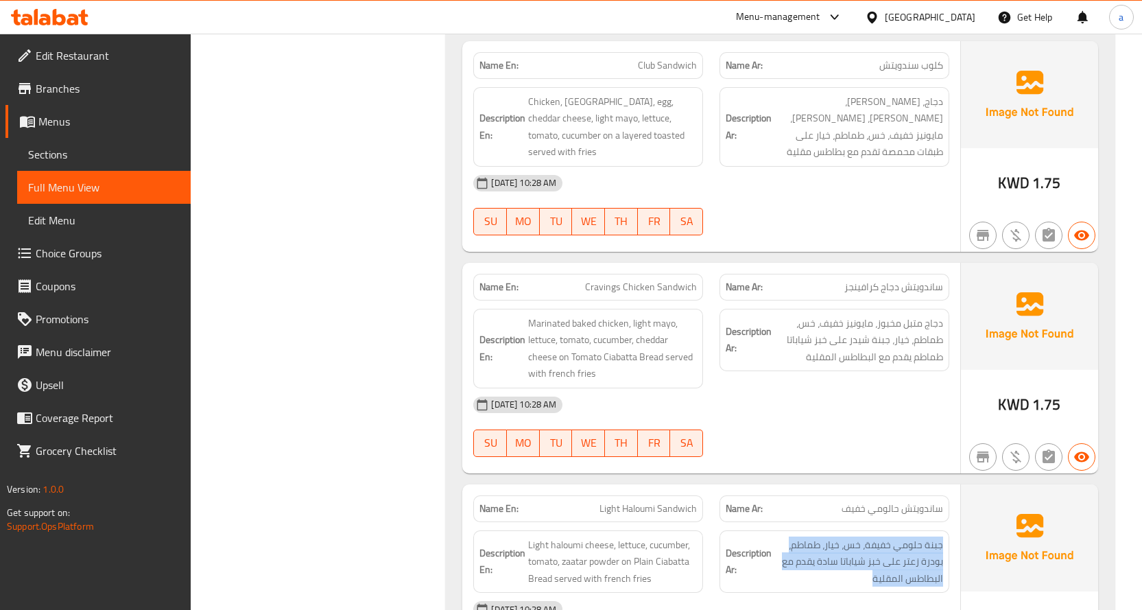
click at [872, 343] on div "Description Ar: دجاج متبل مخبوز، مايونيز خفيف، خس، طماطم، خيار، جبنة شيدر على خ…" at bounding box center [834, 348] width 246 height 96
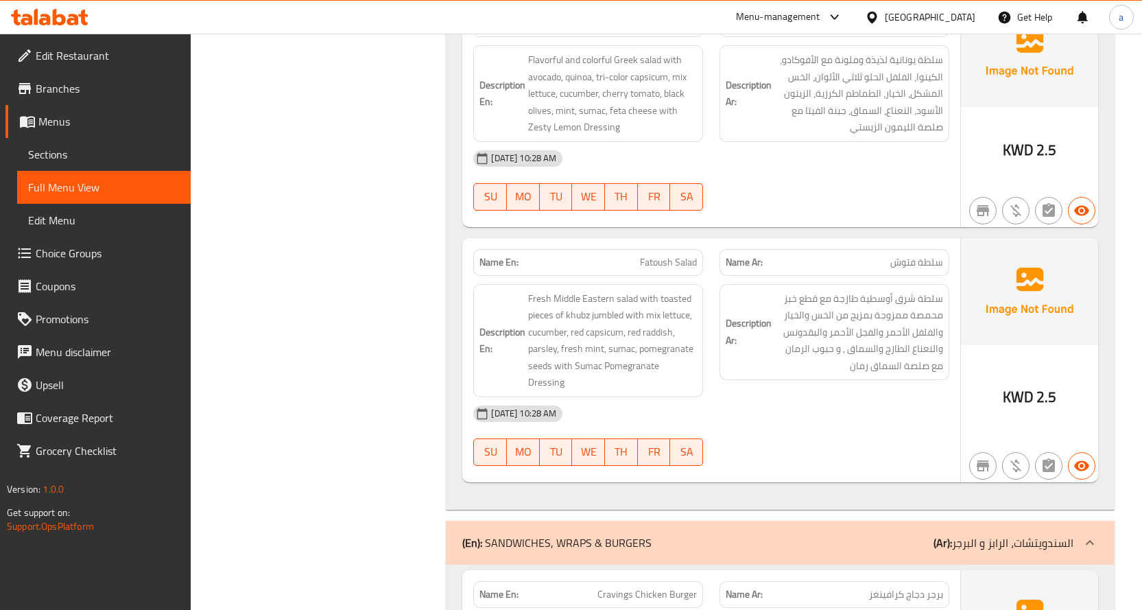
scroll to position [2719, 0]
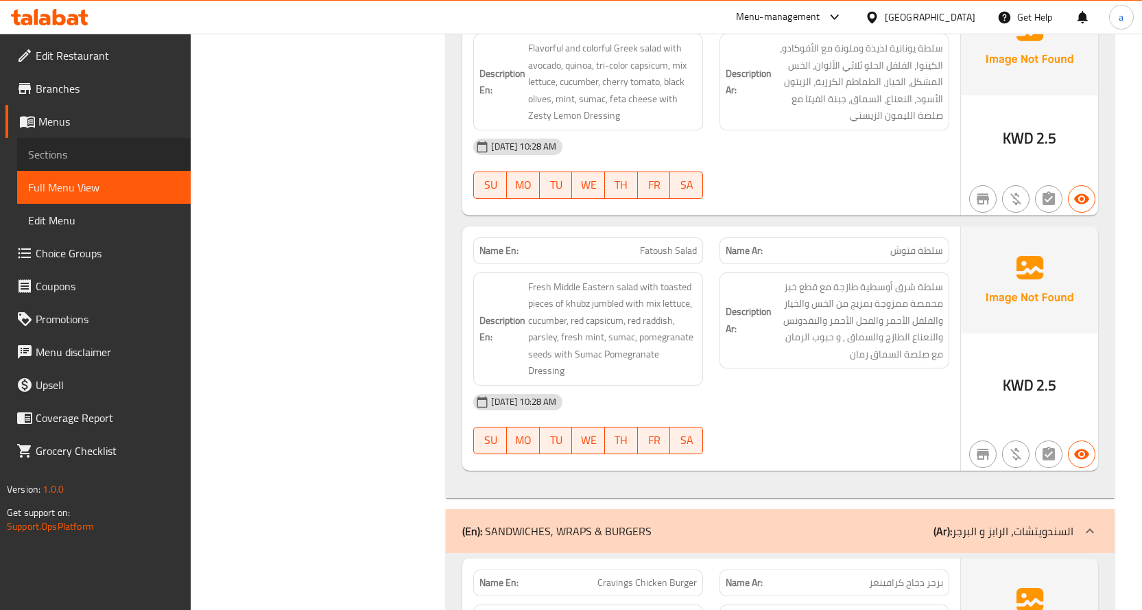
click at [79, 156] on span "Sections" at bounding box center [104, 154] width 152 height 16
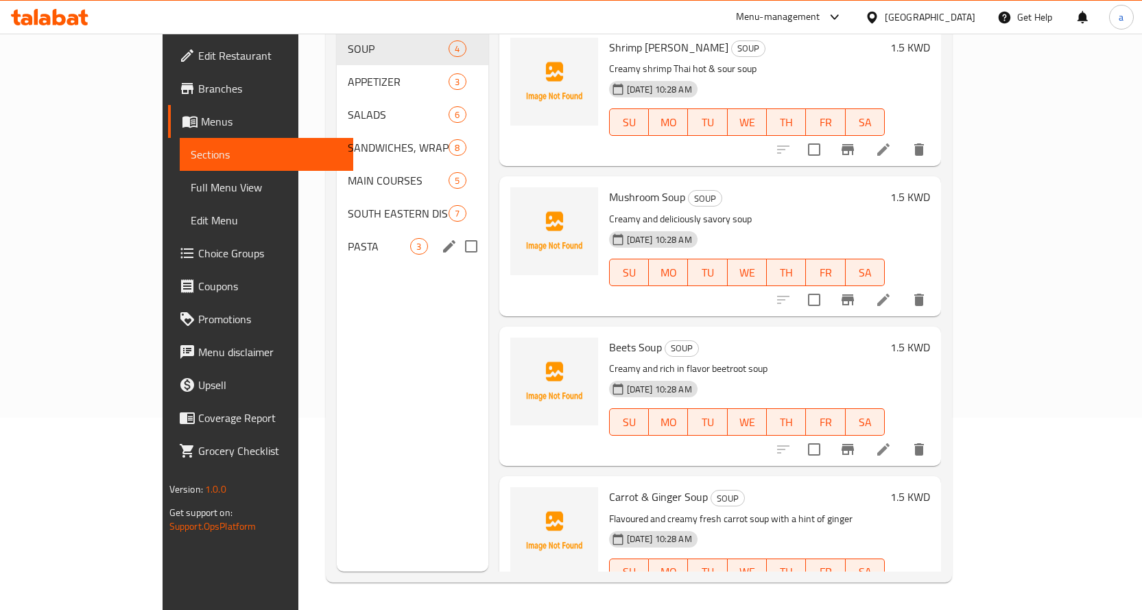
click at [337, 234] on div "PASTA 3" at bounding box center [412, 246] width 151 height 33
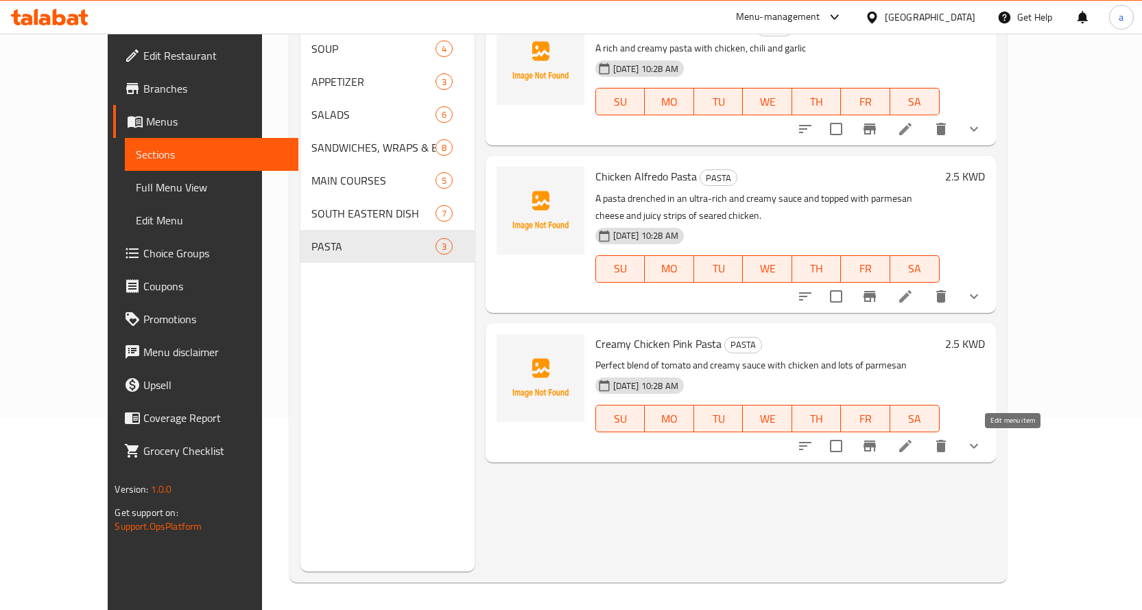
click at [914, 446] on icon at bounding box center [905, 446] width 16 height 16
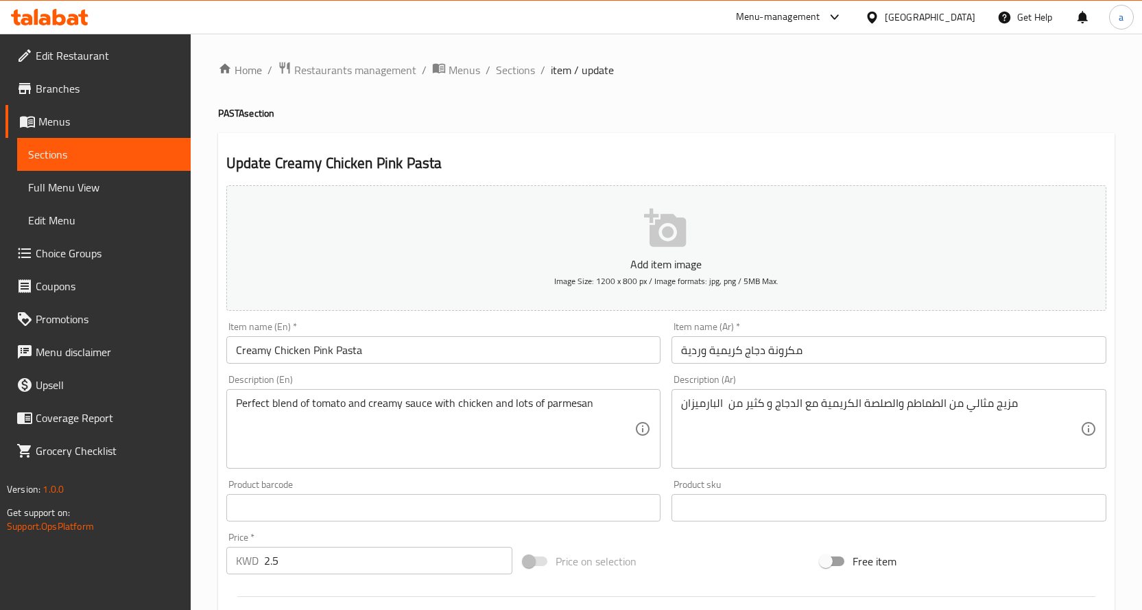
click at [682, 351] on input "مكرونة دجاج كريمية وردية" at bounding box center [888, 349] width 435 height 27
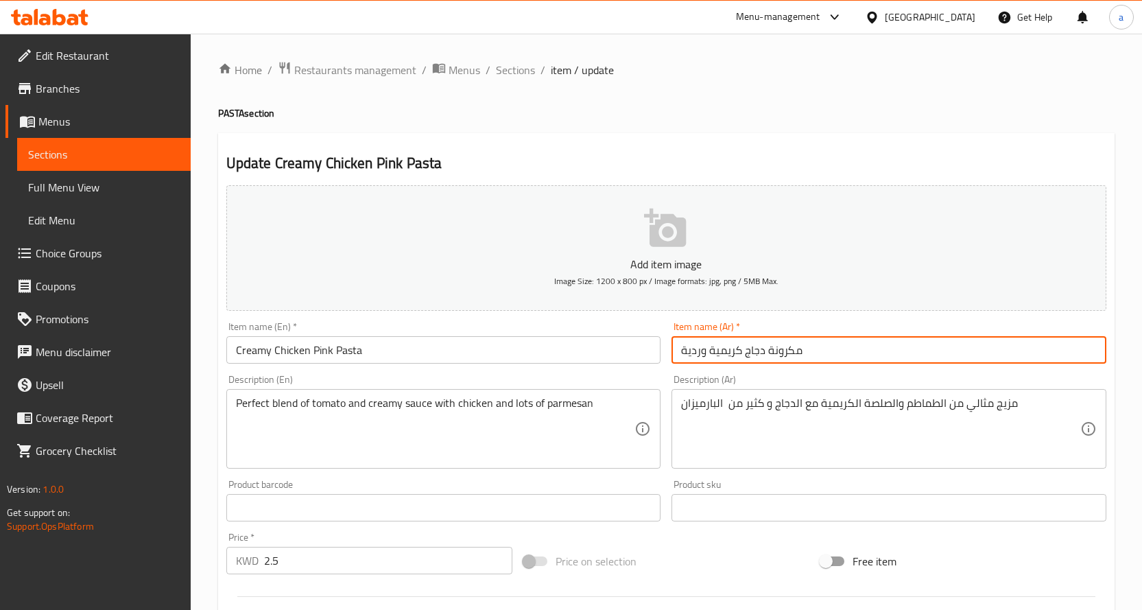
click at [682, 351] on input "مكرونة دجاج كريمية وردية" at bounding box center [888, 349] width 435 height 27
click at [697, 359] on input "مكرونة دجاج كريمية وردية" at bounding box center [888, 349] width 435 height 27
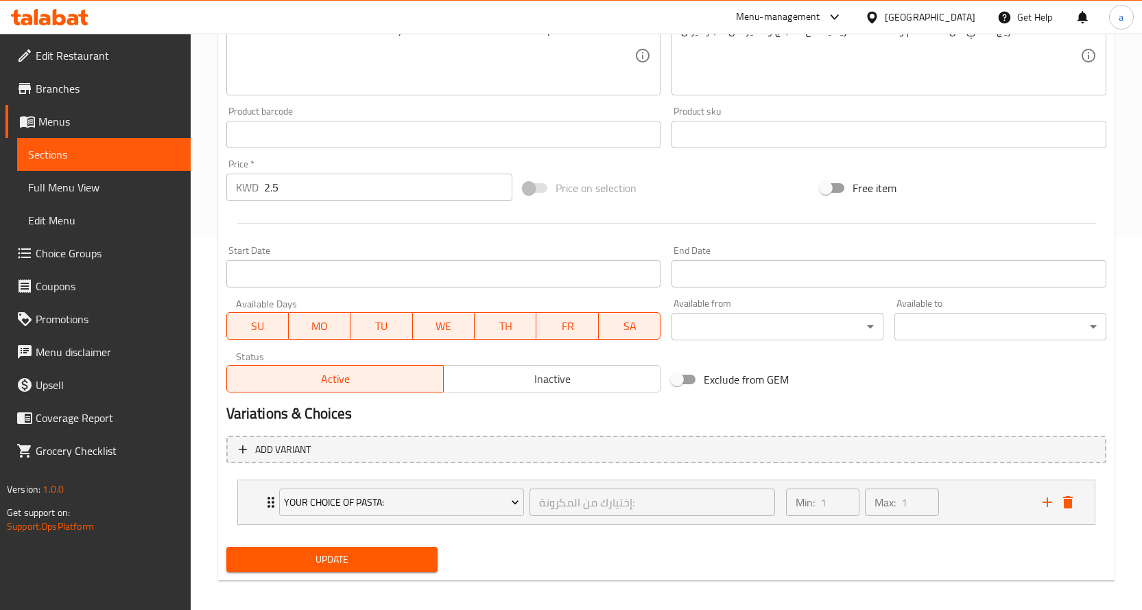
scroll to position [382, 0]
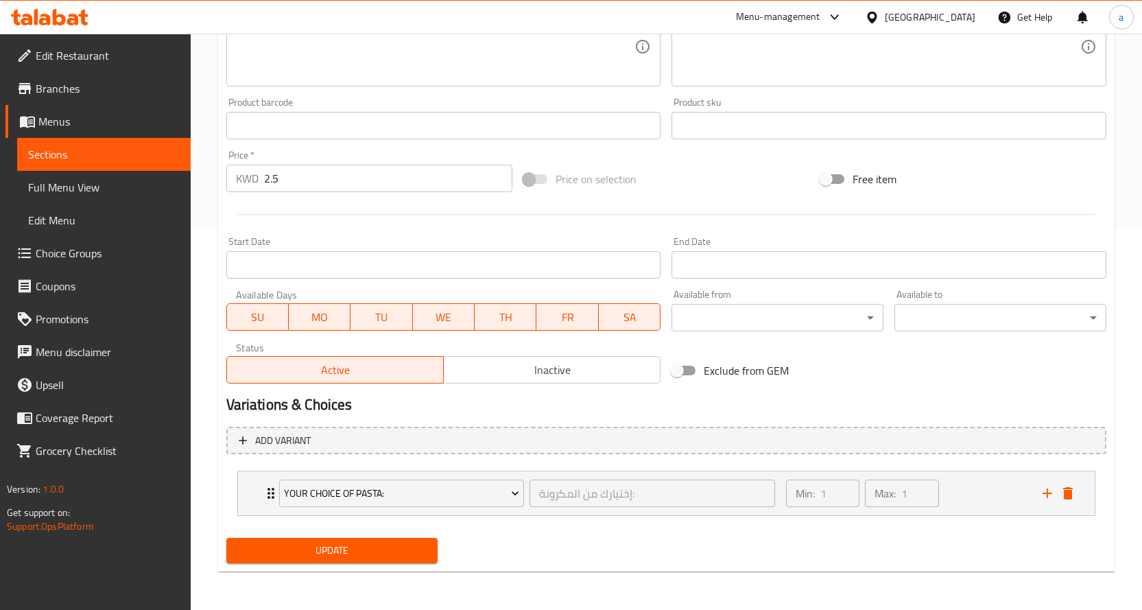
type input "مكرونة دجاج كريمية بينك"
click at [322, 547] on span "Update" at bounding box center [332, 550] width 190 height 17
click at [121, 195] on link "Full Menu View" at bounding box center [104, 187] width 174 height 33
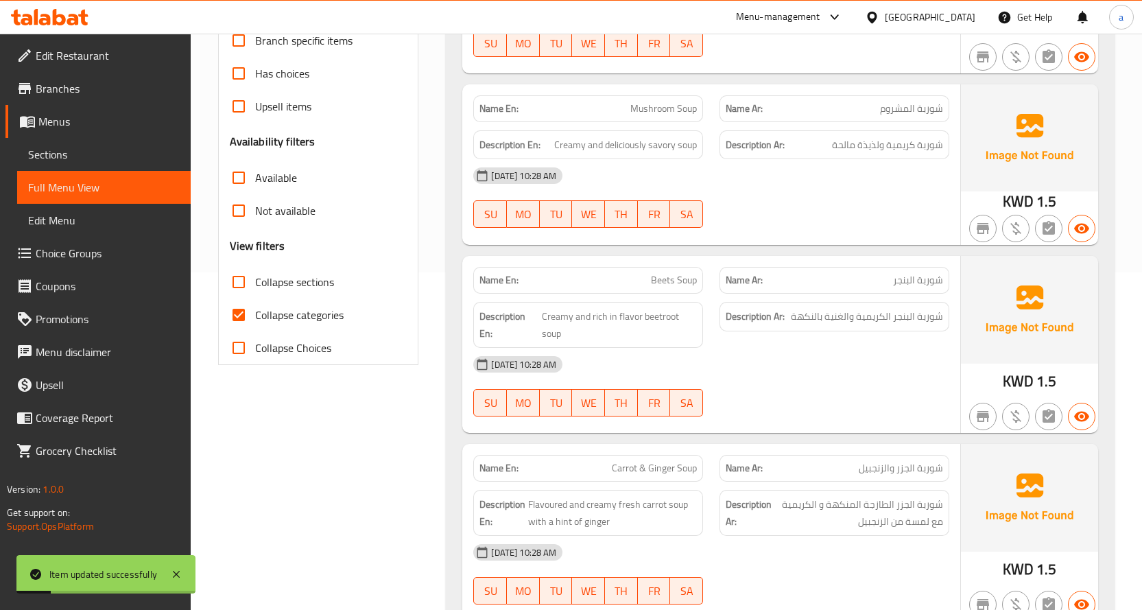
scroll to position [313, 0]
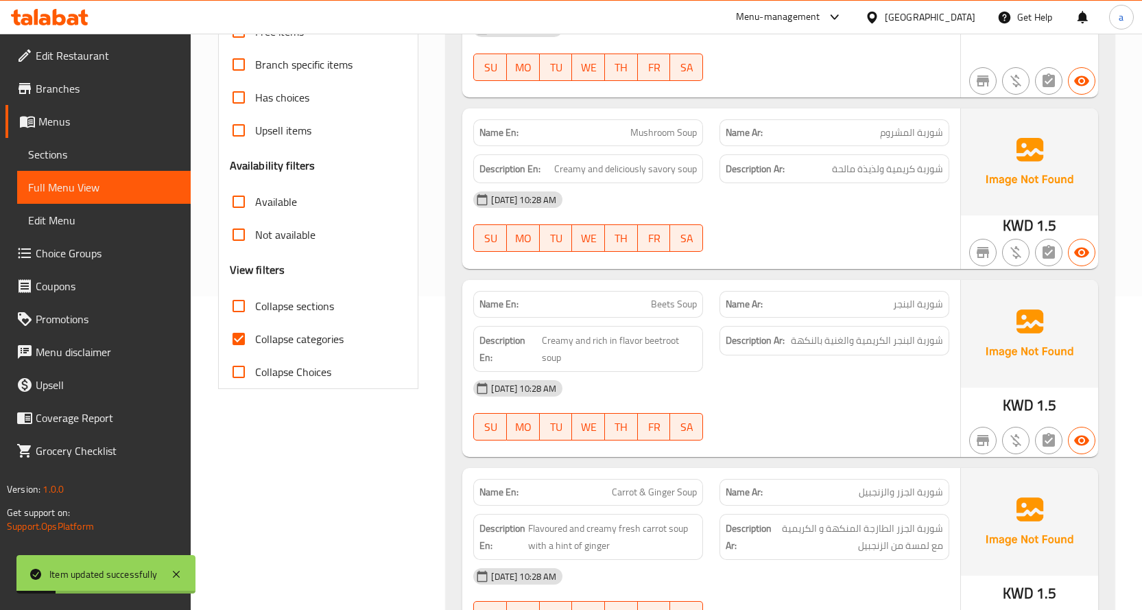
click at [246, 341] on input "Collapse categories" at bounding box center [238, 338] width 33 height 33
checkbox input "false"
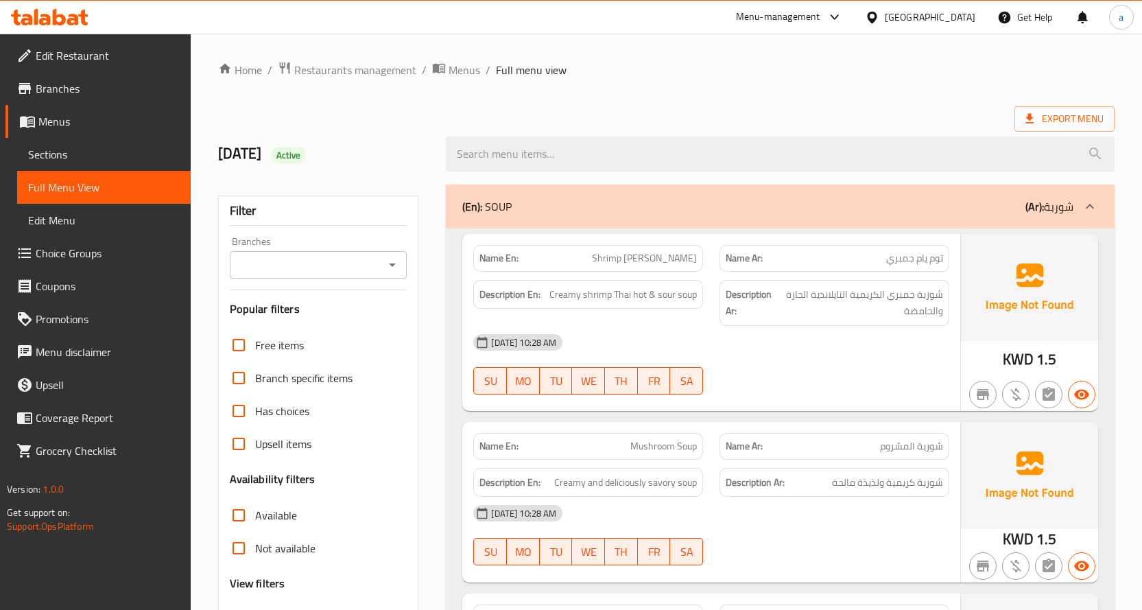
click at [121, 62] on span "Edit Restaurant" at bounding box center [108, 55] width 144 height 16
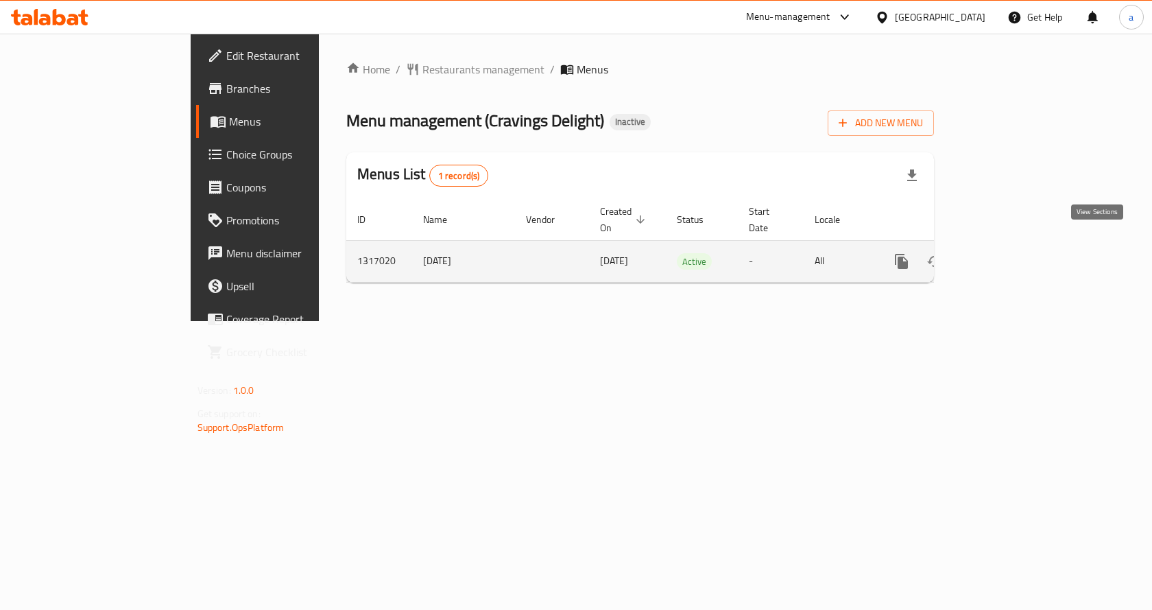
click at [1009, 253] on icon "enhanced table" at bounding box center [1000, 261] width 16 height 16
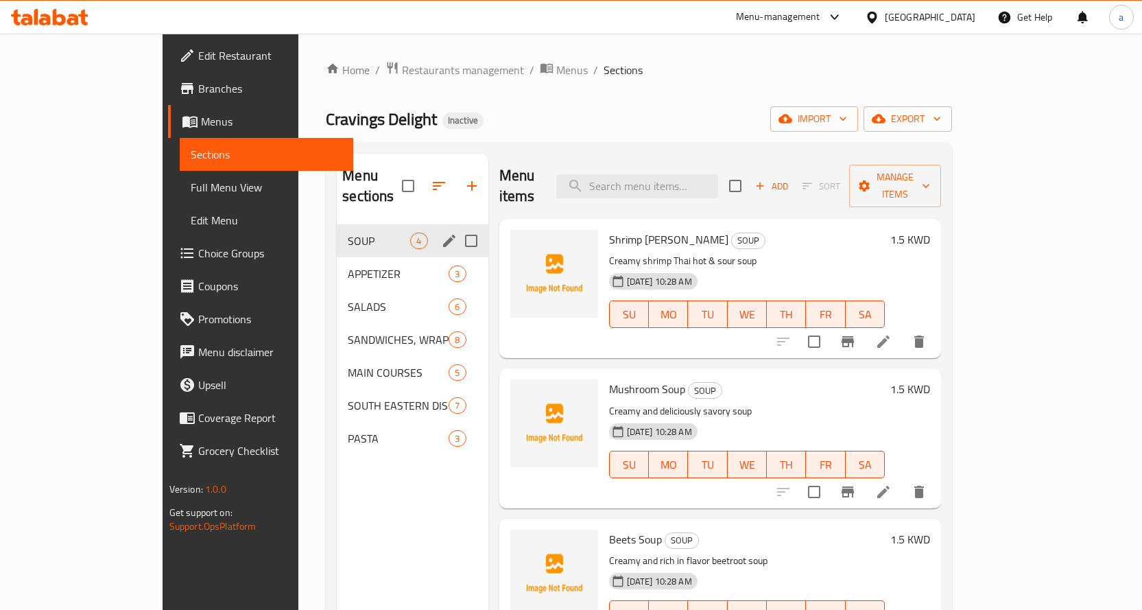
click at [337, 228] on div "SOUP 4" at bounding box center [412, 240] width 151 height 33
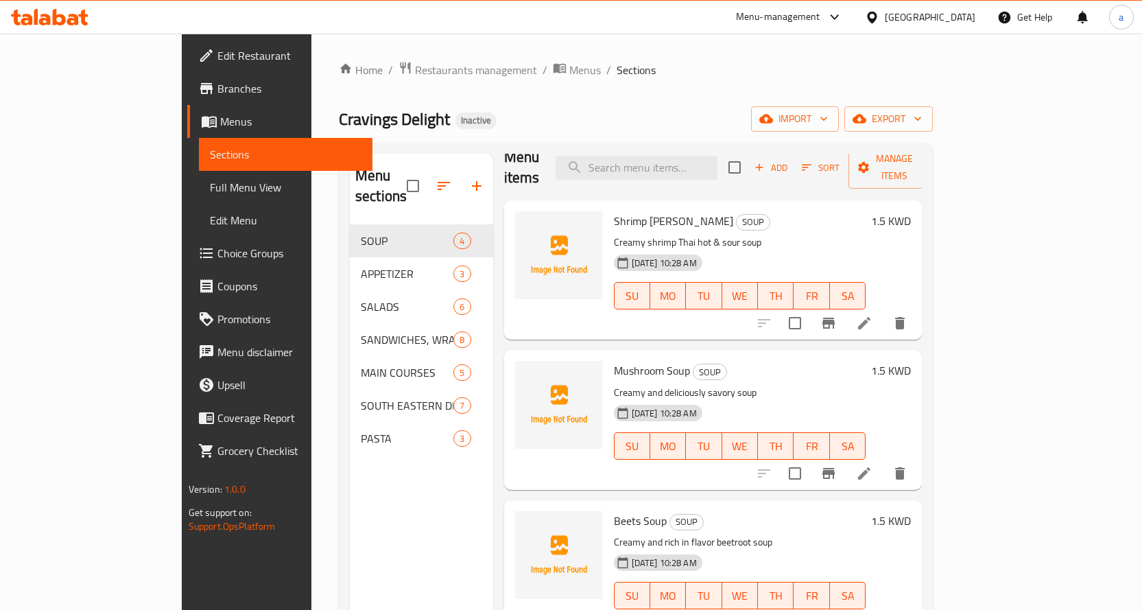
scroll to position [24, 0]
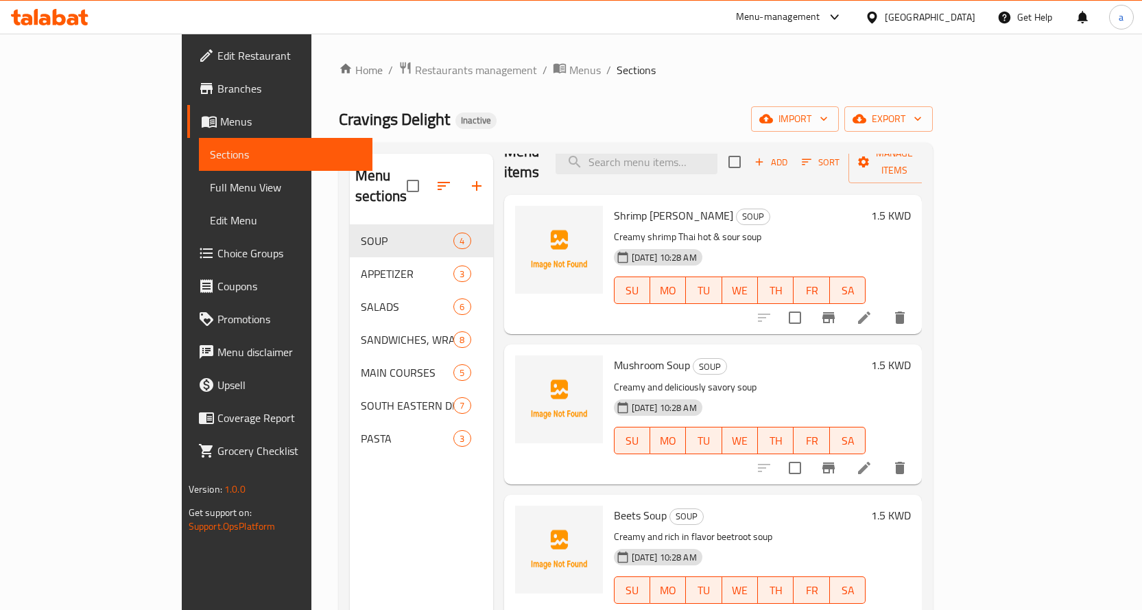
drag, startPoint x: 112, startPoint y: 193, endPoint x: 203, endPoint y: 204, distance: 91.1
click at [210, 193] on span "Full Menu View" at bounding box center [286, 187] width 152 height 16
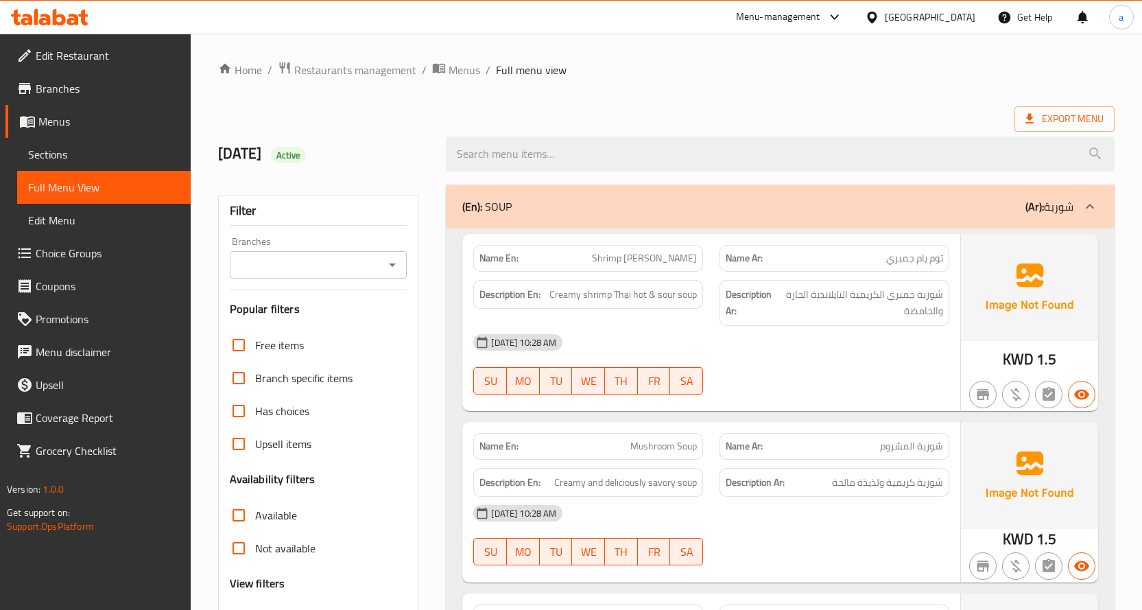
scroll to position [206, 0]
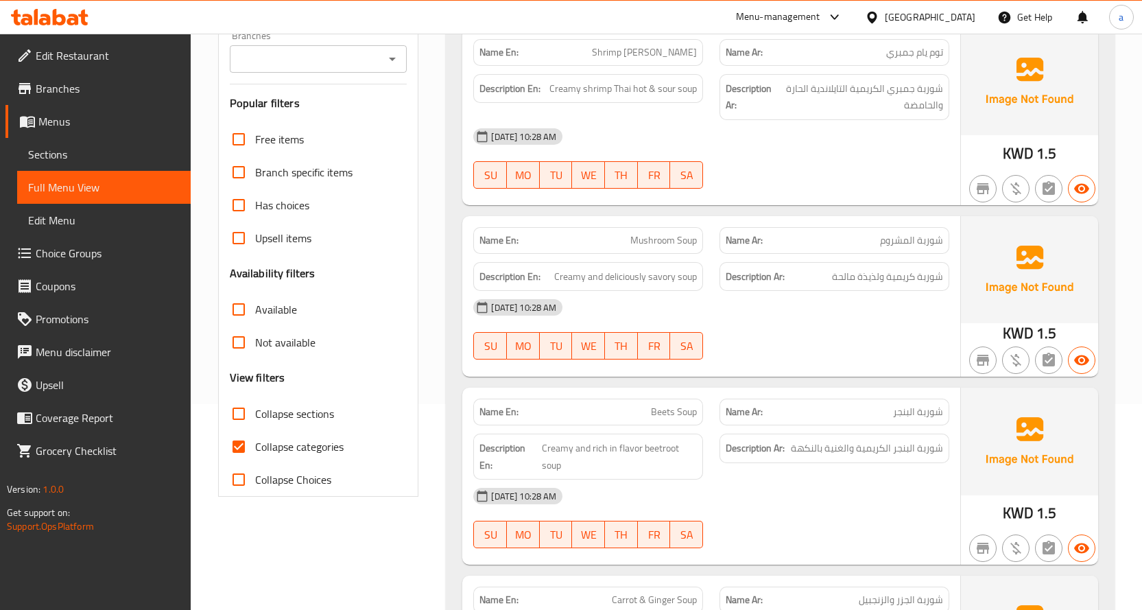
click at [237, 440] on input "Collapse categories" at bounding box center [238, 446] width 33 height 33
checkbox input "false"
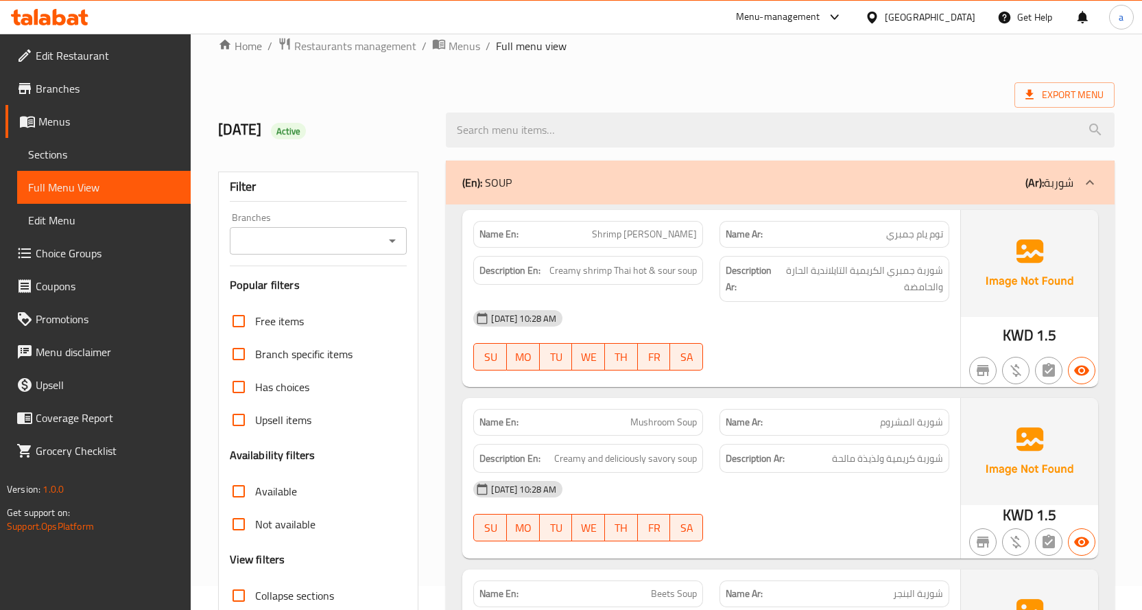
scroll to position [0, 0]
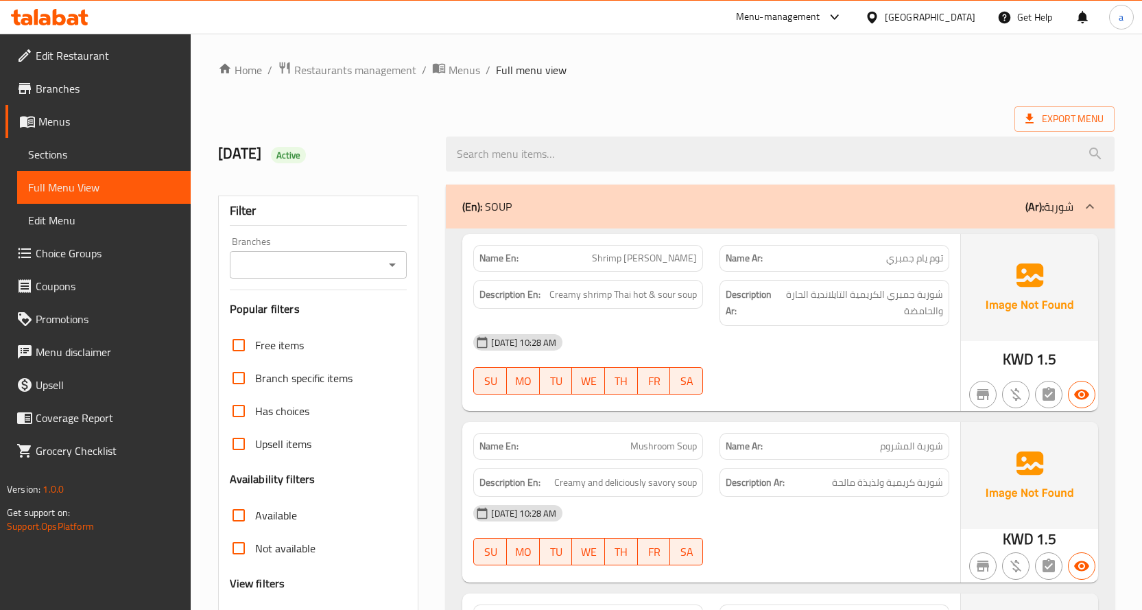
click at [121, 160] on span "Sections" at bounding box center [104, 154] width 152 height 16
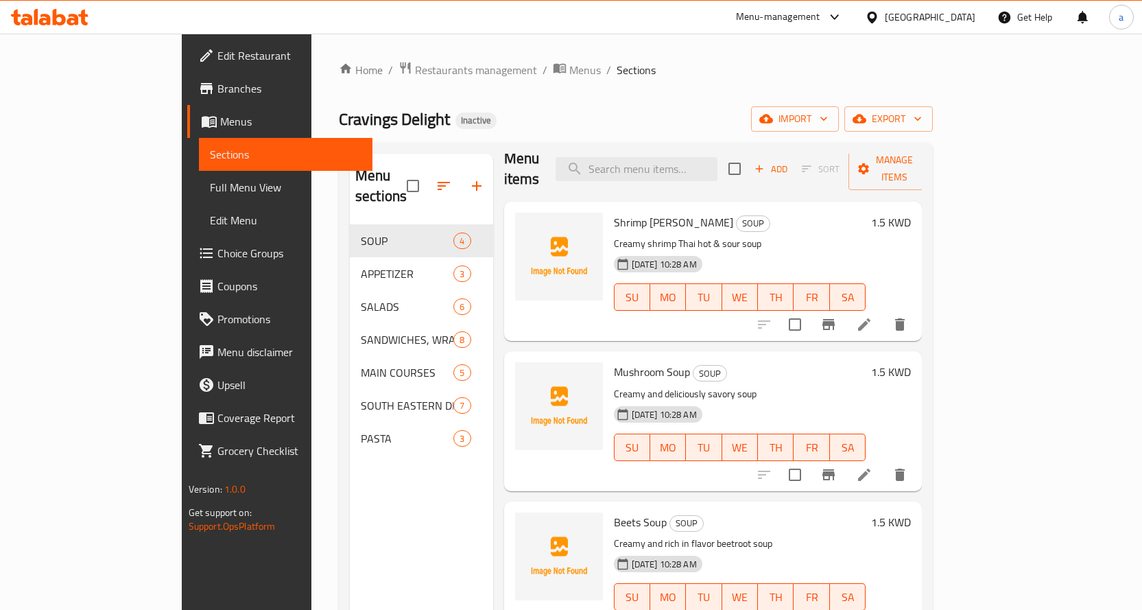
scroll to position [24, 0]
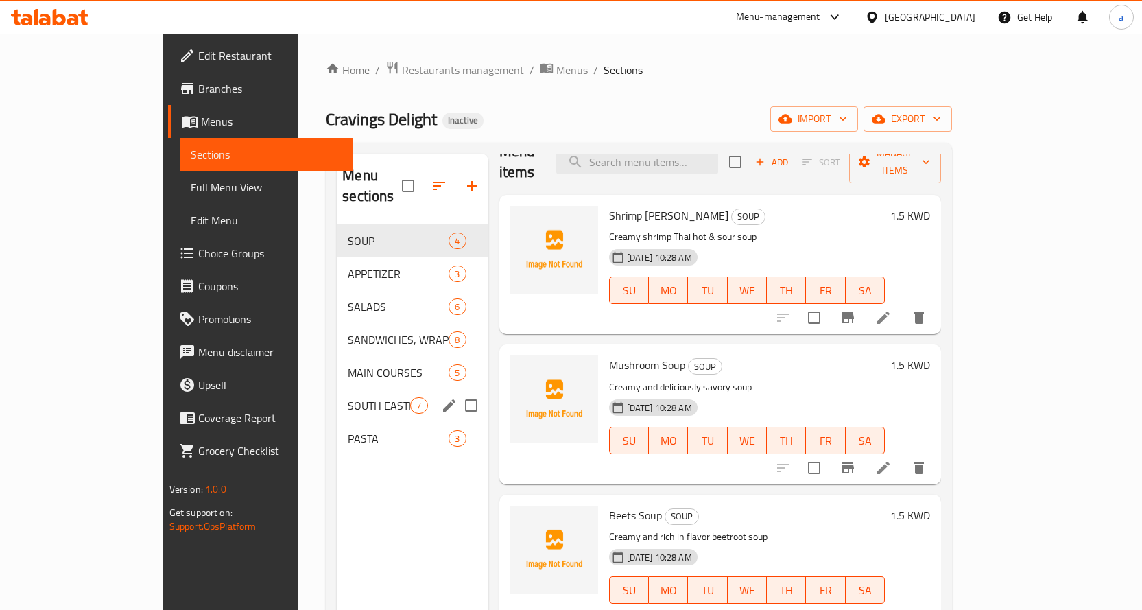
click at [337, 400] on div "SOUTH EASTERN DISH 7" at bounding box center [412, 405] width 151 height 33
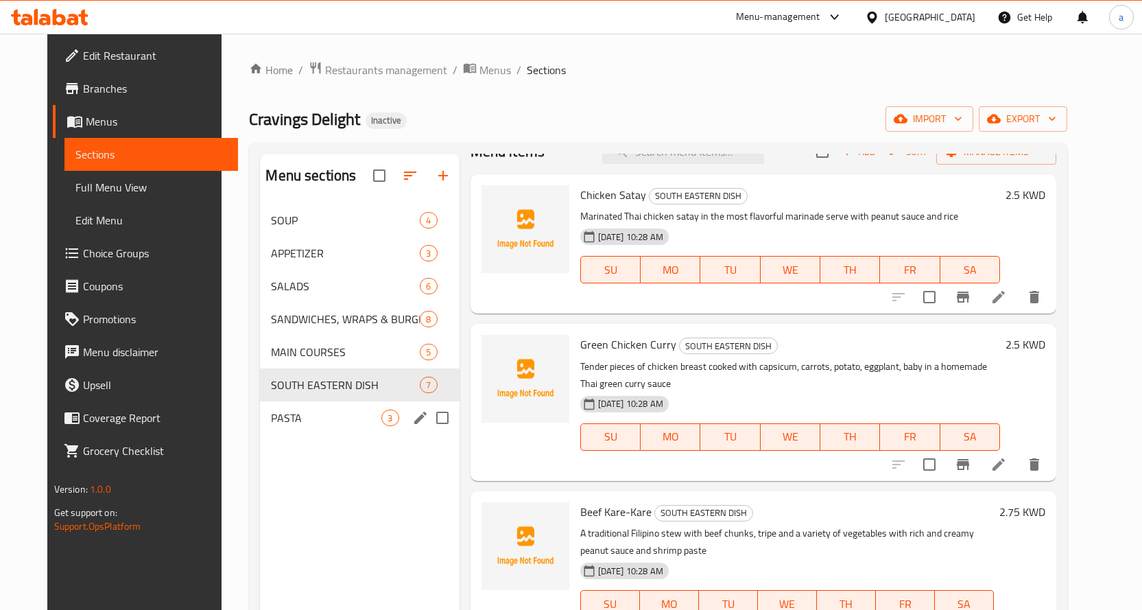
click at [307, 414] on span "PASTA" at bounding box center [326, 417] width 110 height 16
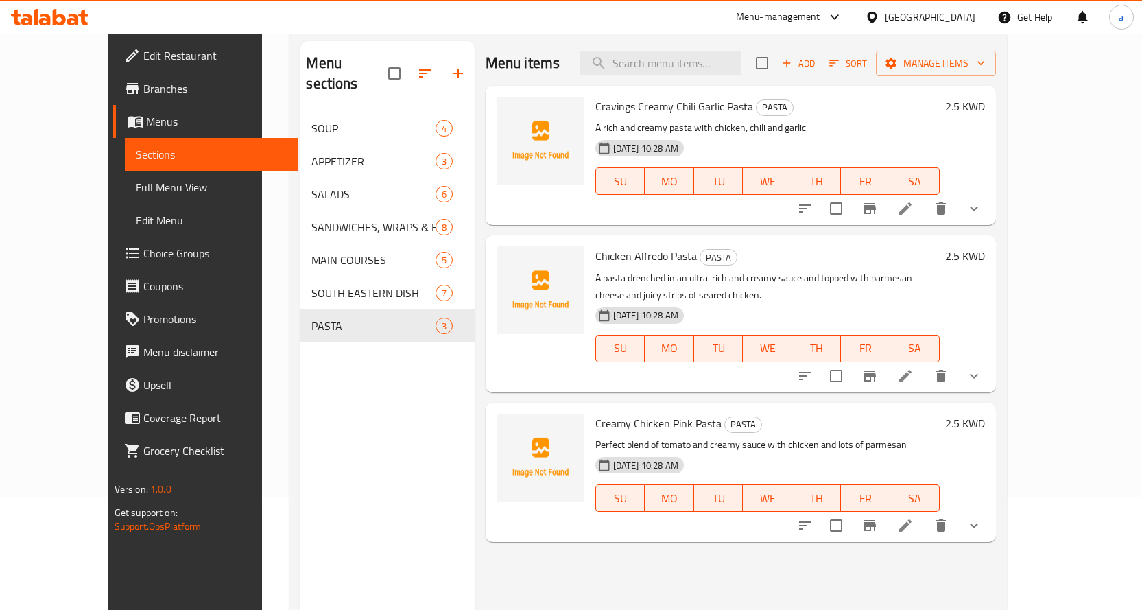
scroll to position [192, 0]
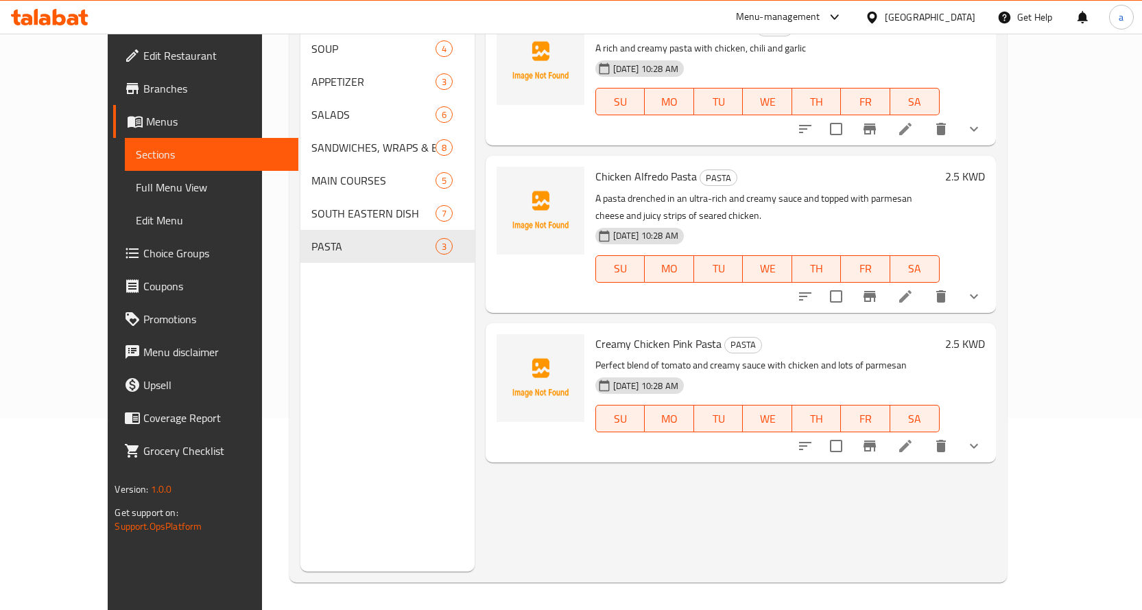
click at [125, 171] on link "Full Menu View" at bounding box center [212, 187] width 174 height 33
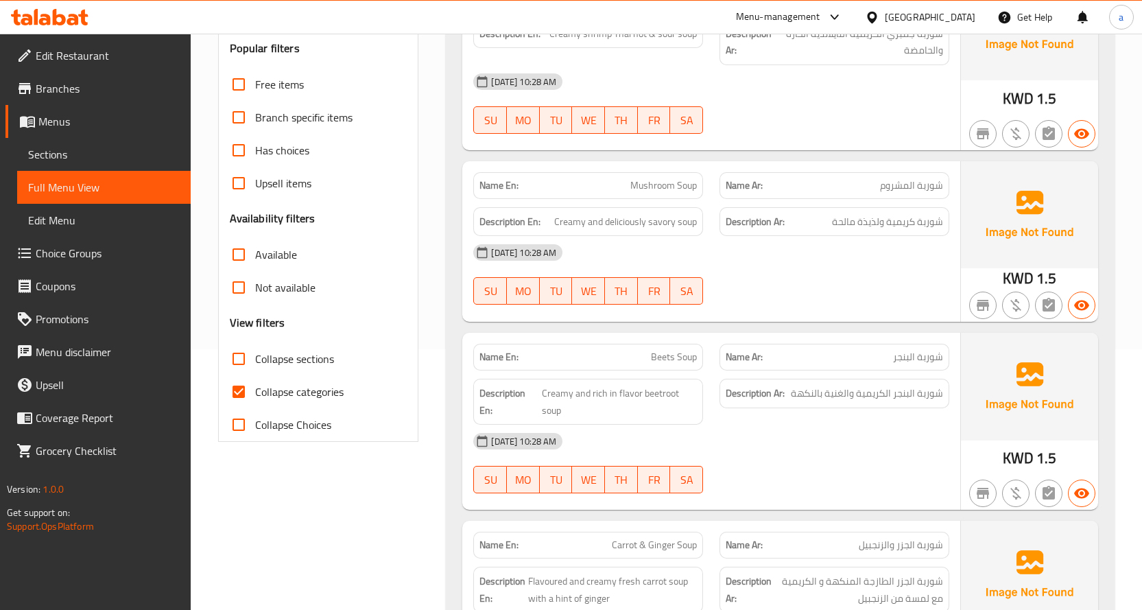
click at [244, 392] on input "Collapse categories" at bounding box center [238, 391] width 33 height 33
checkbox input "false"
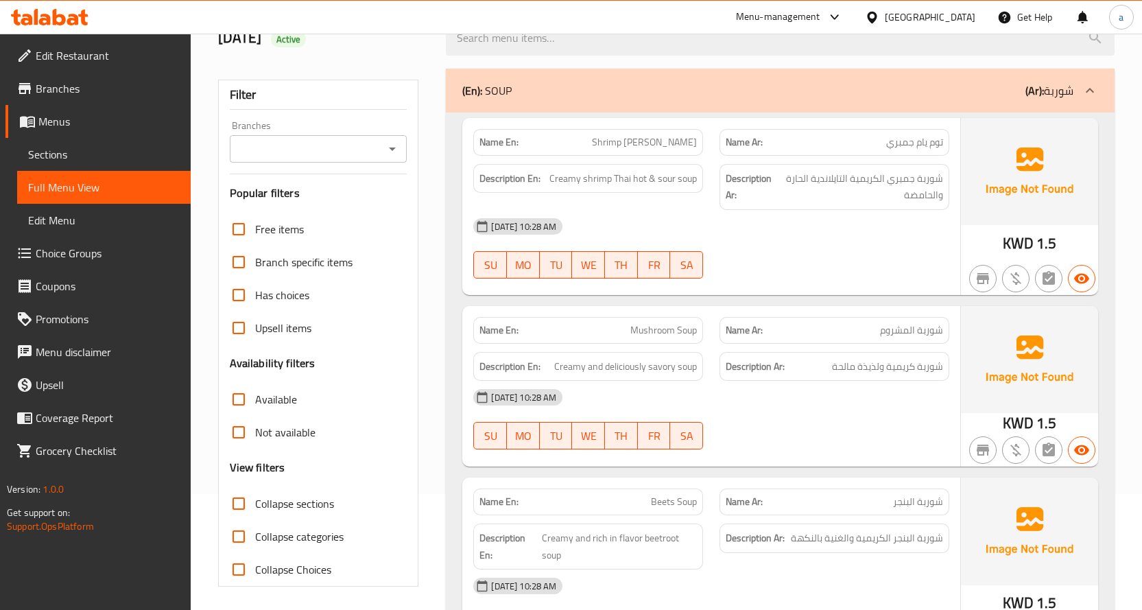
scroll to position [53, 0]
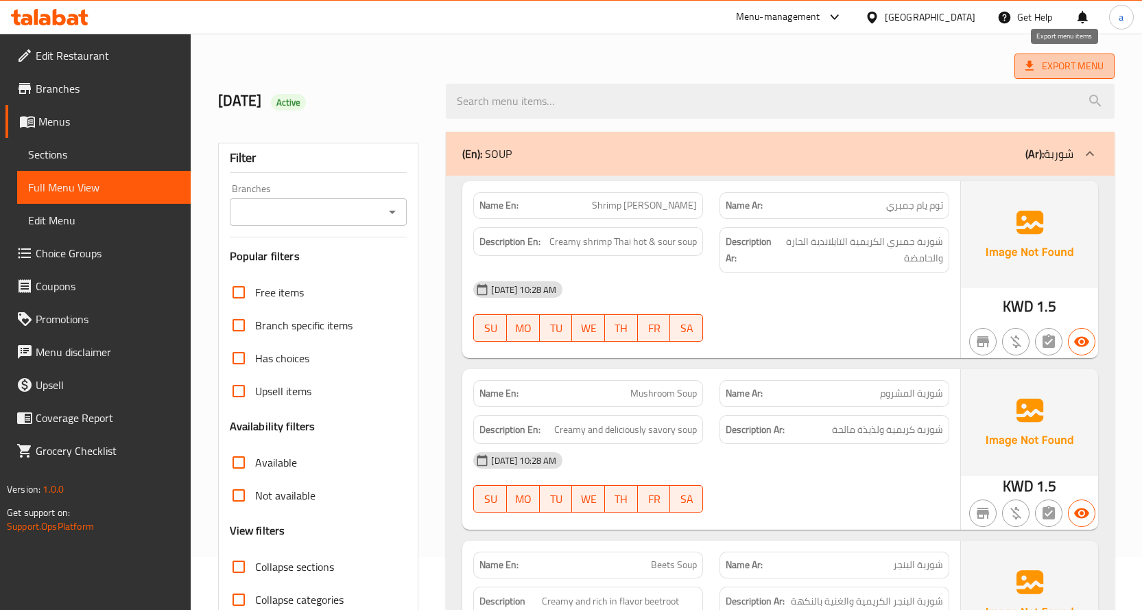
click at [1084, 78] on span "Export Menu" at bounding box center [1064, 65] width 100 height 25
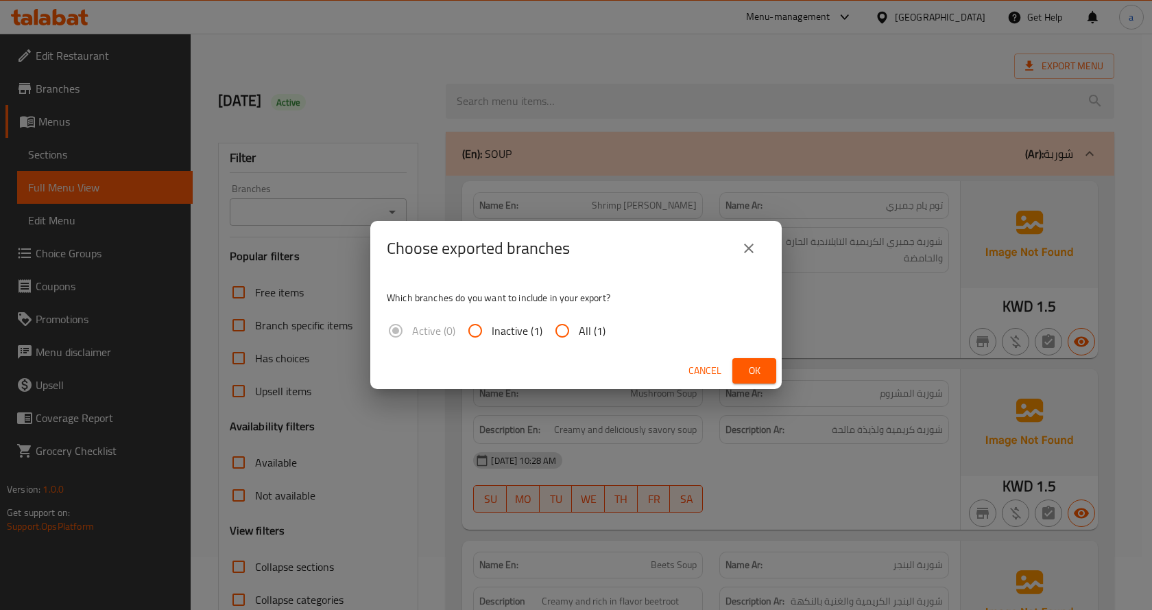
click at [560, 322] on input "All (1)" at bounding box center [562, 330] width 33 height 33
radio input "true"
click at [739, 373] on button "Ok" at bounding box center [754, 370] width 44 height 25
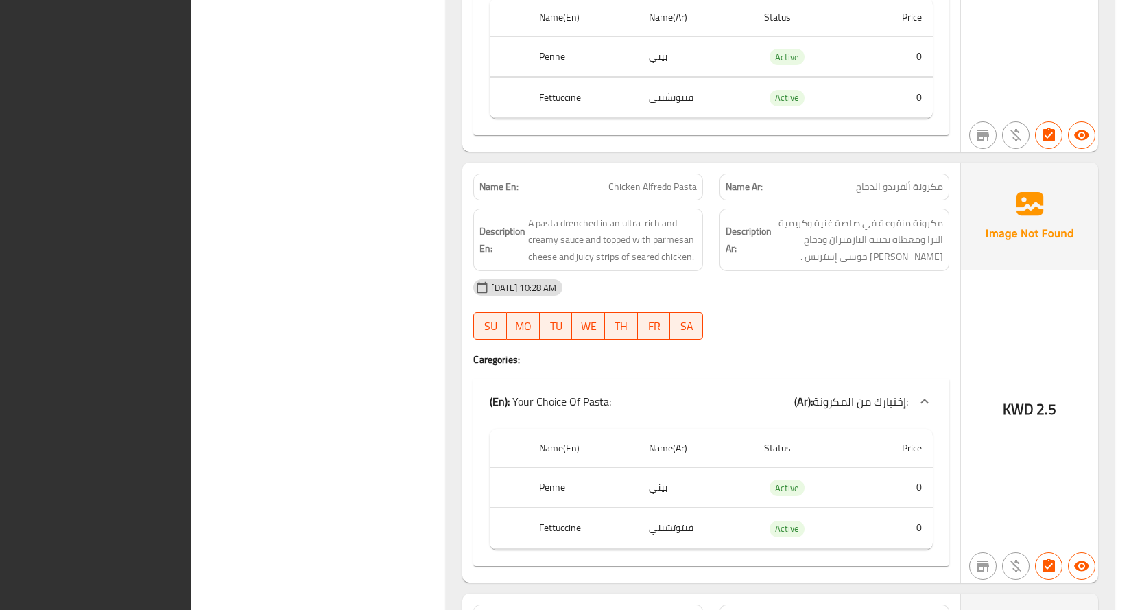
scroll to position [8412, 0]
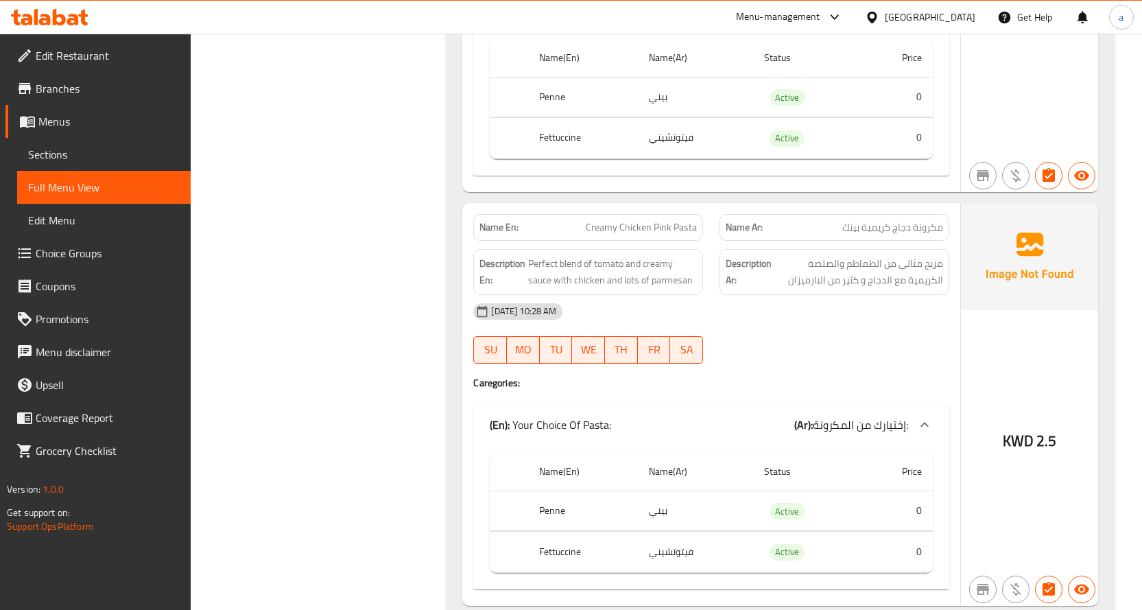
click at [71, 157] on span "Sections" at bounding box center [104, 154] width 152 height 16
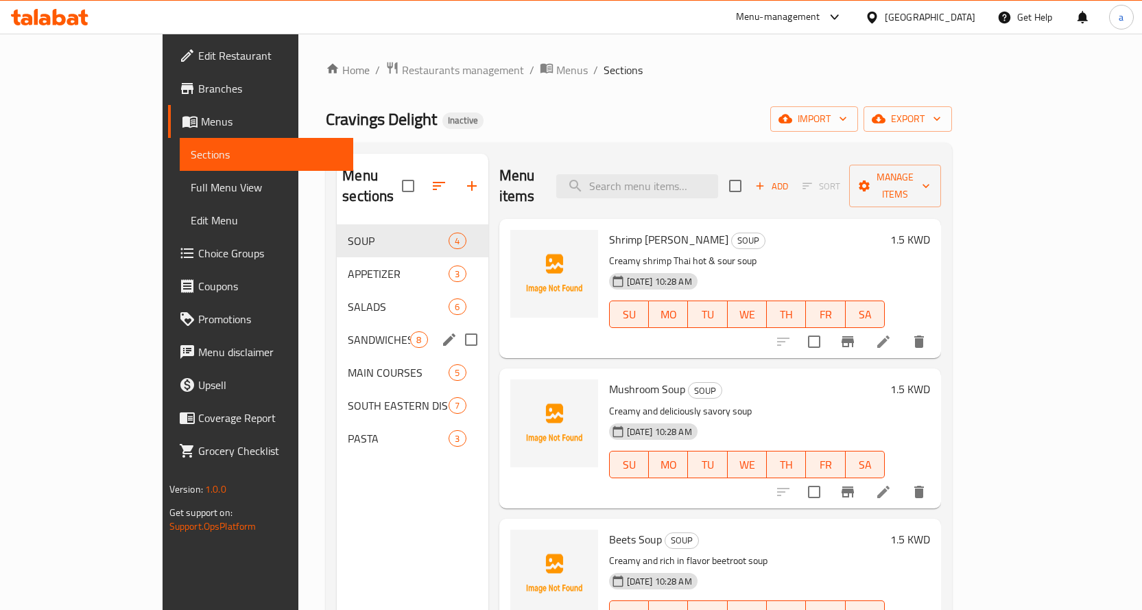
drag, startPoint x: 313, startPoint y: 314, endPoint x: 7, endPoint y: 314, distance: 306.6
click at [348, 331] on span "SANDWICHES, WRAPS & BURGERS" at bounding box center [379, 339] width 62 height 16
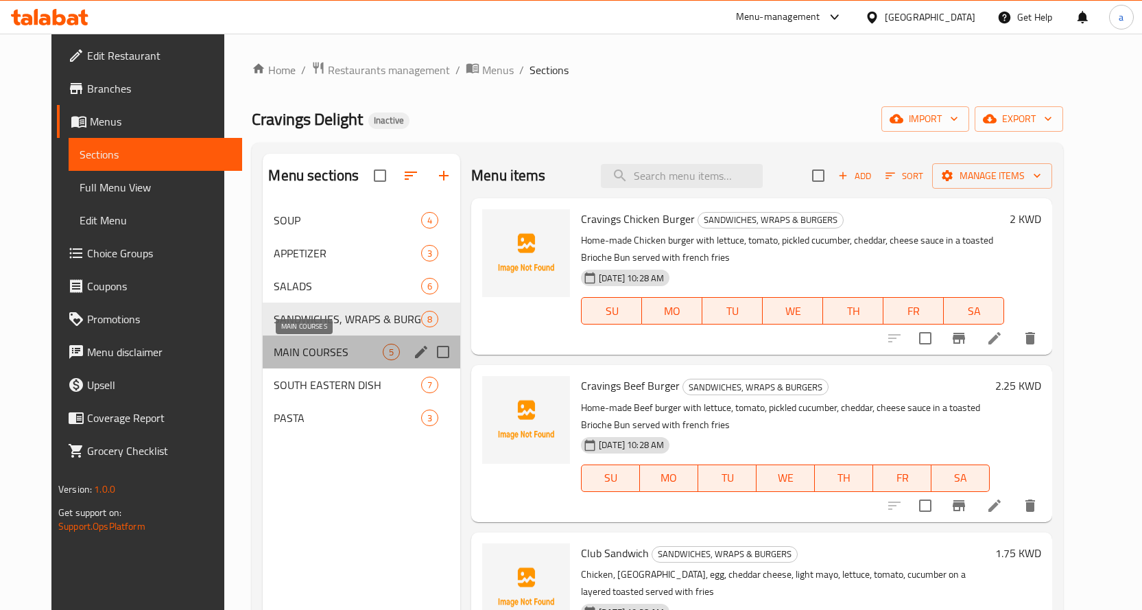
click at [278, 350] on span "MAIN COURSES" at bounding box center [328, 352] width 109 height 16
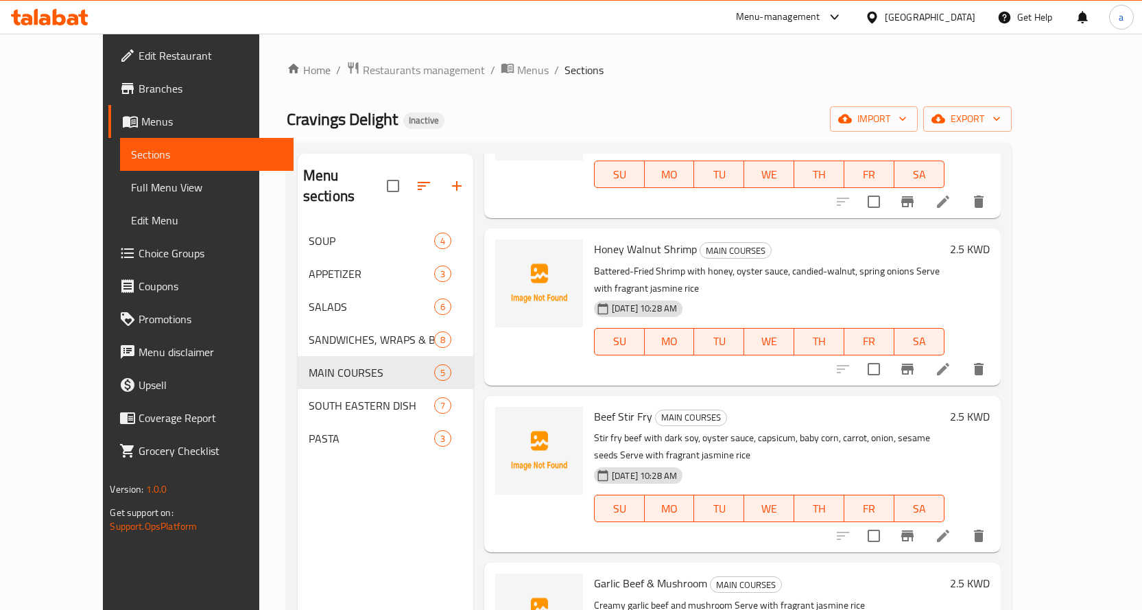
scroll to position [137, 0]
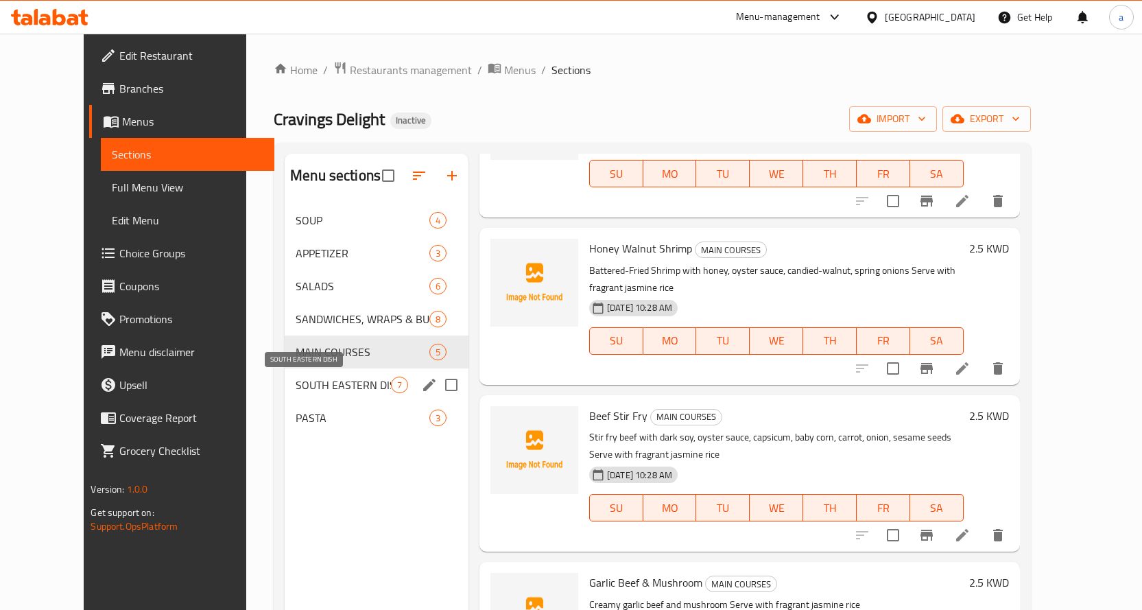
click at [326, 387] on span "SOUTH EASTERN DISH" at bounding box center [343, 385] width 95 height 16
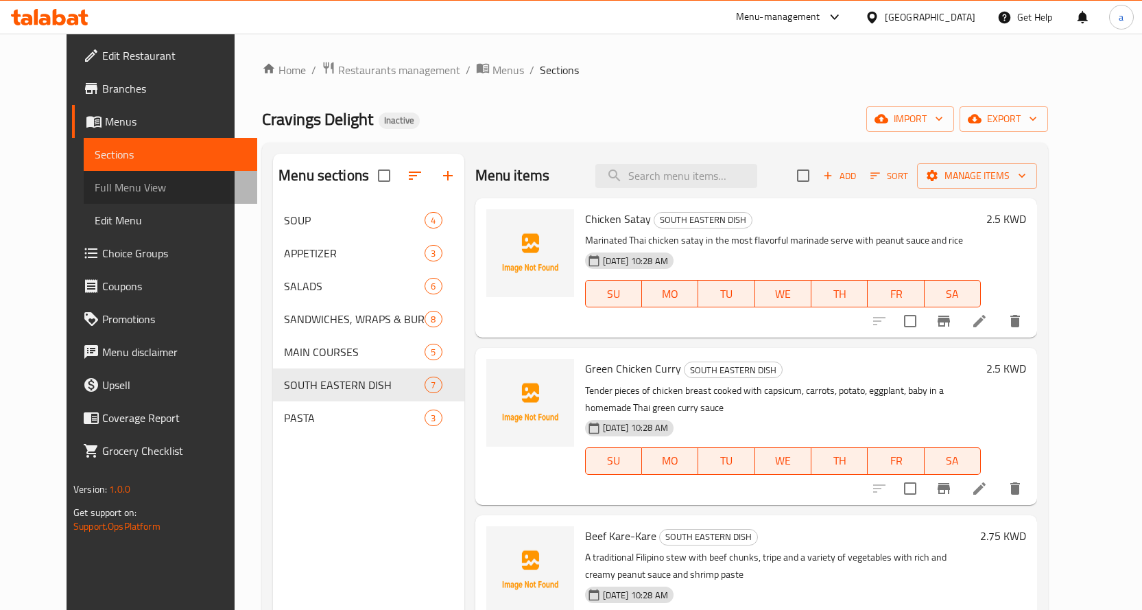
click at [101, 189] on span "Full Menu View" at bounding box center [171, 187] width 152 height 16
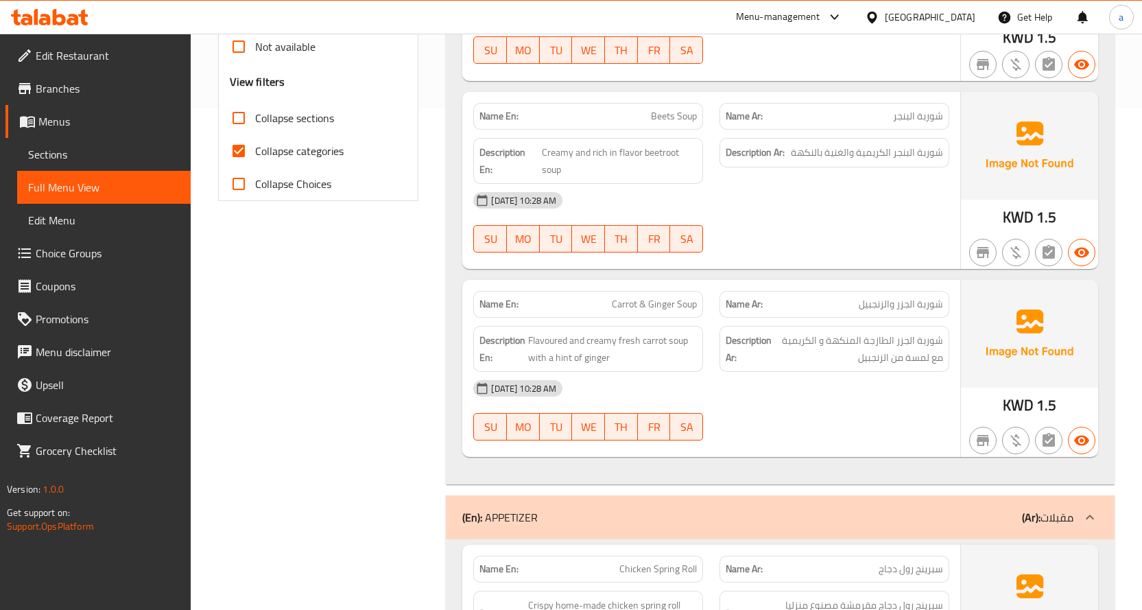
scroll to position [274, 0]
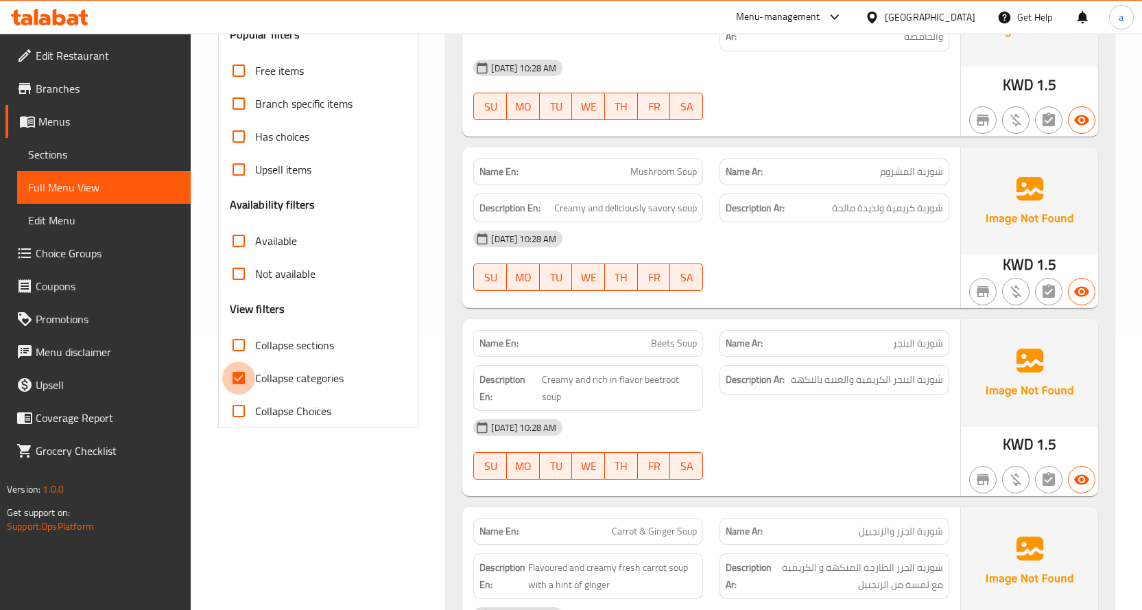
click at [229, 373] on input "Collapse categories" at bounding box center [238, 377] width 33 height 33
checkbox input "false"
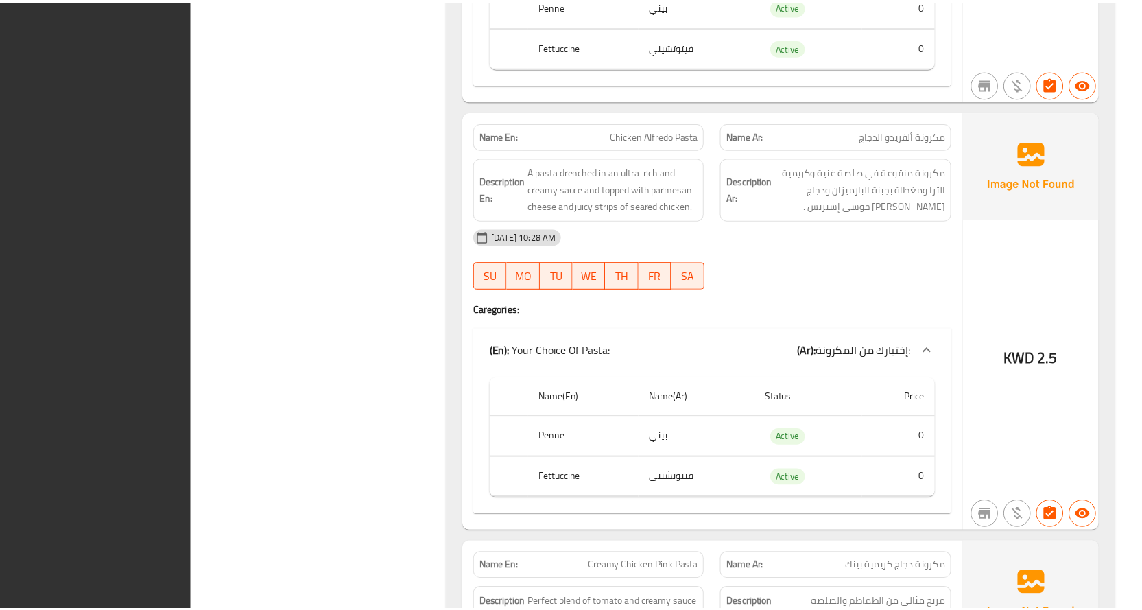
scroll to position [8395, 0]
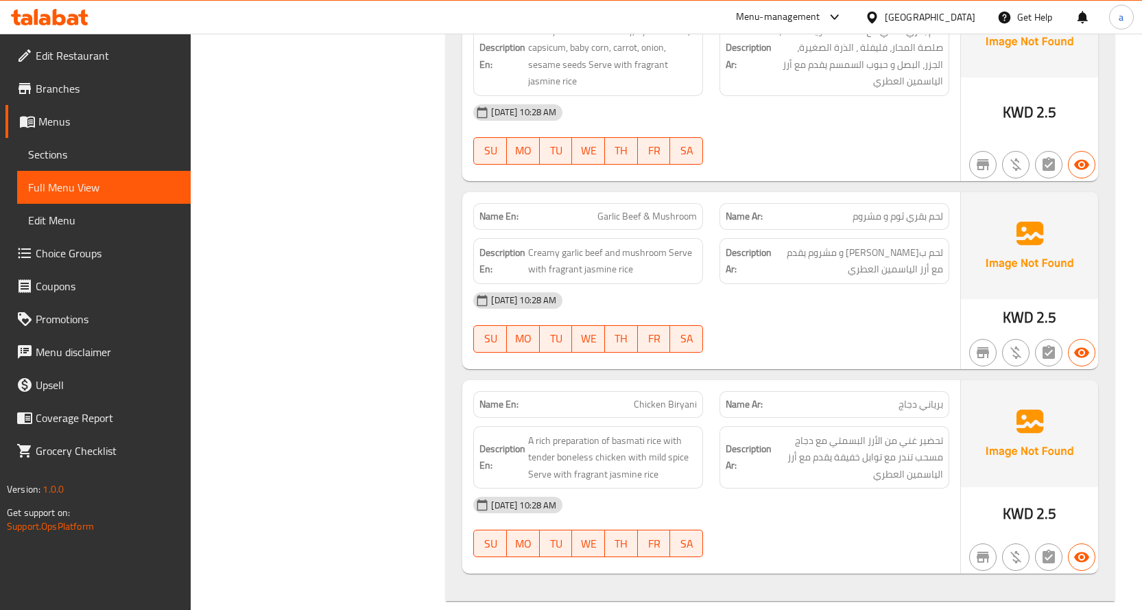
scroll to position [5309, 0]
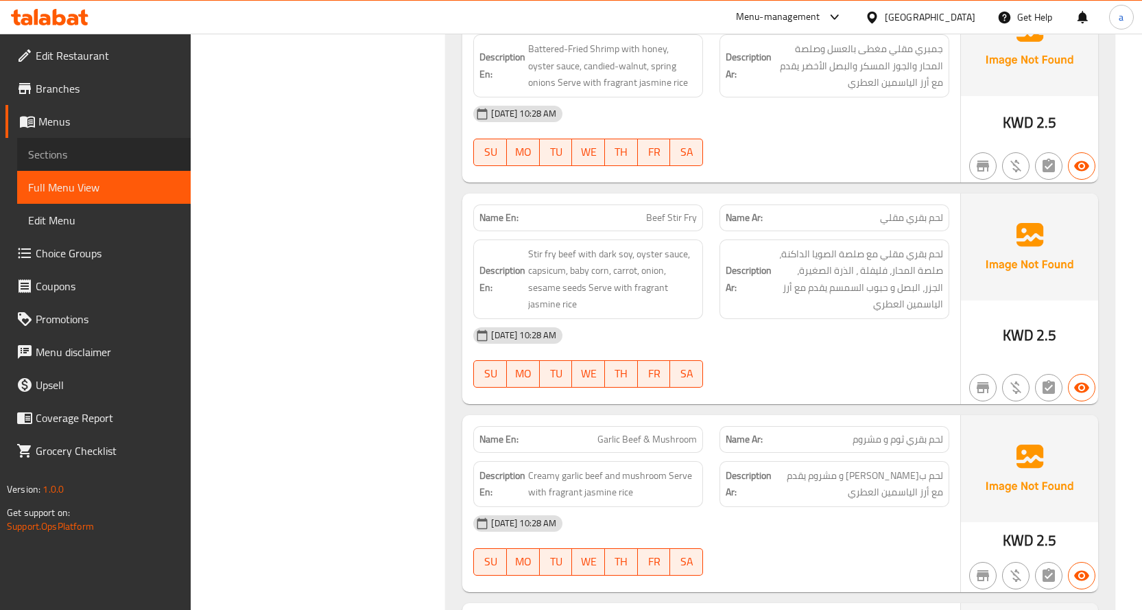
click at [106, 164] on link "Sections" at bounding box center [104, 154] width 174 height 33
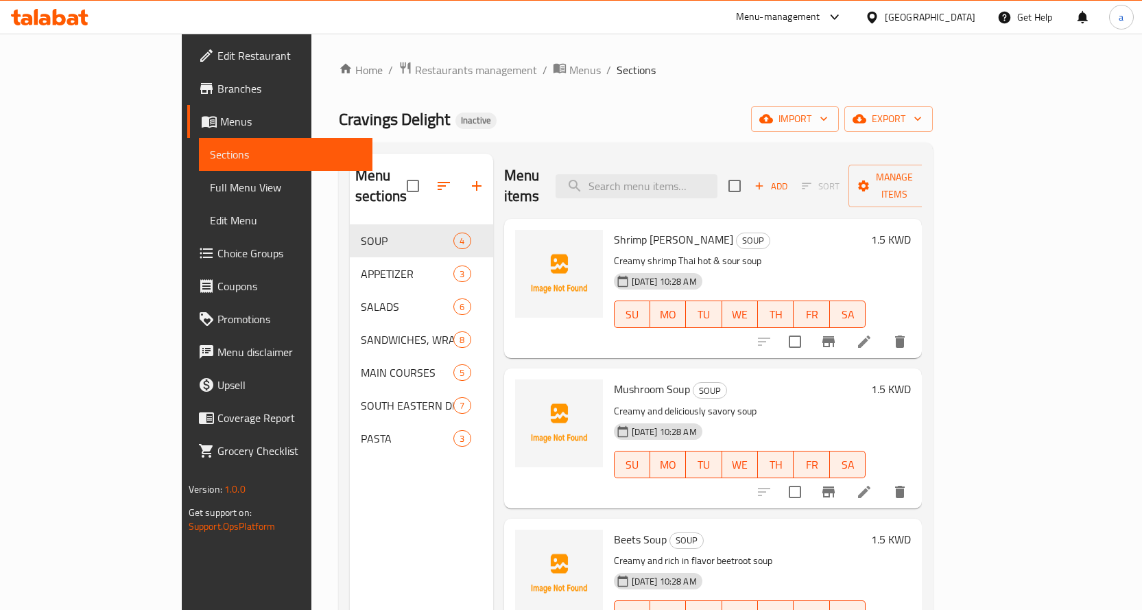
click at [187, 97] on link "Branches" at bounding box center [279, 88] width 185 height 33
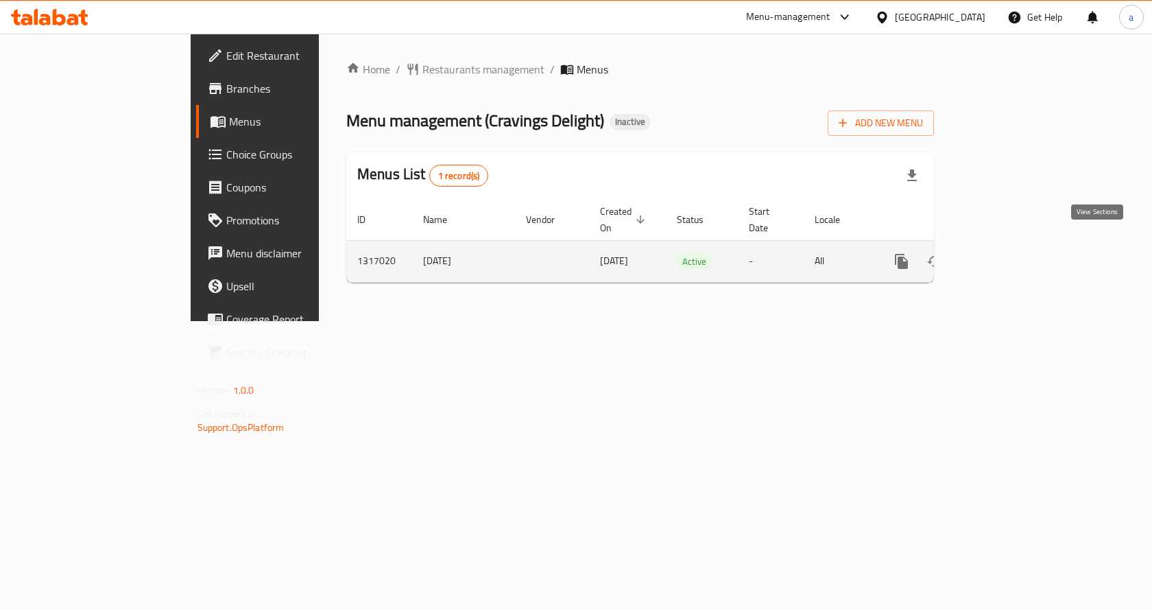
click at [1009, 253] on icon "enhanced table" at bounding box center [1000, 261] width 16 height 16
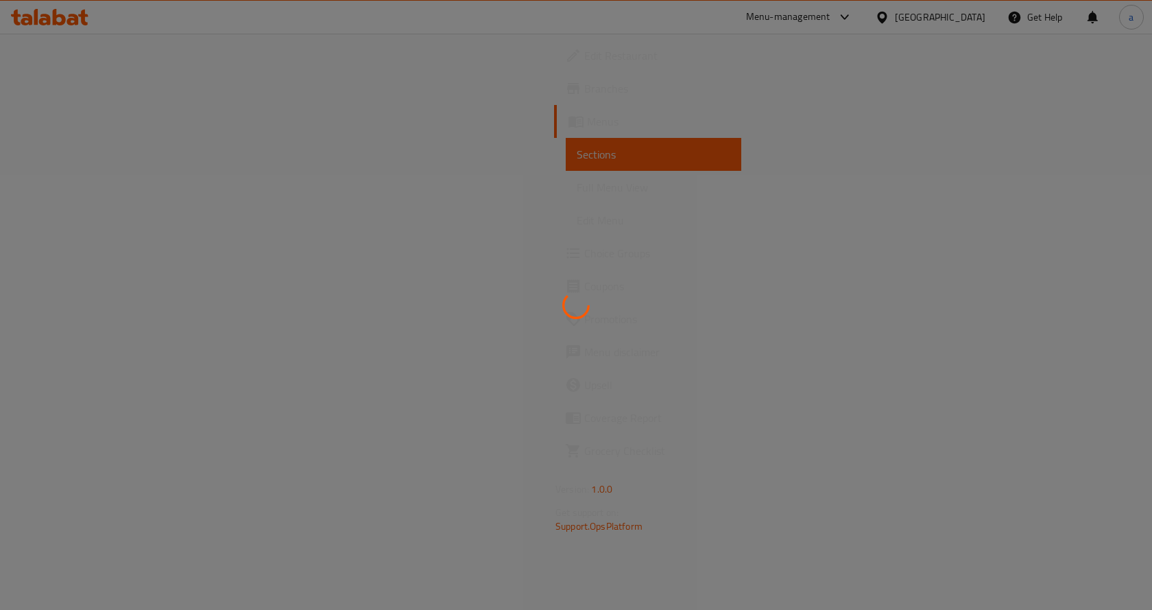
click at [400, 308] on div at bounding box center [576, 305] width 1152 height 610
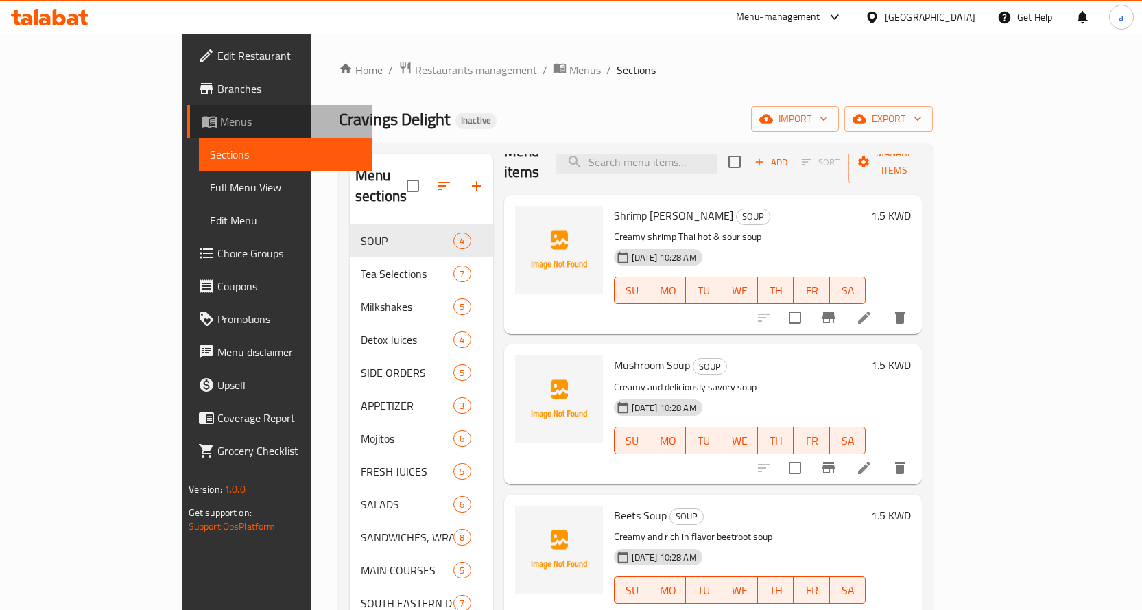
click at [187, 112] on link "Menus" at bounding box center [279, 121] width 185 height 33
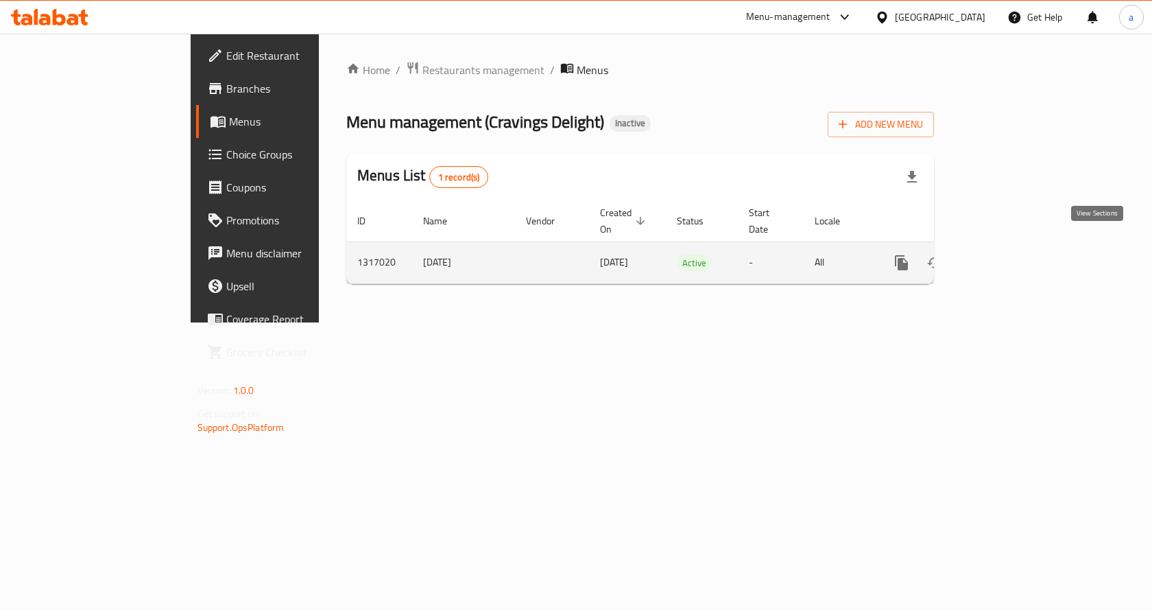
click at [1017, 252] on link "enhanced table" at bounding box center [1000, 262] width 33 height 33
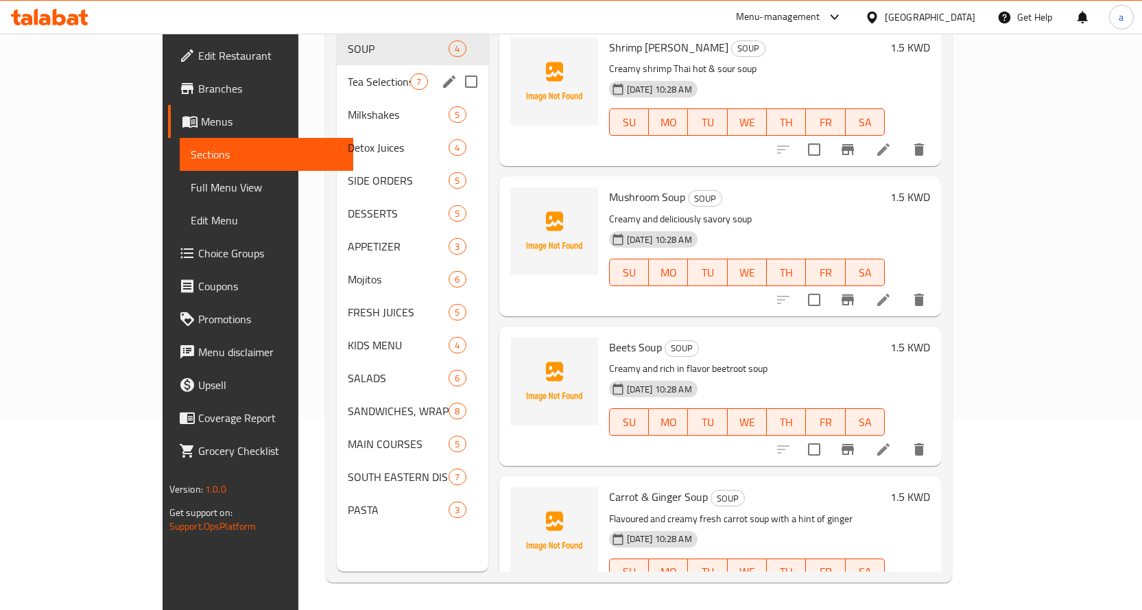
scroll to position [123, 0]
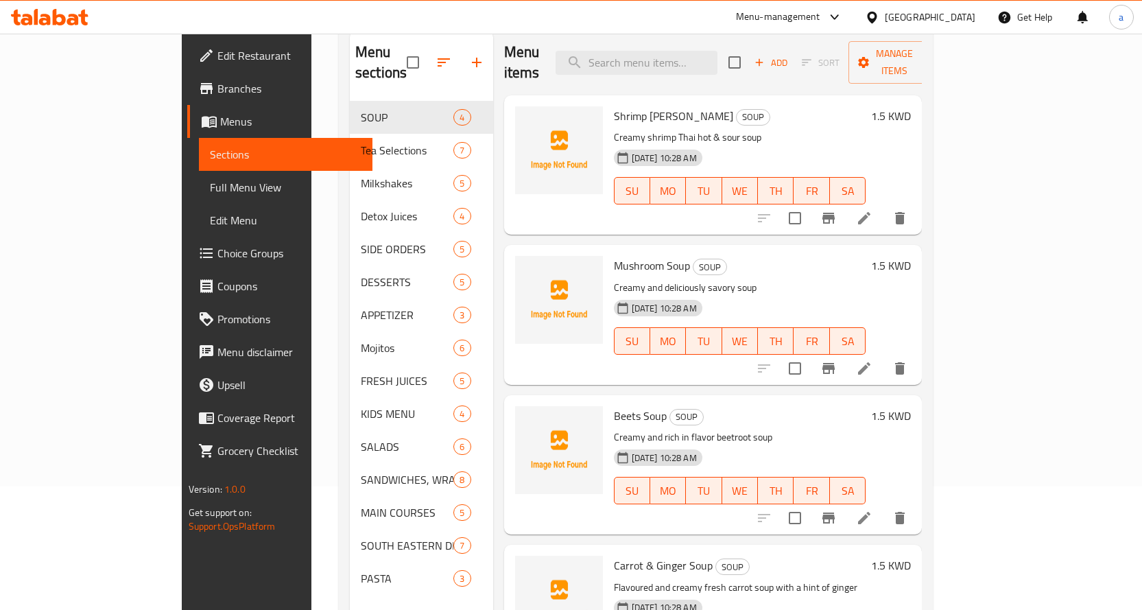
click at [311, 176] on div "Home / Restaurants management / Menus / Sections Cravings Delight Inactive impo…" at bounding box center [635, 294] width 649 height 768
click at [187, 111] on link "Menus" at bounding box center [279, 121] width 185 height 33
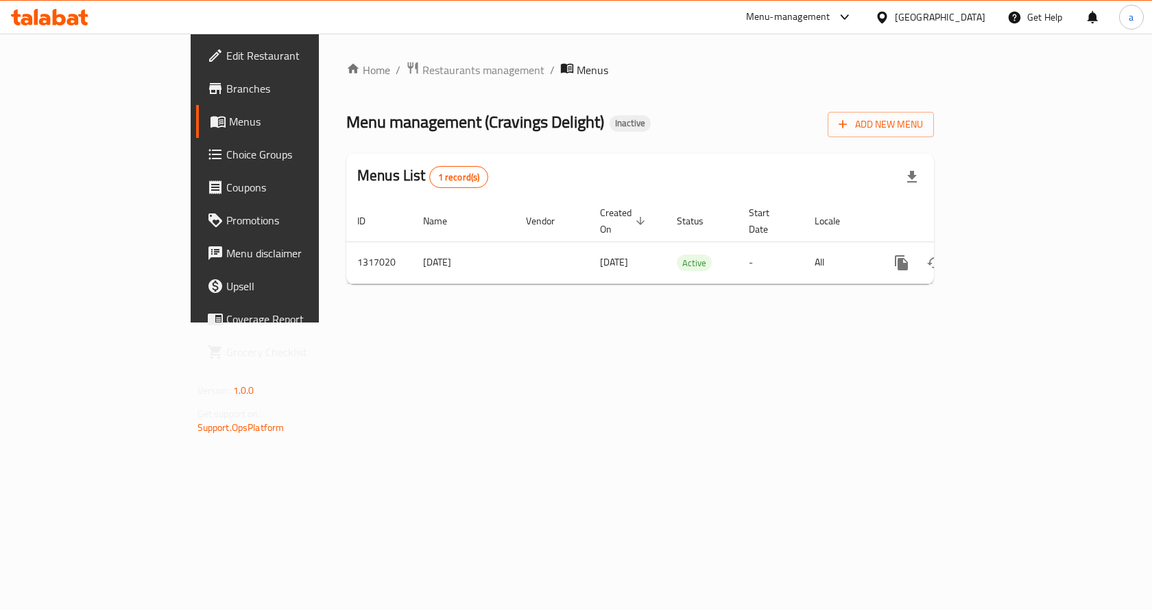
click at [226, 88] on span "Branches" at bounding box center [299, 88] width 146 height 16
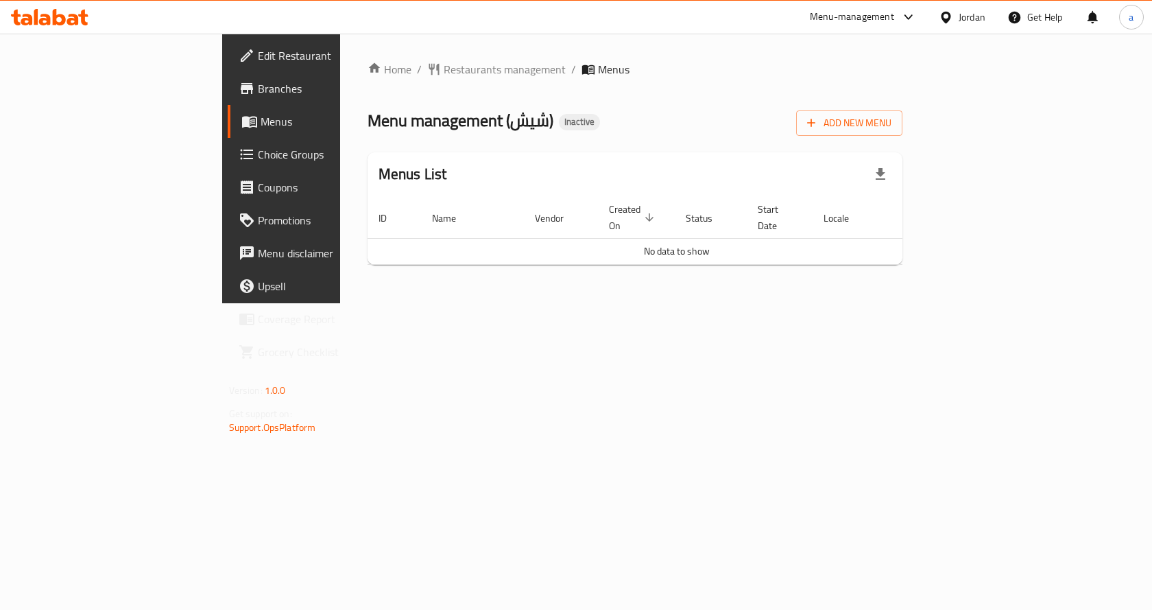
click at [258, 60] on span "Edit Restaurant" at bounding box center [331, 55] width 146 height 16
